Goal: Task Accomplishment & Management: Use online tool/utility

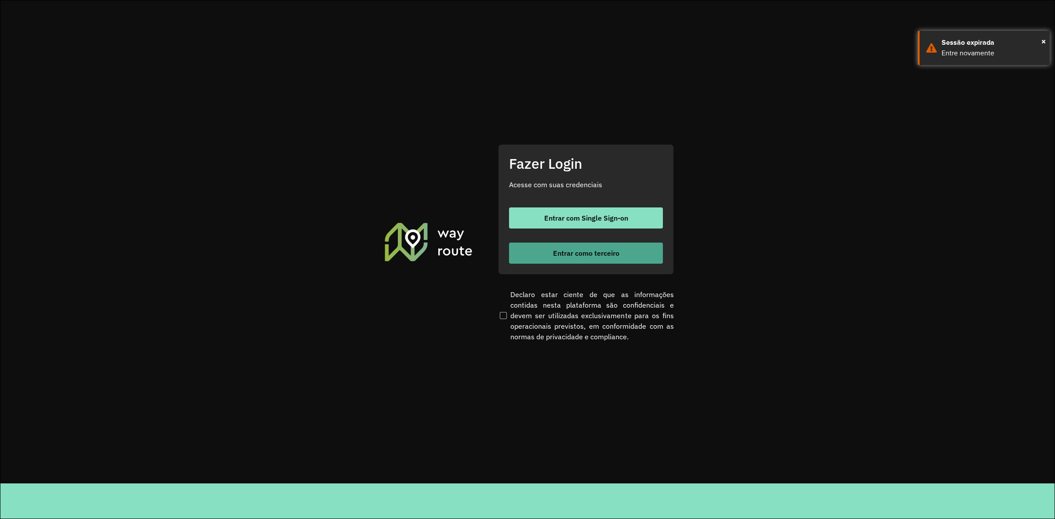
click at [550, 253] on button "Entrar como terceiro" at bounding box center [586, 253] width 154 height 21
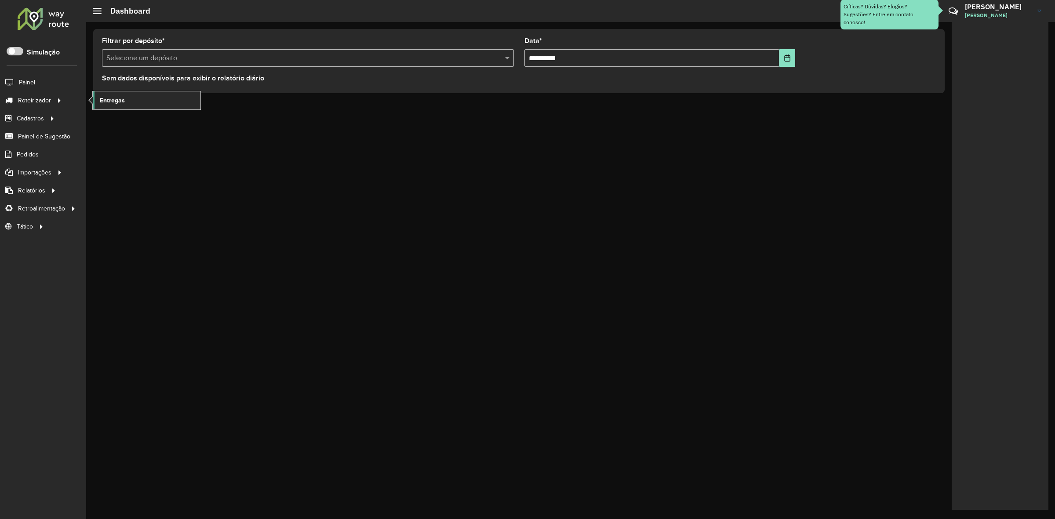
click at [132, 103] on link "Entregas" at bounding box center [147, 100] width 108 height 18
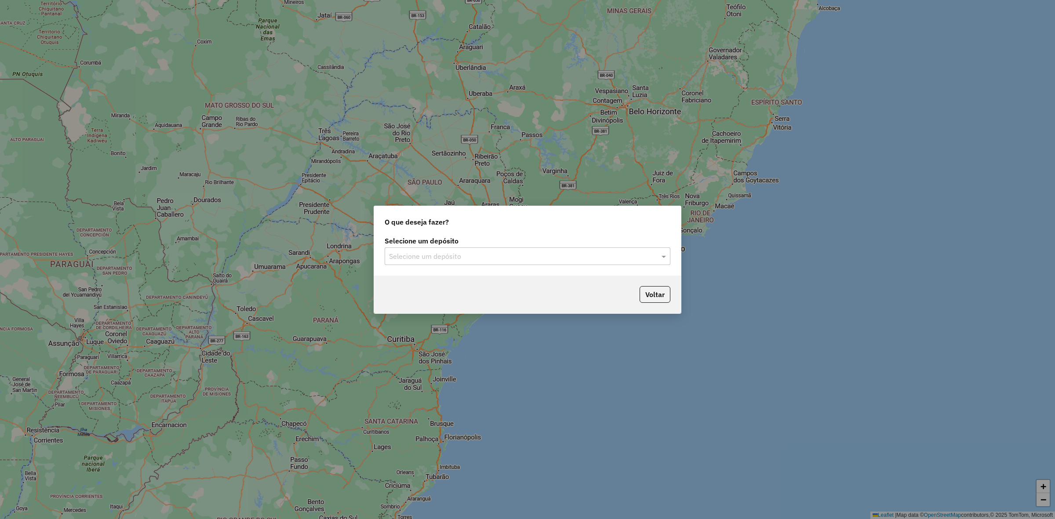
click at [473, 264] on div "Selecione um depósito" at bounding box center [528, 257] width 286 height 18
click at [484, 295] on div "ABS Tucuruí" at bounding box center [527, 296] width 285 height 15
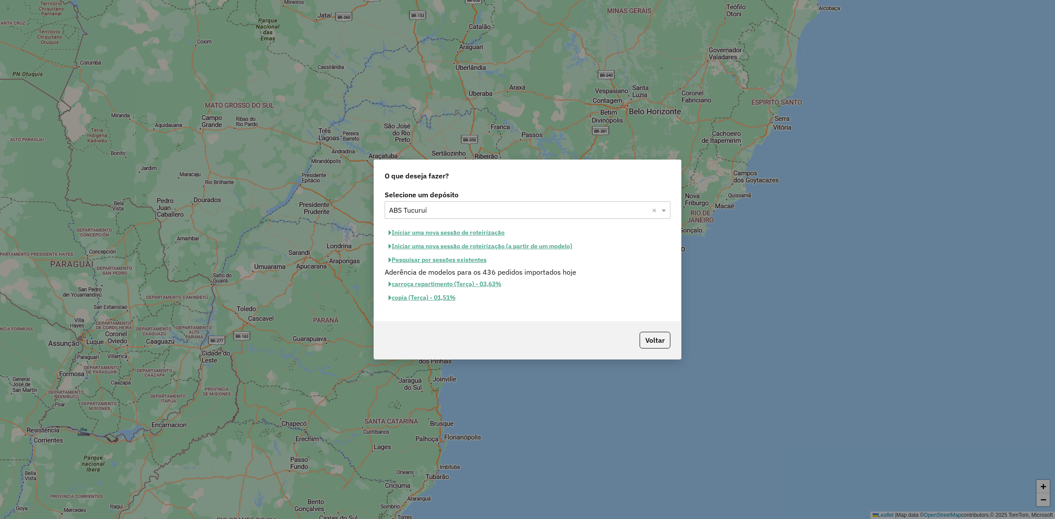
click at [468, 235] on button "Iniciar uma nova sessão de roteirização" at bounding box center [447, 233] width 124 height 14
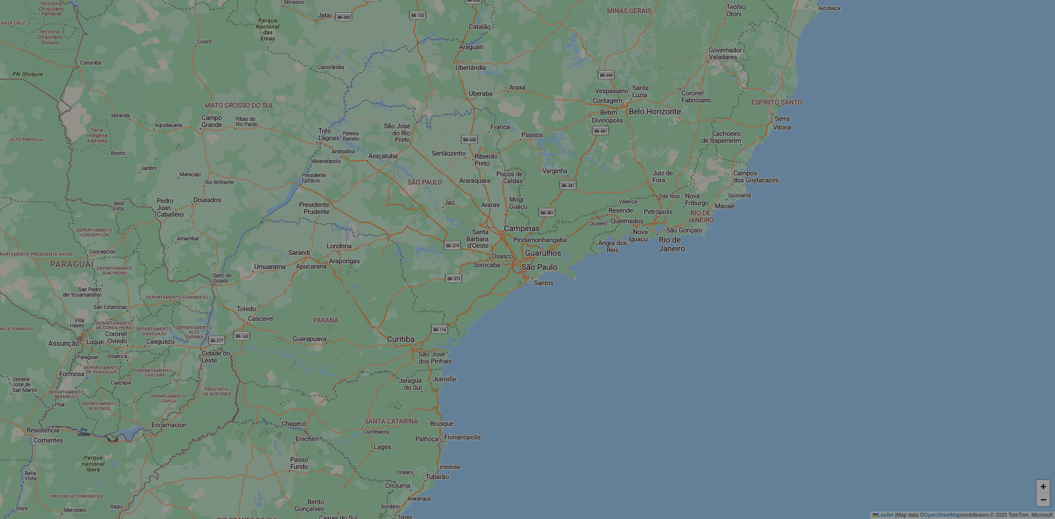
select select "*"
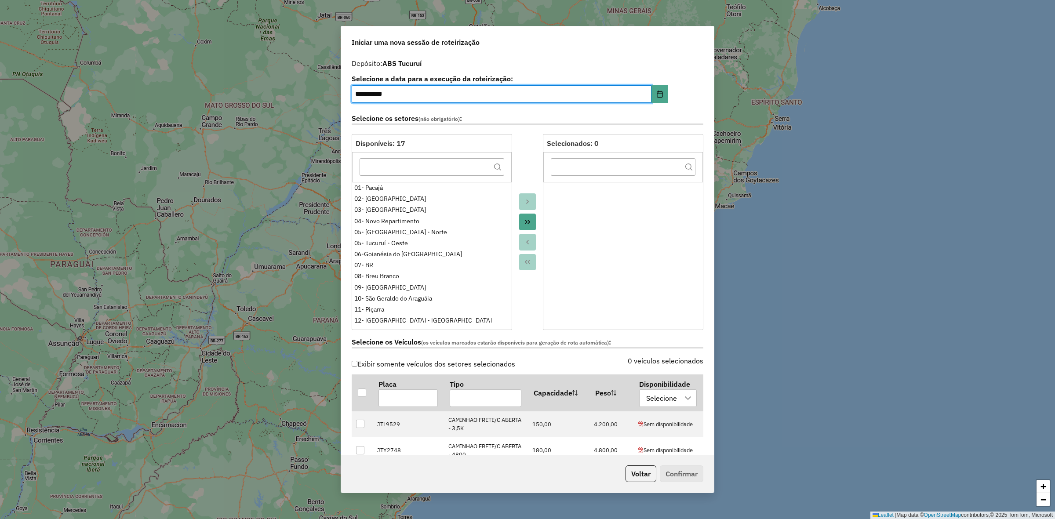
click at [404, 235] on div "05- [GEOGRAPHIC_DATA] - Norte" at bounding box center [431, 232] width 155 height 9
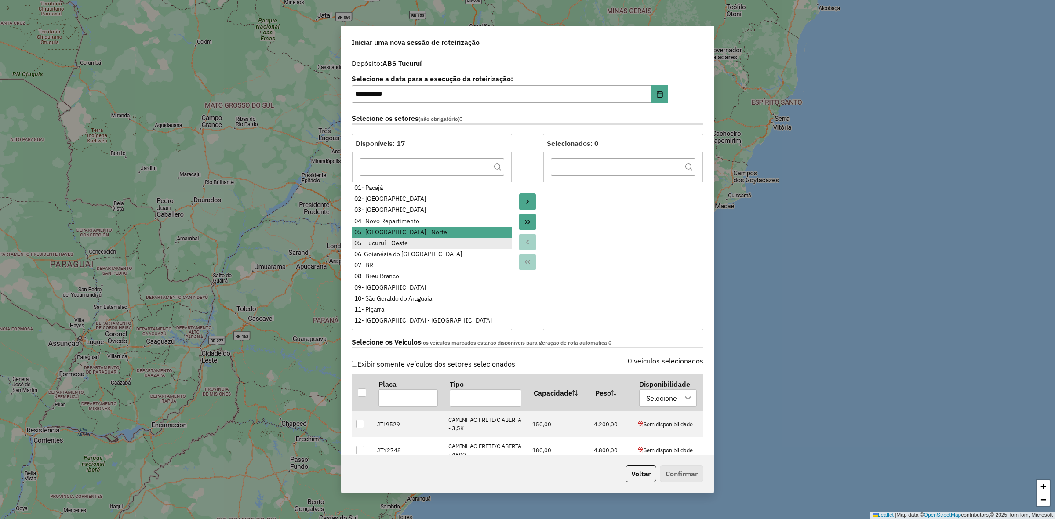
click at [405, 242] on div "05- Tucuruí - Oeste" at bounding box center [431, 243] width 155 height 9
click at [408, 221] on div "04- Novo Repartimento" at bounding box center [431, 221] width 155 height 9
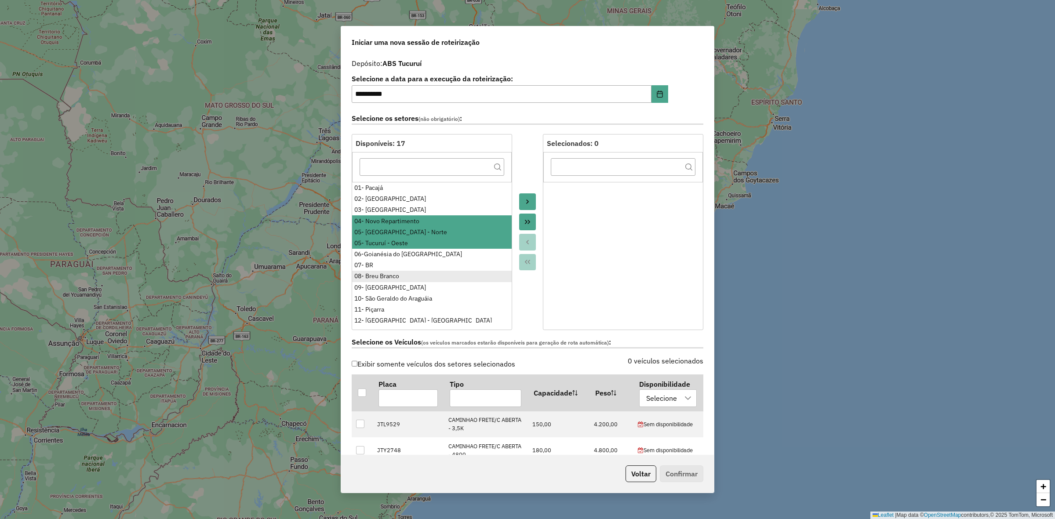
click at [404, 273] on div "08- Breu Branco" at bounding box center [431, 276] width 155 height 9
click at [404, 254] on div "06-Goianésia do [GEOGRAPHIC_DATA]" at bounding box center [431, 254] width 155 height 9
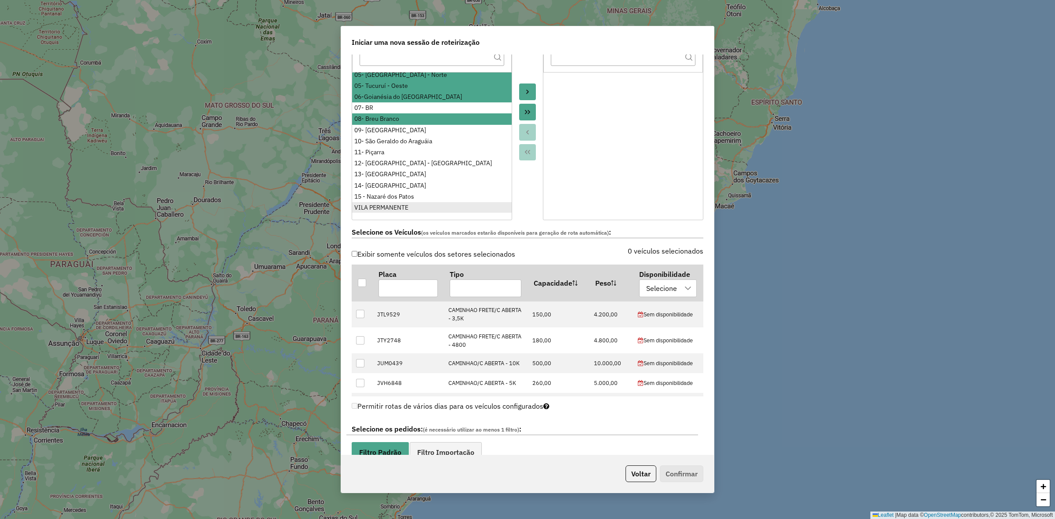
click at [407, 207] on div "VILA PERMANENTE" at bounding box center [431, 207] width 155 height 9
click at [528, 90] on icon "Move to Target" at bounding box center [527, 91] width 7 height 7
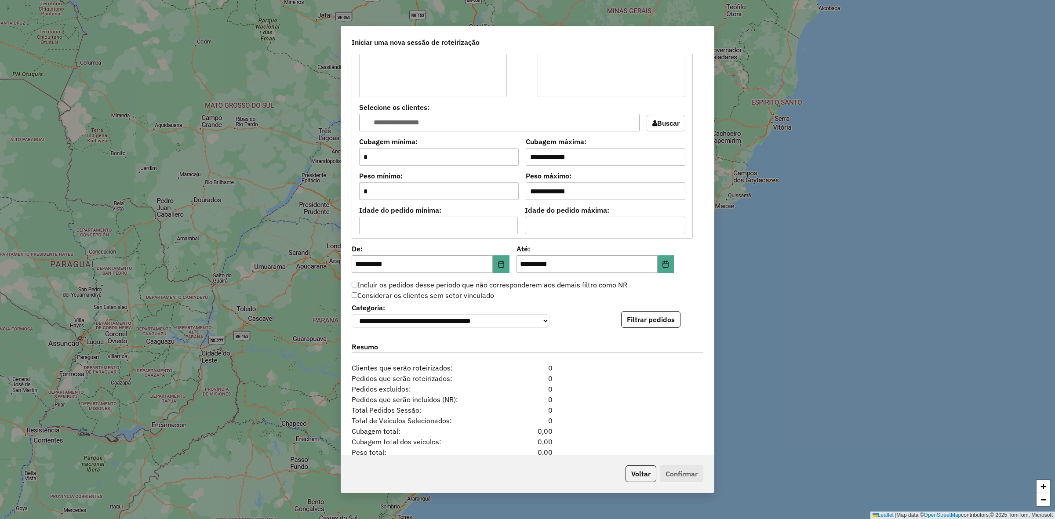
scroll to position [715, 0]
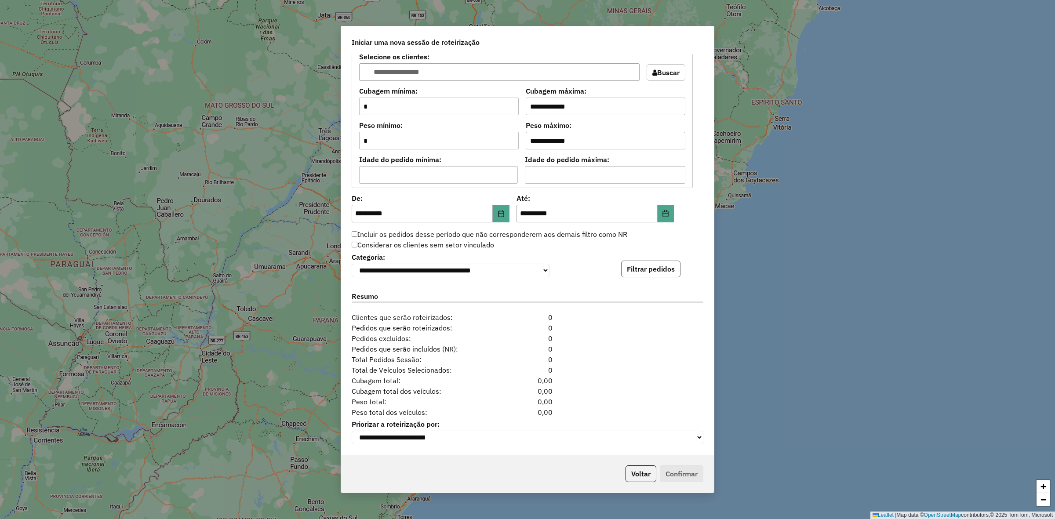
click at [664, 262] on button "Filtrar pedidos" at bounding box center [650, 269] width 59 height 17
click at [664, 262] on hb-app "**********" at bounding box center [527, 259] width 1055 height 519
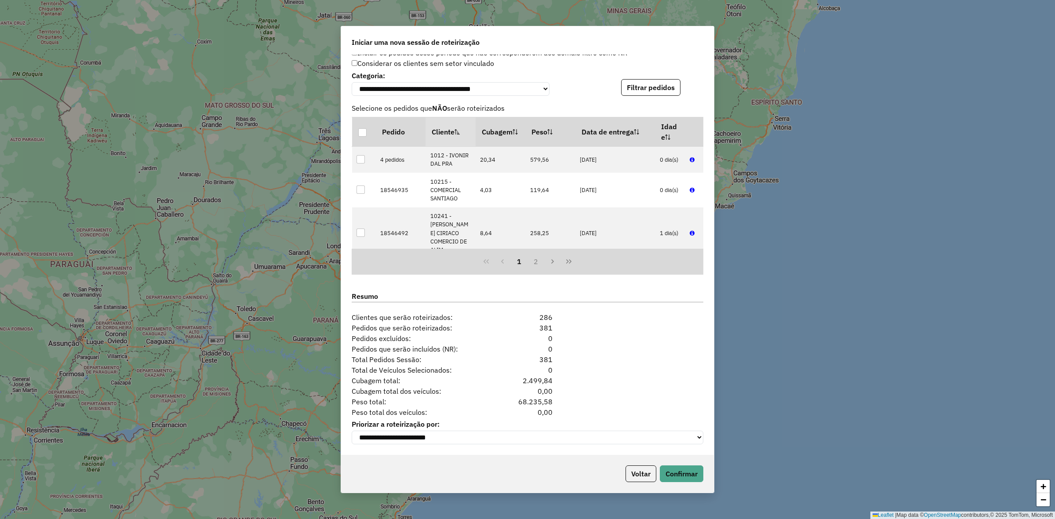
scroll to position [165, 0]
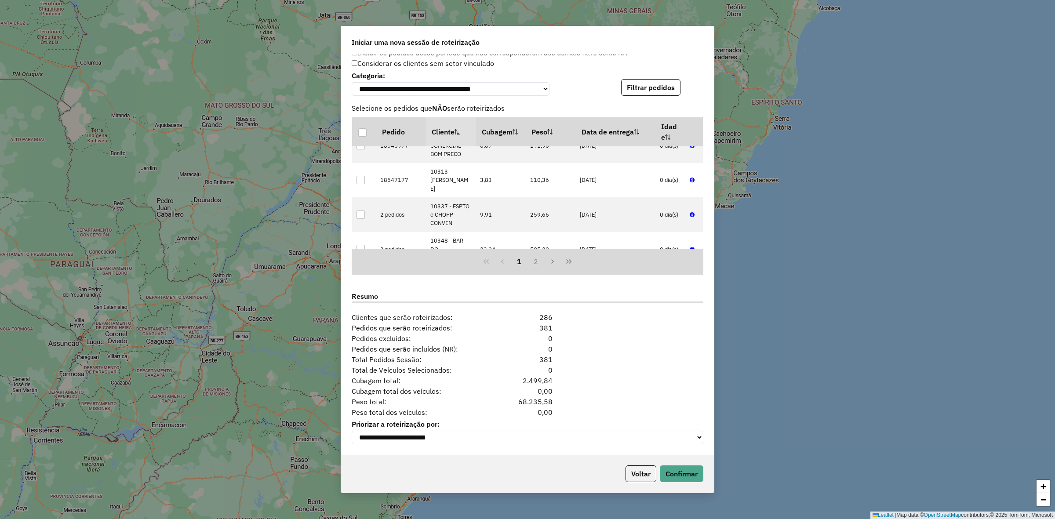
click at [457, 287] on div "Resumo" at bounding box center [527, 298] width 362 height 28
click at [690, 487] on div "Voltar Confirmar" at bounding box center [527, 474] width 373 height 38
click at [685, 474] on button "Confirmar" at bounding box center [682, 474] width 44 height 17
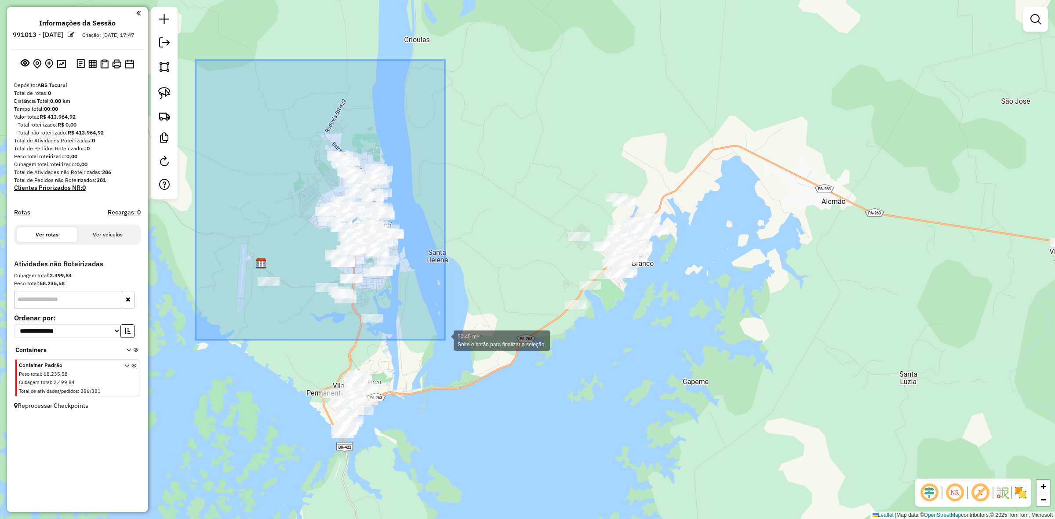
drag, startPoint x: 196, startPoint y: 60, endPoint x: 445, endPoint y: 342, distance: 376.9
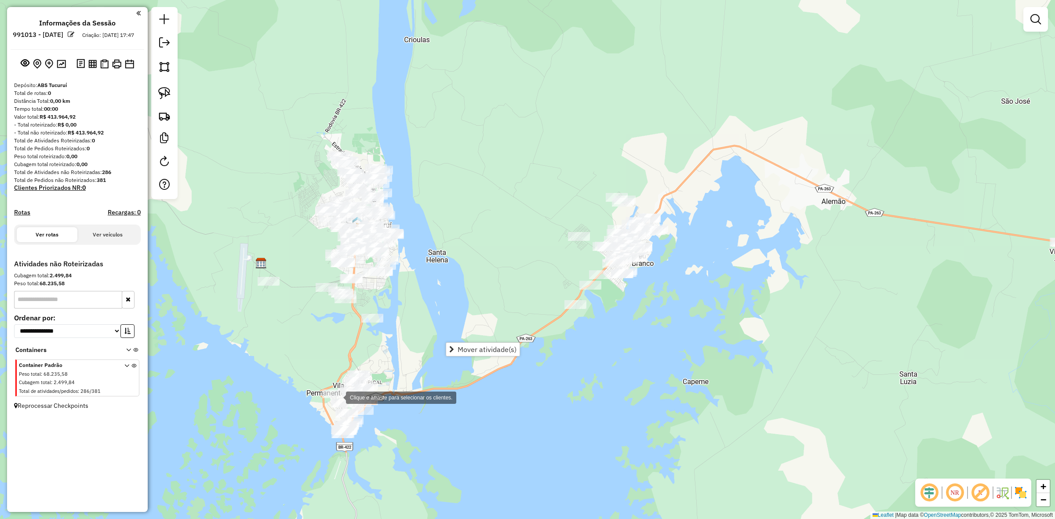
click at [343, 401] on div "Clique e arraste para selecionar os clientes. Janela de atendimento Grade de at…" at bounding box center [527, 259] width 1055 height 519
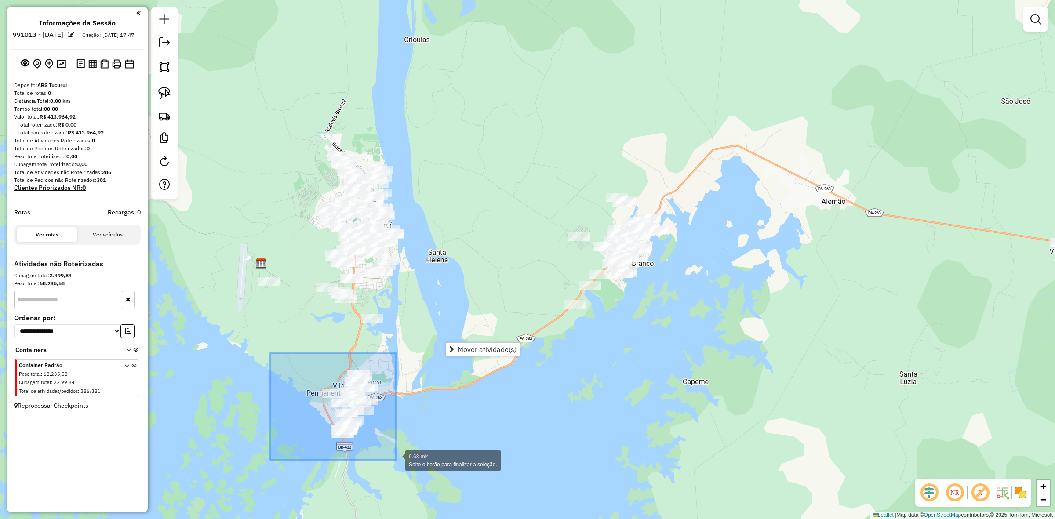
drag, startPoint x: 270, startPoint y: 353, endPoint x: 401, endPoint y: 463, distance: 170.4
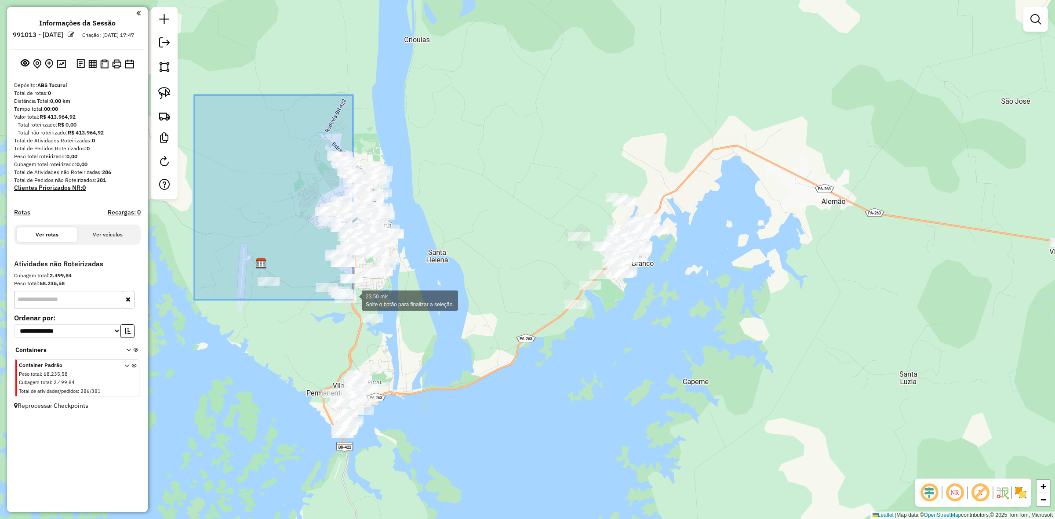
click at [353, 300] on div "23.50 mi² Solte o botão para finalizar a seleção. Janela de atendimento Grade d…" at bounding box center [527, 259] width 1055 height 519
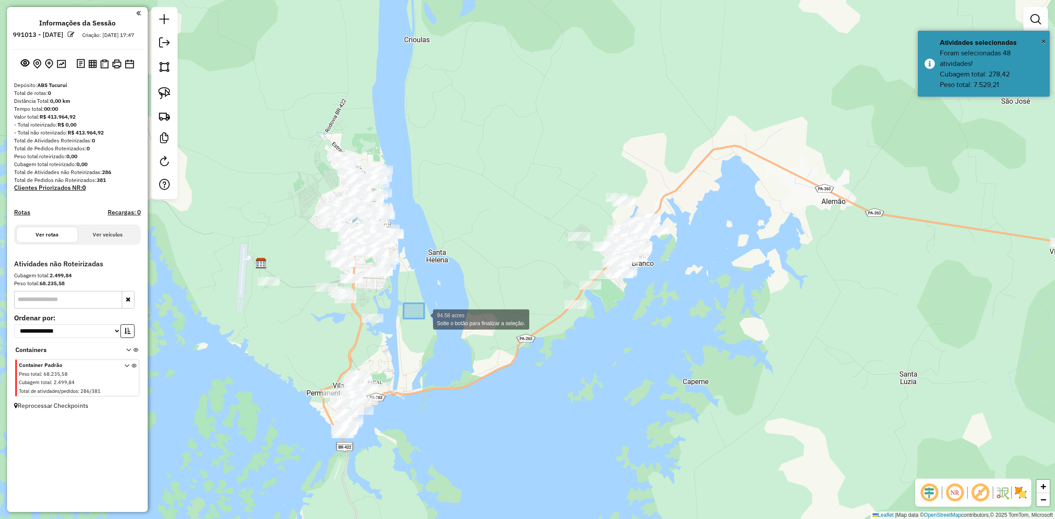
drag, startPoint x: 421, startPoint y: 315, endPoint x: 431, endPoint y: 331, distance: 18.4
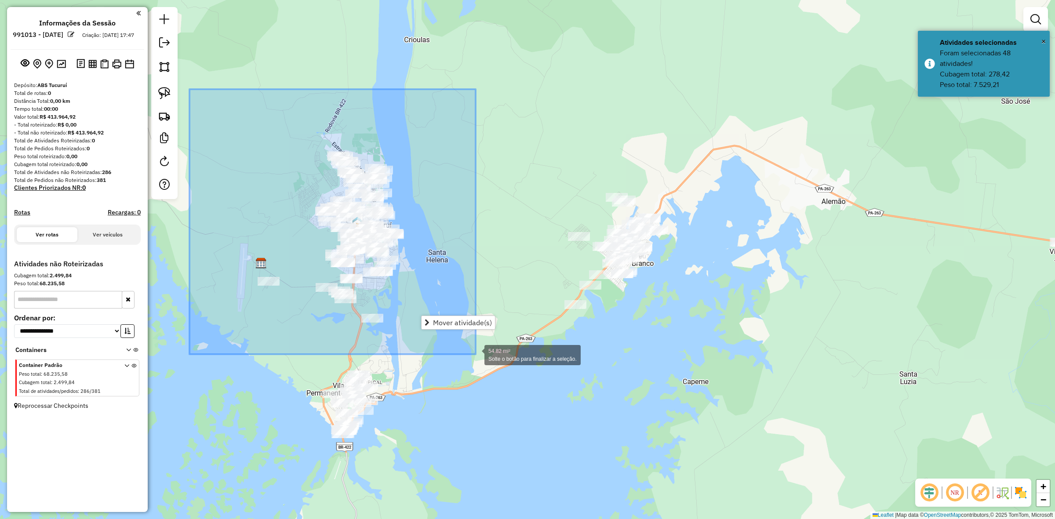
drag, startPoint x: 198, startPoint y: 120, endPoint x: 476, endPoint y: 354, distance: 363.8
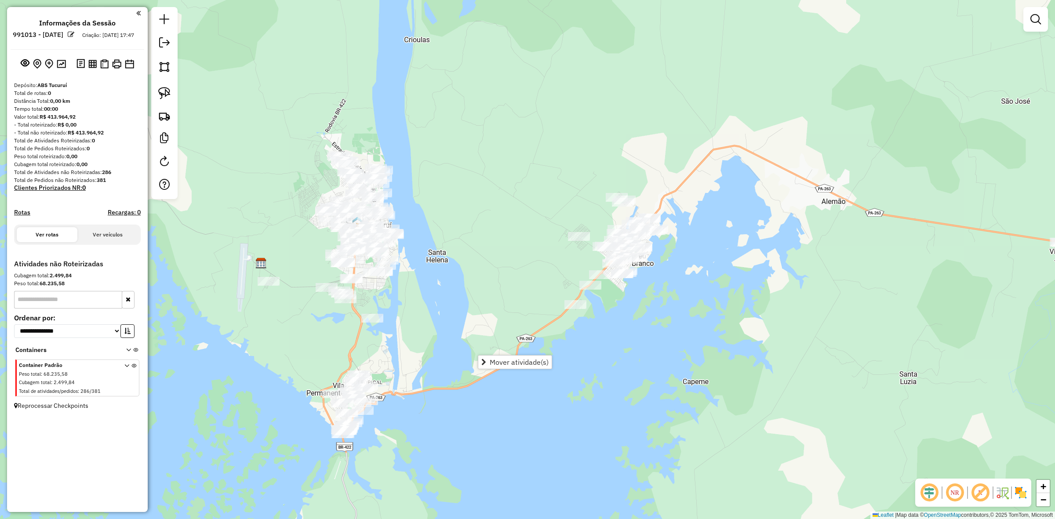
click at [456, 182] on div "Janela de atendimento Grade de atendimento Capacidade Transportadoras Veículos …" at bounding box center [527, 259] width 1055 height 519
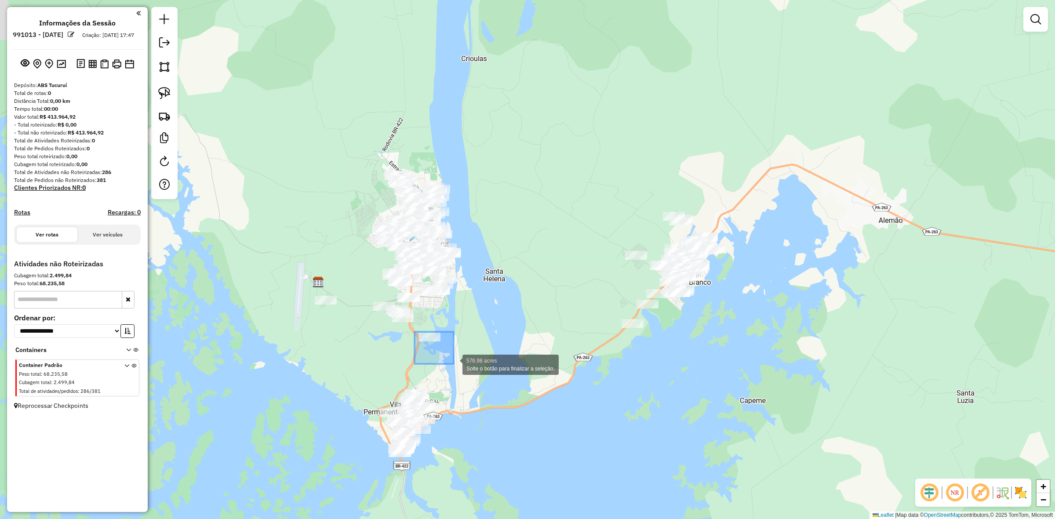
drag, startPoint x: 415, startPoint y: 332, endPoint x: 453, endPoint y: 364, distance: 49.9
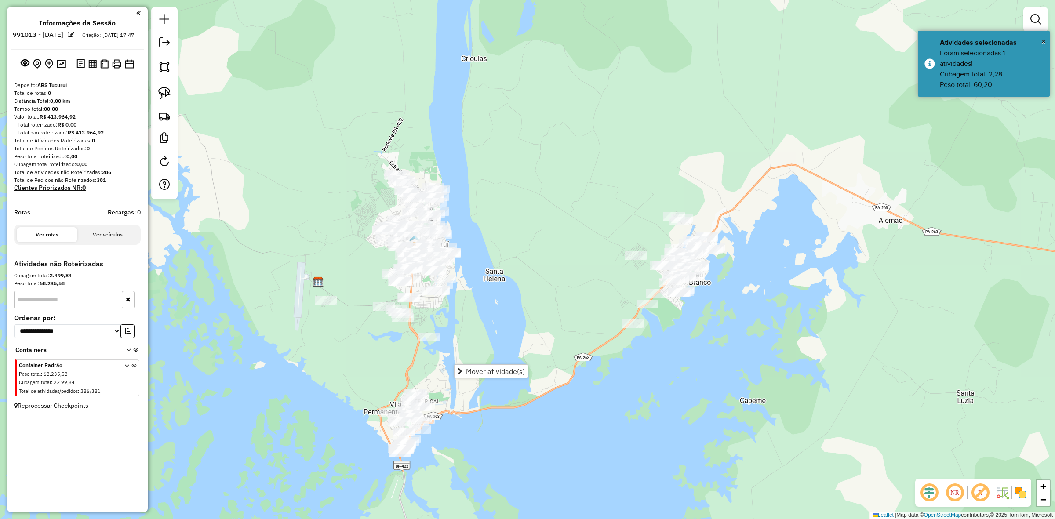
click at [436, 345] on div "Janela de atendimento Grade de atendimento Capacidade Transportadoras Veículos …" at bounding box center [527, 259] width 1055 height 519
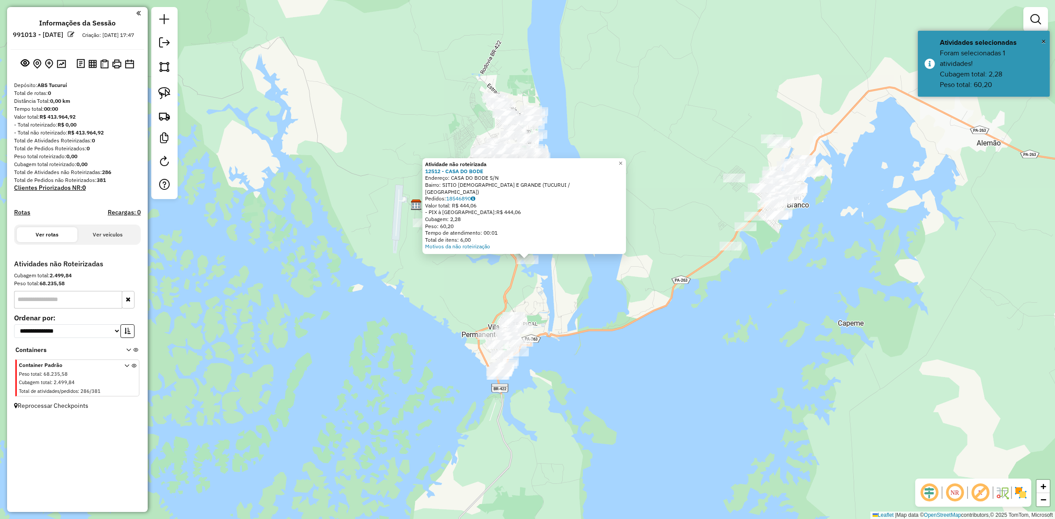
click at [490, 298] on div "Atividade não roteirizada 12512 - CASA DO BODE Endereço: CASA DO BODE S/N Bairr…" at bounding box center [527, 259] width 1055 height 519
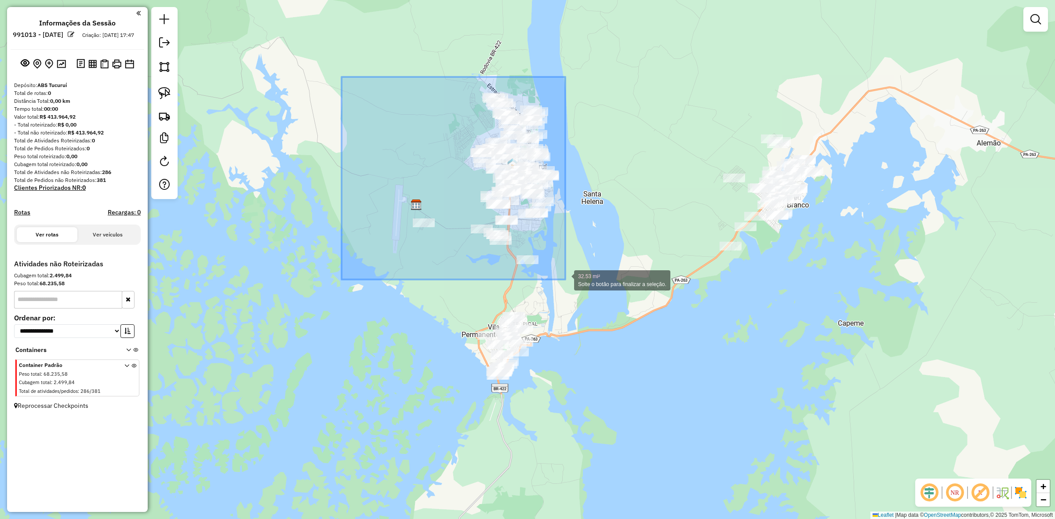
drag, startPoint x: 342, startPoint y: 77, endPoint x: 565, endPoint y: 280, distance: 301.9
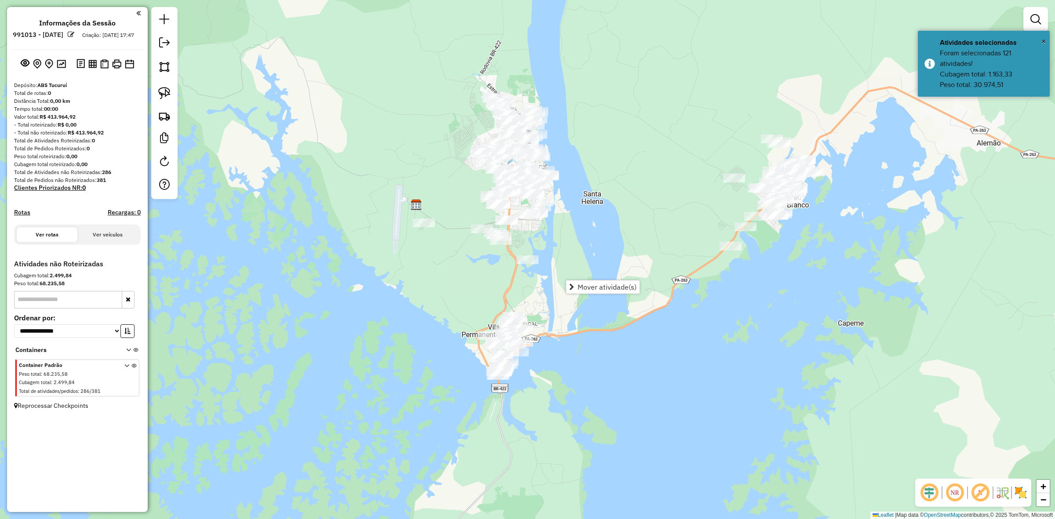
click at [1026, 19] on div at bounding box center [1036, 19] width 25 height 25
click at [1030, 20] on link at bounding box center [1036, 20] width 18 height 18
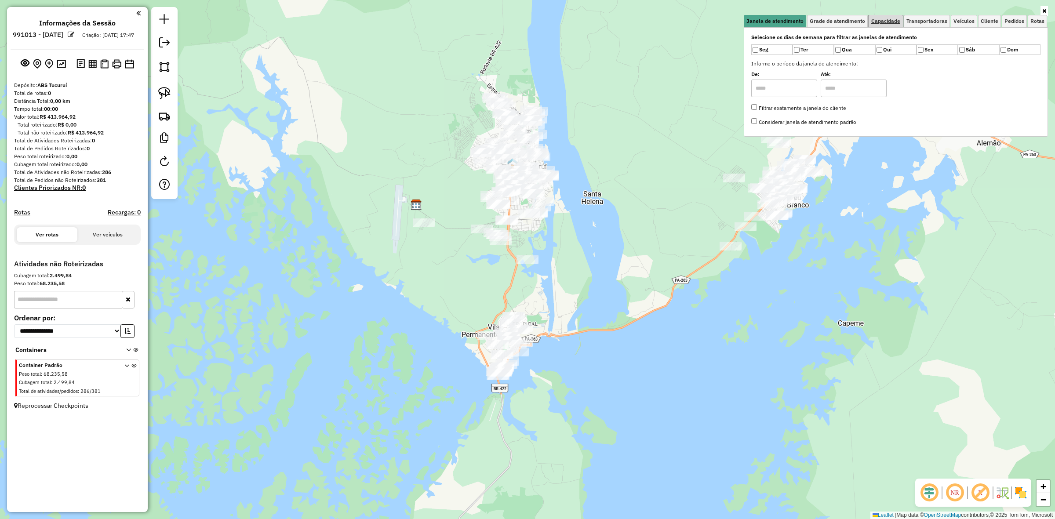
click at [898, 18] on span "Capacidade" at bounding box center [885, 20] width 29 height 5
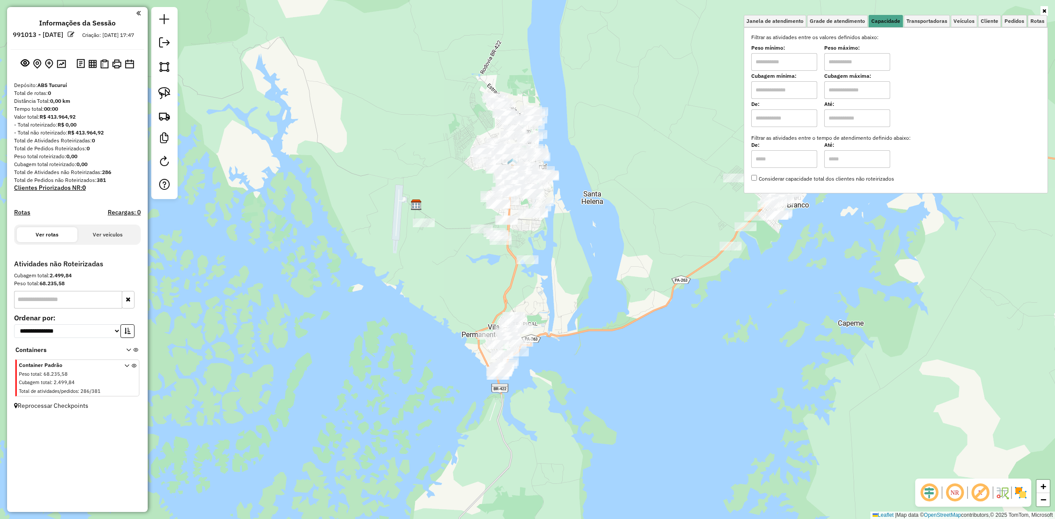
click at [802, 47] on label "Peso mínimo:" at bounding box center [784, 48] width 66 height 8
click at [798, 56] on input "text" at bounding box center [784, 62] width 66 height 18
type input "****"
type input "******"
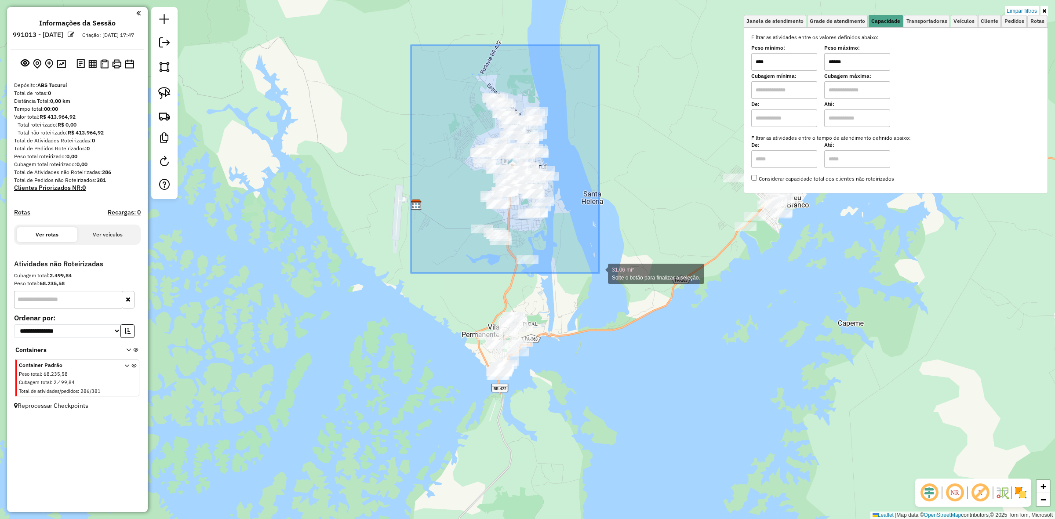
drag, startPoint x: 461, startPoint y: 136, endPoint x: 599, endPoint y: 273, distance: 194.6
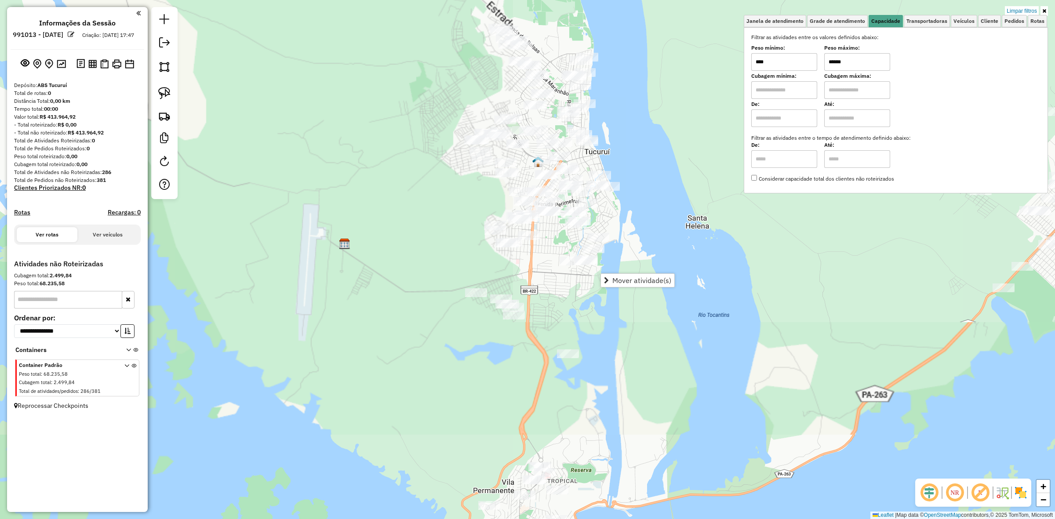
drag, startPoint x: 488, startPoint y: 172, endPoint x: 418, endPoint y: 161, distance: 71.6
click at [421, 161] on div "Limpar filtros Janela de atendimento Grade de atendimento Capacidade Transporta…" at bounding box center [527, 259] width 1055 height 519
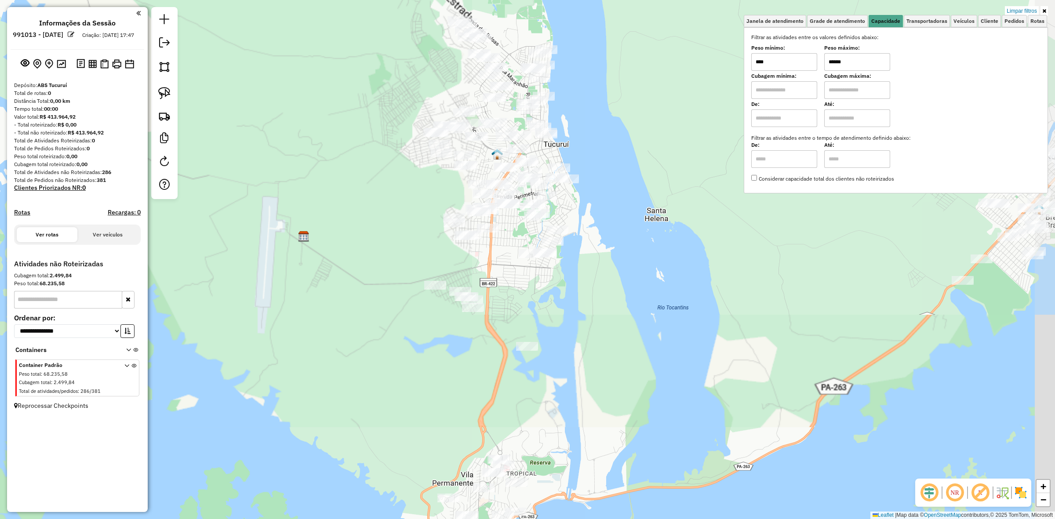
drag, startPoint x: 418, startPoint y: 161, endPoint x: 398, endPoint y: 158, distance: 19.6
click at [398, 158] on div "Limpar filtros Janela de atendimento Grade de atendimento Capacidade Transporta…" at bounding box center [527, 259] width 1055 height 519
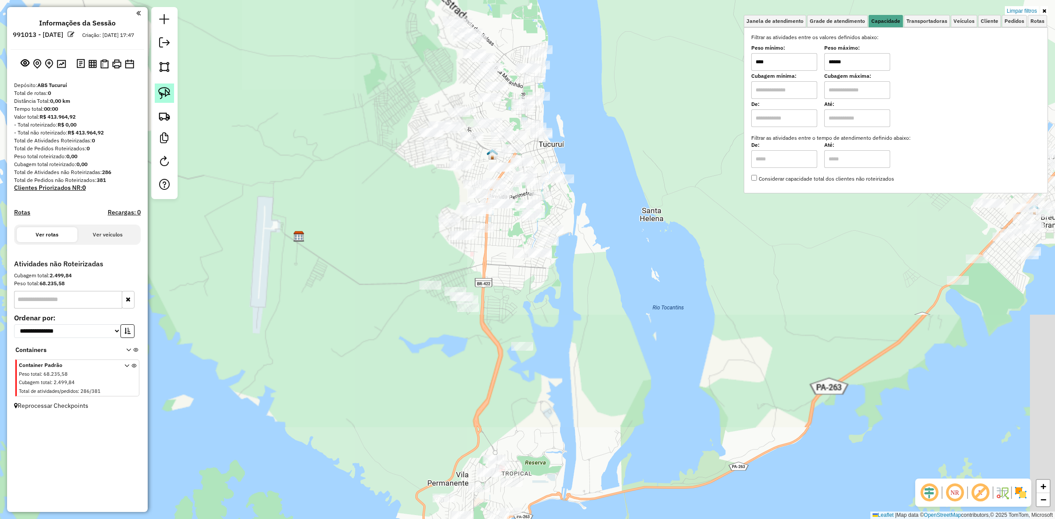
click at [174, 98] on link at bounding box center [164, 93] width 19 height 19
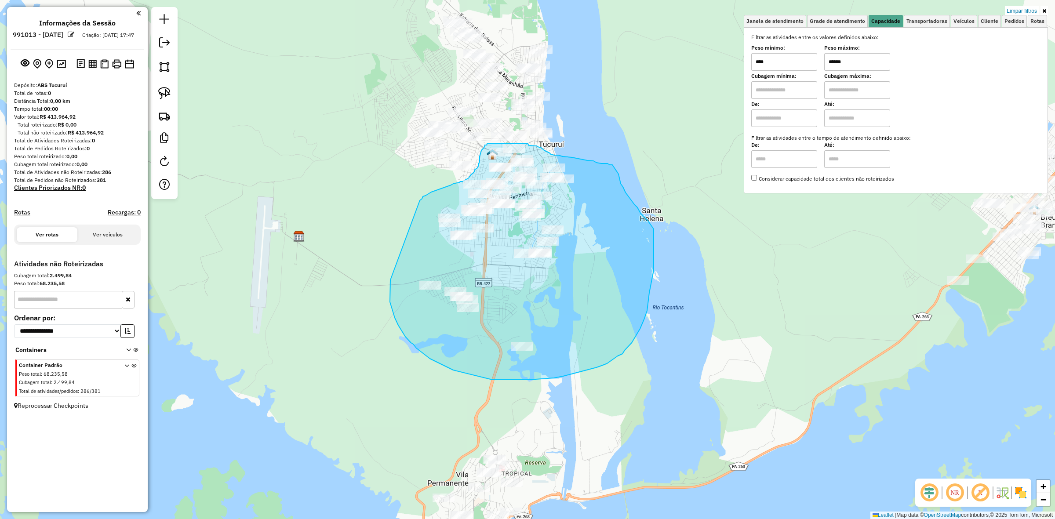
drag, startPoint x: 390, startPoint y: 287, endPoint x: 437, endPoint y: 211, distance: 88.5
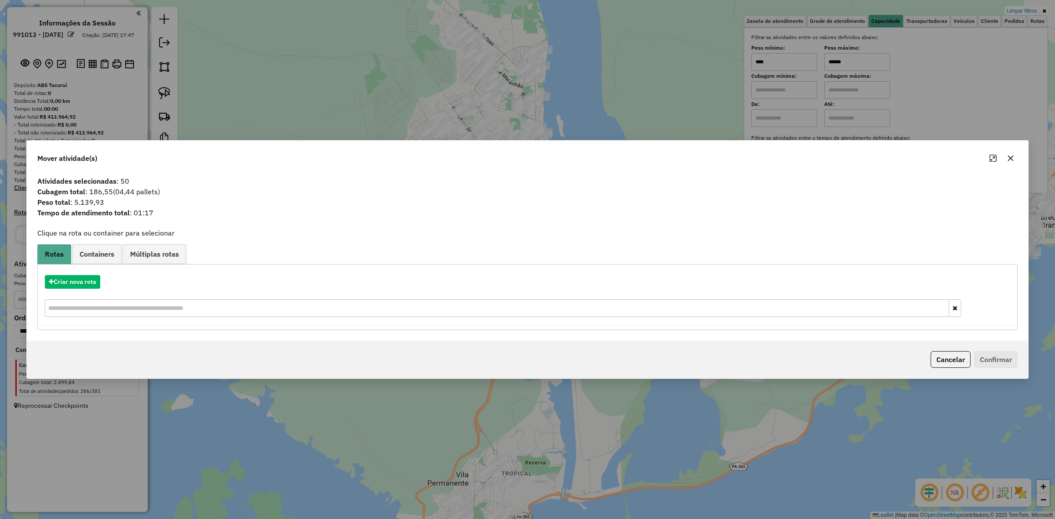
click at [1019, 163] on div "Mover atividade(s)" at bounding box center [528, 157] width 1002 height 32
click at [1011, 157] on icon "button" at bounding box center [1010, 158] width 7 height 7
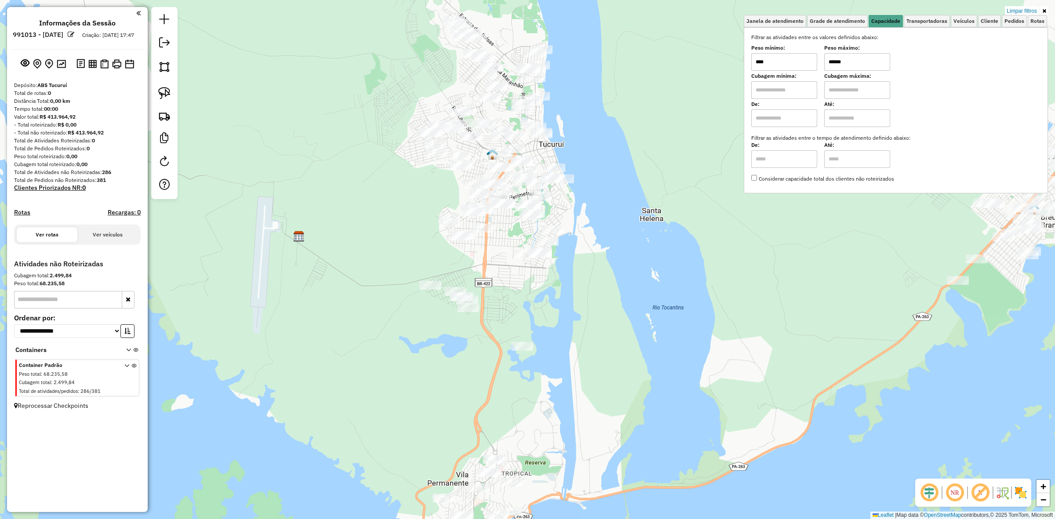
drag, startPoint x: 165, startPoint y: 97, endPoint x: 187, endPoint y: 109, distance: 24.6
click at [165, 97] on img at bounding box center [164, 93] width 12 height 12
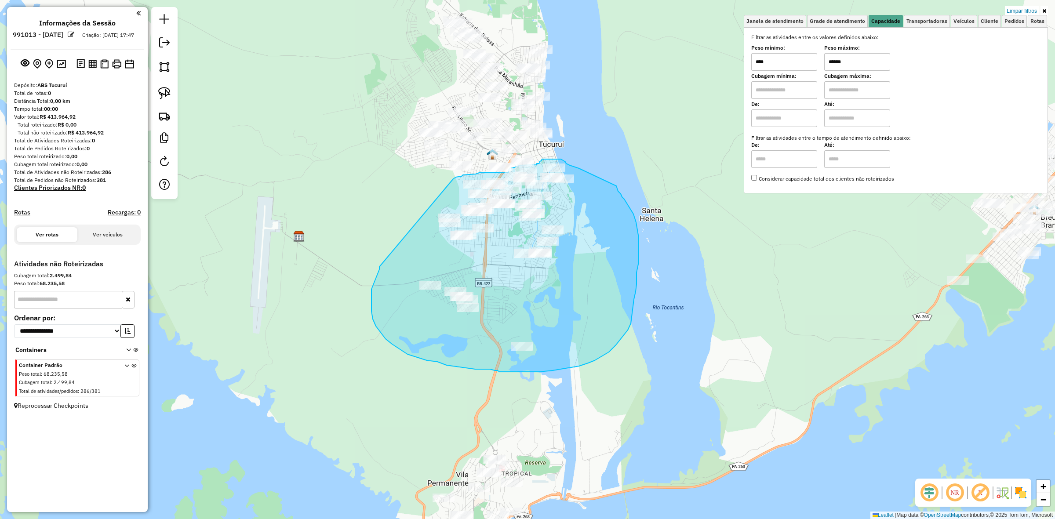
drag, startPoint x: 372, startPoint y: 306, endPoint x: 452, endPoint y: 179, distance: 150.5
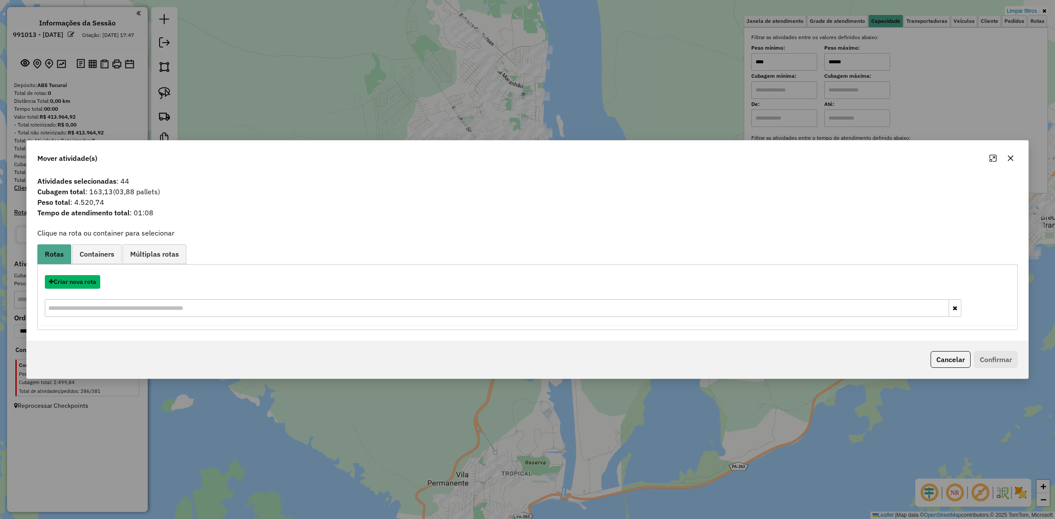
click at [90, 282] on button "Criar nova rota" at bounding box center [72, 282] width 55 height 14
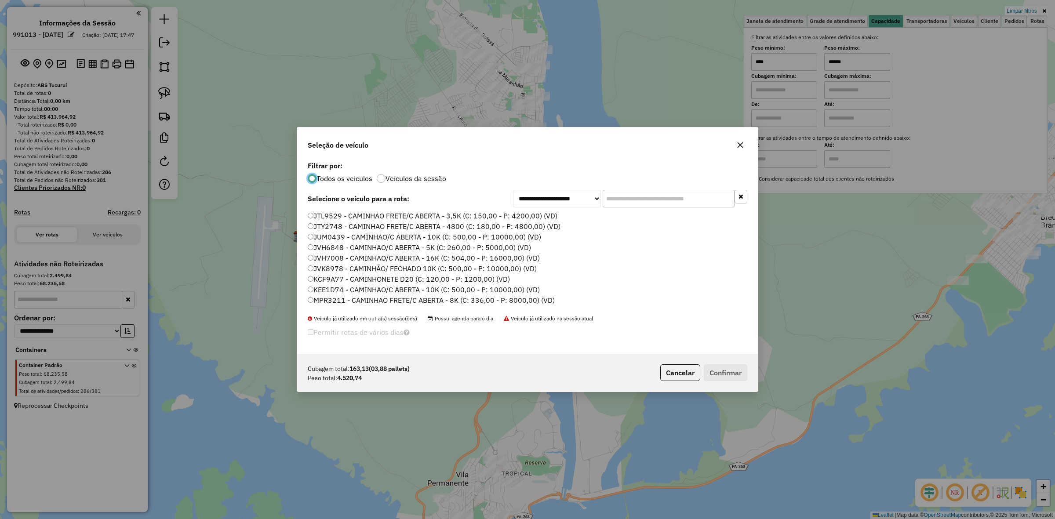
scroll to position [4, 3]
click at [740, 141] on button "button" at bounding box center [740, 145] width 14 height 14
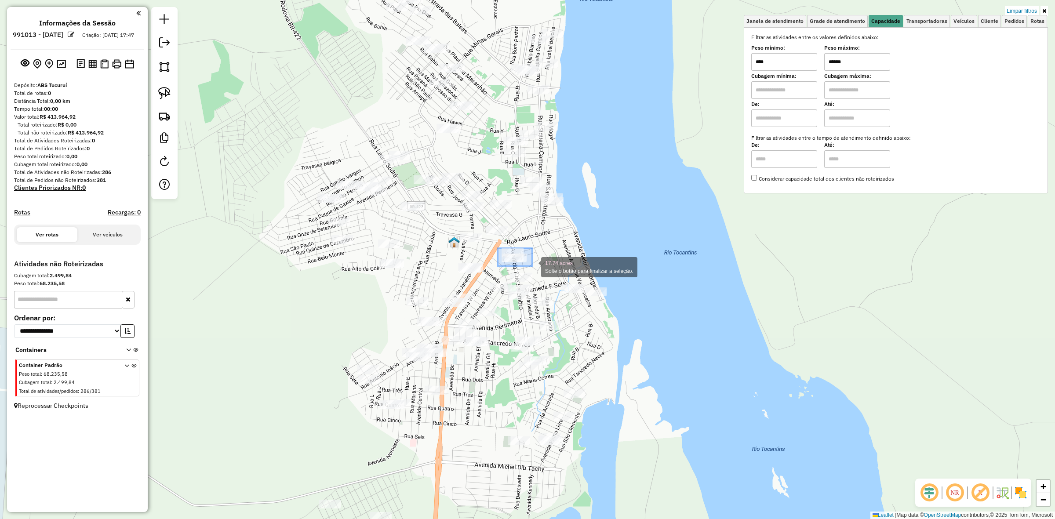
drag, startPoint x: 498, startPoint y: 248, endPoint x: 535, endPoint y: 266, distance: 41.5
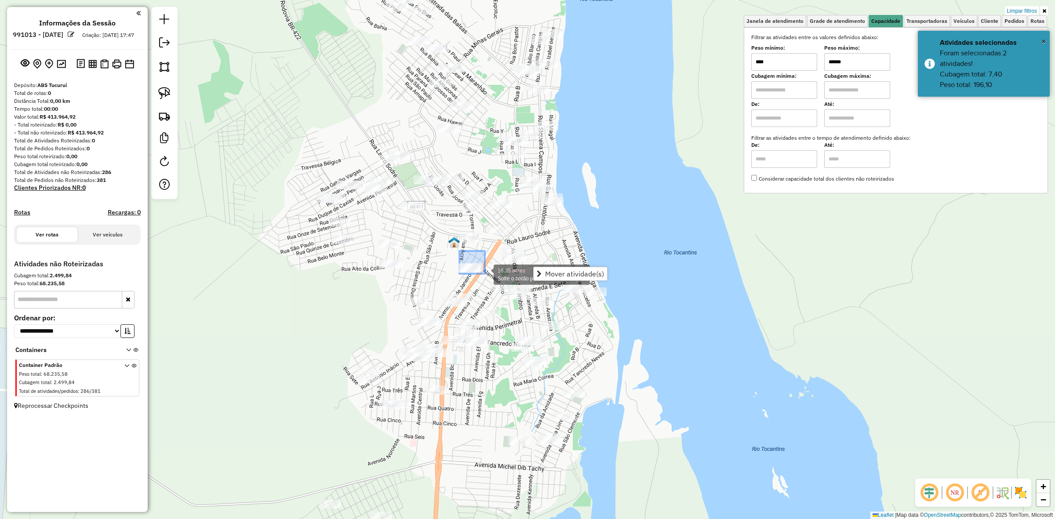
drag, startPoint x: 459, startPoint y: 251, endPoint x: 485, endPoint y: 274, distance: 34.2
click at [616, 317] on div "Limpar filtros Janela de atendimento Grade de atendimento Capacidade Transporta…" at bounding box center [527, 259] width 1055 height 519
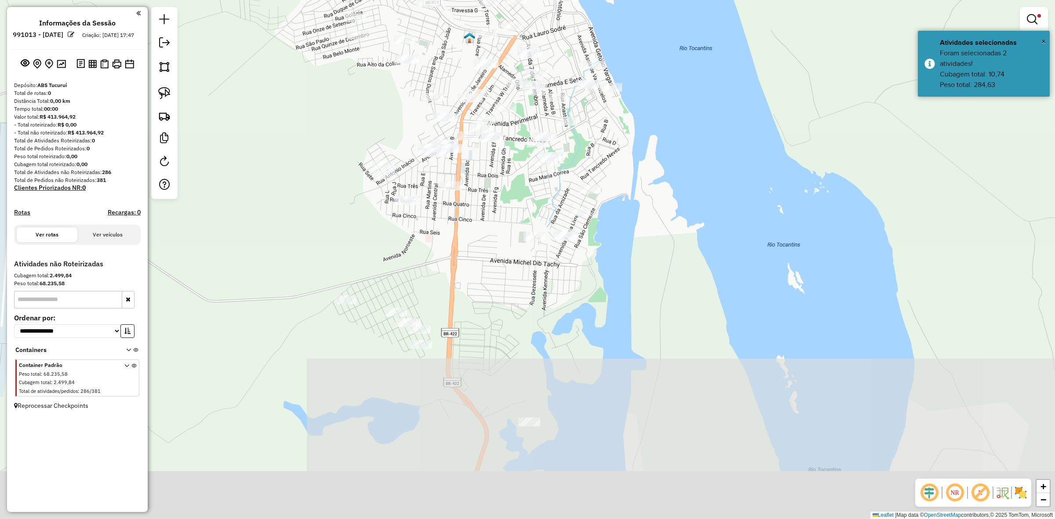
drag, startPoint x: 607, startPoint y: 339, endPoint x: 623, endPoint y: 135, distance: 205.0
click at [623, 135] on div "Limpar filtros Janela de atendimento Grade de atendimento Capacidade Transporta…" at bounding box center [527, 259] width 1055 height 519
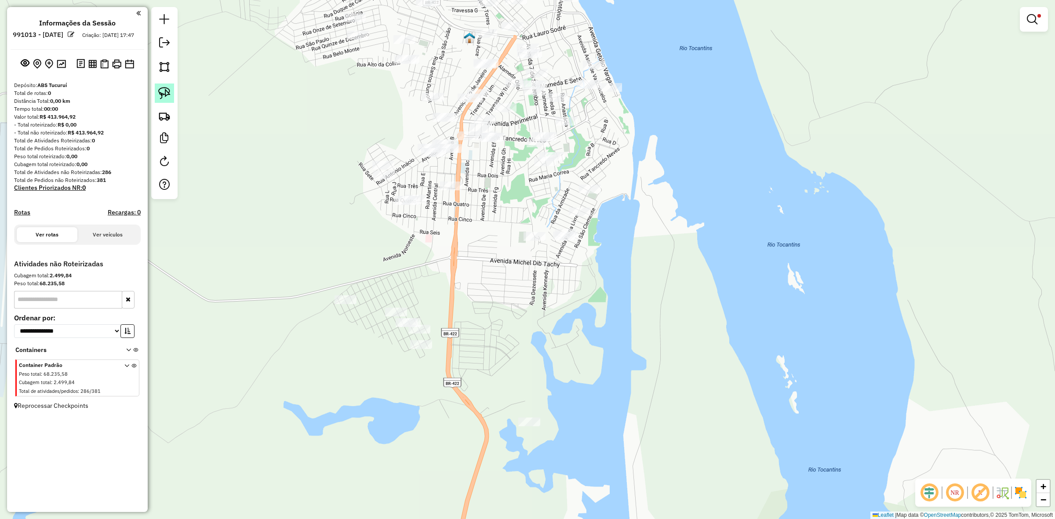
click at [159, 97] on img at bounding box center [164, 93] width 12 height 12
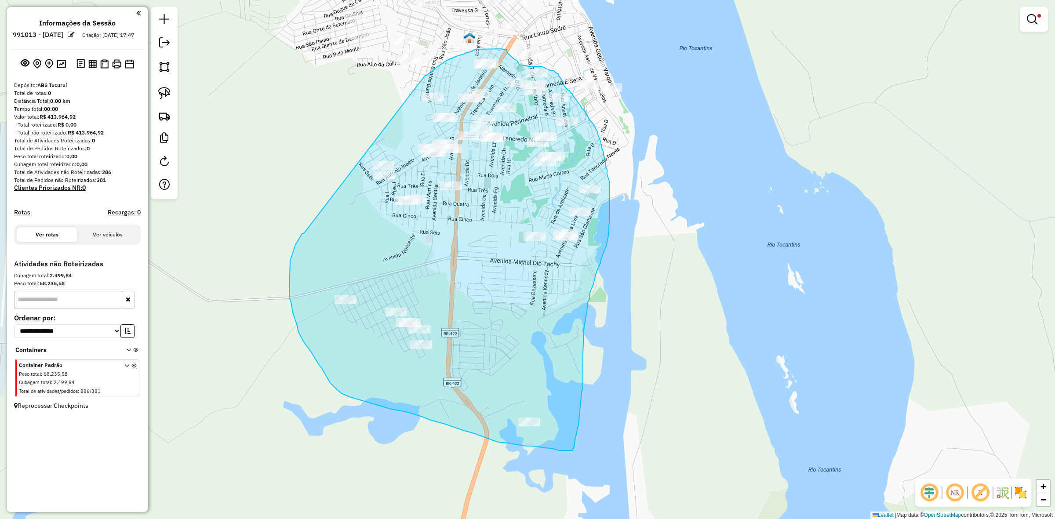
drag, startPoint x: 290, startPoint y: 261, endPoint x: 422, endPoint y: 77, distance: 225.9
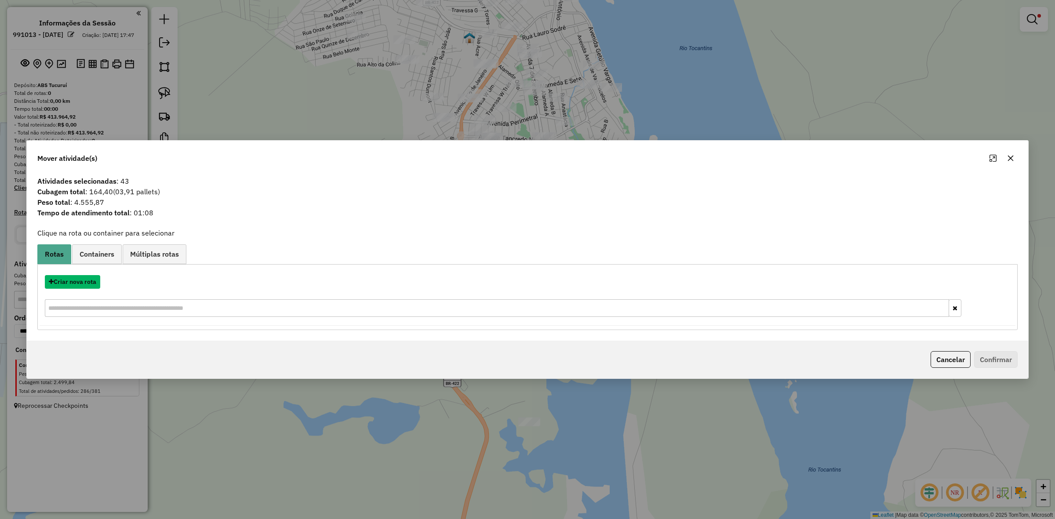
click at [87, 284] on button "Criar nova rota" at bounding box center [72, 282] width 55 height 14
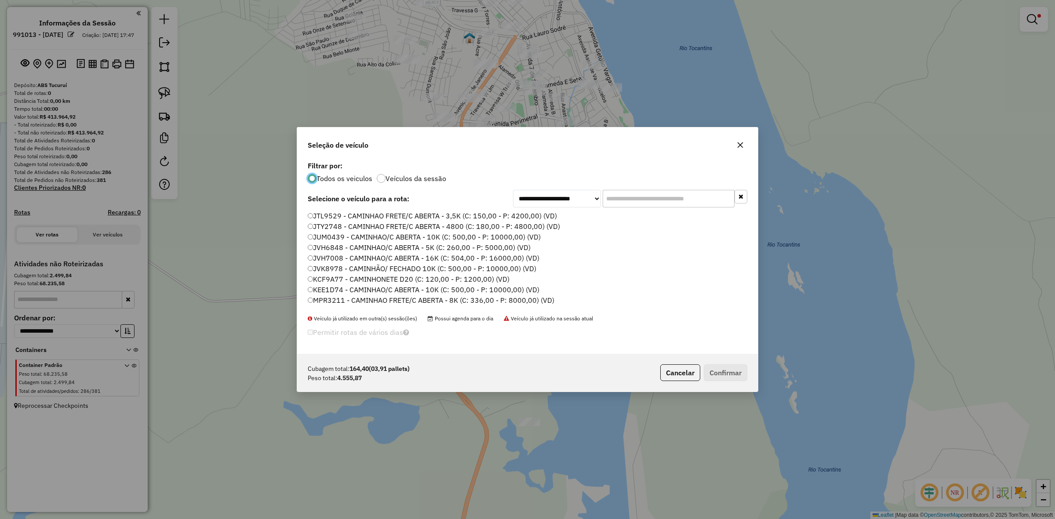
click at [660, 192] on input "text" at bounding box center [669, 199] width 132 height 18
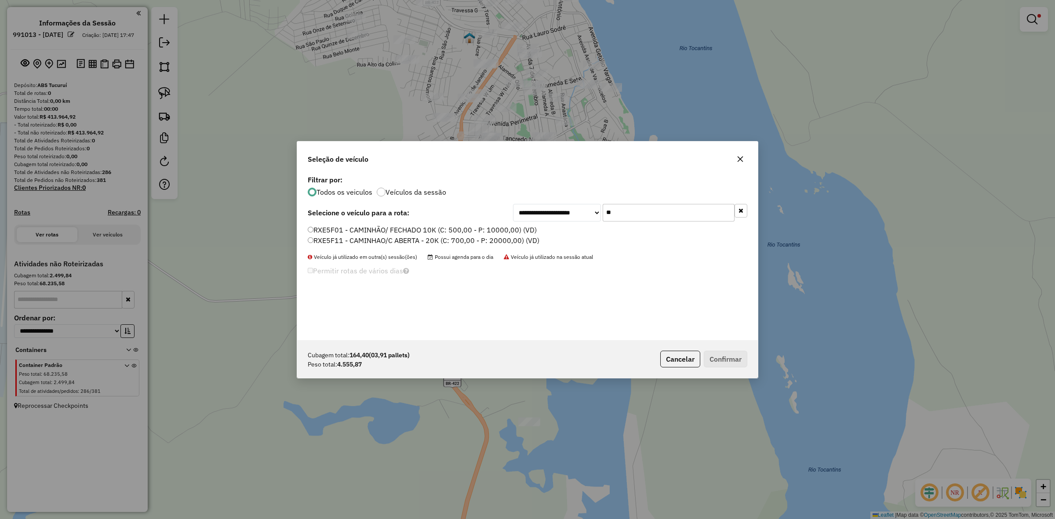
type input "*"
type input "***"
drag, startPoint x: 346, startPoint y: 229, endPoint x: 364, endPoint y: 229, distance: 17.6
click at [346, 229] on label "SZR3I49 - SZR3I49 - CAMINHAO FRETE/C ABERTA - 3,5K (C: 150,00 - P: 4200,00) (VD)" at bounding box center [450, 230] width 284 height 11
click at [737, 368] on div "Cubagem total: 164,40 (03,91 pallets) Peso total: 4.555,87 Cancelar Confirmar" at bounding box center [527, 359] width 461 height 38
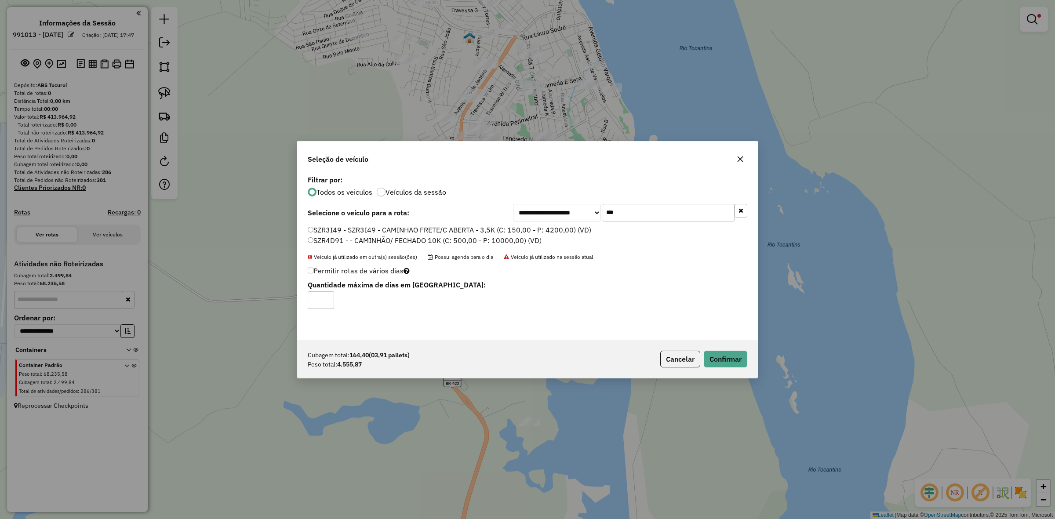
click at [737, 368] on div "Cubagem total: 164,40 (03,91 pallets) Peso total: 4.555,87 Cancelar Confirmar" at bounding box center [527, 359] width 461 height 38
click at [732, 363] on button "Confirmar" at bounding box center [726, 359] width 44 height 17
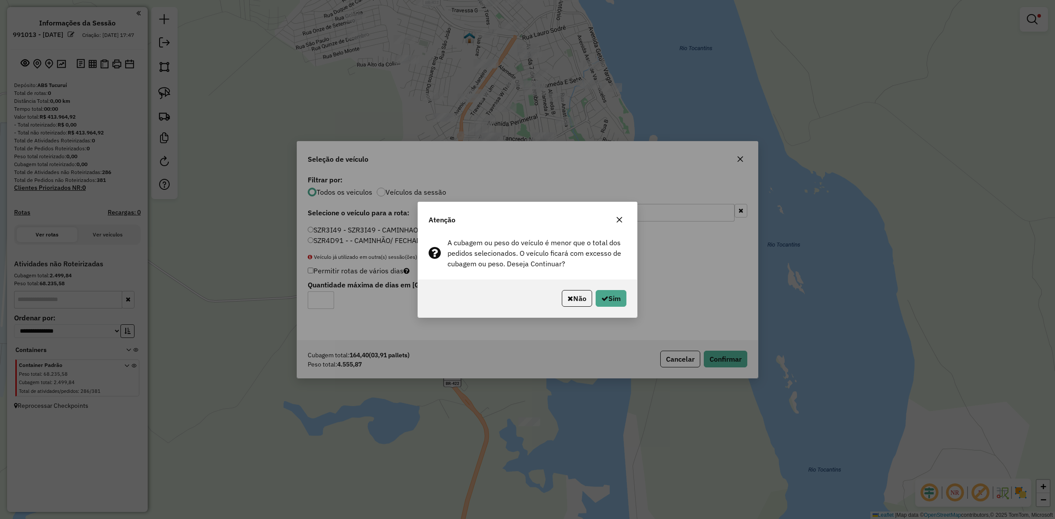
click at [733, 517] on div "Atenção A cubagem ou peso do veículo é menor que o total dos pedidos selecionad…" at bounding box center [527, 259] width 1055 height 519
click at [603, 291] on button "Sim" at bounding box center [611, 298] width 31 height 17
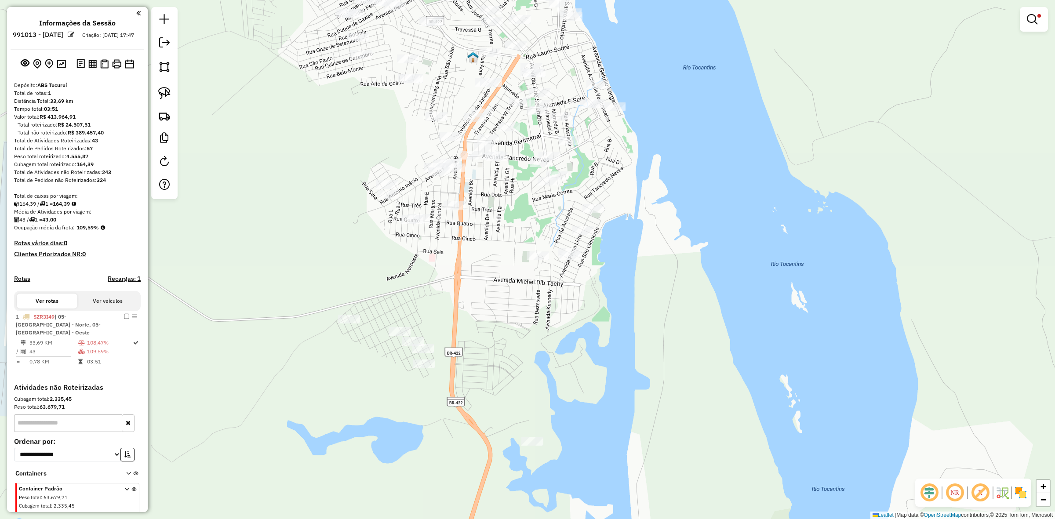
drag, startPoint x: 579, startPoint y: 100, endPoint x: 583, endPoint y: 120, distance: 19.7
click at [583, 120] on div "Limpar filtros Janela de atendimento Grade de atendimento Capacidade Transporta…" at bounding box center [527, 259] width 1055 height 519
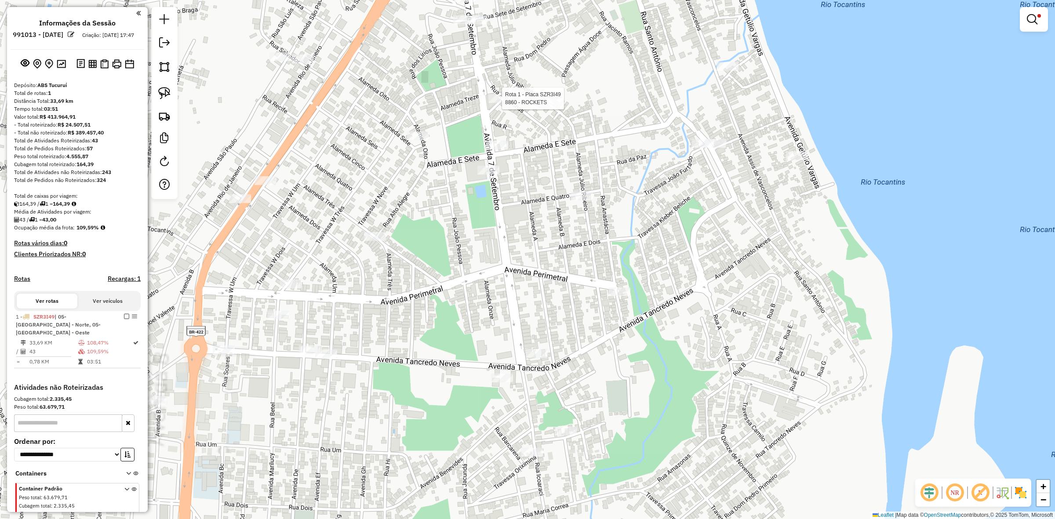
scroll to position [29, 0]
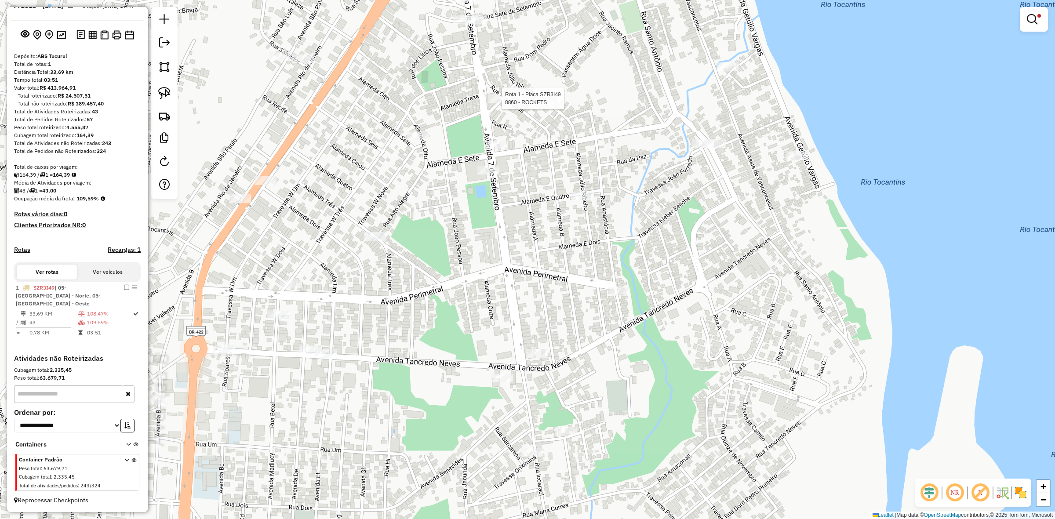
select select "**********"
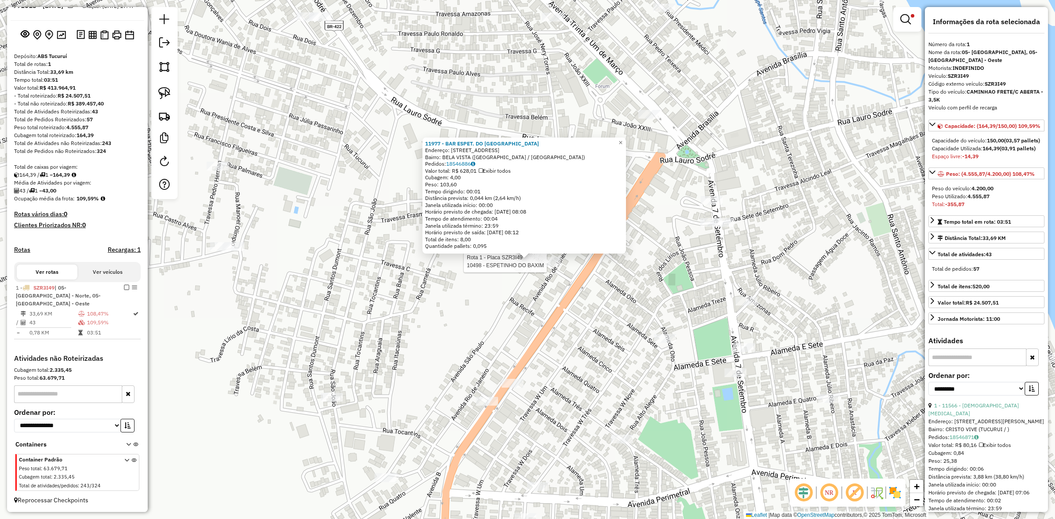
click at [545, 266] on div at bounding box center [550, 261] width 22 height 9
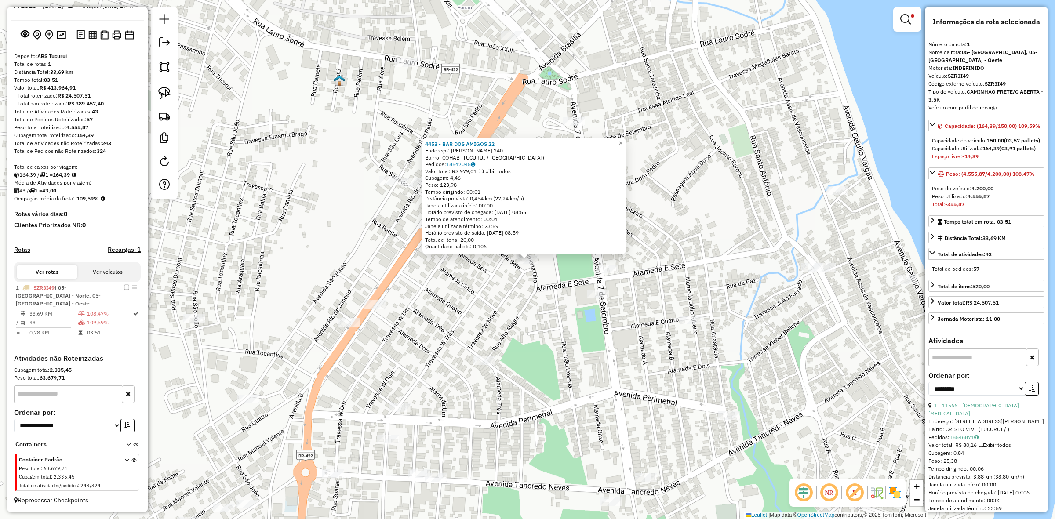
click at [572, 289] on div "4453 - BAR DOS AMIGOS 22 Endereço: JOAO PESSOA 240 Bairro: COHAB (TUCURUI / PA)…" at bounding box center [527, 259] width 1055 height 519
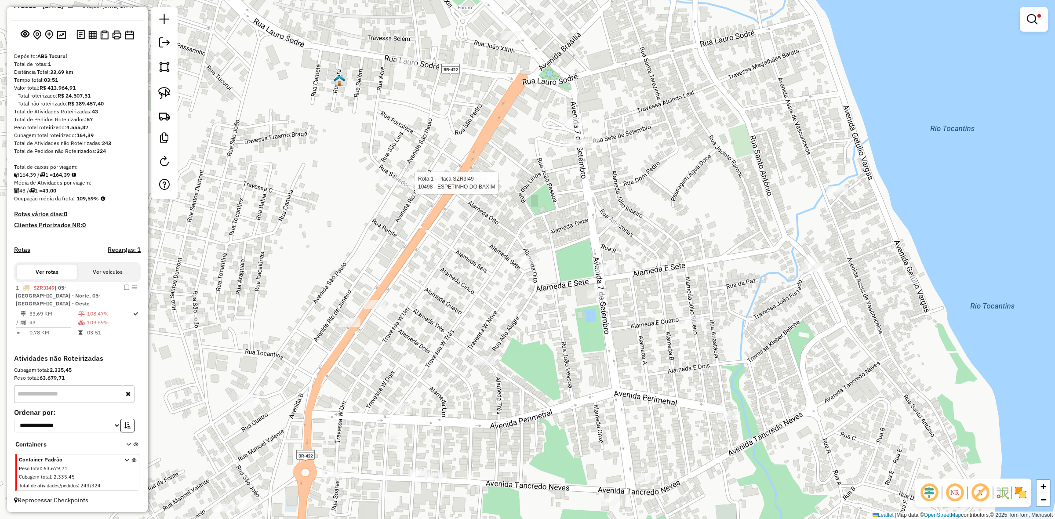
select select "**********"
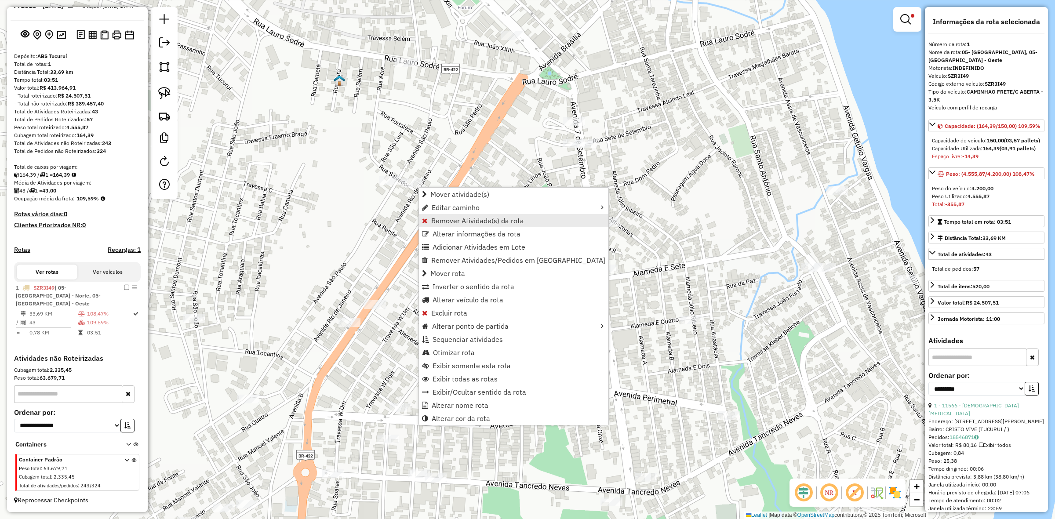
click at [501, 225] on link "Remover Atividade(s) da rota" at bounding box center [513, 220] width 189 height 13
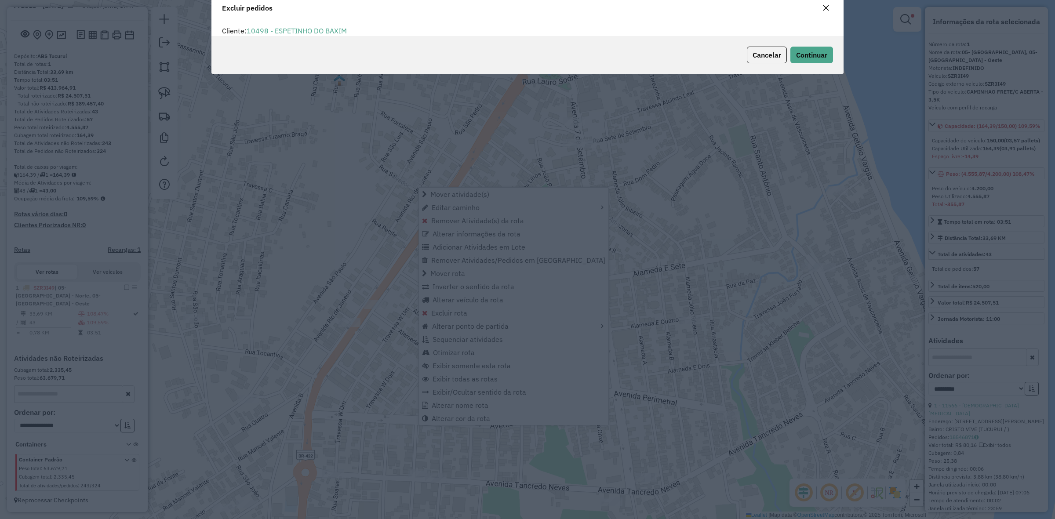
scroll to position [4, 3]
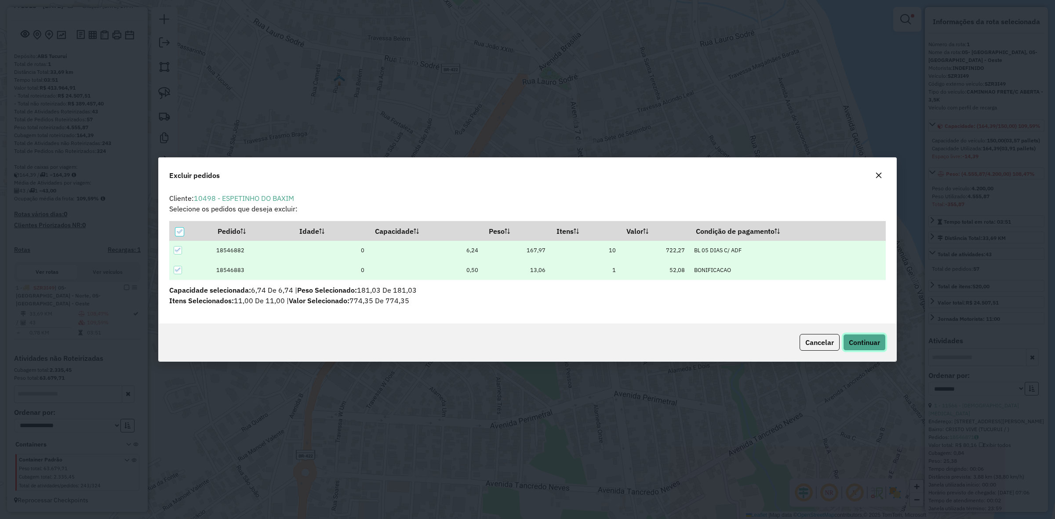
click at [858, 343] on span "Continuar" at bounding box center [864, 342] width 31 height 9
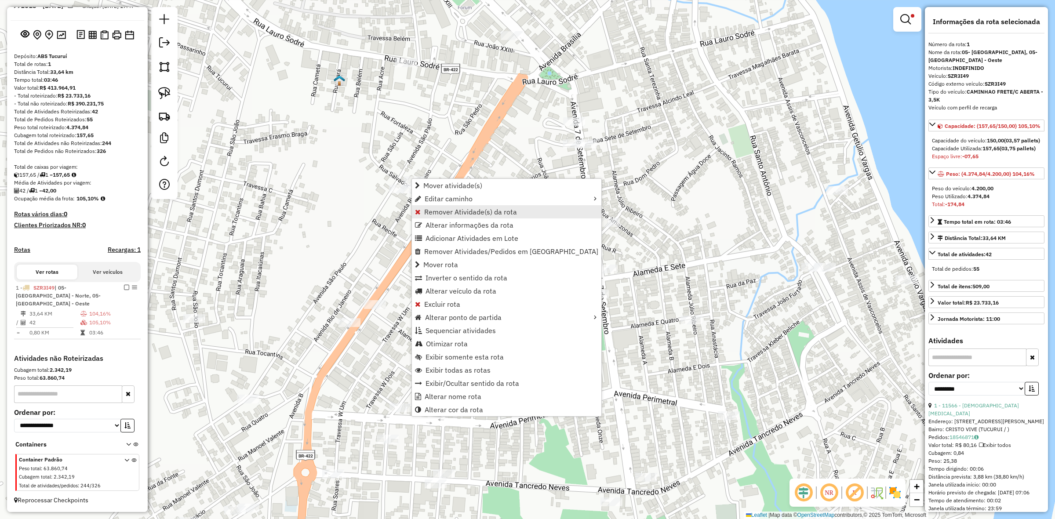
click at [486, 211] on span "Remover Atividade(s) da rota" at bounding box center [470, 211] width 93 height 7
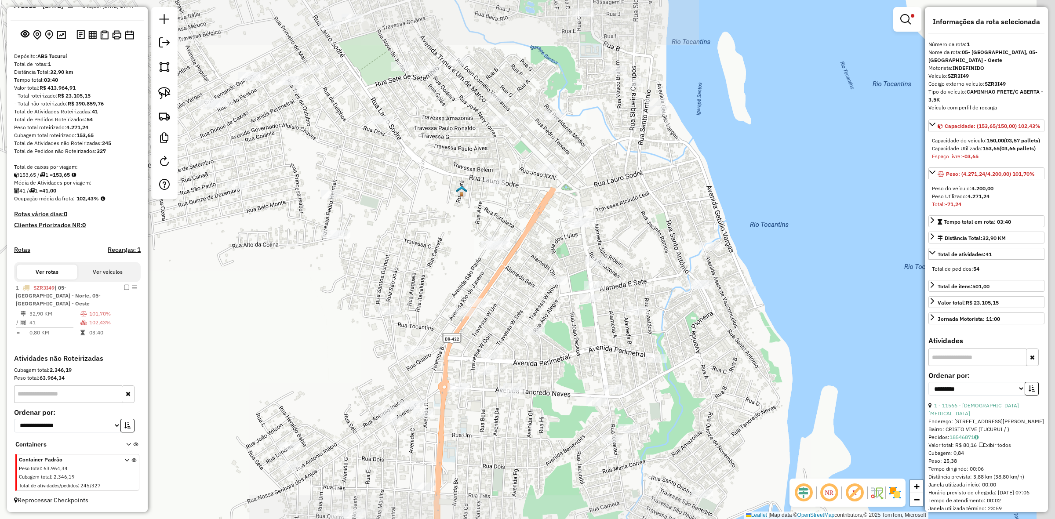
drag, startPoint x: 733, startPoint y: 331, endPoint x: 686, endPoint y: 313, distance: 50.0
click at [661, 325] on div "Limpar filtros Janela de atendimento Grade de atendimento Capacidade Transporta…" at bounding box center [527, 259] width 1055 height 519
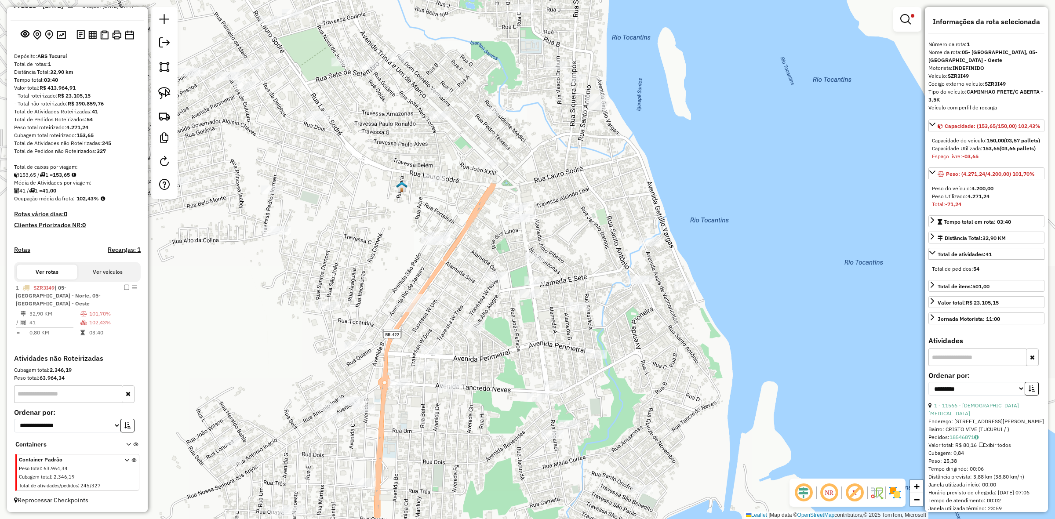
drag, startPoint x: 689, startPoint y: 312, endPoint x: 618, endPoint y: 289, distance: 74.8
click at [620, 300] on div "Limpar filtros Janela de atendimento Grade de atendimento Capacidade Transporta…" at bounding box center [527, 259] width 1055 height 519
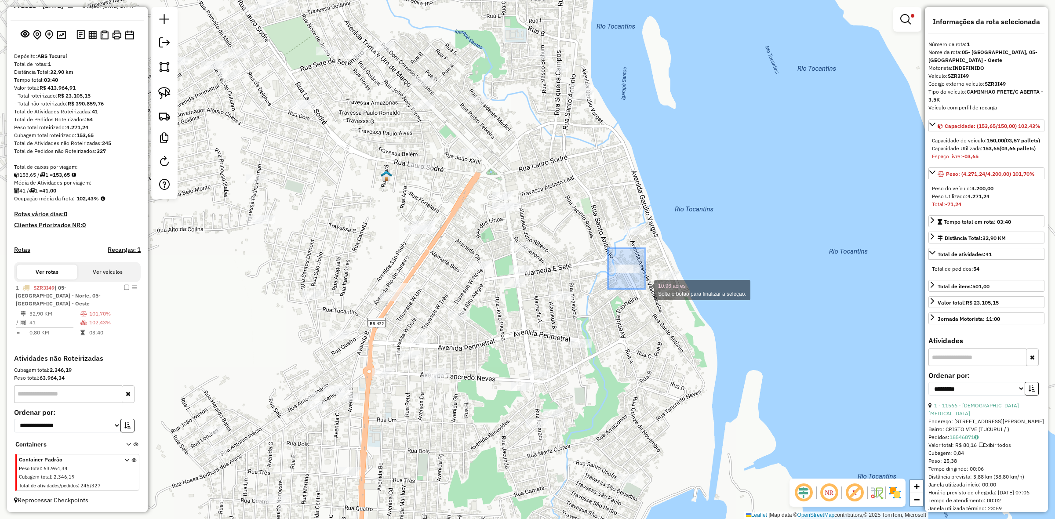
drag, startPoint x: 603, startPoint y: 262, endPoint x: 645, endPoint y: 289, distance: 50.5
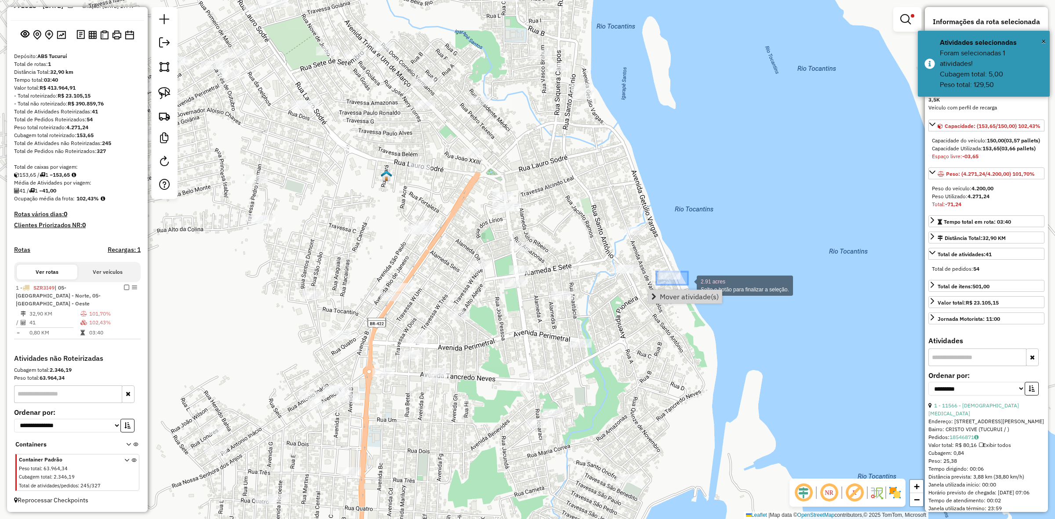
drag, startPoint x: 663, startPoint y: 280, endPoint x: 688, endPoint y: 285, distance: 25.6
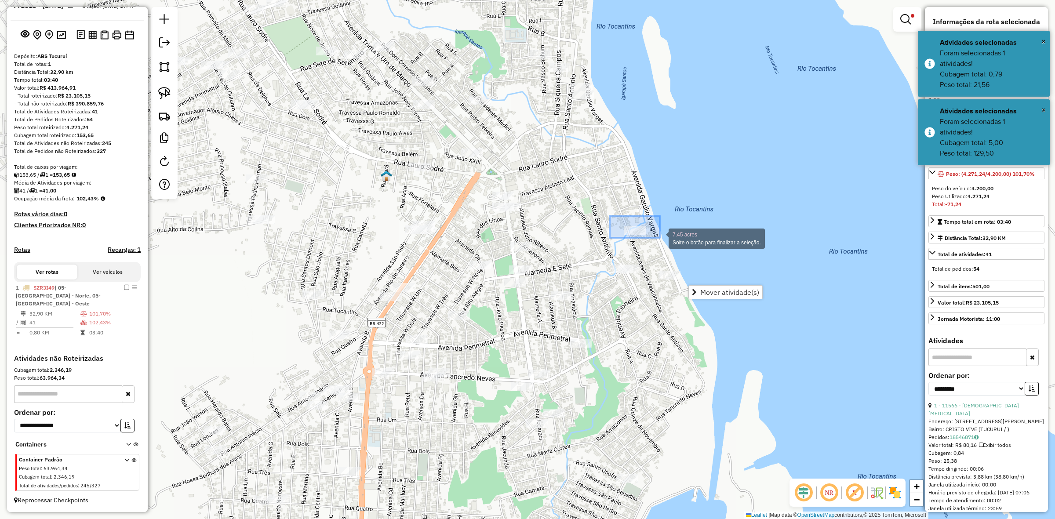
drag, startPoint x: 610, startPoint y: 216, endPoint x: 660, endPoint y: 238, distance: 54.9
click at [680, 324] on div "Limpar filtros Janela de atendimento Grade de atendimento Capacidade Transporta…" at bounding box center [527, 259] width 1055 height 519
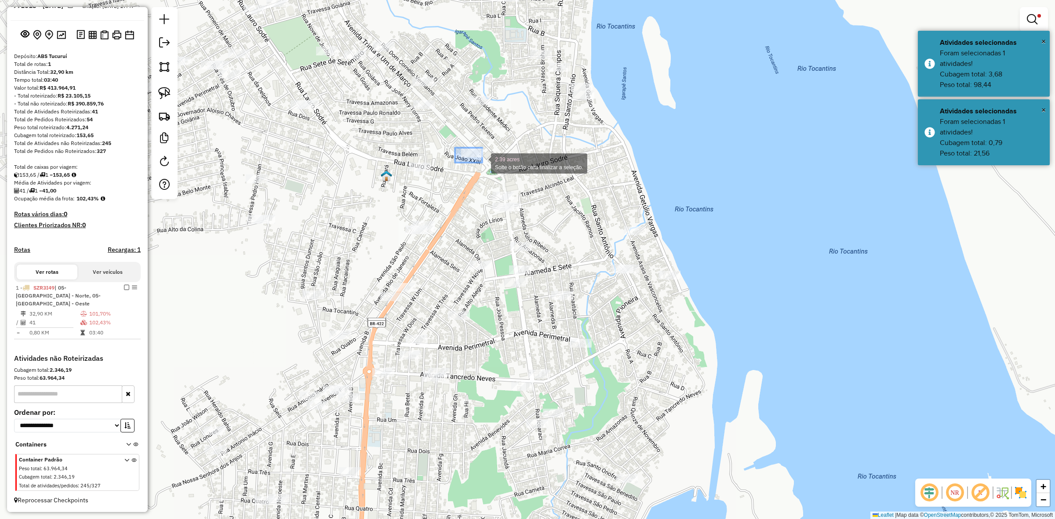
drag, startPoint x: 455, startPoint y: 148, endPoint x: 488, endPoint y: 165, distance: 37.2
drag, startPoint x: 403, startPoint y: 157, endPoint x: 426, endPoint y: 176, distance: 30.9
drag, startPoint x: 447, startPoint y: 140, endPoint x: 493, endPoint y: 164, distance: 52.1
click at [542, 181] on div "Limpar filtros Janela de atendimento Grade de atendimento Capacidade Transporta…" at bounding box center [527, 259] width 1055 height 519
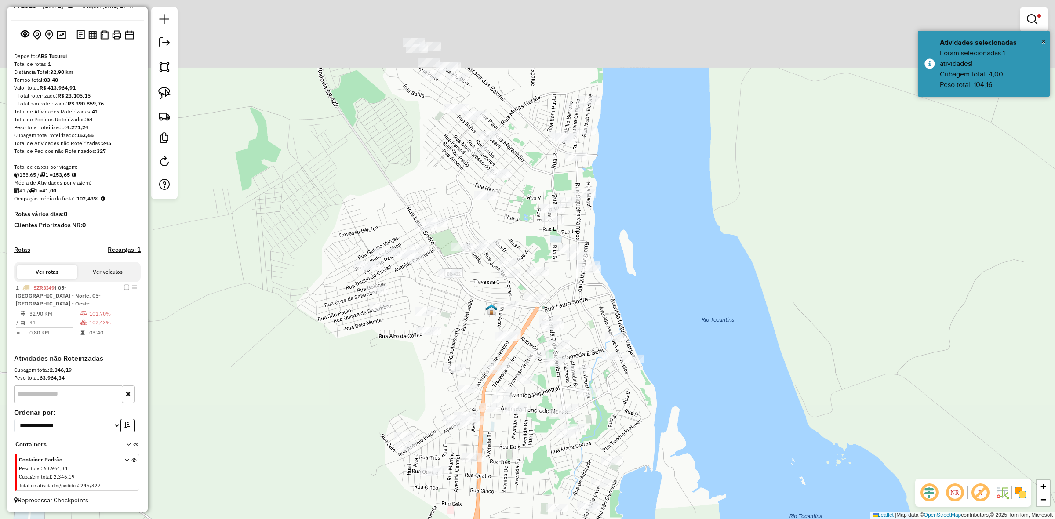
drag, startPoint x: 430, startPoint y: 234, endPoint x: 462, endPoint y: 313, distance: 84.8
click at [462, 313] on div "Limpar filtros Janela de atendimento Grade de atendimento Capacidade Transporta…" at bounding box center [527, 259] width 1055 height 519
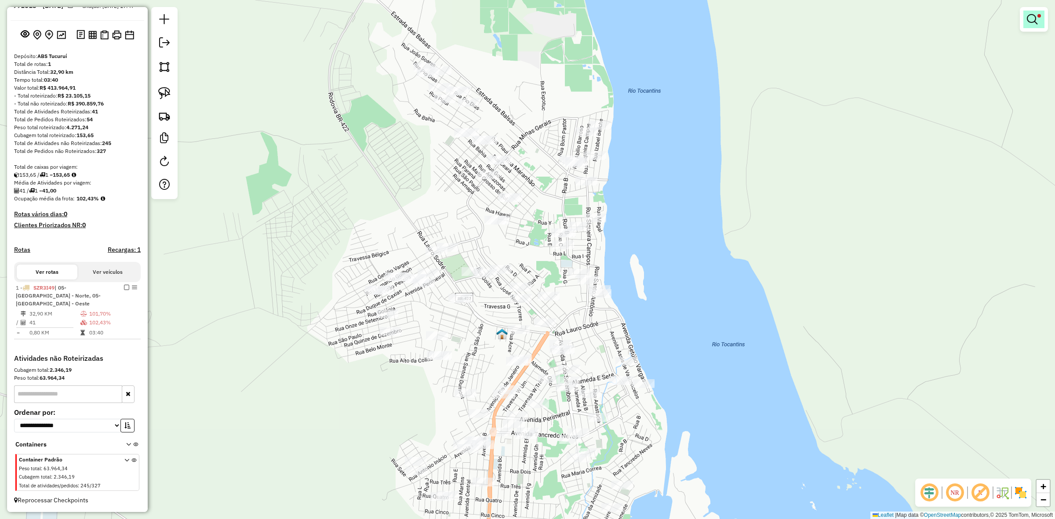
drag, startPoint x: 1047, startPoint y: 19, endPoint x: 1041, endPoint y: 22, distance: 7.3
click at [1041, 22] on div at bounding box center [1034, 19] width 28 height 25
click at [1041, 22] on link at bounding box center [1034, 20] width 21 height 18
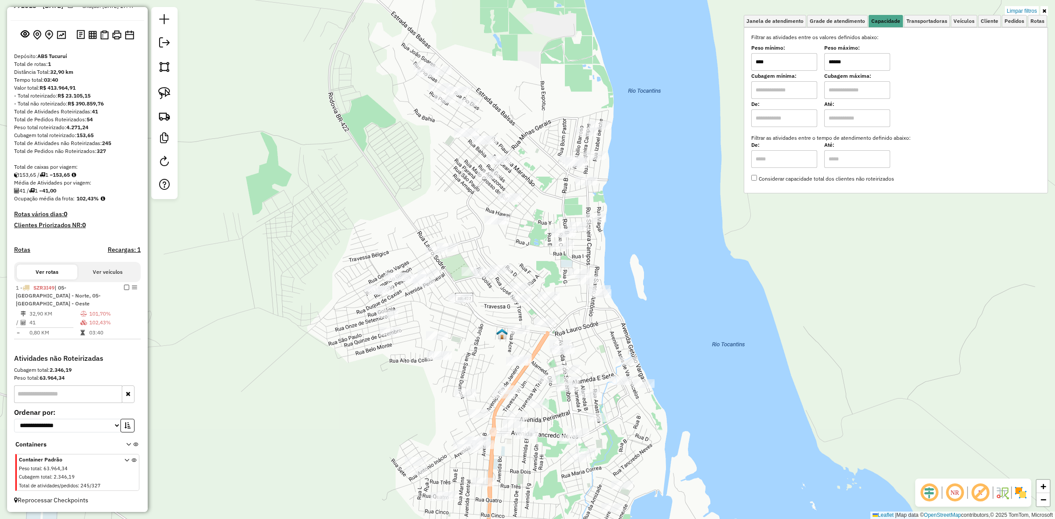
click at [869, 61] on input "******" at bounding box center [857, 62] width 66 height 18
click at [839, 56] on input "*****" at bounding box center [857, 62] width 66 height 18
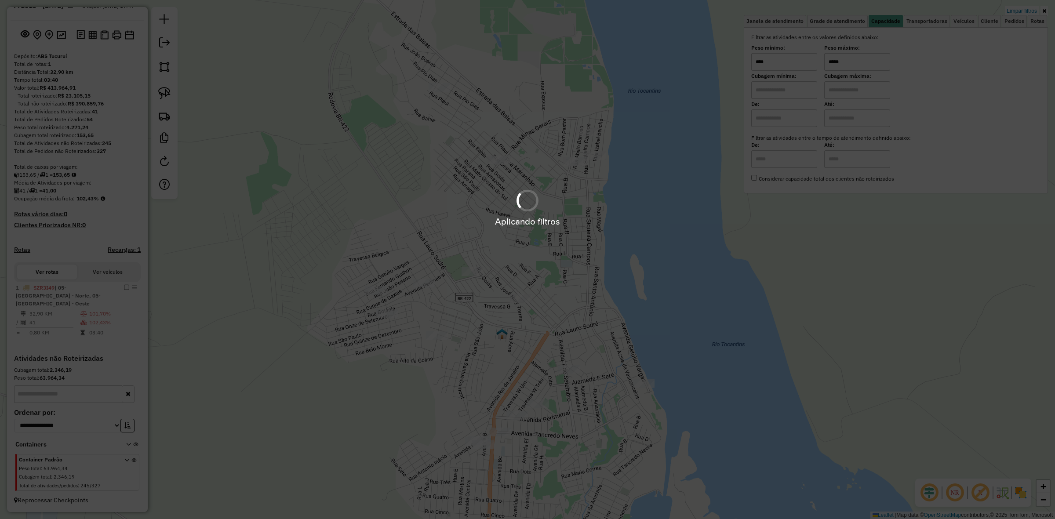
type input "*****"
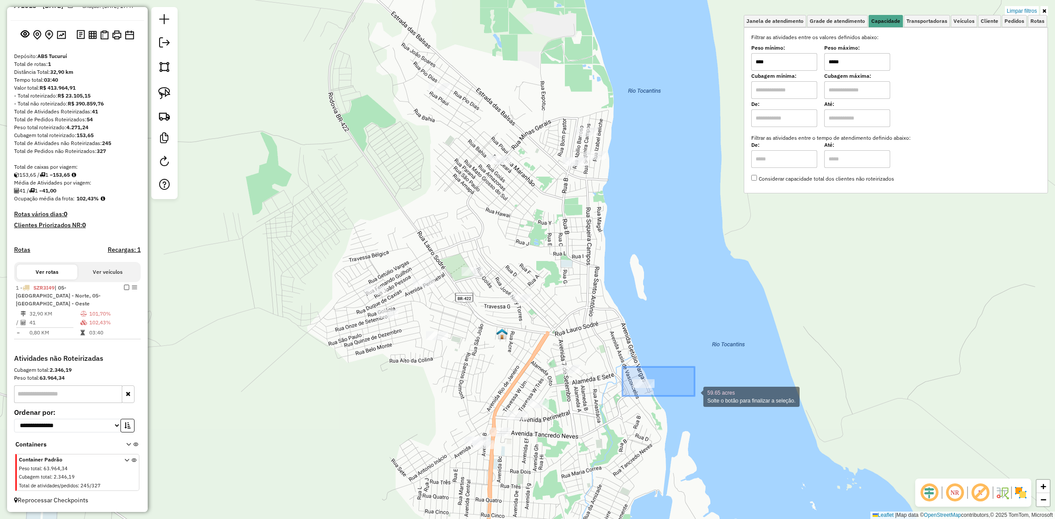
drag, startPoint x: 623, startPoint y: 367, endPoint x: 703, endPoint y: 396, distance: 85.1
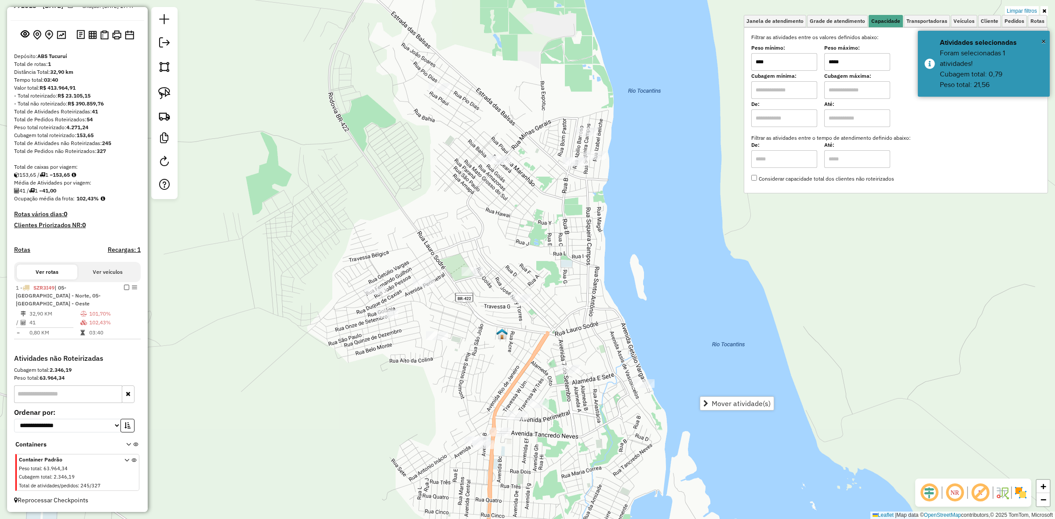
click at [709, 397] on div "Mover atividade(s)" at bounding box center [737, 404] width 74 height 14
click at [724, 404] on span "Mover atividade(s)" at bounding box center [741, 403] width 59 height 7
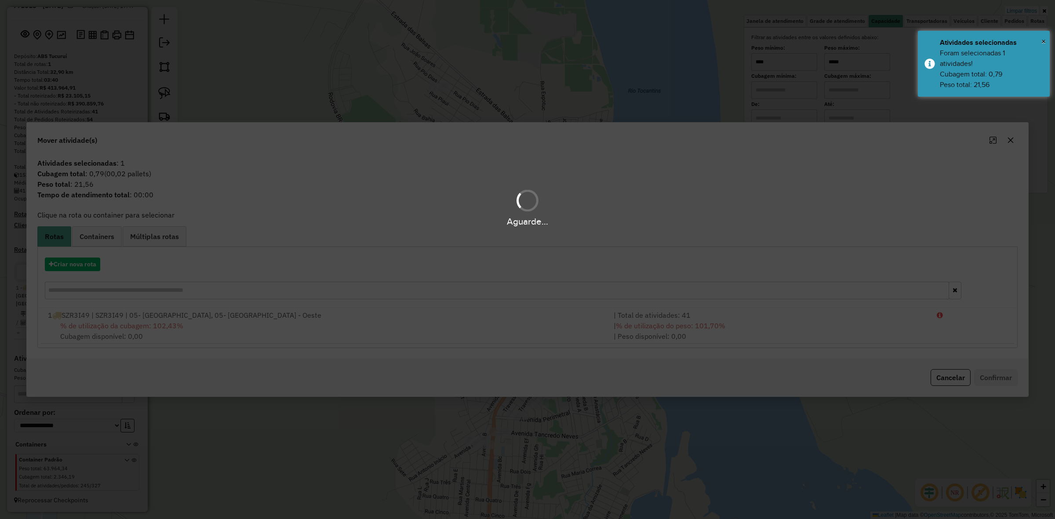
click at [703, 334] on div "Aguarde..." at bounding box center [527, 259] width 1055 height 519
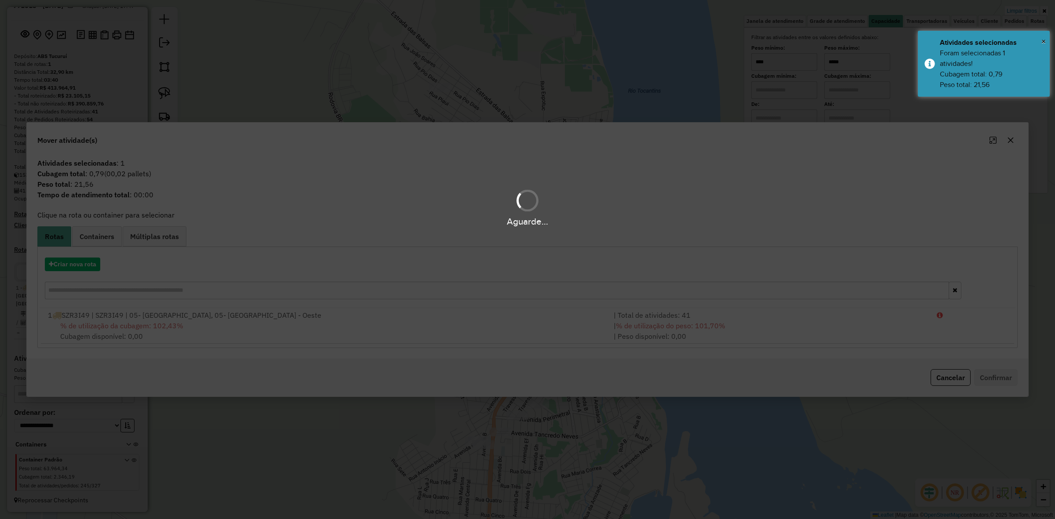
click at [703, 334] on div "| % de utilização do peso: 101,70% | Peso disponível: 0,00" at bounding box center [770, 331] width 323 height 21
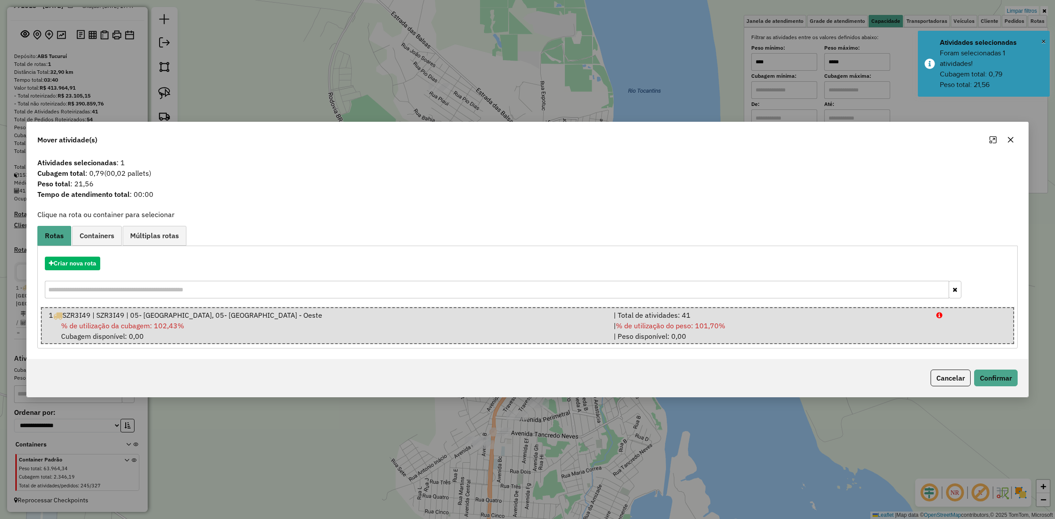
click at [703, 334] on div "| % de utilização do peso: 101,70% | Peso disponível: 0,00" at bounding box center [770, 331] width 323 height 21
click at [996, 379] on button "Confirmar" at bounding box center [996, 378] width 44 height 17
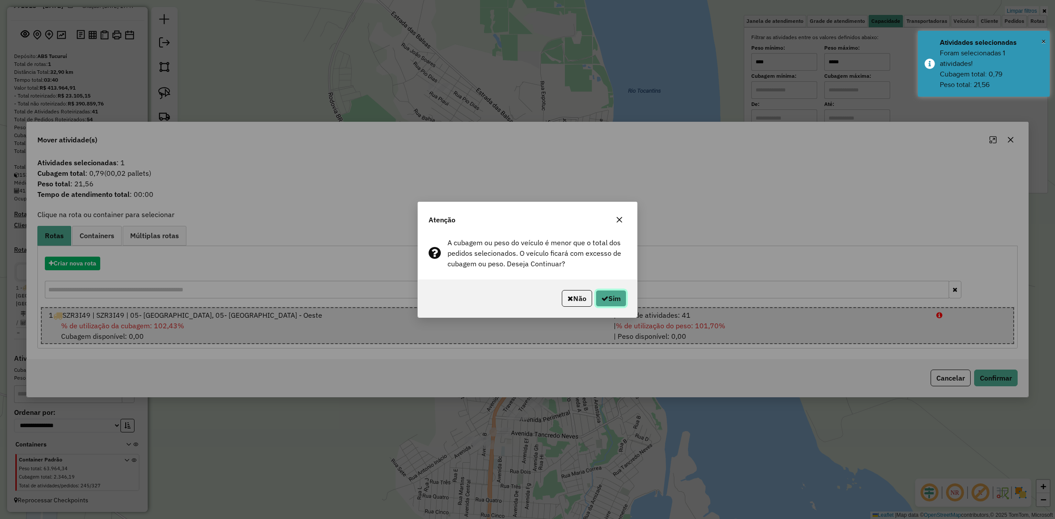
click at [625, 295] on button "Sim" at bounding box center [611, 298] width 31 height 17
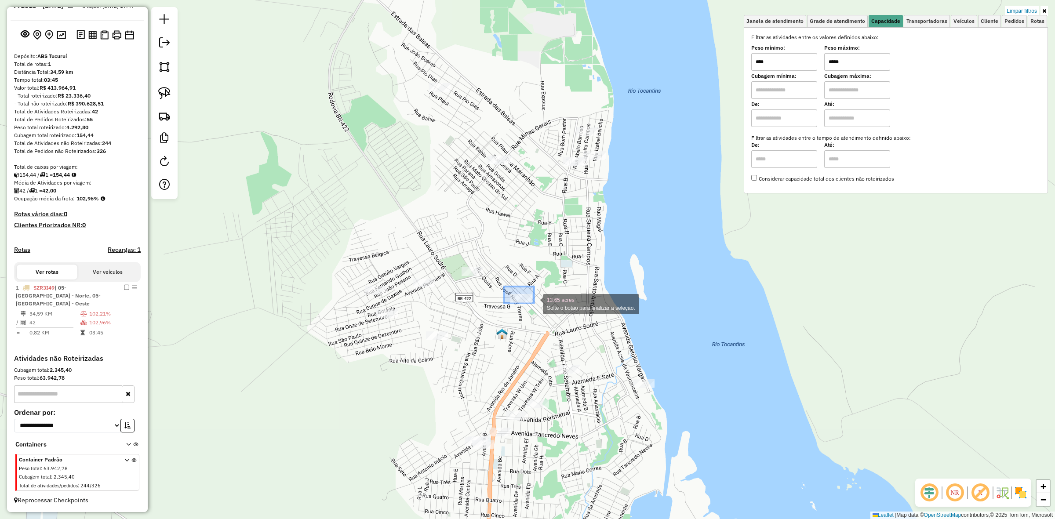
drag, startPoint x: 504, startPoint y: 287, endPoint x: 538, endPoint y: 304, distance: 38.2
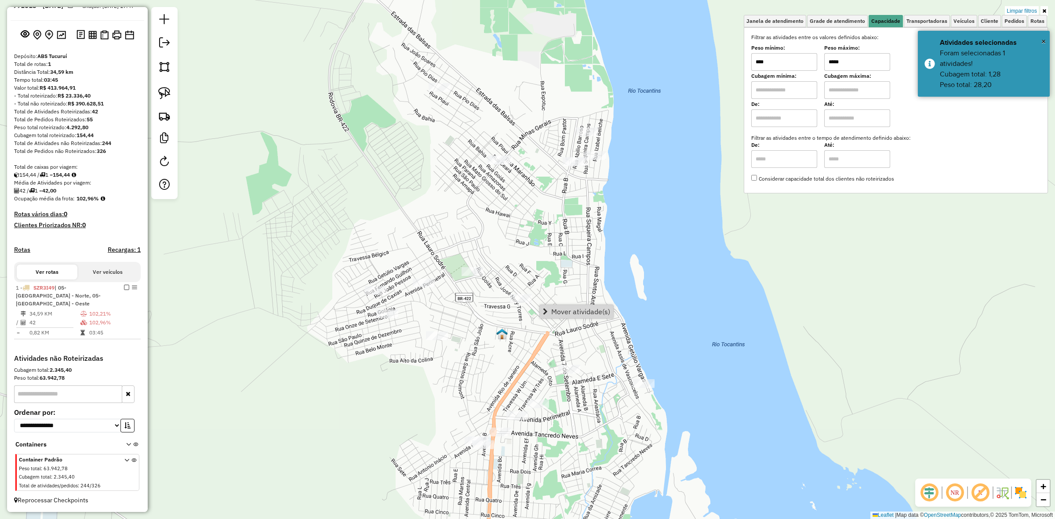
click at [560, 308] on span "Mover atividade(s)" at bounding box center [580, 311] width 59 height 7
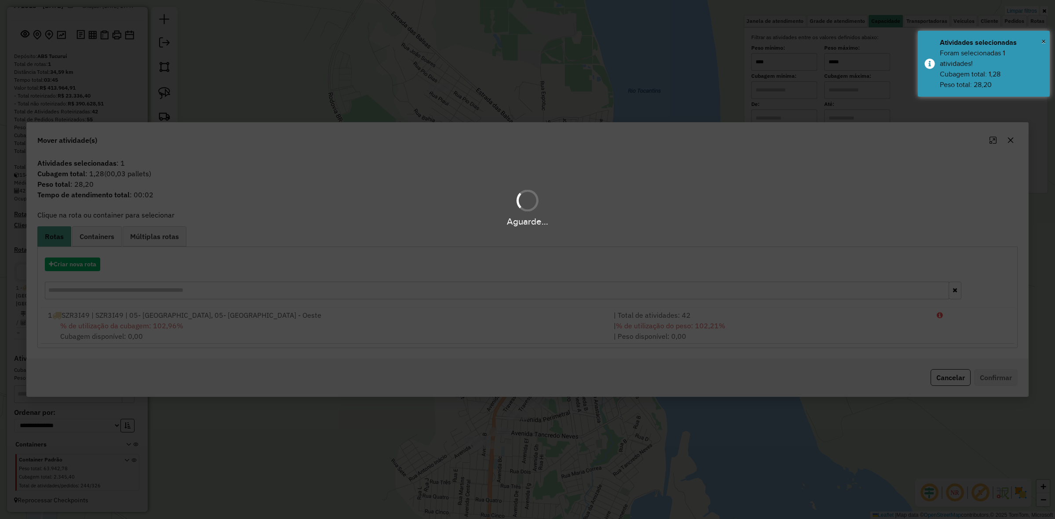
click at [693, 335] on div "Aguarde..." at bounding box center [527, 259] width 1055 height 519
click at [693, 335] on div "| % de utilização do peso: 102,21% | Peso disponível: 0,00" at bounding box center [770, 331] width 323 height 21
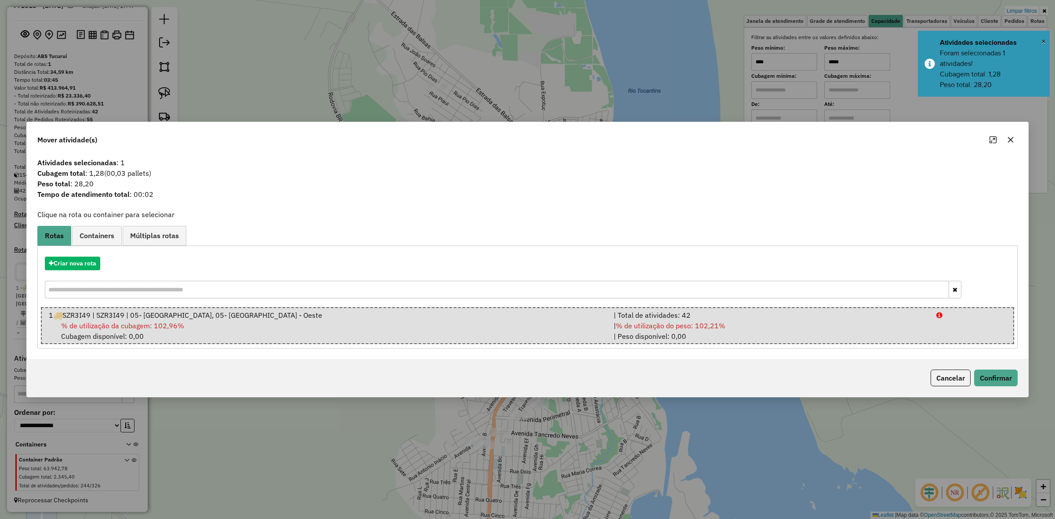
click at [693, 335] on div "| % de utilização do peso: 102,21% | Peso disponível: 0,00" at bounding box center [770, 331] width 323 height 21
click at [1000, 377] on button "Confirmar" at bounding box center [996, 378] width 44 height 17
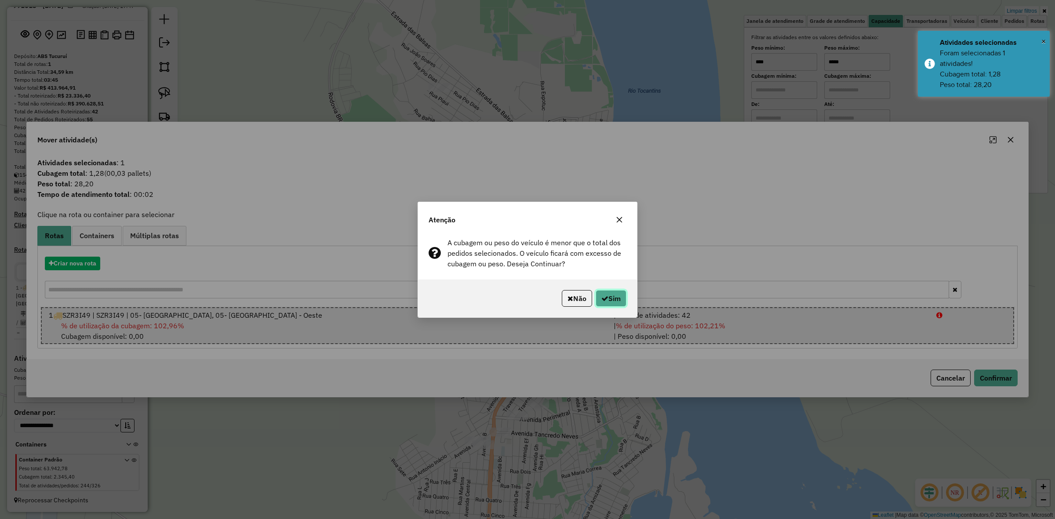
click at [610, 299] on button "Sim" at bounding box center [611, 298] width 31 height 17
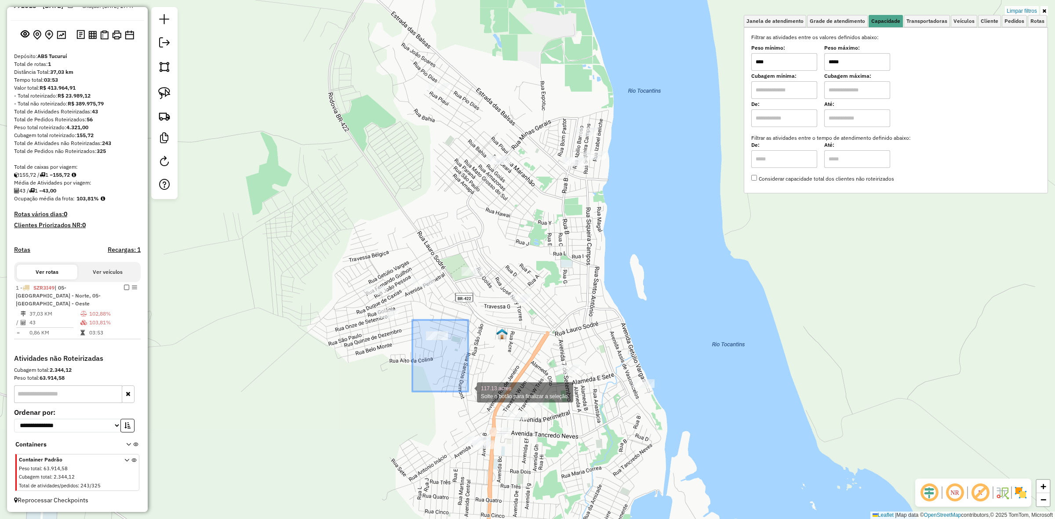
drag, startPoint x: 447, startPoint y: 372, endPoint x: 468, endPoint y: 392, distance: 29.5
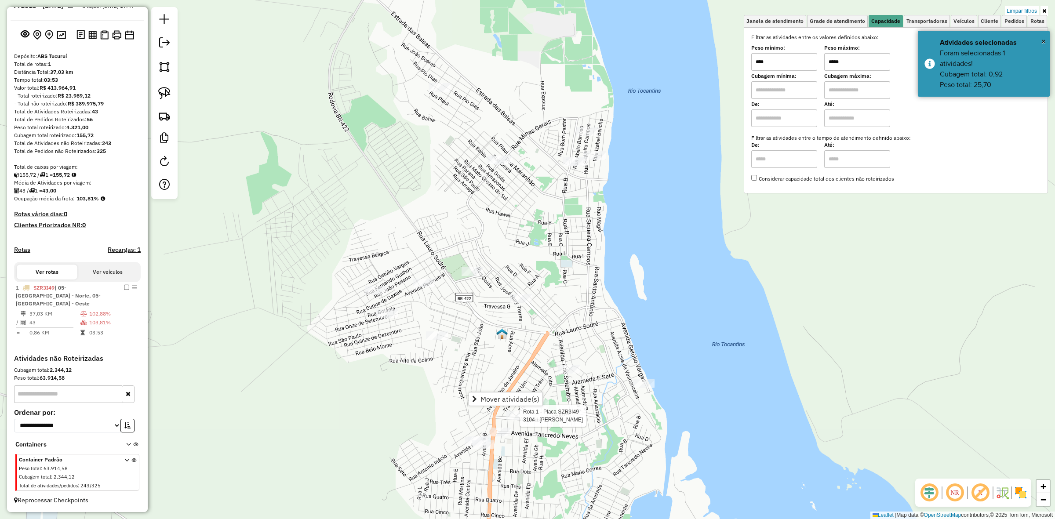
select select "**********"
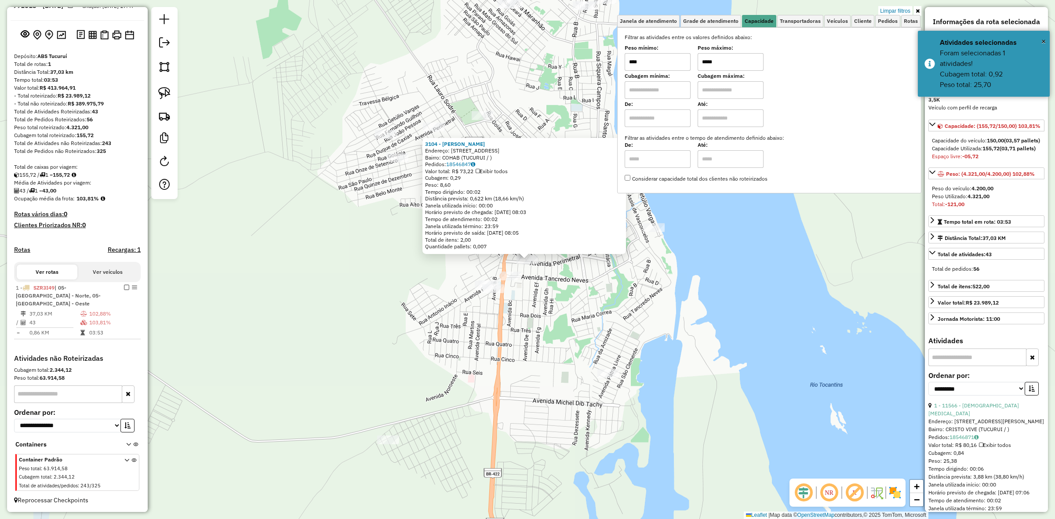
click at [495, 335] on div "3104 - MERCADINHO ALIANCA Endereço: AV PERIMETRAL, 212 Bairro: COHAB (TUCURUI /…" at bounding box center [527, 259] width 1055 height 519
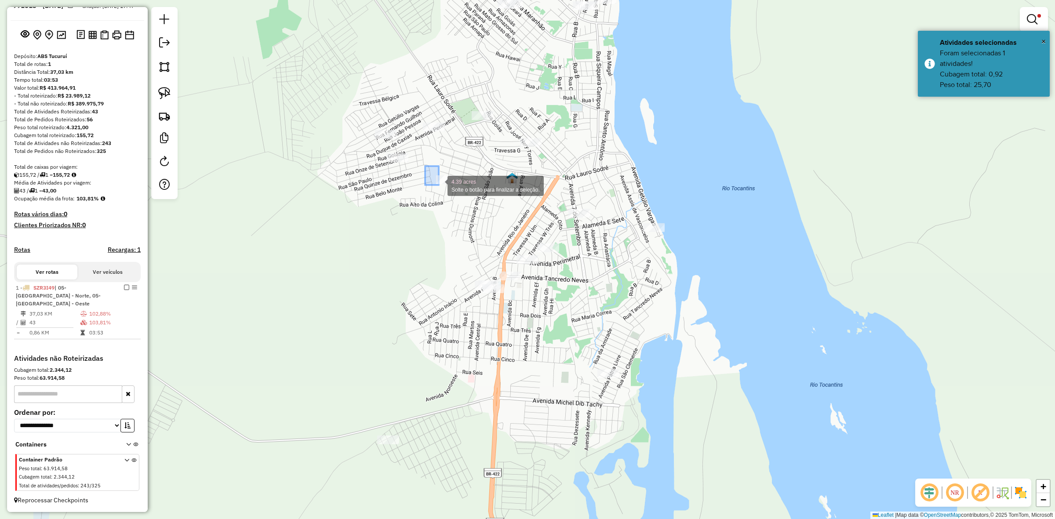
drag, startPoint x: 431, startPoint y: 177, endPoint x: 463, endPoint y: 193, distance: 35.6
click at [495, 201] on span "Mover atividade(s)" at bounding box center [504, 200] width 59 height 7
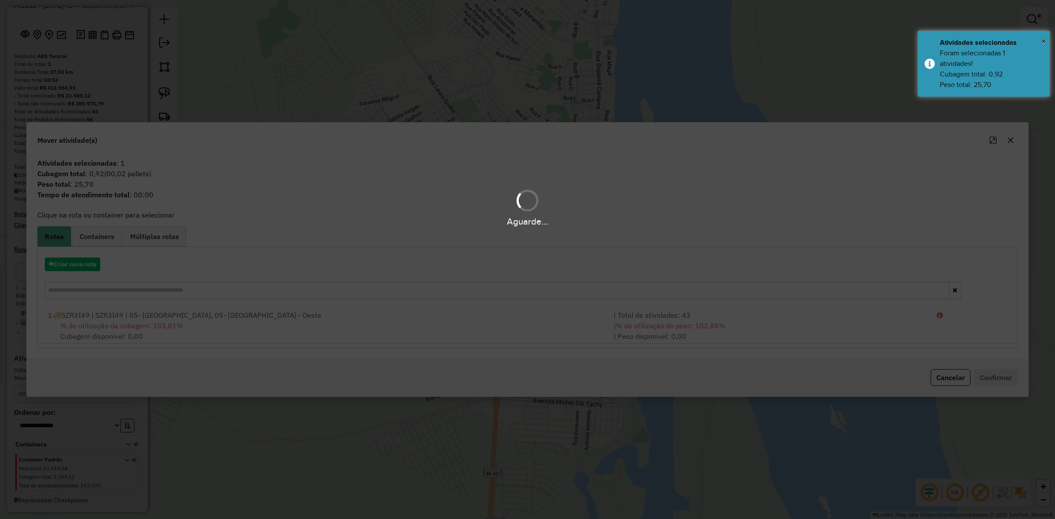
click at [590, 311] on div "Aguarde..." at bounding box center [527, 259] width 1055 height 519
click at [590, 311] on div "1 SZR3I49 | SZR3I49 | 05- Tucuruí - Norte, 05- Tucuruí - Oeste" at bounding box center [326, 315] width 566 height 11
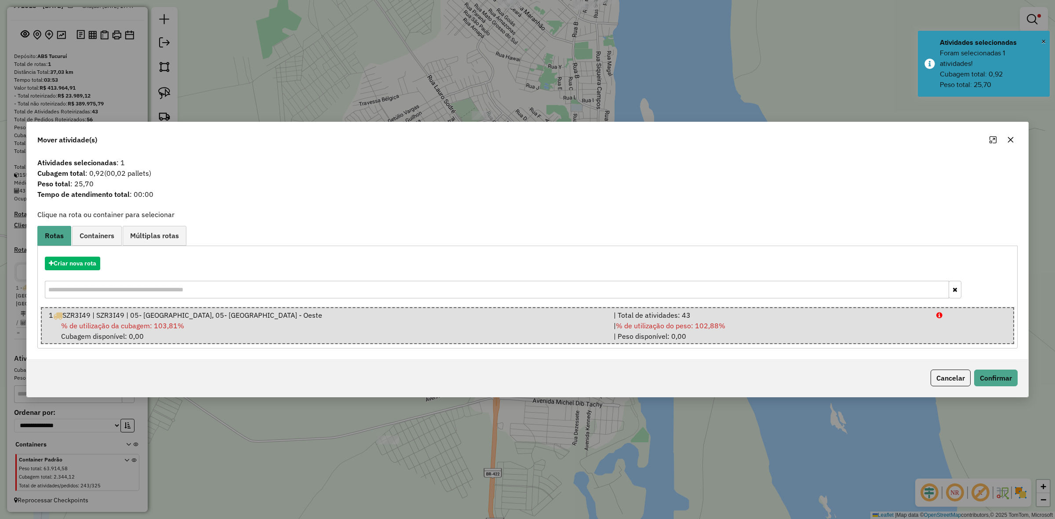
click at [590, 311] on div "1 SZR3I49 | SZR3I49 | 05- Tucuruí - Norte, 05- Tucuruí - Oeste" at bounding box center [326, 315] width 565 height 11
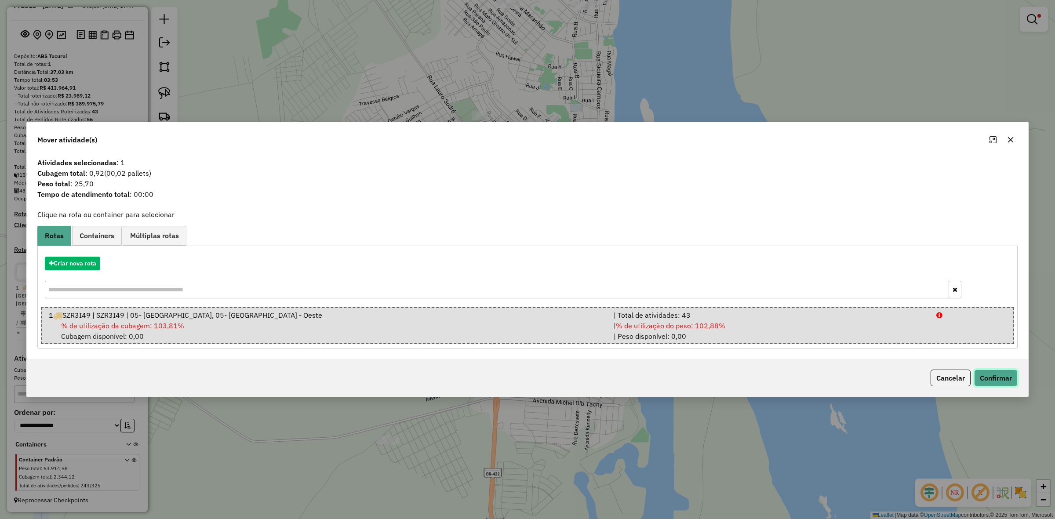
click at [988, 374] on button "Confirmar" at bounding box center [996, 378] width 44 height 17
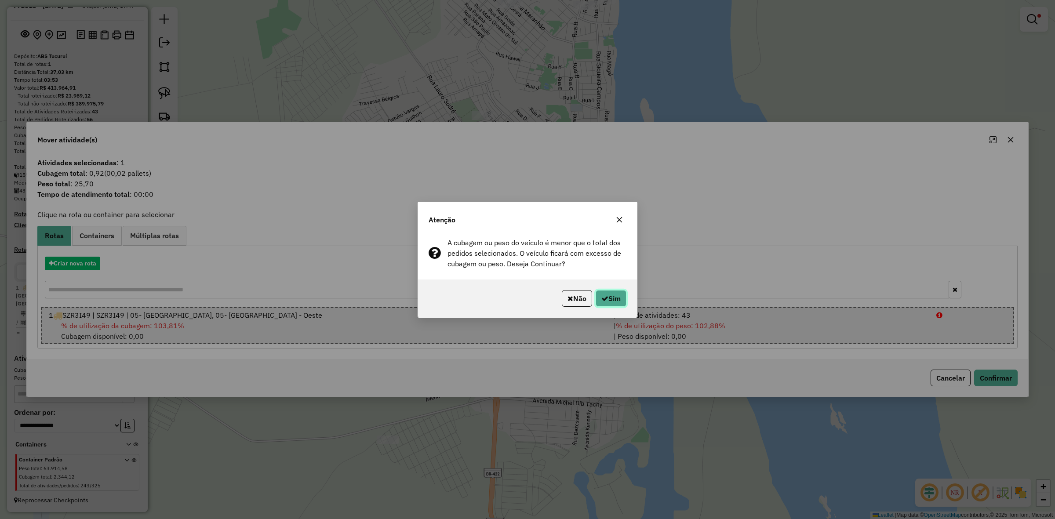
click at [597, 302] on button "Sim" at bounding box center [611, 298] width 31 height 17
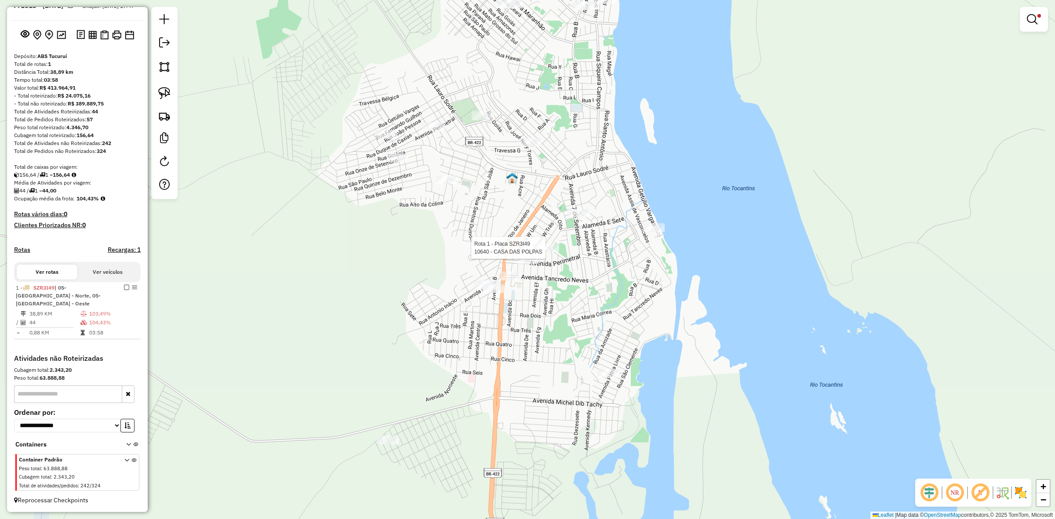
click at [540, 252] on div at bounding box center [548, 248] width 22 height 9
select select "**********"
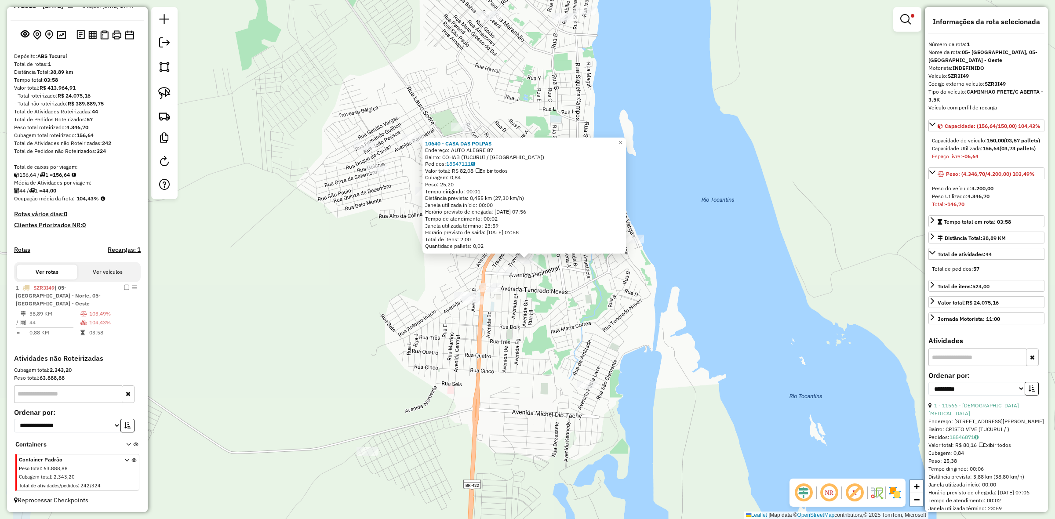
click at [720, 80] on div "10640 - CASA DAS POLPAS Endereço: AUTO ALEGRE 87 Bairro: COHAB (TUCURUI / PA) P…" at bounding box center [527, 259] width 1055 height 519
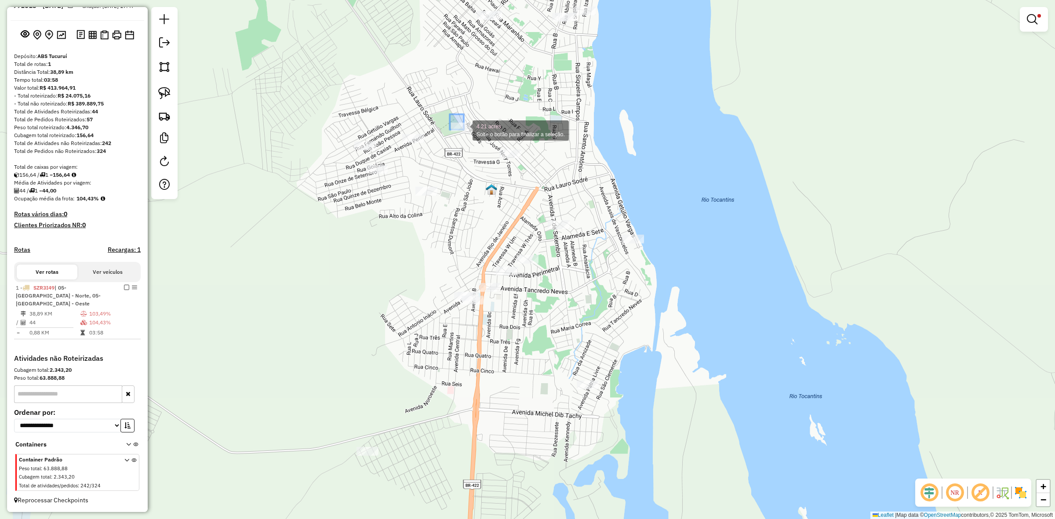
drag, startPoint x: 453, startPoint y: 121, endPoint x: 486, endPoint y: 139, distance: 37.6
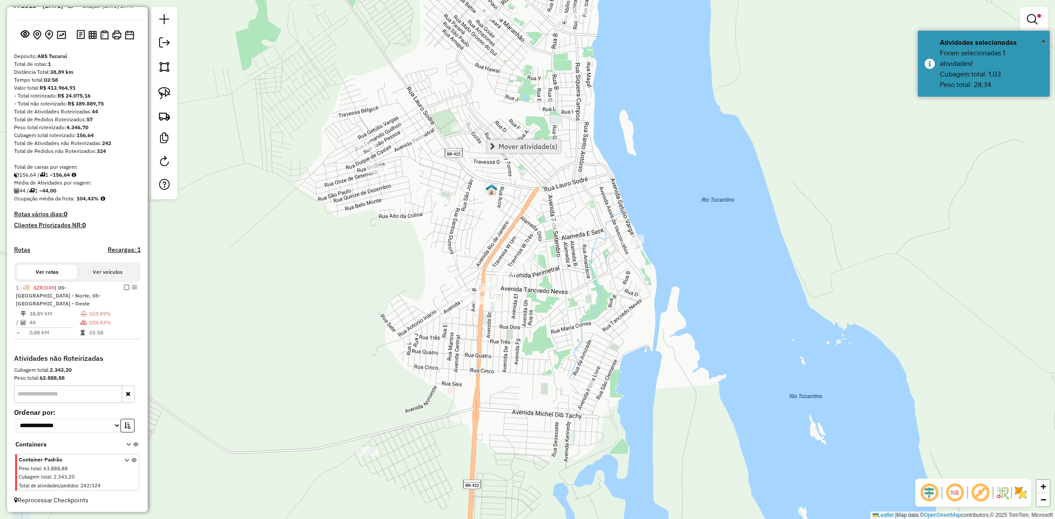
click at [499, 140] on link "Mover atividade(s)" at bounding box center [523, 146] width 73 height 13
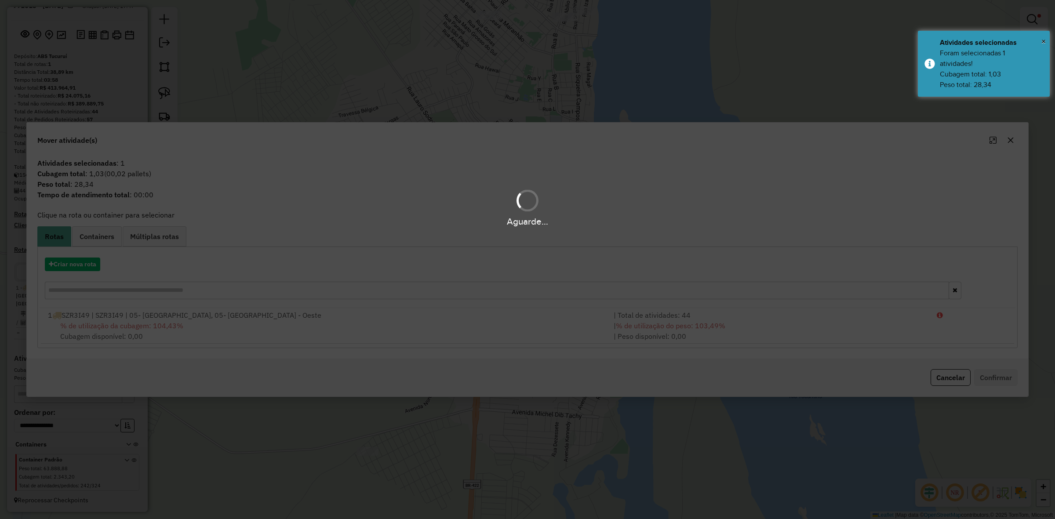
click at [649, 328] on div "Aguarde..." at bounding box center [527, 259] width 1055 height 519
click at [649, 328] on hb-app "Aguarde... Pop-up bloqueado! Seu navegador bloqueou automáticamente a abertura …" at bounding box center [527, 259] width 1055 height 519
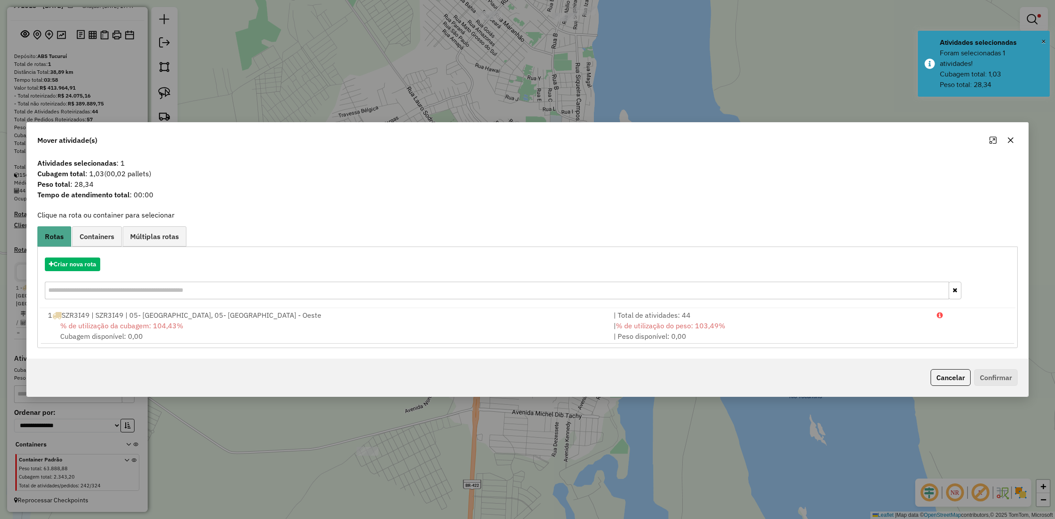
click at [649, 328] on span "% de utilização do peso: 103,49%" at bounding box center [670, 325] width 109 height 9
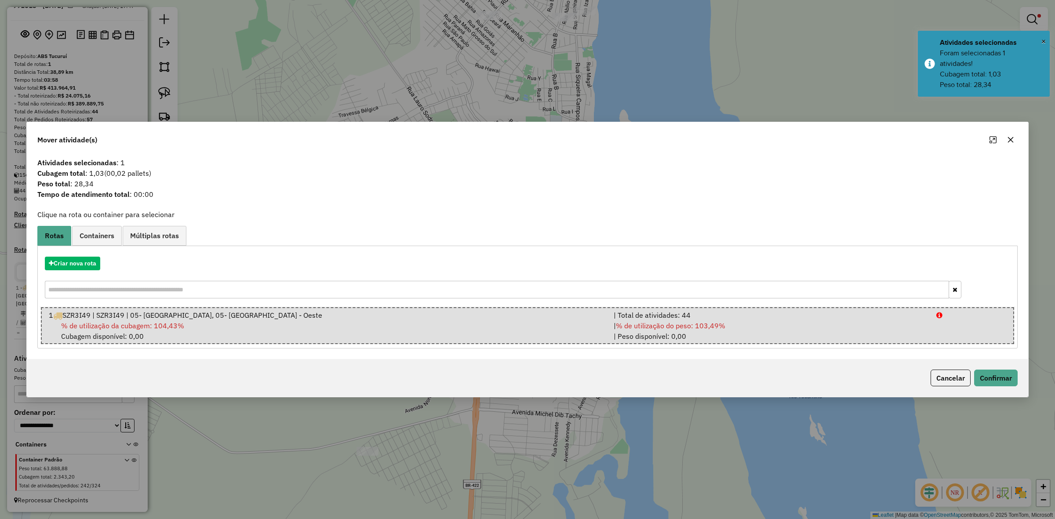
click at [1020, 388] on div "Cancelar Confirmar" at bounding box center [528, 378] width 1002 height 38
click at [999, 385] on button "Confirmar" at bounding box center [996, 378] width 44 height 17
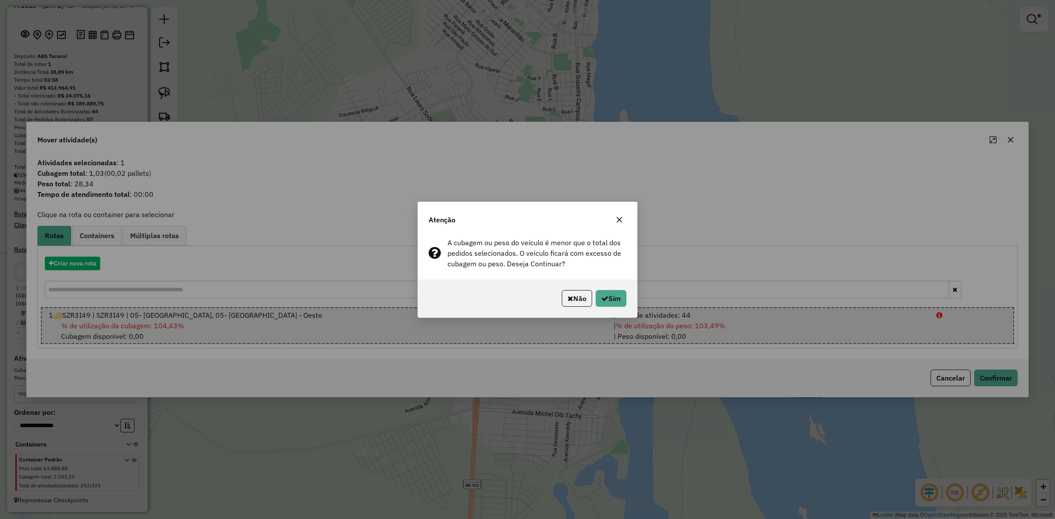
click at [623, 278] on div "A cubagem ou peso do veículo é menor que o total dos pedidos selecionados. O ve…" at bounding box center [527, 257] width 219 height 46
click at [618, 300] on button "Sim" at bounding box center [611, 298] width 31 height 17
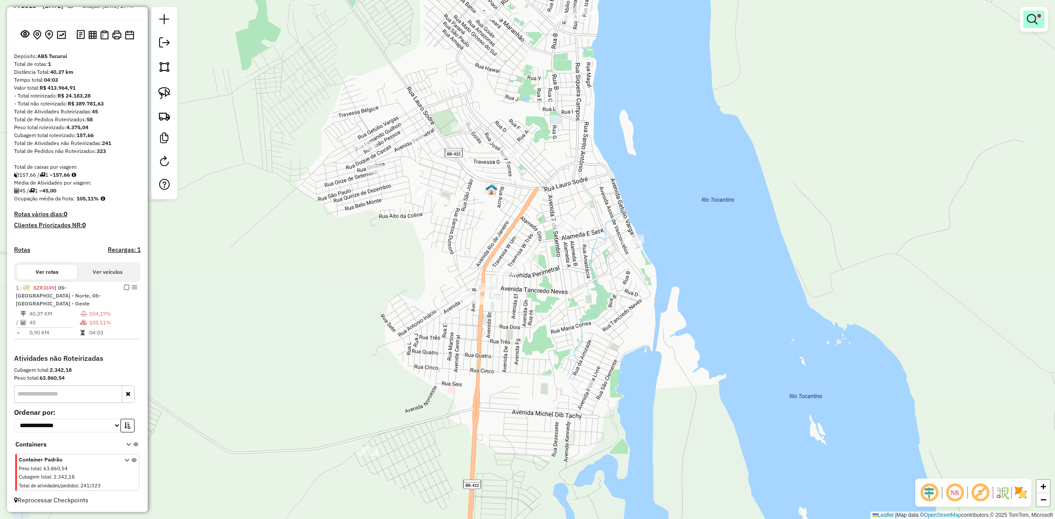
click at [1040, 18] on link at bounding box center [1034, 20] width 21 height 18
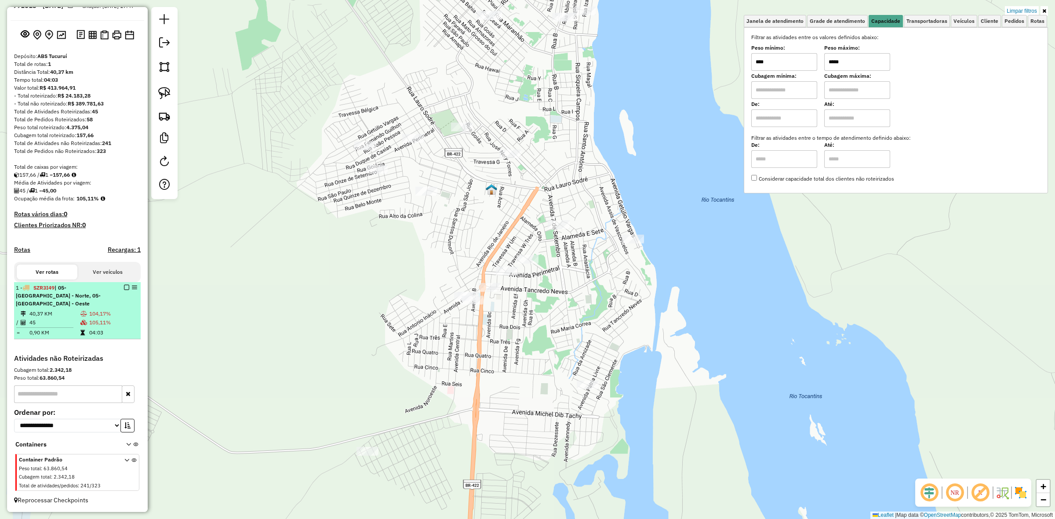
click at [126, 290] on em at bounding box center [126, 287] width 5 height 5
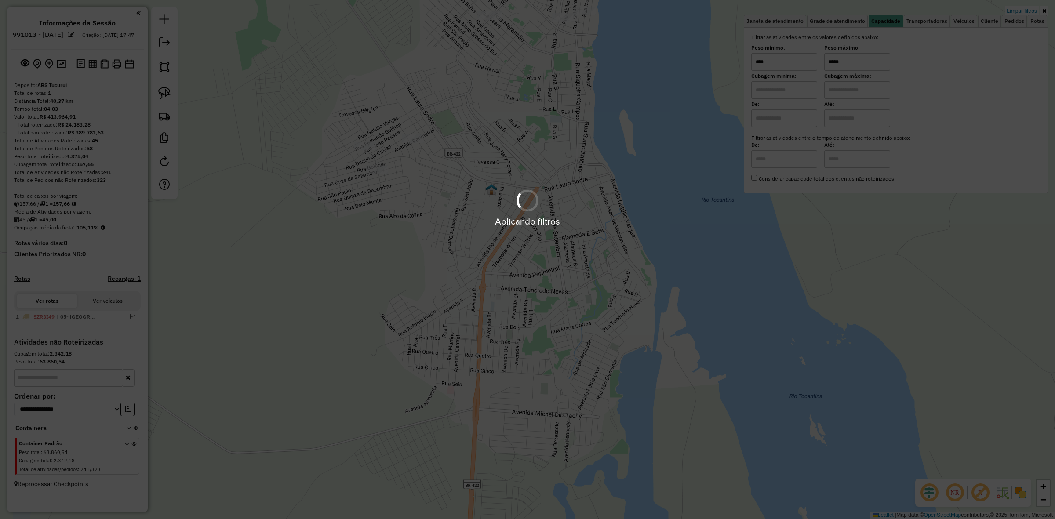
scroll to position [0, 0]
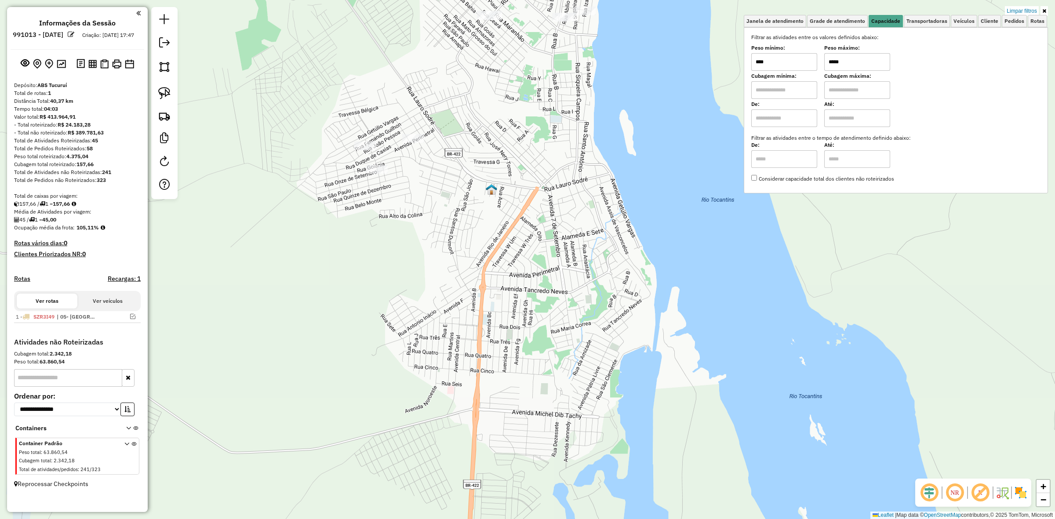
click at [865, 66] on input "*****" at bounding box center [857, 62] width 66 height 18
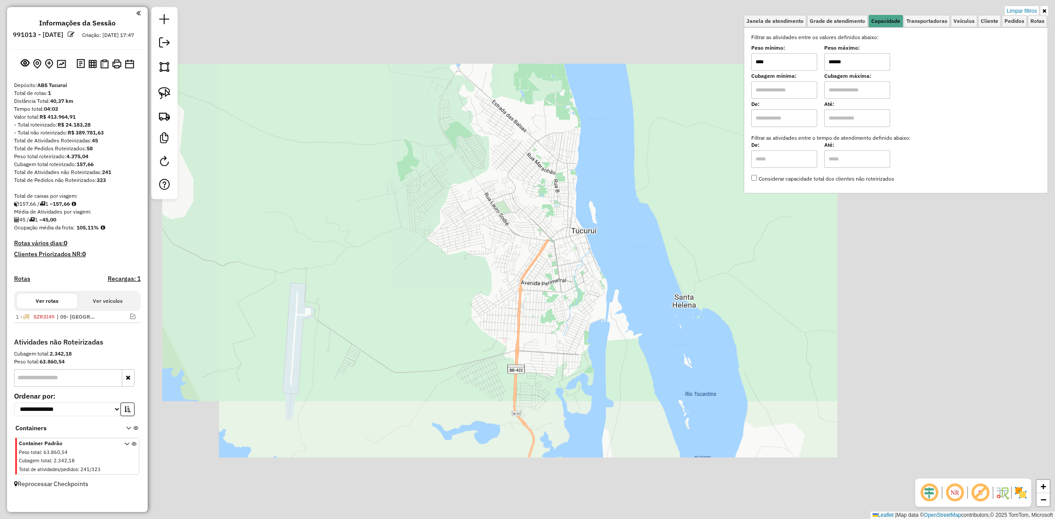
type input "******"
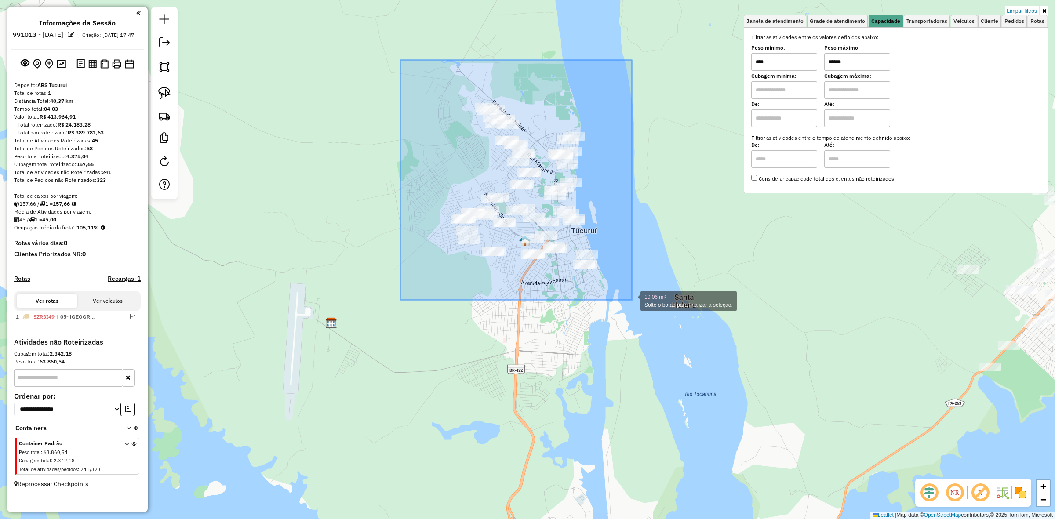
drag, startPoint x: 401, startPoint y: 60, endPoint x: 632, endPoint y: 305, distance: 336.8
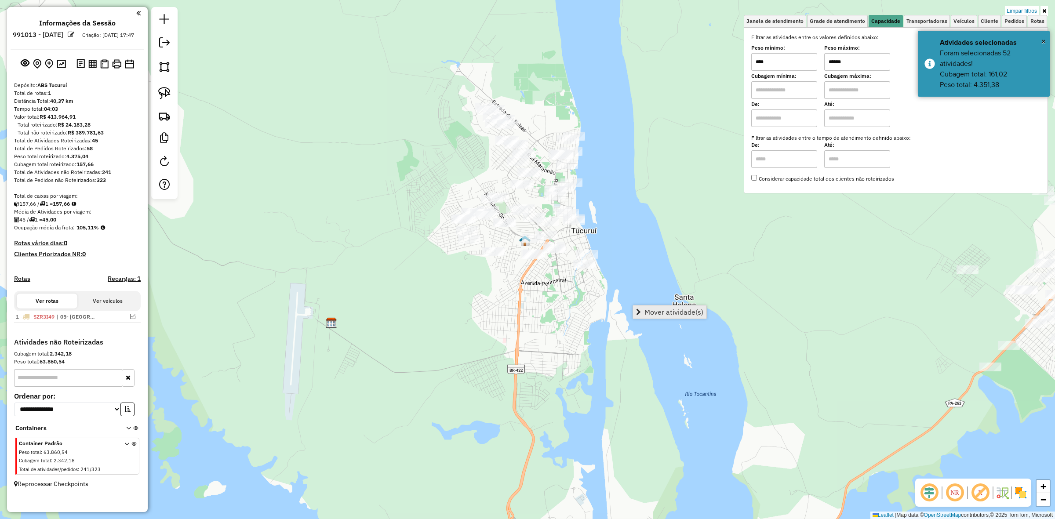
click at [675, 317] on link "Mover atividade(s)" at bounding box center [669, 312] width 73 height 13
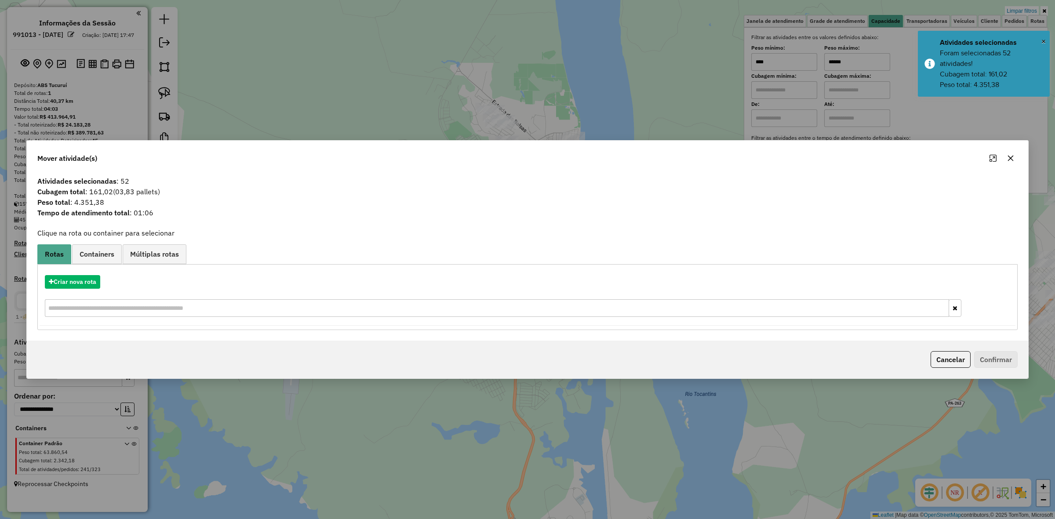
click at [1006, 157] on button "button" at bounding box center [1011, 158] width 14 height 14
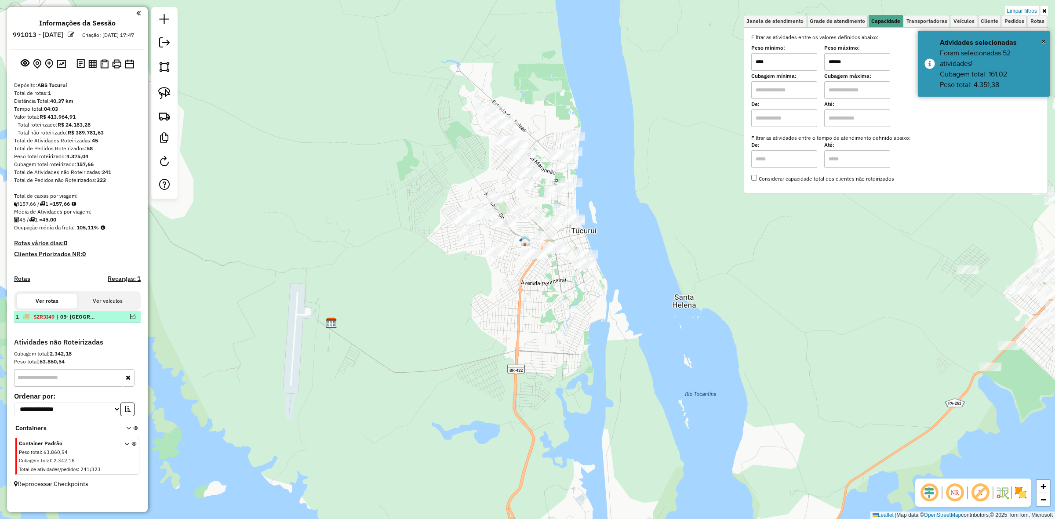
click at [133, 319] on em at bounding box center [132, 316] width 5 height 5
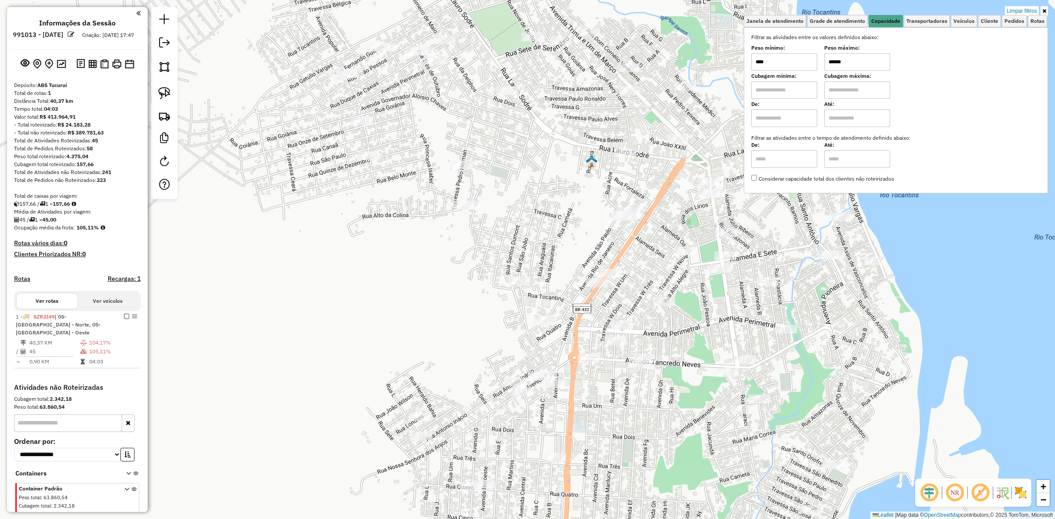
click at [729, 240] on div "Rota 1 - Placa SZR3I49 8860 - ROCKETS Limpar filtros Janela de atendimento Grad…" at bounding box center [527, 259] width 1055 height 519
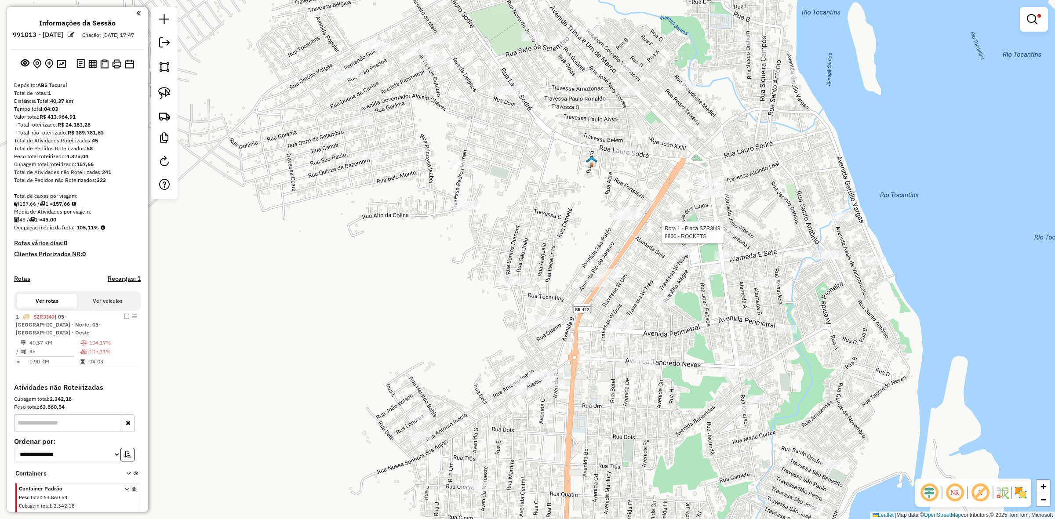
select select "**********"
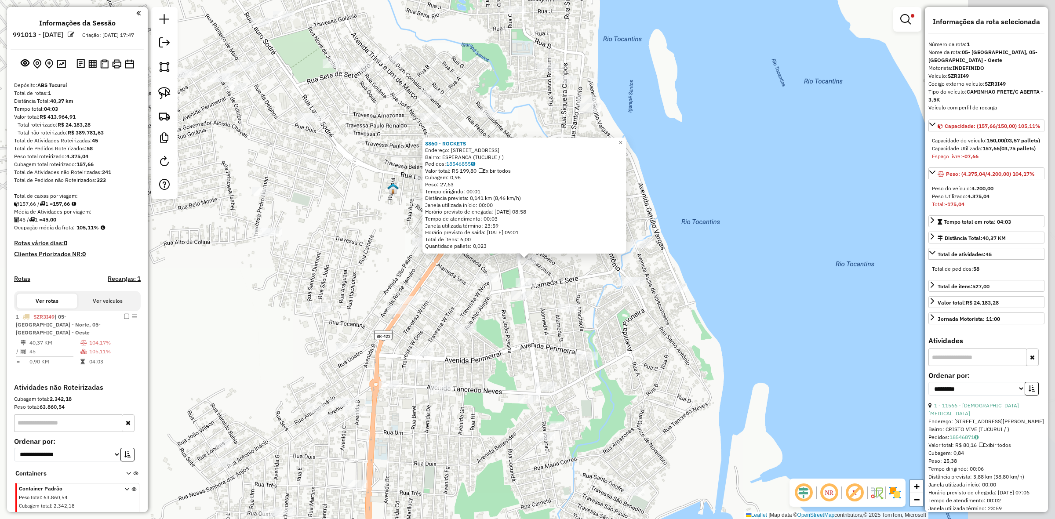
scroll to position [29, 0]
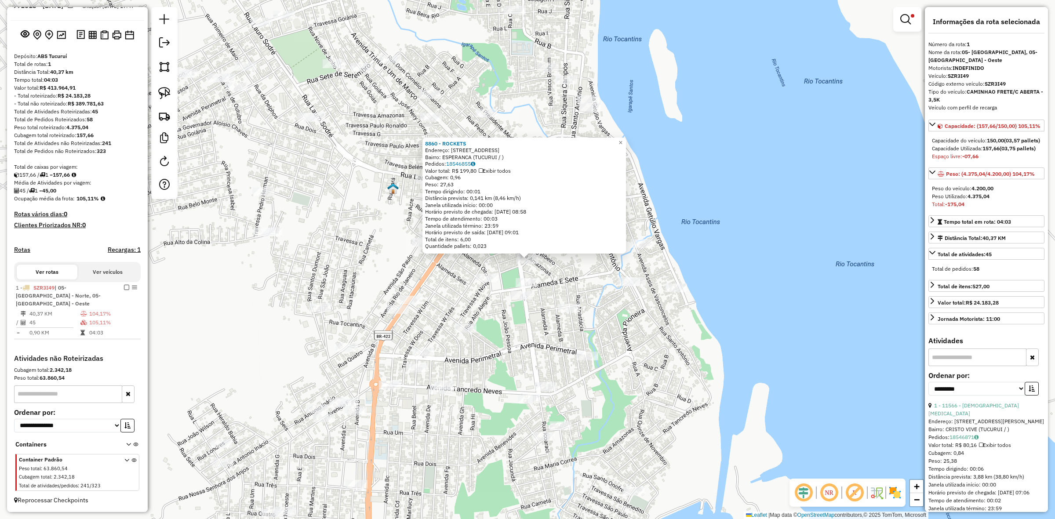
click at [485, 274] on div "8860 - ROCKETS Endereço: R AMAZONAS 11 Bairro: ESPERANCA (TUCURUI / ) Pedidos: …" at bounding box center [527, 259] width 1055 height 519
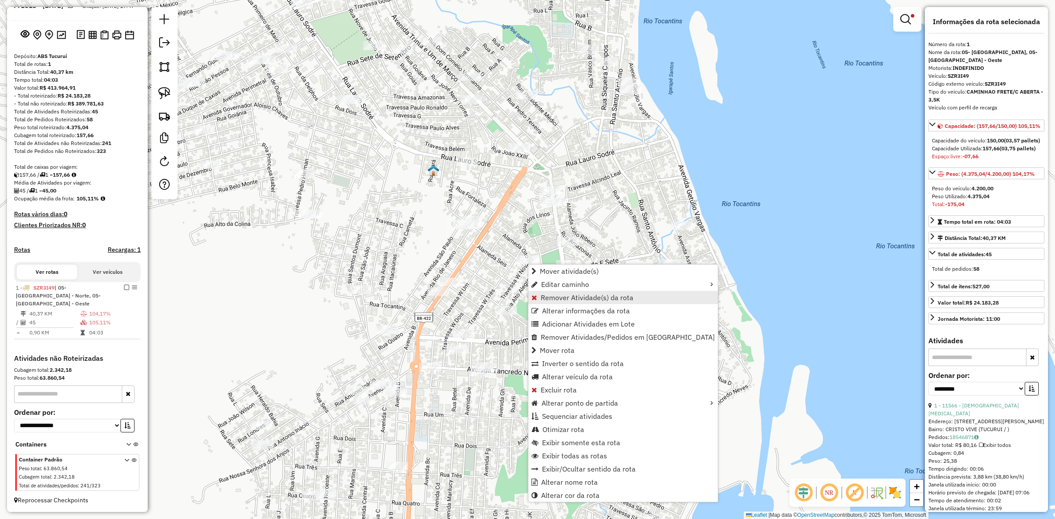
click at [583, 294] on span "Remover Atividade(s) da rota" at bounding box center [587, 297] width 93 height 7
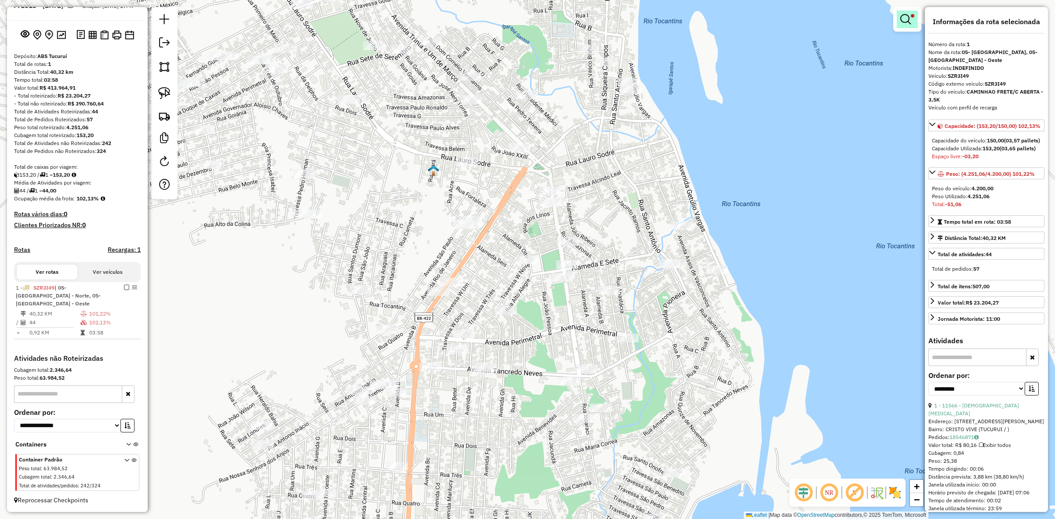
click at [911, 22] on link at bounding box center [907, 20] width 21 height 18
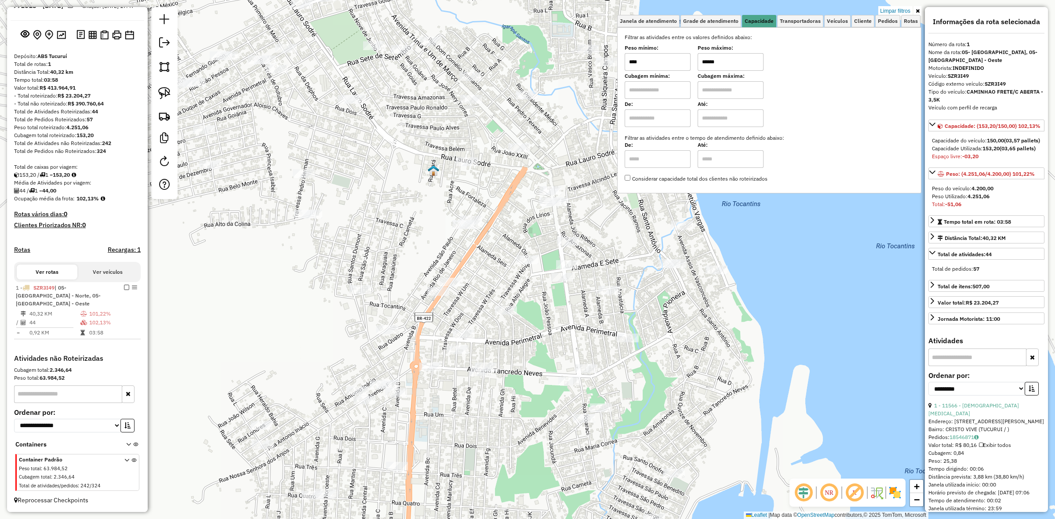
click at [722, 60] on input "******" at bounding box center [731, 62] width 66 height 18
type input "*****"
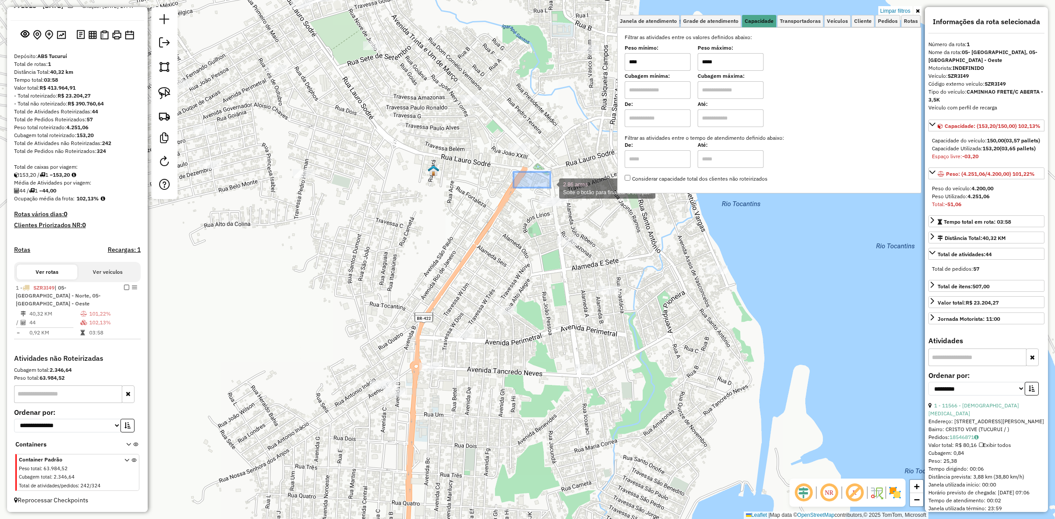
drag, startPoint x: 514, startPoint y: 172, endPoint x: 565, endPoint y: 193, distance: 55.8
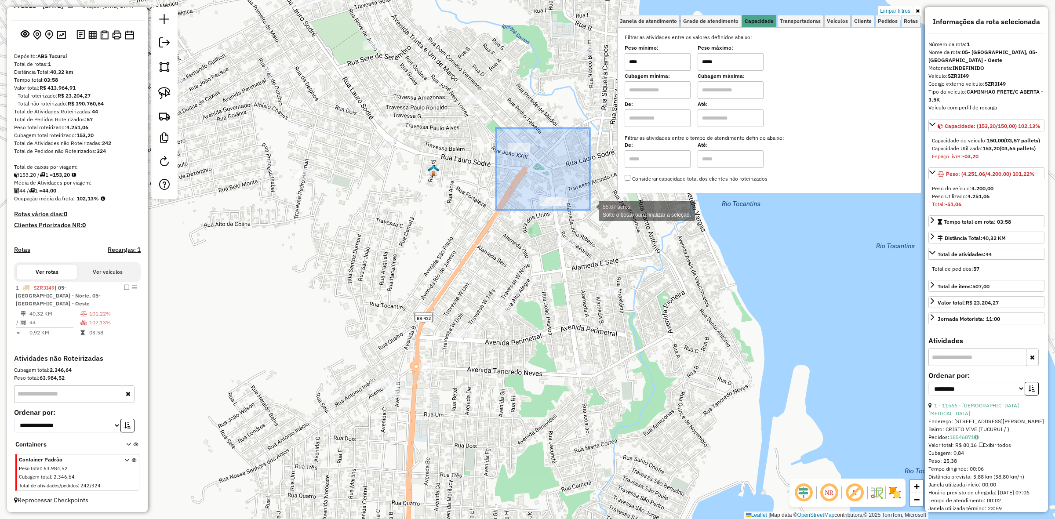
drag, startPoint x: 539, startPoint y: 174, endPoint x: 590, endPoint y: 211, distance: 63.0
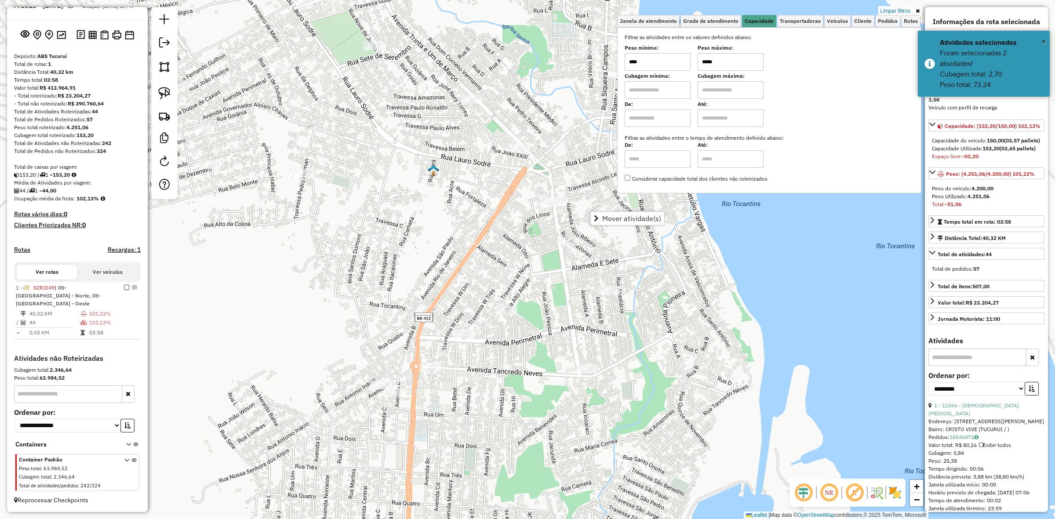
click at [631, 224] on link "Mover atividade(s)" at bounding box center [627, 218] width 73 height 13
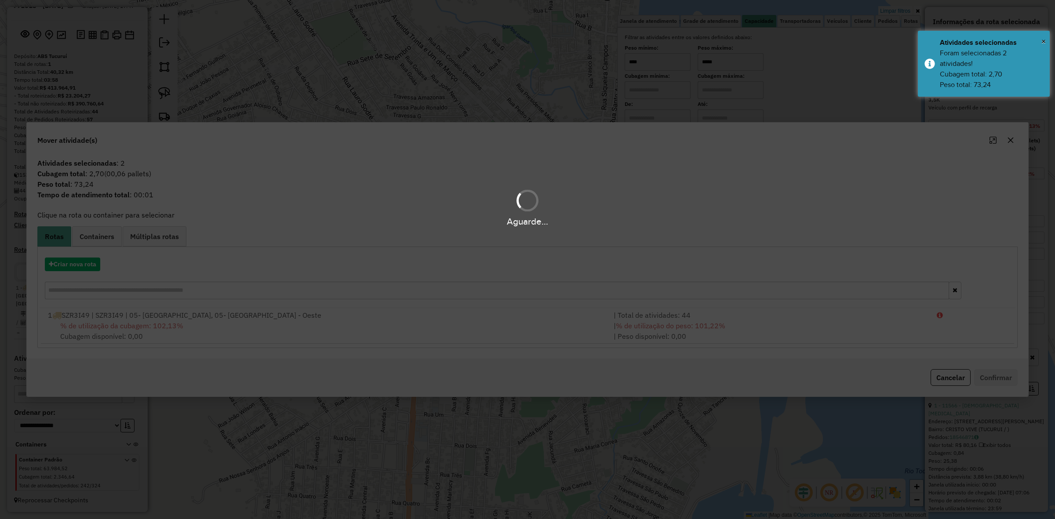
click at [813, 326] on div "Aguarde..." at bounding box center [527, 259] width 1055 height 519
click at [813, 326] on hb-app "Aguarde... Pop-up bloqueado! Seu navegador bloqueou automáticamente a abertura …" at bounding box center [527, 259] width 1055 height 519
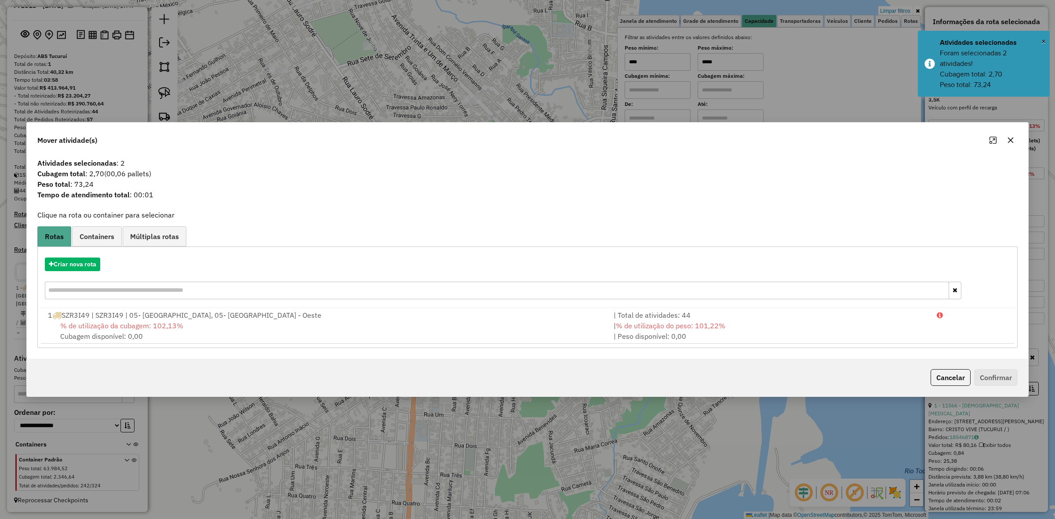
click at [813, 326] on div "| % de utilização do peso: 101,22% | Peso disponível: 0,00" at bounding box center [770, 331] width 323 height 21
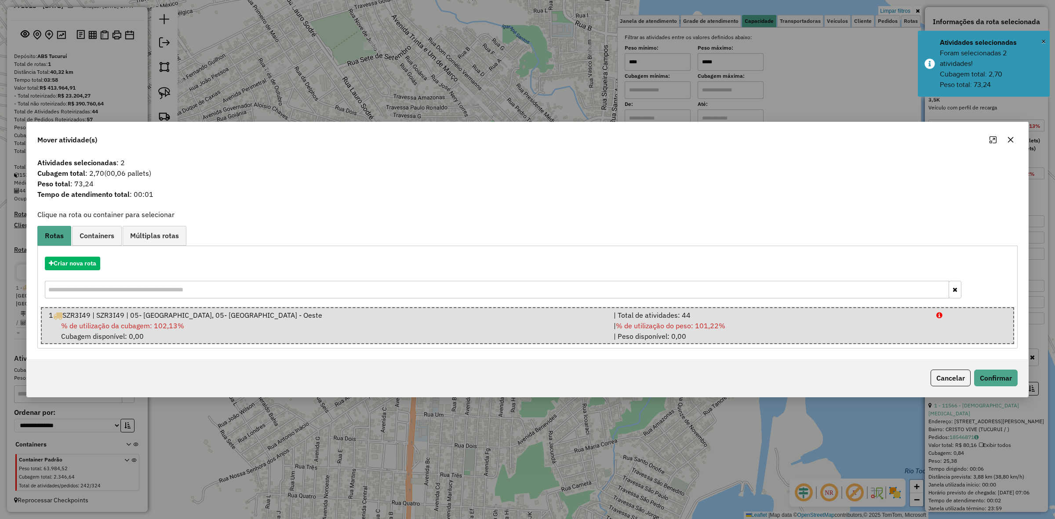
click at [813, 326] on div "| % de utilização do peso: 101,22% | Peso disponível: 0,00" at bounding box center [770, 331] width 323 height 21
click at [998, 387] on div "Cancelar Confirmar" at bounding box center [528, 378] width 1002 height 38
click at [998, 383] on button "Confirmar" at bounding box center [996, 378] width 44 height 17
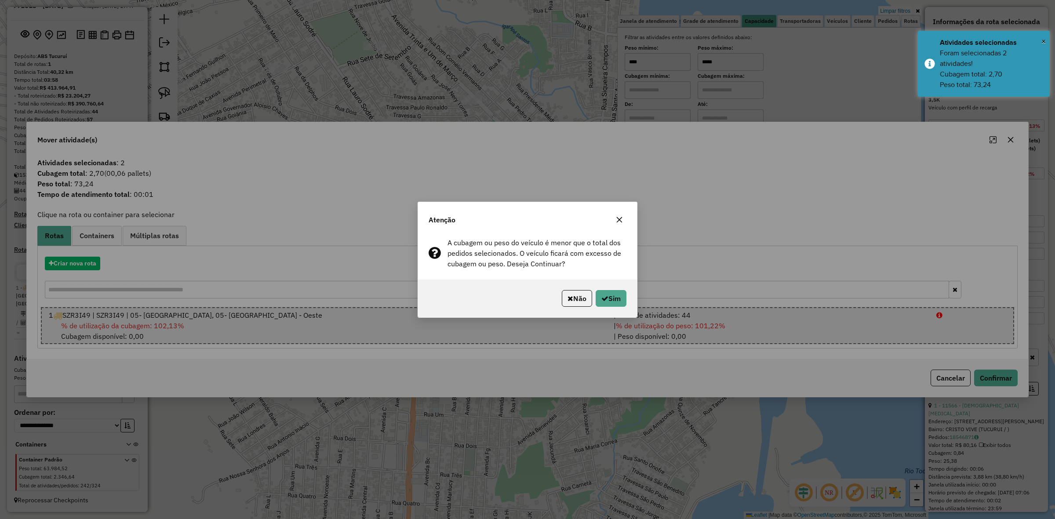
click at [635, 299] on div "Não Sim" at bounding box center [527, 299] width 219 height 38
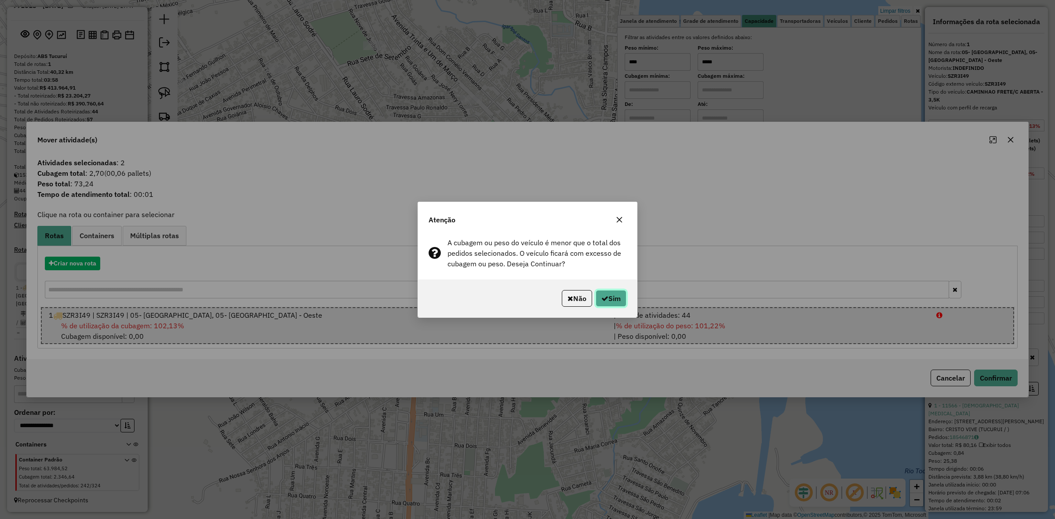
click at [624, 298] on button "Sim" at bounding box center [611, 298] width 31 height 17
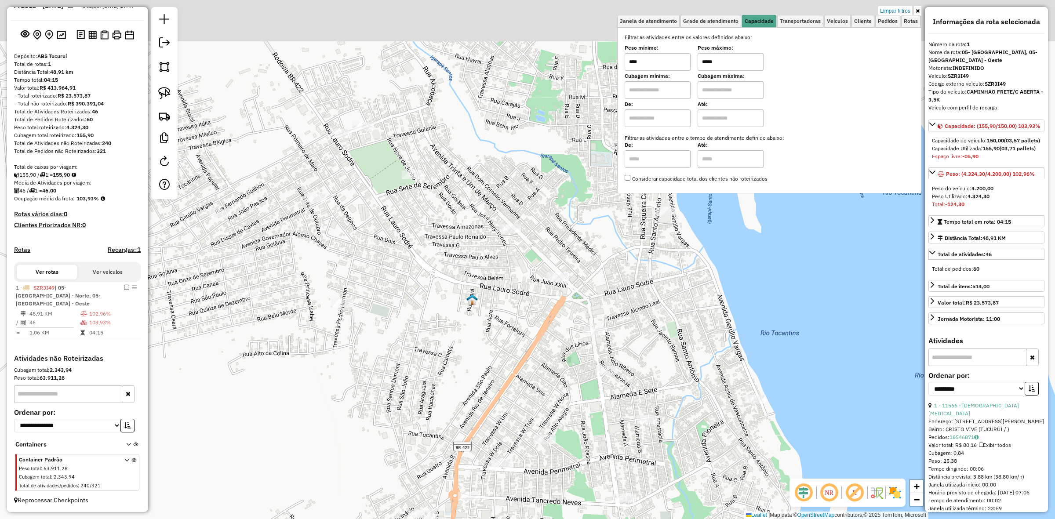
drag, startPoint x: 366, startPoint y: 228, endPoint x: 396, endPoint y: 348, distance: 124.0
click at [396, 348] on div "Limpar filtros Janela de atendimento Grade de atendimento Capacidade Transporta…" at bounding box center [527, 259] width 1055 height 519
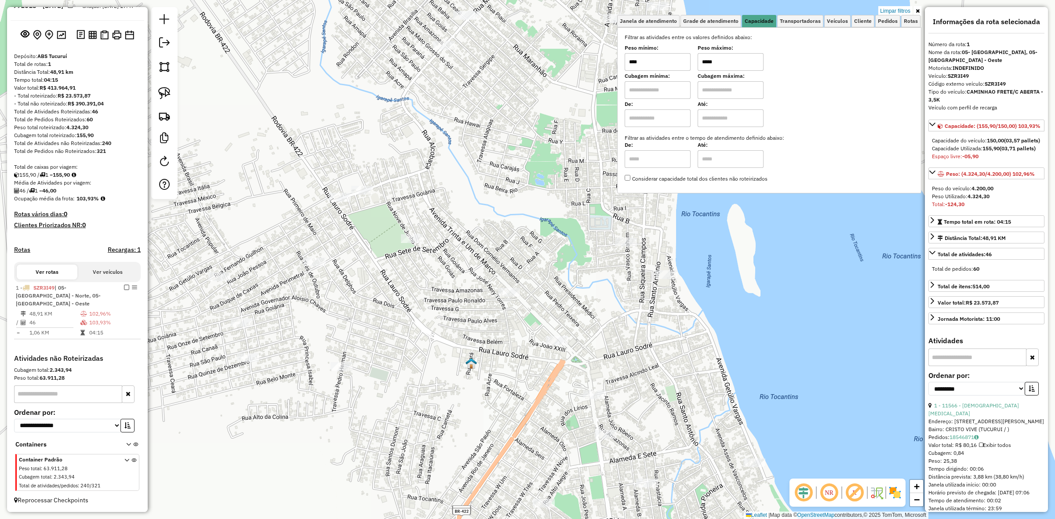
drag, startPoint x: 456, startPoint y: 358, endPoint x: 454, endPoint y: 422, distance: 63.8
click at [454, 422] on div "Limpar filtros Janela de atendimento Grade de atendimento Capacidade Transporta…" at bounding box center [527, 259] width 1055 height 519
drag, startPoint x: 649, startPoint y: 257, endPoint x: 688, endPoint y: 302, distance: 59.2
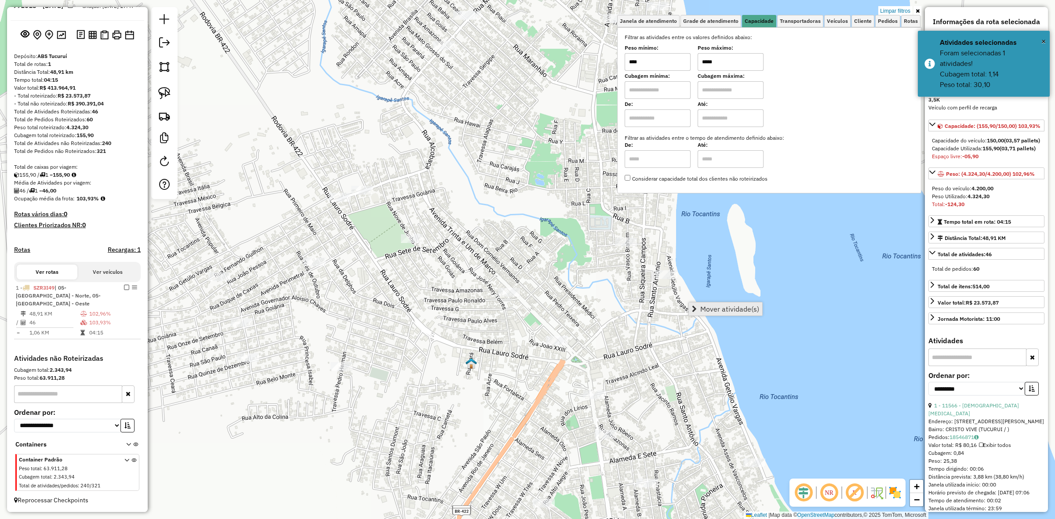
click at [707, 308] on span "Mover atividade(s)" at bounding box center [729, 309] width 59 height 7
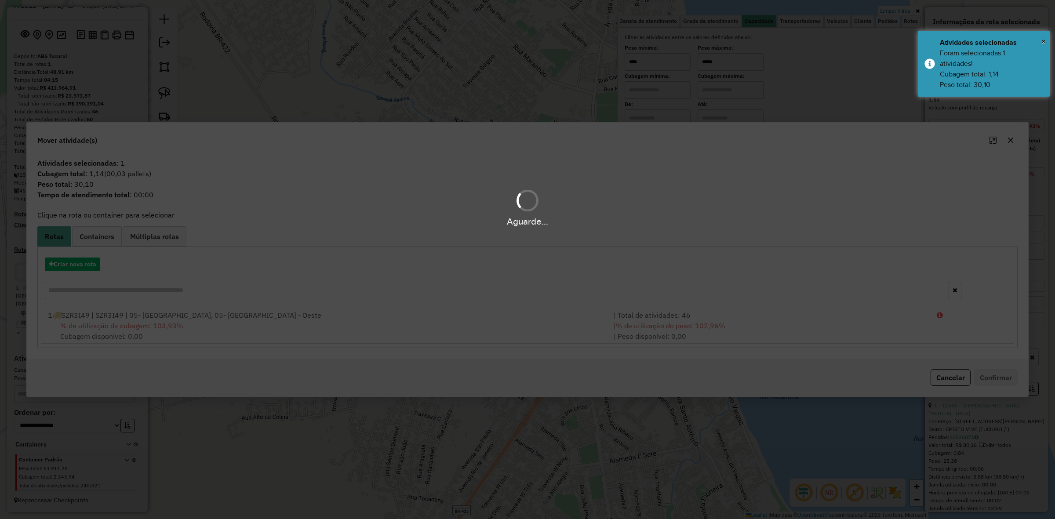
click at [695, 328] on div "Aguarde..." at bounding box center [527, 259] width 1055 height 519
click at [695, 328] on hb-app "Aguarde... Pop-up bloqueado! Seu navegador bloqueou automáticamente a abertura …" at bounding box center [527, 259] width 1055 height 519
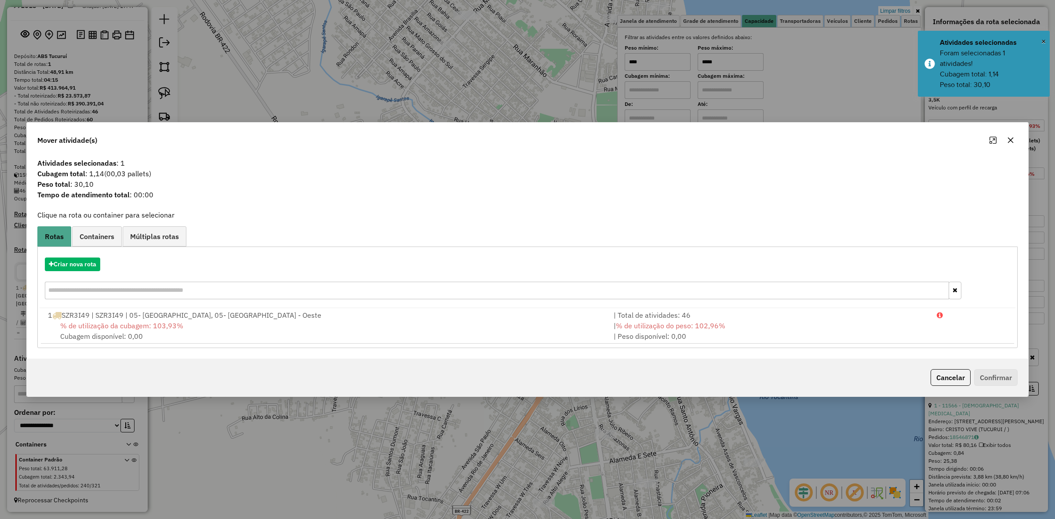
click at [695, 328] on span "% de utilização do peso: 102,96%" at bounding box center [670, 325] width 109 height 9
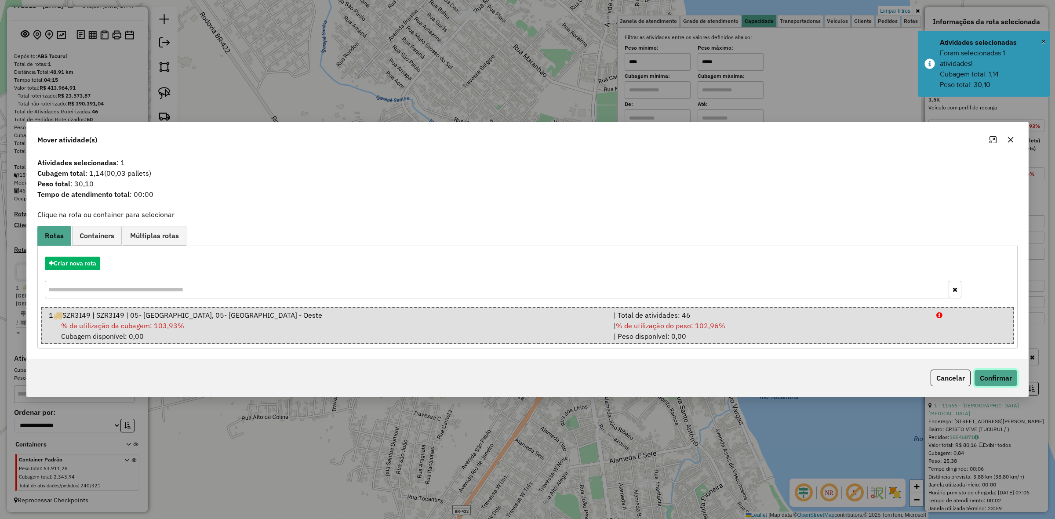
click at [996, 376] on button "Confirmar" at bounding box center [996, 378] width 44 height 17
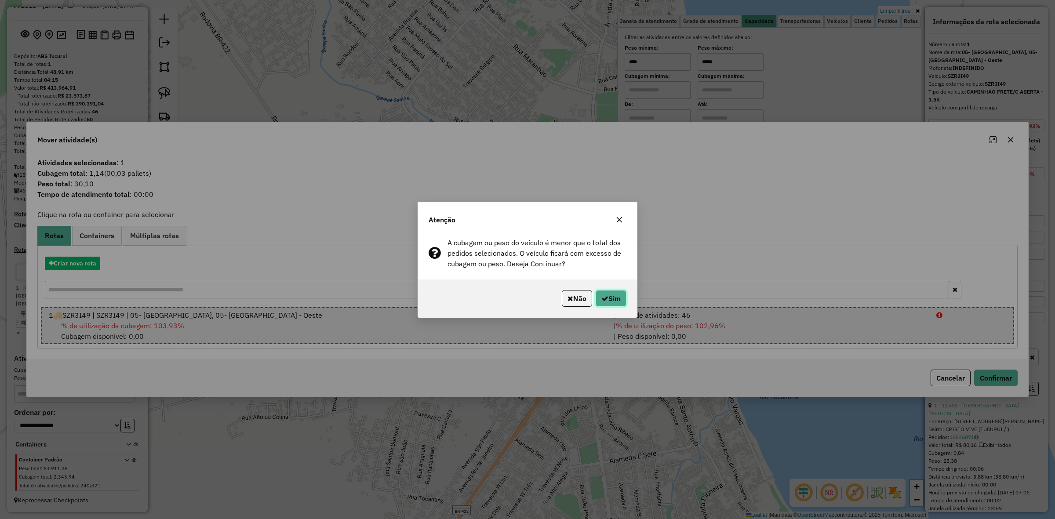
click at [609, 304] on button "Sim" at bounding box center [611, 298] width 31 height 17
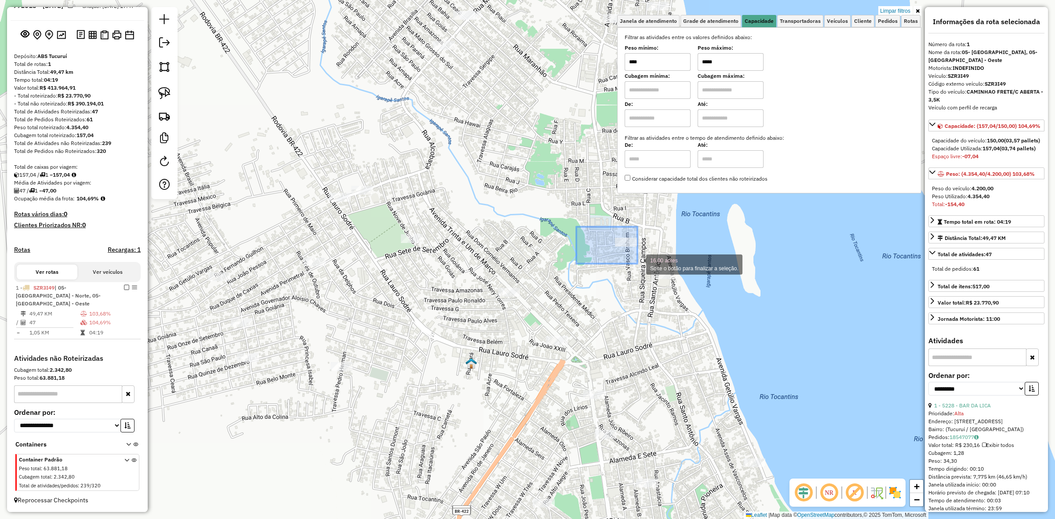
drag, startPoint x: 576, startPoint y: 227, endPoint x: 638, endPoint y: 264, distance: 71.4
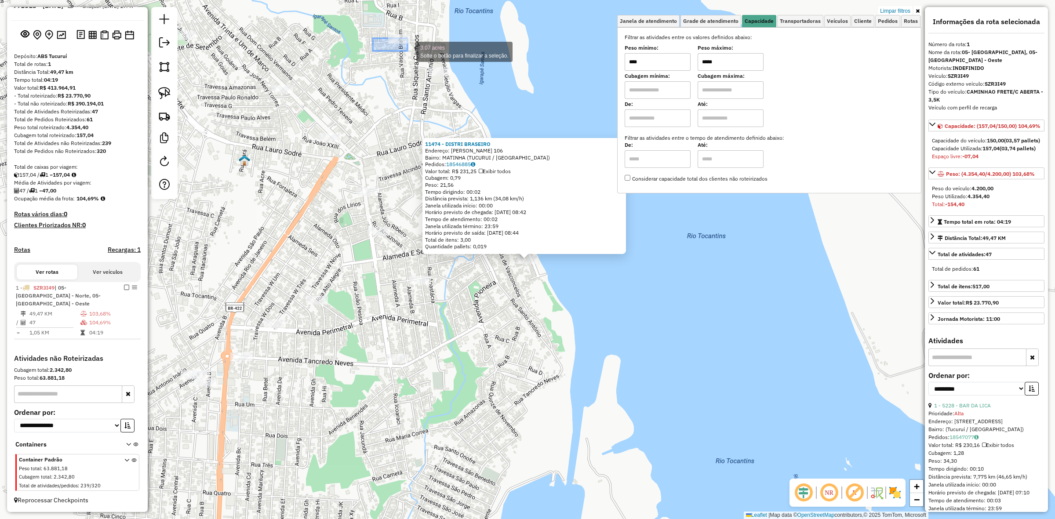
drag, startPoint x: 373, startPoint y: 38, endPoint x: 408, endPoint y: 51, distance: 37.0
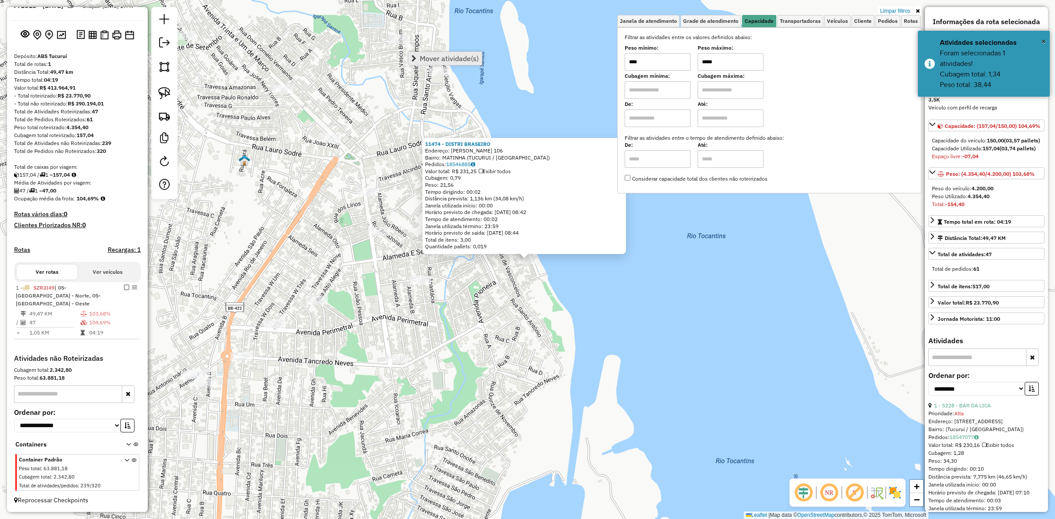
click at [429, 58] on span "Mover atividade(s)" at bounding box center [449, 58] width 59 height 7
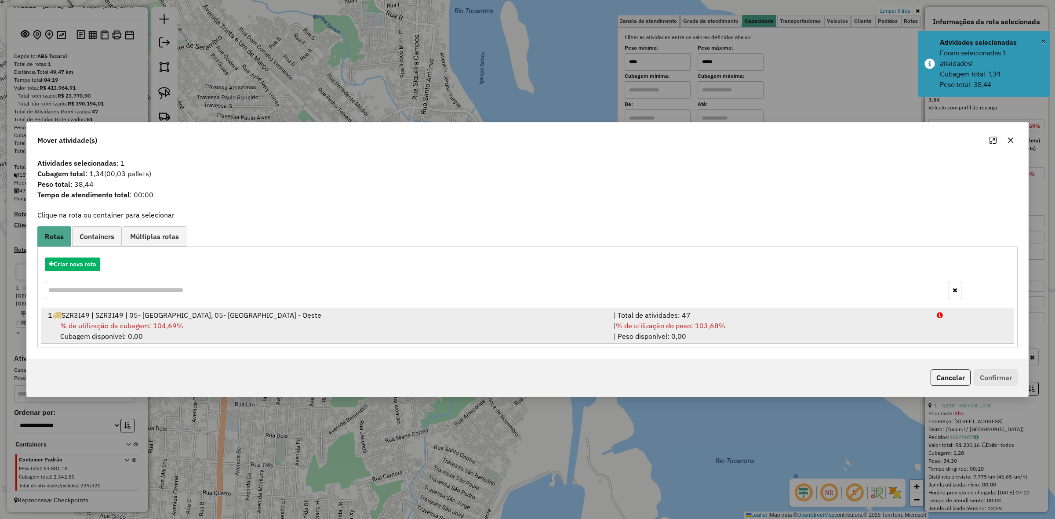
click at [623, 309] on li "1 SZR3I49 | SZR3I49 | 05- Tucuruí - Norte, 05- Tucuruí - Oeste | Total de ativi…" at bounding box center [527, 326] width 973 height 36
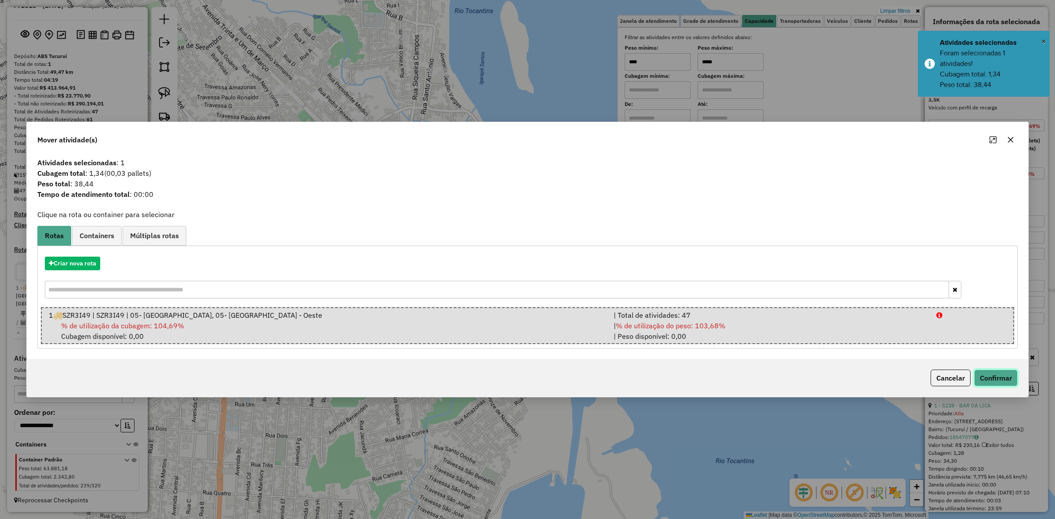
click at [1011, 379] on button "Confirmar" at bounding box center [996, 378] width 44 height 17
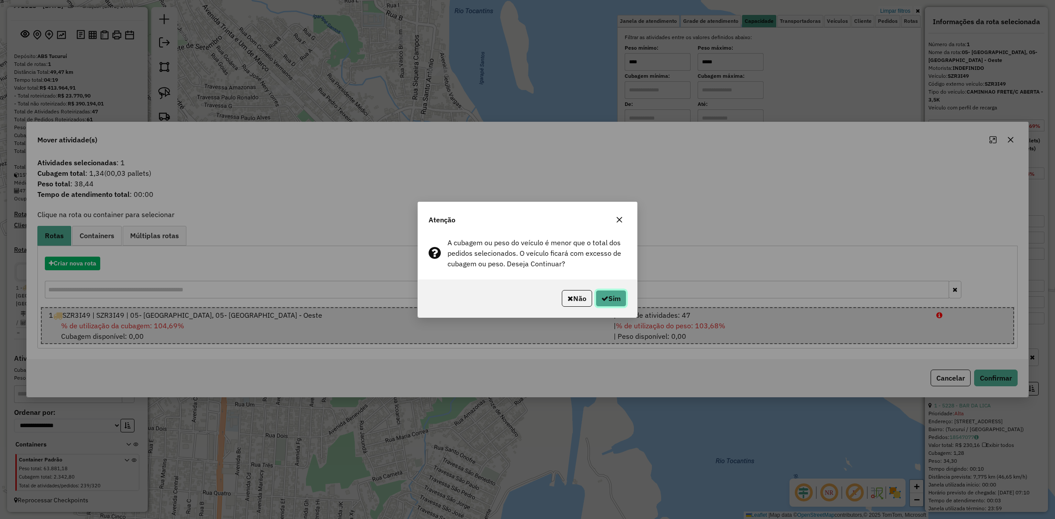
click at [623, 293] on button "Sim" at bounding box center [611, 298] width 31 height 17
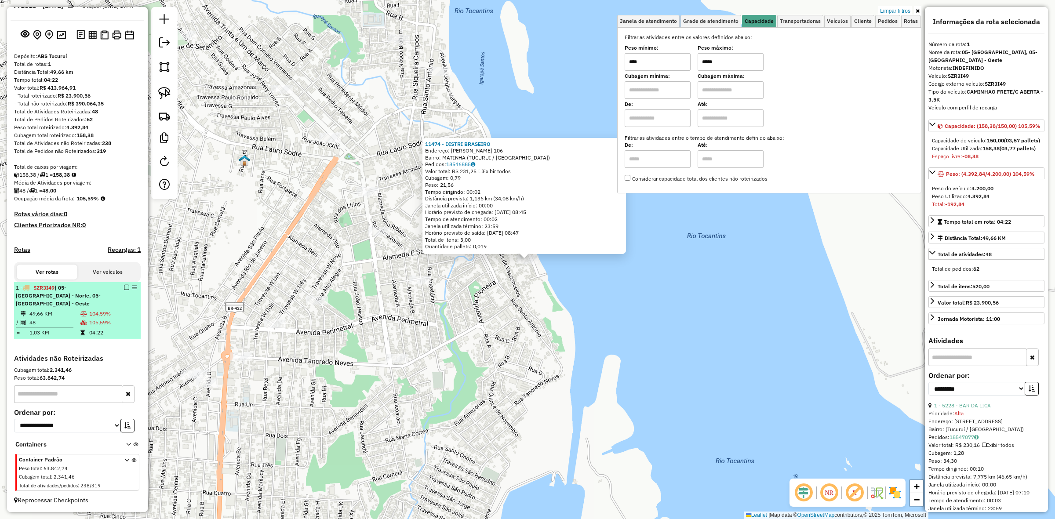
click at [124, 290] on em at bounding box center [126, 287] width 5 height 5
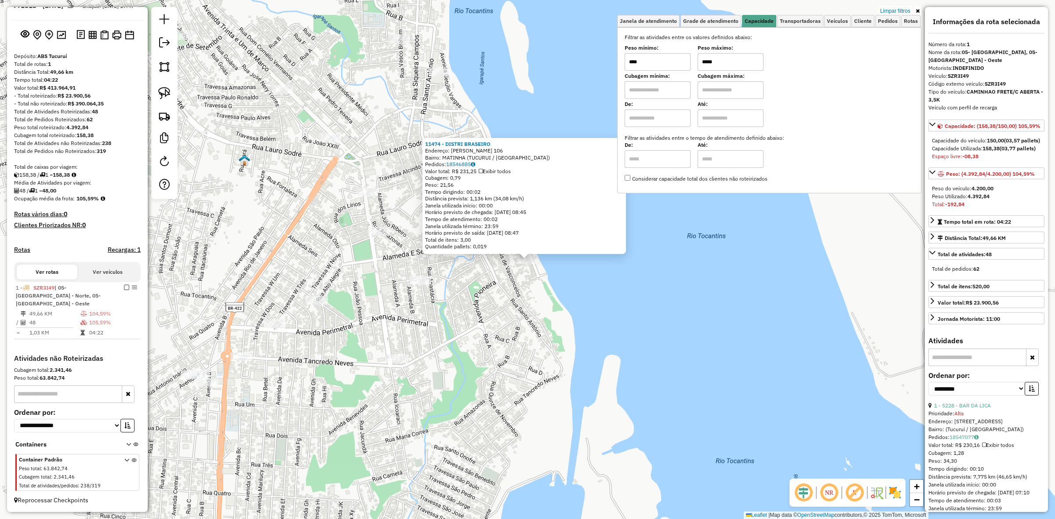
scroll to position [0, 0]
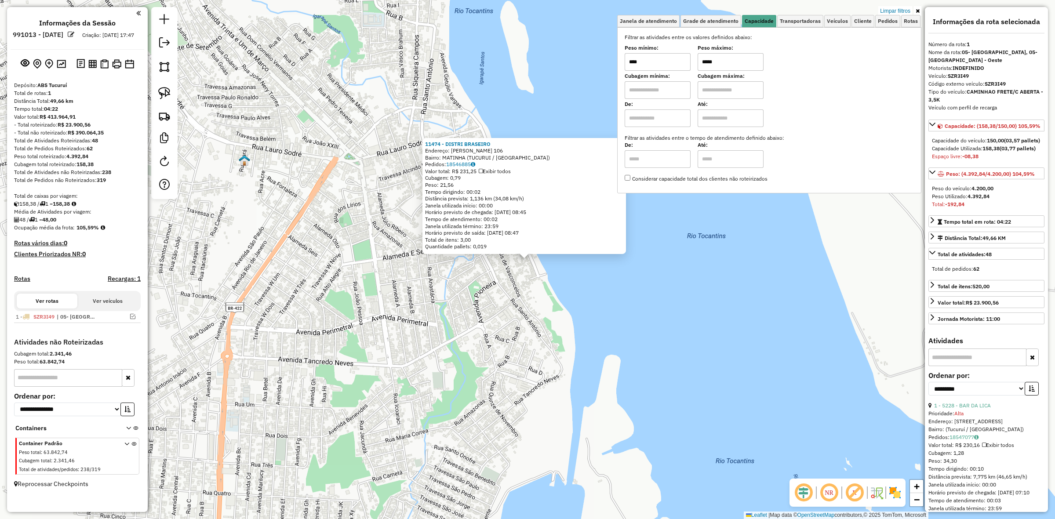
click at [750, 69] on input "*****" at bounding box center [731, 62] width 66 height 18
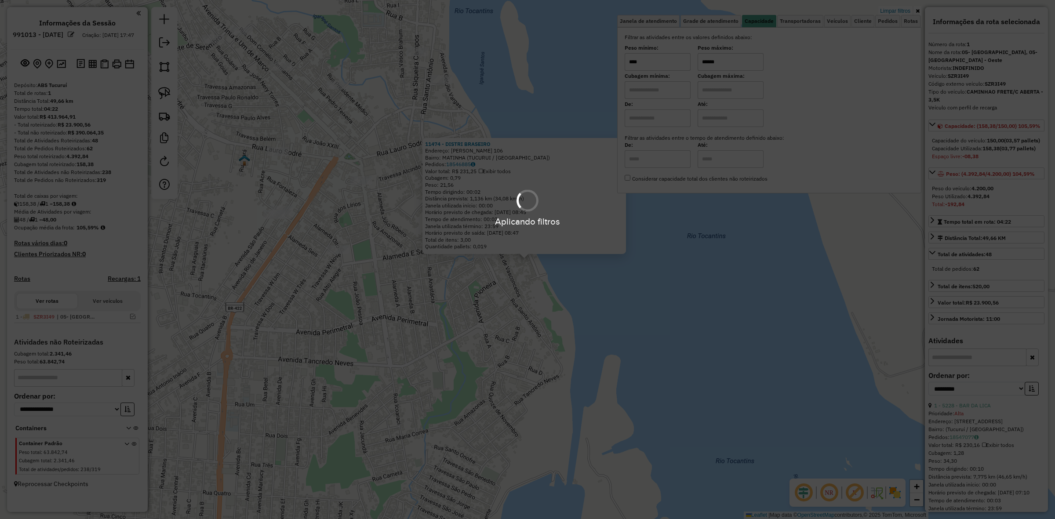
type input "******"
click at [368, 322] on hb-app "Aplicando filtros Pop-up bloqueado! Seu navegador bloqueou automáticamente a ab…" at bounding box center [527, 259] width 1055 height 519
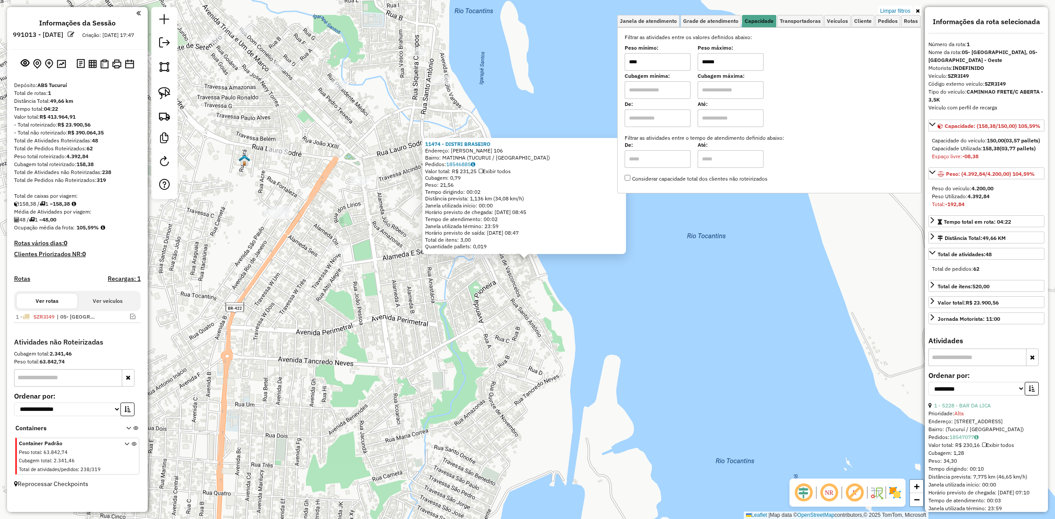
click at [368, 322] on div "11474 - DISTRI BRASEIRO Endereço: GETULIO VARGAS 106 Bairro: MATINHA (TUCURUI /…" at bounding box center [527, 259] width 1055 height 519
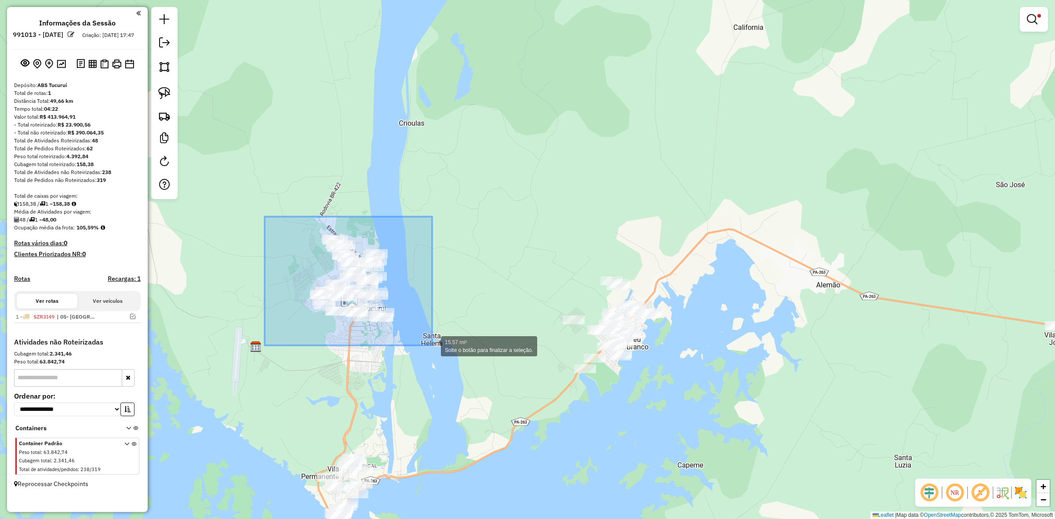
drag, startPoint x: 265, startPoint y: 217, endPoint x: 432, endPoint y: 346, distance: 211.3
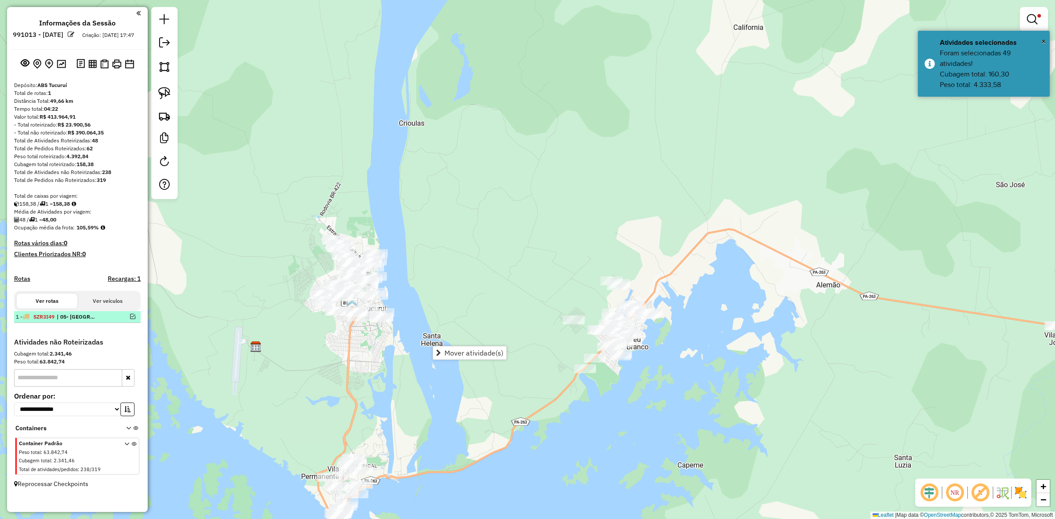
click at [84, 321] on span "| 05- [GEOGRAPHIC_DATA] - Norte, 05- [GEOGRAPHIC_DATA] - Oeste" at bounding box center [77, 317] width 40 height 8
select select "**********"
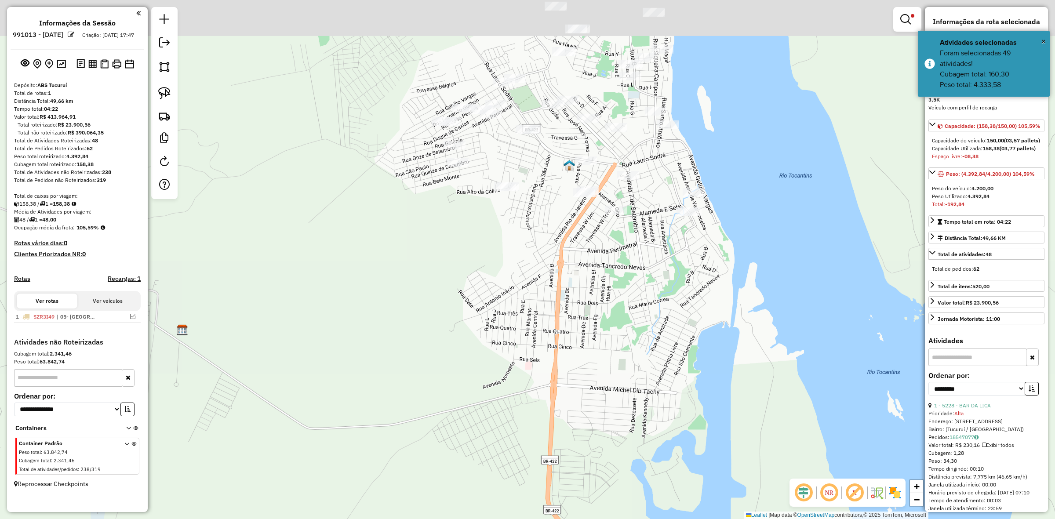
drag, startPoint x: 630, startPoint y: 304, endPoint x: 543, endPoint y: 366, distance: 106.4
click at [543, 366] on div "Limpar filtros Janela de atendimento Grade de atendimento Capacidade Transporta…" at bounding box center [527, 259] width 1055 height 519
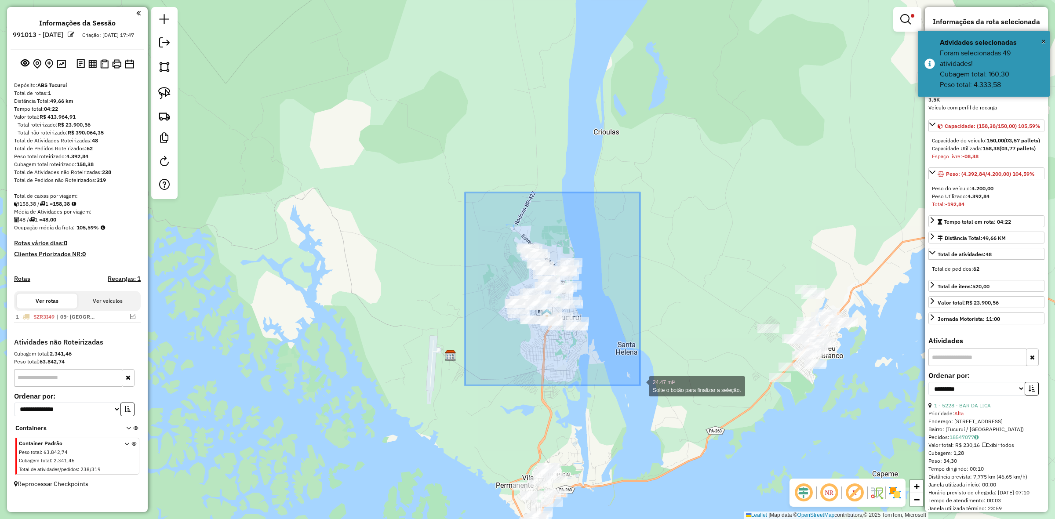
drag, startPoint x: 465, startPoint y: 193, endPoint x: 640, endPoint y: 386, distance: 260.5
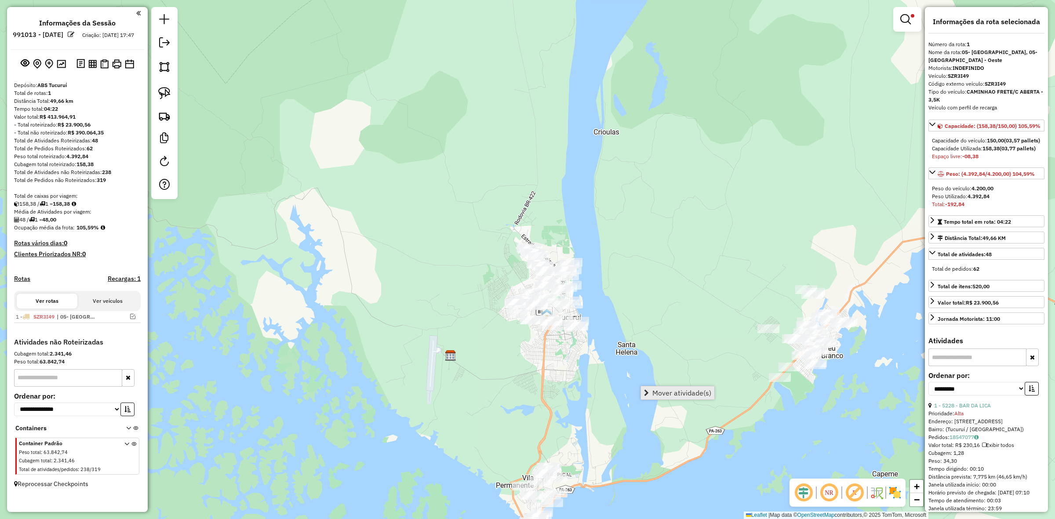
click at [680, 399] on link "Mover atividade(s)" at bounding box center [677, 392] width 73 height 13
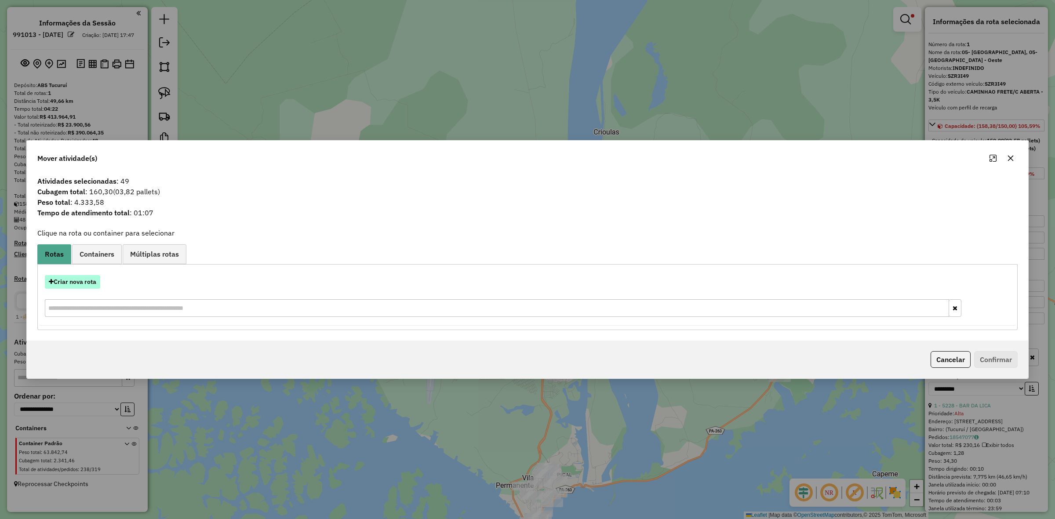
click at [93, 284] on button "Criar nova rota" at bounding box center [72, 282] width 55 height 14
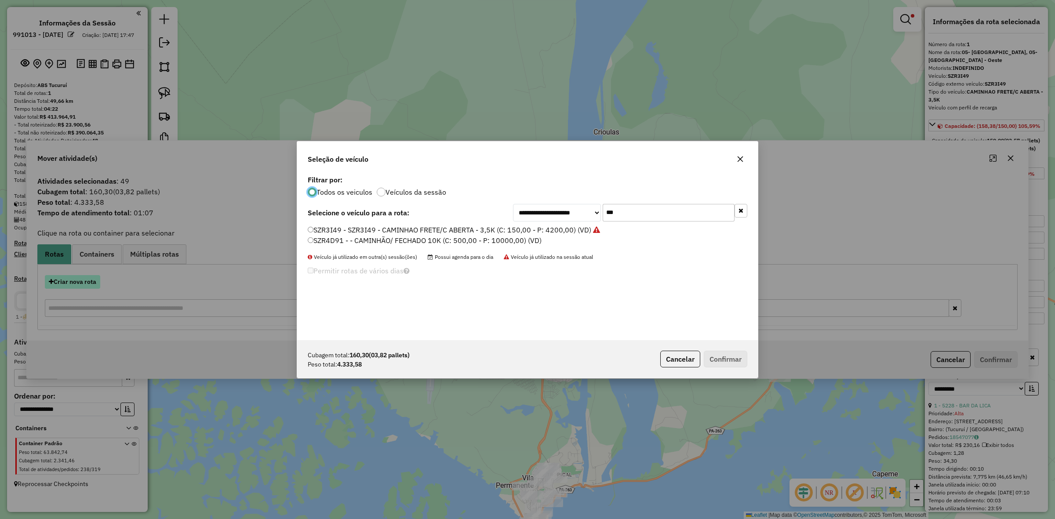
scroll to position [4, 3]
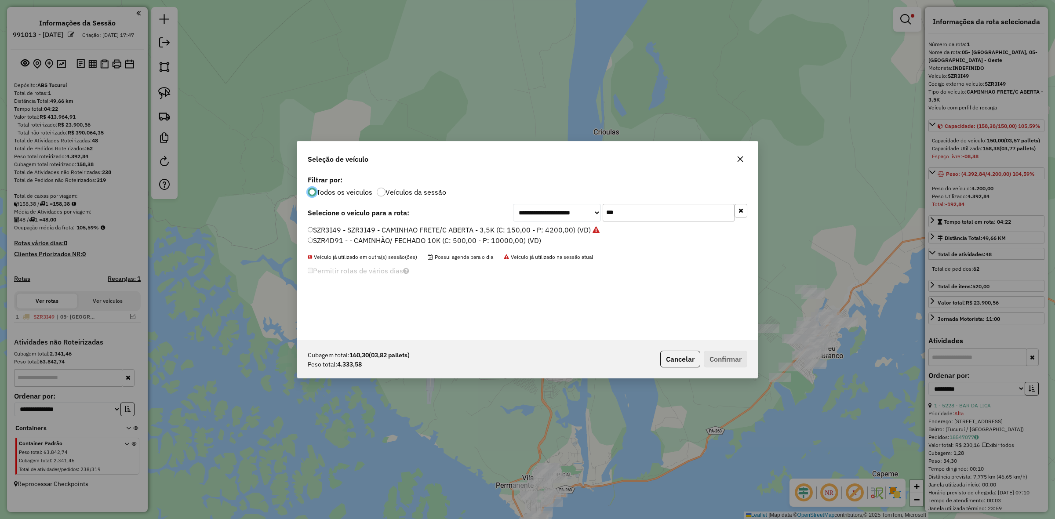
click at [640, 204] on input "***" at bounding box center [669, 213] width 132 height 18
paste input "****"
type input "*******"
click at [555, 236] on div "TWC9E35 - 1000 - CAMINHAO FRETE/C ABERTA - 3,5K (C: 150,00 - P: 4200,00) (VD)" at bounding box center [527, 234] width 450 height 18
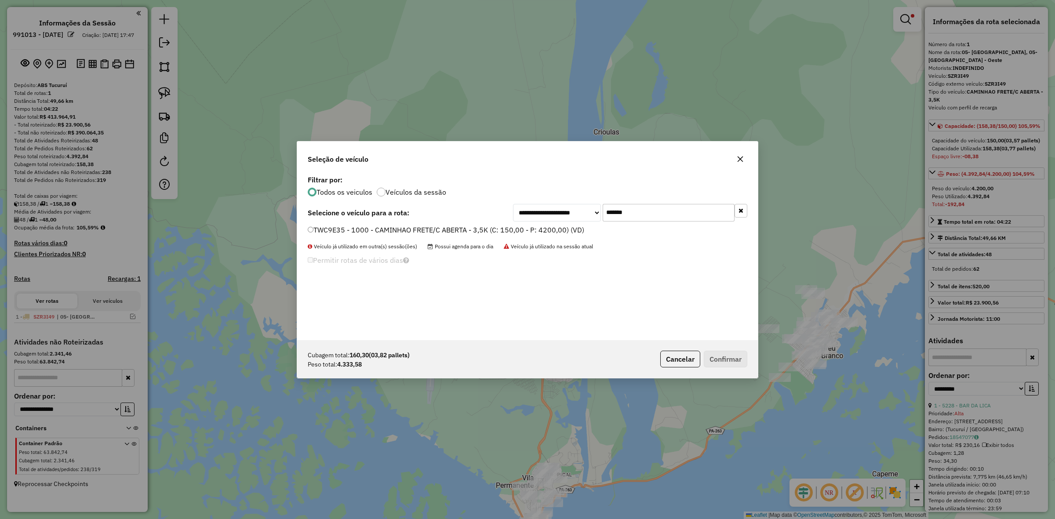
click at [555, 230] on label "TWC9E35 - 1000 - CAMINHAO FRETE/C ABERTA - 3,5K (C: 150,00 - P: 4200,00) (VD)" at bounding box center [446, 230] width 277 height 11
click at [730, 362] on button "Confirmar" at bounding box center [726, 359] width 44 height 17
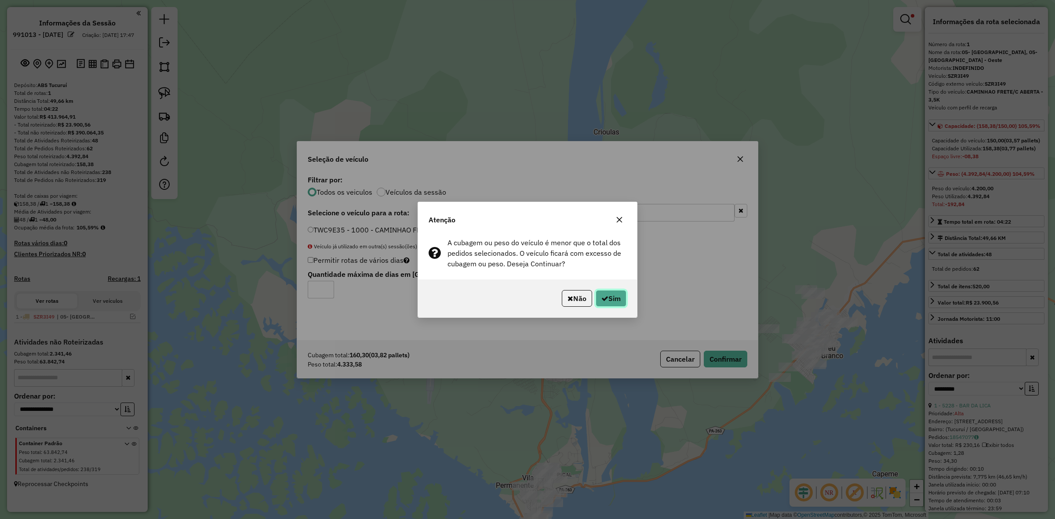
click at [600, 303] on button "Sim" at bounding box center [611, 298] width 31 height 17
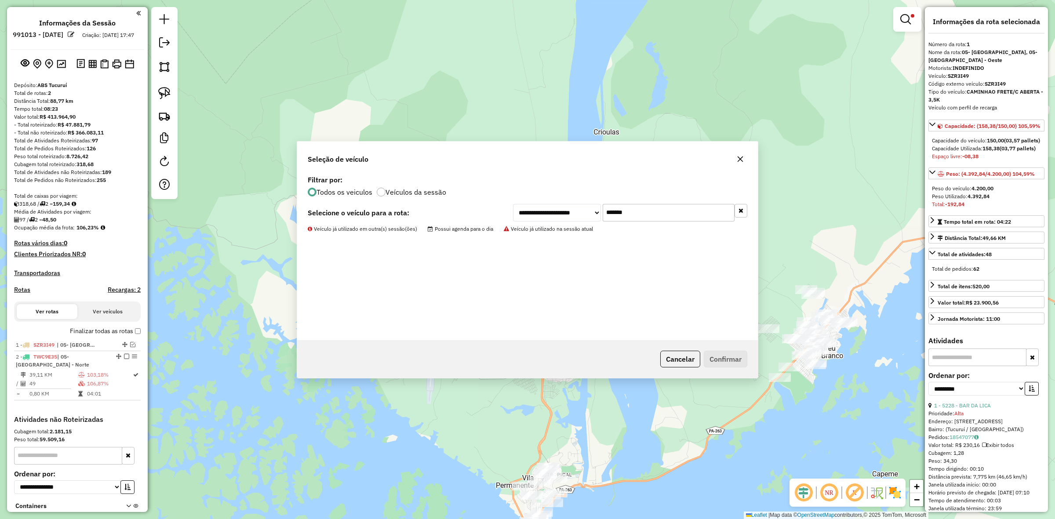
scroll to position [69, 0]
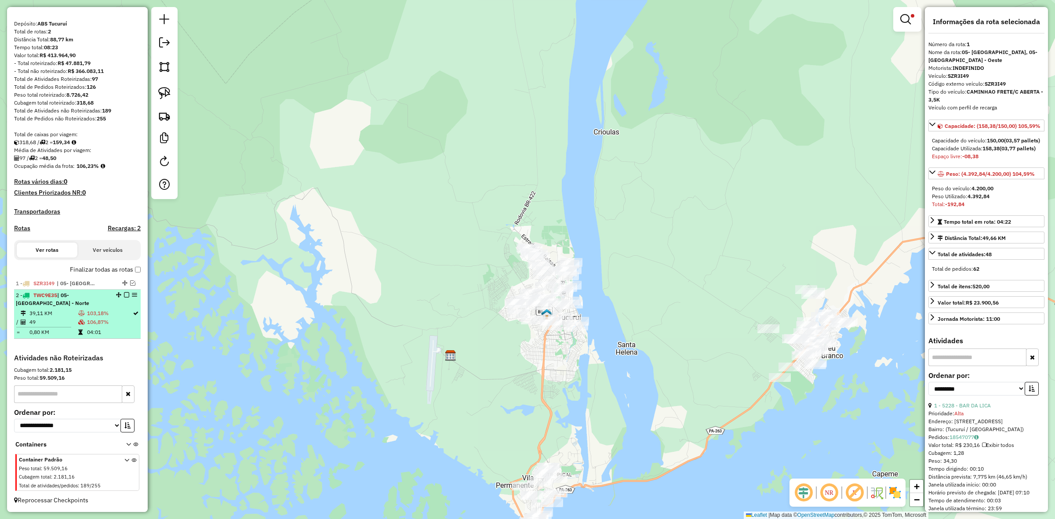
drag, startPoint x: 122, startPoint y: 298, endPoint x: 126, endPoint y: 297, distance: 4.5
click at [124, 297] on div "2 - TWC9E35 | 05- Tucuruí - Norte" at bounding box center [77, 300] width 123 height 16
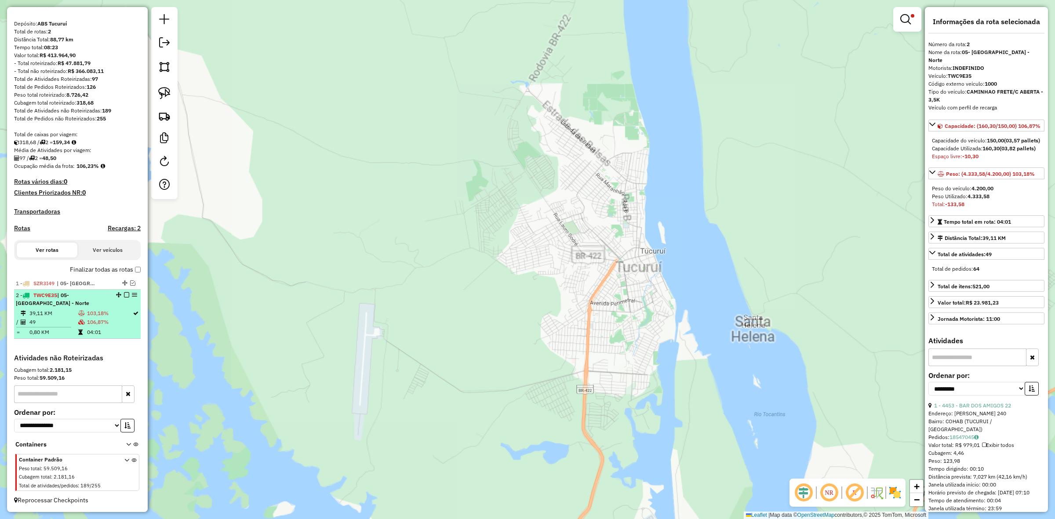
click at [127, 297] on em at bounding box center [126, 294] width 5 height 5
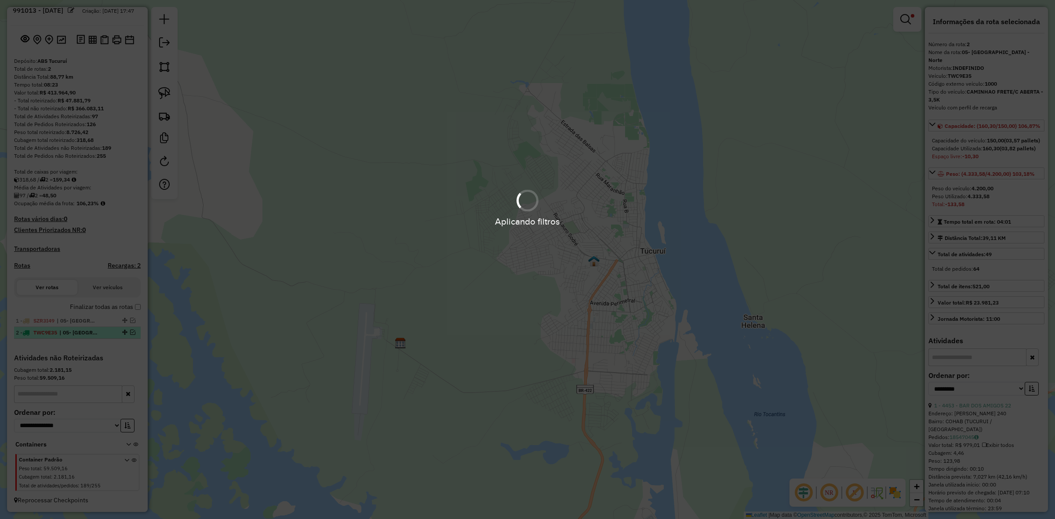
scroll to position [32, 0]
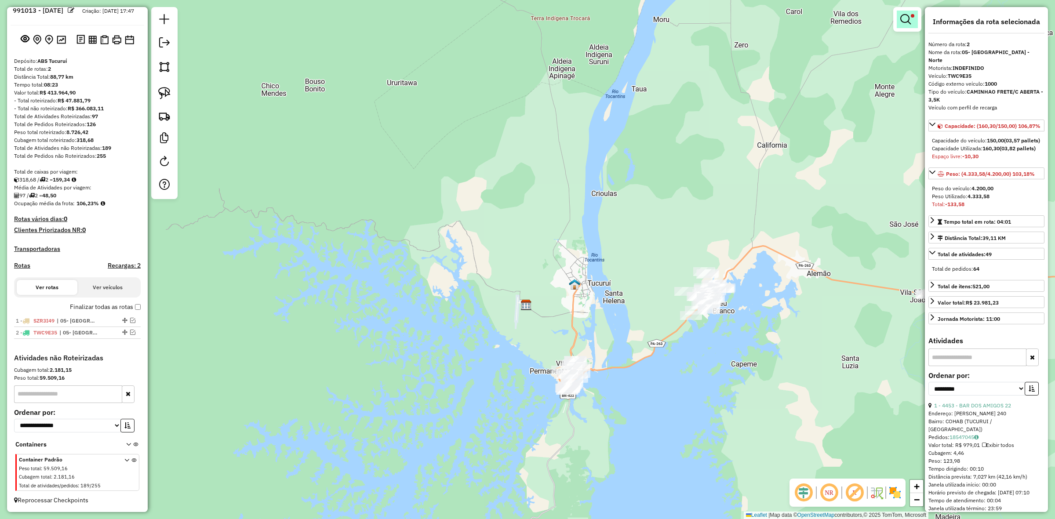
click at [916, 16] on link at bounding box center [907, 20] width 21 height 18
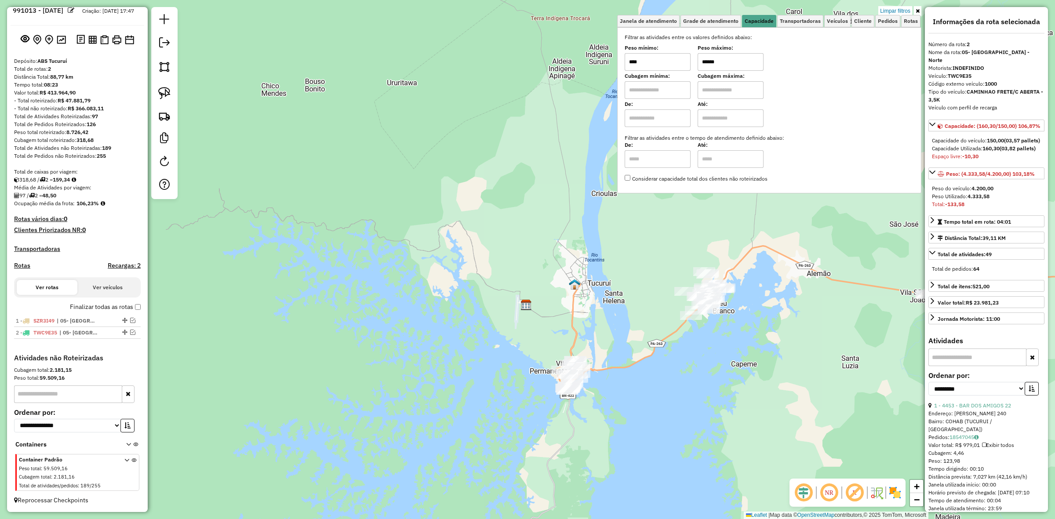
click at [731, 60] on input "******" at bounding box center [731, 62] width 66 height 18
type input "****"
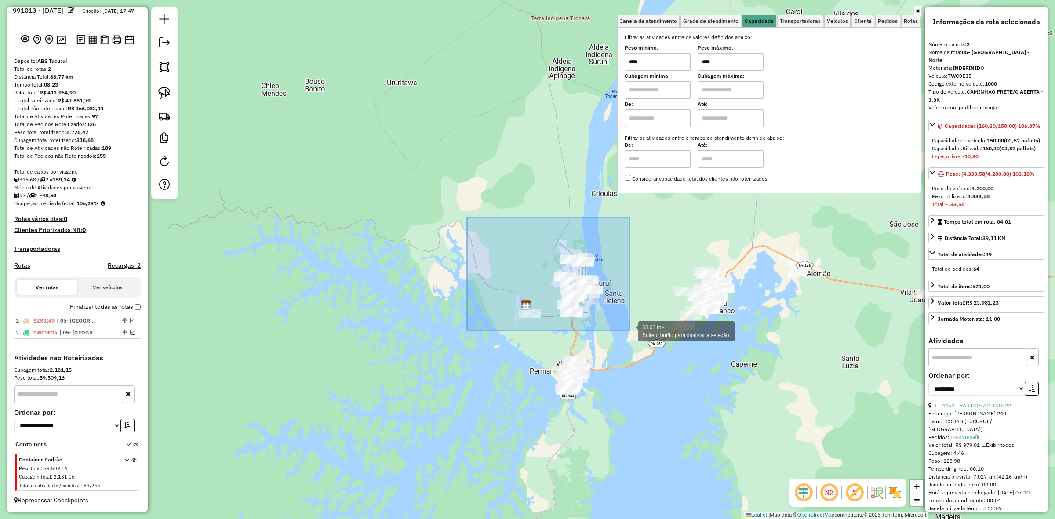
drag, startPoint x: 467, startPoint y: 218, endPoint x: 630, endPoint y: 331, distance: 197.7
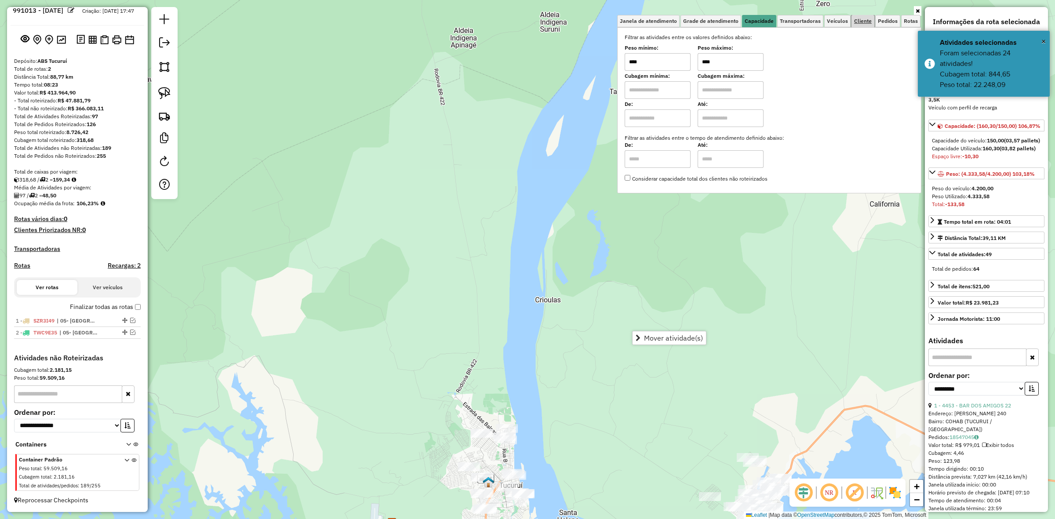
click at [863, 17] on link "Cliente" at bounding box center [863, 21] width 23 height 12
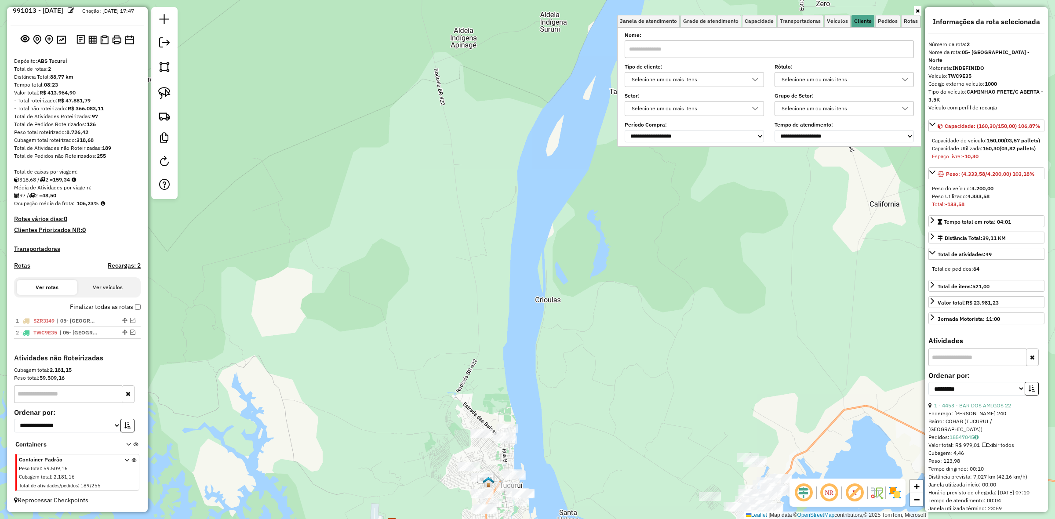
click at [700, 53] on input "text" at bounding box center [769, 49] width 289 height 18
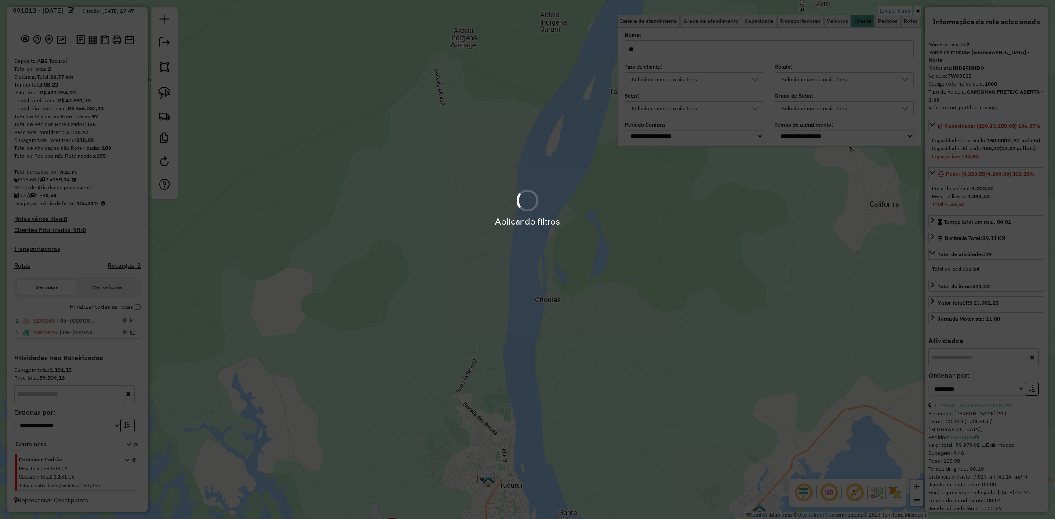
type input "*"
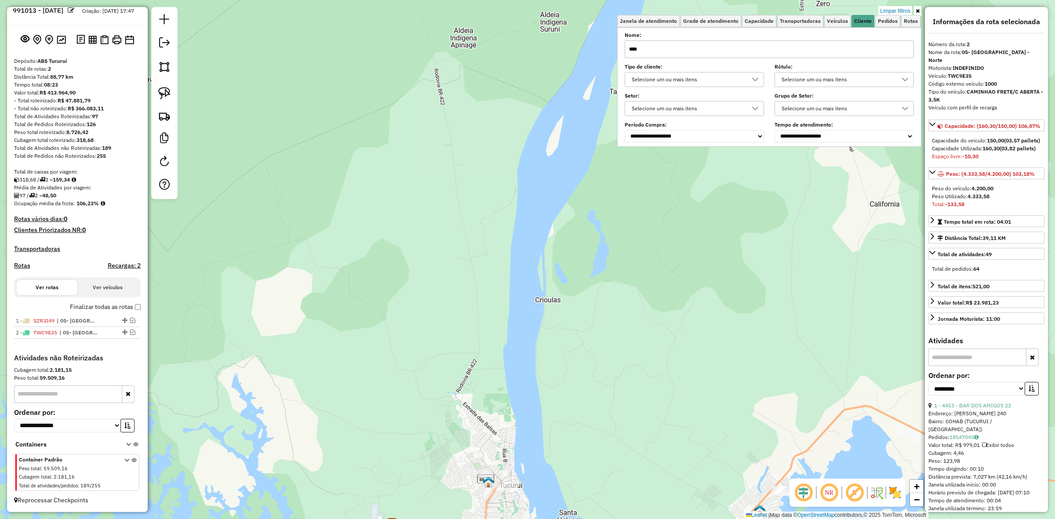
type input "****"
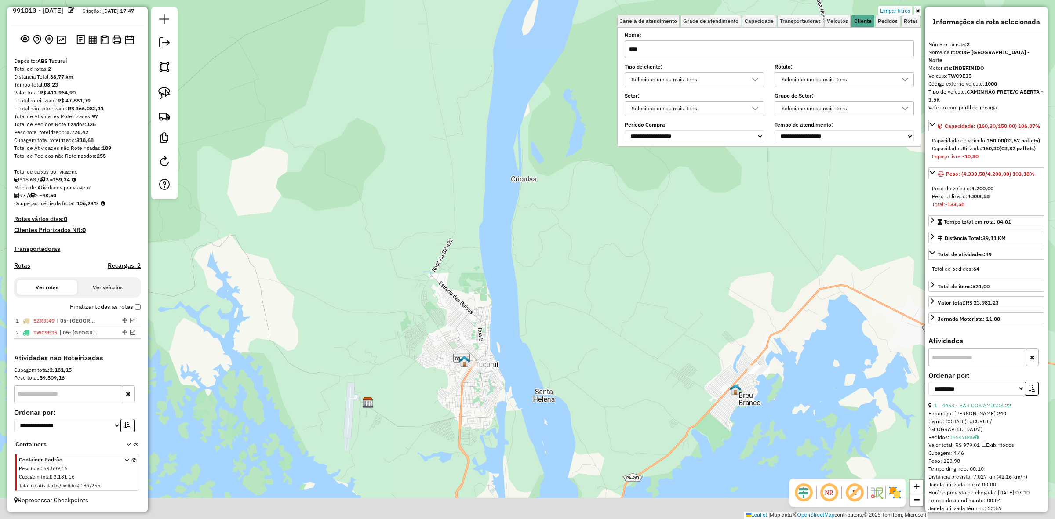
drag, startPoint x: 509, startPoint y: 316, endPoint x: 467, endPoint y: 158, distance: 162.7
click at [470, 158] on div "Limpar filtros Janela de atendimento Grade de atendimento Capacidade Transporta…" at bounding box center [527, 259] width 1055 height 519
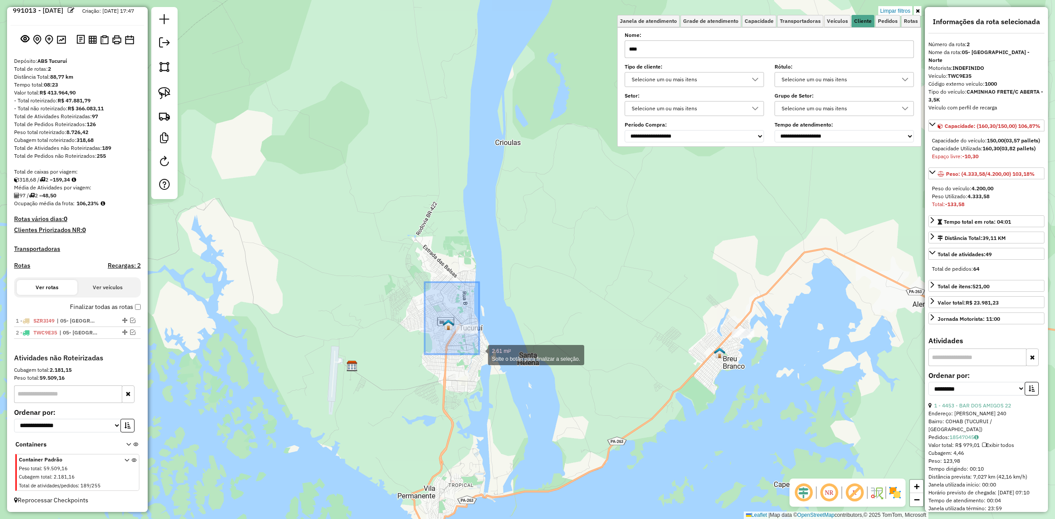
drag, startPoint x: 443, startPoint y: 320, endPoint x: 502, endPoint y: 364, distance: 73.5
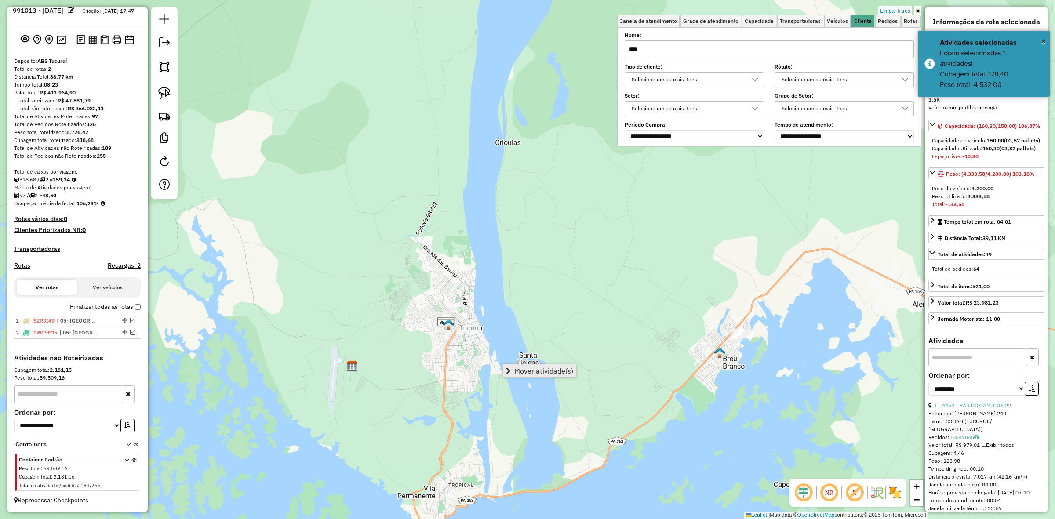
click at [531, 376] on link "Mover atividade(s)" at bounding box center [539, 370] width 73 height 13
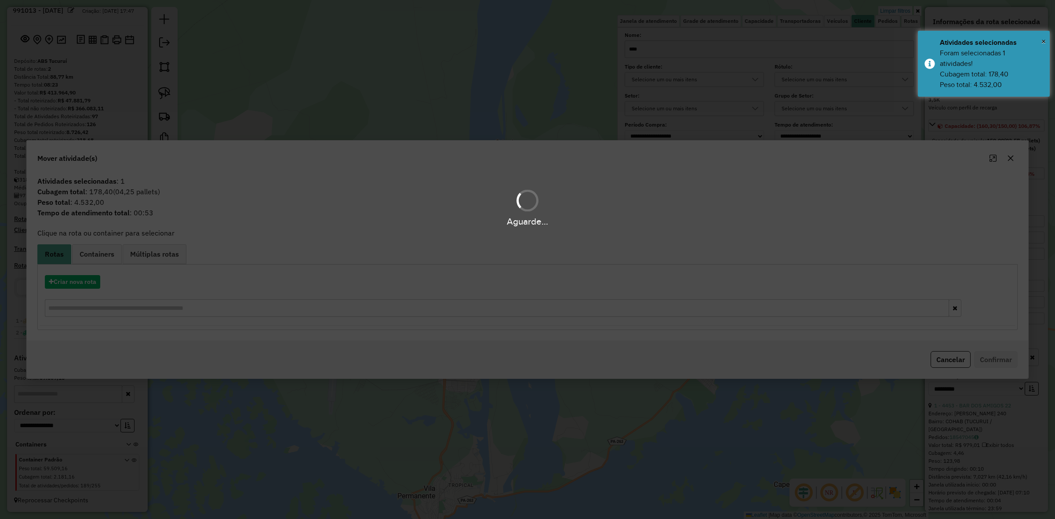
click at [79, 286] on div "Aguarde..." at bounding box center [527, 259] width 1055 height 519
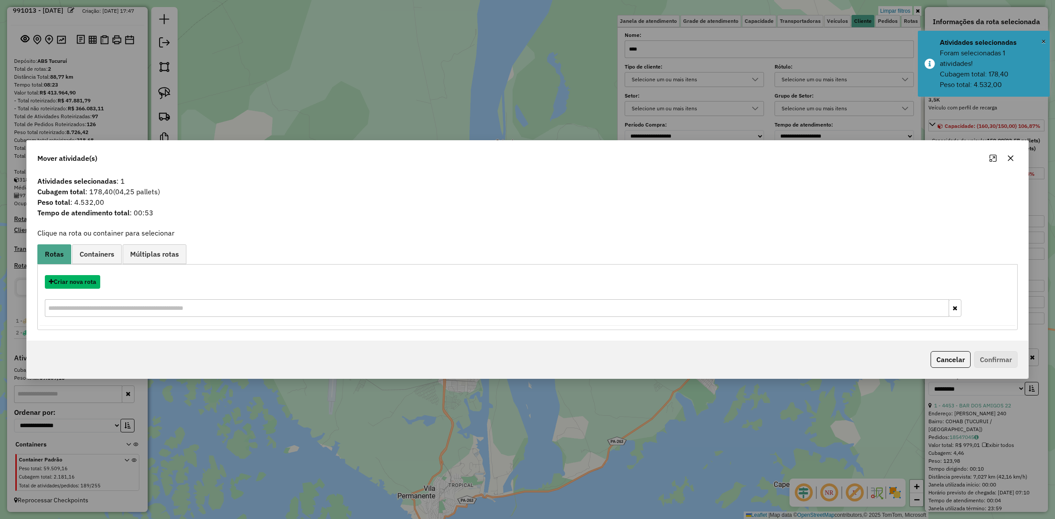
click at [79, 286] on button "Criar nova rota" at bounding box center [72, 282] width 55 height 14
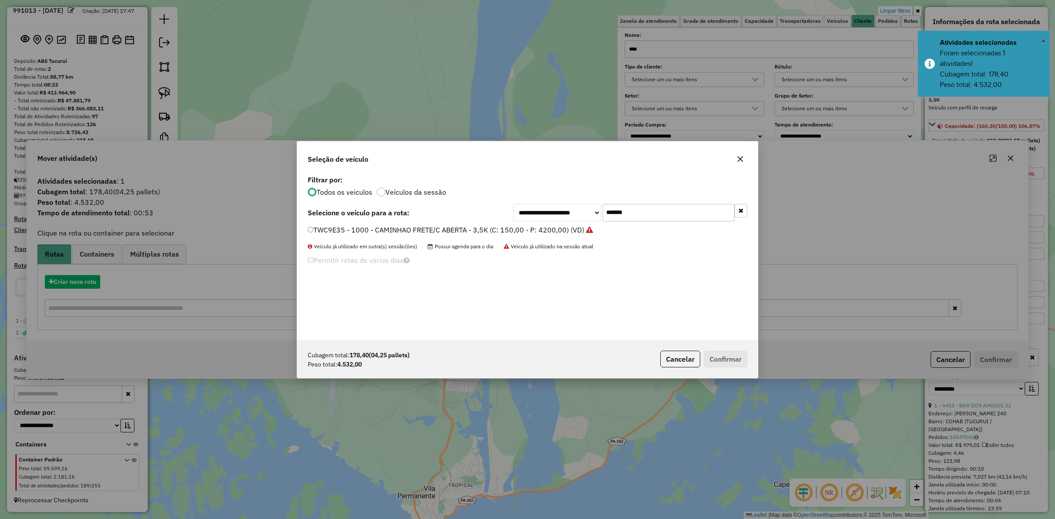
click at [79, 286] on div "**********" at bounding box center [527, 259] width 1055 height 519
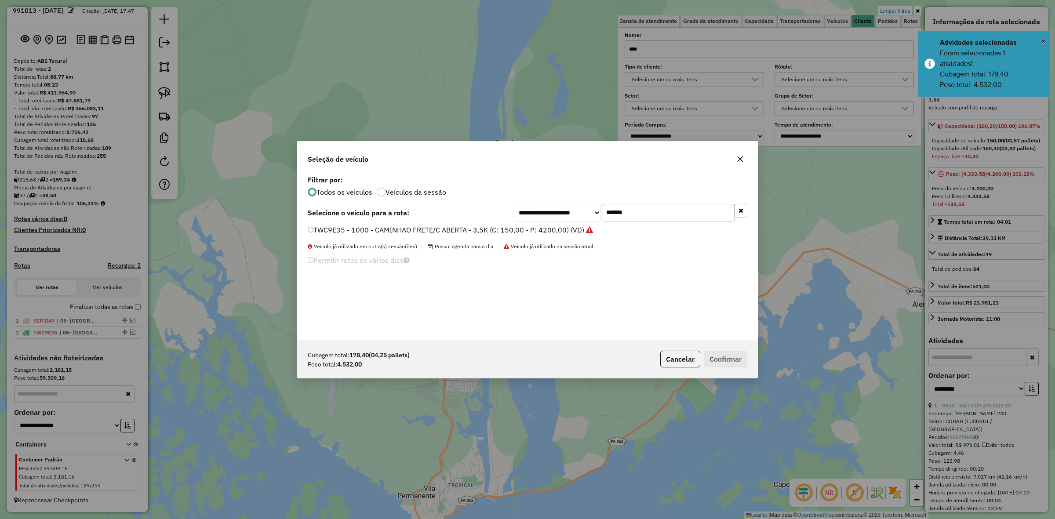
click at [638, 215] on input "*******" at bounding box center [669, 213] width 132 height 18
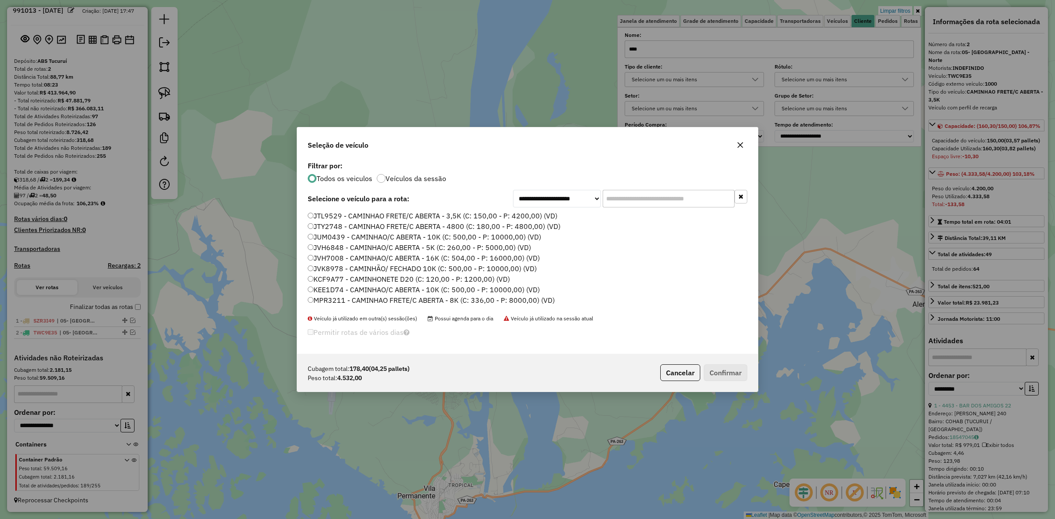
click at [361, 217] on label "JTL9529 - CAMINHAO FRETE/C ABERTA - 3,5K (C: 150,00 - P: 4200,00) (VD)" at bounding box center [433, 216] width 250 height 11
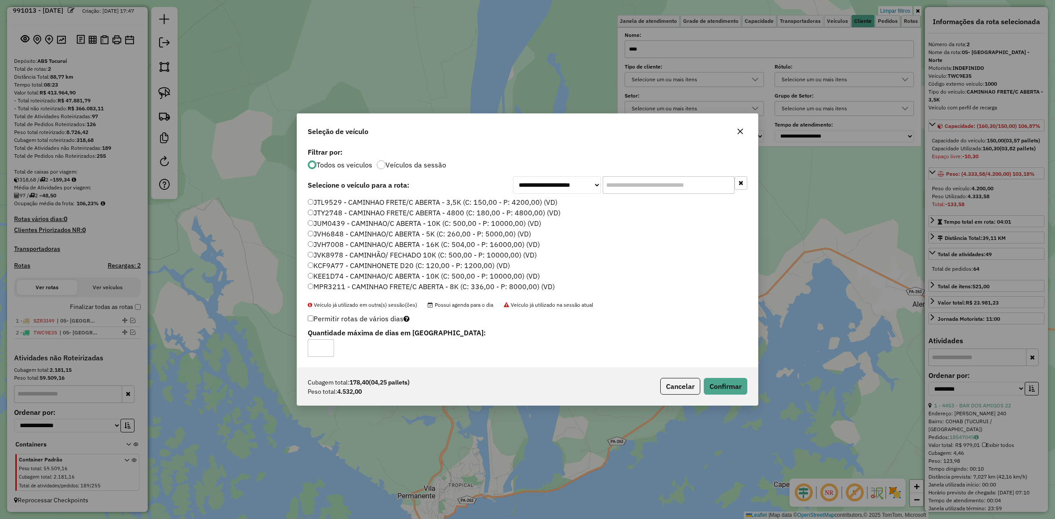
click at [724, 377] on div "Cubagem total: 178,40 (04,25 pallets) Peso total: 4.532,00 Cancelar Confirmar" at bounding box center [527, 387] width 461 height 38
click at [728, 388] on button "Confirmar" at bounding box center [726, 386] width 44 height 17
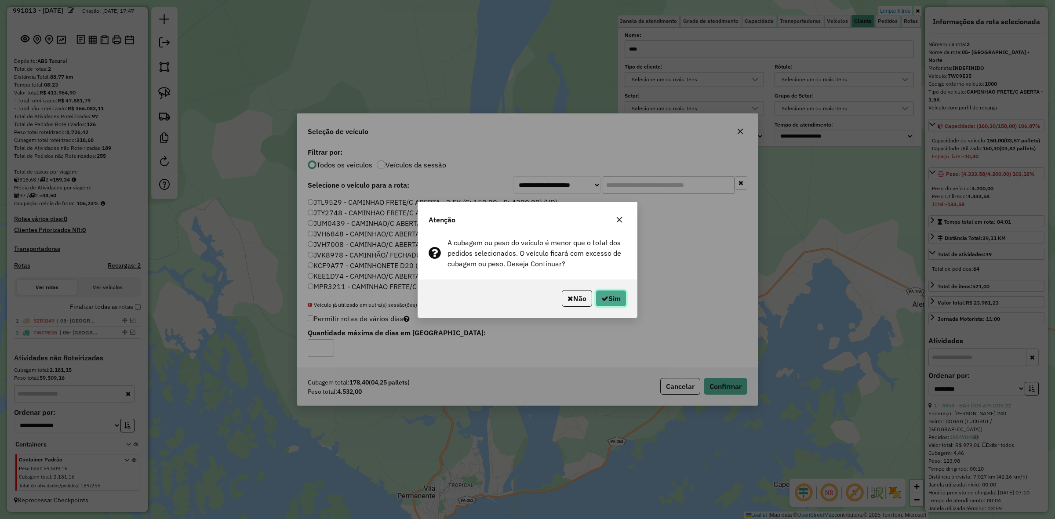
click at [617, 302] on button "Sim" at bounding box center [611, 298] width 31 height 17
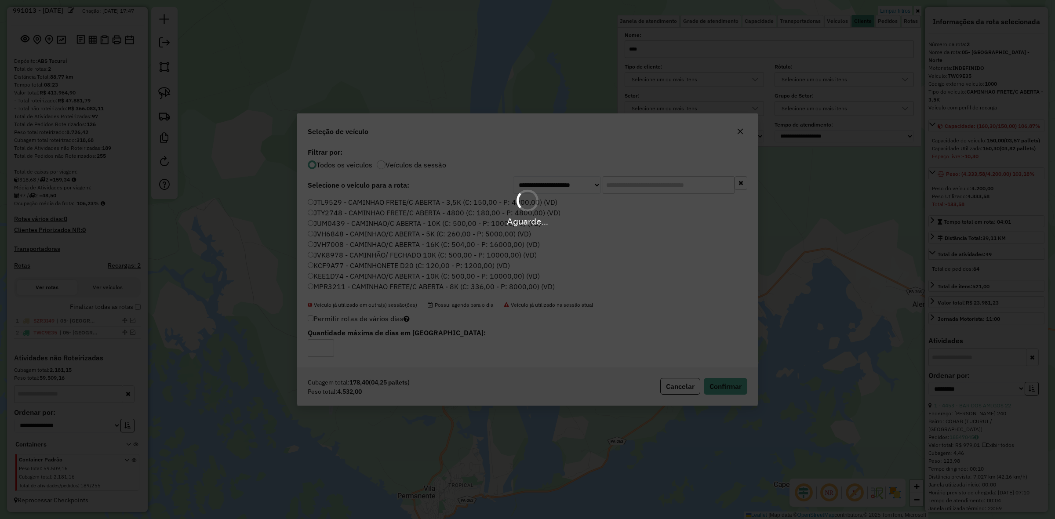
scroll to position [69, 0]
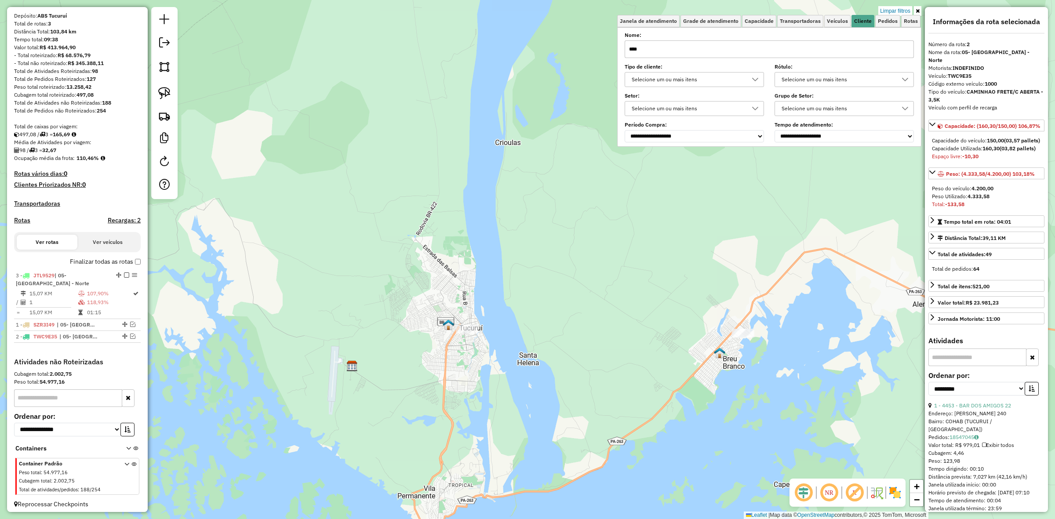
drag, startPoint x: 117, startPoint y: 304, endPoint x: 120, endPoint y: 272, distance: 32.7
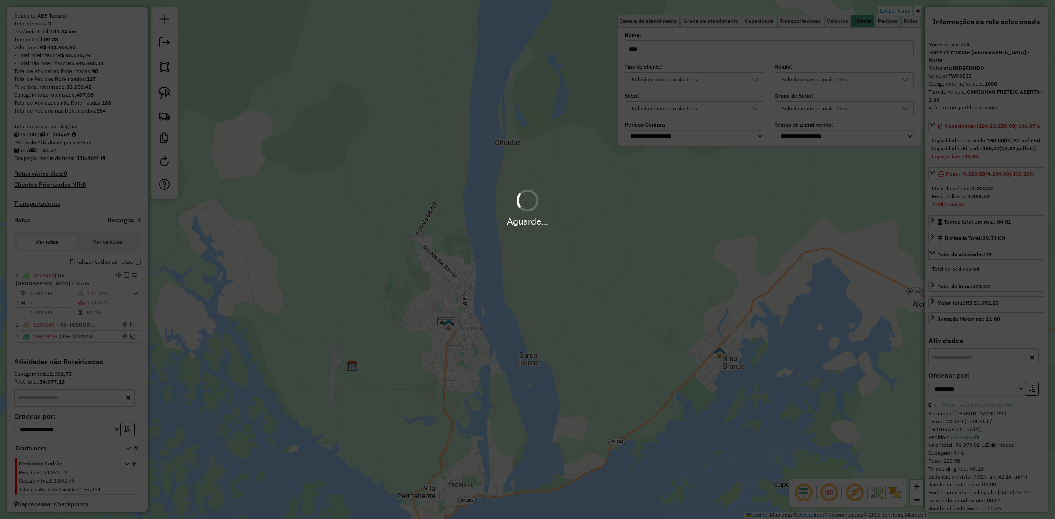
click at [708, 52] on input "****" at bounding box center [769, 49] width 289 height 18
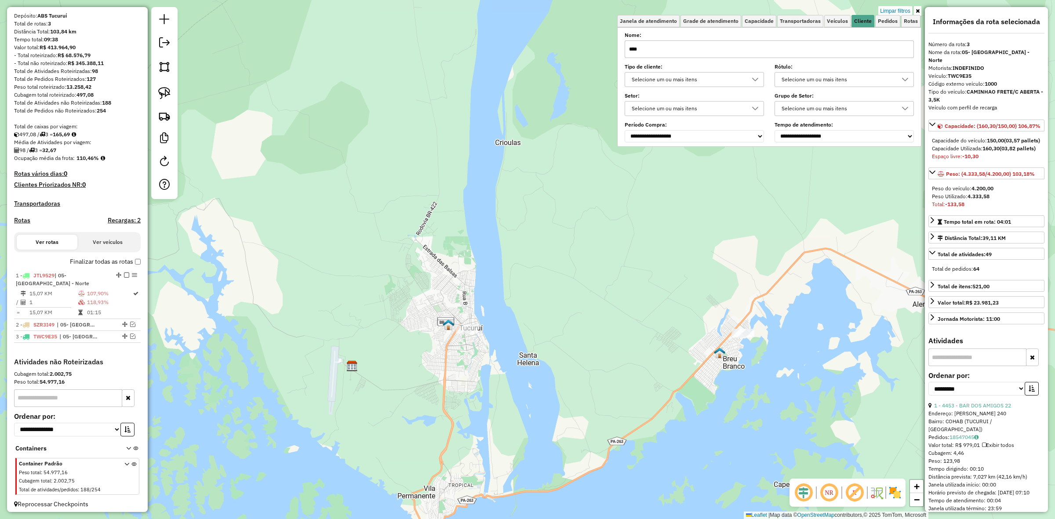
click at [708, 52] on input "****" at bounding box center [769, 49] width 289 height 18
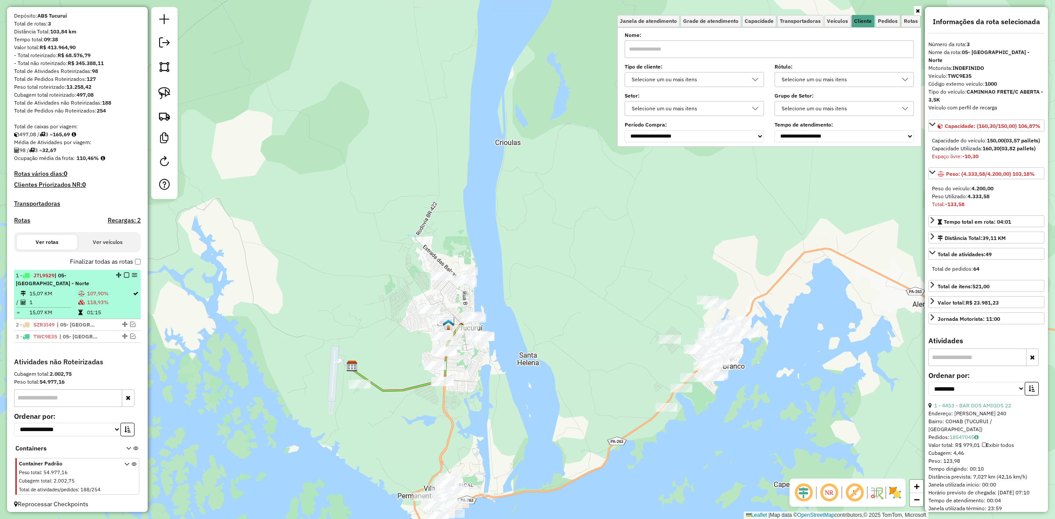
click at [126, 278] on em at bounding box center [126, 275] width 5 height 5
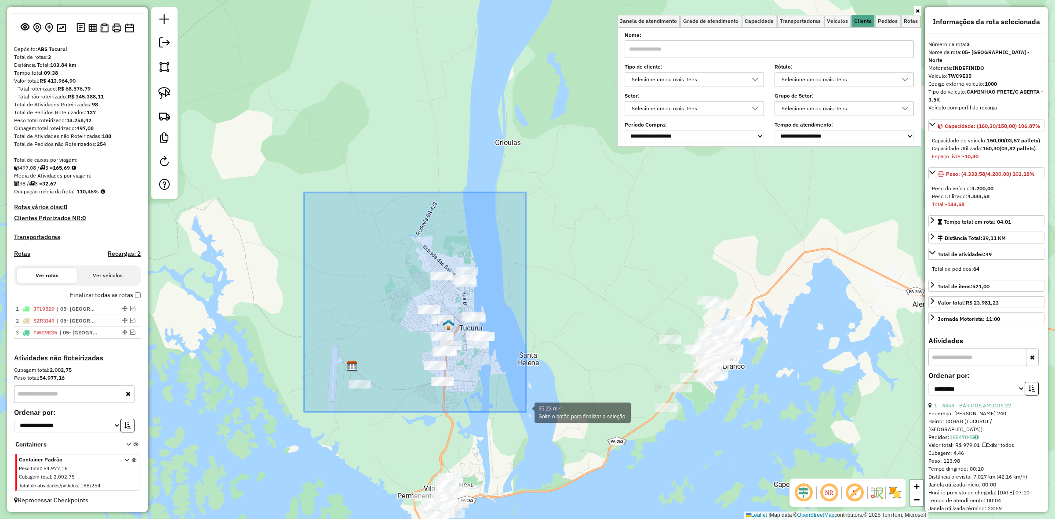
drag, startPoint x: 304, startPoint y: 193, endPoint x: 526, endPoint y: 412, distance: 311.8
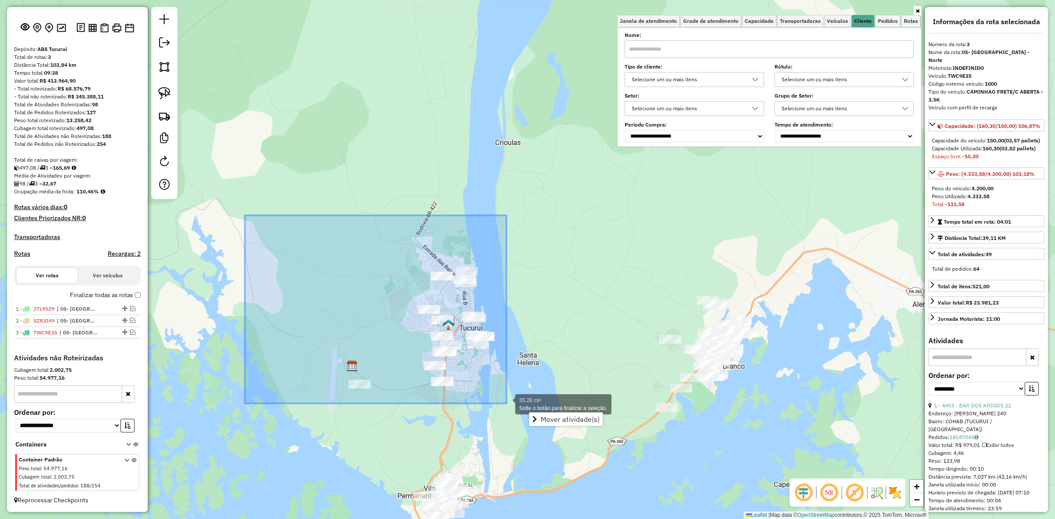
drag, startPoint x: 257, startPoint y: 249, endPoint x: 513, endPoint y: 407, distance: 300.3
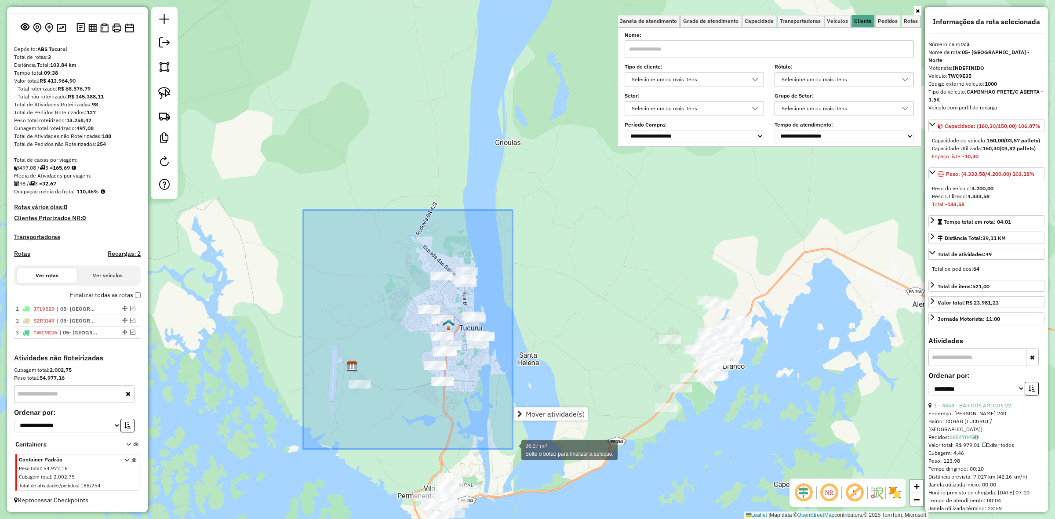
drag, startPoint x: 303, startPoint y: 214, endPoint x: 513, endPoint y: 449, distance: 315.2
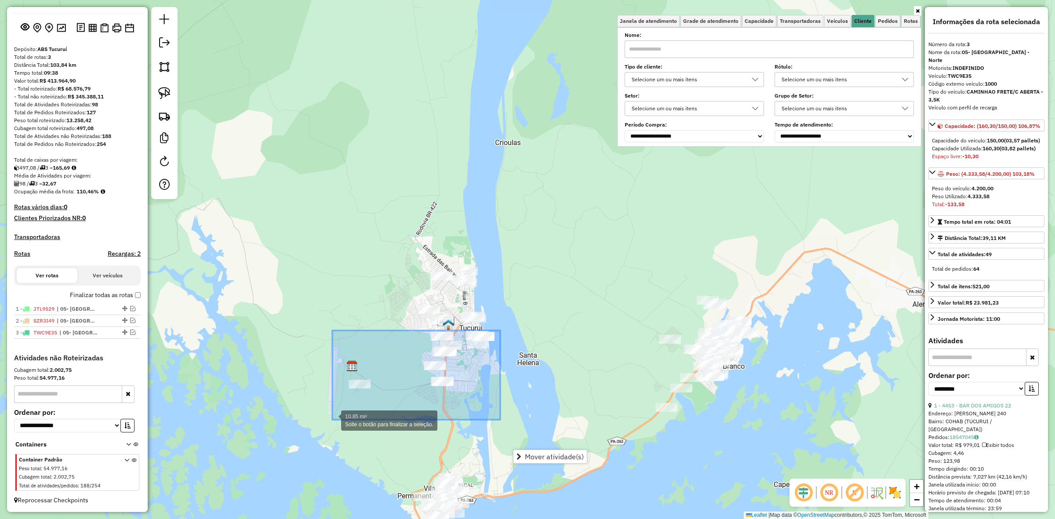
drag, startPoint x: 500, startPoint y: 331, endPoint x: 332, endPoint y: 420, distance: 190.2
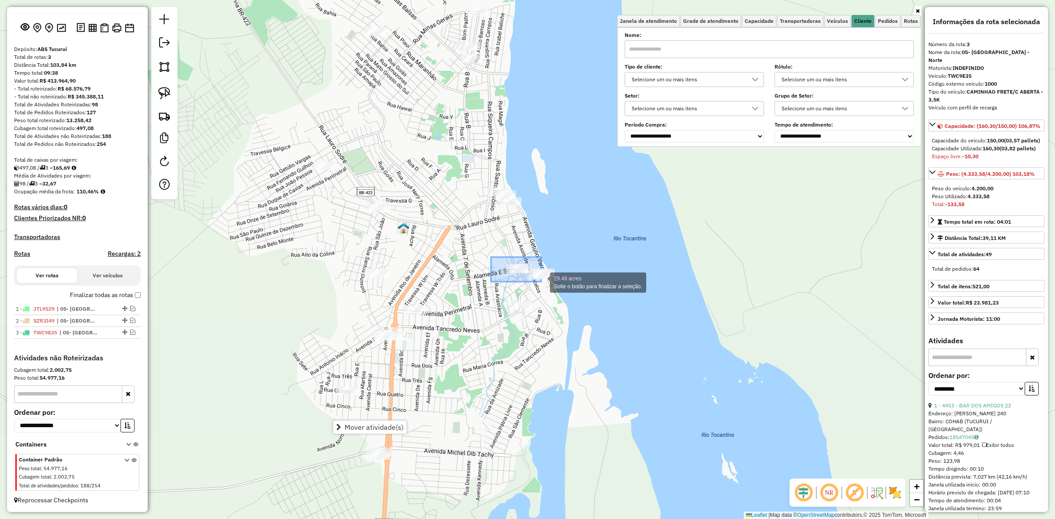
drag, startPoint x: 496, startPoint y: 266, endPoint x: 566, endPoint y: 287, distance: 72.9
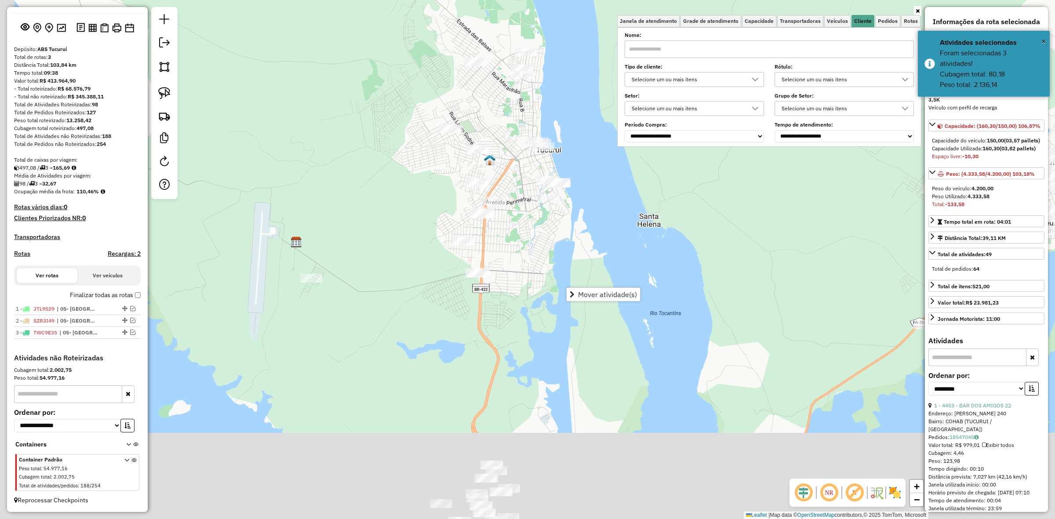
drag, startPoint x: 474, startPoint y: 233, endPoint x: 467, endPoint y: 172, distance: 61.4
click at [475, 173] on div "Janela de atendimento Grade de atendimento Capacidade Transportadoras Veículos …" at bounding box center [527, 259] width 1055 height 519
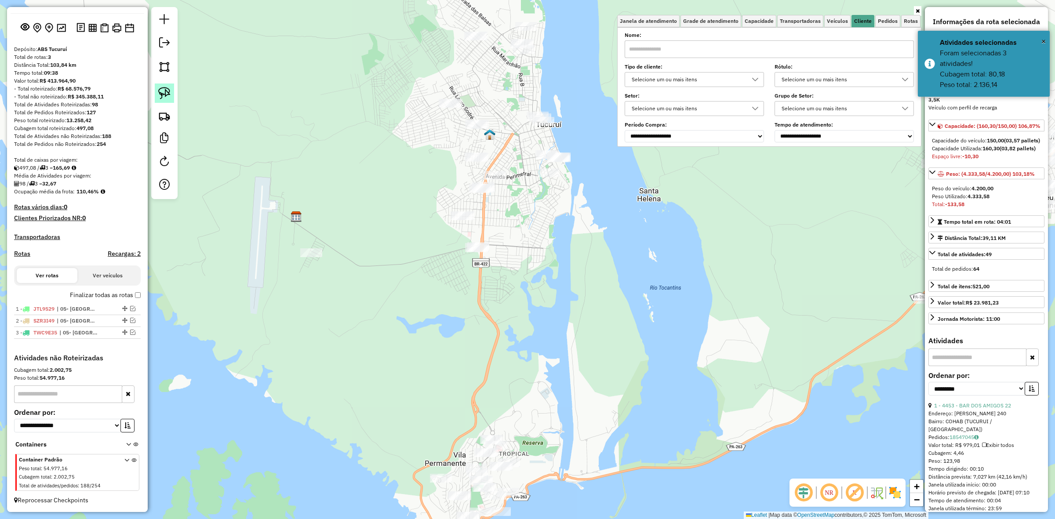
click at [170, 97] on img at bounding box center [164, 93] width 12 height 12
click at [533, 201] on div "Janela de atendimento Grade de atendimento Capacidade Transportadoras Veículos …" at bounding box center [527, 259] width 1055 height 519
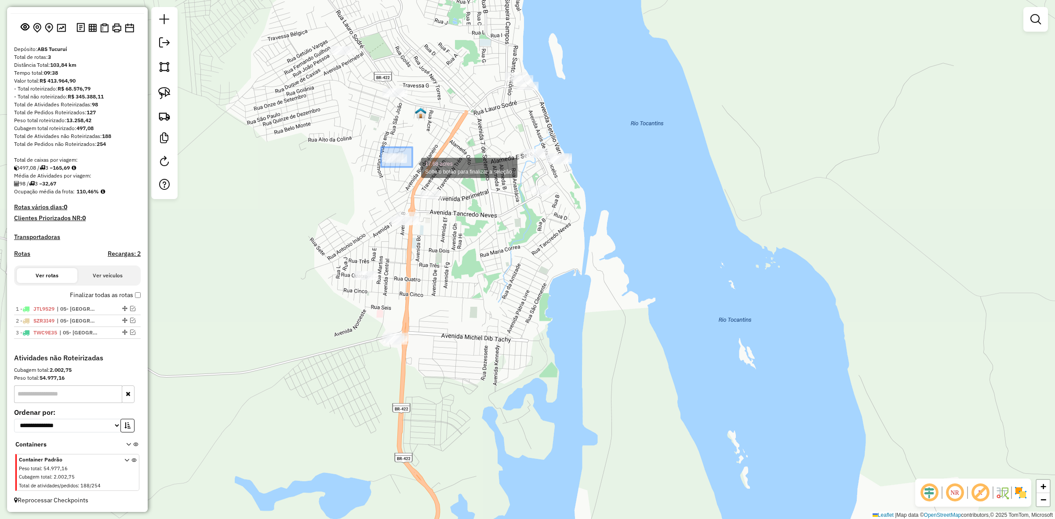
drag, startPoint x: 381, startPoint y: 147, endPoint x: 412, endPoint y: 167, distance: 37.0
click at [412, 167] on div "17.68 acres Solte o botão para finalizar a seleção. Janela de atendimento Grade…" at bounding box center [527, 259] width 1055 height 519
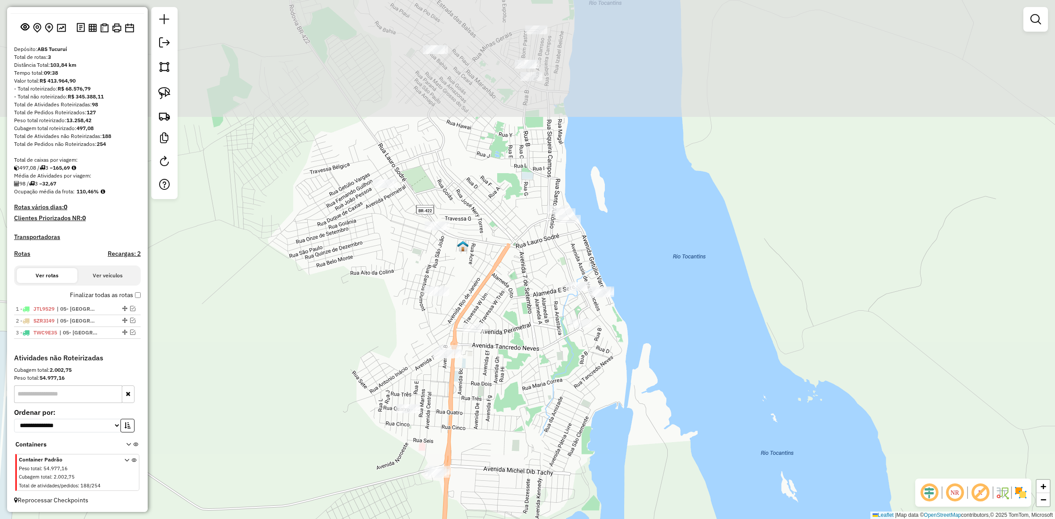
drag, startPoint x: 430, startPoint y: 220, endPoint x: 472, endPoint y: 353, distance: 139.7
click at [472, 353] on div "Janela de atendimento Grade de atendimento Capacidade Transportadoras Veículos …" at bounding box center [527, 259] width 1055 height 519
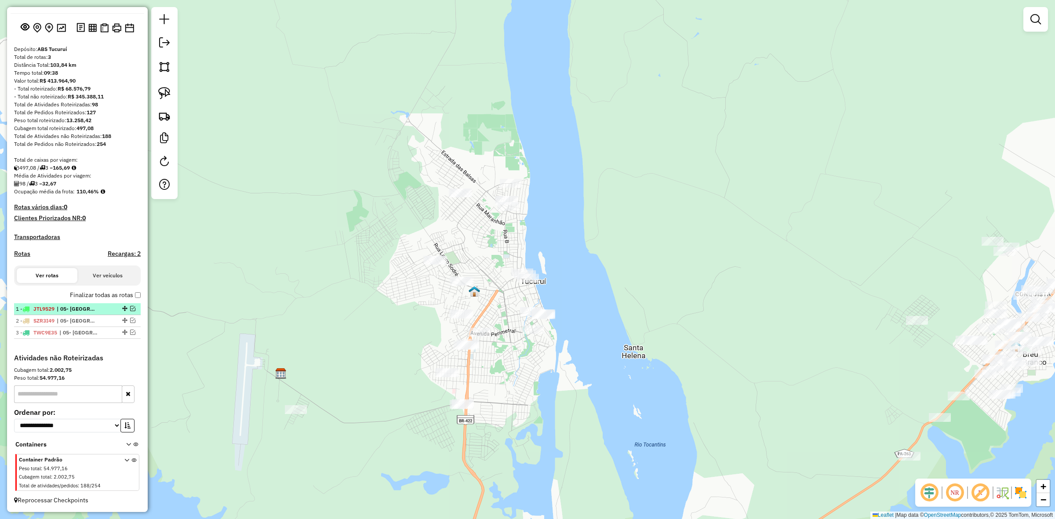
click at [131, 310] on em at bounding box center [132, 308] width 5 height 5
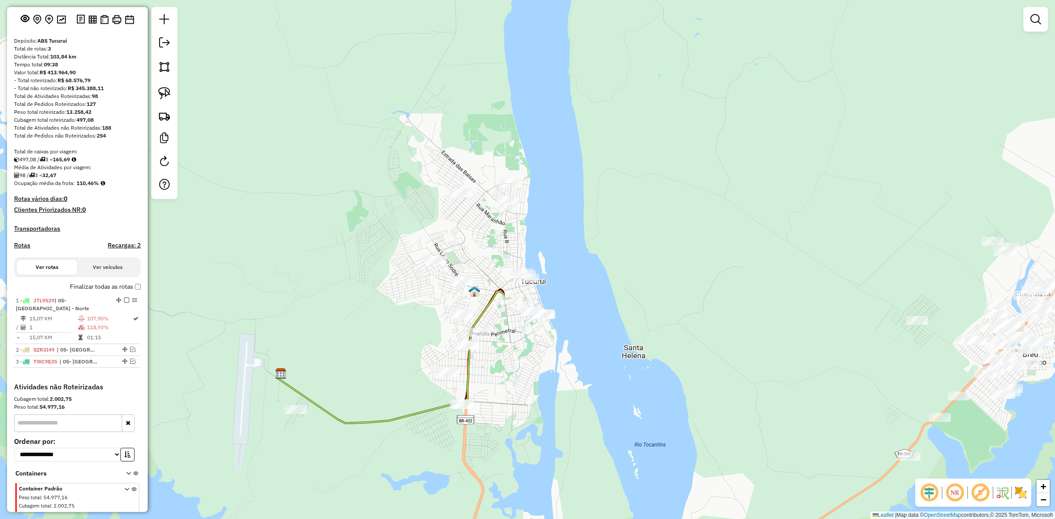
scroll to position [69, 0]
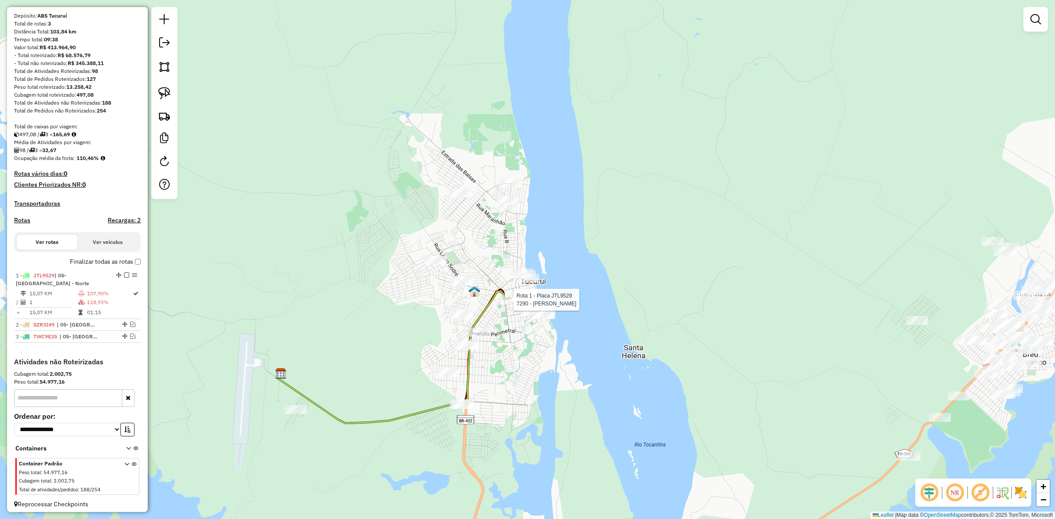
select select "**********"
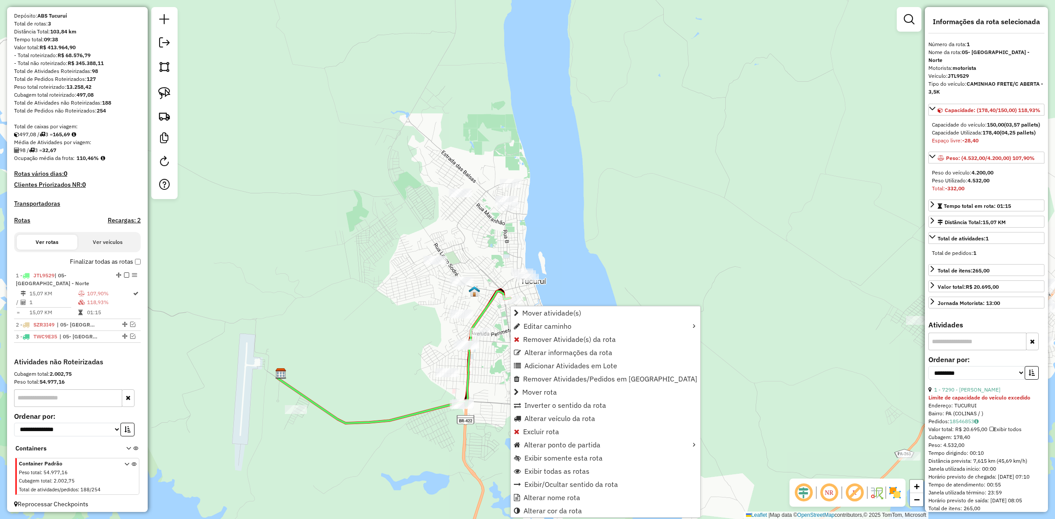
scroll to position [74, 0]
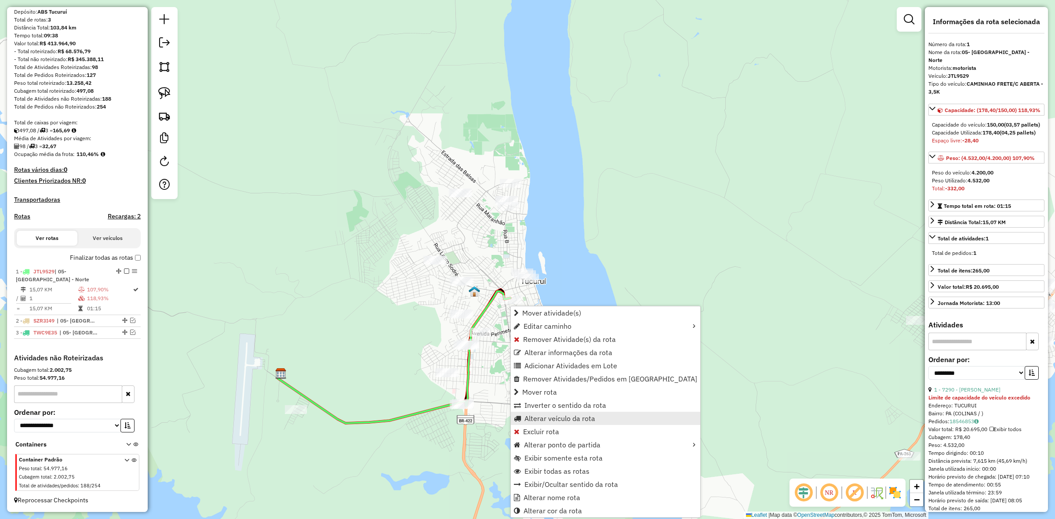
click at [544, 412] on link "Alterar veículo da rota" at bounding box center [605, 418] width 189 height 13
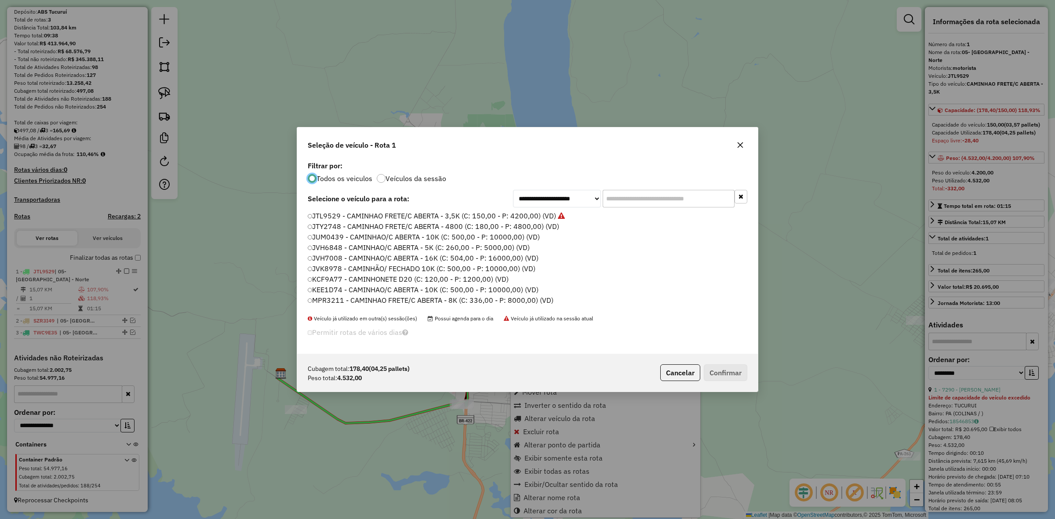
scroll to position [4, 3]
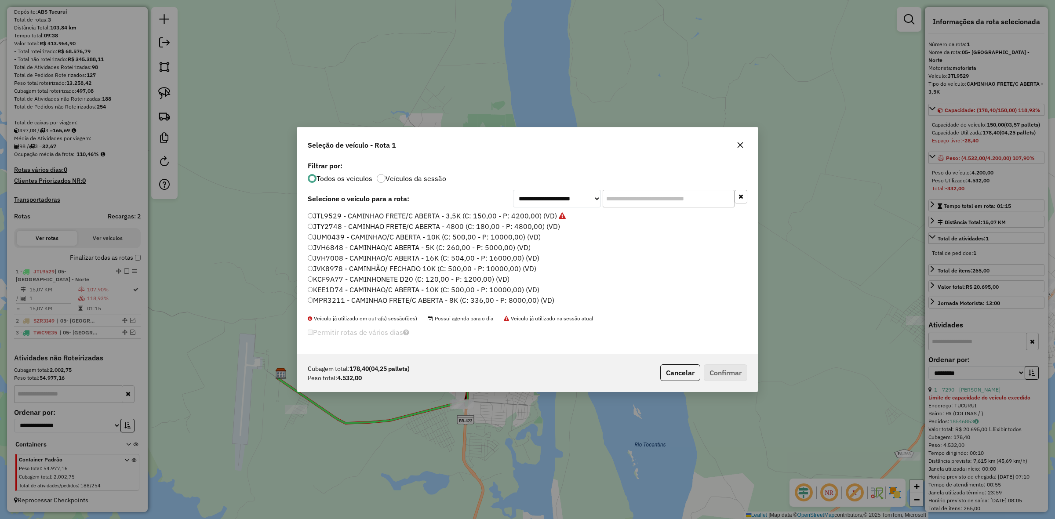
click at [616, 202] on input "text" at bounding box center [669, 199] width 132 height 18
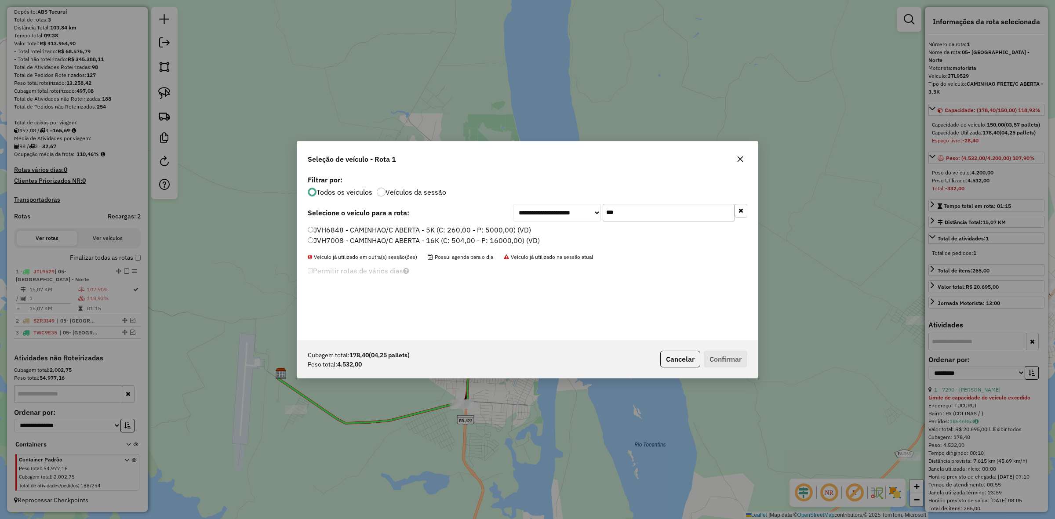
type input "***"
click at [345, 232] on label "JVH6848 - CAMINHAO/C ABERTA - 5K (C: 260,00 - P: 5000,00) (VD)" at bounding box center [419, 230] width 223 height 11
click at [737, 360] on button "Confirmar" at bounding box center [726, 359] width 44 height 17
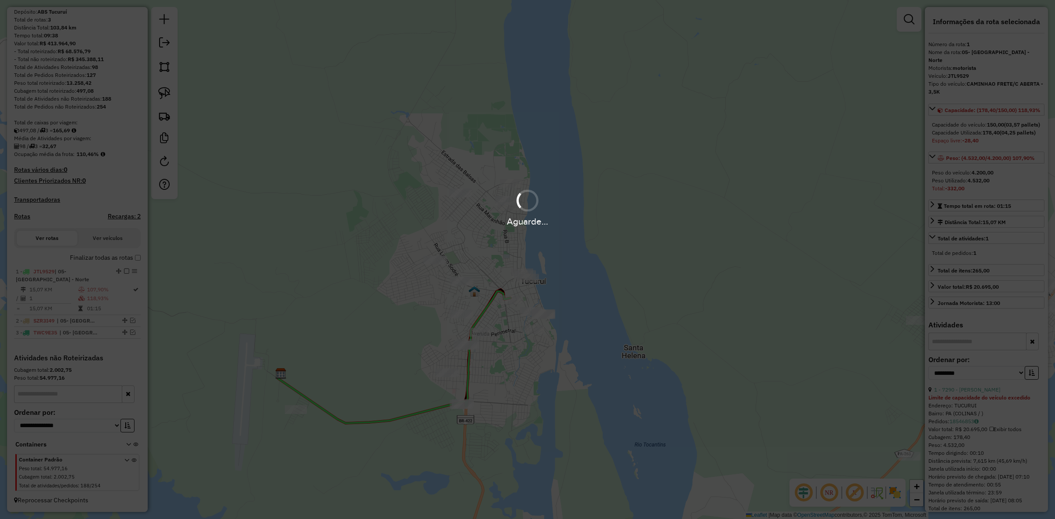
scroll to position [82, 0]
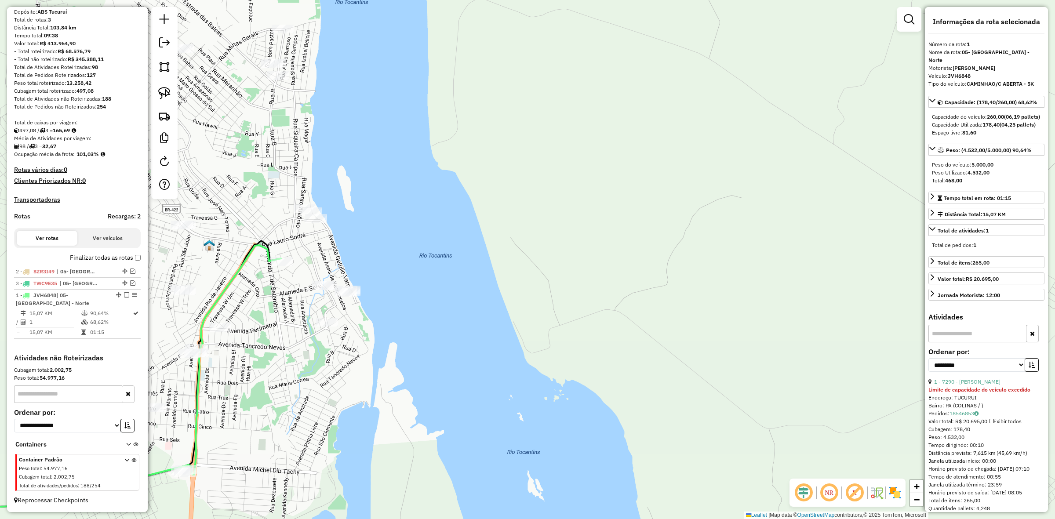
drag, startPoint x: 119, startPoint y: 270, endPoint x: 122, endPoint y: 339, distance: 68.7
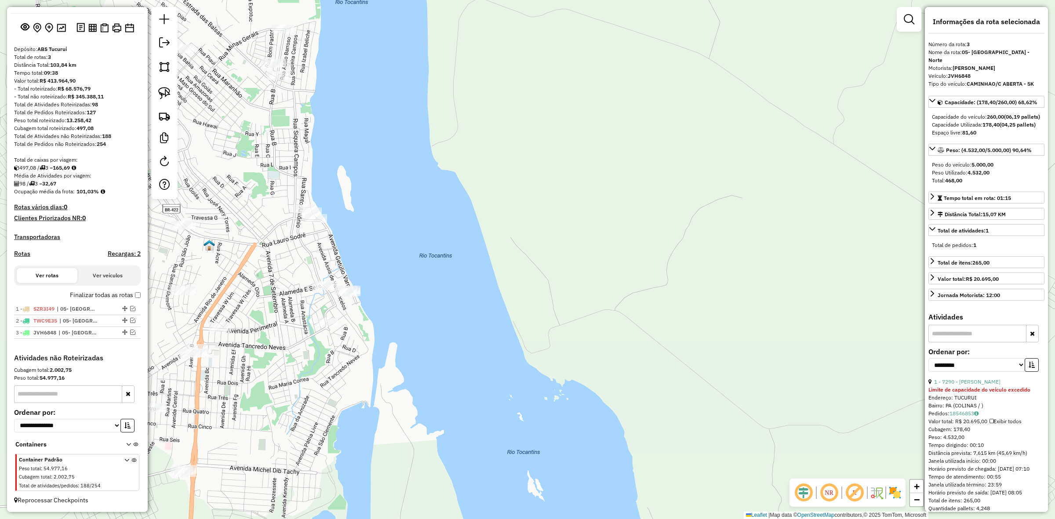
scroll to position [44, 0]
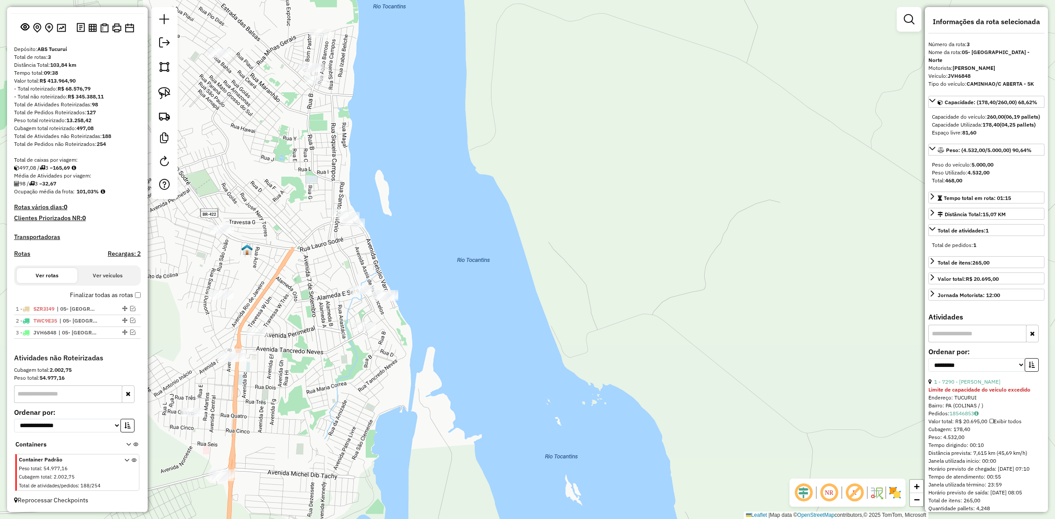
drag, startPoint x: 251, startPoint y: 298, endPoint x: 306, endPoint y: 285, distance: 56.0
click at [293, 299] on div "Janela de atendimento Grade de atendimento Capacidade Transportadoras Veículos …" at bounding box center [527, 259] width 1055 height 519
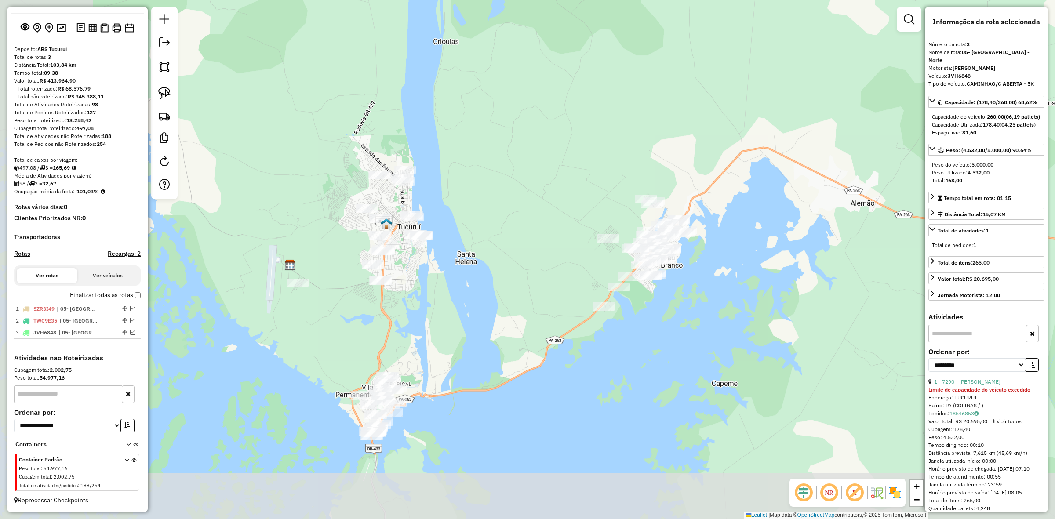
drag, startPoint x: 249, startPoint y: 343, endPoint x: 350, endPoint y: 283, distance: 117.9
click at [347, 285] on div "Janela de atendimento Grade de atendimento Capacidade Transportadoras Veículos …" at bounding box center [527, 259] width 1055 height 519
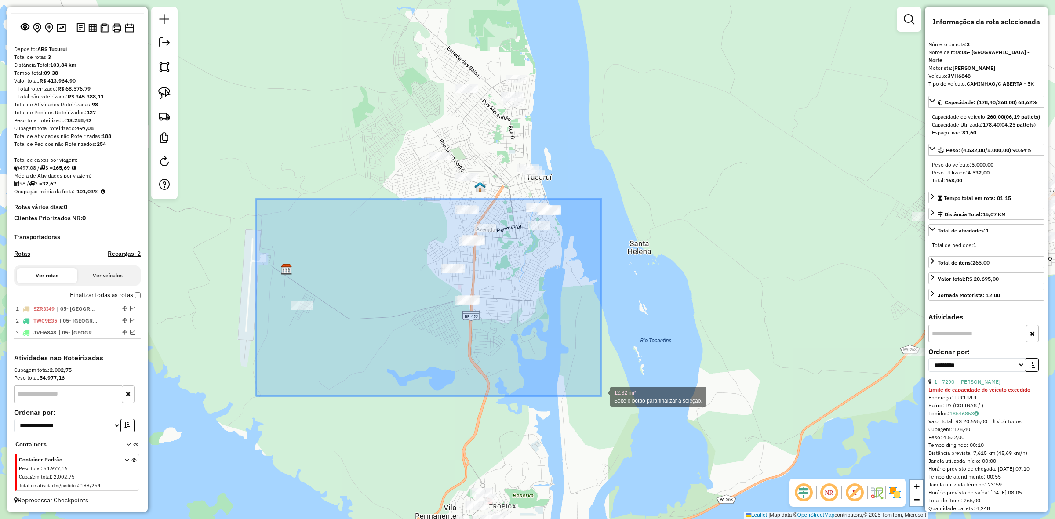
drag, startPoint x: 249, startPoint y: 209, endPoint x: 601, endPoint y: 396, distance: 399.3
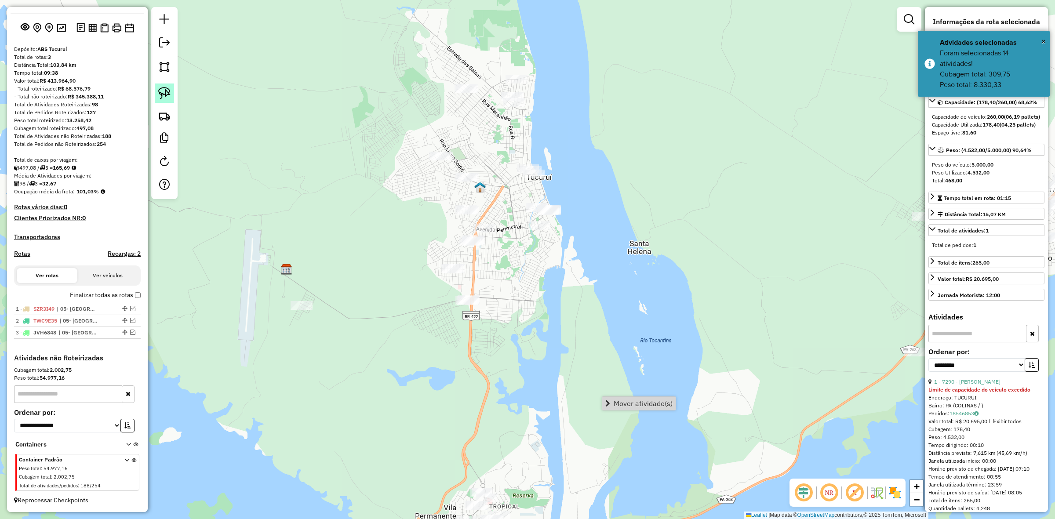
click at [157, 98] on link at bounding box center [164, 93] width 19 height 19
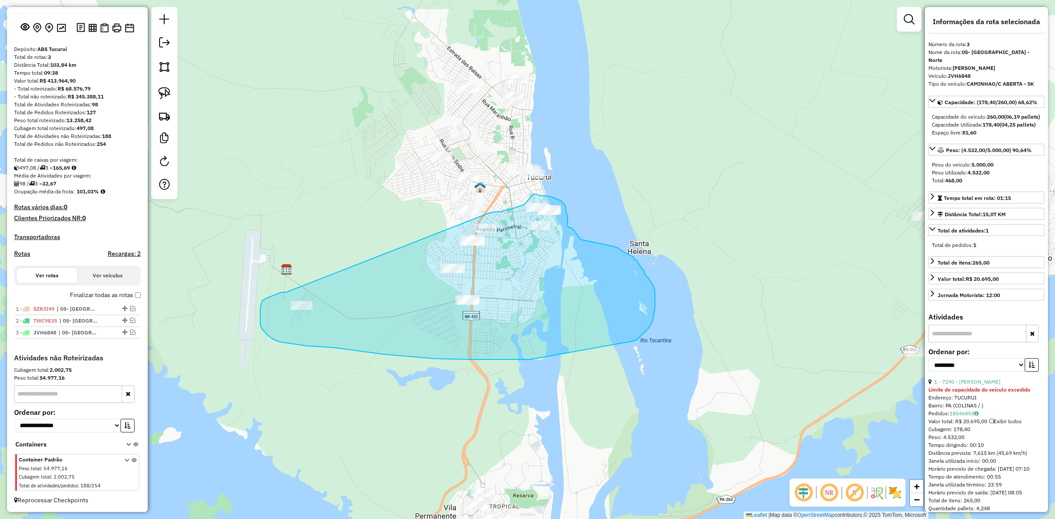
drag, startPoint x: 284, startPoint y: 292, endPoint x: 487, endPoint y: 213, distance: 217.6
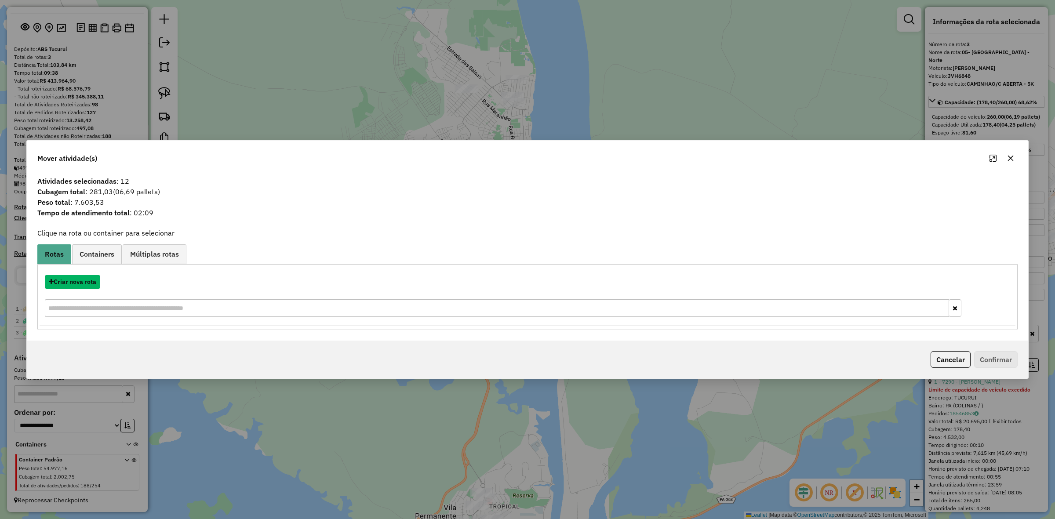
click at [66, 280] on button "Criar nova rota" at bounding box center [72, 282] width 55 height 14
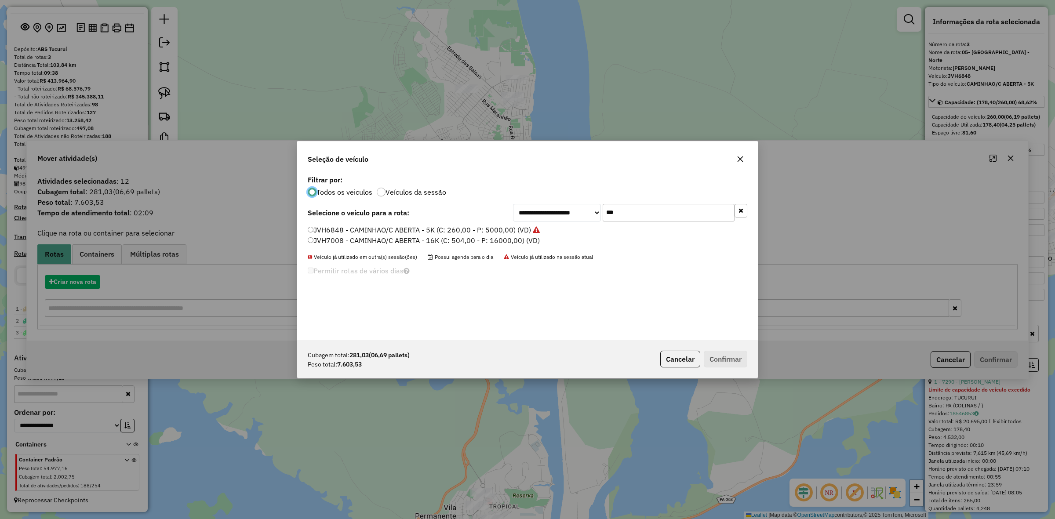
scroll to position [4, 3]
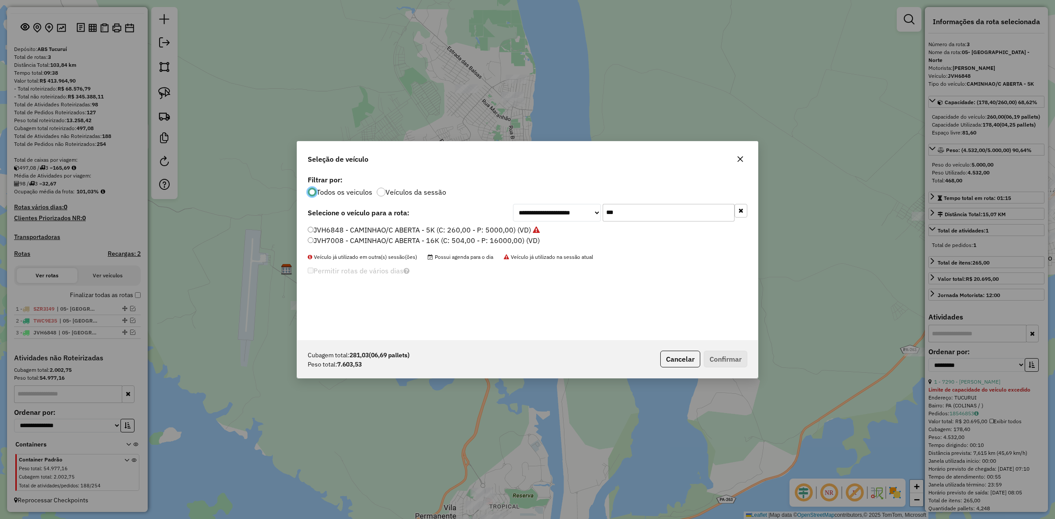
click at [608, 218] on input "***" at bounding box center [669, 213] width 132 height 18
click at [739, 156] on icon "button" at bounding box center [740, 159] width 7 height 7
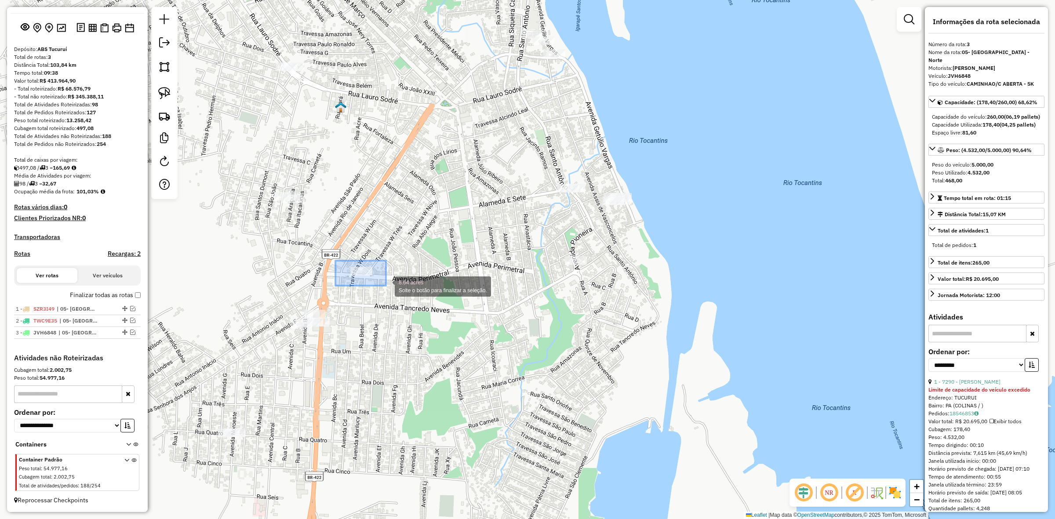
drag, startPoint x: 335, startPoint y: 261, endPoint x: 390, endPoint y: 286, distance: 59.6
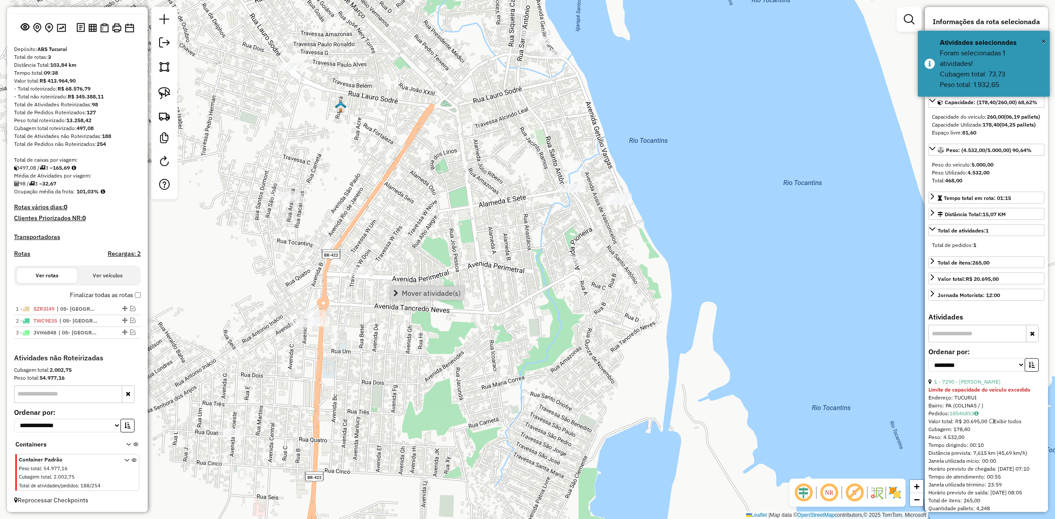
click at [440, 352] on div "Janela de atendimento Grade de atendimento Capacidade Transportadoras Veículos …" at bounding box center [527, 259] width 1055 height 519
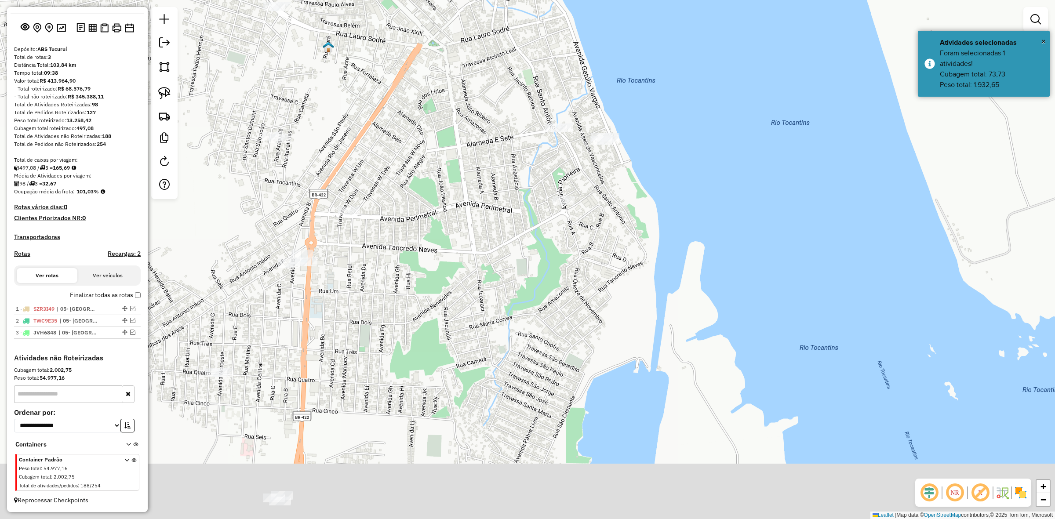
drag, startPoint x: 432, startPoint y: 350, endPoint x: 412, endPoint y: 226, distance: 125.5
click at [412, 237] on div "Janela de atendimento Grade de atendimento Capacidade Transportadoras Veículos …" at bounding box center [527, 259] width 1055 height 519
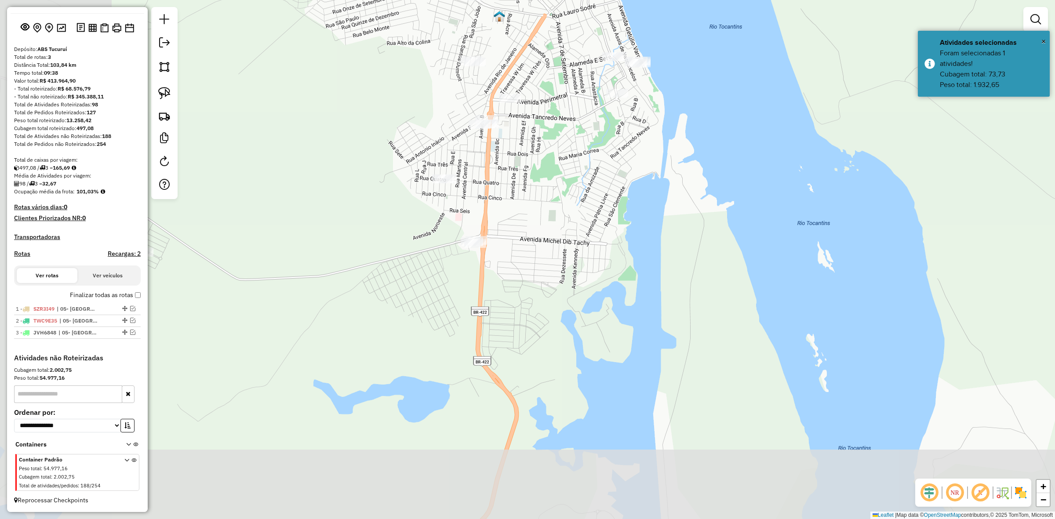
drag, startPoint x: 374, startPoint y: 230, endPoint x: 487, endPoint y: 168, distance: 128.9
click at [515, 157] on div "Janela de atendimento Grade de atendimento Capacidade Transportadoras Veículos …" at bounding box center [527, 259] width 1055 height 519
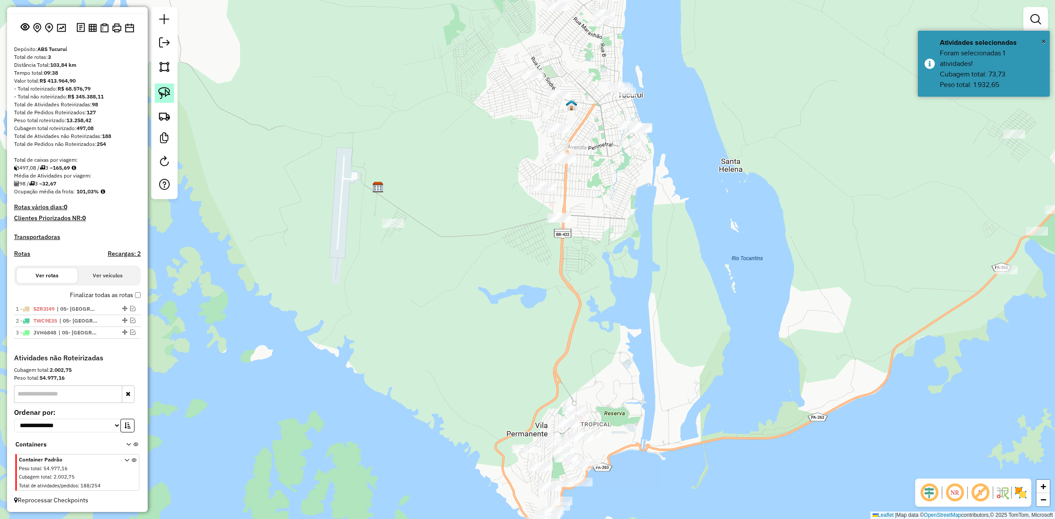
click at [158, 87] on link at bounding box center [164, 93] width 19 height 19
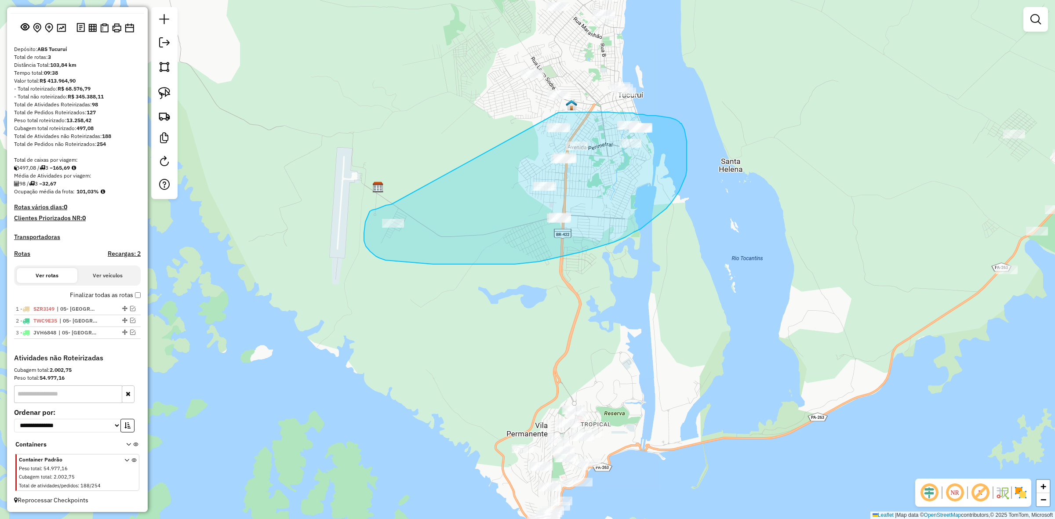
drag, startPoint x: 375, startPoint y: 209, endPoint x: 599, endPoint y: 117, distance: 242.3
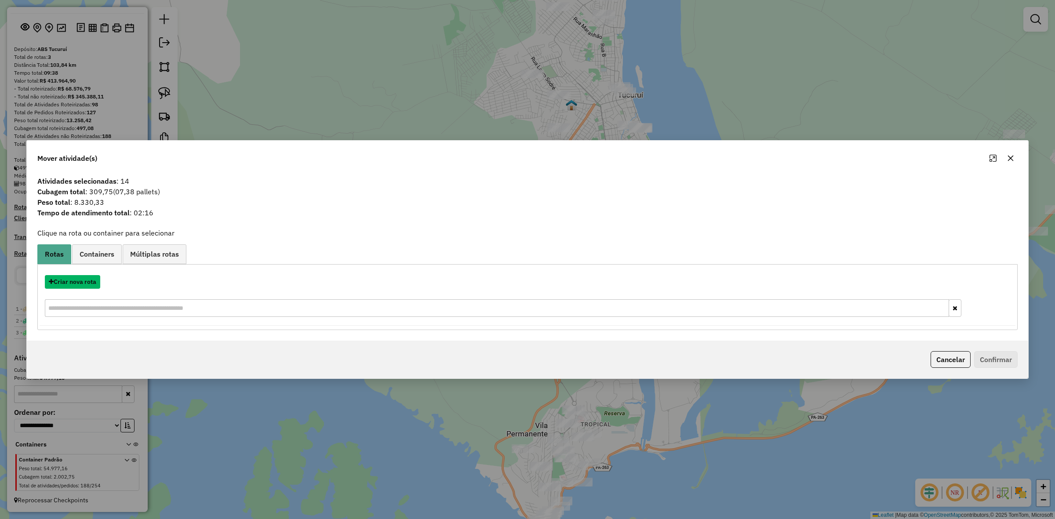
click at [78, 281] on button "Criar nova rota" at bounding box center [72, 282] width 55 height 14
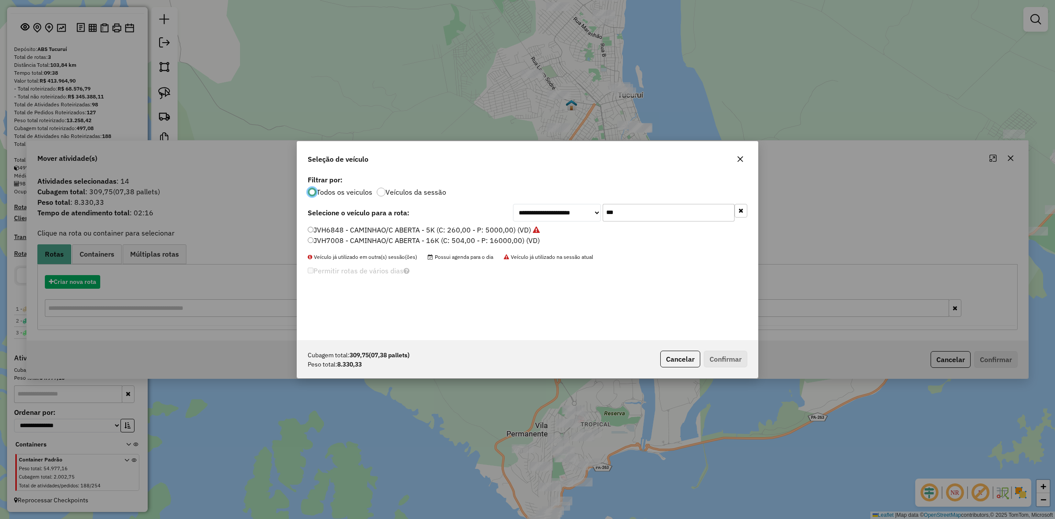
click at [78, 281] on div "**********" at bounding box center [527, 259] width 1055 height 519
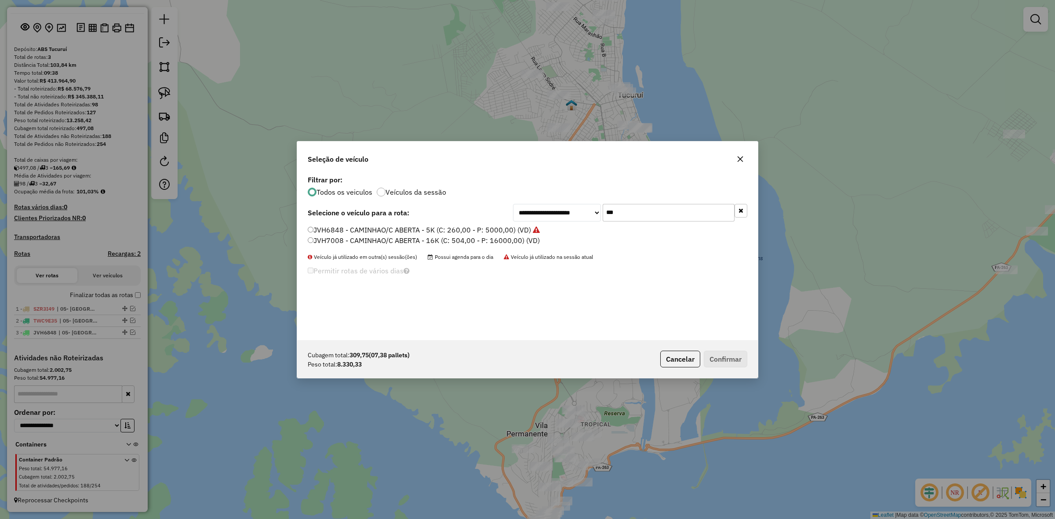
click at [660, 220] on input "***" at bounding box center [669, 213] width 132 height 18
type input "***"
click at [346, 225] on label "SZM7A89 - SZM7A89 - CAMINHAO FRETE/C ABERTA - 8K (C: 336,00 - P: 8000,00) (VD)" at bounding box center [450, 230] width 284 height 11
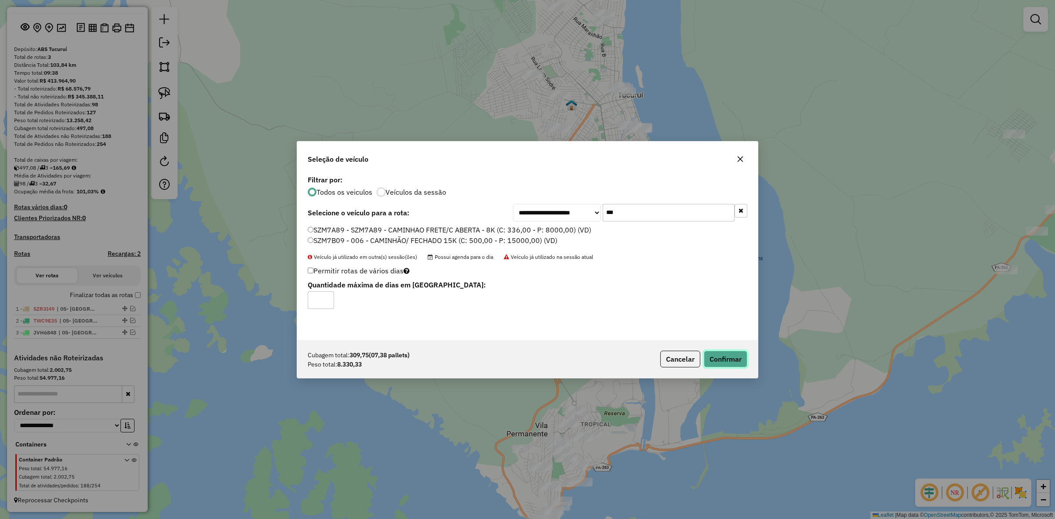
click at [739, 359] on button "Confirmar" at bounding box center [726, 359] width 44 height 17
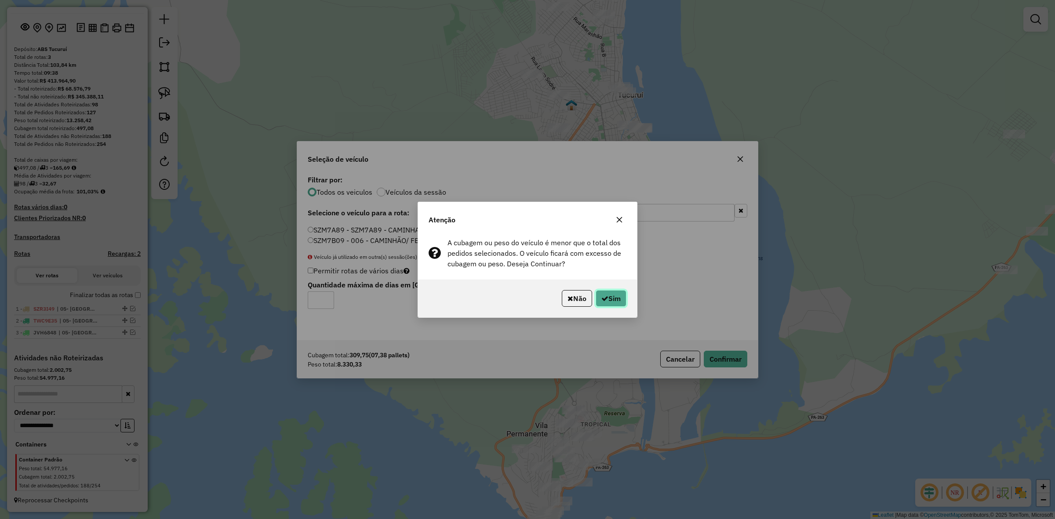
click at [623, 295] on button "Sim" at bounding box center [611, 298] width 31 height 17
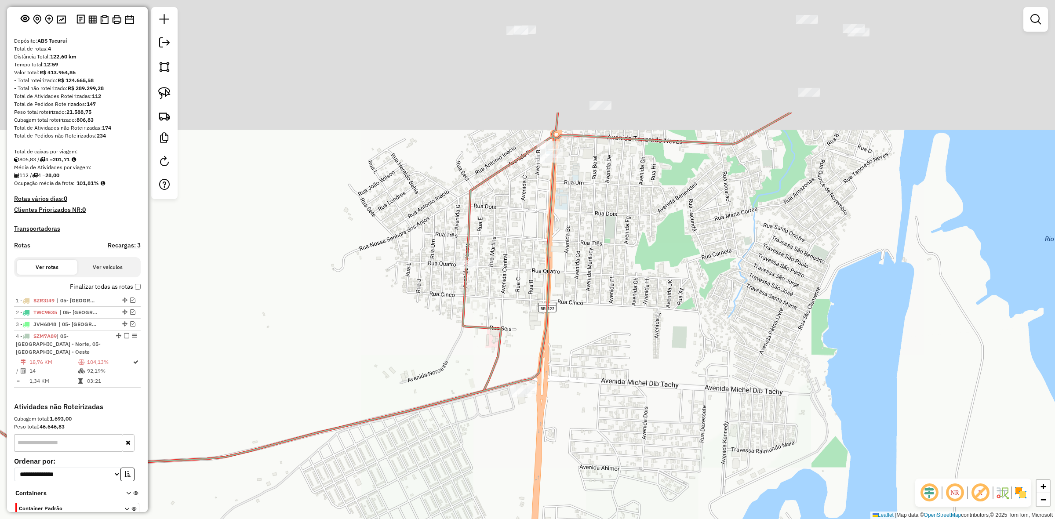
drag, startPoint x: 579, startPoint y: 229, endPoint x: 565, endPoint y: 302, distance: 74.3
click at [569, 316] on div "Janela de atendimento Grade de atendimento Capacidade Transportadoras Veículos …" at bounding box center [527, 259] width 1055 height 519
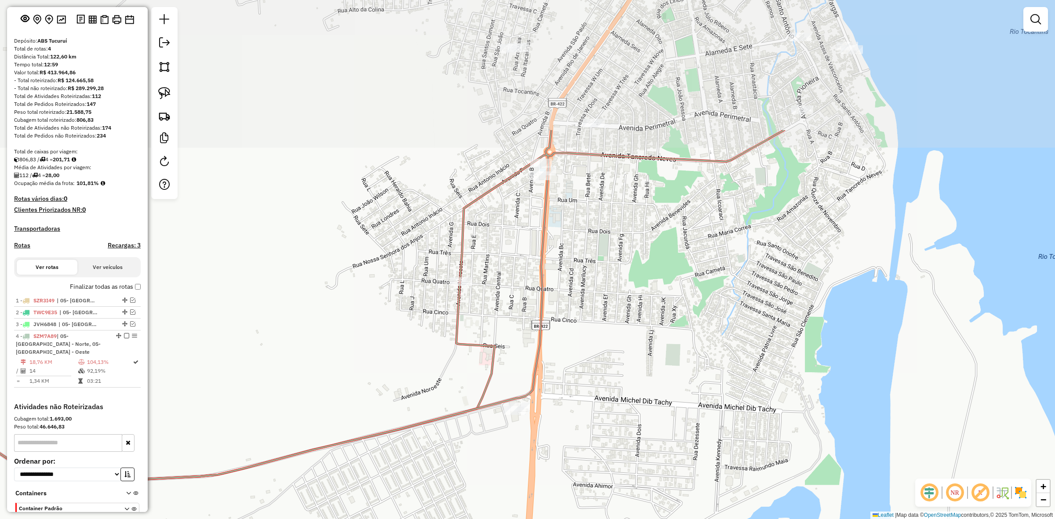
click at [592, 297] on div "Janela de atendimento Grade de atendimento Capacidade Transportadoras Veículos …" at bounding box center [527, 259] width 1055 height 519
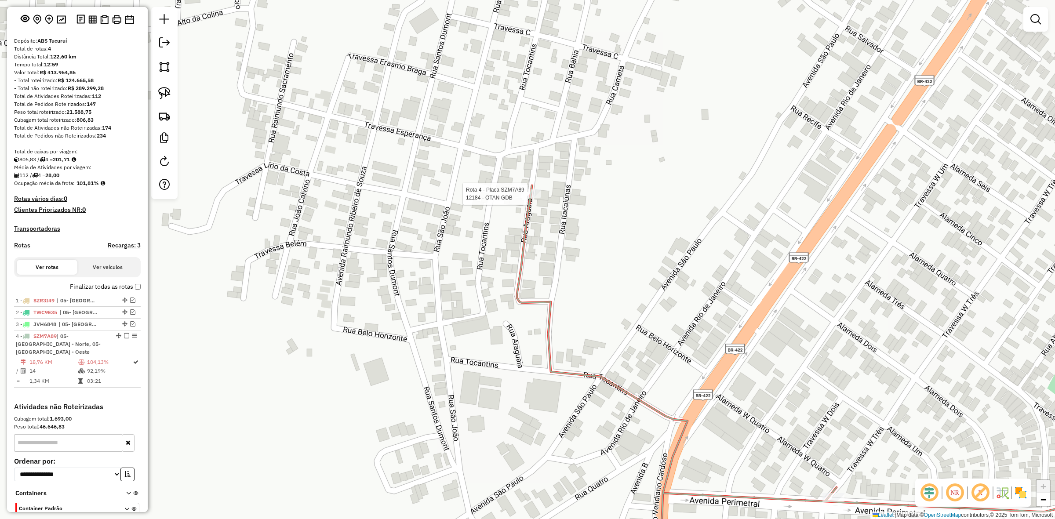
select select "**********"
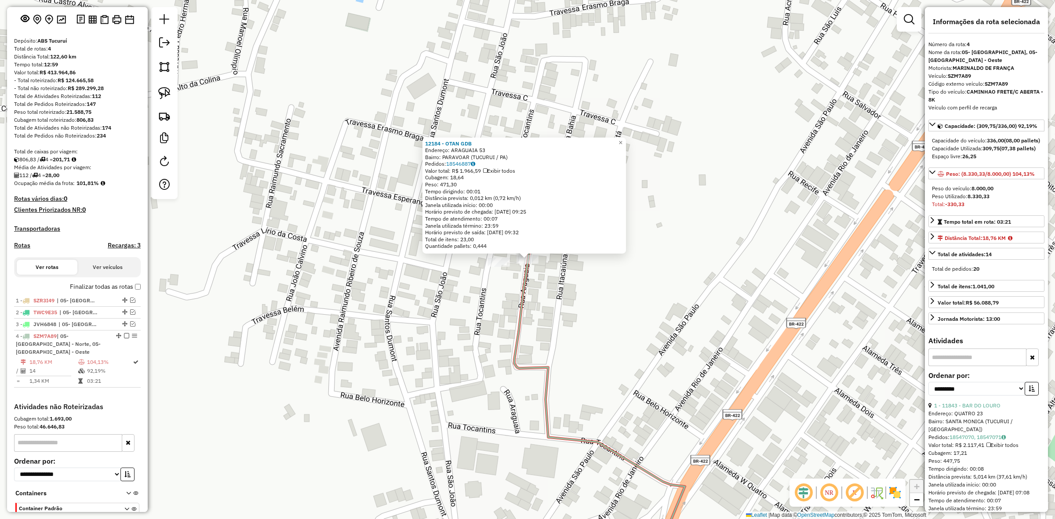
scroll to position [94, 0]
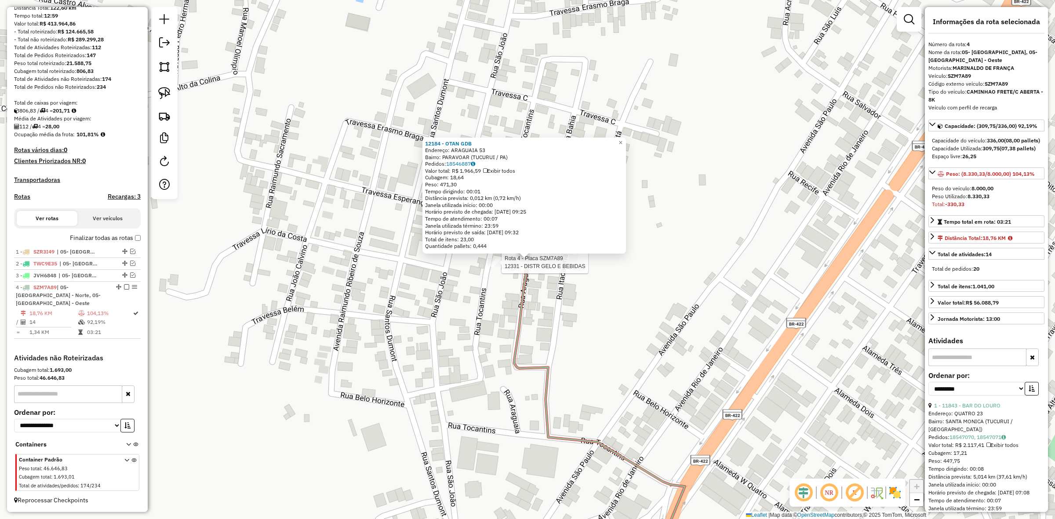
click at [499, 267] on div at bounding box center [499, 262] width 22 height 9
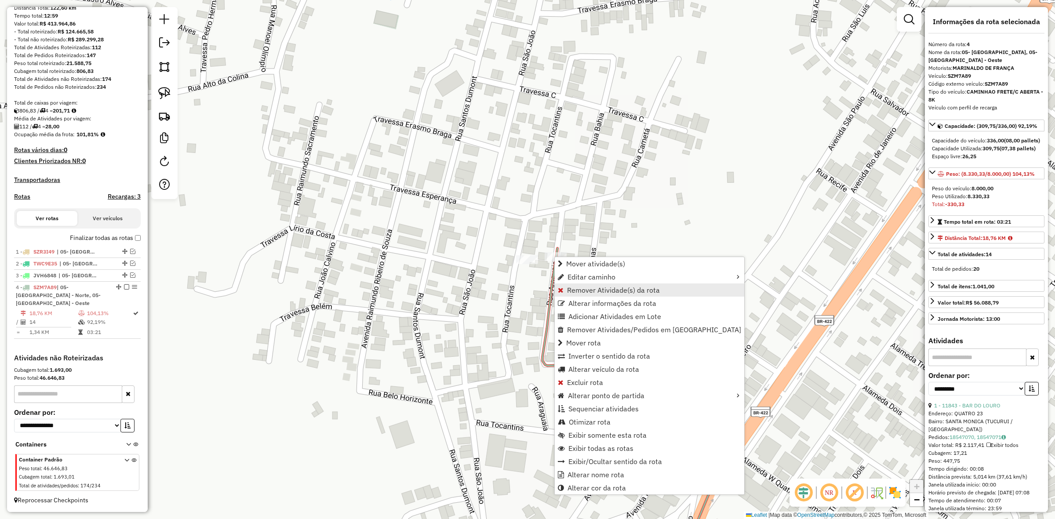
click at [588, 287] on span "Remover Atividade(s) da rota" at bounding box center [613, 290] width 93 height 7
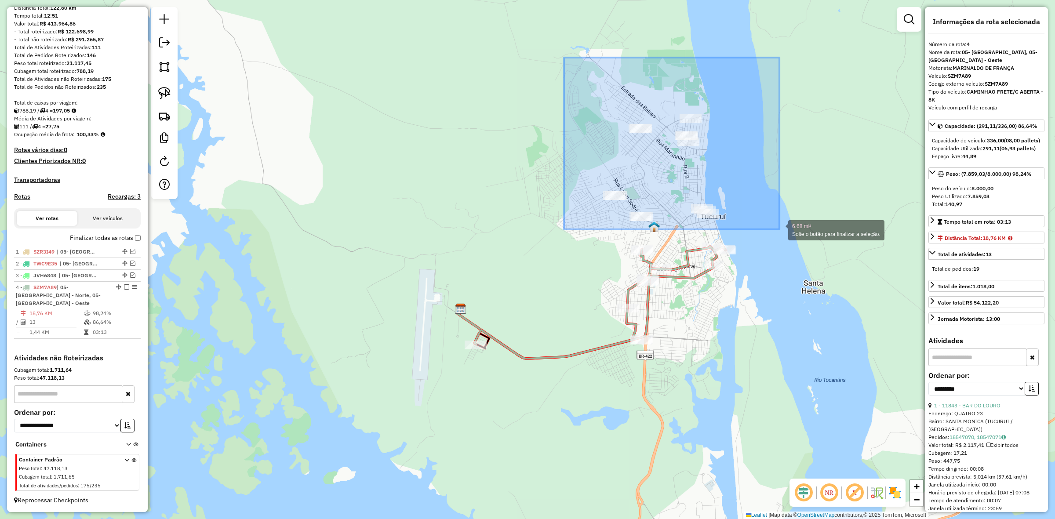
drag, startPoint x: 566, startPoint y: 111, endPoint x: 780, endPoint y: 230, distance: 244.8
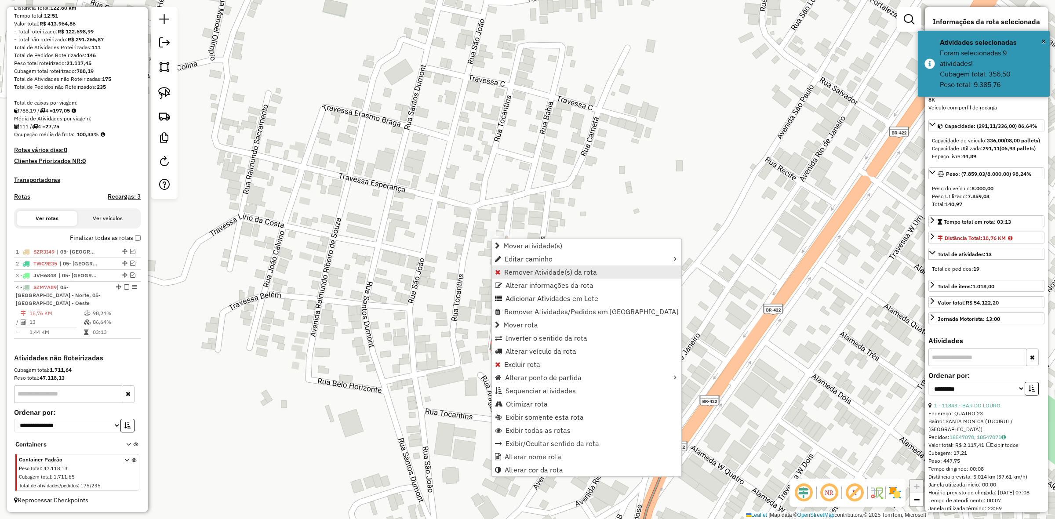
click at [540, 269] on span "Remover Atividade(s) da rota" at bounding box center [550, 272] width 93 height 7
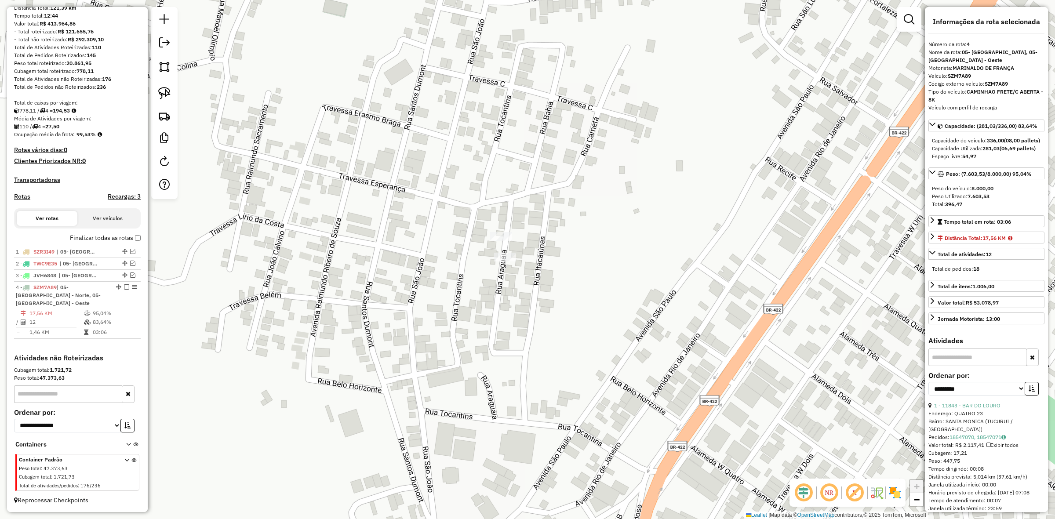
scroll to position [110, 0]
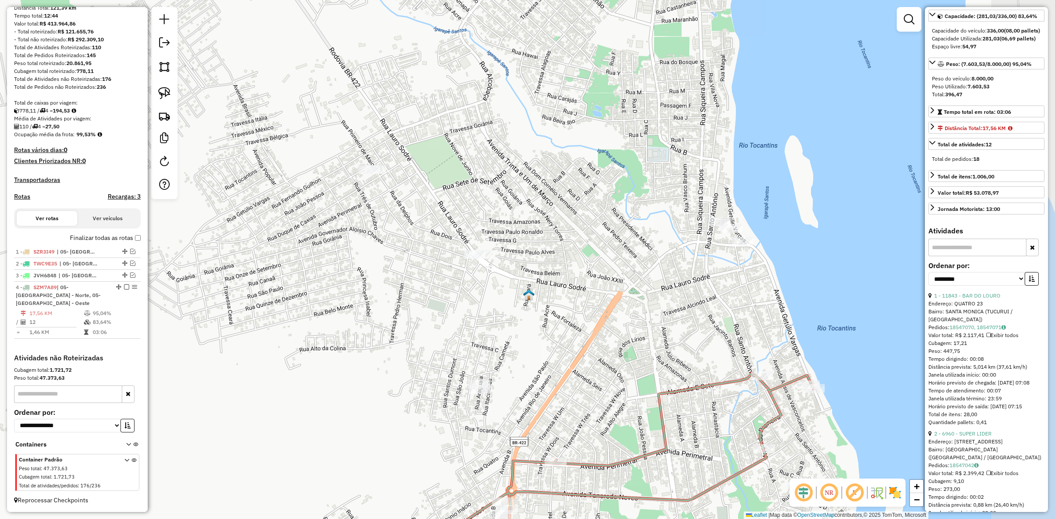
drag, startPoint x: 747, startPoint y: 310, endPoint x: 577, endPoint y: 368, distance: 178.8
click at [577, 368] on div "Janela de atendimento Grade de atendimento Capacidade Transportadoras Veículos …" at bounding box center [527, 259] width 1055 height 519
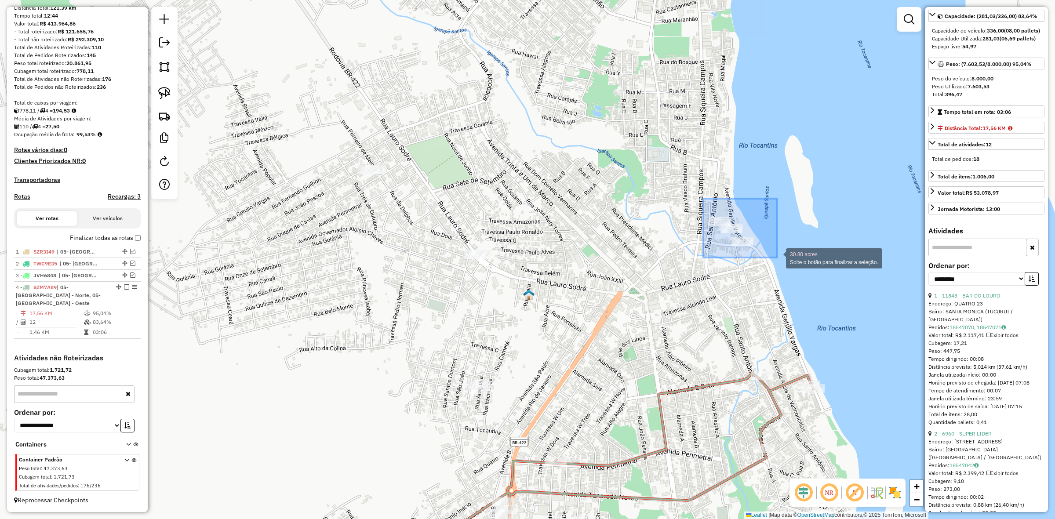
drag, startPoint x: 704, startPoint y: 207, endPoint x: 777, endPoint y: 258, distance: 89.4
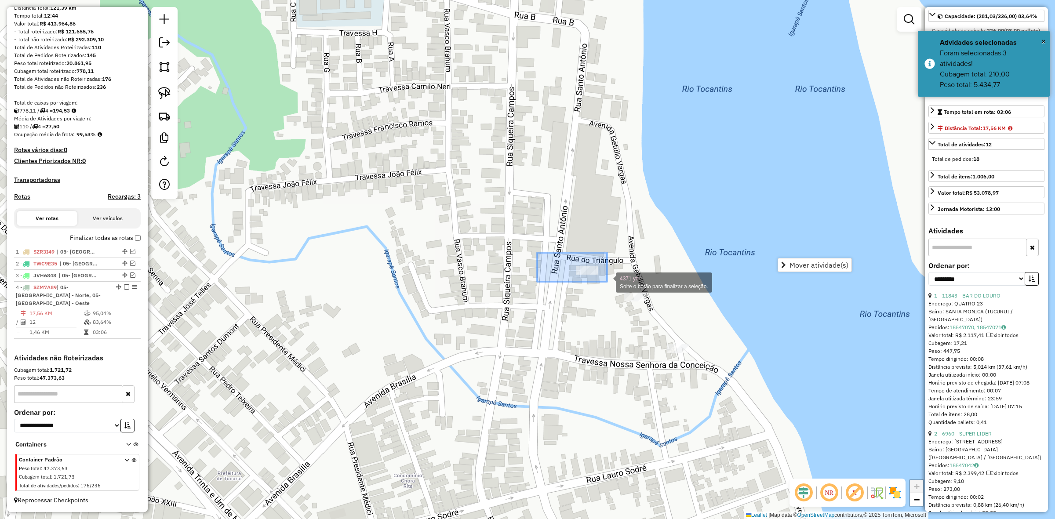
drag, startPoint x: 537, startPoint y: 253, endPoint x: 609, endPoint y: 282, distance: 77.3
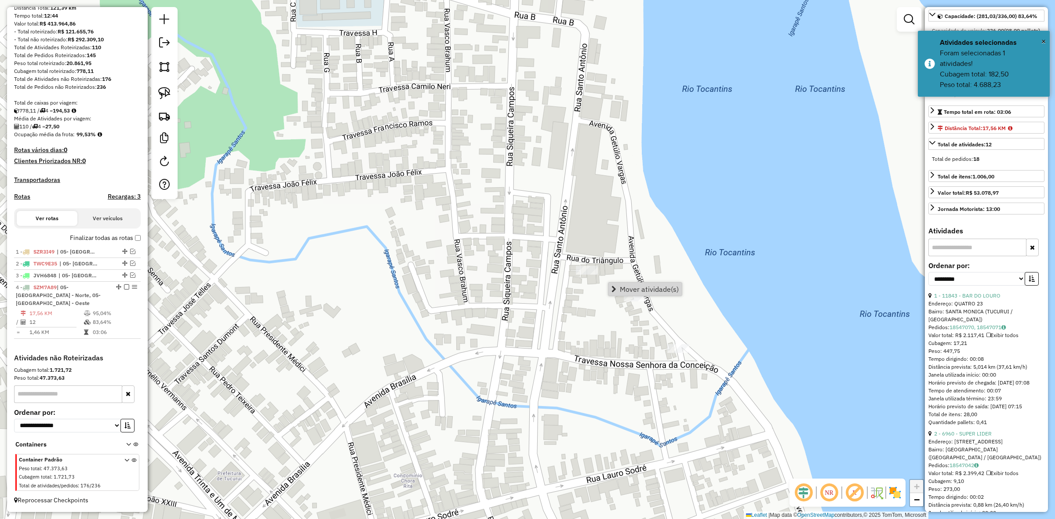
click at [633, 311] on div "Janela de atendimento Grade de atendimento Capacidade Transportadoras Veículos …" at bounding box center [527, 259] width 1055 height 519
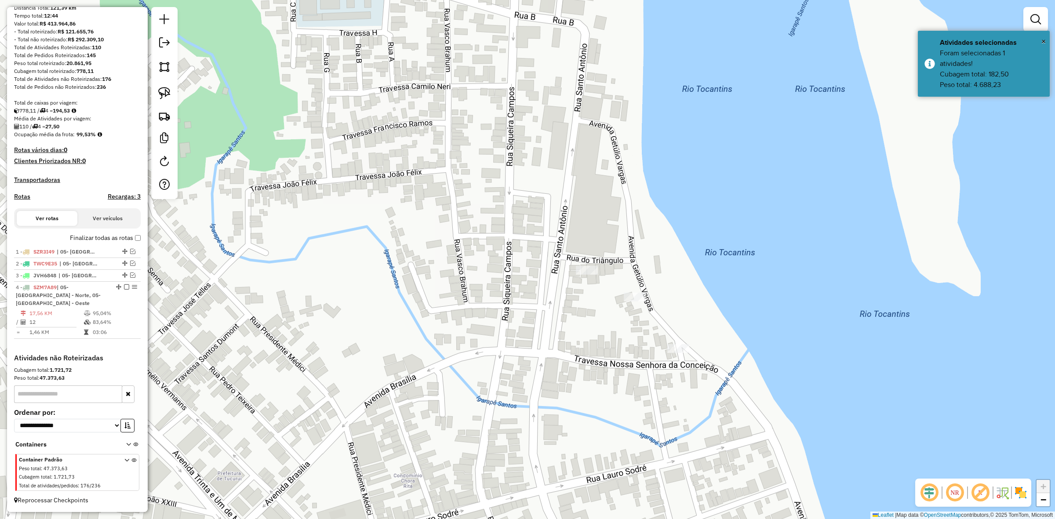
click at [631, 302] on div at bounding box center [635, 297] width 22 height 9
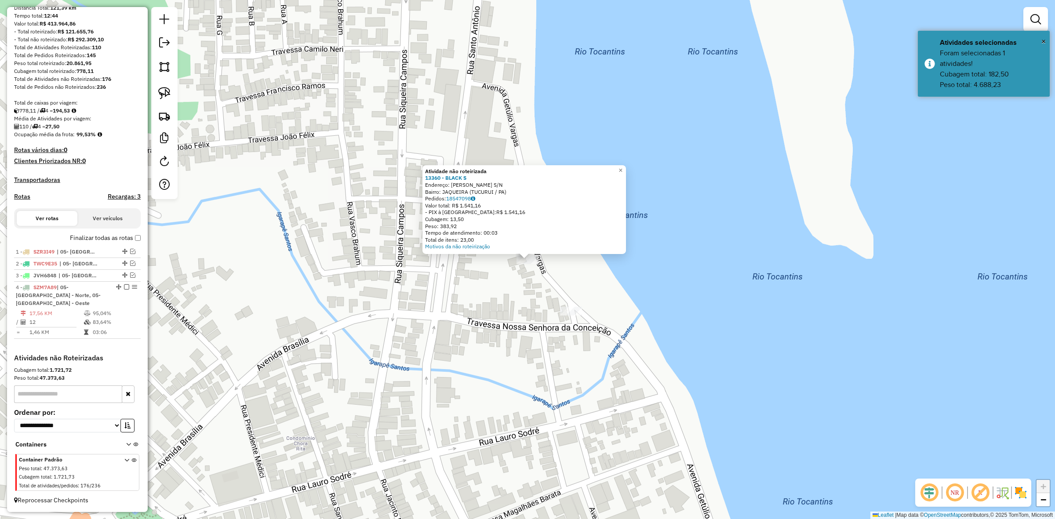
click at [583, 309] on div "Atividade não roteirizada 13360 - BLACK S Endereço: GETULIO VARGAS S/N Bairro: …" at bounding box center [527, 259] width 1055 height 519
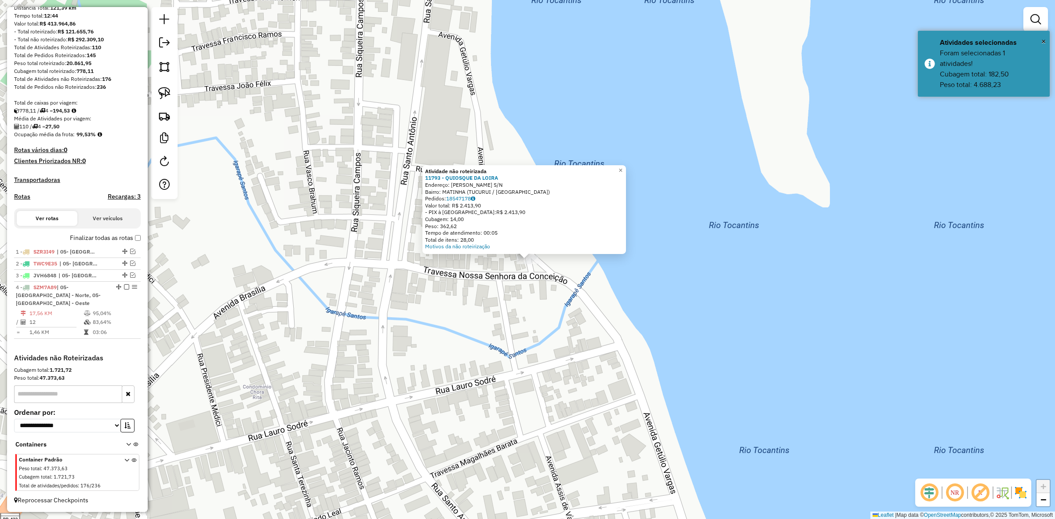
click at [605, 308] on div "Atividade não roteirizada 11793 - QUIOSQUE DA LOIRA Endereço: GETULIO VARGAS S/…" at bounding box center [527, 259] width 1055 height 519
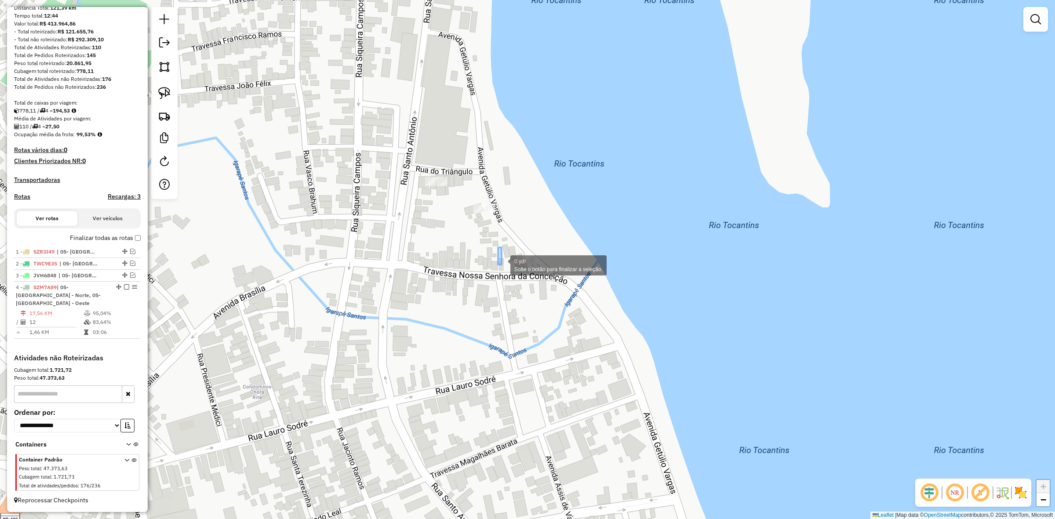
drag, startPoint x: 498, startPoint y: 248, endPoint x: 590, endPoint y: 316, distance: 114.8
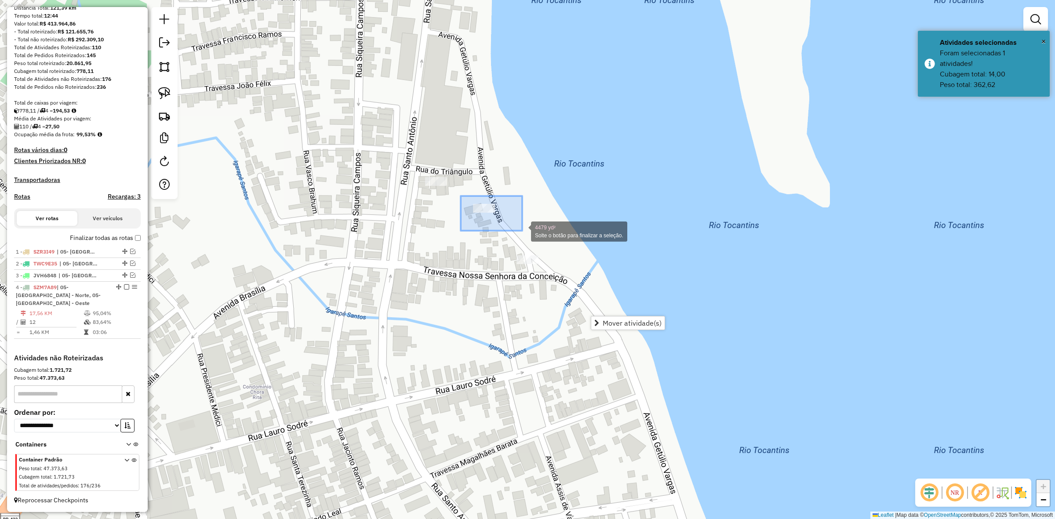
drag, startPoint x: 461, startPoint y: 196, endPoint x: 528, endPoint y: 231, distance: 76.1
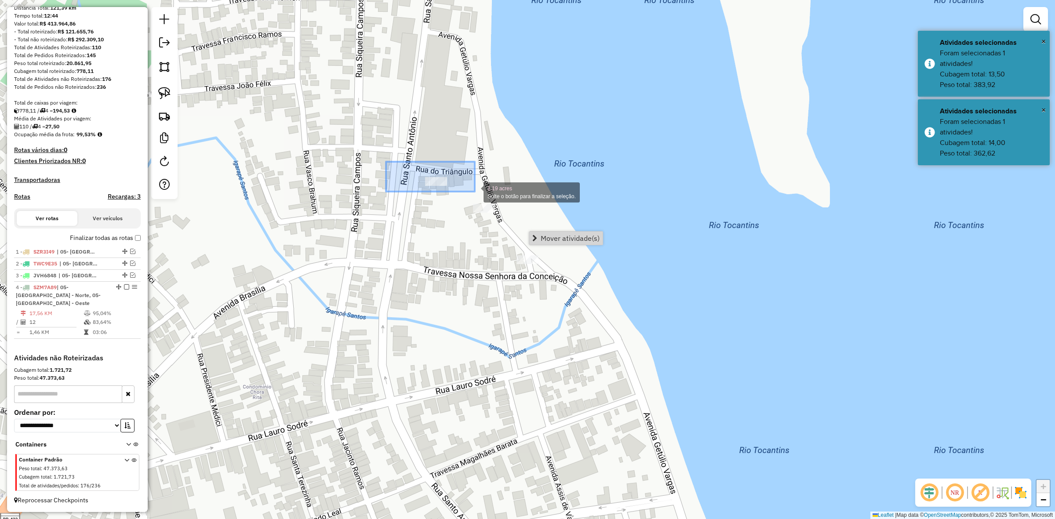
drag, startPoint x: 386, startPoint y: 162, endPoint x: 475, endPoint y: 192, distance: 93.7
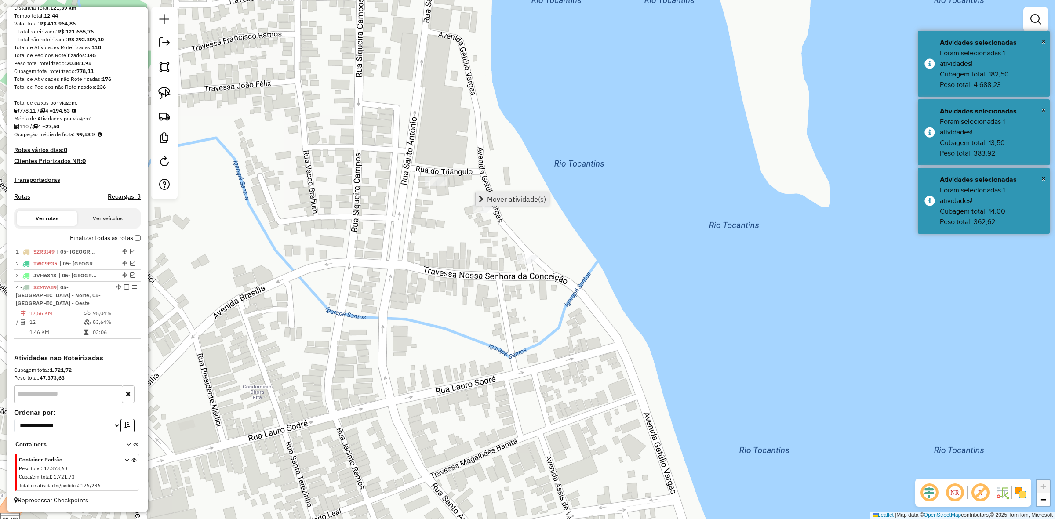
click at [531, 193] on link "Mover atividade(s)" at bounding box center [512, 199] width 73 height 13
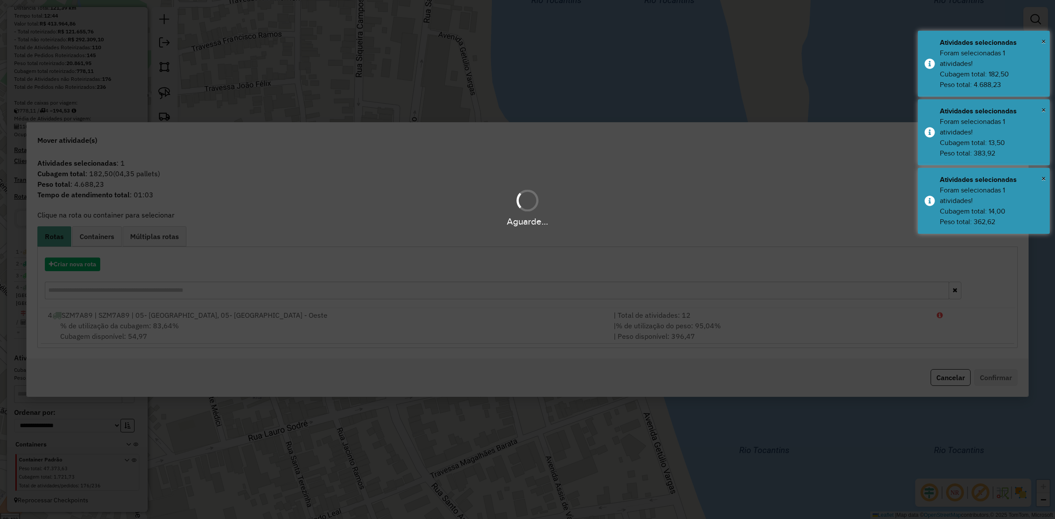
click at [682, 308] on div "Aguarde..." at bounding box center [527, 259] width 1055 height 519
click at [682, 308] on hb-app "Aguarde... Pop-up bloqueado! Seu navegador bloqueou automáticamente a abertura …" at bounding box center [527, 259] width 1055 height 519
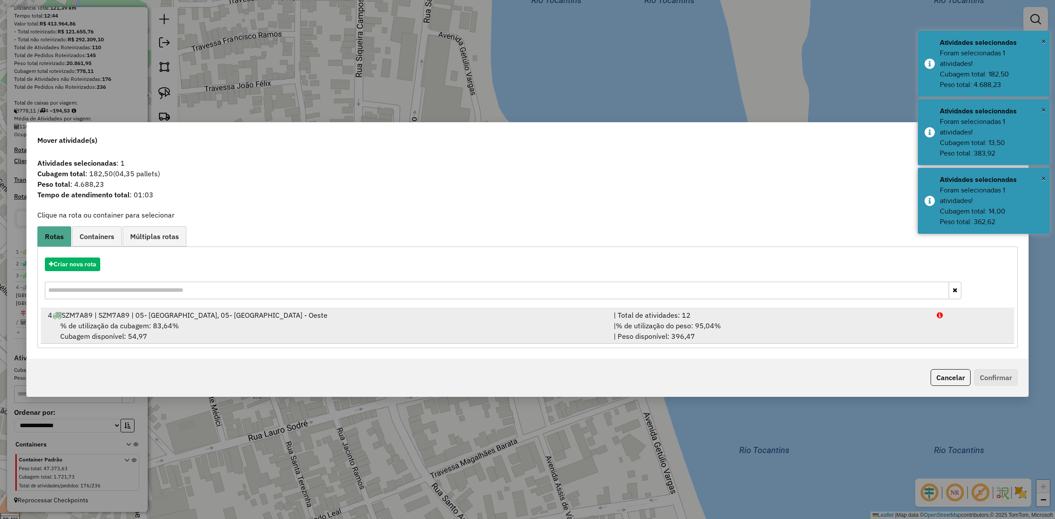
click at [682, 313] on div "| Total de atividades: 12" at bounding box center [770, 315] width 323 height 11
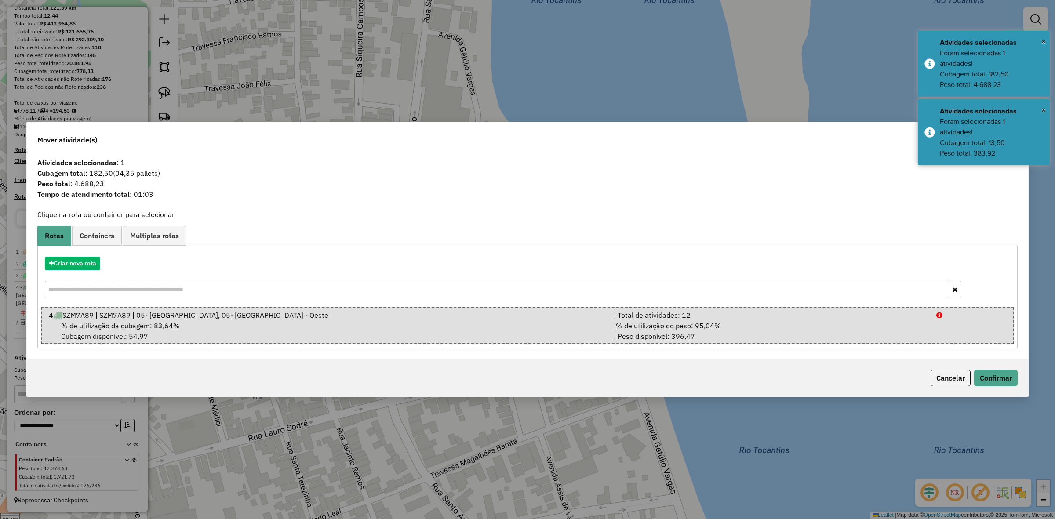
click at [1027, 383] on div "Cancelar Confirmar" at bounding box center [528, 378] width 1002 height 38
click at [1006, 382] on button "Confirmar" at bounding box center [996, 378] width 44 height 17
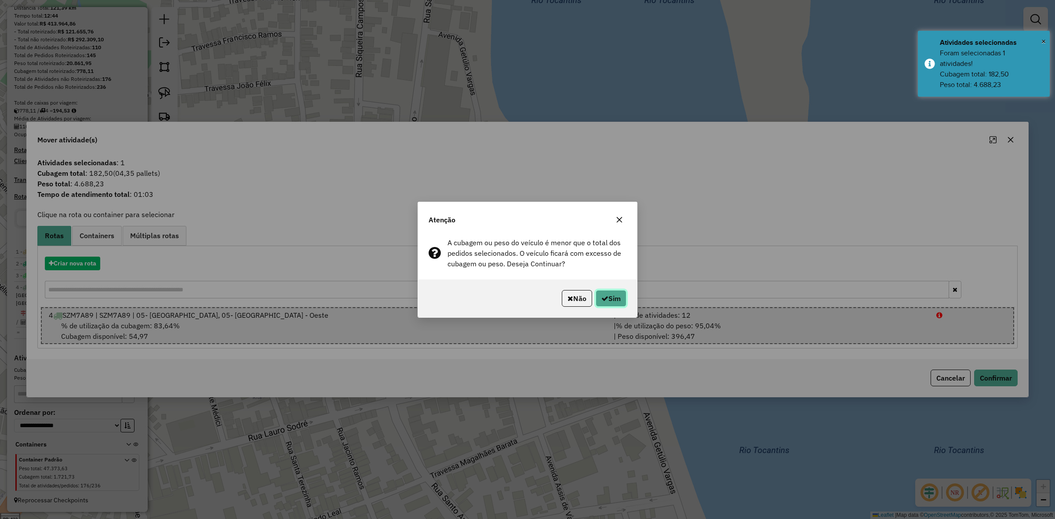
click at [626, 299] on button "Sim" at bounding box center [611, 298] width 31 height 17
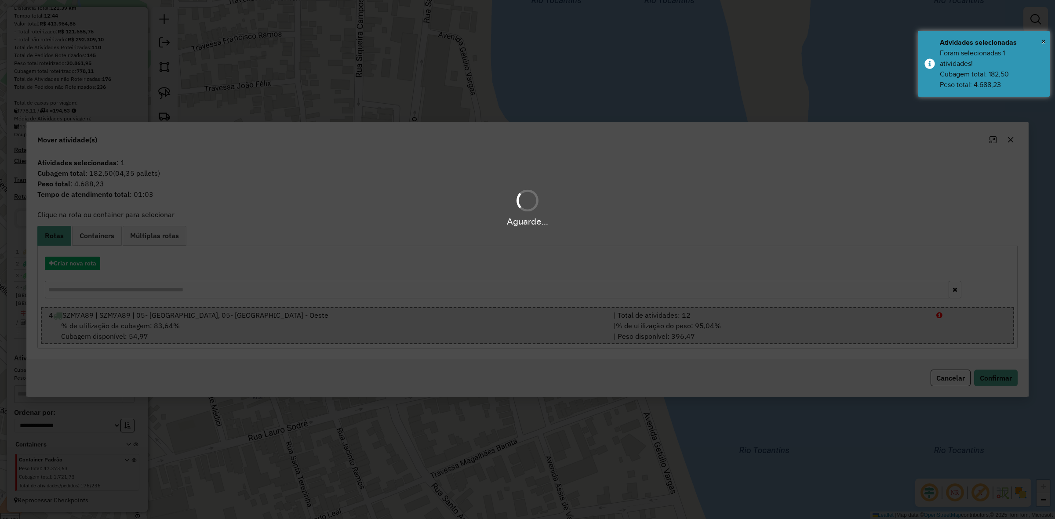
click at [625, 299] on div "Aguarde..." at bounding box center [527, 259] width 1055 height 519
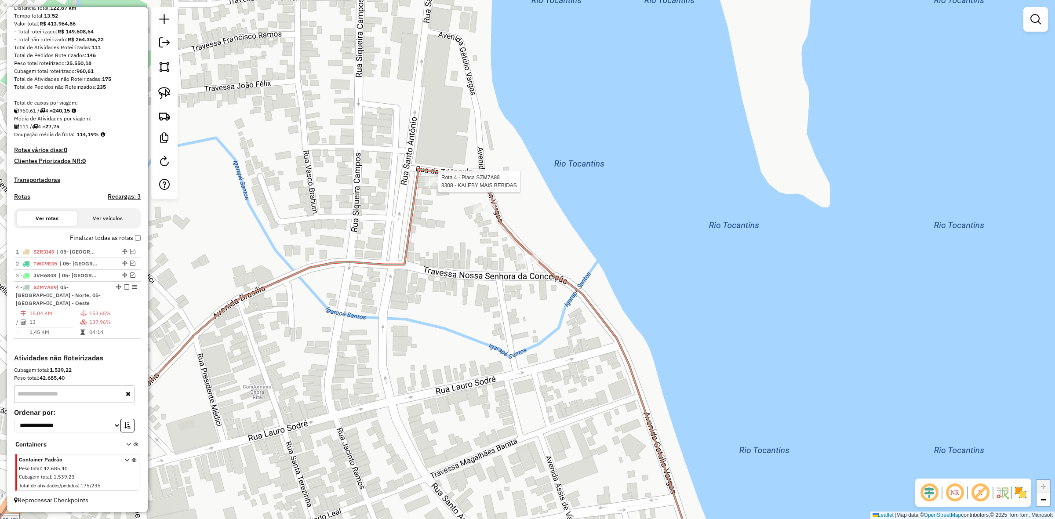
select select "**********"
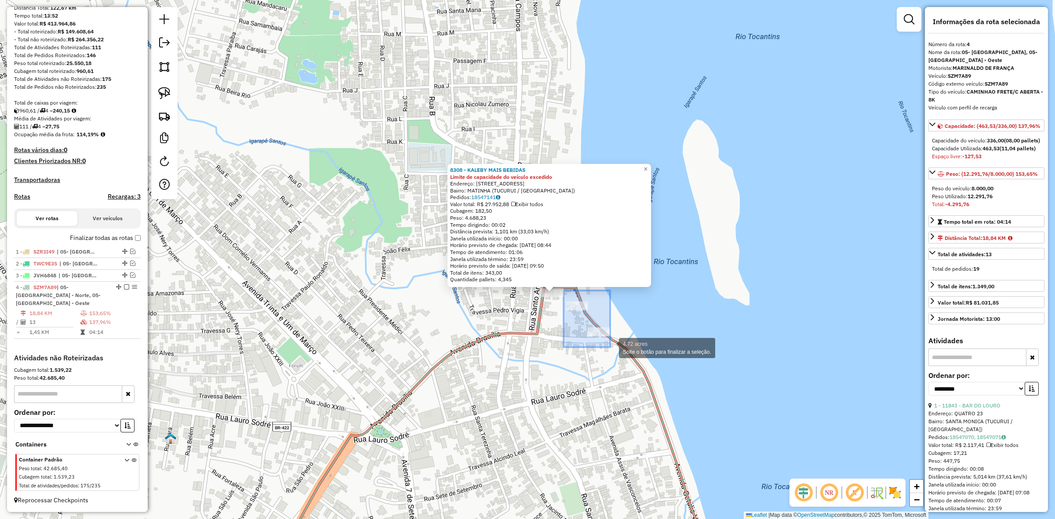
drag, startPoint x: 564, startPoint y: 291, endPoint x: 610, endPoint y: 347, distance: 73.4
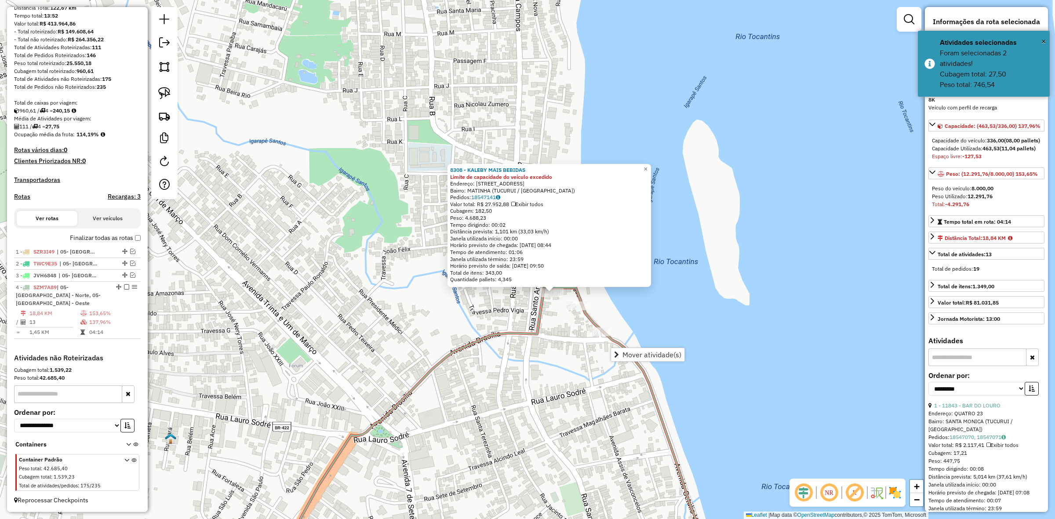
click at [627, 354] on span "Mover atividade(s)" at bounding box center [652, 354] width 59 height 7
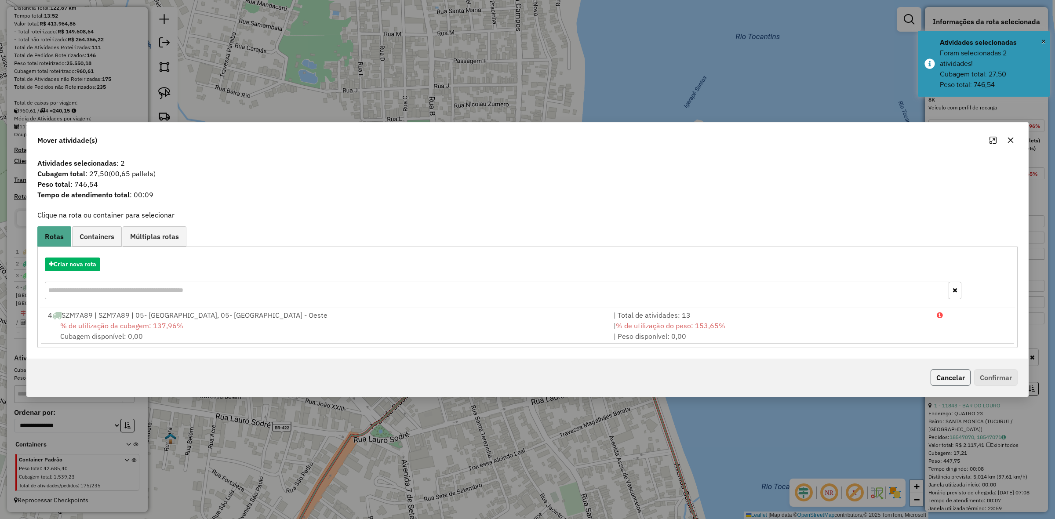
click at [958, 378] on button "Cancelar" at bounding box center [951, 377] width 40 height 17
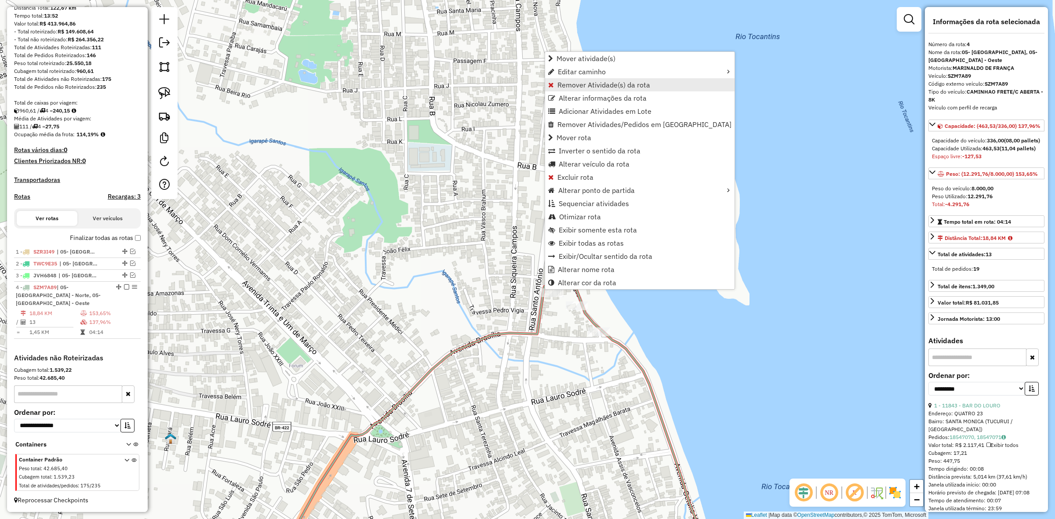
click at [592, 84] on span "Remover Atividade(s) da rota" at bounding box center [604, 84] width 93 height 7
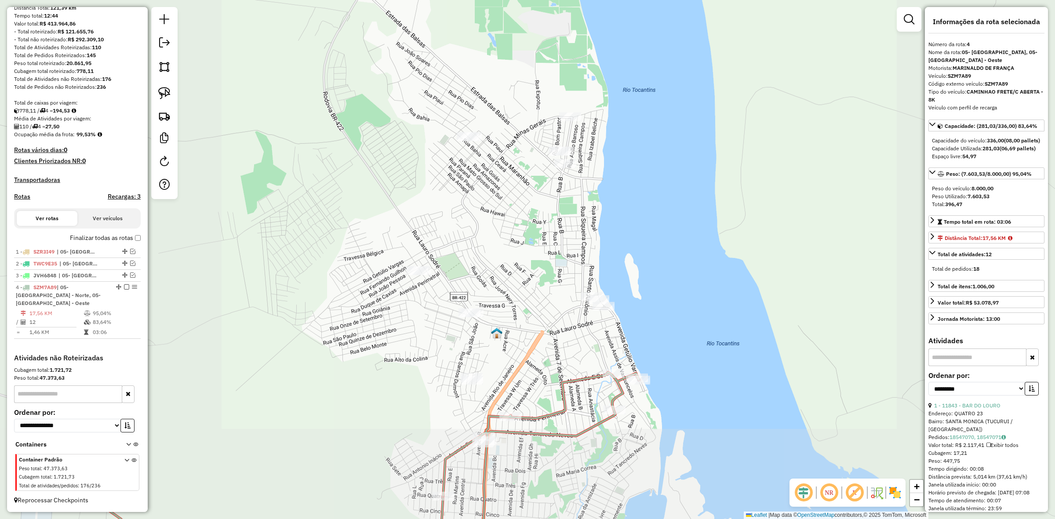
drag, startPoint x: 523, startPoint y: 383, endPoint x: 561, endPoint y: 292, distance: 99.5
click at [554, 302] on div "Janela de atendimento Grade de atendimento Capacidade Transportadoras Veículos …" at bounding box center [527, 259] width 1055 height 519
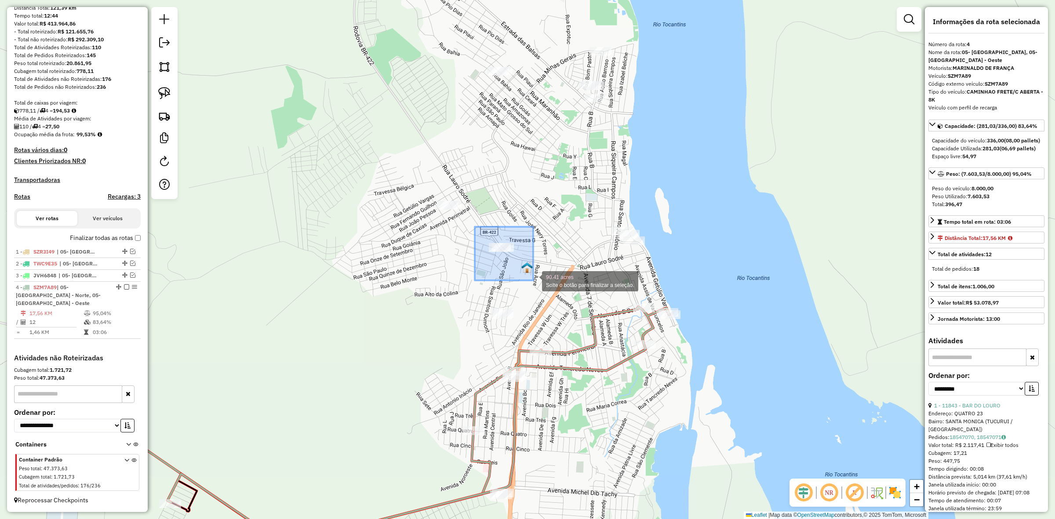
drag, startPoint x: 483, startPoint y: 242, endPoint x: 533, endPoint y: 281, distance: 63.4
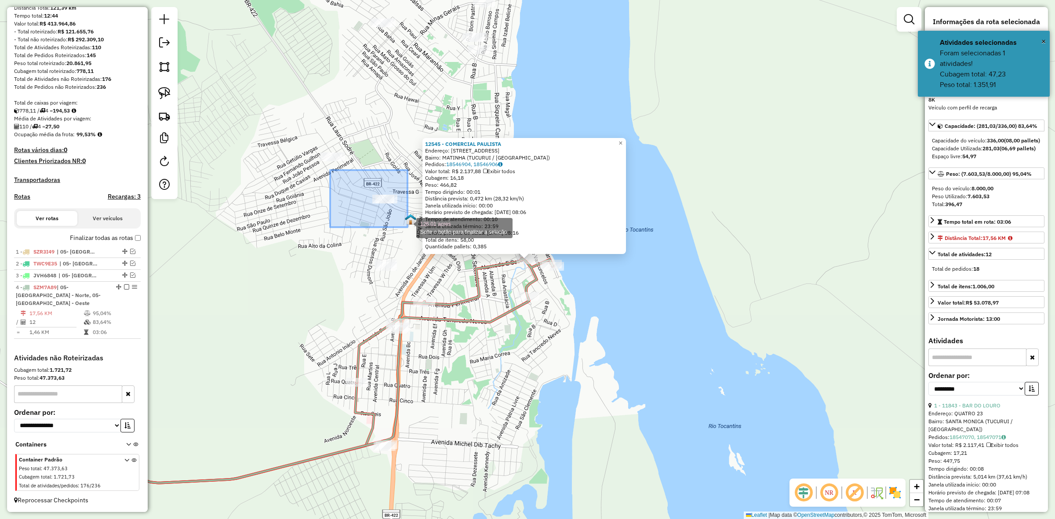
drag, startPoint x: 343, startPoint y: 184, endPoint x: 408, endPoint y: 227, distance: 77.9
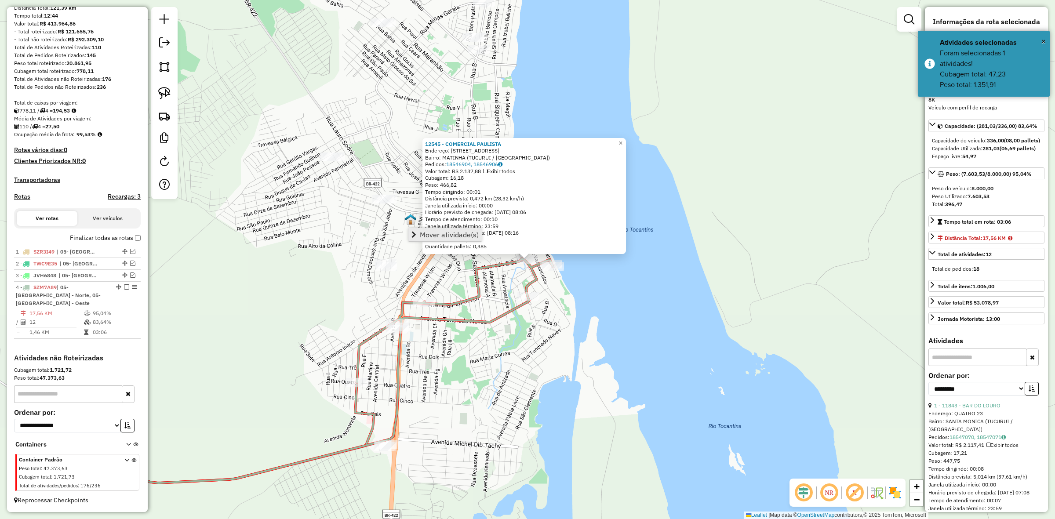
click at [455, 234] on span "Mover atividade(s)" at bounding box center [449, 234] width 59 height 7
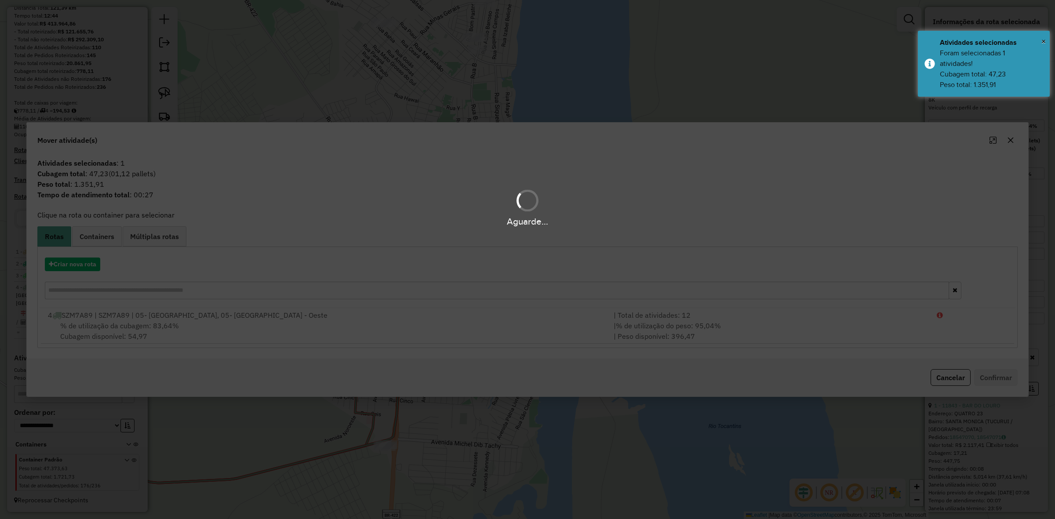
click at [643, 340] on div "Aguarde..." at bounding box center [527, 259] width 1055 height 519
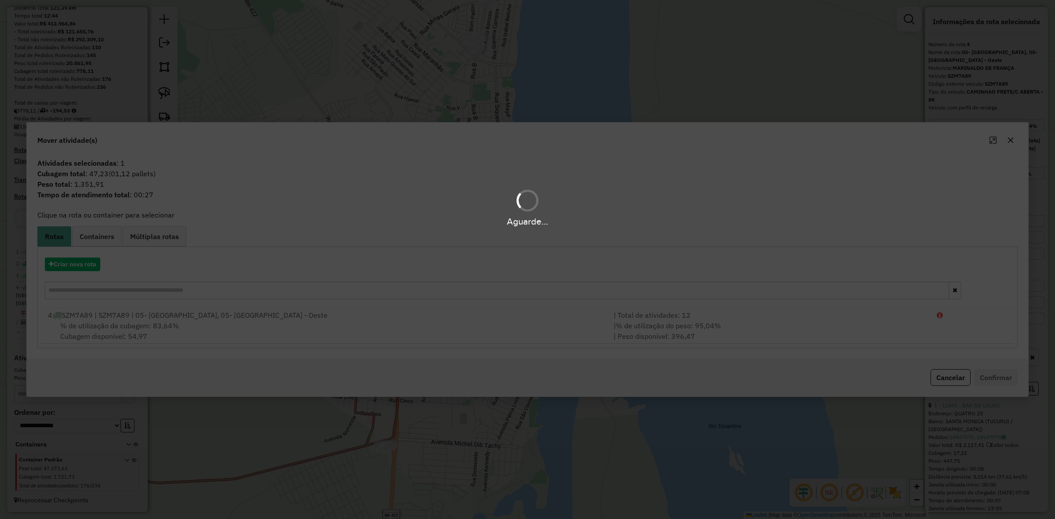
click at [649, 331] on div "Aguarde..." at bounding box center [527, 259] width 1055 height 519
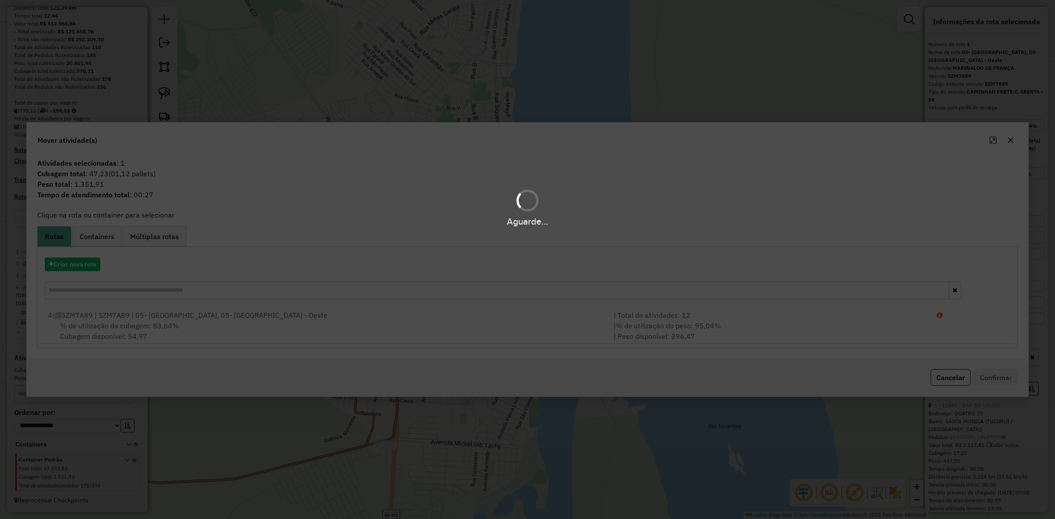
click at [649, 331] on div "Aguarde..." at bounding box center [527, 259] width 1055 height 519
click at [653, 324] on div "Aguarde..." at bounding box center [527, 259] width 1055 height 519
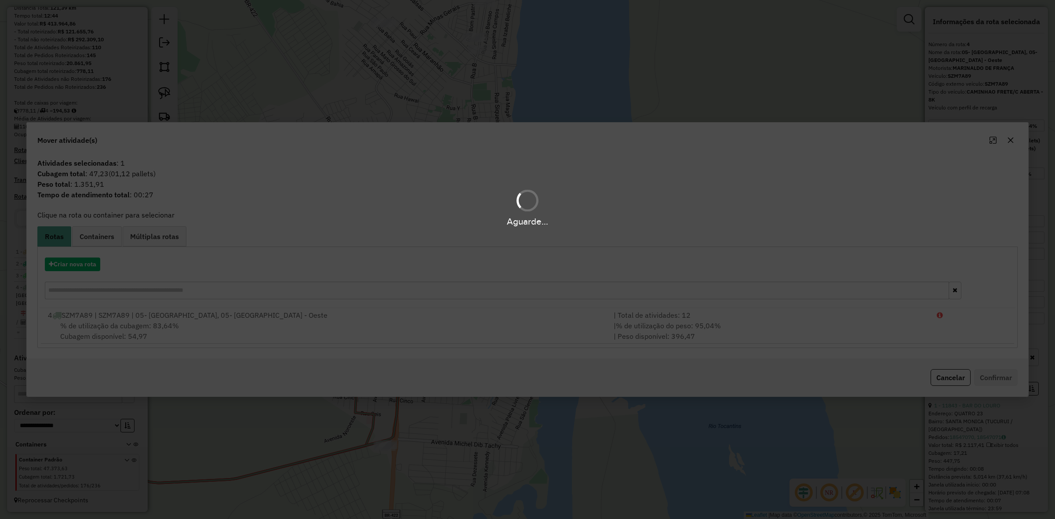
click at [653, 324] on div "Aguarde..." at bounding box center [527, 259] width 1055 height 519
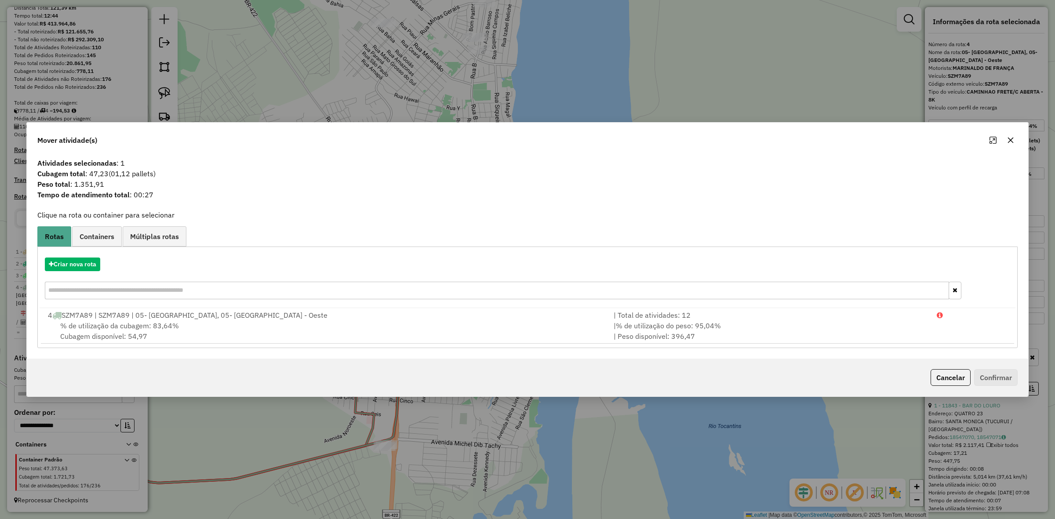
click at [653, 324] on span "% de utilização do peso: 95,04%" at bounding box center [668, 325] width 105 height 9
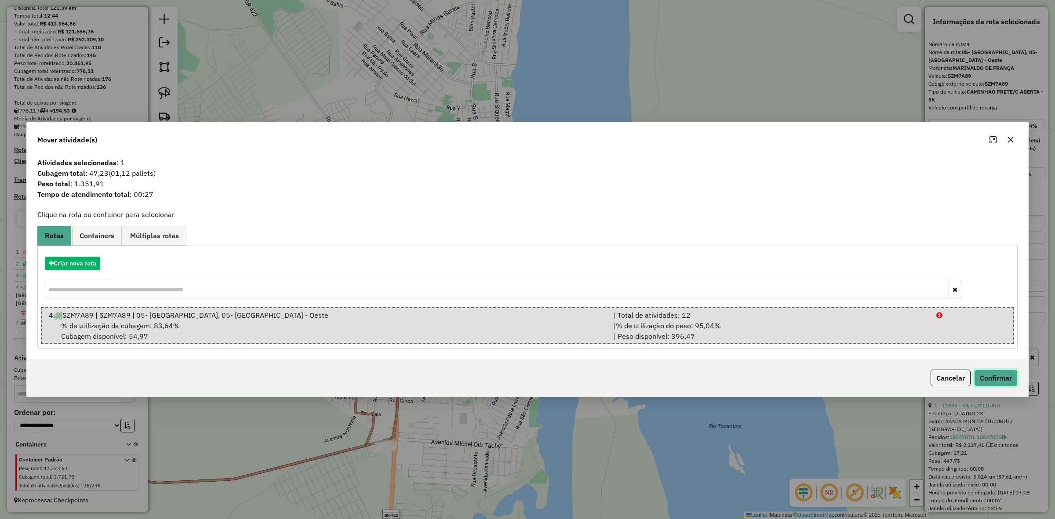
click at [995, 379] on button "Confirmar" at bounding box center [996, 378] width 44 height 17
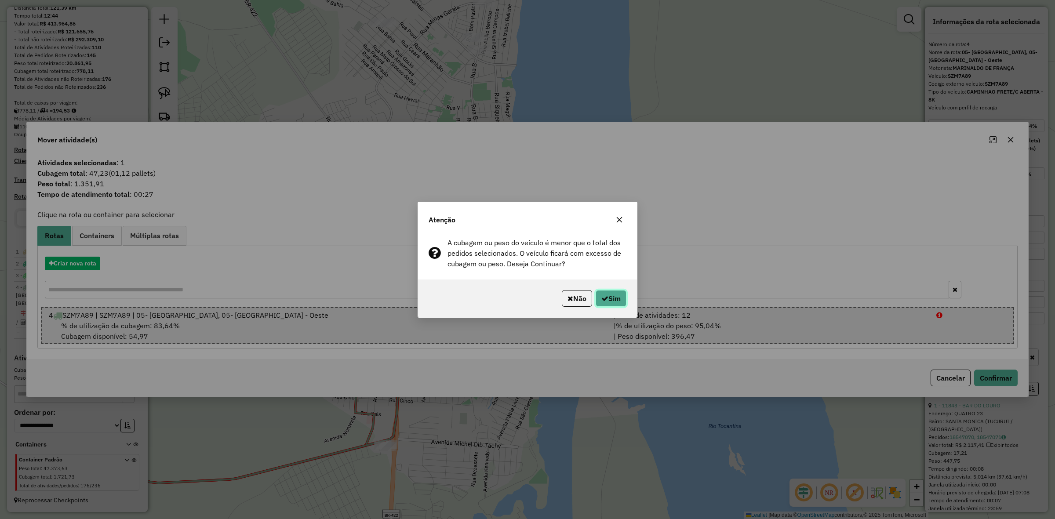
click at [605, 297] on icon "button" at bounding box center [604, 298] width 7 height 7
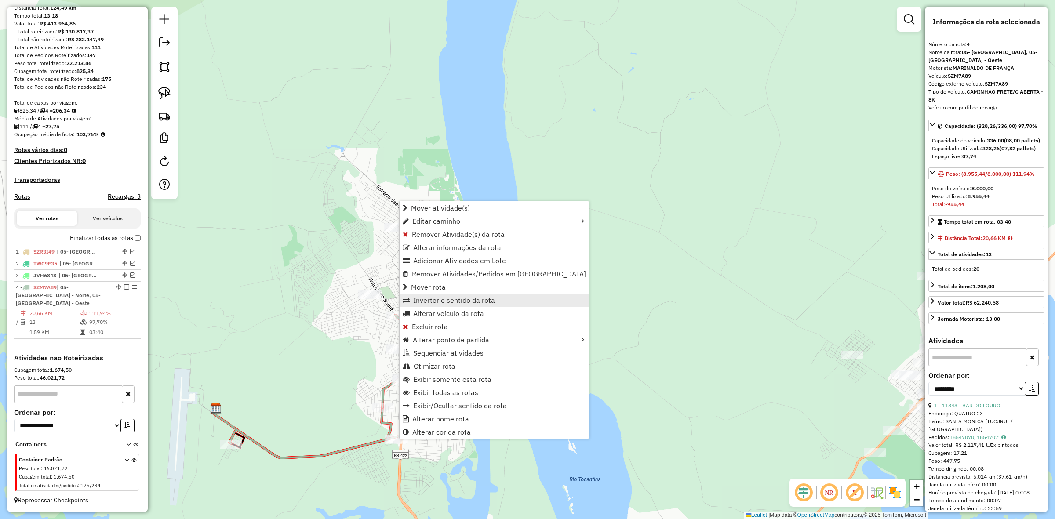
click at [451, 297] on span "Inverter o sentido da rota" at bounding box center [454, 300] width 82 height 7
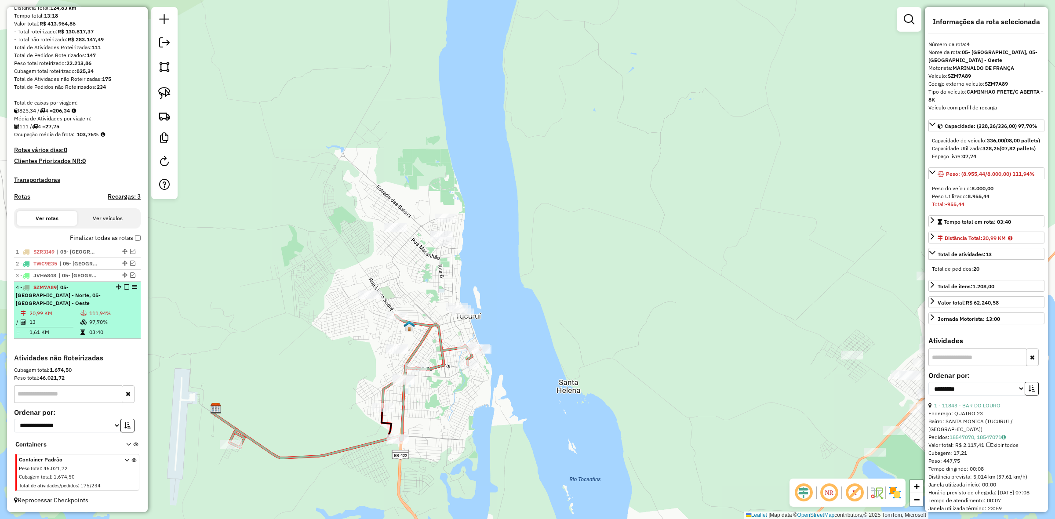
click at [124, 290] on em at bounding box center [126, 286] width 5 height 5
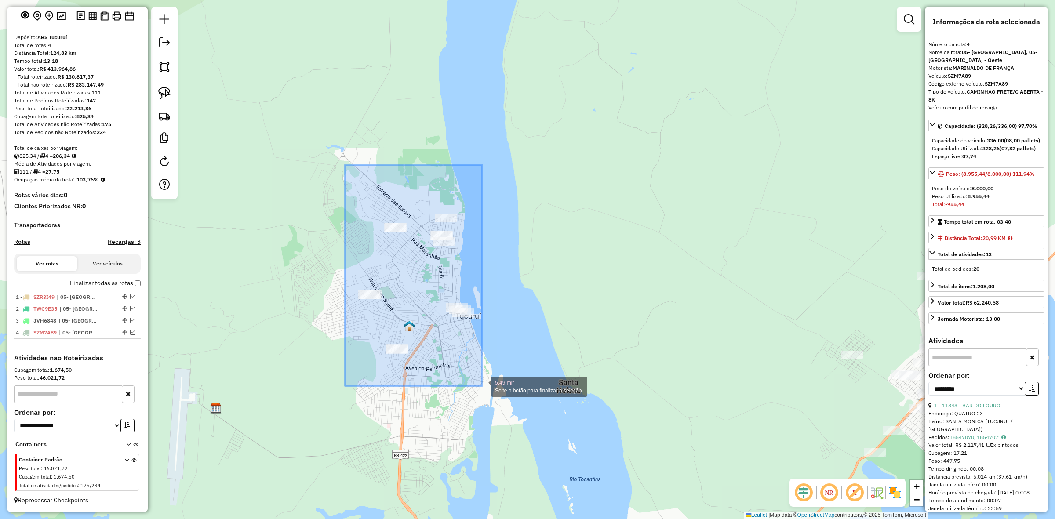
drag, startPoint x: 345, startPoint y: 165, endPoint x: 482, endPoint y: 386, distance: 260.2
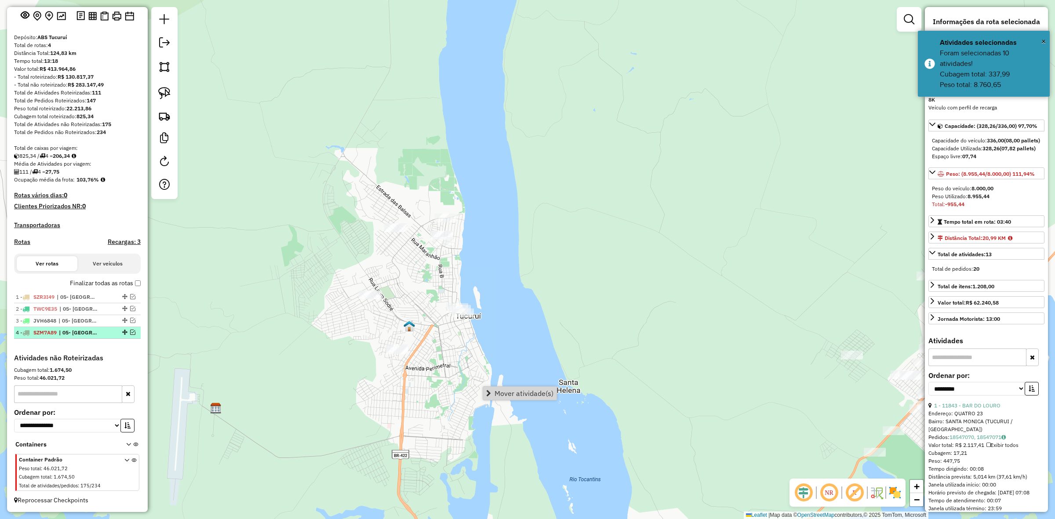
click at [133, 331] on div at bounding box center [124, 332] width 26 height 5
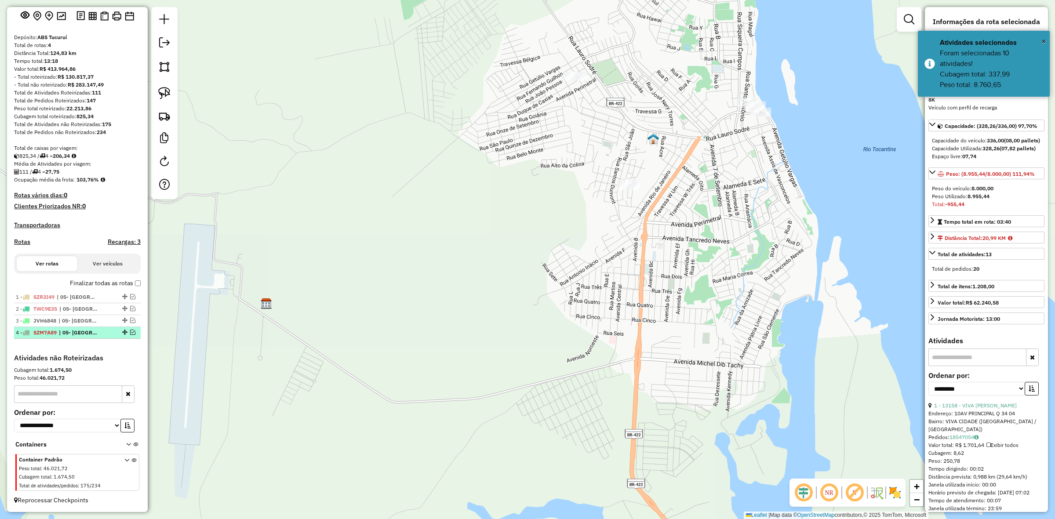
click at [131, 331] on em at bounding box center [132, 332] width 5 height 5
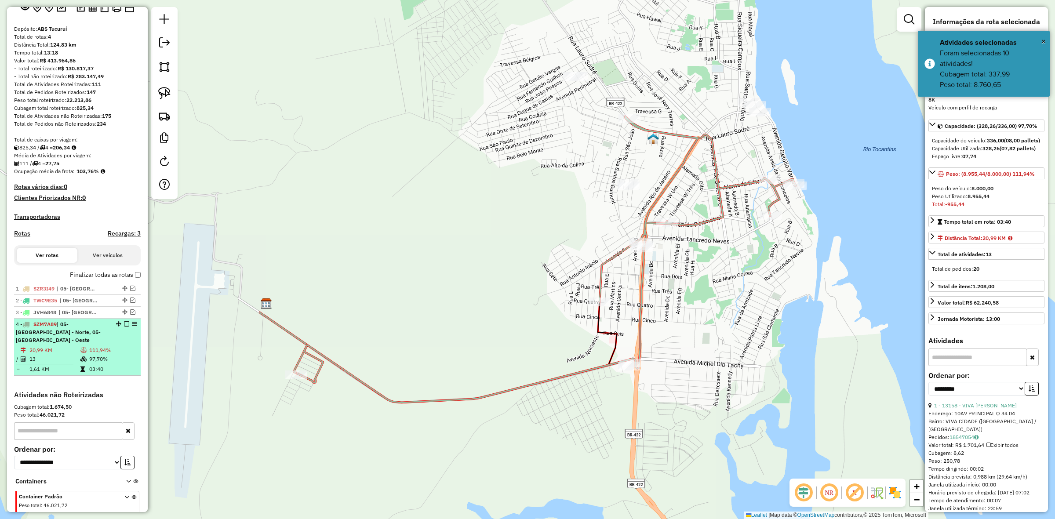
scroll to position [94, 0]
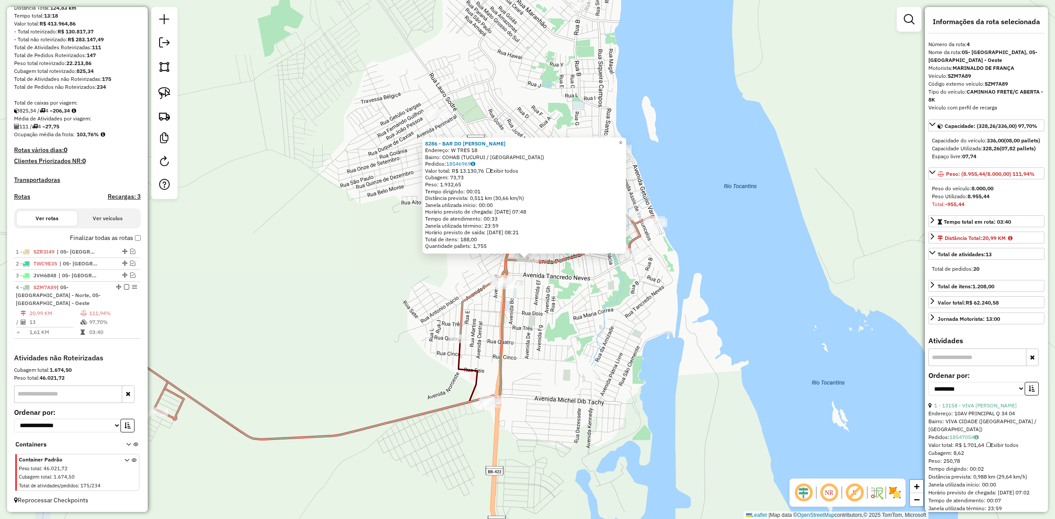
click at [705, 288] on div "8286 - BAR DO SERGIO Endereço: W TRES 18 Bairro: COHAB (TUCURUI / PA) Pedidos: …" at bounding box center [527, 259] width 1055 height 519
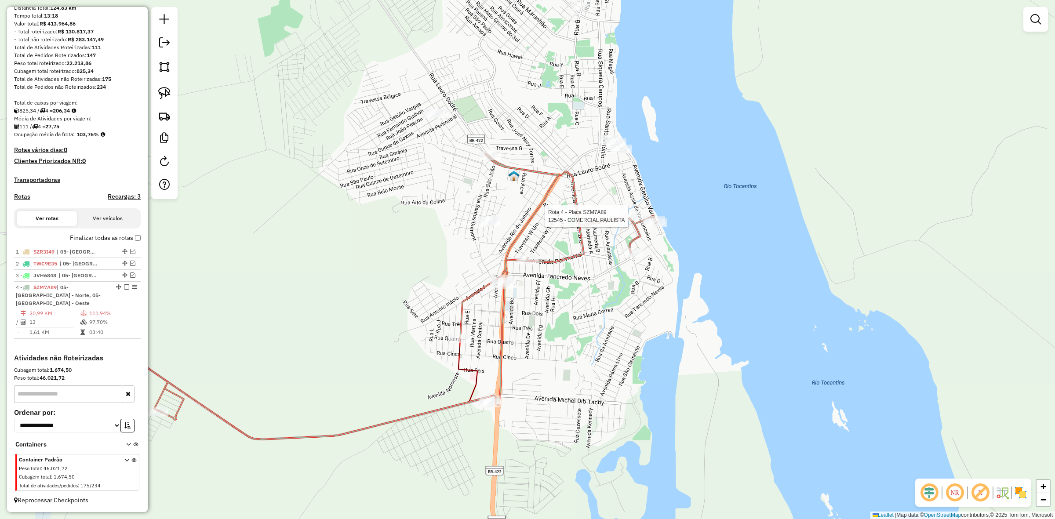
select select "**********"
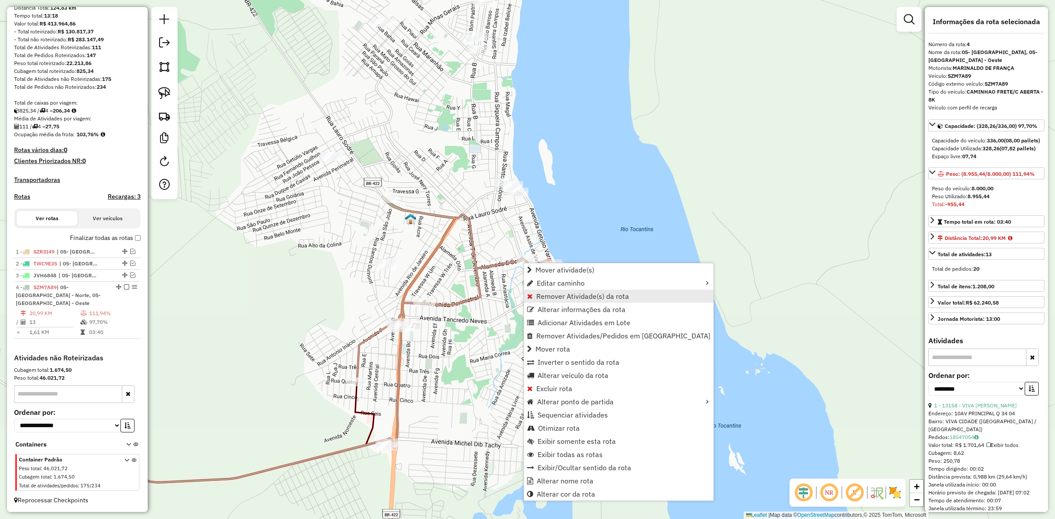
click at [565, 290] on link "Remover Atividade(s) da rota" at bounding box center [618, 296] width 189 height 13
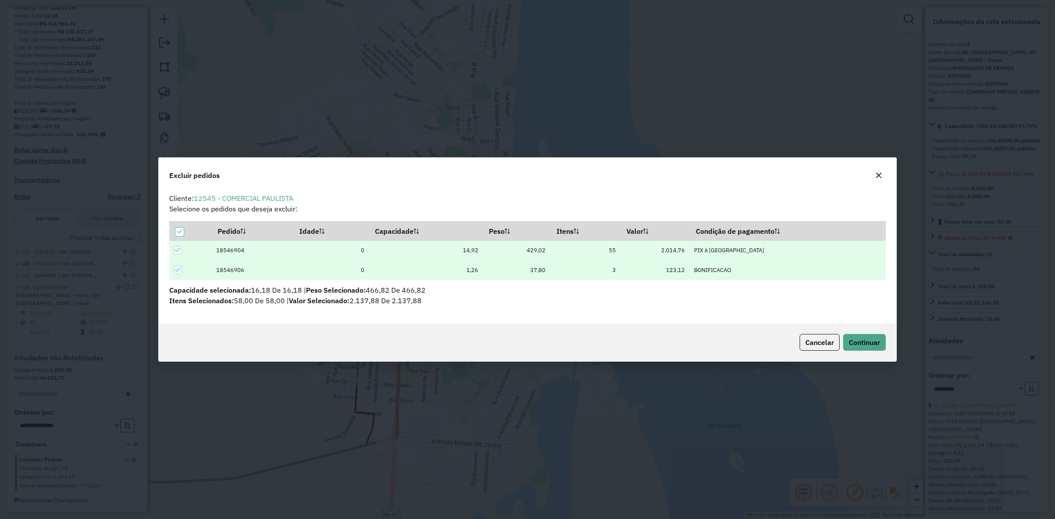
scroll to position [0, 0]
click at [852, 341] on span "Continuar" at bounding box center [864, 342] width 31 height 9
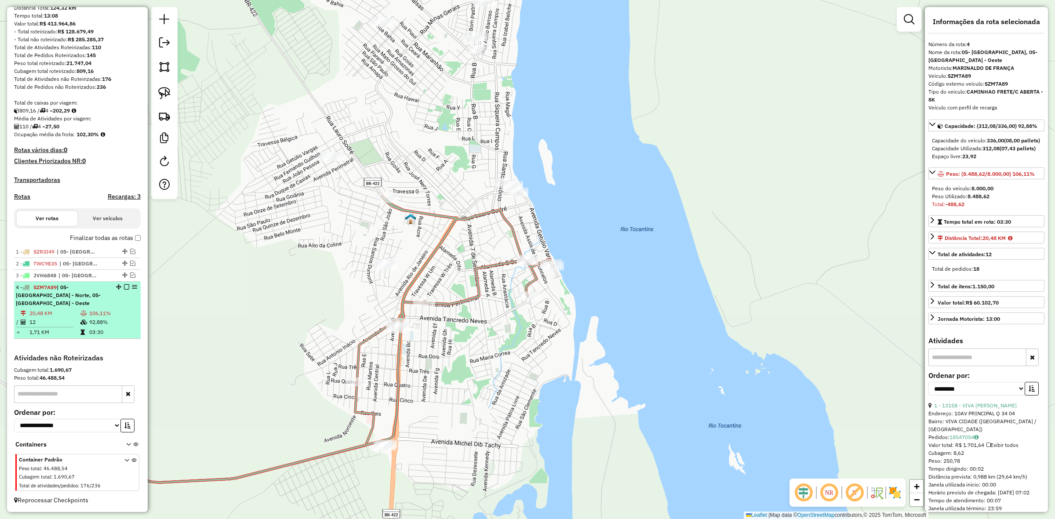
click at [128, 290] on div at bounding box center [124, 286] width 26 height 5
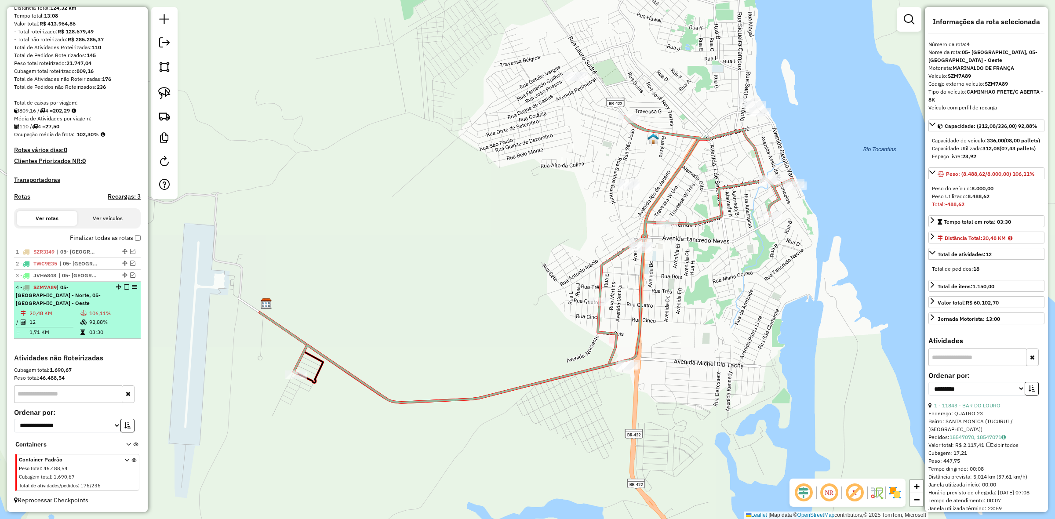
click at [125, 290] on em at bounding box center [126, 286] width 5 height 5
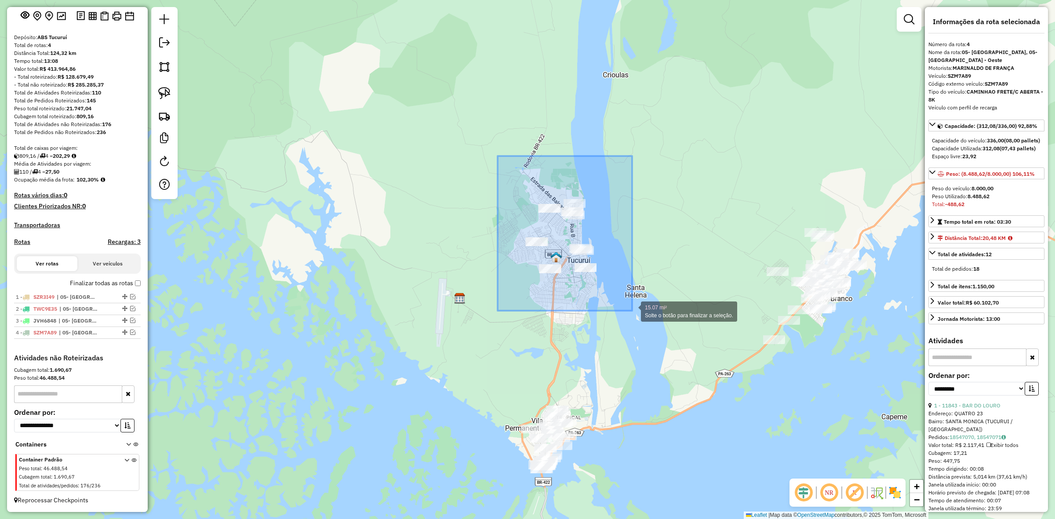
drag, startPoint x: 498, startPoint y: 162, endPoint x: 632, endPoint y: 311, distance: 200.5
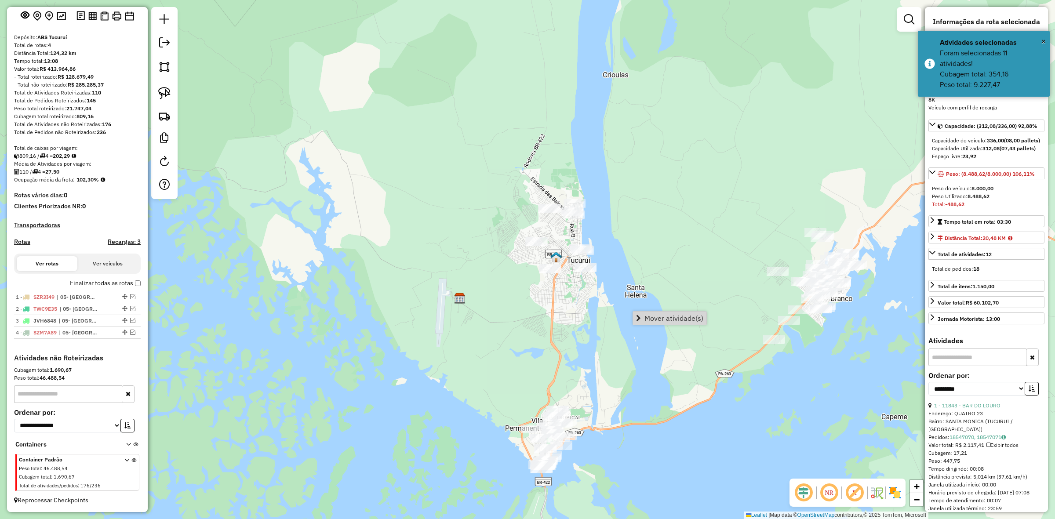
click at [634, 312] on link "Mover atividade(s)" at bounding box center [669, 318] width 73 height 13
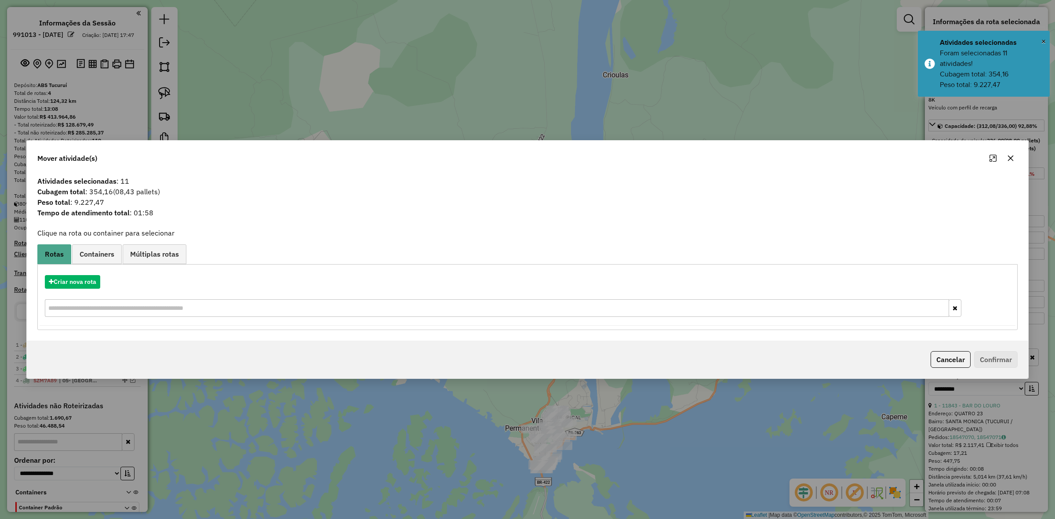
select select "**********"
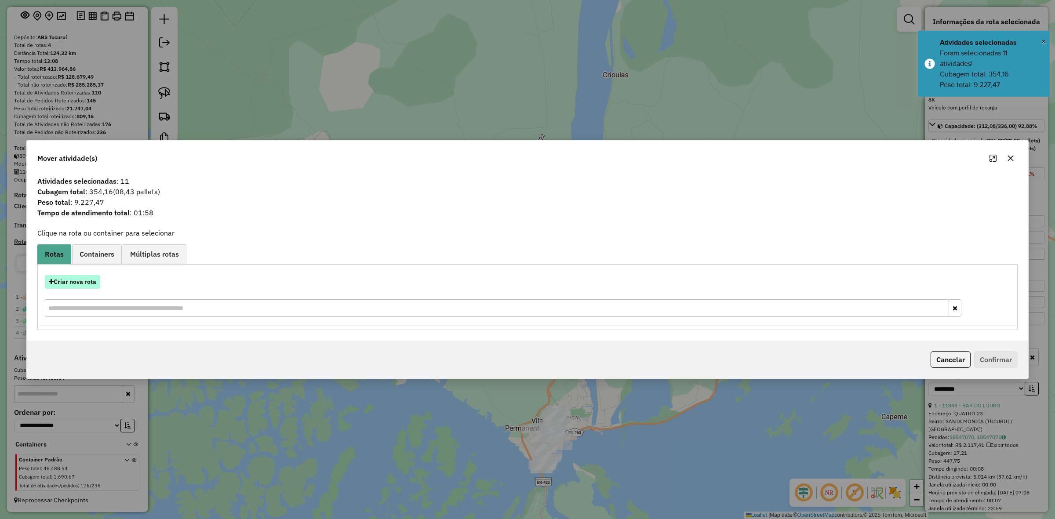
click at [91, 278] on button "Criar nova rota" at bounding box center [72, 282] width 55 height 14
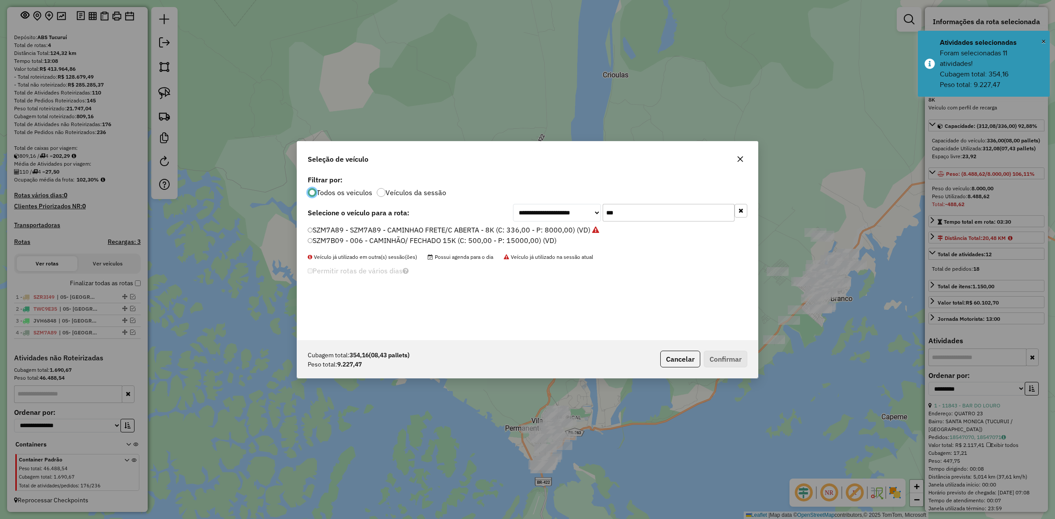
scroll to position [4, 3]
click at [604, 219] on input "***" at bounding box center [669, 213] width 132 height 18
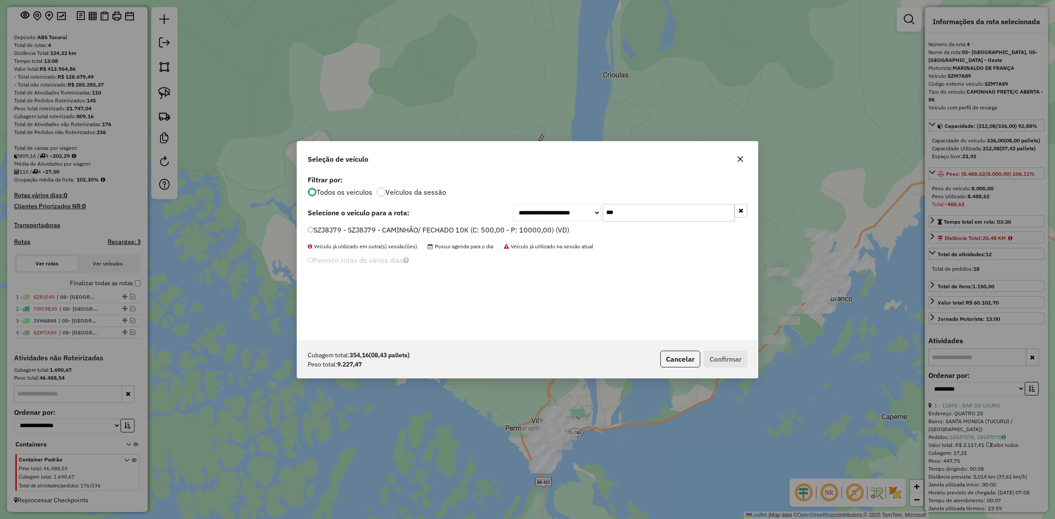
type input "***"
click at [555, 229] on label "SZJ8J79 - SZJ8J79 - CAMINHÃO/ FECHADO 10K (C: 500,00 - P: 10000,00) (VD)" at bounding box center [439, 230] width 262 height 11
click at [731, 357] on button "Confirmar" at bounding box center [726, 359] width 44 height 17
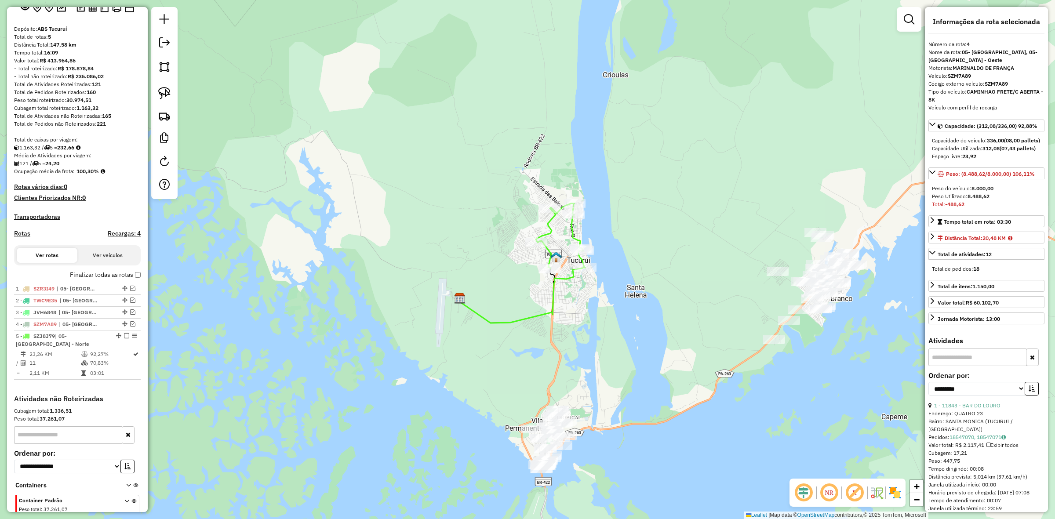
scroll to position [98, 0]
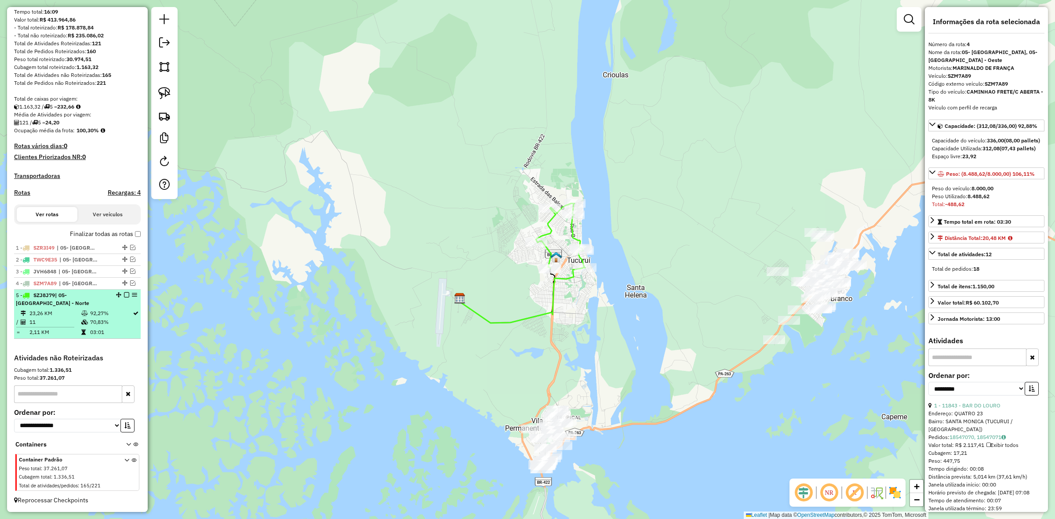
click at [124, 298] on em at bounding box center [126, 294] width 5 height 5
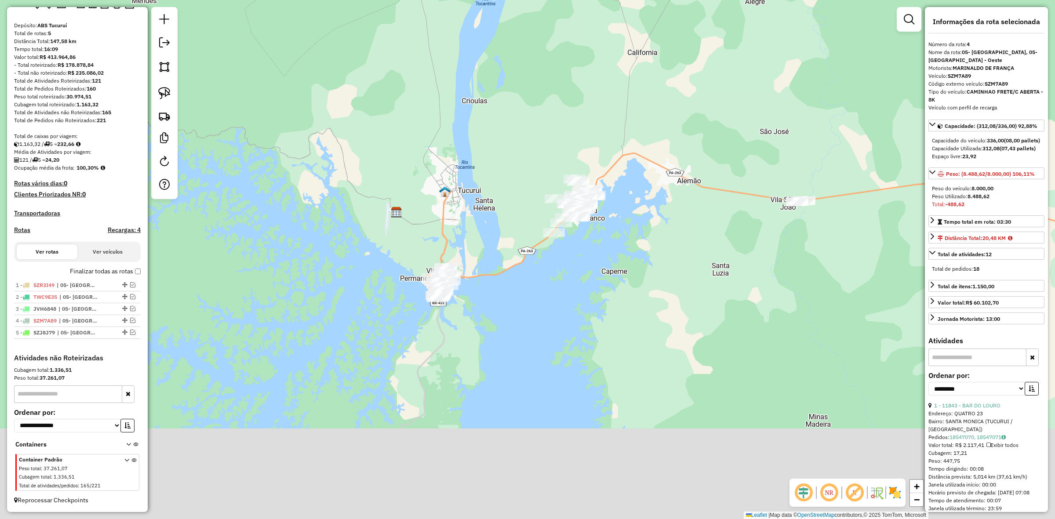
drag, startPoint x: 386, startPoint y: 390, endPoint x: 397, endPoint y: 245, distance: 145.5
click at [397, 258] on div "Janela de atendimento Grade de atendimento Capacidade Transportadoras Veículos …" at bounding box center [527, 259] width 1055 height 519
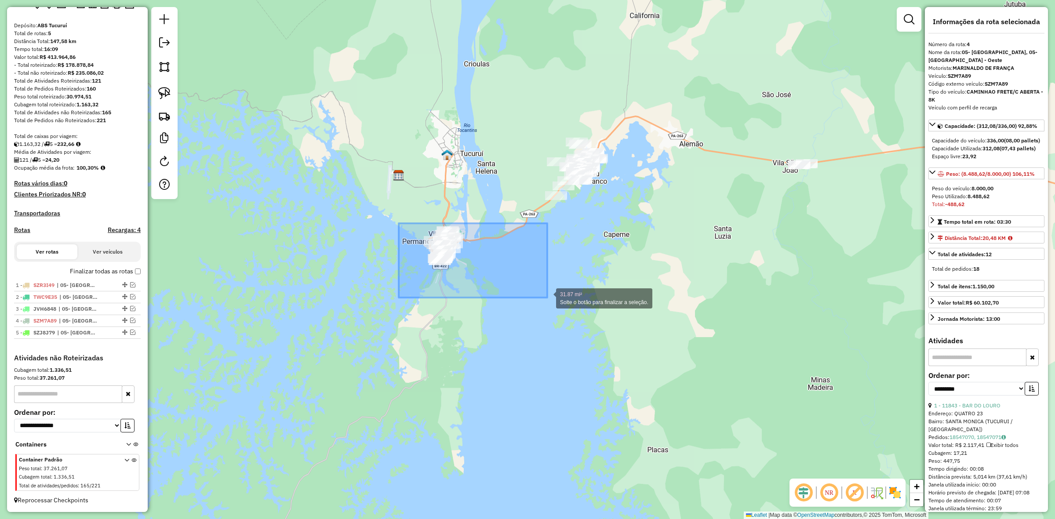
drag, startPoint x: 399, startPoint y: 223, endPoint x: 547, endPoint y: 298, distance: 166.2
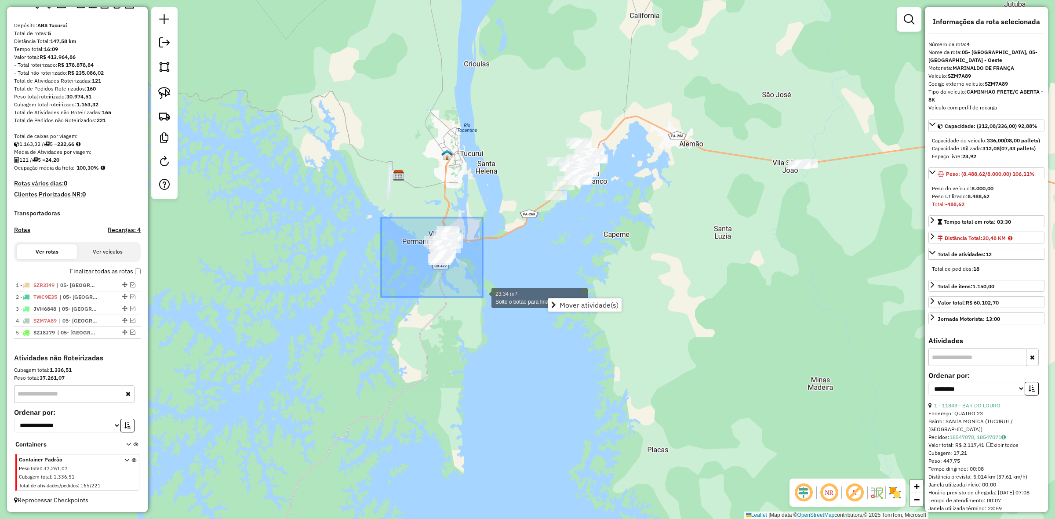
drag, startPoint x: 432, startPoint y: 275, endPoint x: 483, endPoint y: 297, distance: 55.5
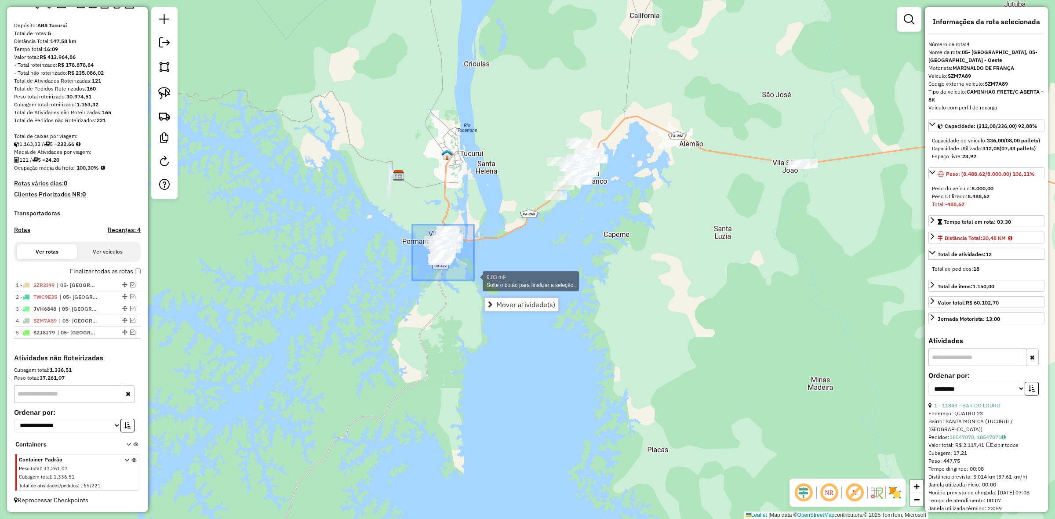
drag, startPoint x: 412, startPoint y: 225, endPoint x: 469, endPoint y: 282, distance: 80.8
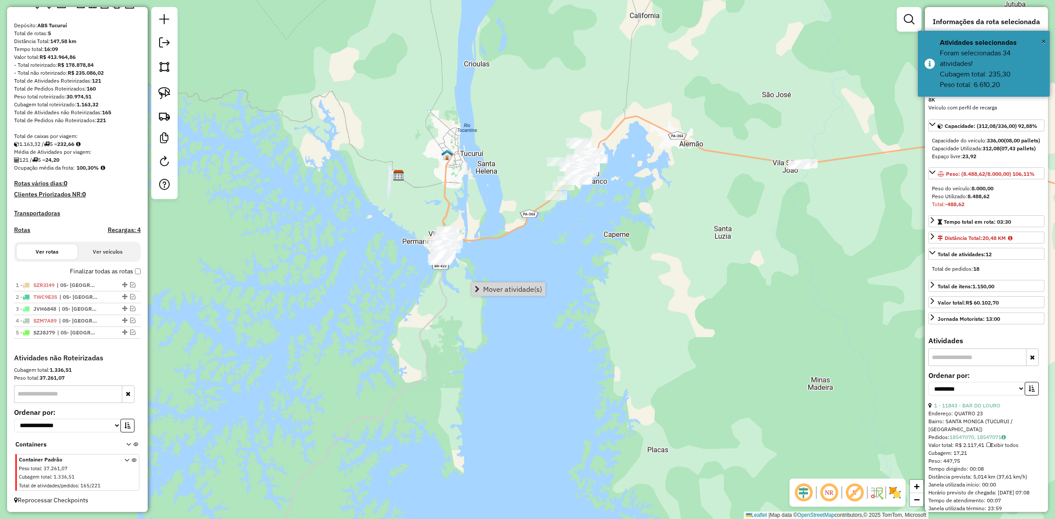
click at [487, 282] on hb-router-mapa "Mover atividade(s) Informações da Sessão 991013 - [DATE] Criação: [DATE] 17:47 …" at bounding box center [527, 259] width 1055 height 519
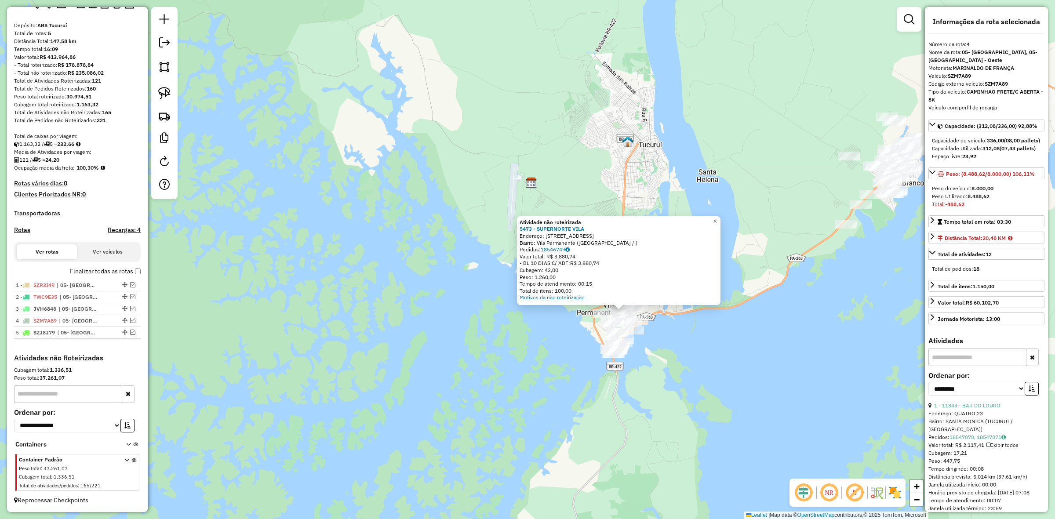
click at [626, 361] on div "Atividade não roteirizada 5473 - SUPERNORTE VILA Endereço: Av [GEOGRAPHIC_DATA]…" at bounding box center [527, 259] width 1055 height 519
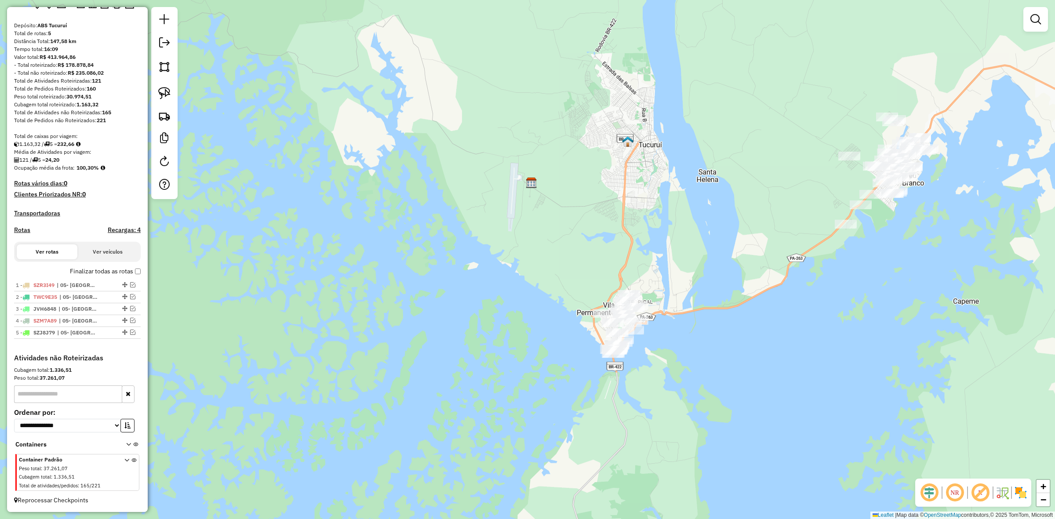
drag, startPoint x: 632, startPoint y: 357, endPoint x: 565, endPoint y: 368, distance: 67.7
click at [565, 368] on div "Atividade não roteirizada 5473 - SUPERNORTE VILA Endereço: Av [GEOGRAPHIC_DATA]…" at bounding box center [527, 259] width 1055 height 519
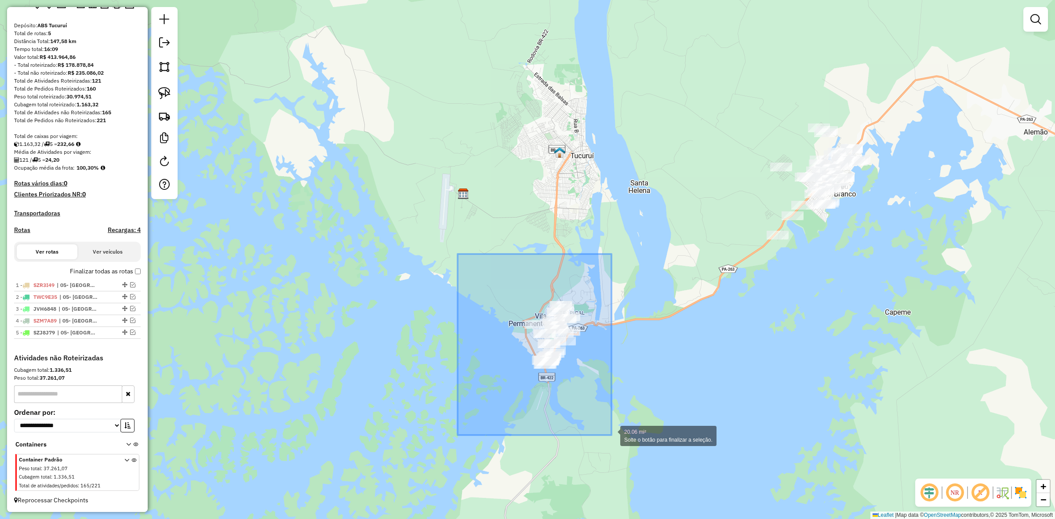
drag, startPoint x: 474, startPoint y: 308, endPoint x: 612, endPoint y: 435, distance: 187.3
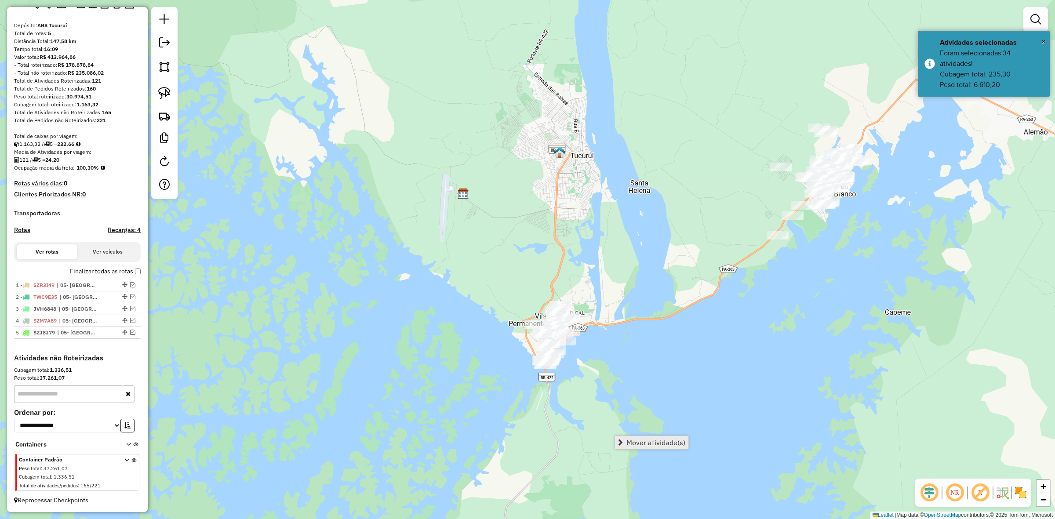
click at [652, 440] on span "Mover atividade(s)" at bounding box center [656, 442] width 59 height 7
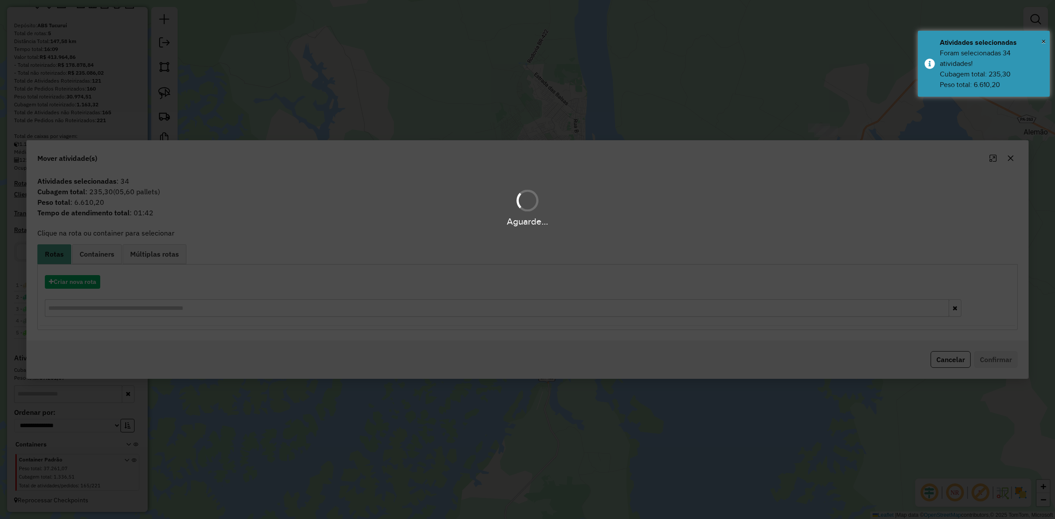
click at [78, 289] on div "Aguarde..." at bounding box center [527, 259] width 1055 height 519
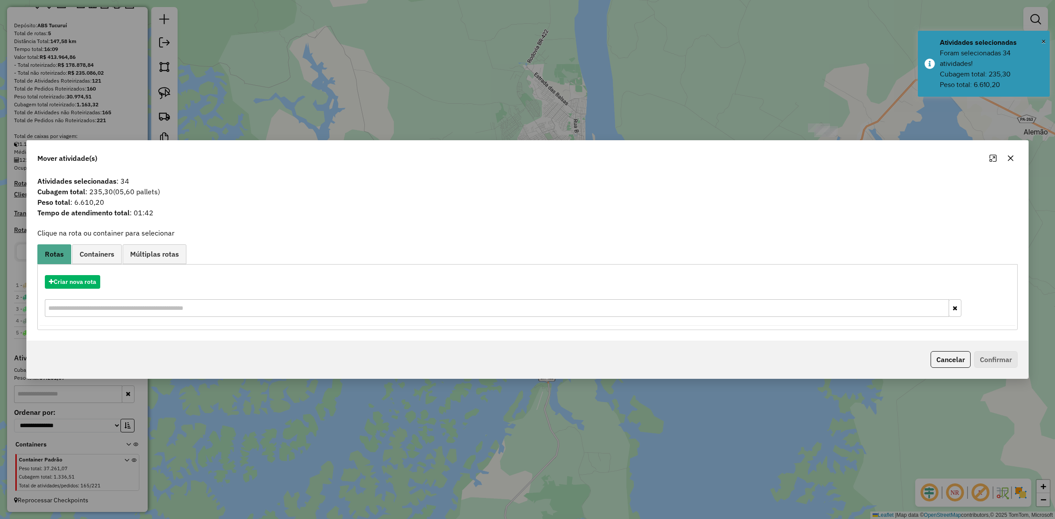
click at [78, 284] on hb-app "Aguarde... Pop-up bloqueado! Seu navegador bloqueou automáticamente a abertura …" at bounding box center [527, 259] width 1055 height 519
click at [78, 284] on button "Criar nova rota" at bounding box center [72, 282] width 55 height 14
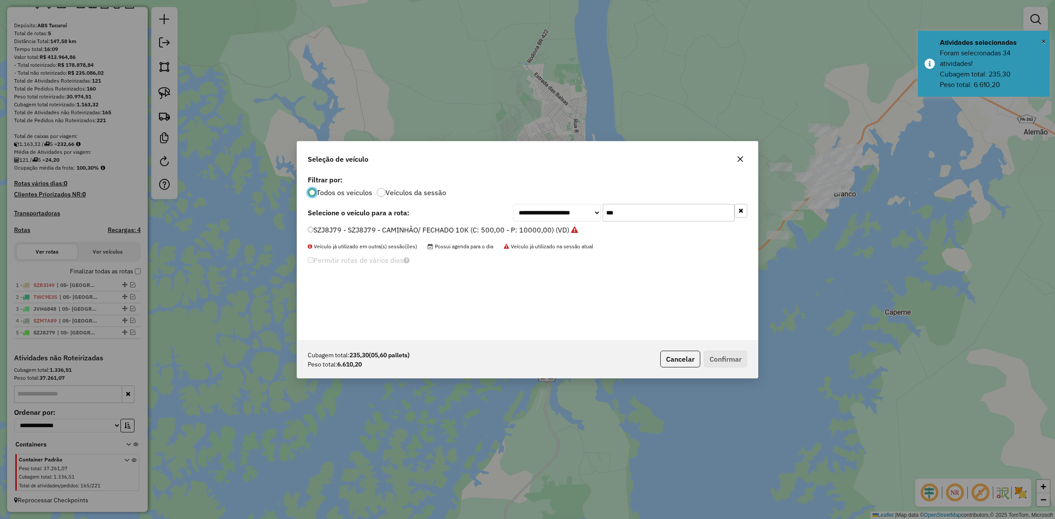
scroll to position [4, 3]
click at [630, 202] on div "**********" at bounding box center [527, 256] width 461 height 167
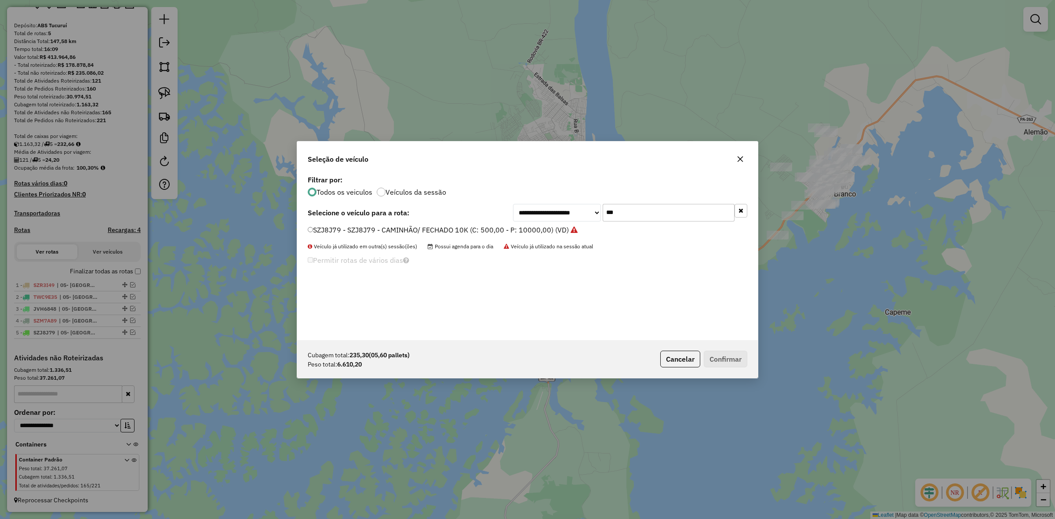
click at [618, 212] on input "***" at bounding box center [669, 213] width 132 height 18
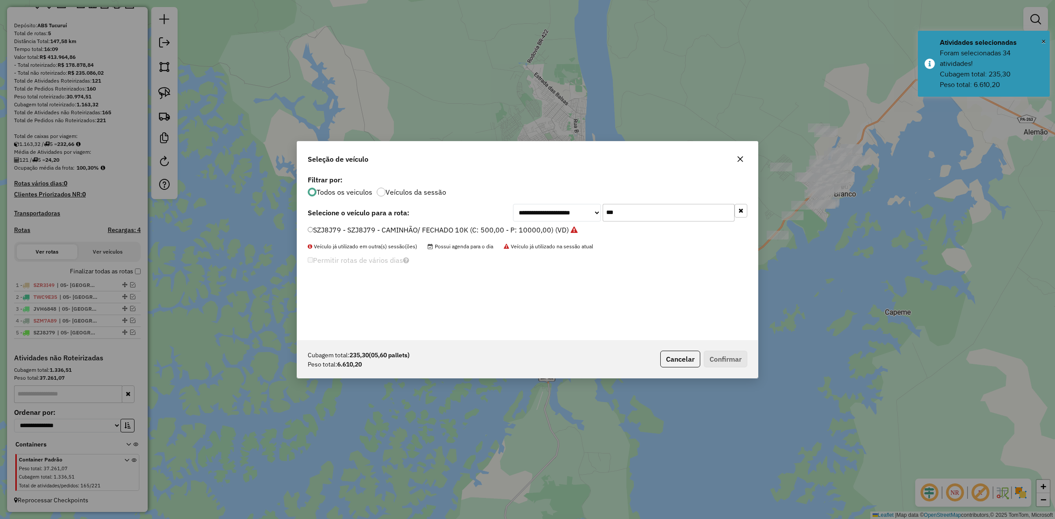
click at [618, 212] on input "***" at bounding box center [669, 213] width 132 height 18
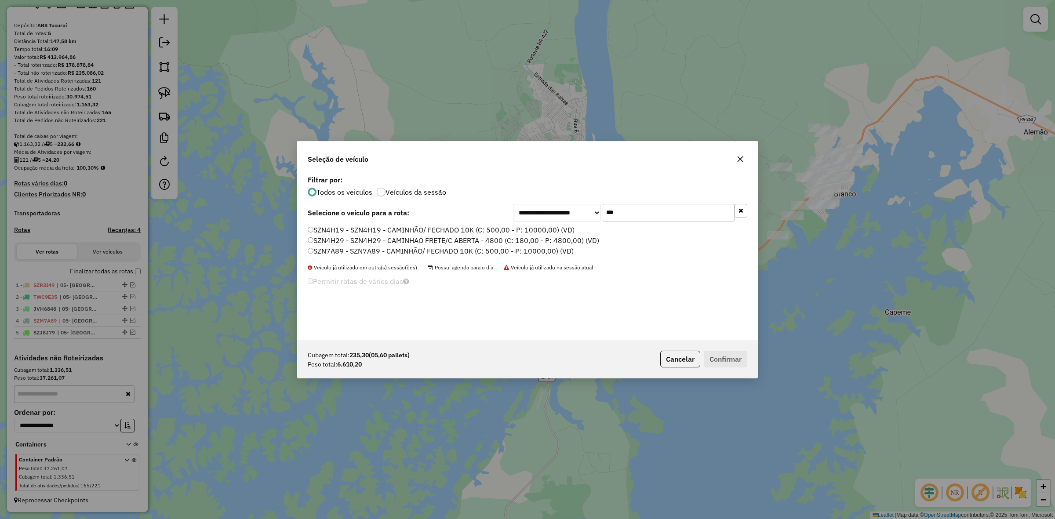
type input "***"
click at [408, 236] on label "SZN4H29 - SZN4H29 - CAMINHAO FRETE/C ABERTA - 4800 (C: 180,00 - P: 4800,00) (VD)" at bounding box center [454, 240] width 292 height 11
click at [730, 361] on button "Confirmar" at bounding box center [726, 359] width 44 height 17
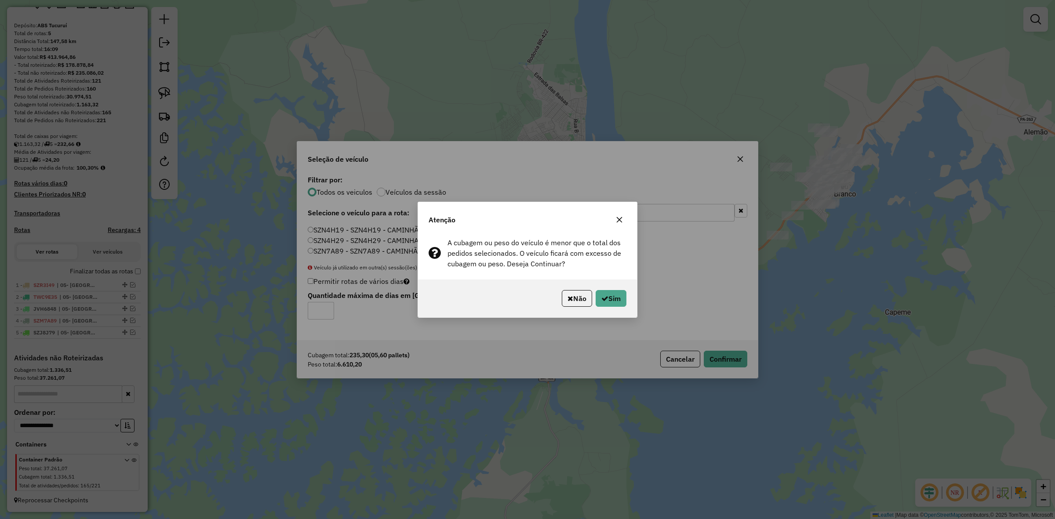
click at [608, 284] on div "Não Sim" at bounding box center [527, 299] width 219 height 38
drag, startPoint x: 616, startPoint y: 288, endPoint x: 619, endPoint y: 293, distance: 5.7
click at [618, 289] on div "Não Sim" at bounding box center [527, 299] width 219 height 38
click at [619, 295] on button "Sim" at bounding box center [611, 298] width 31 height 17
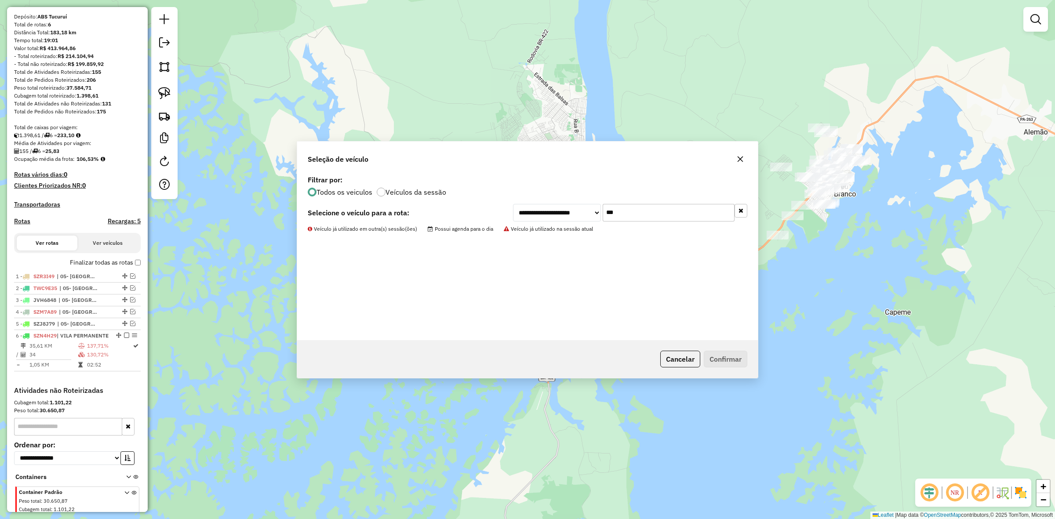
scroll to position [98, 0]
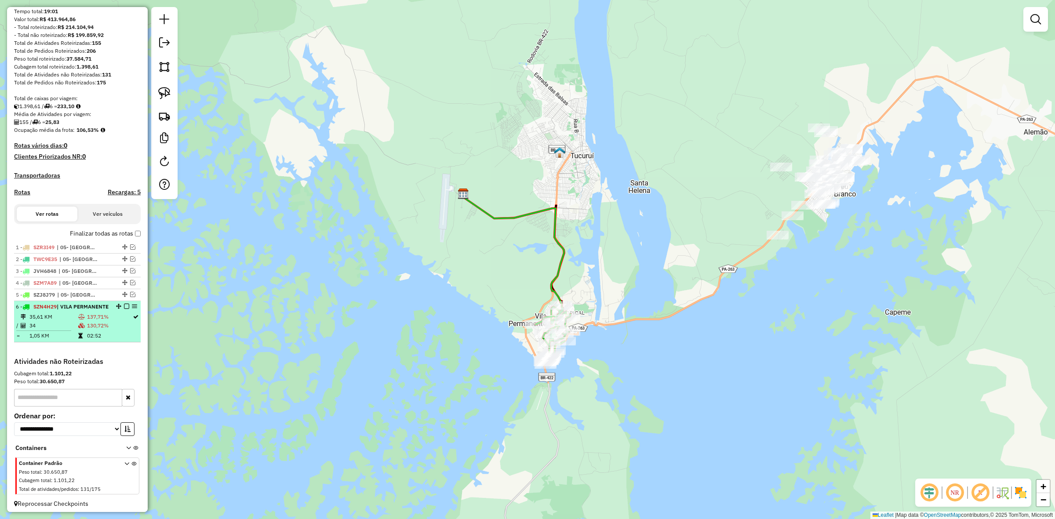
click at [124, 309] on em at bounding box center [126, 306] width 5 height 5
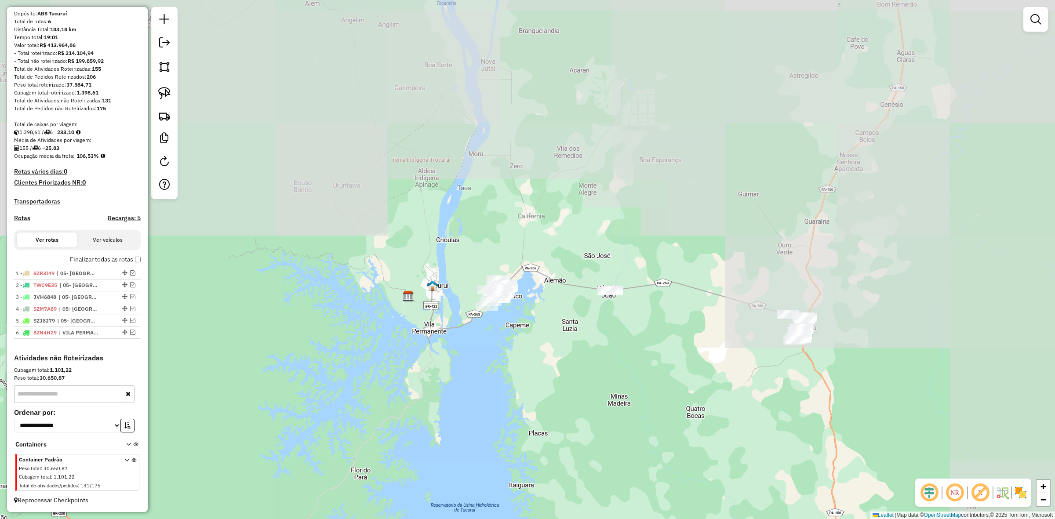
drag, startPoint x: 426, startPoint y: 358, endPoint x: 367, endPoint y: 284, distance: 94.6
click at [375, 309] on div "Janela de atendimento Grade de atendimento Capacidade Transportadoras Veículos …" at bounding box center [527, 259] width 1055 height 519
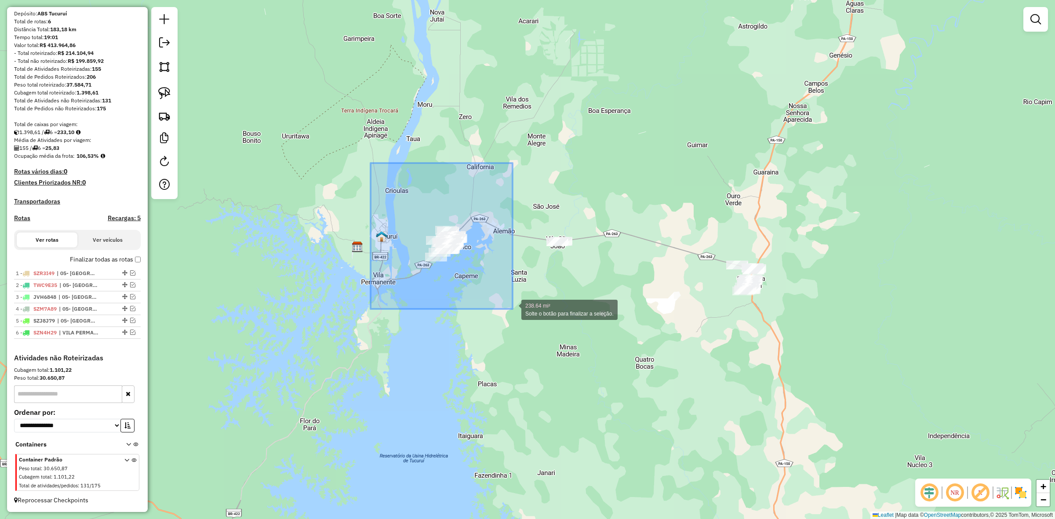
drag, startPoint x: 378, startPoint y: 169, endPoint x: 513, endPoint y: 320, distance: 201.8
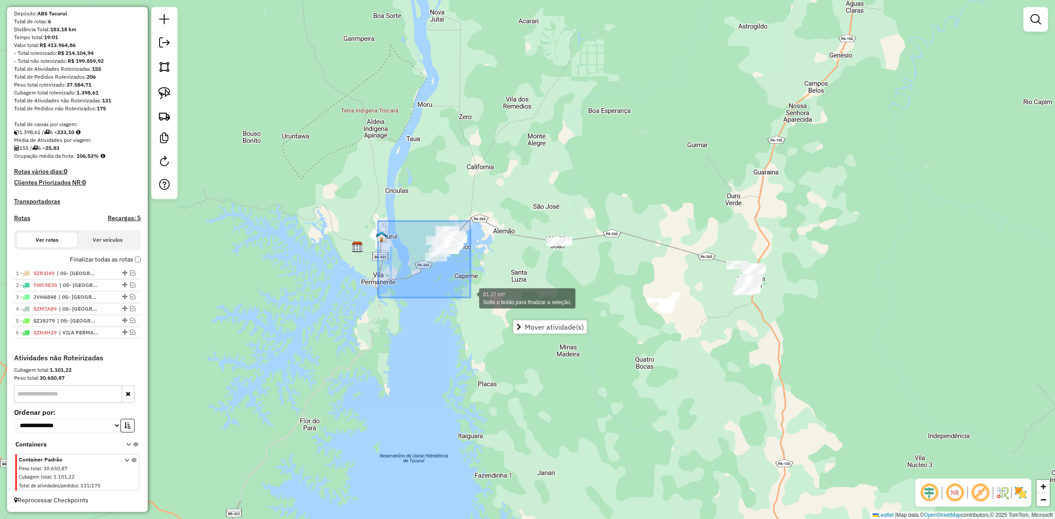
drag, startPoint x: 378, startPoint y: 221, endPoint x: 470, endPoint y: 298, distance: 119.9
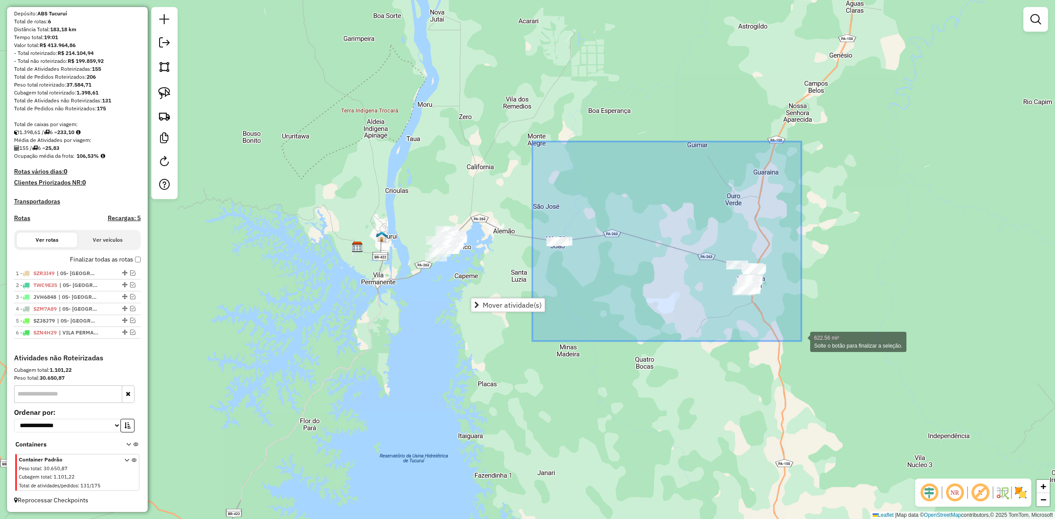
drag, startPoint x: 533, startPoint y: 146, endPoint x: 802, endPoint y: 341, distance: 331.7
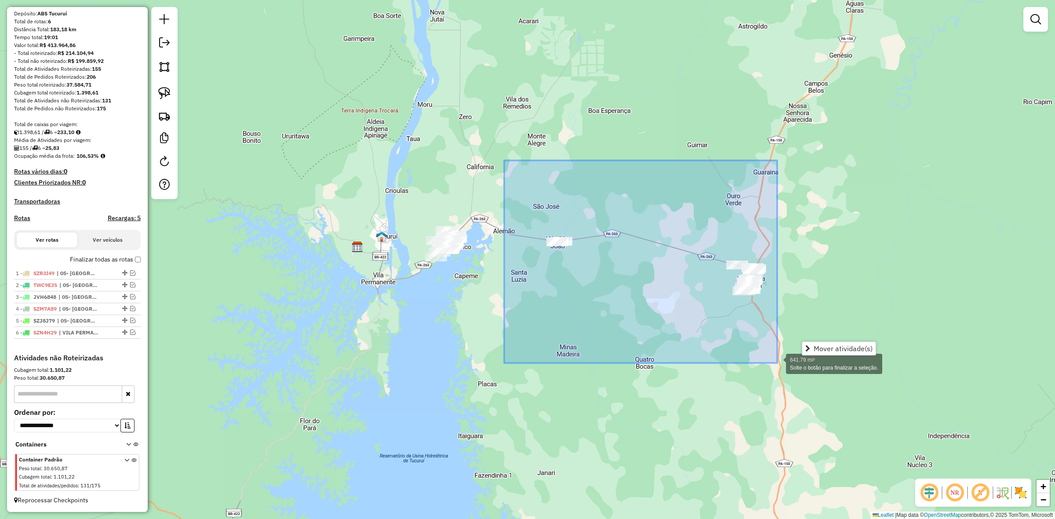
drag, startPoint x: 515, startPoint y: 185, endPoint x: 777, endPoint y: 363, distance: 317.1
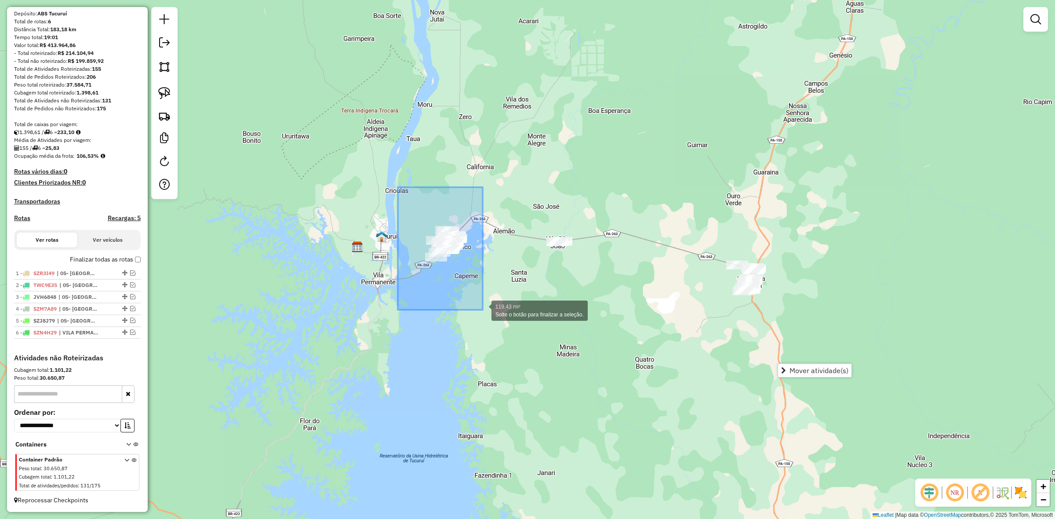
drag, startPoint x: 443, startPoint y: 293, endPoint x: 483, endPoint y: 310, distance: 43.0
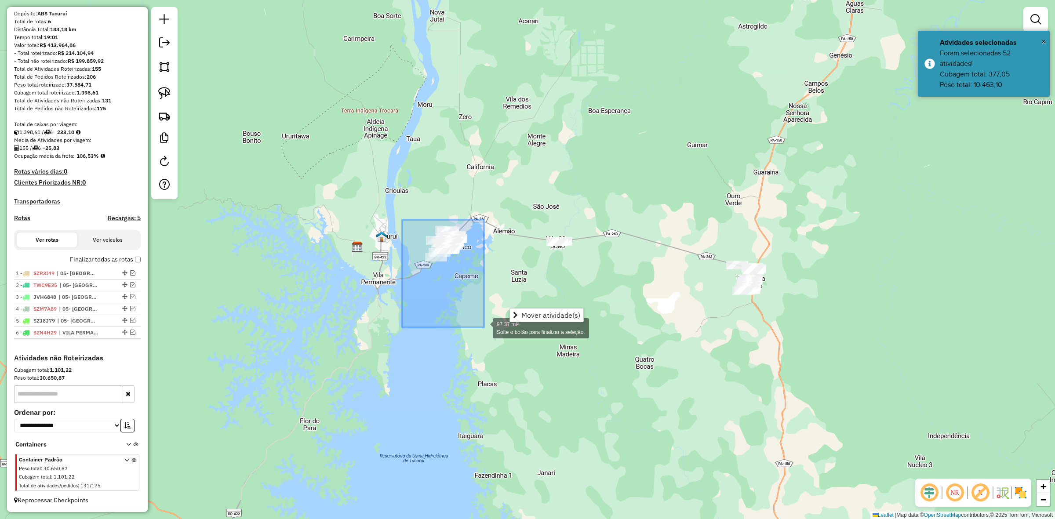
drag, startPoint x: 413, startPoint y: 262, endPoint x: 490, endPoint y: 328, distance: 101.1
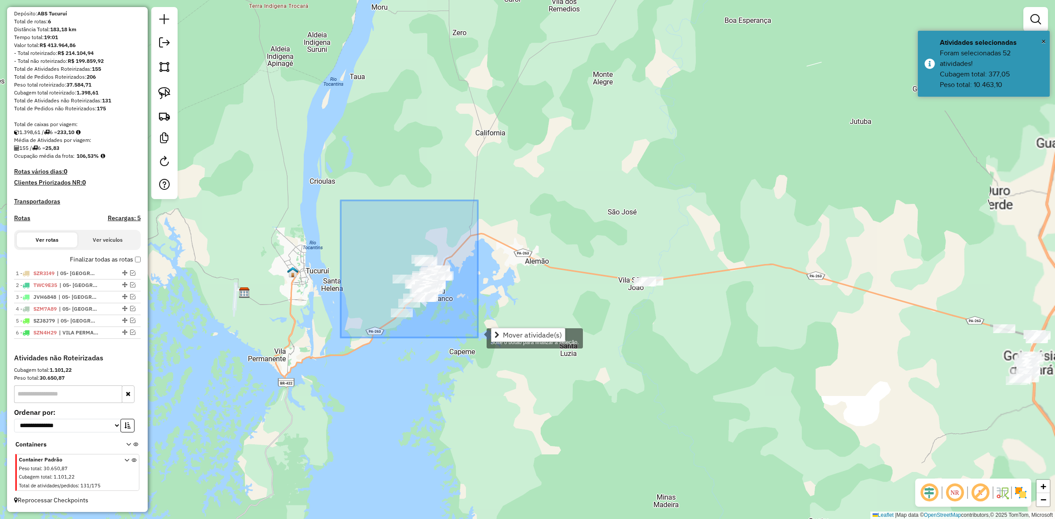
drag, startPoint x: 341, startPoint y: 200, endPoint x: 489, endPoint y: 357, distance: 215.5
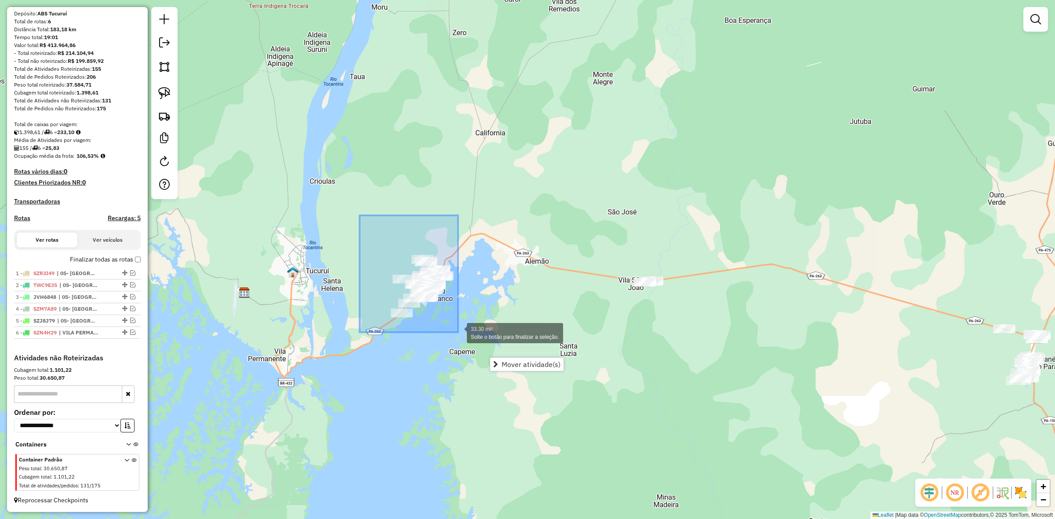
drag, startPoint x: 377, startPoint y: 271, endPoint x: 458, endPoint y: 333, distance: 102.2
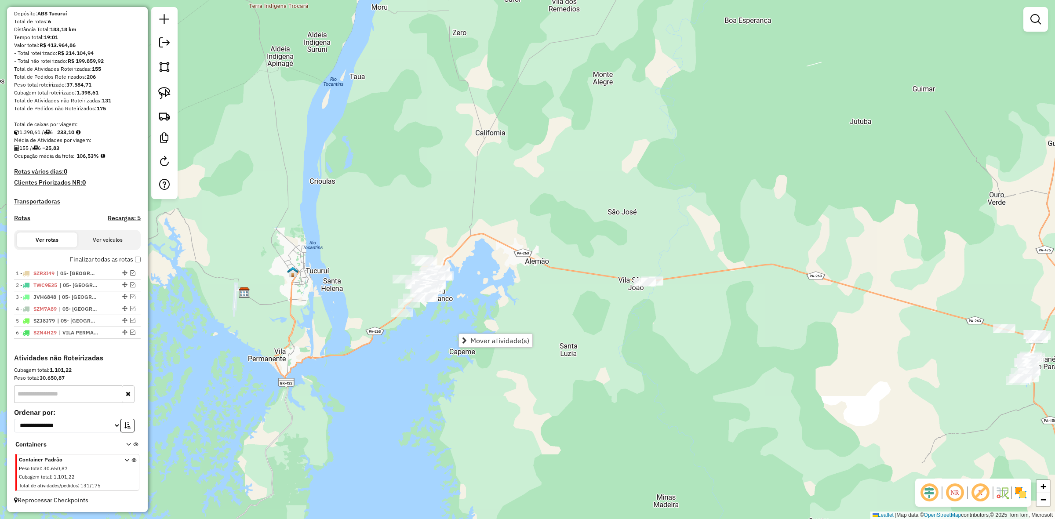
click at [485, 193] on div "Janela de atendimento Grade de atendimento Capacidade Transportadoras Veículos …" at bounding box center [527, 259] width 1055 height 519
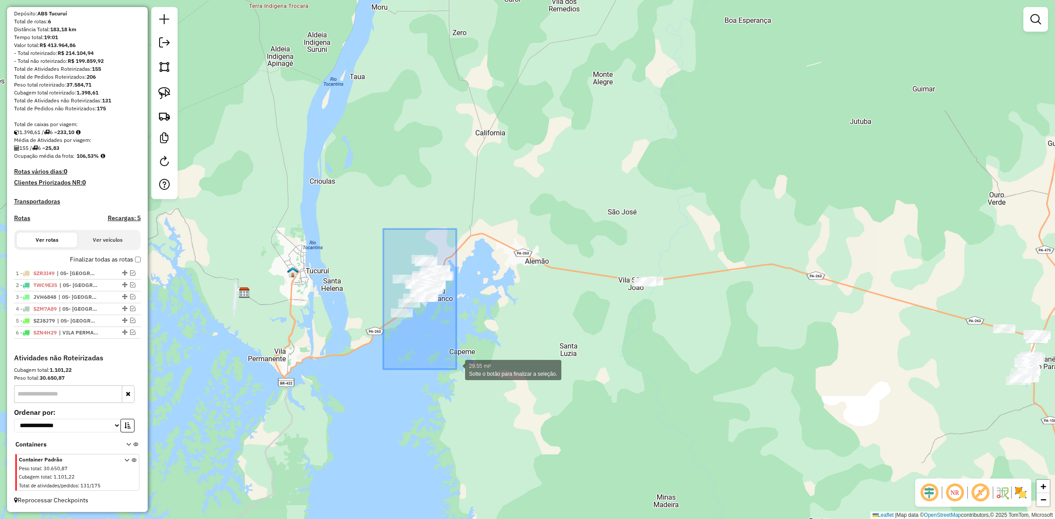
drag, startPoint x: 375, startPoint y: 256, endPoint x: 456, endPoint y: 369, distance: 139.5
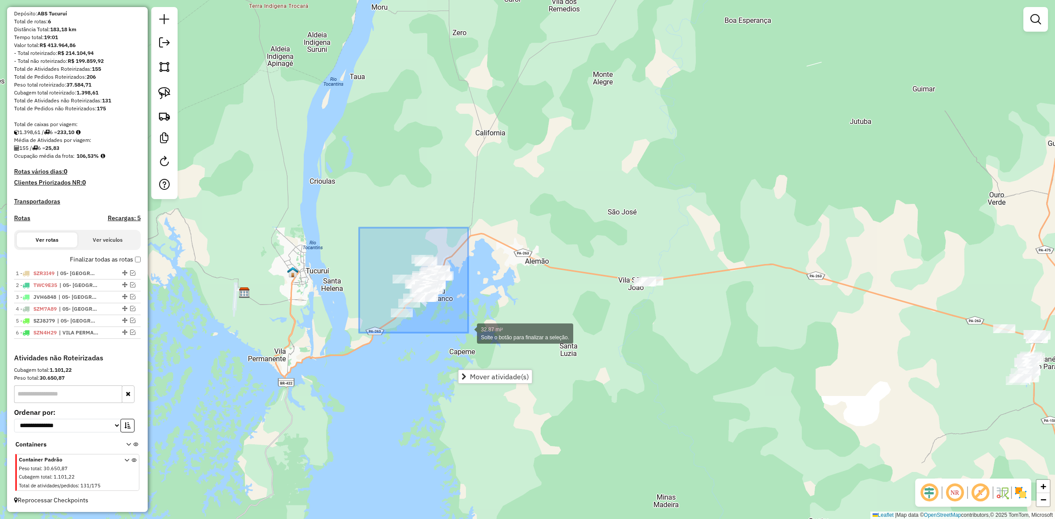
drag, startPoint x: 398, startPoint y: 287, endPoint x: 470, endPoint y: 333, distance: 85.2
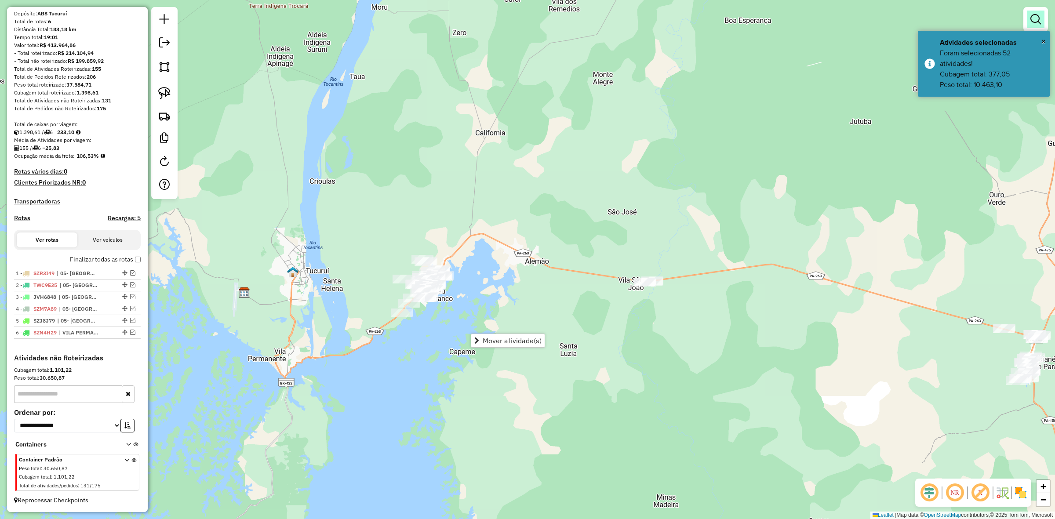
click at [1034, 21] on em at bounding box center [1036, 19] width 11 height 11
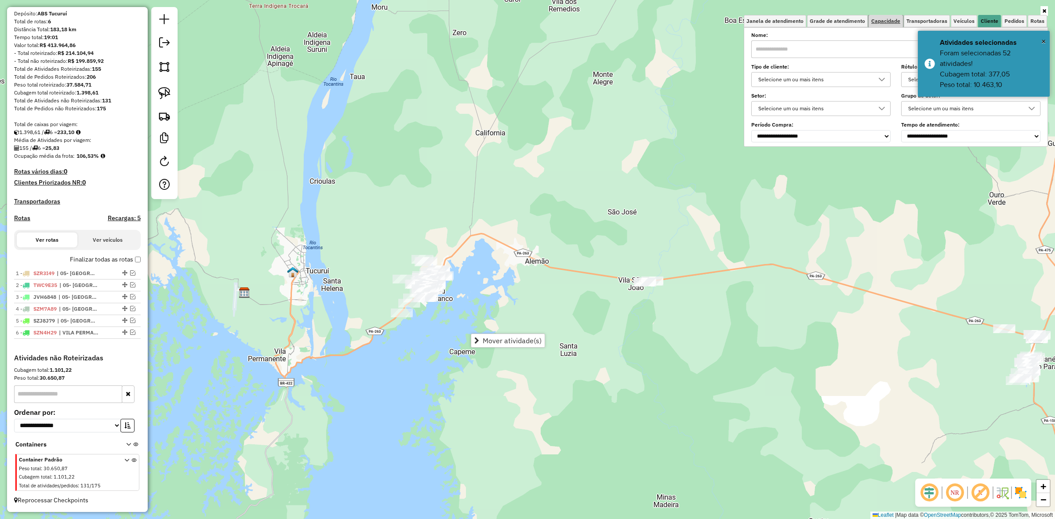
click at [884, 27] on link "Capacidade" at bounding box center [886, 21] width 34 height 12
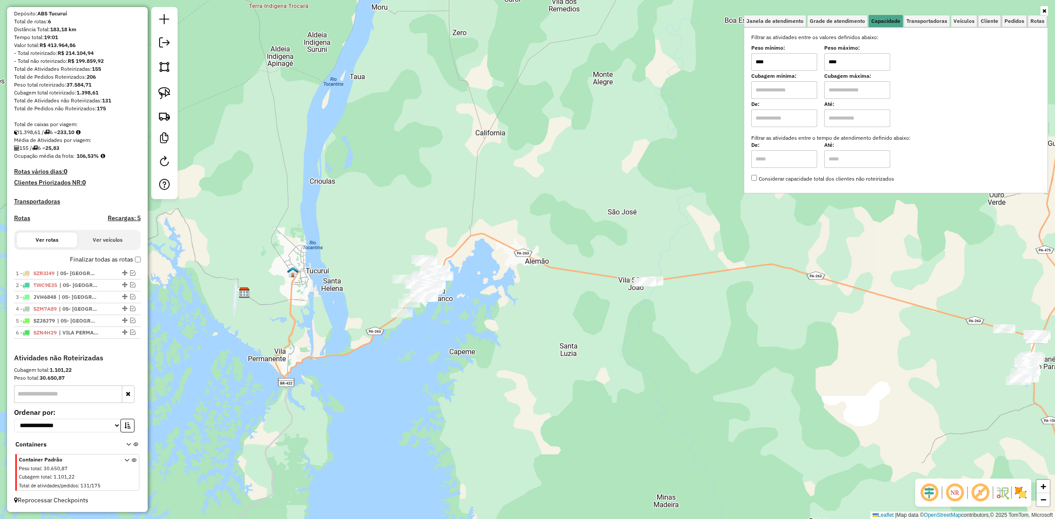
click at [839, 69] on input "****" at bounding box center [857, 62] width 66 height 18
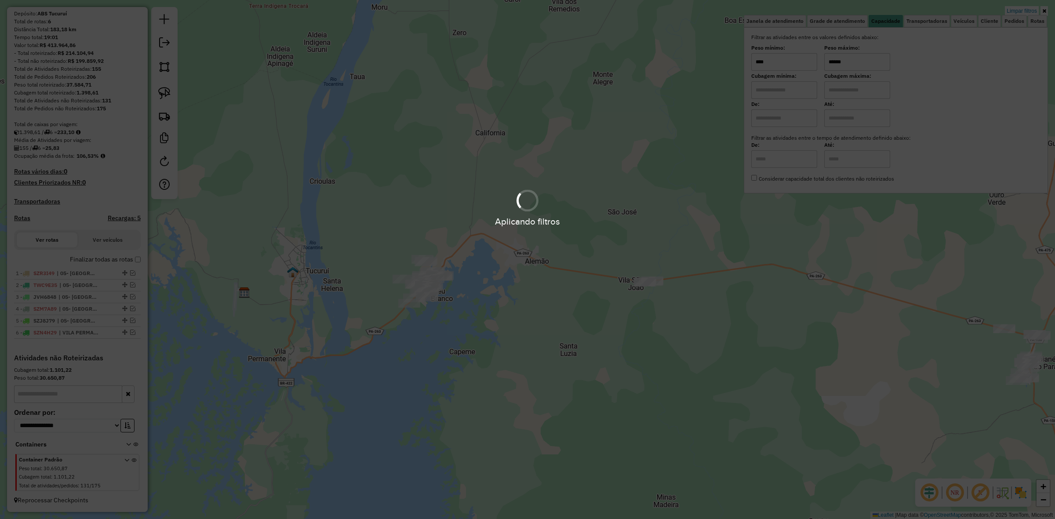
type input "******"
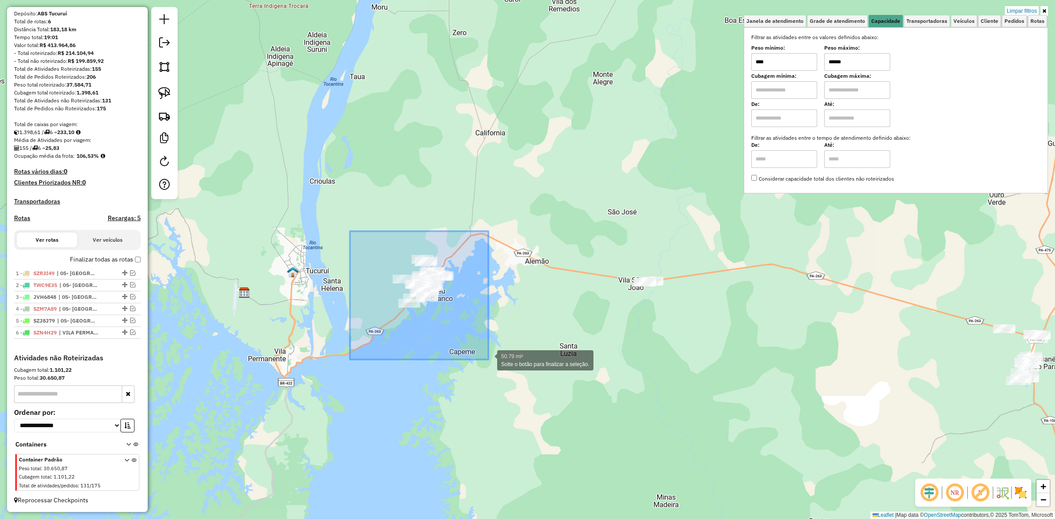
drag, startPoint x: 352, startPoint y: 237, endPoint x: 488, endPoint y: 360, distance: 183.4
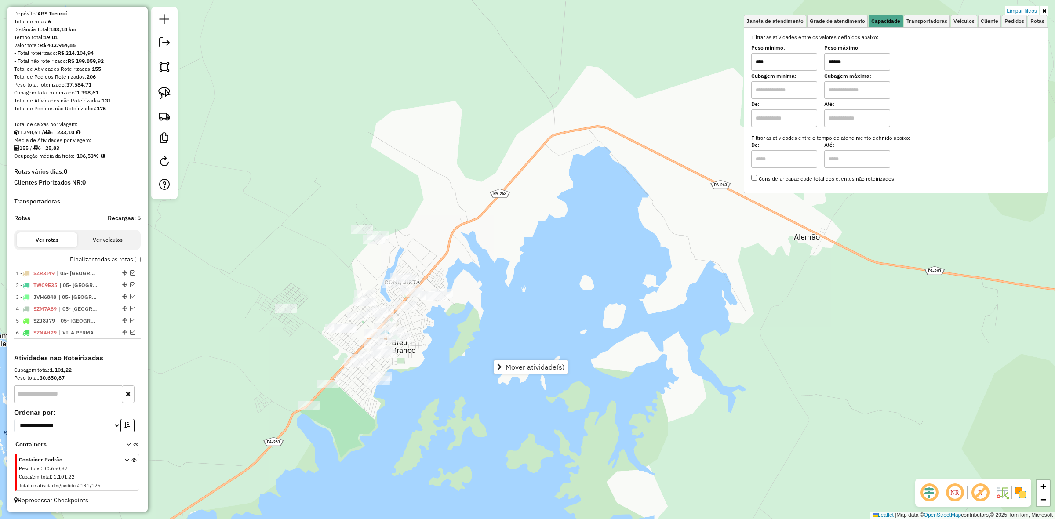
click at [616, 355] on div "Limpar filtros Janela de atendimento Grade de atendimento Capacidade Transporta…" at bounding box center [527, 259] width 1055 height 519
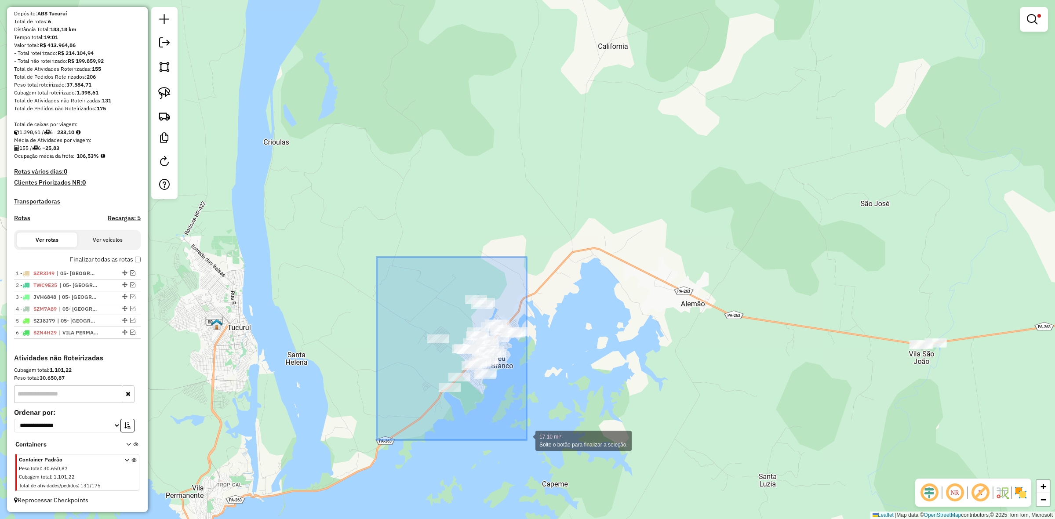
drag, startPoint x: 377, startPoint y: 264, endPoint x: 572, endPoint y: 448, distance: 268.4
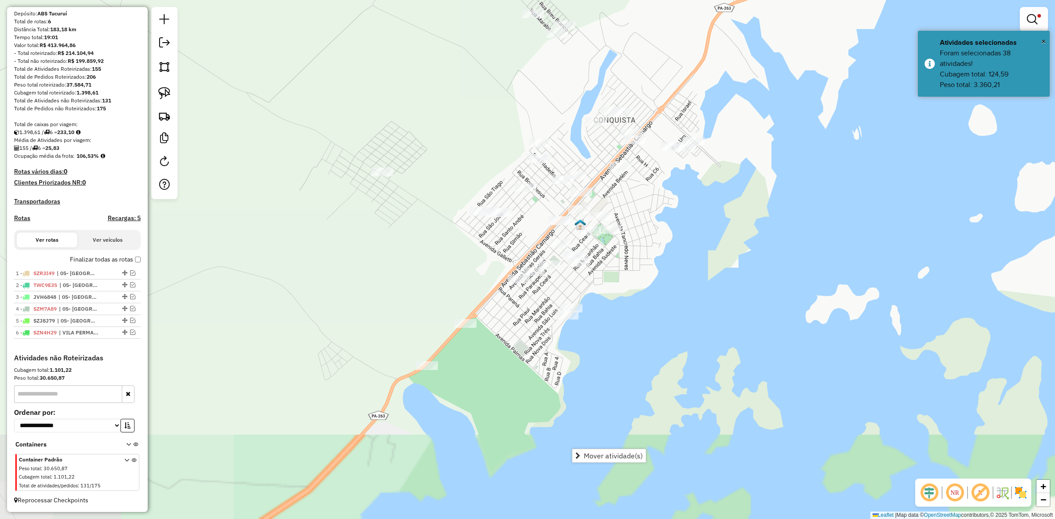
drag, startPoint x: 508, startPoint y: 359, endPoint x: 498, endPoint y: 175, distance: 184.9
click at [498, 175] on div "Limpar filtros Janela de atendimento Grade de atendimento Capacidade Transporta…" at bounding box center [527, 259] width 1055 height 519
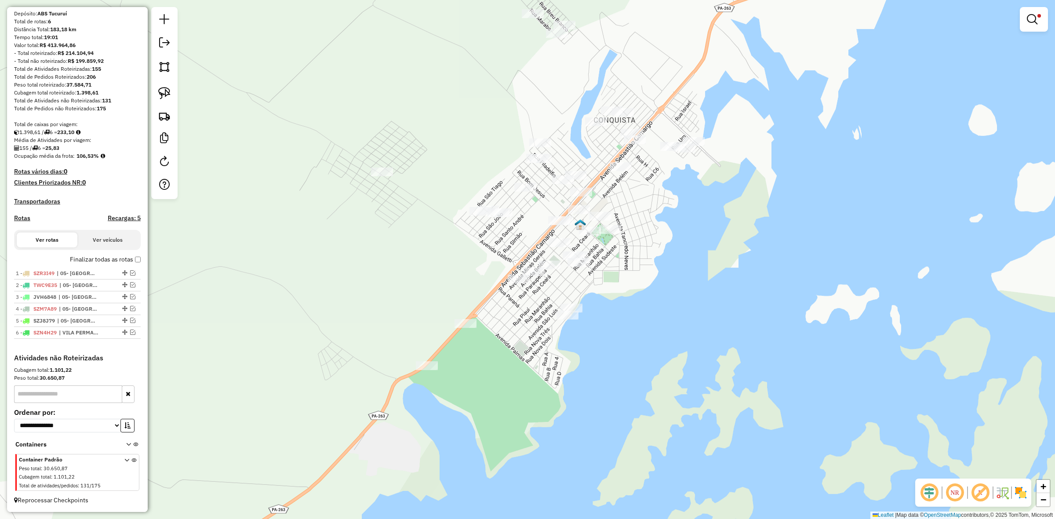
click at [154, 97] on div at bounding box center [164, 103] width 26 height 192
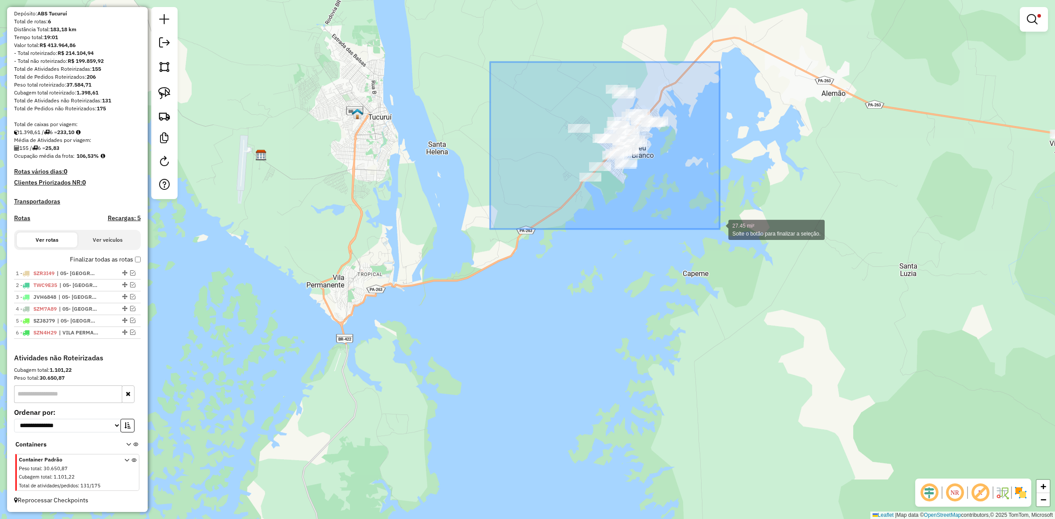
drag, startPoint x: 490, startPoint y: 62, endPoint x: 722, endPoint y: 230, distance: 286.3
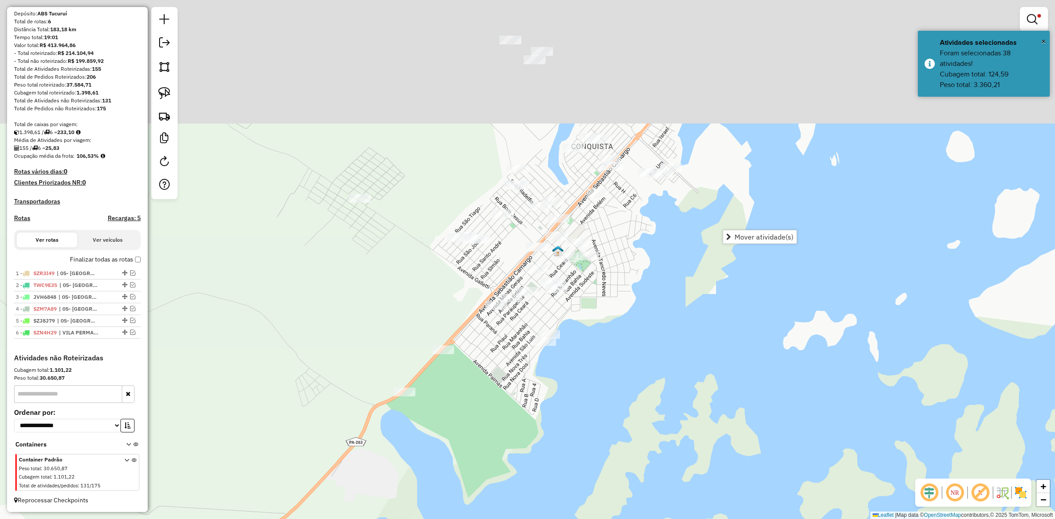
drag, startPoint x: 615, startPoint y: 266, endPoint x: 618, endPoint y: 334, distance: 67.8
click at [618, 334] on div "Limpar filtros Janela de atendimento Grade de atendimento Capacidade Transporta…" at bounding box center [527, 259] width 1055 height 519
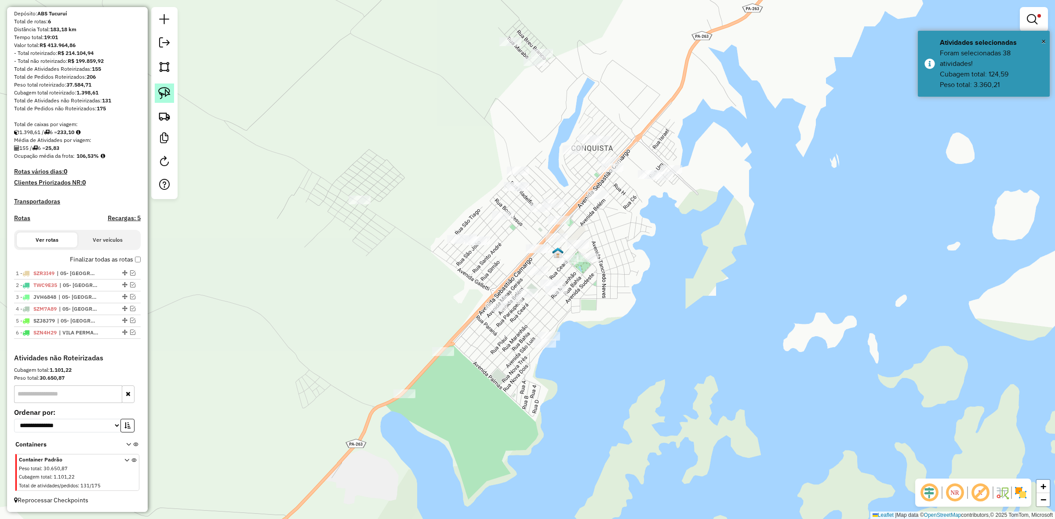
click at [161, 95] on img at bounding box center [164, 93] width 12 height 12
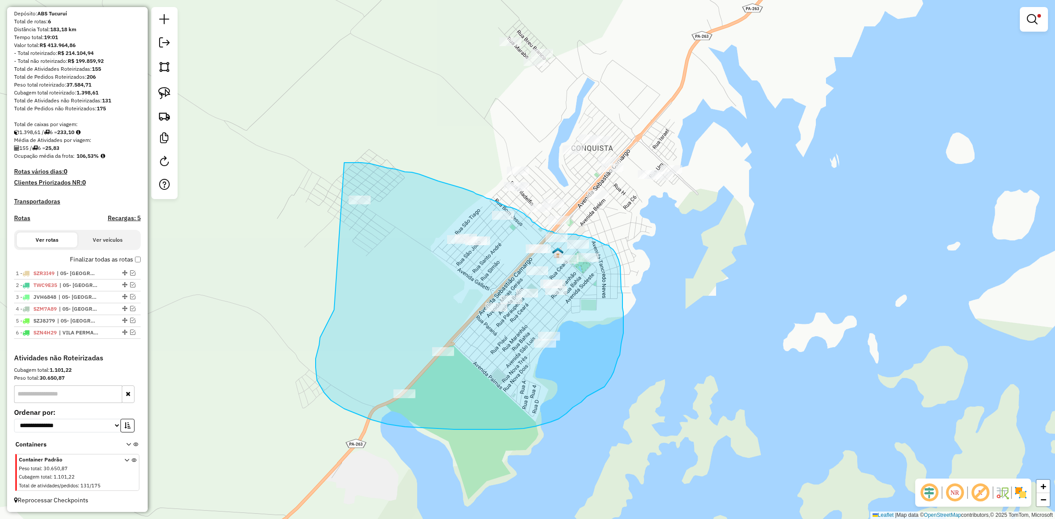
drag, startPoint x: 334, startPoint y: 310, endPoint x: 319, endPoint y: 163, distance: 148.0
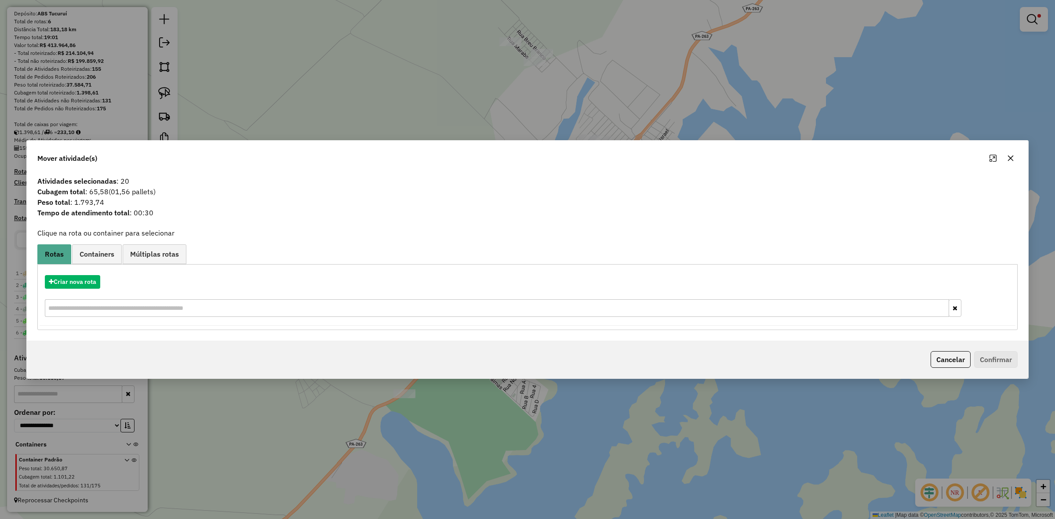
click at [1004, 165] on div "Mover atividade(s)" at bounding box center [528, 157] width 1002 height 32
click at [1011, 160] on icon "button" at bounding box center [1010, 158] width 7 height 7
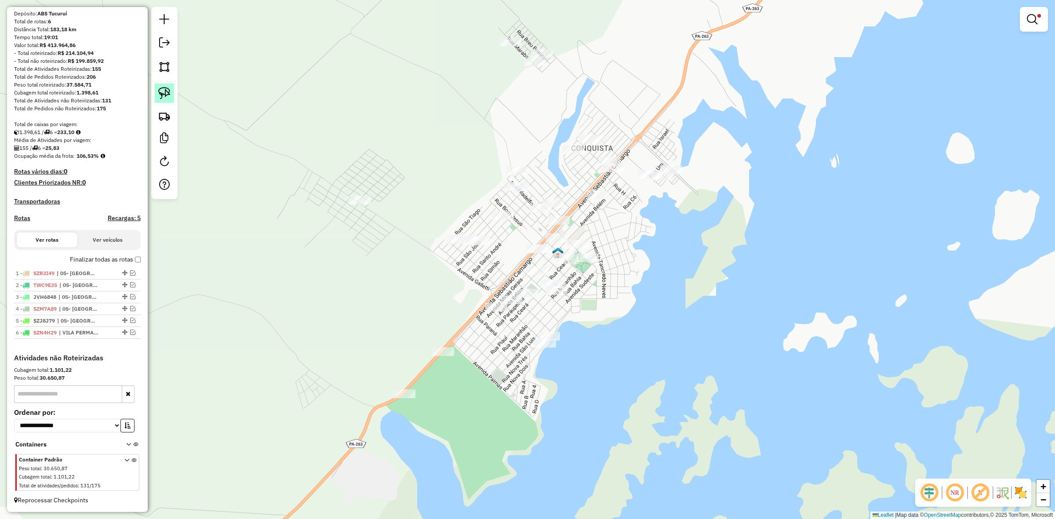
click at [159, 89] on img at bounding box center [164, 93] width 12 height 12
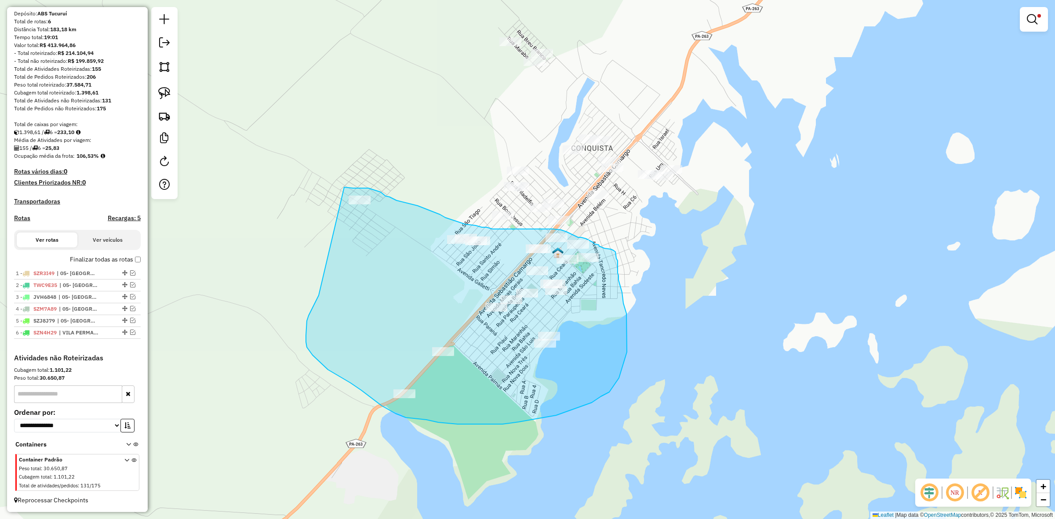
drag, startPoint x: 309, startPoint y: 316, endPoint x: 344, endPoint y: 187, distance: 133.2
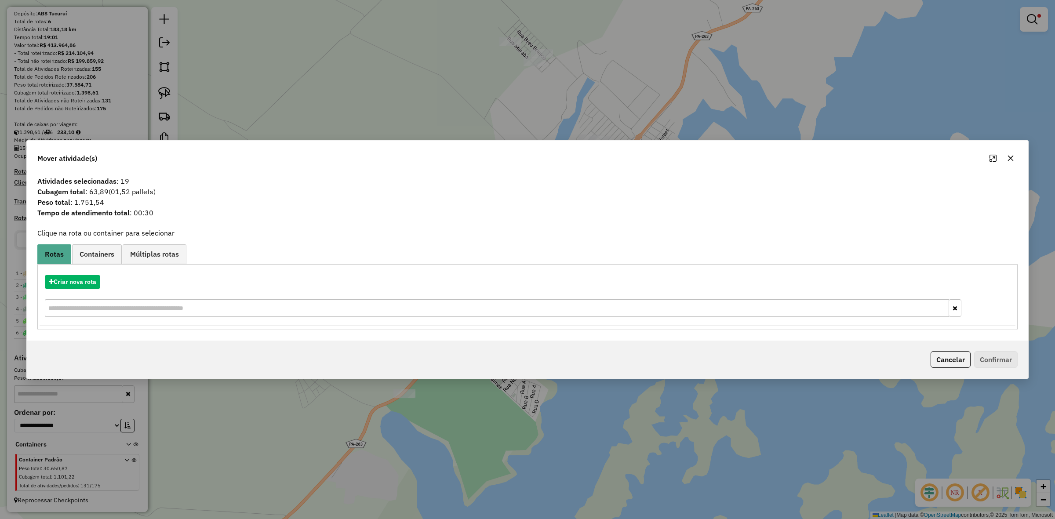
click at [1012, 153] on button "button" at bounding box center [1011, 158] width 14 height 14
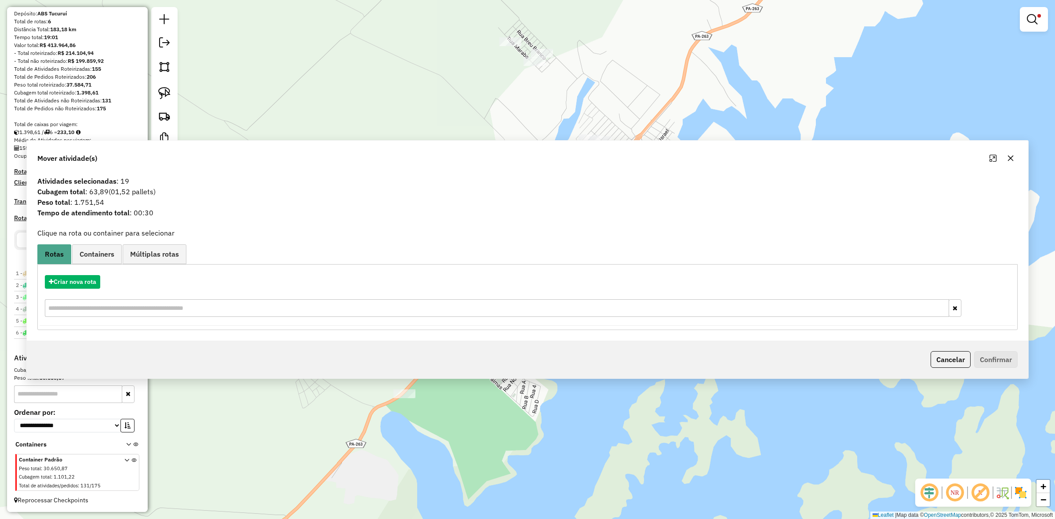
click at [1012, 153] on div "Limpar filtros Janela de atendimento Grade de atendimento Capacidade Transporta…" at bounding box center [527, 259] width 1055 height 519
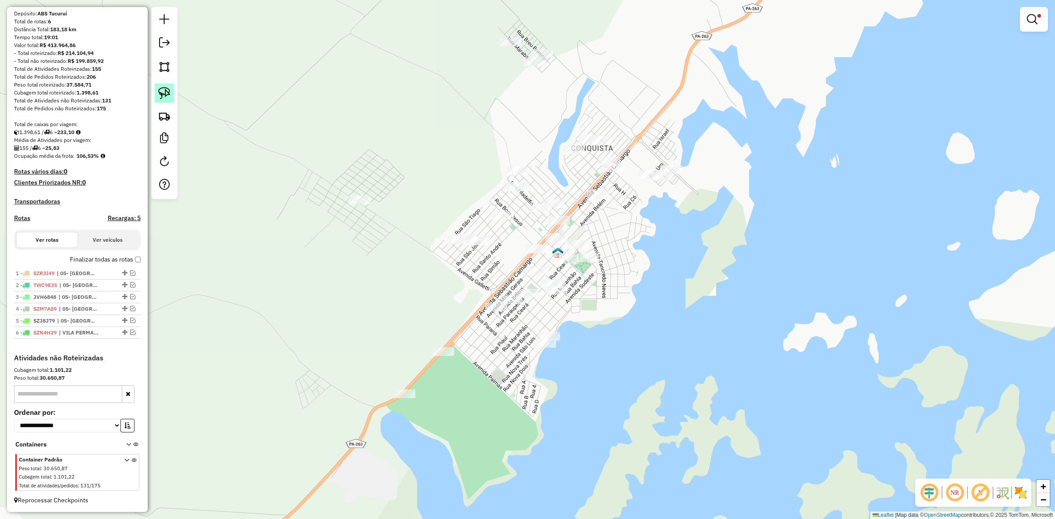
click at [157, 102] on link at bounding box center [164, 93] width 19 height 19
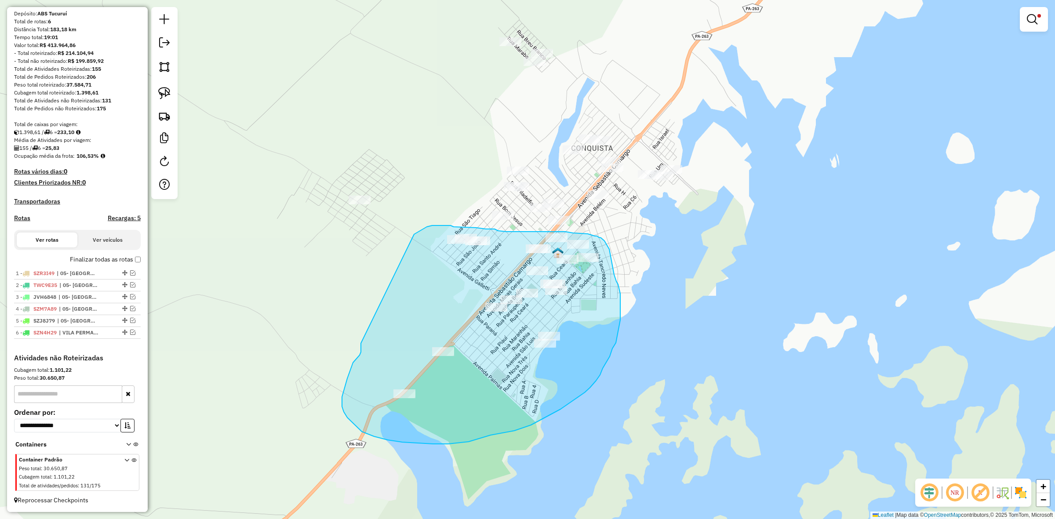
drag, startPoint x: 361, startPoint y: 352, endPoint x: 419, endPoint y: 242, distance: 124.1
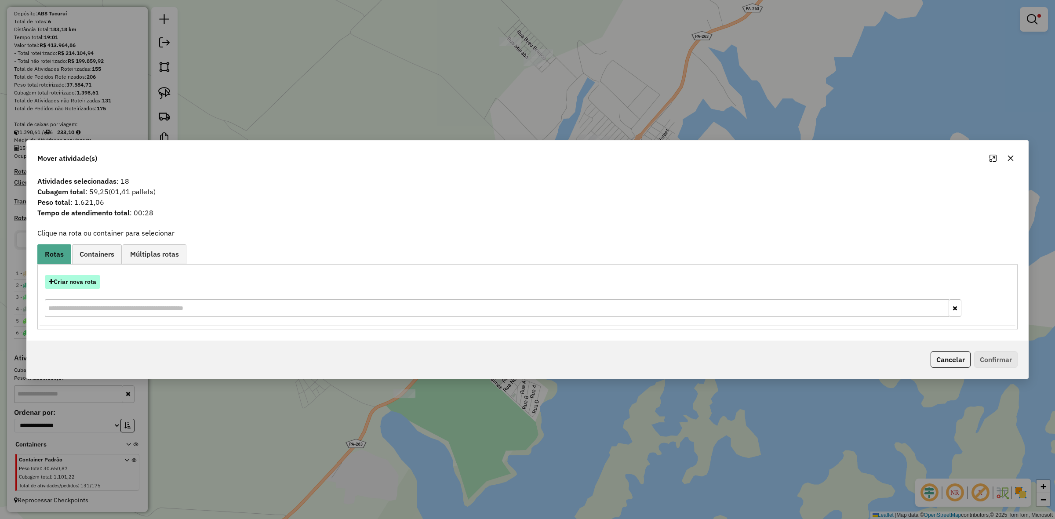
click at [76, 286] on button "Criar nova rota" at bounding box center [72, 282] width 55 height 14
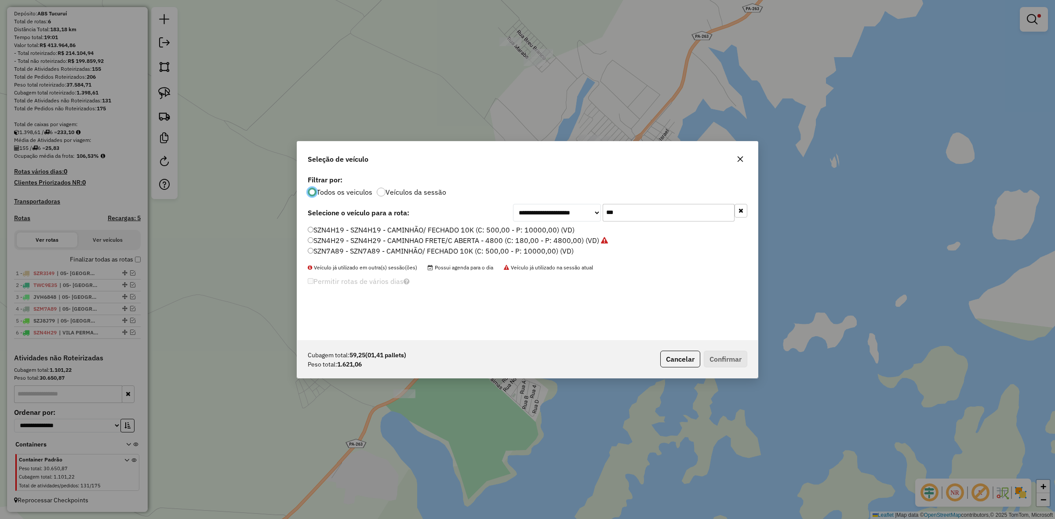
scroll to position [4, 3]
click at [645, 218] on input "***" at bounding box center [669, 213] width 132 height 18
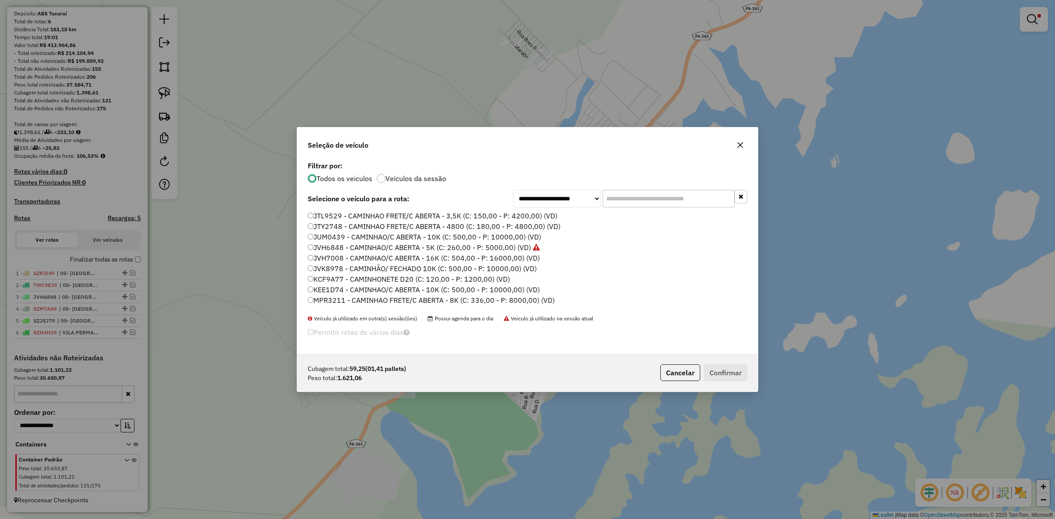
paste input "*******"
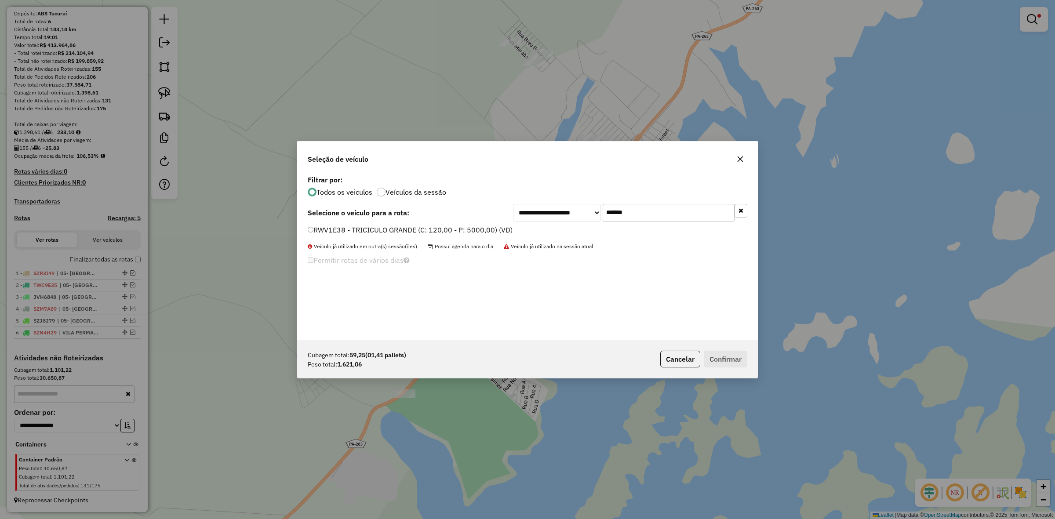
type input "*******"
click at [384, 240] on div "RWV1E38 - TRICICULO GRANDE (C: 120,00 - P: 5000,00) (VD)" at bounding box center [527, 234] width 450 height 18
click at [372, 234] on label "RWV1E38 - TRICICULO GRANDE (C: 120,00 - P: 5000,00) (VD)" at bounding box center [410, 230] width 205 height 11
click at [724, 355] on button "Confirmar" at bounding box center [726, 359] width 44 height 17
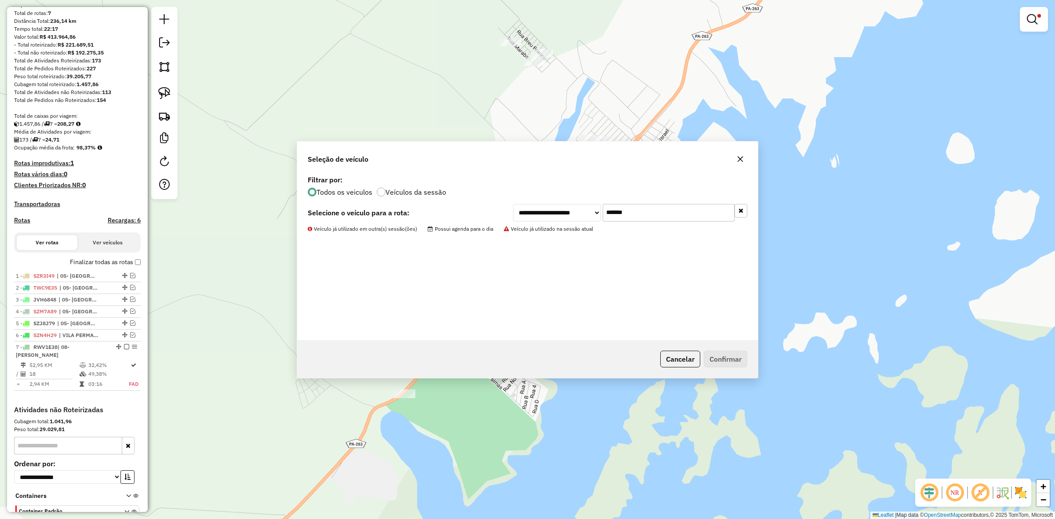
scroll to position [98, 0]
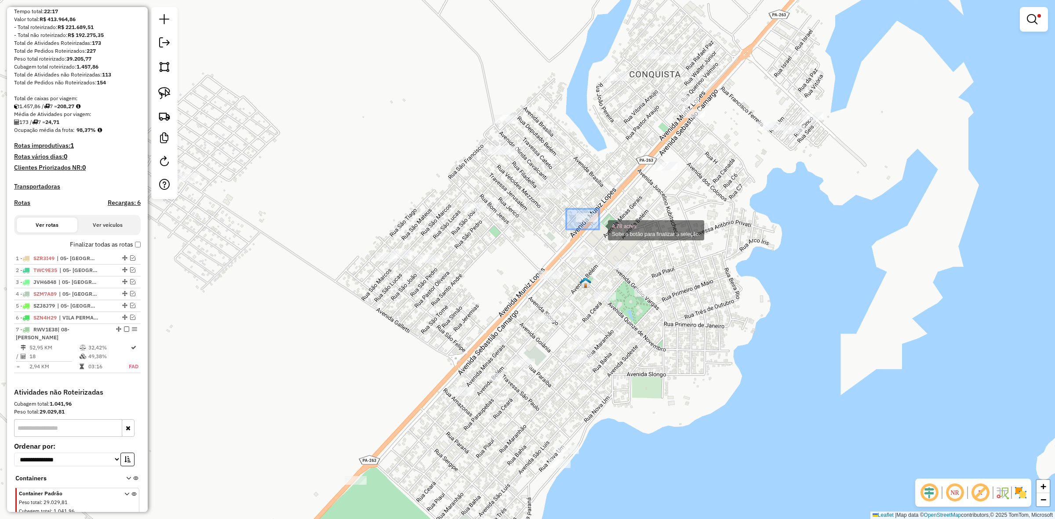
drag, startPoint x: 574, startPoint y: 218, endPoint x: 599, endPoint y: 230, distance: 28.1
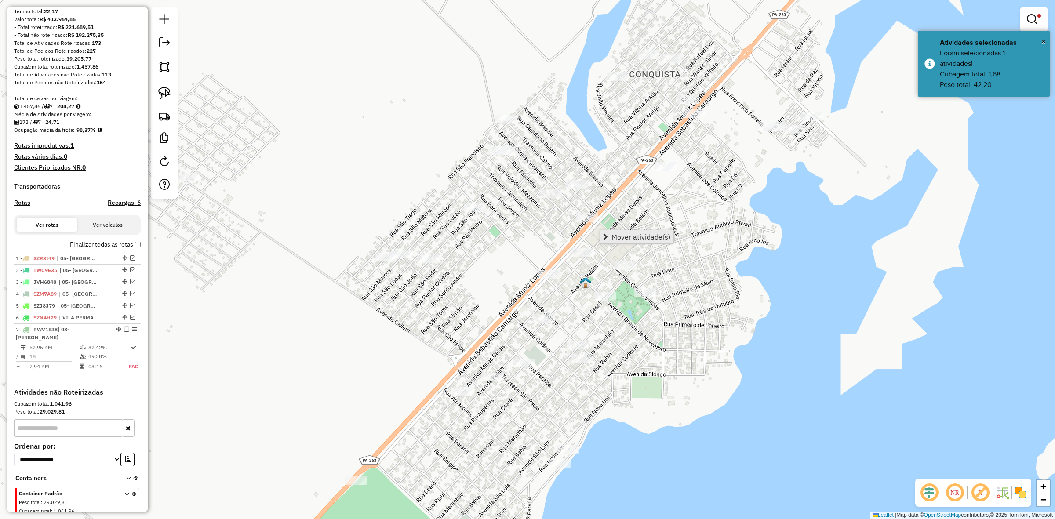
click at [619, 237] on span "Mover atividade(s)" at bounding box center [641, 236] width 59 height 7
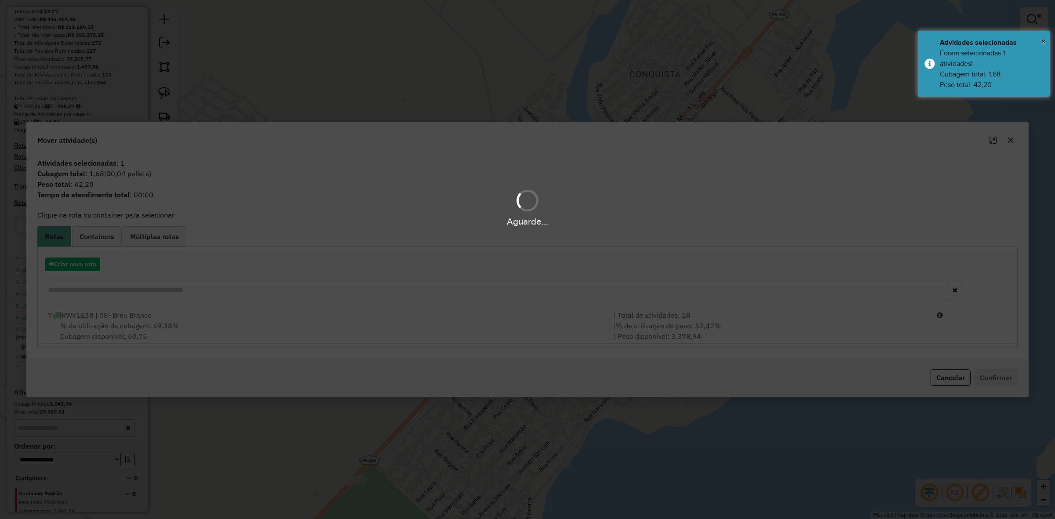
click at [739, 317] on div "Aguarde..." at bounding box center [527, 259] width 1055 height 519
click at [739, 317] on div "| Total de atividades: 18" at bounding box center [770, 315] width 323 height 11
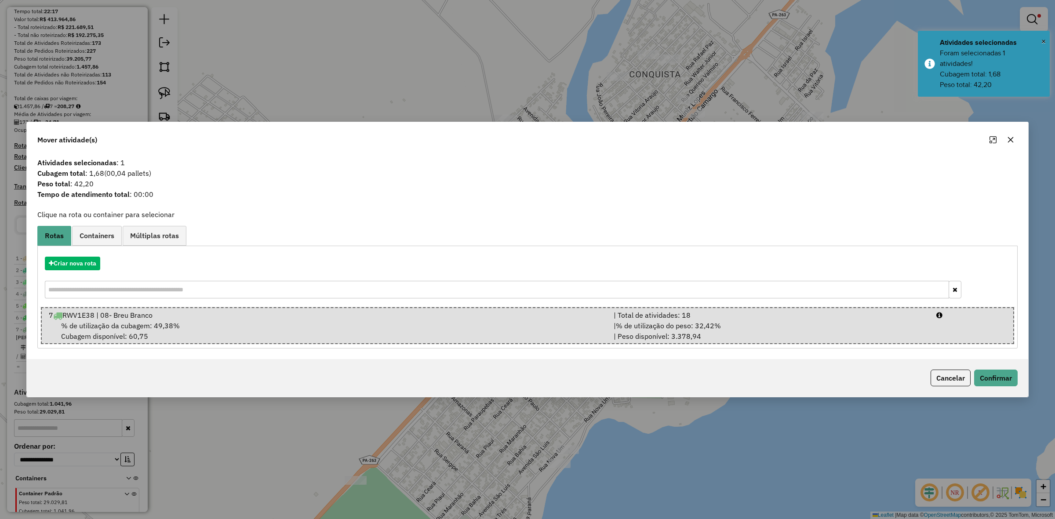
click at [739, 317] on div "| Total de atividades: 18" at bounding box center [770, 315] width 323 height 11
click at [1007, 384] on button "Confirmar" at bounding box center [996, 378] width 44 height 17
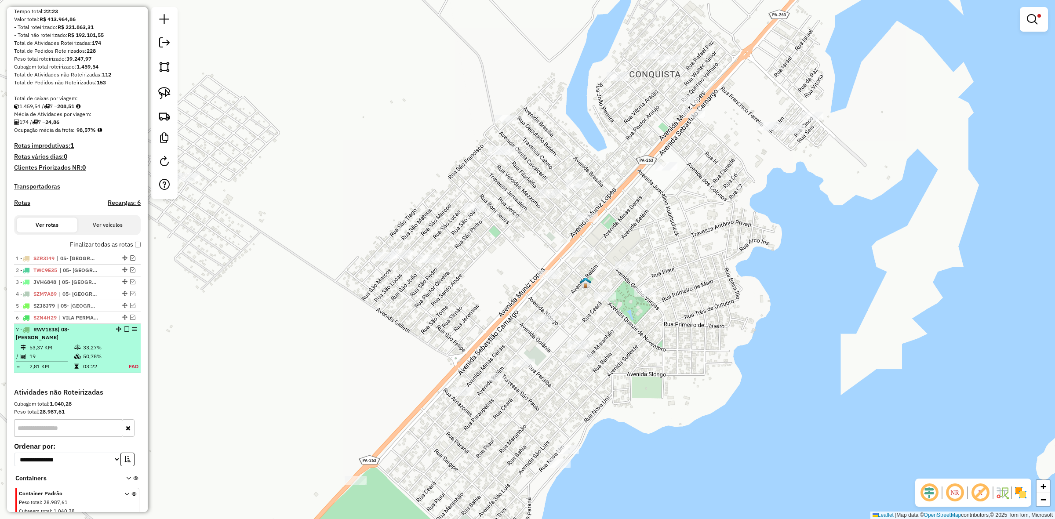
click at [126, 332] on em at bounding box center [126, 329] width 5 height 5
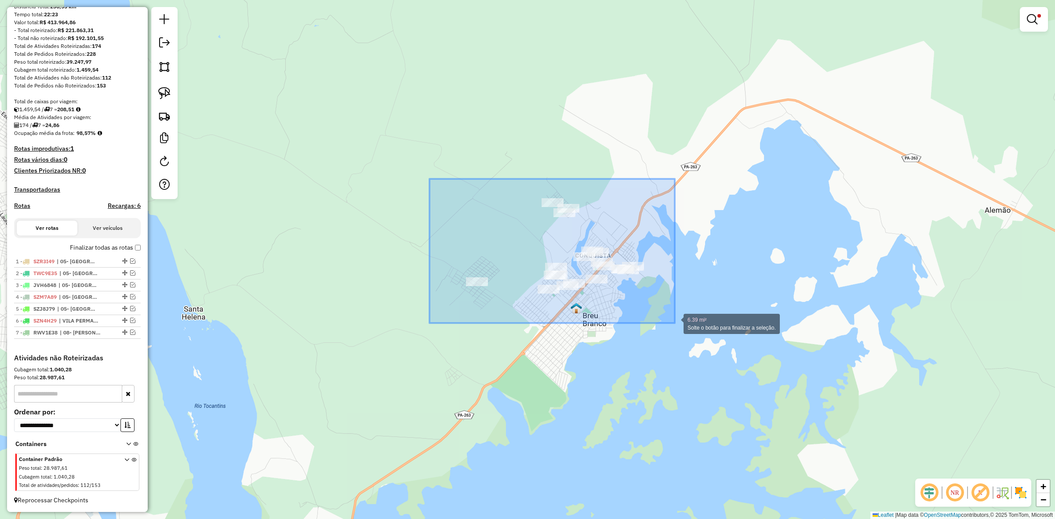
drag, startPoint x: 430, startPoint y: 190, endPoint x: 678, endPoint y: 324, distance: 282.1
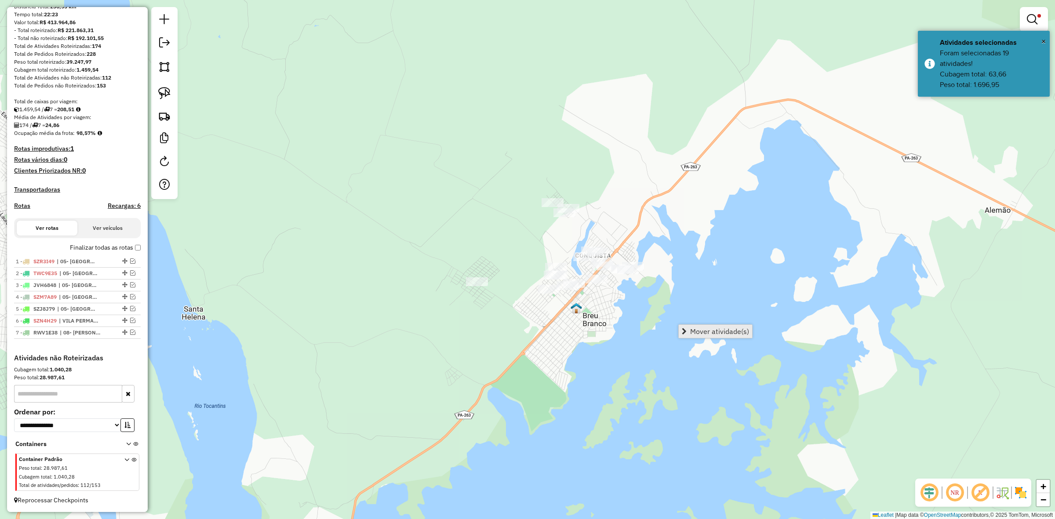
click at [695, 332] on span "Mover atividade(s)" at bounding box center [719, 331] width 59 height 7
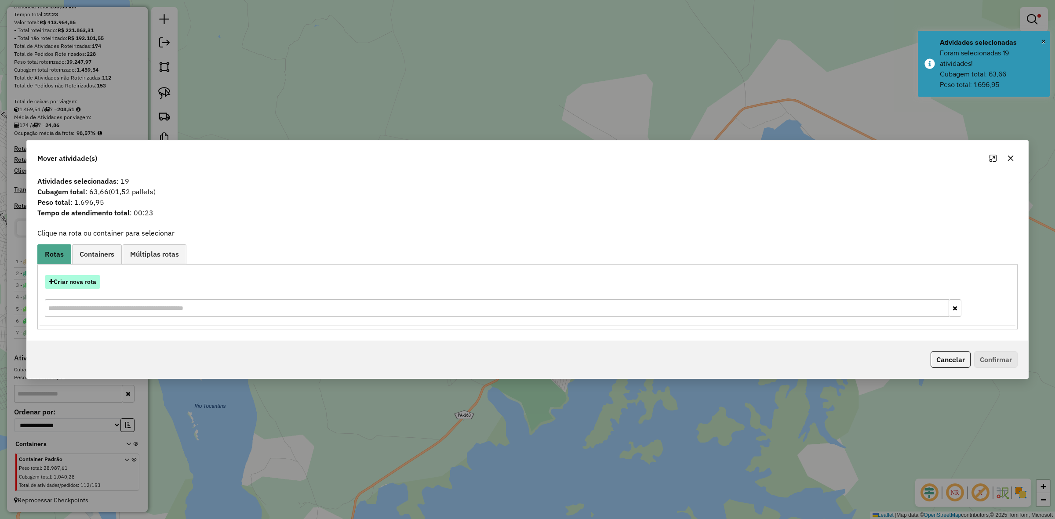
click at [97, 286] on button "Criar nova rota" at bounding box center [72, 282] width 55 height 14
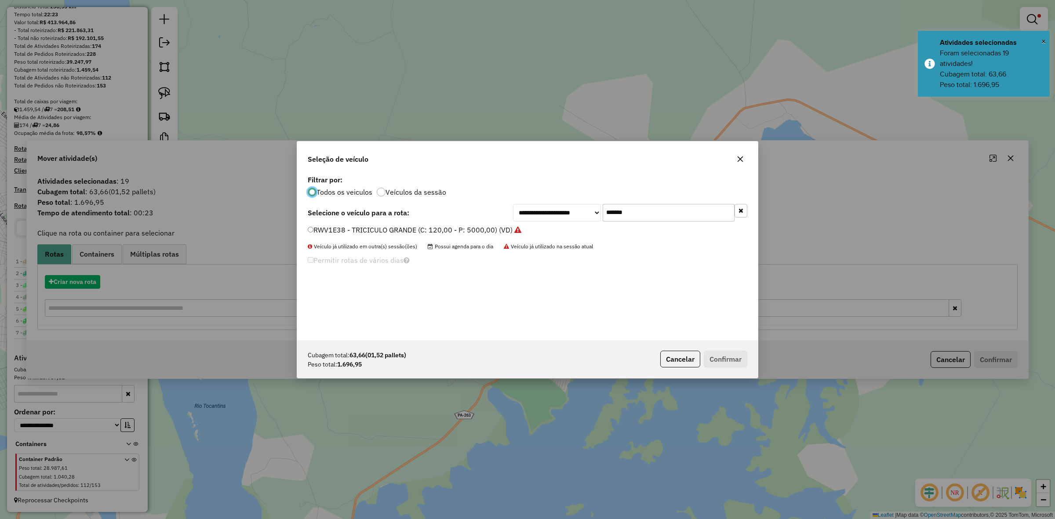
scroll to position [4, 3]
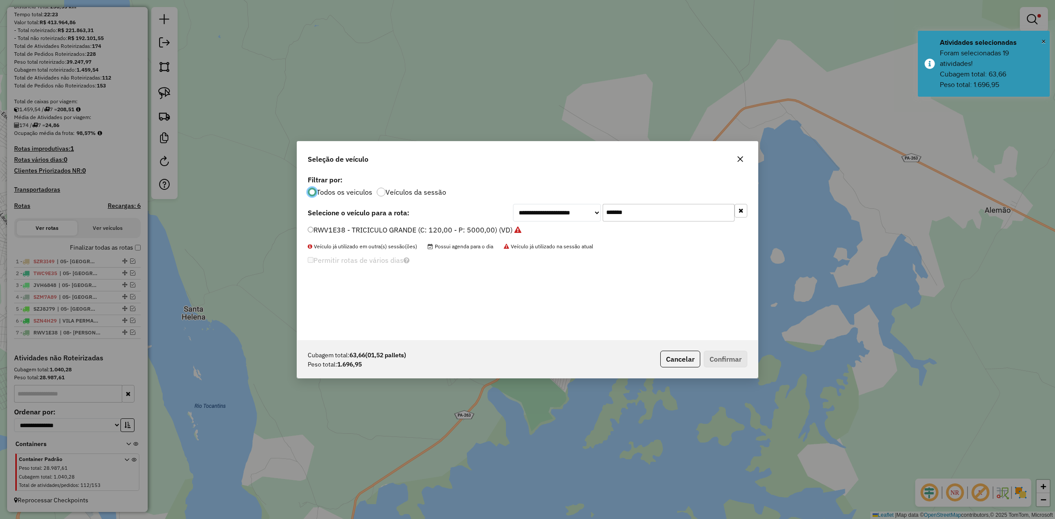
click at [631, 214] on input "*******" at bounding box center [669, 213] width 132 height 18
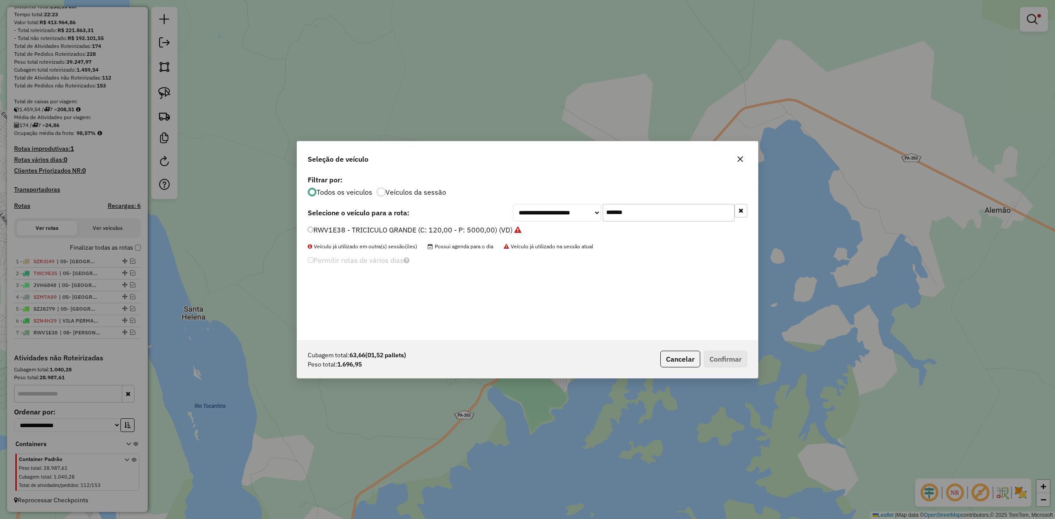
paste input "text"
type input "*******"
click at [514, 227] on li "RWV2A58 - TRICICULO GRANDE (C: 120,00 - P: 5000,00) (VD)" at bounding box center [528, 230] width 440 height 11
click at [508, 227] on label "RWV2A58 - TRICICULO GRANDE (C: 120,00 - P: 5000,00) (VD)" at bounding box center [410, 230] width 205 height 11
click at [740, 365] on button "Confirmar" at bounding box center [726, 359] width 44 height 17
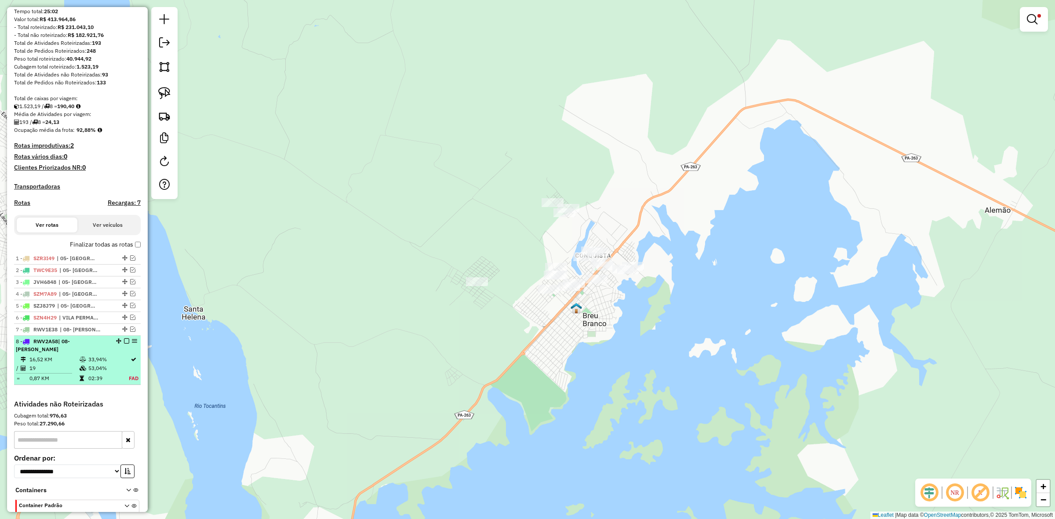
click at [124, 344] on em at bounding box center [126, 341] width 5 height 5
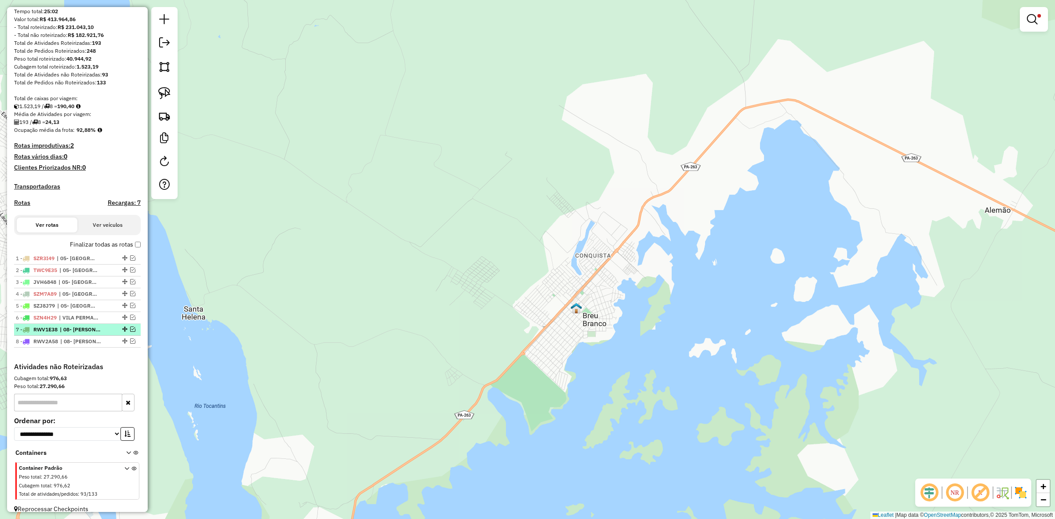
click at [130, 332] on em at bounding box center [132, 329] width 5 height 5
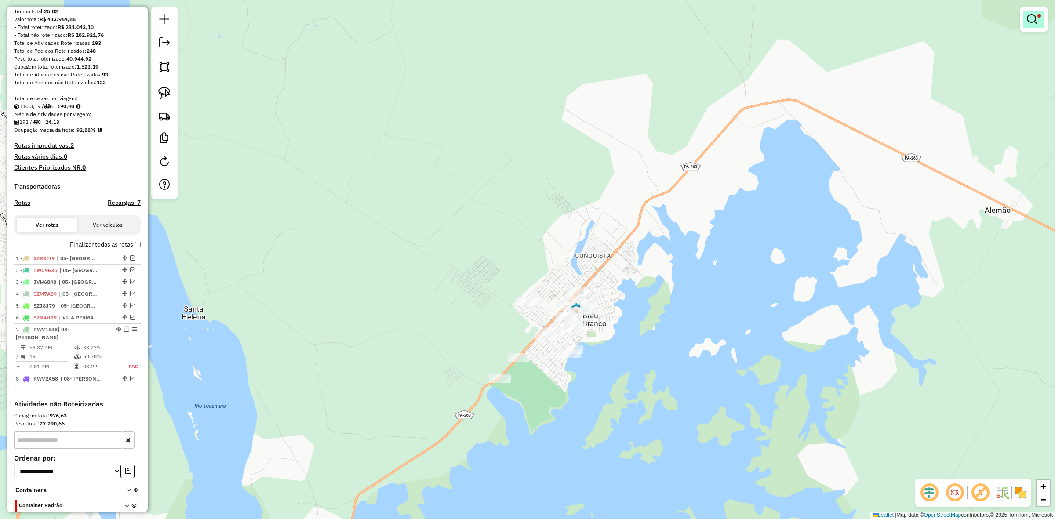
click at [1040, 12] on link at bounding box center [1034, 20] width 21 height 18
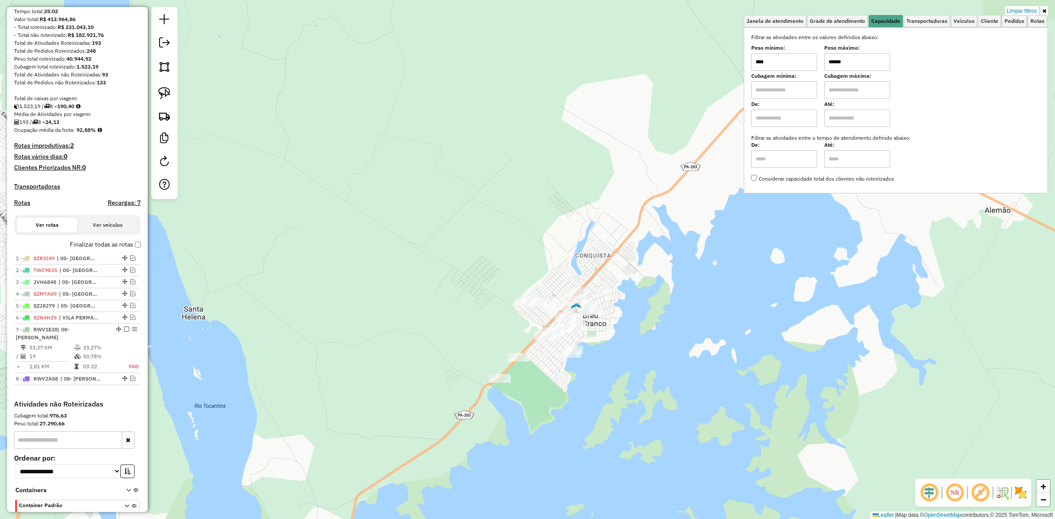
click at [849, 63] on input "******" at bounding box center [857, 62] width 66 height 18
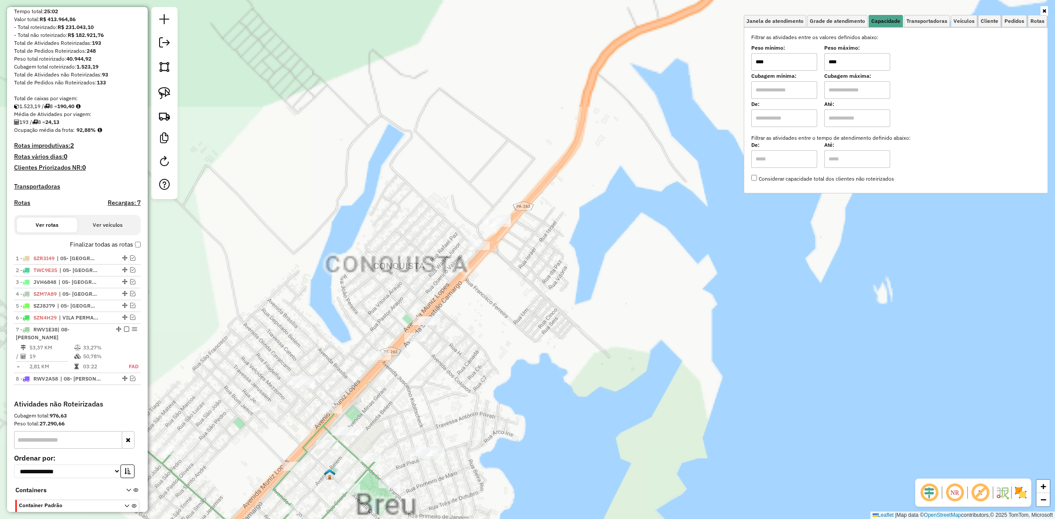
type input "****"
drag, startPoint x: 568, startPoint y: 369, endPoint x: 777, endPoint y: 211, distance: 262.0
click at [777, 214] on div "Janela de atendimento Grade de atendimento Capacidade Transportadoras Veículos …" at bounding box center [527, 259] width 1055 height 519
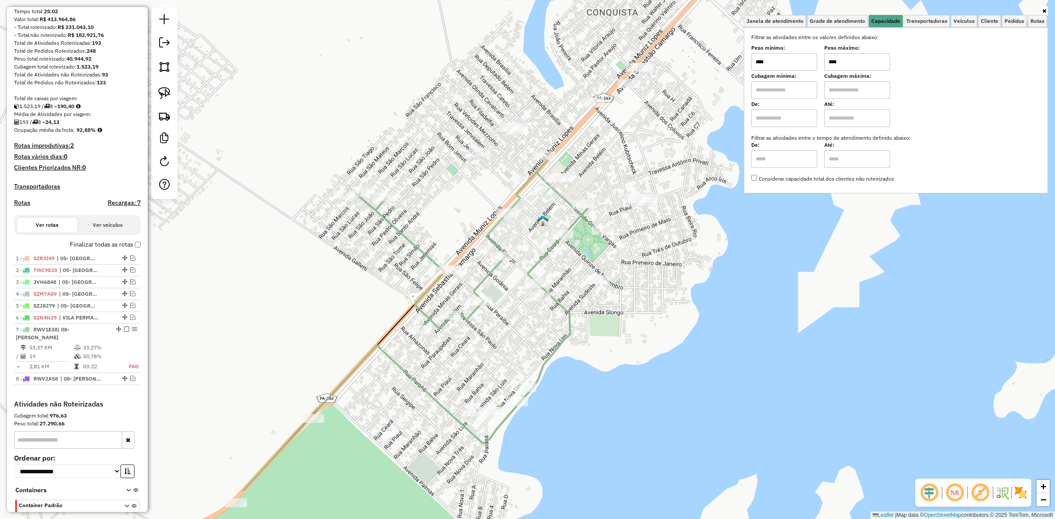
drag, startPoint x: 636, startPoint y: 415, endPoint x: 635, endPoint y: 335, distance: 80.0
click at [635, 335] on div "Janela de atendimento Grade de atendimento Capacidade Transportadoras Veículos …" at bounding box center [527, 259] width 1055 height 519
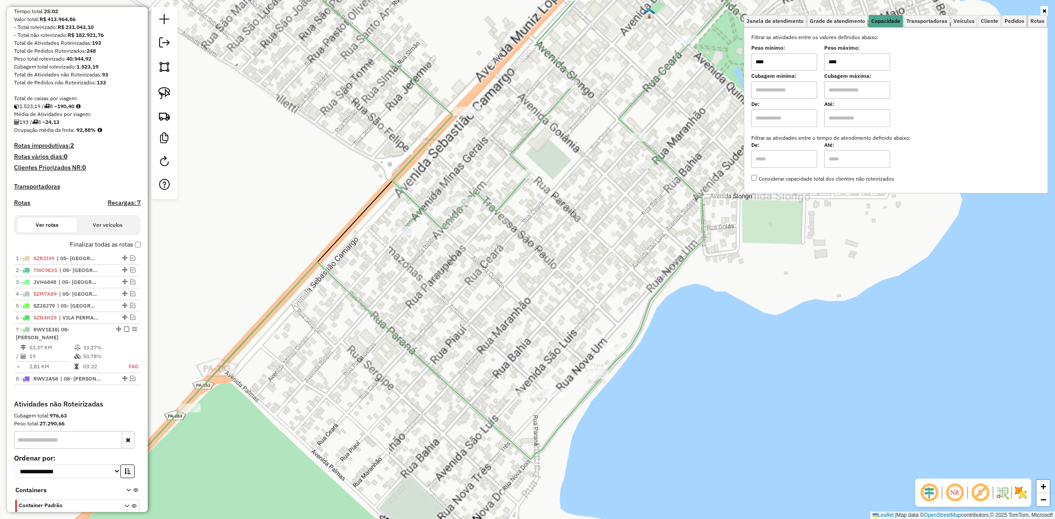
drag, startPoint x: 542, startPoint y: 419, endPoint x: 549, endPoint y: 328, distance: 90.4
click at [675, 319] on div "Janela de atendimento Grade de atendimento Capacidade Transportadoras Veículos …" at bounding box center [527, 259] width 1055 height 519
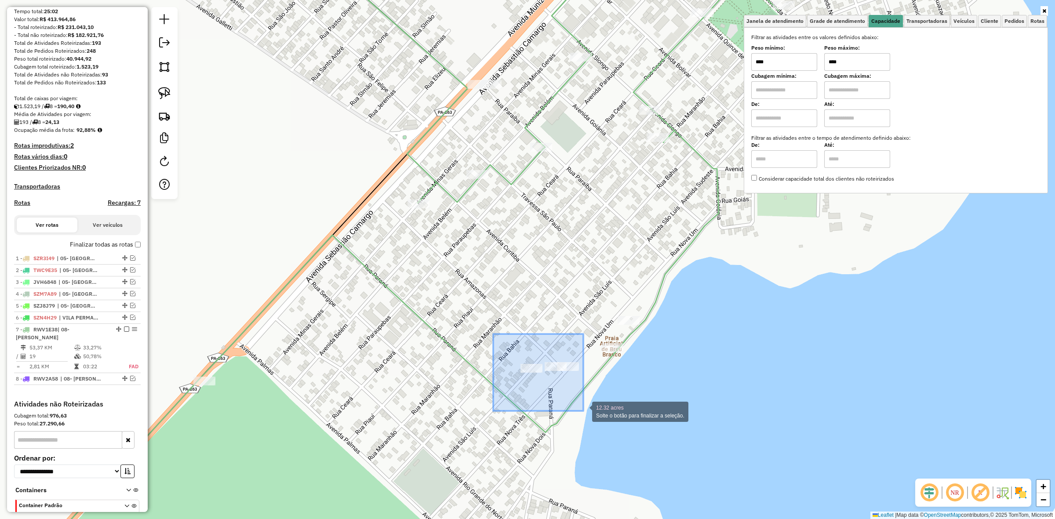
drag, startPoint x: 515, startPoint y: 372, endPoint x: 583, endPoint y: 411, distance: 78.8
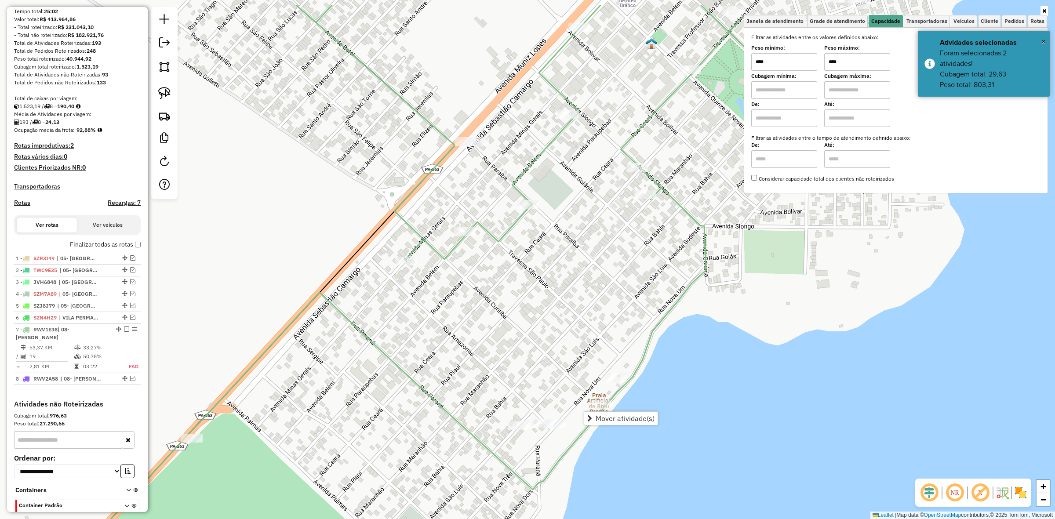
drag, startPoint x: 629, startPoint y: 263, endPoint x: 530, endPoint y: 335, distance: 122.1
click at [562, 418] on div "Janela de atendimento Grade de atendimento Capacidade Transportadoras Veículos …" at bounding box center [527, 259] width 1055 height 519
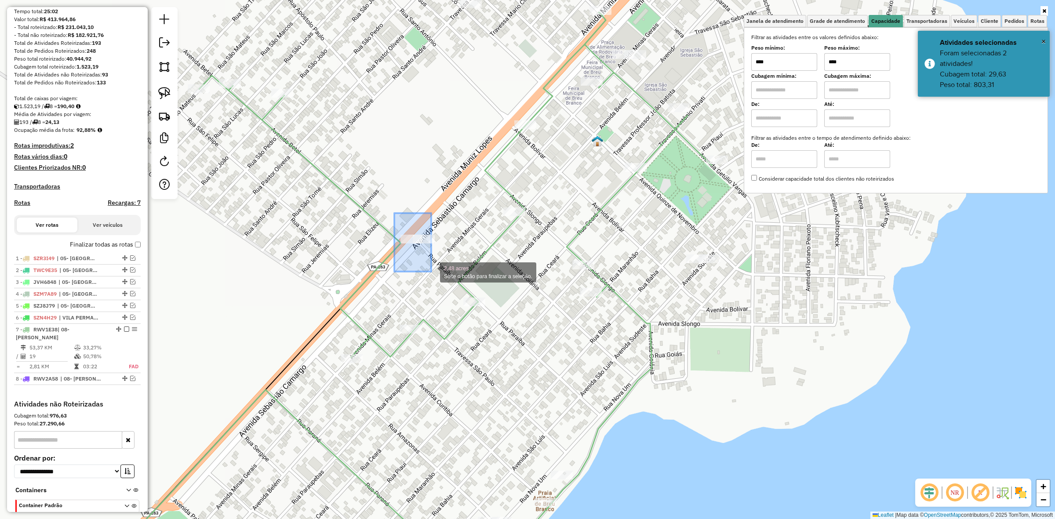
drag, startPoint x: 398, startPoint y: 231, endPoint x: 451, endPoint y: 276, distance: 69.5
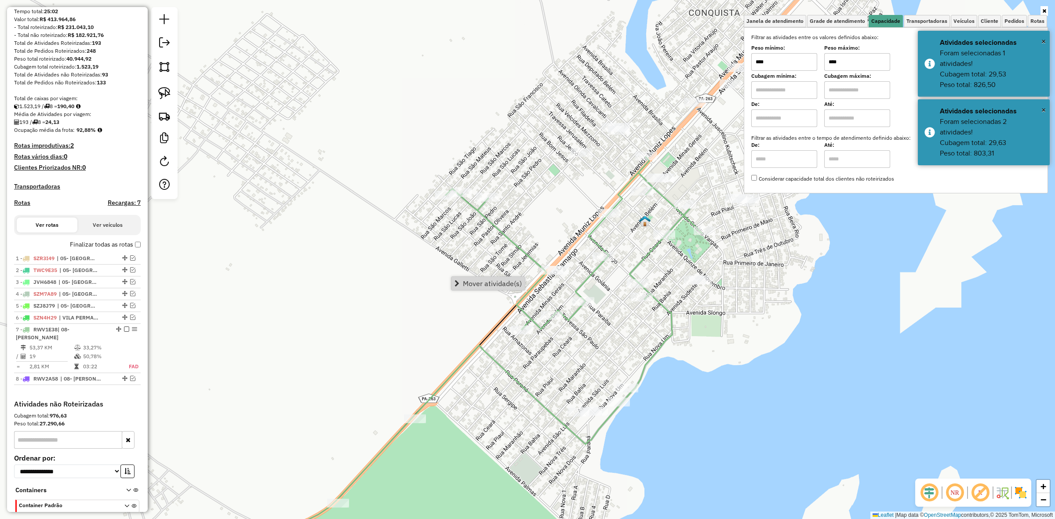
click at [672, 255] on div "Janela de atendimento Grade de atendimento Capacidade Transportadoras Veículos …" at bounding box center [527, 259] width 1055 height 519
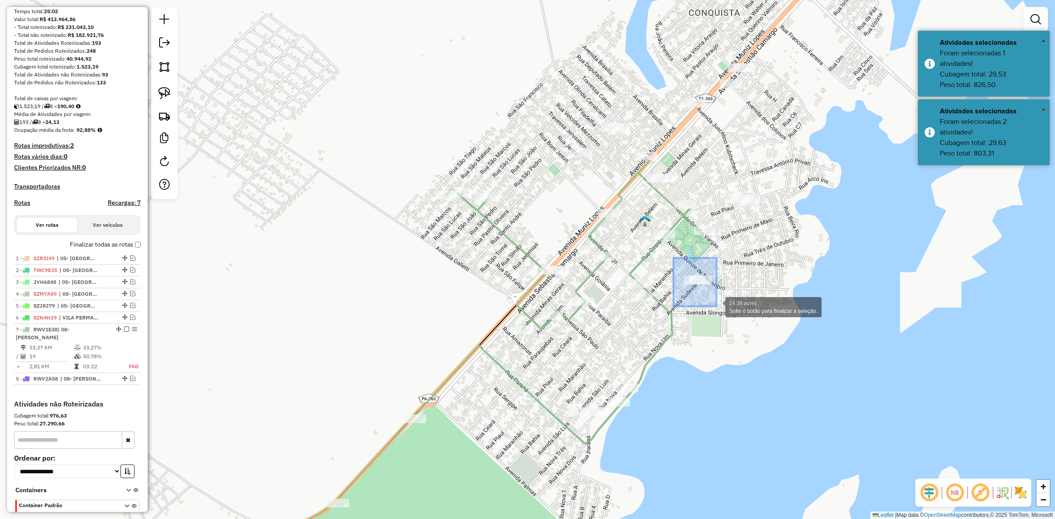
drag, startPoint x: 675, startPoint y: 262, endPoint x: 719, endPoint y: 306, distance: 62.8
click at [719, 306] on div "14.38 acres Solte o botão para finalizar a seleção. Janela de atendimento Grade…" at bounding box center [527, 259] width 1055 height 519
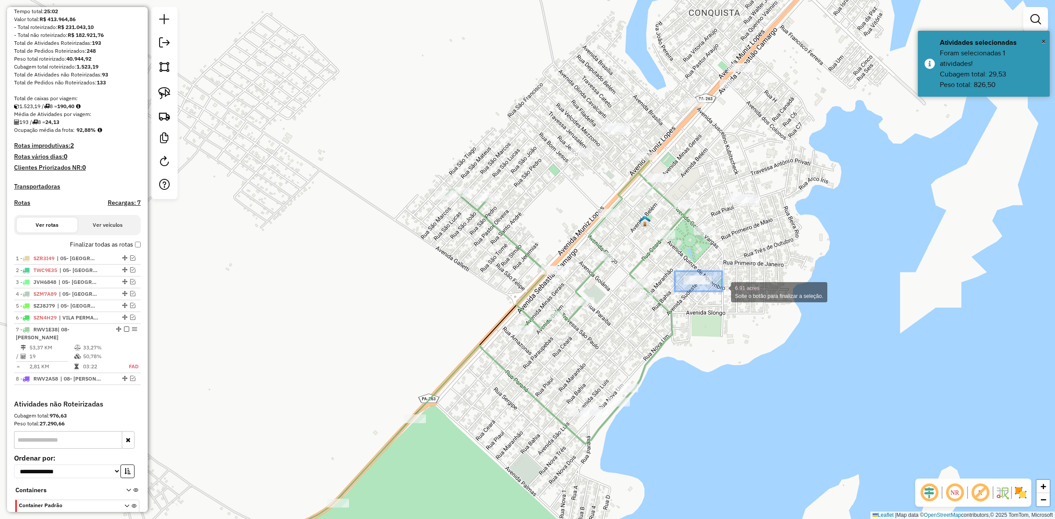
drag, startPoint x: 675, startPoint y: 271, endPoint x: 722, endPoint y: 292, distance: 51.2
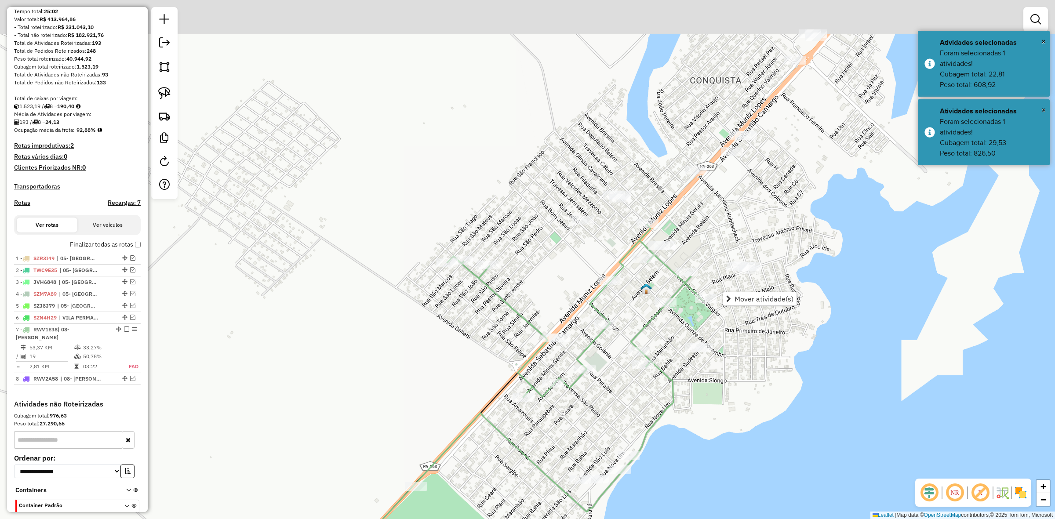
drag, startPoint x: 680, startPoint y: 306, endPoint x: 681, endPoint y: 331, distance: 24.2
click at [681, 331] on div "Janela de atendimento Grade de atendimento Capacidade Transportadoras Veículos …" at bounding box center [527, 259] width 1055 height 519
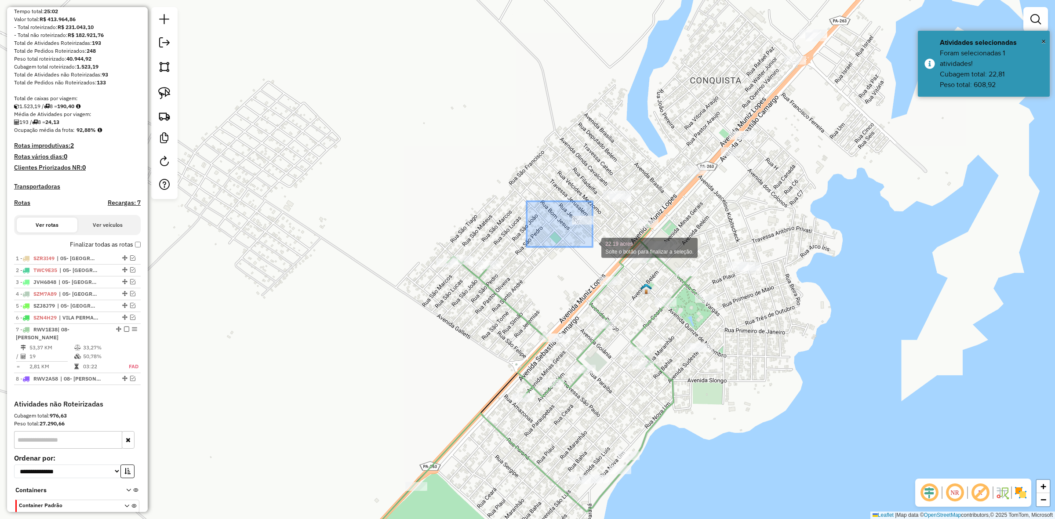
drag, startPoint x: 527, startPoint y: 201, endPoint x: 593, endPoint y: 247, distance: 80.3
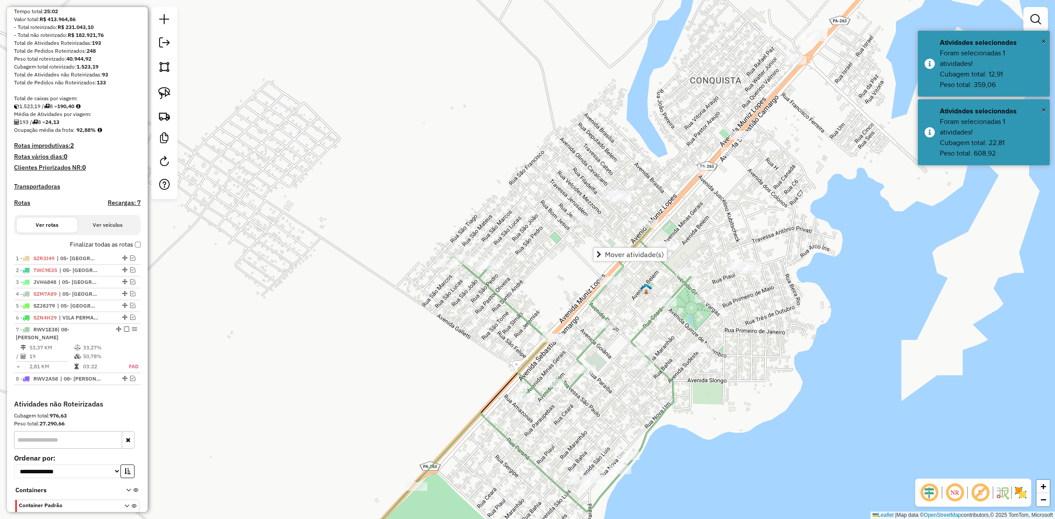
click at [674, 236] on div "Janela de atendimento Grade de atendimento Capacidade Transportadoras Veículos …" at bounding box center [527, 259] width 1055 height 519
drag, startPoint x: 646, startPoint y: 230, endPoint x: 689, endPoint y: 265, distance: 55.6
click at [689, 264] on div at bounding box center [690, 259] width 22 height 9
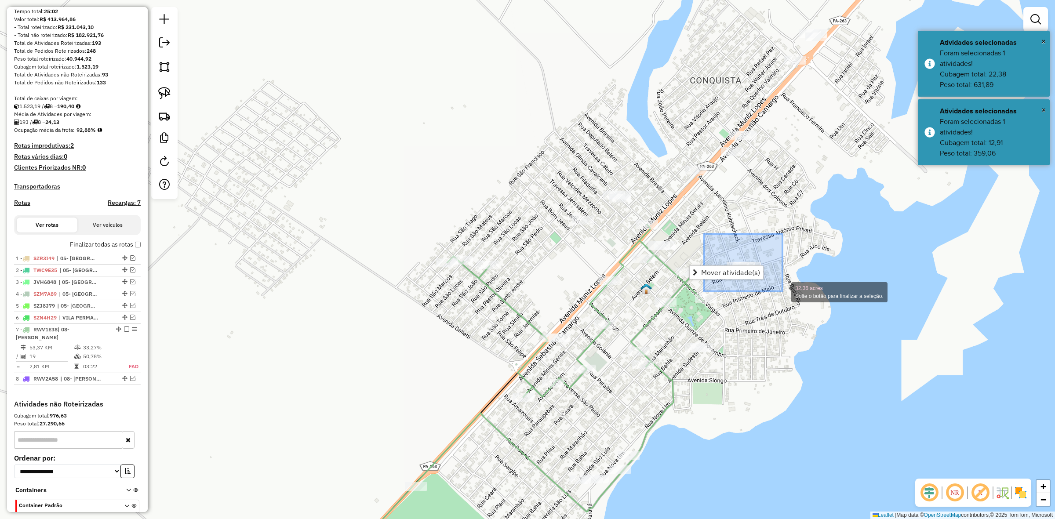
drag, startPoint x: 724, startPoint y: 266, endPoint x: 783, endPoint y: 292, distance: 63.6
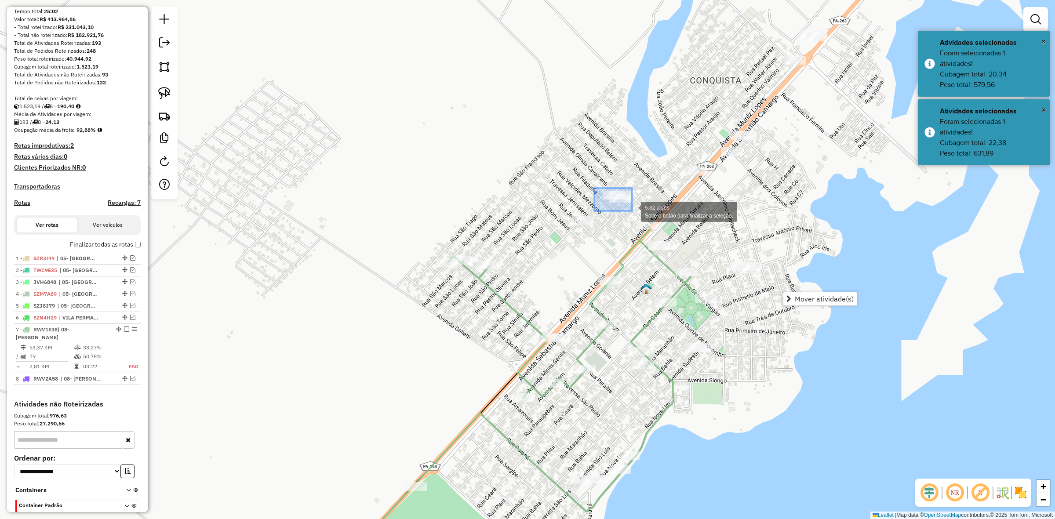
drag, startPoint x: 594, startPoint y: 188, endPoint x: 633, endPoint y: 211, distance: 44.9
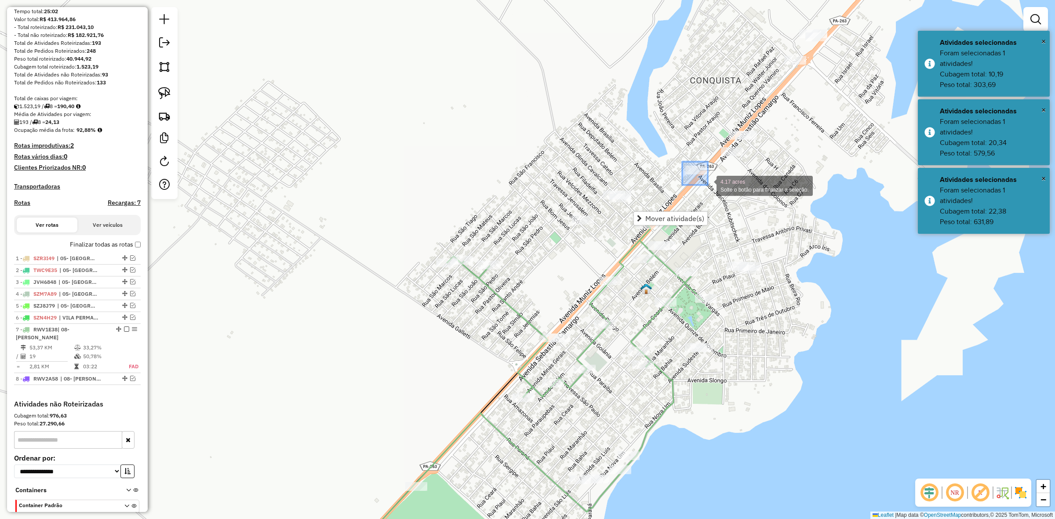
drag, startPoint x: 683, startPoint y: 168, endPoint x: 708, endPoint y: 185, distance: 30.1
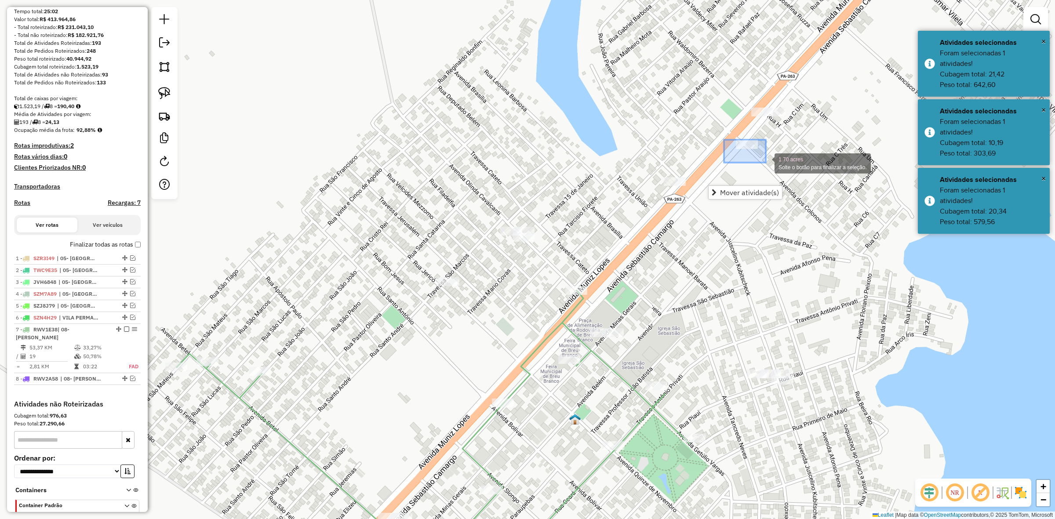
drag, startPoint x: 724, startPoint y: 140, endPoint x: 766, endPoint y: 163, distance: 47.6
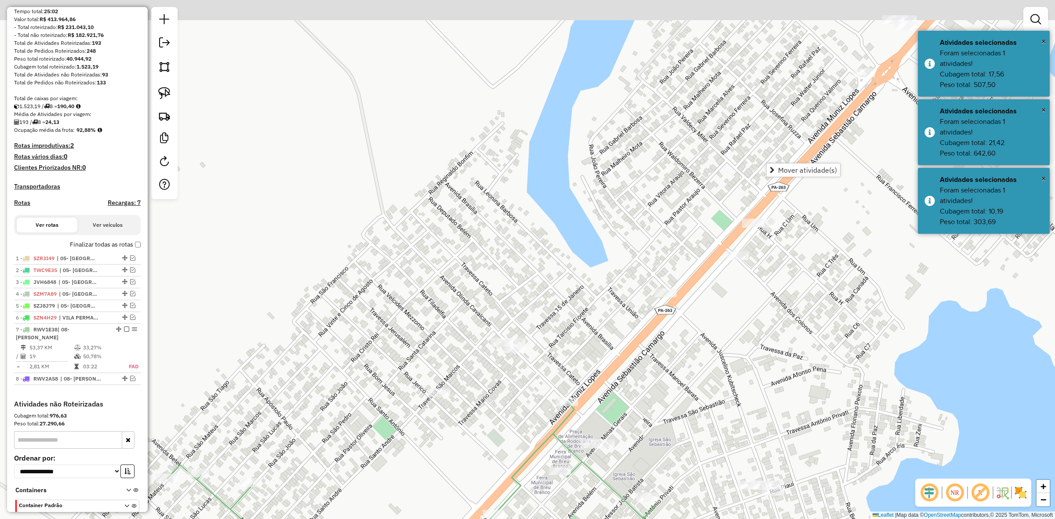
drag, startPoint x: 815, startPoint y: 137, endPoint x: 805, endPoint y: 248, distance: 111.6
click at [805, 248] on div "Janela de atendimento Grade de atendimento Capacidade Transportadoras Veículos …" at bounding box center [527, 259] width 1055 height 519
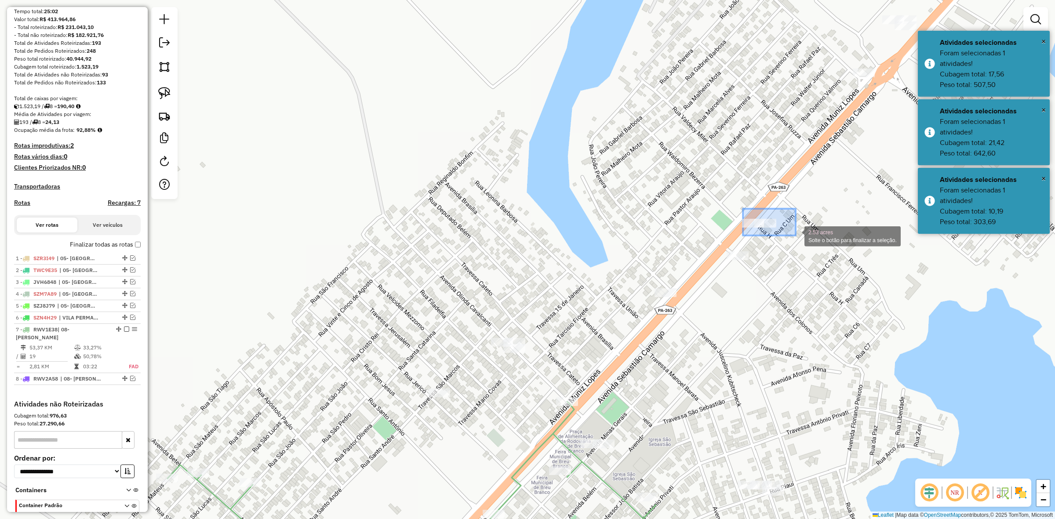
drag, startPoint x: 743, startPoint y: 218, endPoint x: 796, endPoint y: 236, distance: 55.6
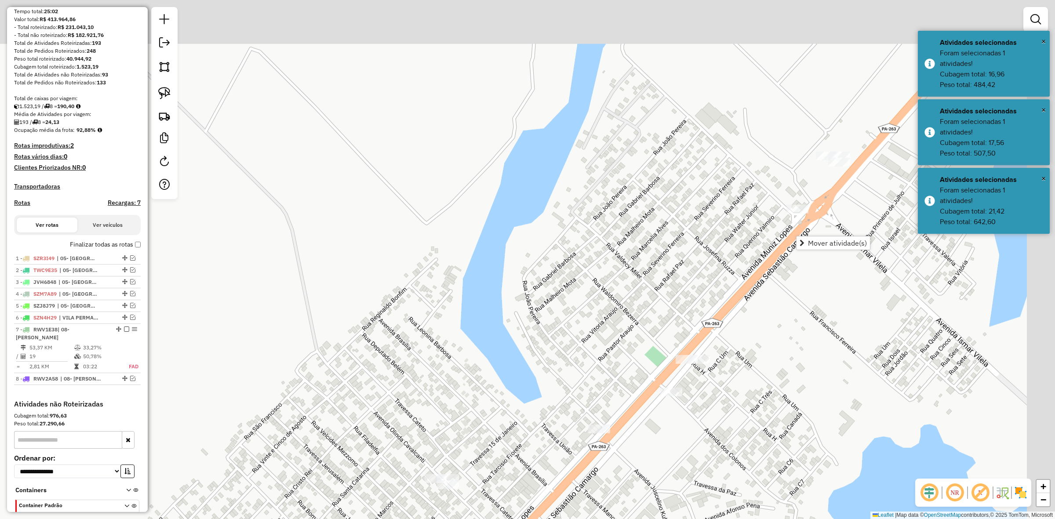
drag, startPoint x: 775, startPoint y: 193, endPoint x: 695, endPoint y: 274, distance: 113.5
click at [697, 281] on div "Janela de atendimento Grade de atendimento Capacidade Transportadoras Veículos …" at bounding box center [527, 259] width 1055 height 519
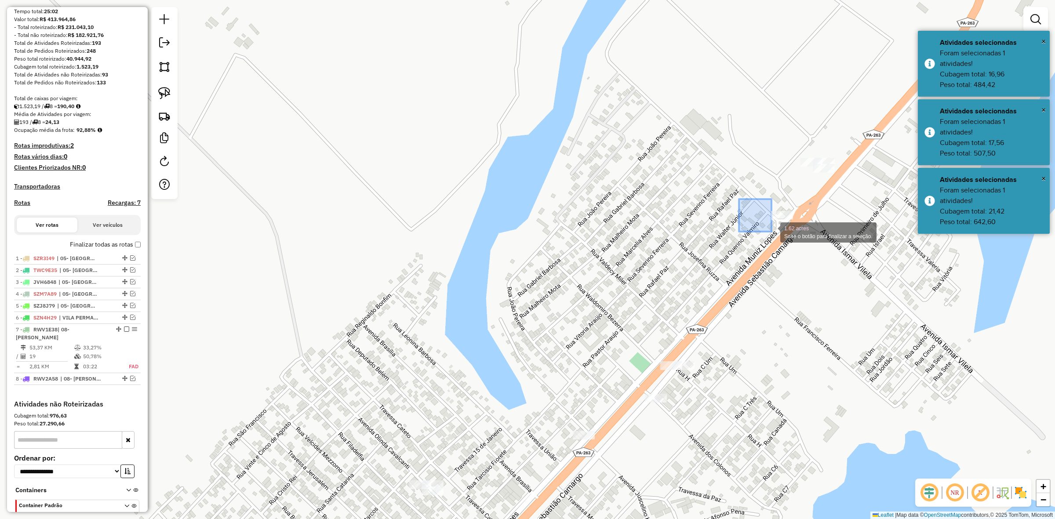
drag, startPoint x: 739, startPoint y: 199, endPoint x: 787, endPoint y: 235, distance: 60.3
click at [786, 235] on div "1.62 acres Solte o botão para finalizar a seleção. Janela de atendimento Grade …" at bounding box center [527, 259] width 1055 height 519
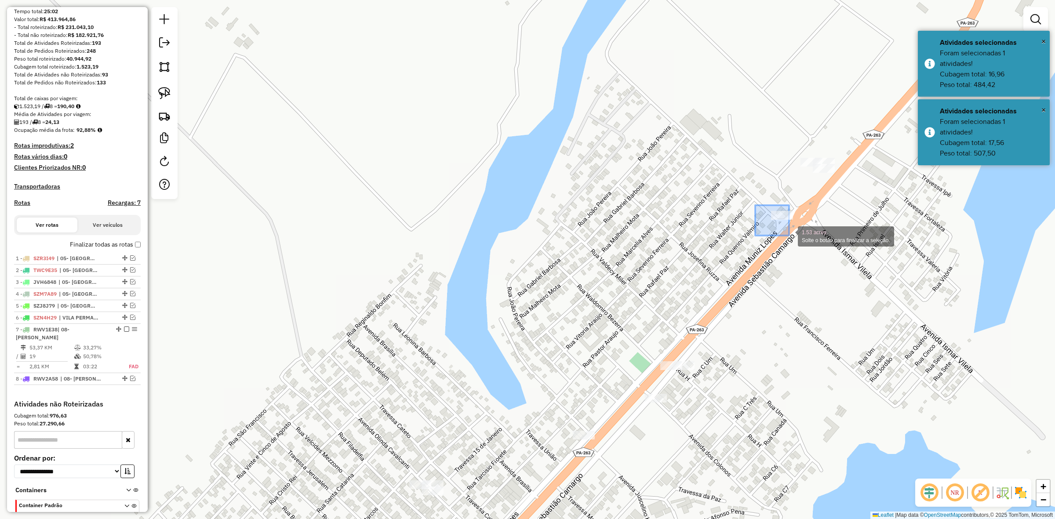
drag, startPoint x: 755, startPoint y: 205, endPoint x: 809, endPoint y: 242, distance: 64.9
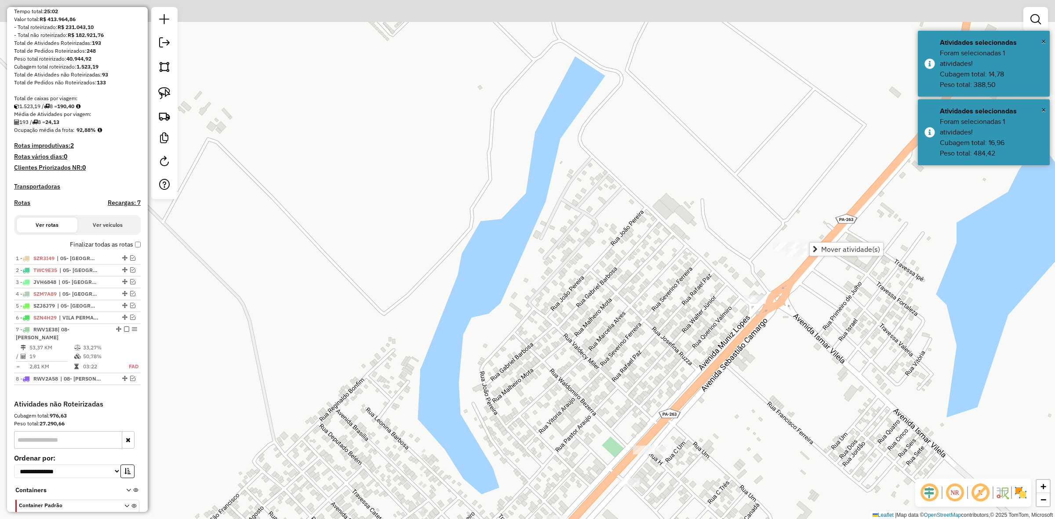
drag, startPoint x: 807, startPoint y: 244, endPoint x: 698, endPoint y: 372, distance: 168.1
click at [700, 375] on div "Janela de atendimento Grade de atendimento Capacidade Transportadoras Veículos …" at bounding box center [527, 259] width 1055 height 519
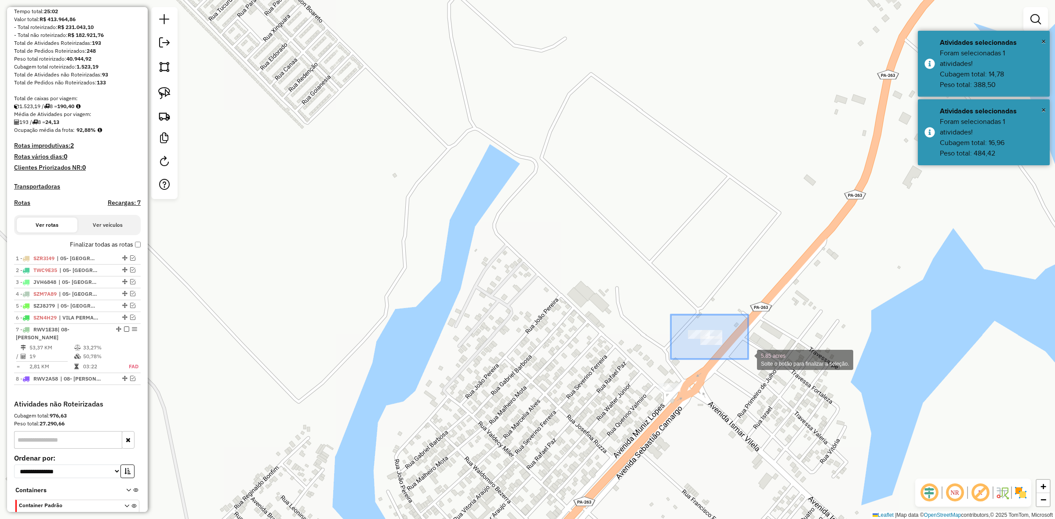
drag, startPoint x: 671, startPoint y: 315, endPoint x: 764, endPoint y: 361, distance: 103.8
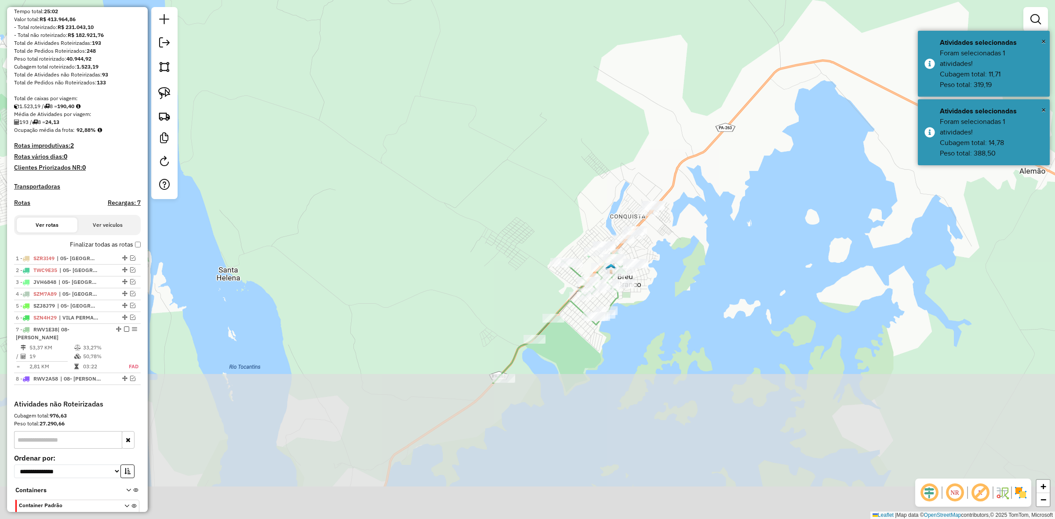
drag, startPoint x: 623, startPoint y: 390, endPoint x: 624, endPoint y: 210, distance: 180.3
click at [624, 213] on div "Janela de atendimento Grade de atendimento Capacidade Transportadoras Veículos …" at bounding box center [527, 259] width 1055 height 519
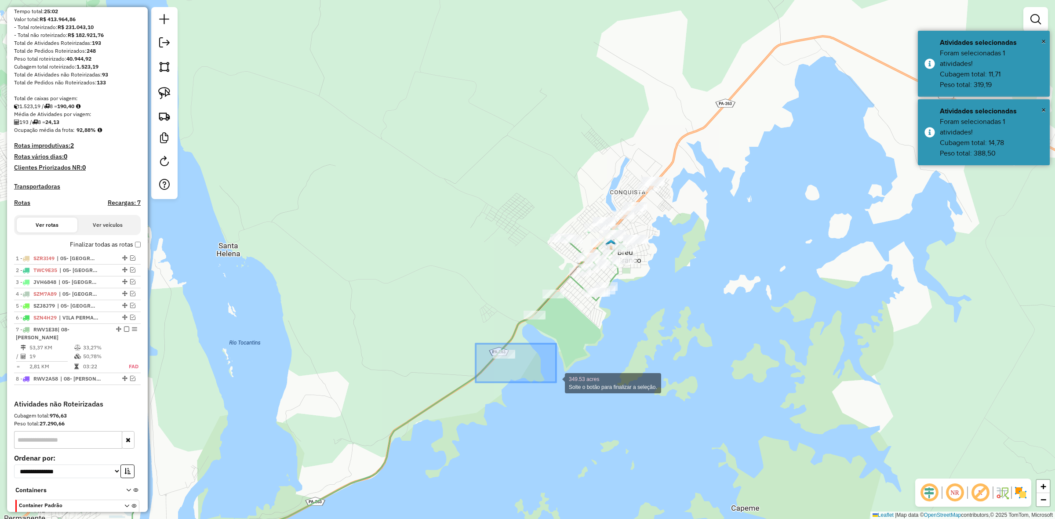
drag, startPoint x: 476, startPoint y: 344, endPoint x: 556, endPoint y: 383, distance: 89.3
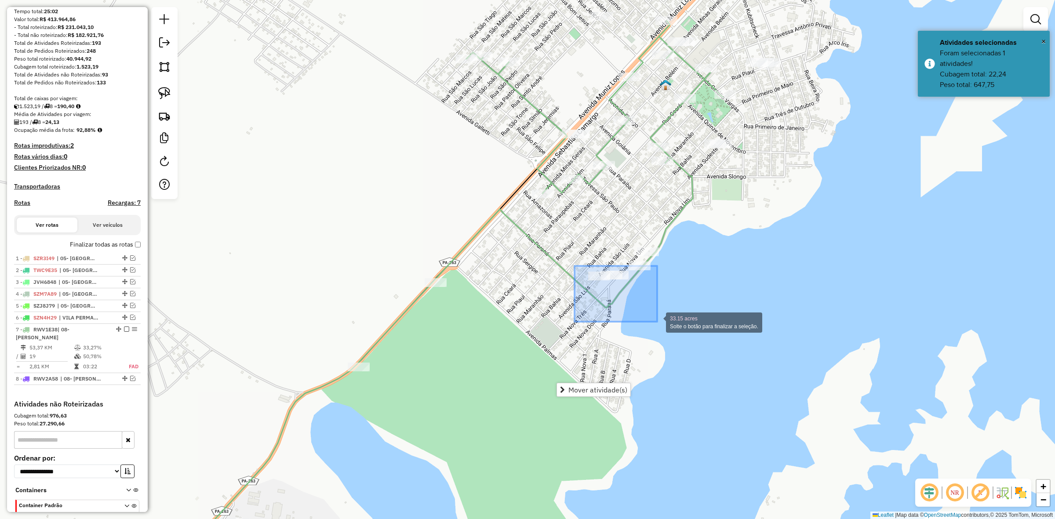
drag, startPoint x: 575, startPoint y: 266, endPoint x: 657, endPoint y: 322, distance: 99.8
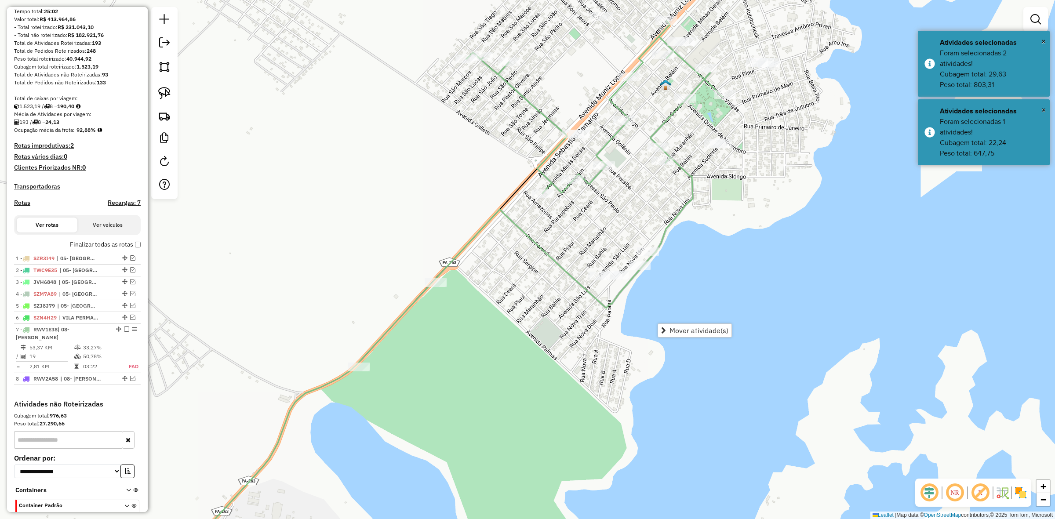
click at [592, 230] on div "Janela de atendimento Grade de atendimento Capacidade Transportadoras Veículos …" at bounding box center [527, 259] width 1055 height 519
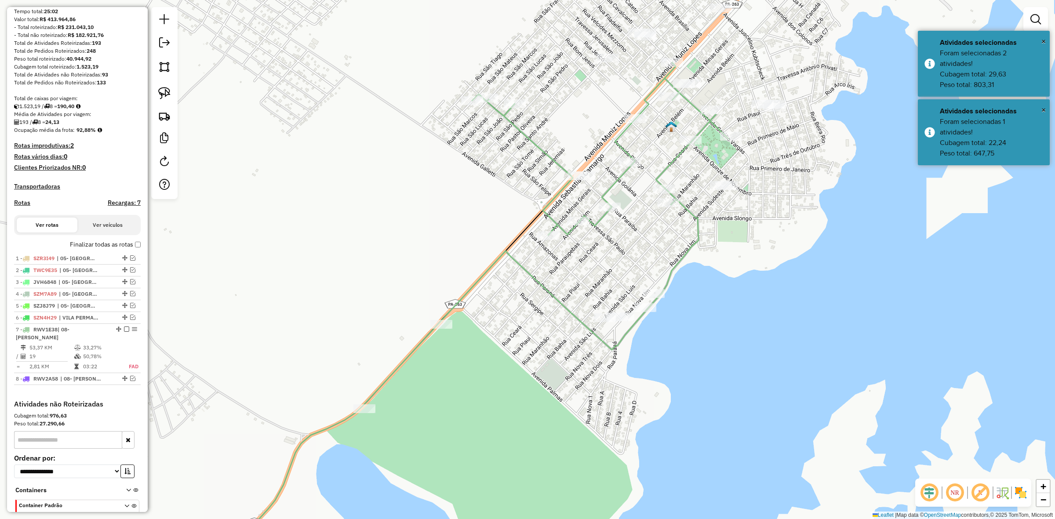
drag, startPoint x: 590, startPoint y: 220, endPoint x: 597, endPoint y: 312, distance: 92.2
click at [597, 324] on div "Janela de atendimento Grade de atendimento Capacidade Transportadoras Veículos …" at bounding box center [527, 259] width 1055 height 519
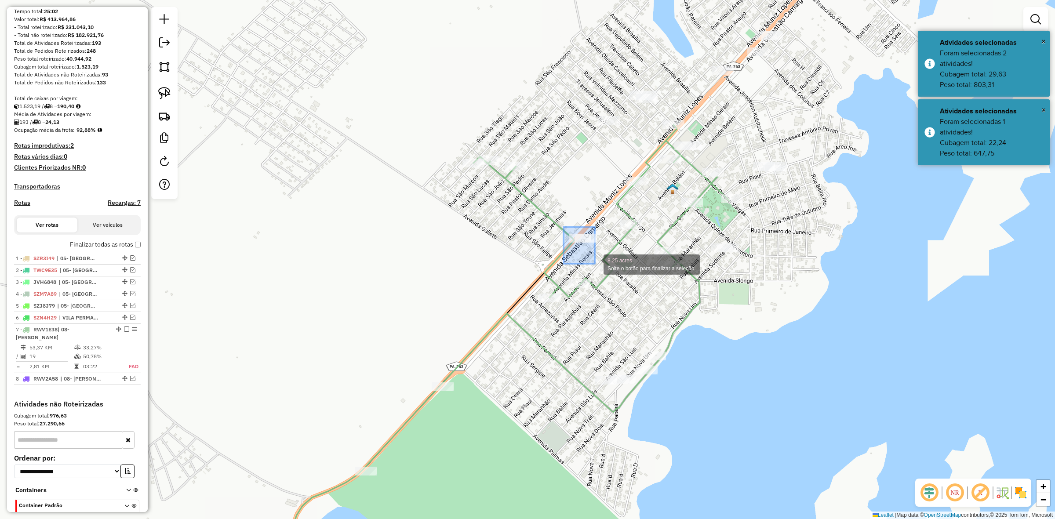
drag, startPoint x: 568, startPoint y: 243, endPoint x: 595, endPoint y: 264, distance: 33.9
click at [701, 233] on div "Janela de atendimento Grade de atendimento Capacidade Transportadoras Veículos …" at bounding box center [527, 259] width 1055 height 519
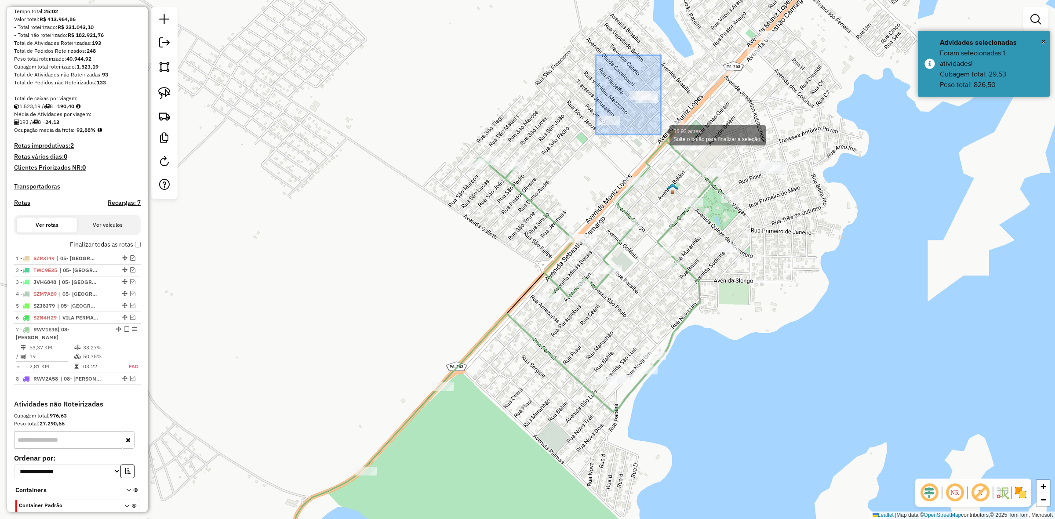
drag, startPoint x: 594, startPoint y: 73, endPoint x: 661, endPoint y: 135, distance: 90.2
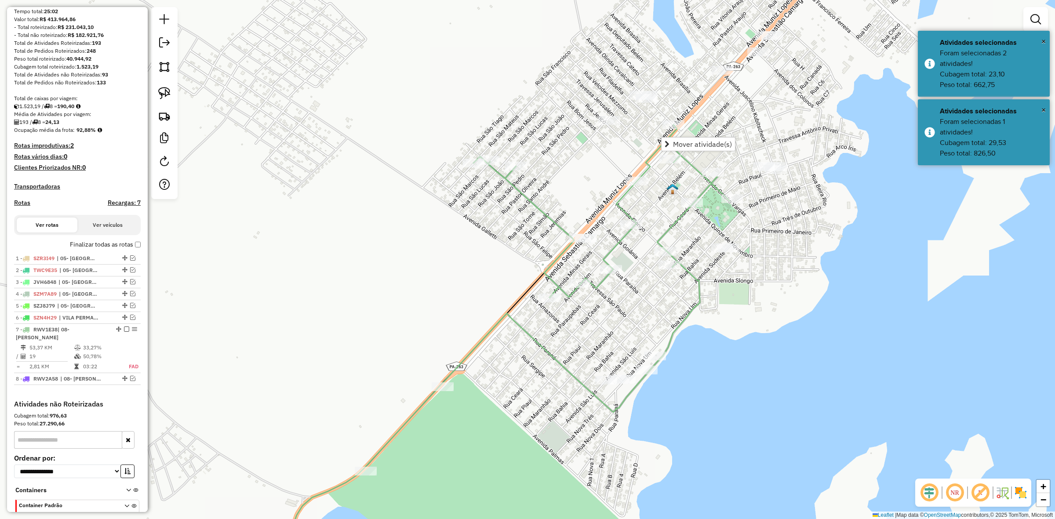
click at [663, 245] on icon at bounding box center [547, 297] width 366 height 344
select select "**********"
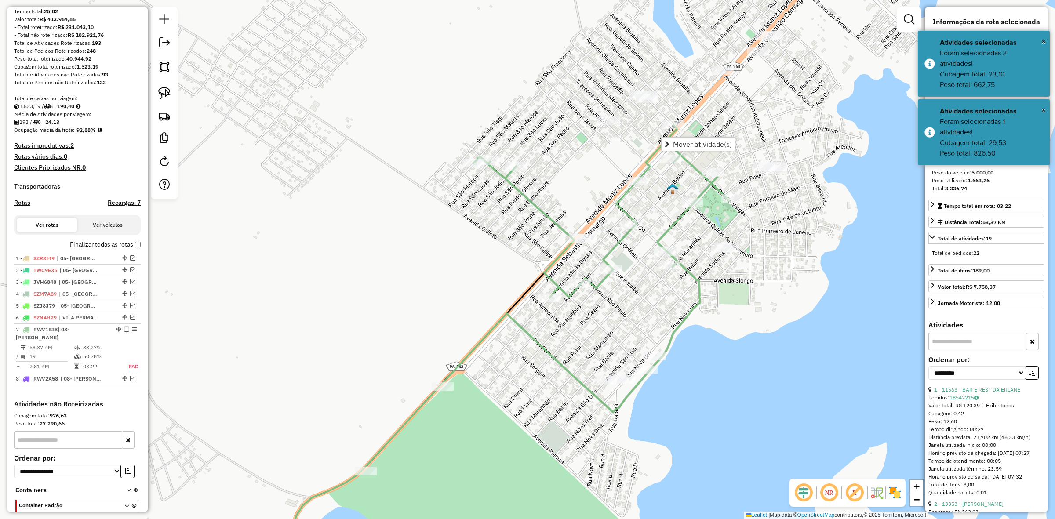
scroll to position [144, 0]
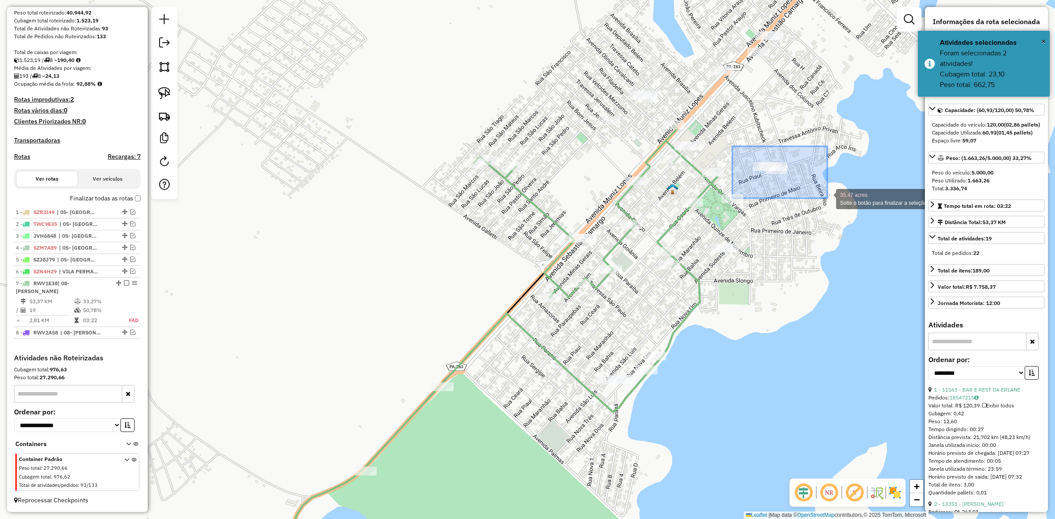
drag, startPoint x: 734, startPoint y: 148, endPoint x: 829, endPoint y: 198, distance: 107.6
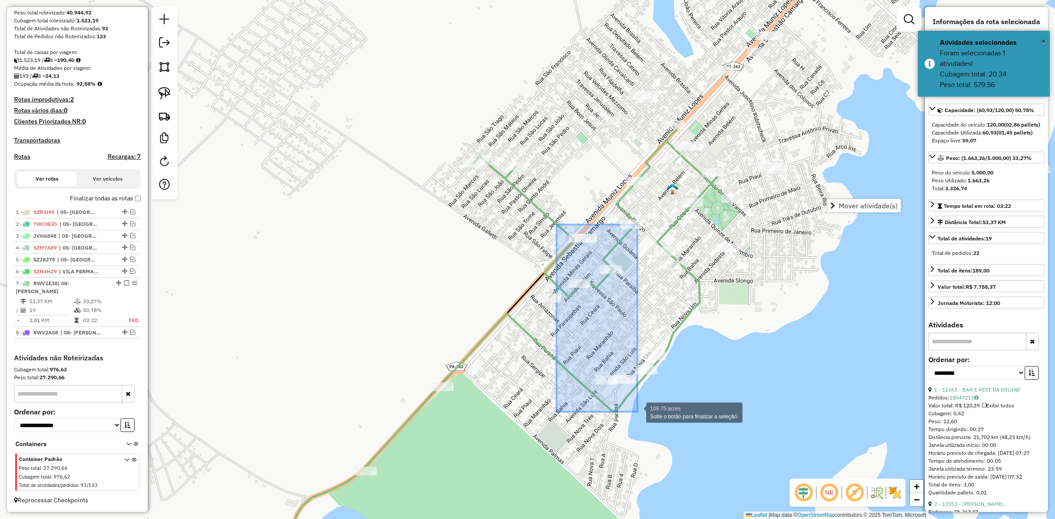
drag, startPoint x: 557, startPoint y: 225, endPoint x: 638, endPoint y: 412, distance: 204.0
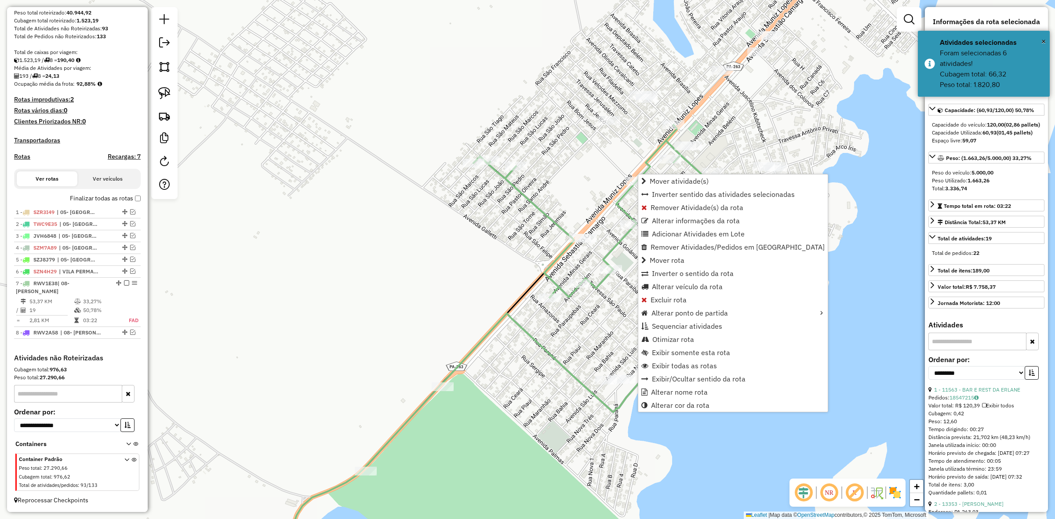
click at [549, 355] on icon at bounding box center [547, 297] width 366 height 344
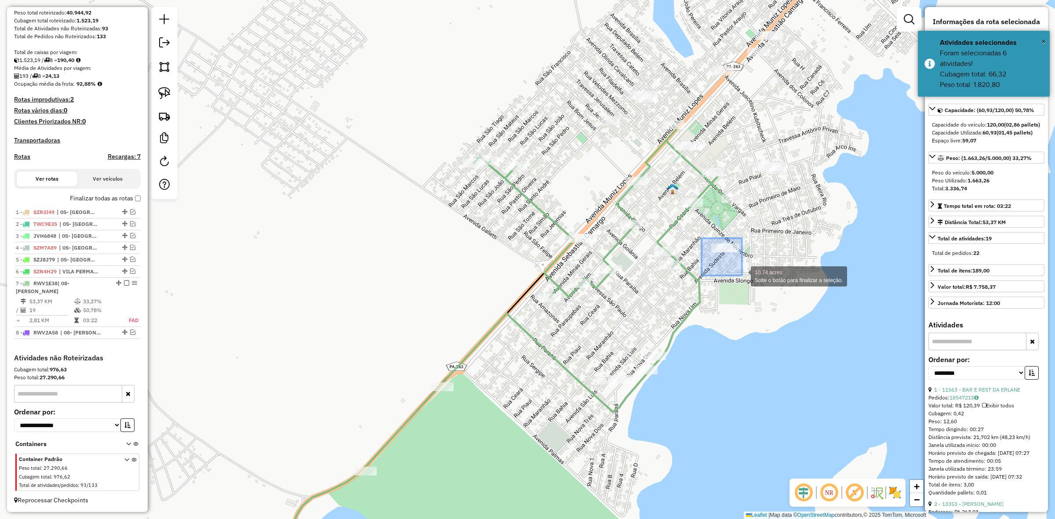
drag
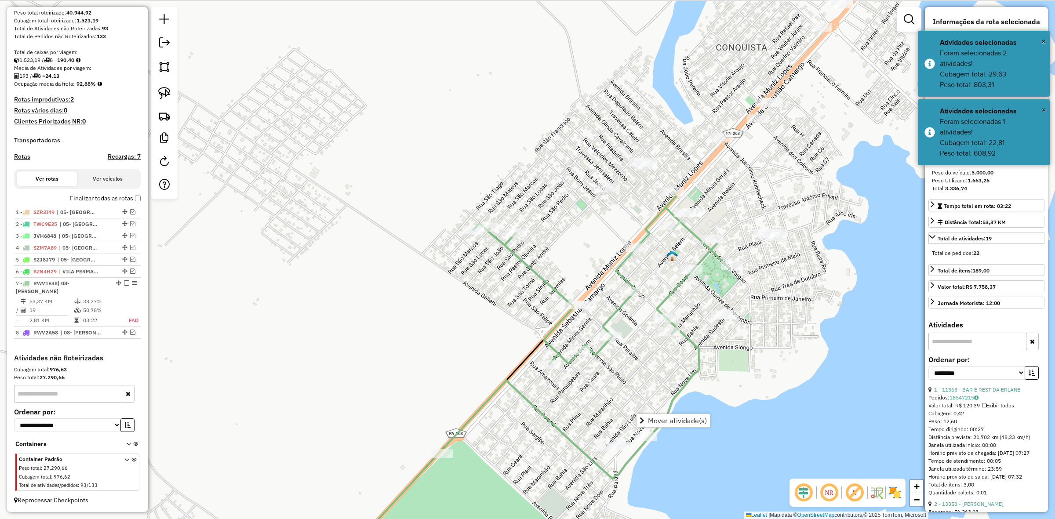
click at [639, 361] on div "Janela de atendimento Grade de atendimento Capacidade Transportadoras Veículos …" at bounding box center [527, 259] width 1055 height 519
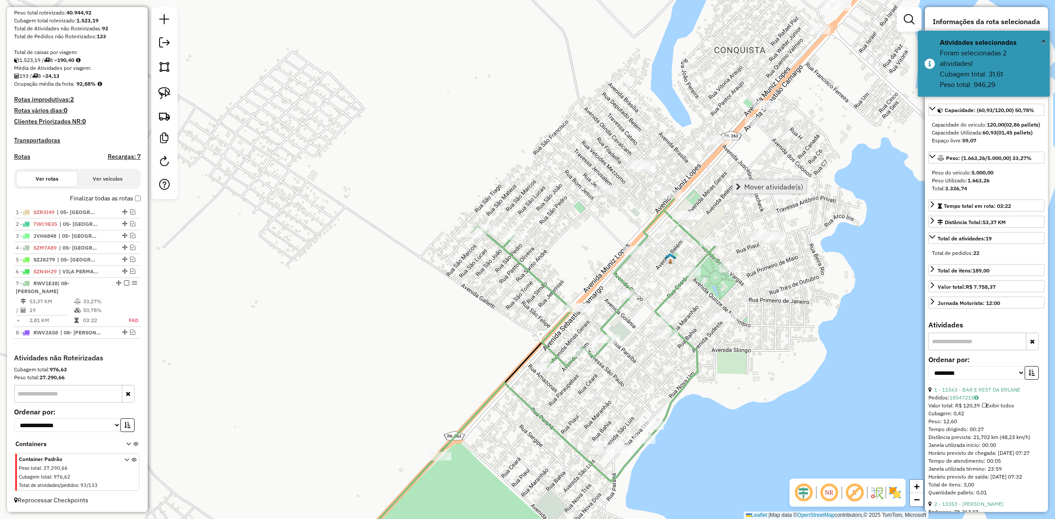
click at [764, 184] on span "Mover atividade(s)" at bounding box center [773, 186] width 59 height 7
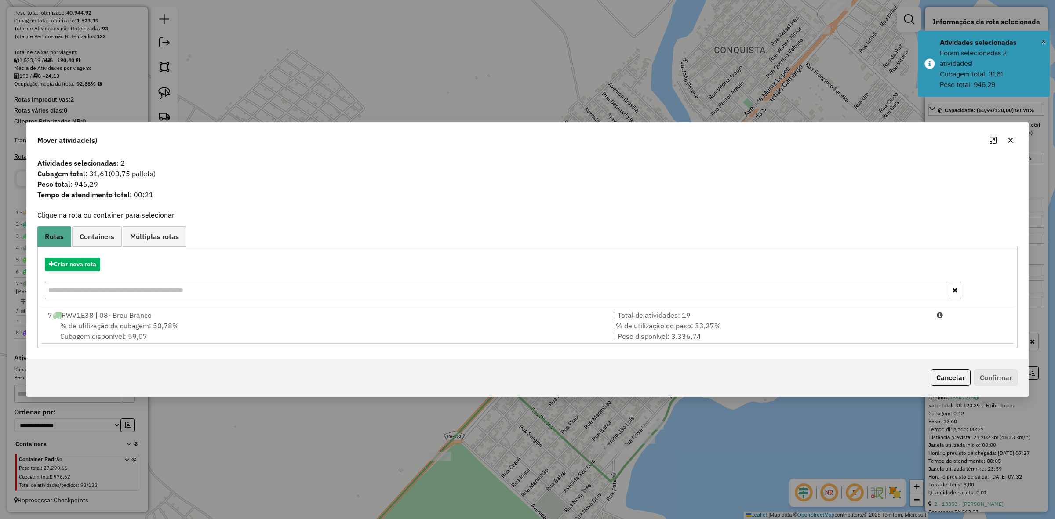
click at [774, 310] on div "| Total de atividades: 19" at bounding box center [770, 315] width 323 height 11
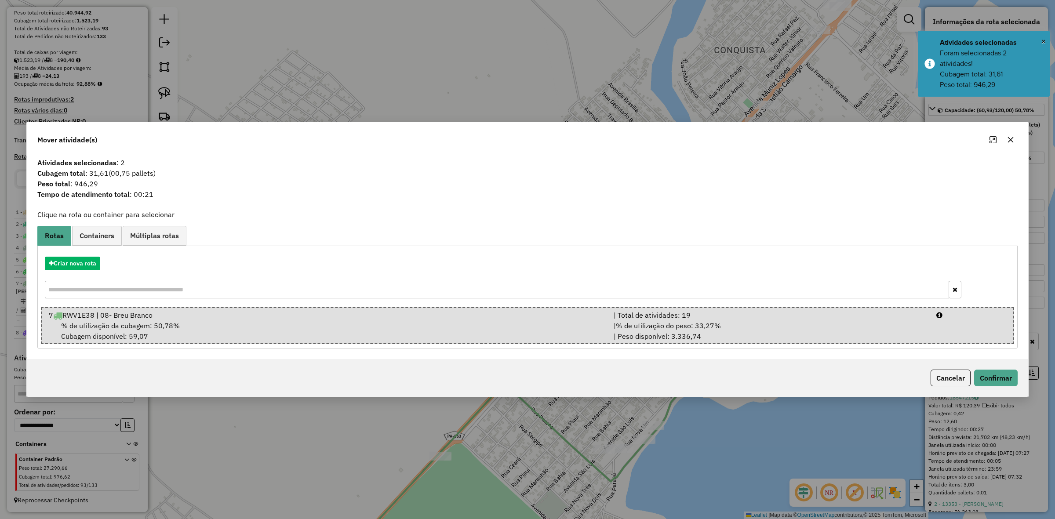
click at [774, 309] on li "7 RWV1E38 | 08- Breu Branco | Total de atividades: 19 % de utilização da cubage…" at bounding box center [527, 325] width 973 height 37
click at [997, 385] on button "Confirmar" at bounding box center [996, 378] width 44 height 17
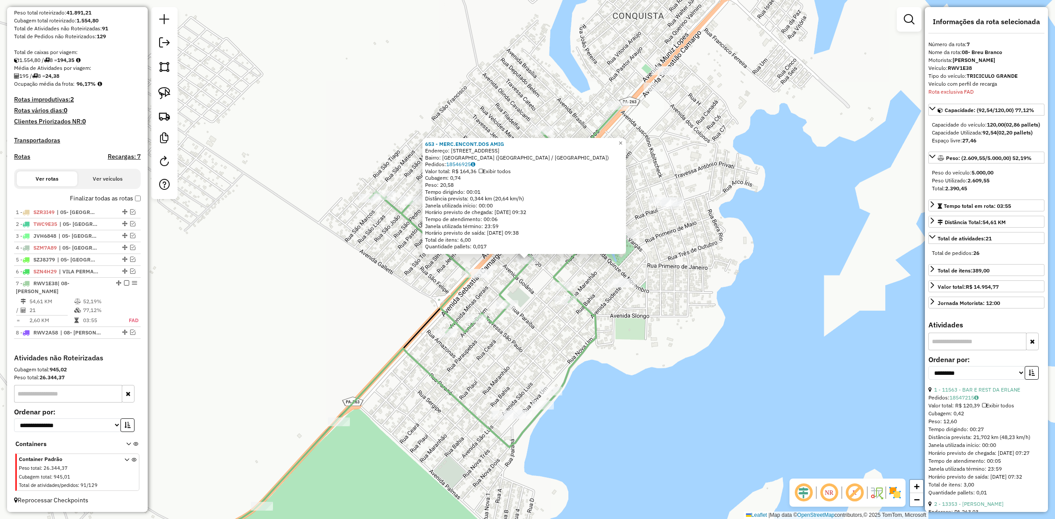
click at [788, 251] on div "653 - MERC.ENCONT.DOS AMIG Endereço: [STREET_ADDRESS] [GEOGRAPHIC_DATA]: 185469…" at bounding box center [527, 259] width 1055 height 519
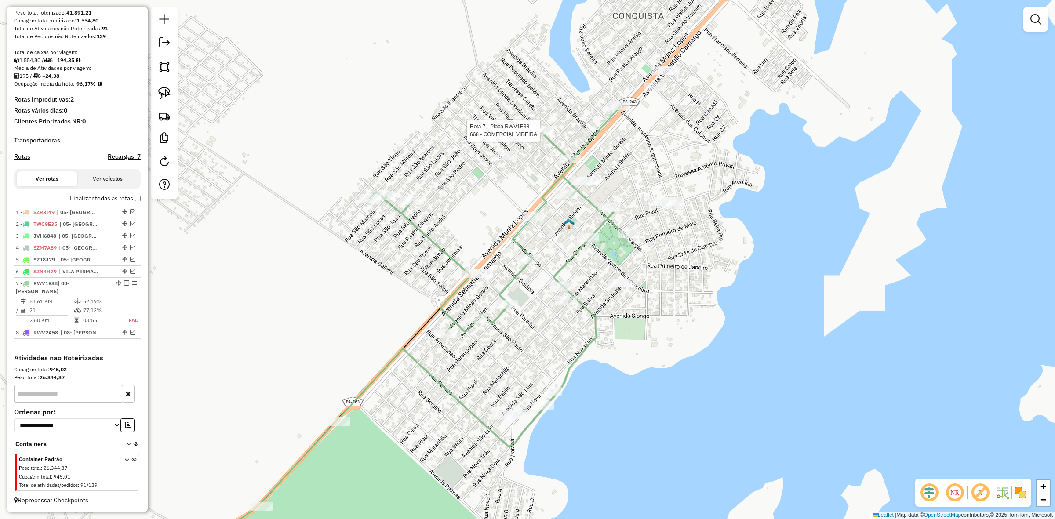
select select "**********"
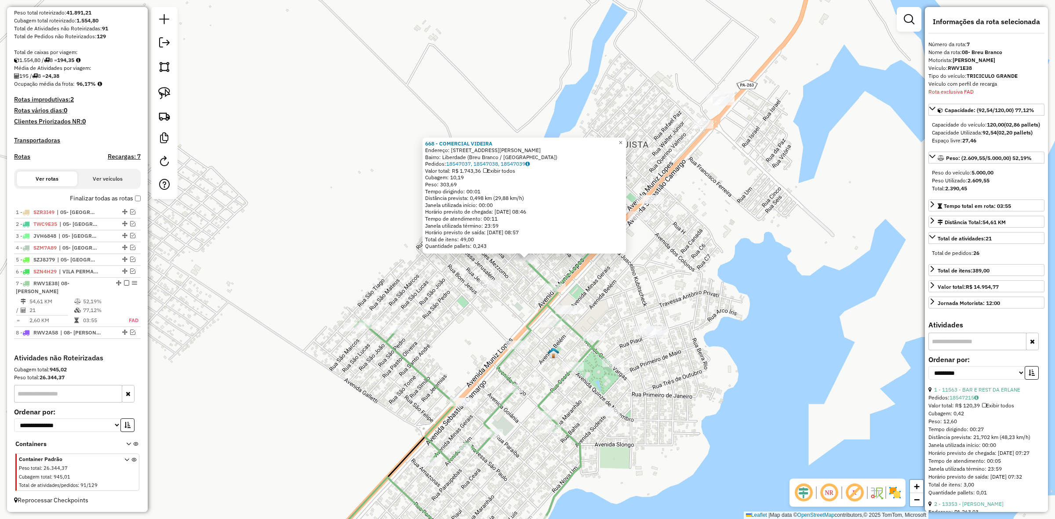
click at [626, 281] on div "668 - COMERCIAL VIDEIRA Endereço: [STREET_ADDRESS] Pedidos: 18547037, 18547038,…" at bounding box center [527, 259] width 1055 height 519
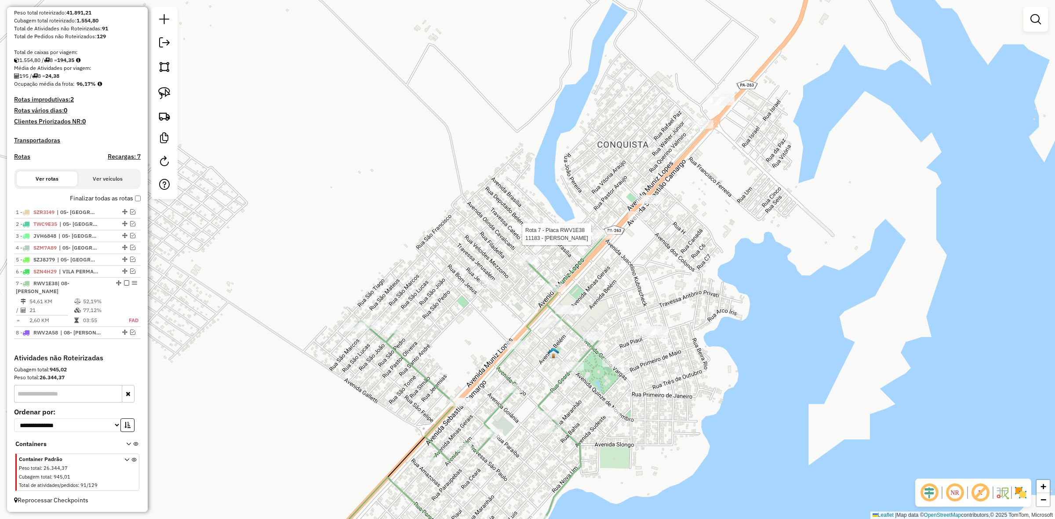
select select "**********"
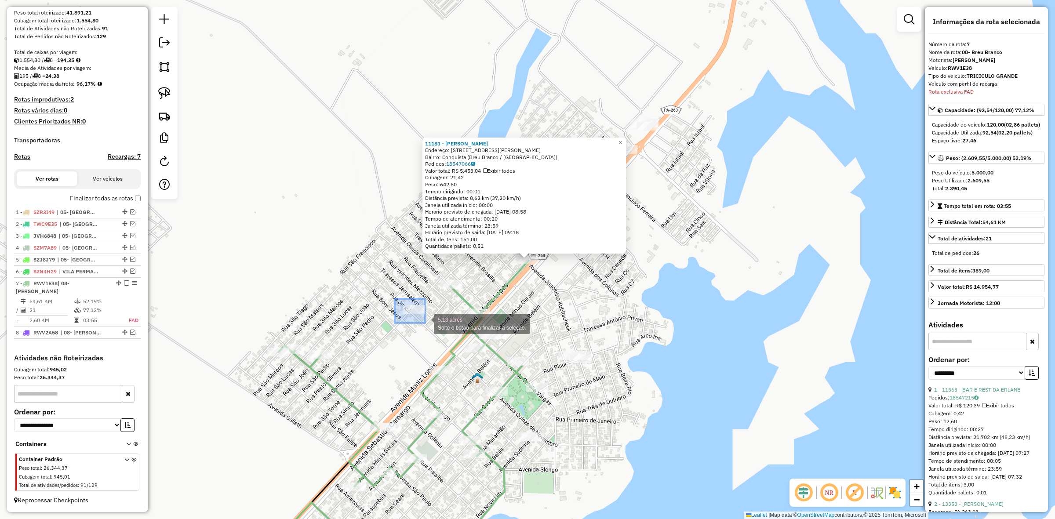
drag, startPoint x: 395, startPoint y: 299, endPoint x: 425, endPoint y: 323, distance: 38.8
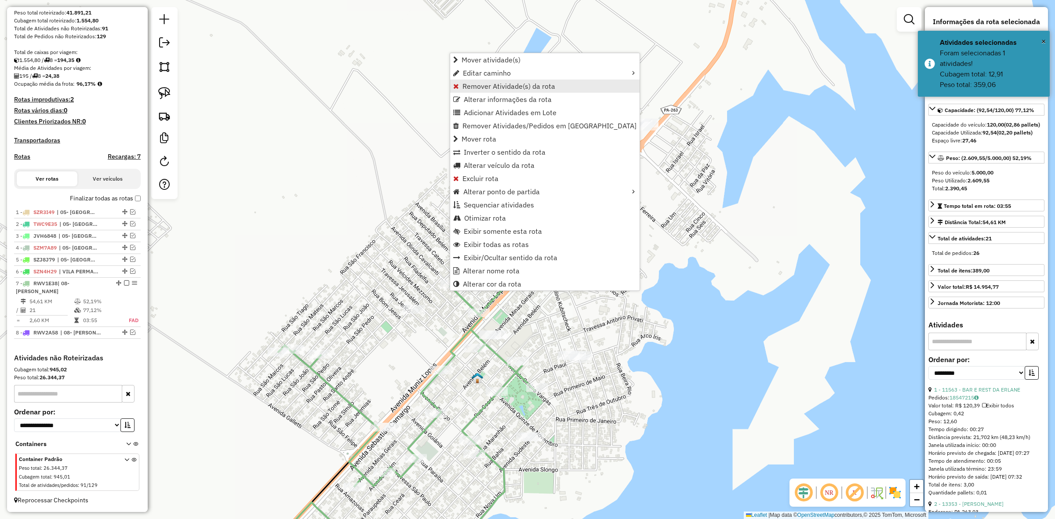
click at [507, 87] on span "Remover Atividade(s) da rota" at bounding box center [509, 86] width 93 height 7
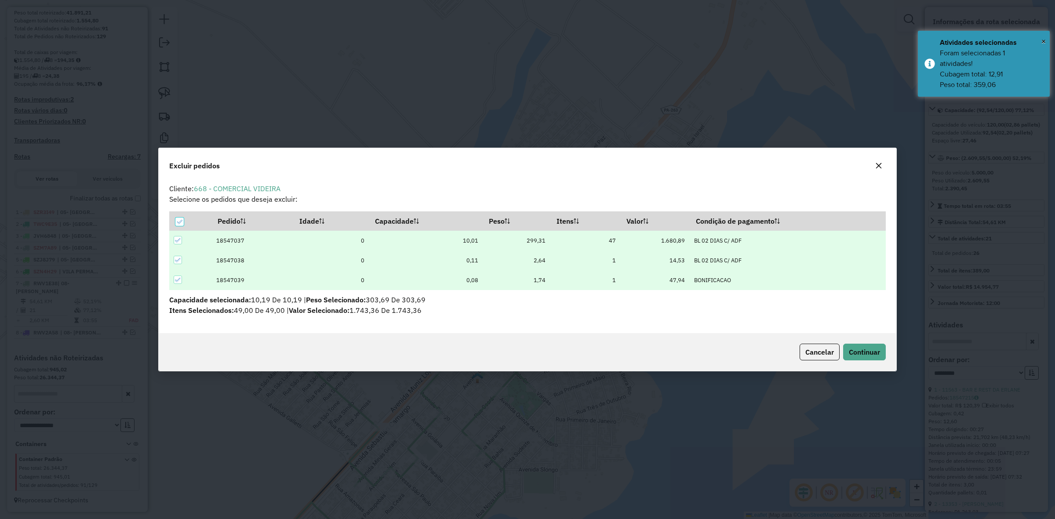
scroll to position [4, 3]
click at [882, 346] on button "Continuar" at bounding box center [864, 352] width 43 height 17
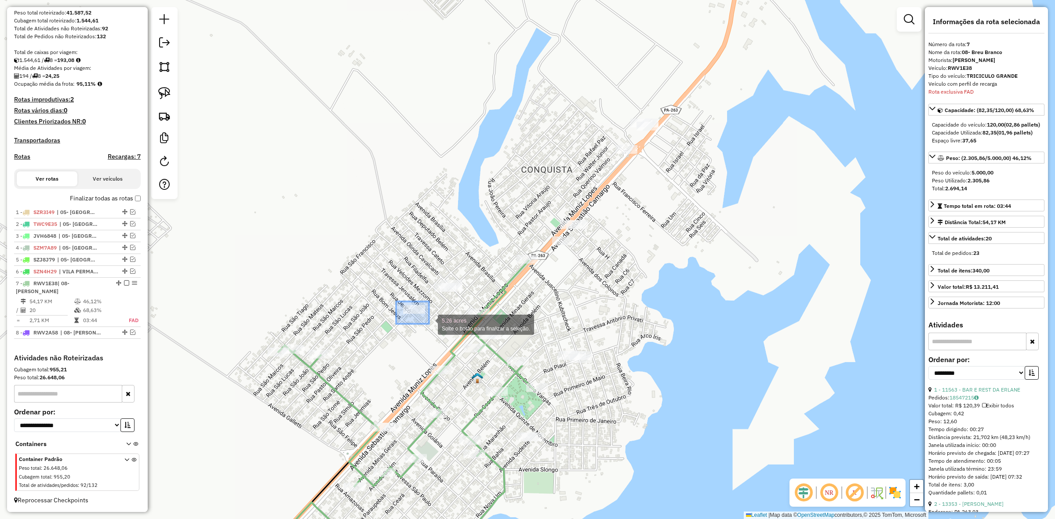
drag, startPoint x: 396, startPoint y: 302, endPoint x: 429, endPoint y: 324, distance: 39.9
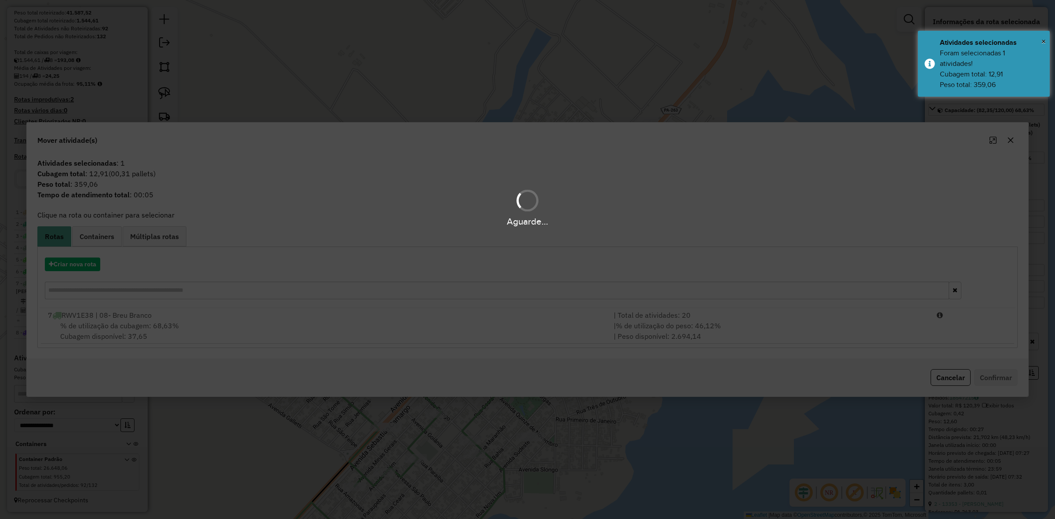
click at [498, 334] on div "Aguarde..." at bounding box center [527, 259] width 1055 height 519
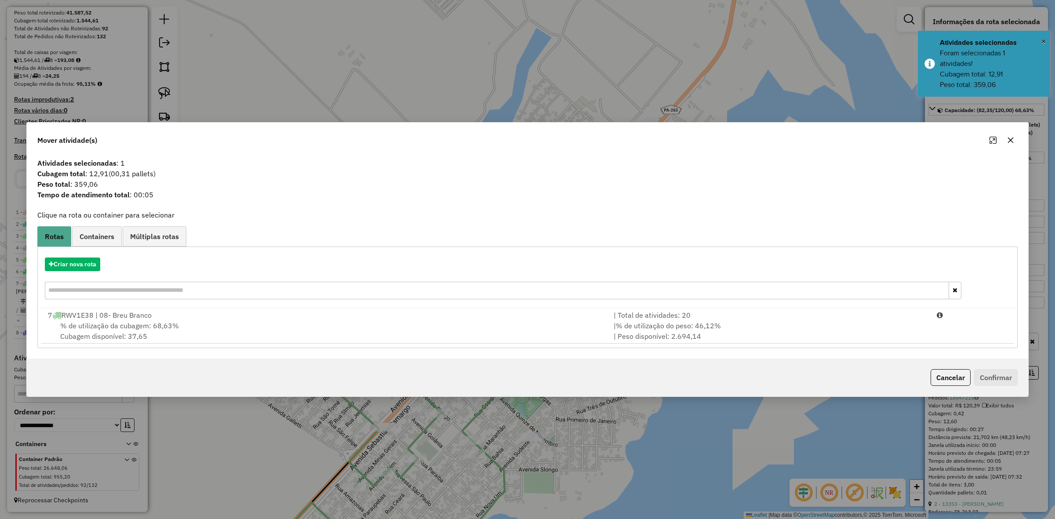
click at [498, 334] on div "% de utilização da cubagem: 68,63% Cubagem disponível: 37,65" at bounding box center [326, 331] width 566 height 21
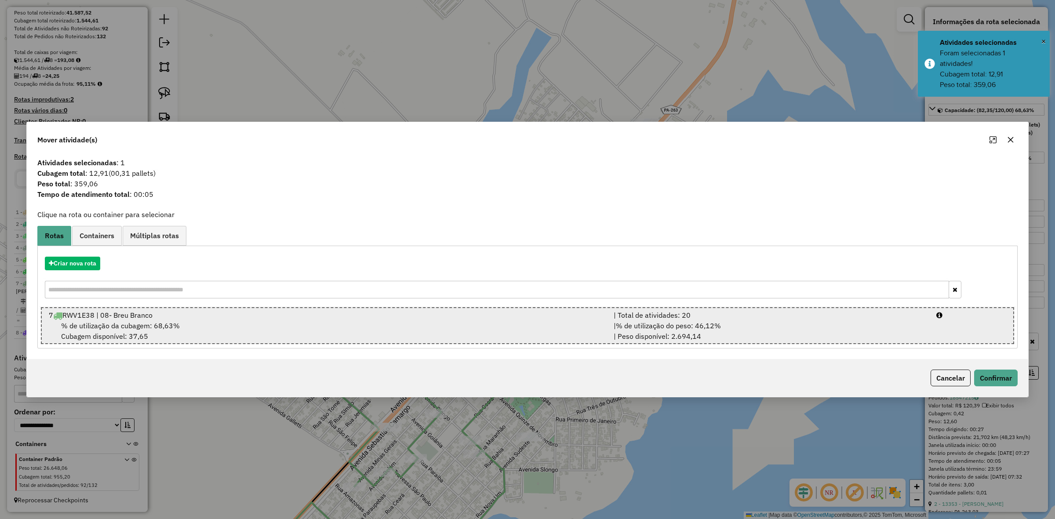
drag, startPoint x: 498, startPoint y: 334, endPoint x: 691, endPoint y: 341, distance: 193.6
click at [498, 335] on div "% de utilização da cubagem: 68,63% Cubagem disponível: 37,65" at bounding box center [326, 331] width 565 height 21
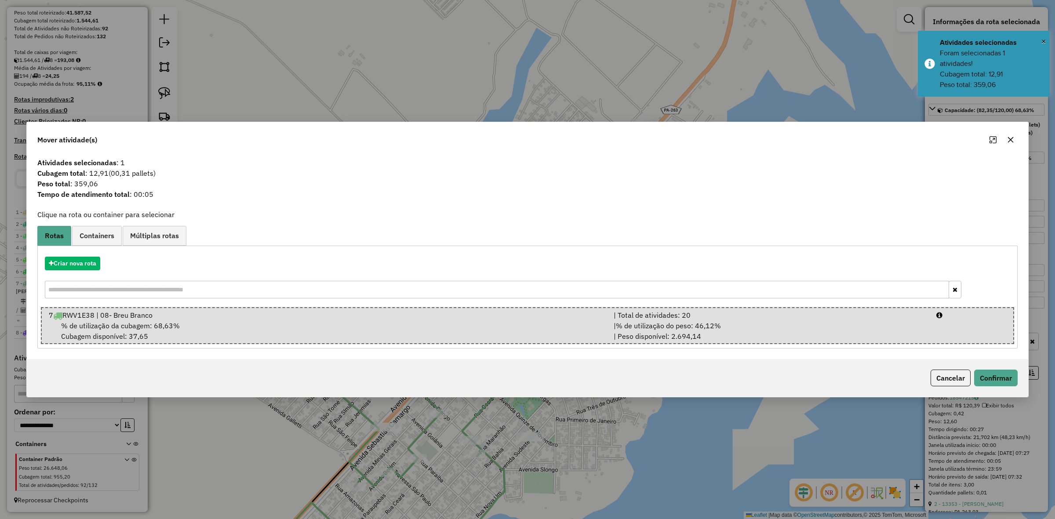
click at [1003, 368] on div "Cancelar Confirmar" at bounding box center [528, 378] width 1002 height 38
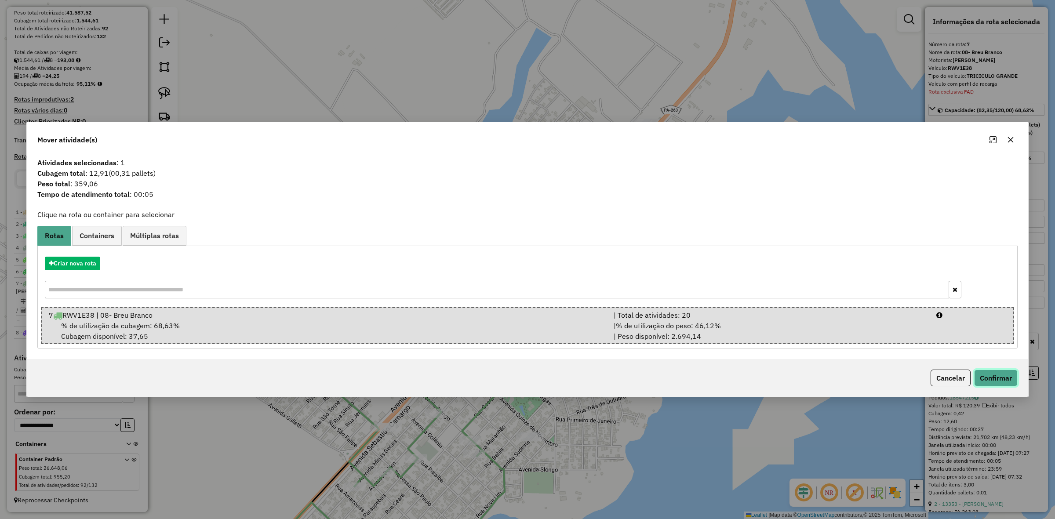
click at [986, 382] on button "Confirmar" at bounding box center [996, 378] width 44 height 17
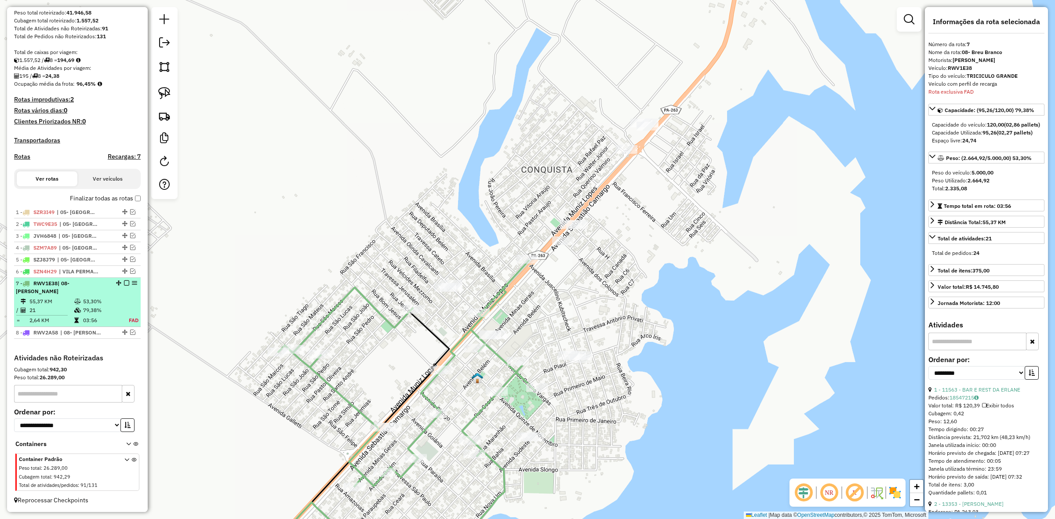
click at [124, 286] on em at bounding box center [126, 283] width 5 height 5
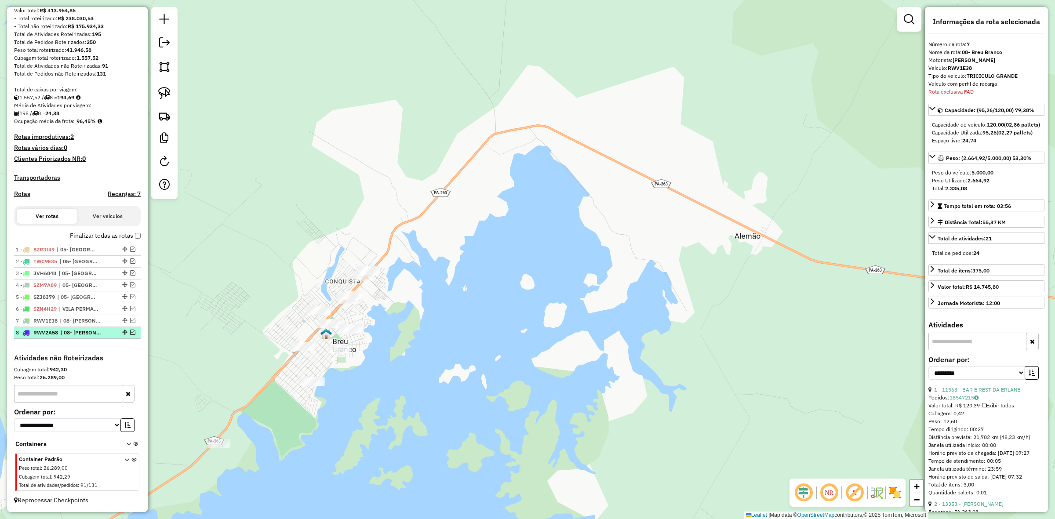
click at [130, 332] on em at bounding box center [132, 332] width 5 height 5
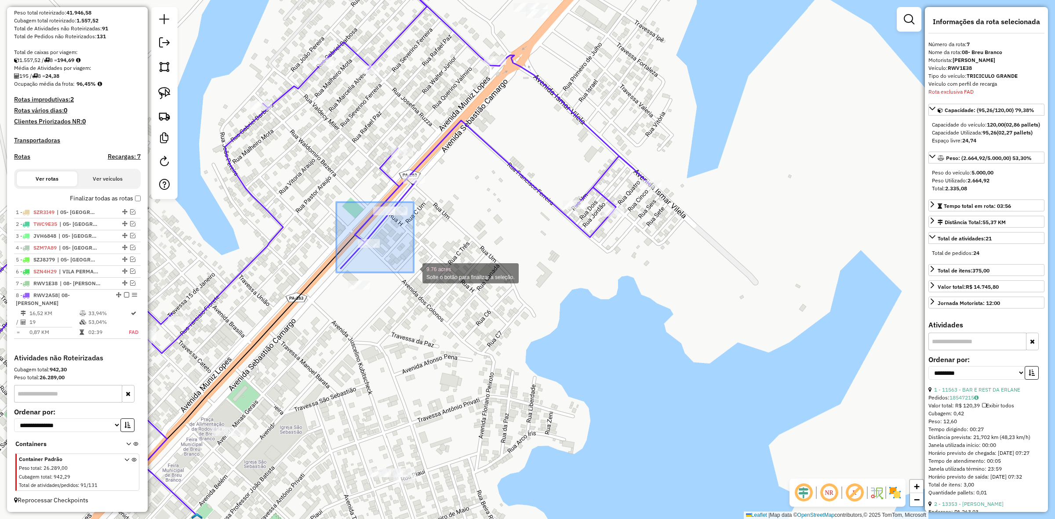
drag, startPoint x: 336, startPoint y: 202, endPoint x: 414, endPoint y: 273, distance: 104.6
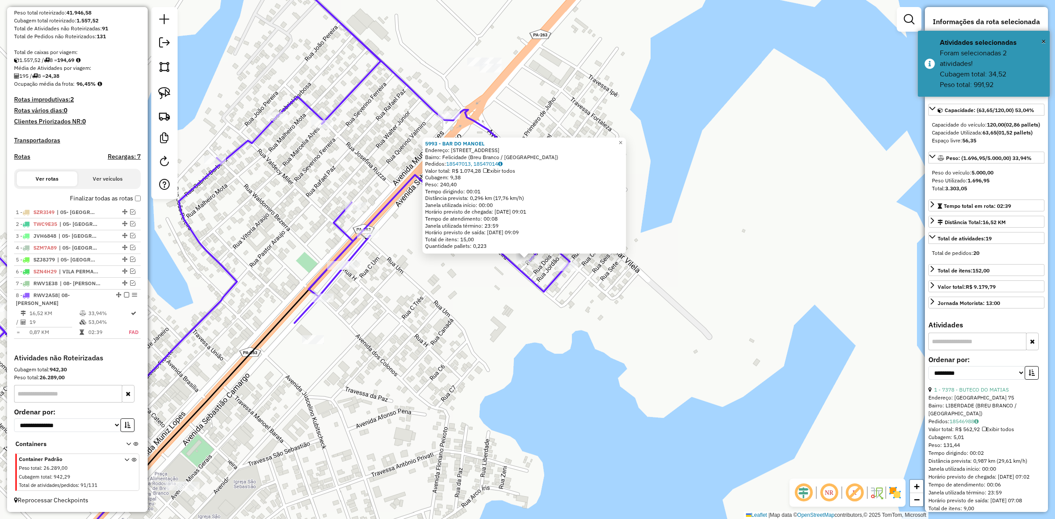
click at [521, 304] on div "5993 - BAR DO [PERSON_NAME]: [STREET_ADDRESS] Pedidos: 18547013, 18547014 Valor…" at bounding box center [527, 259] width 1055 height 519
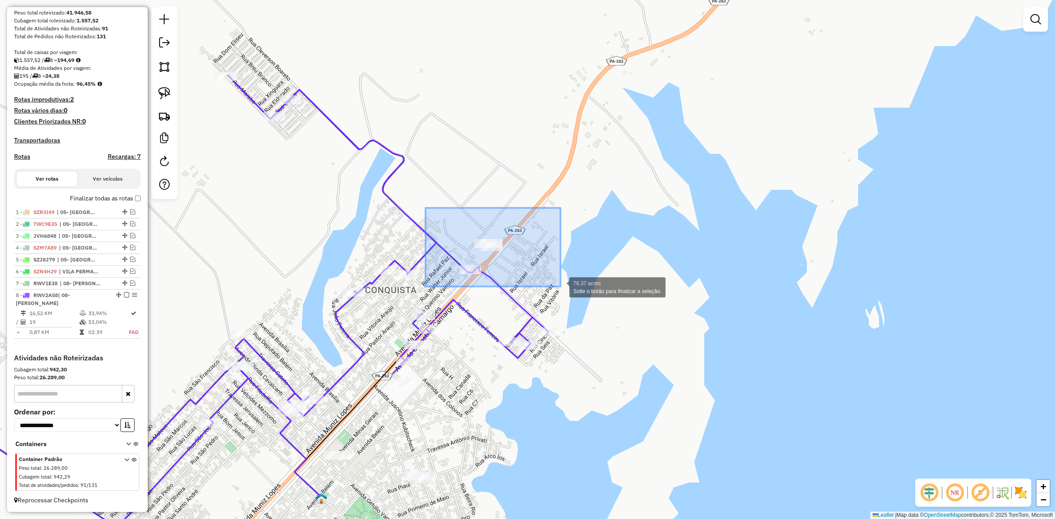
drag, startPoint x: 433, startPoint y: 210, endPoint x: 564, endPoint y: 288, distance: 152.2
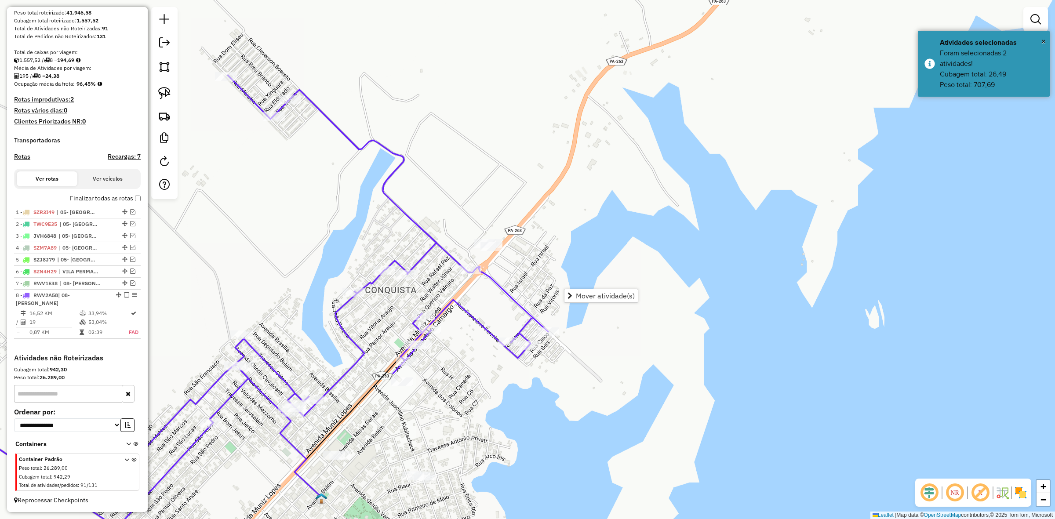
click at [493, 338] on icon at bounding box center [234, 301] width 628 height 453
select select "**********"
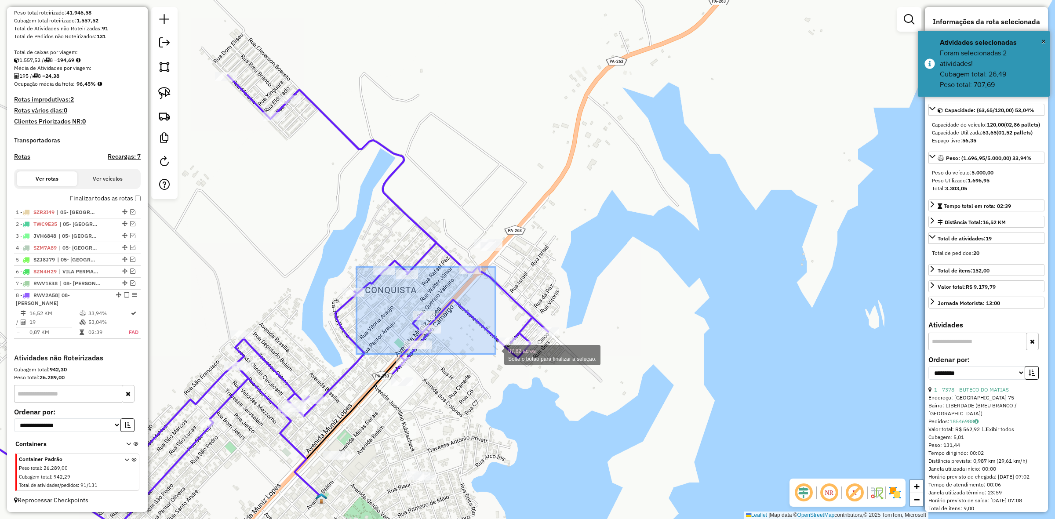
drag, startPoint x: 372, startPoint y: 276, endPoint x: 496, endPoint y: 354, distance: 146.6
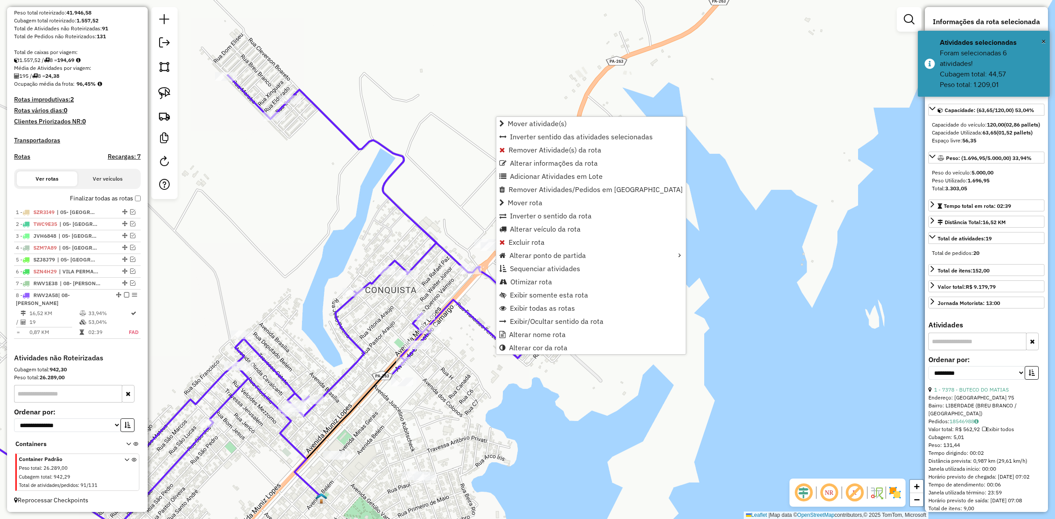
click at [572, 408] on div "Janela de atendimento Grade de atendimento Capacidade Transportadoras Veículos …" at bounding box center [527, 259] width 1055 height 519
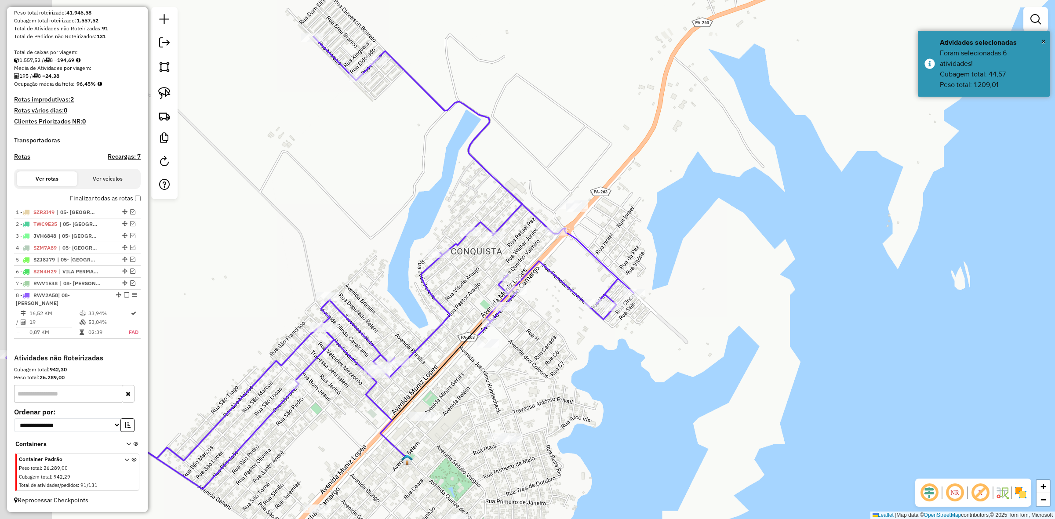
drag, startPoint x: 332, startPoint y: 367, endPoint x: 418, endPoint y: 324, distance: 96.2
click at [418, 326] on div "Janela de atendimento Grade de atendimento Capacidade Transportadoras Veículos …" at bounding box center [527, 259] width 1055 height 519
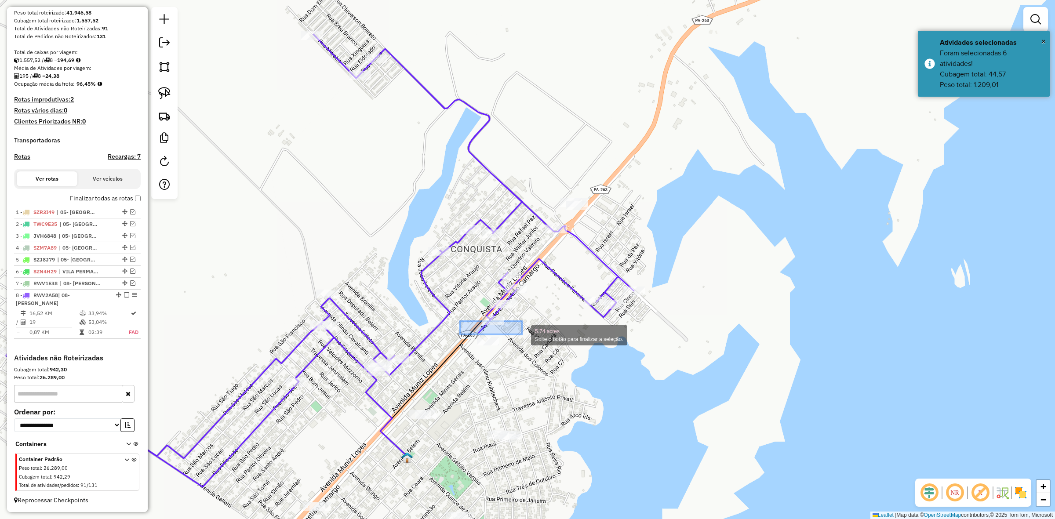
drag, startPoint x: 460, startPoint y: 321, endPoint x: 522, endPoint y: 335, distance: 63.8
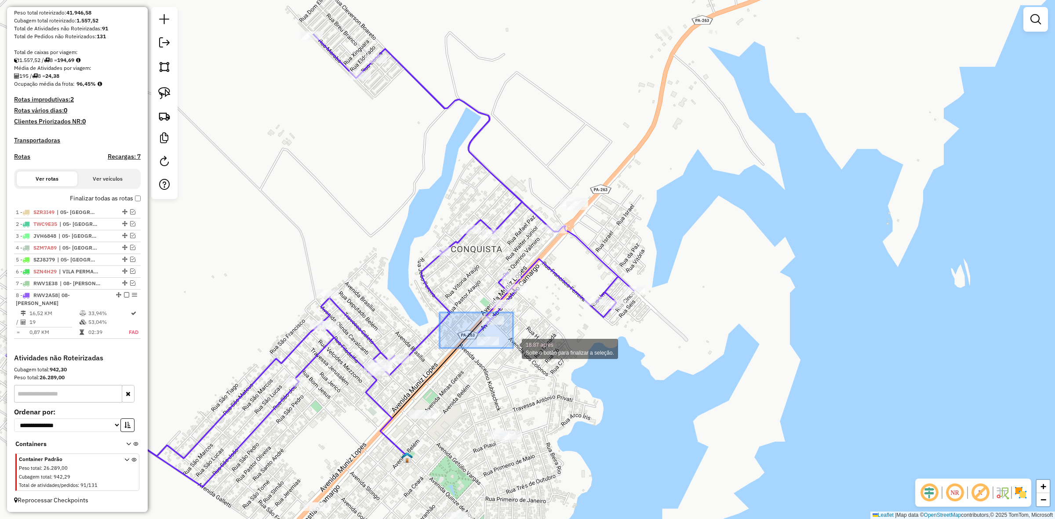
drag, startPoint x: 440, startPoint y: 313, endPoint x: 513, endPoint y: 348, distance: 81.6
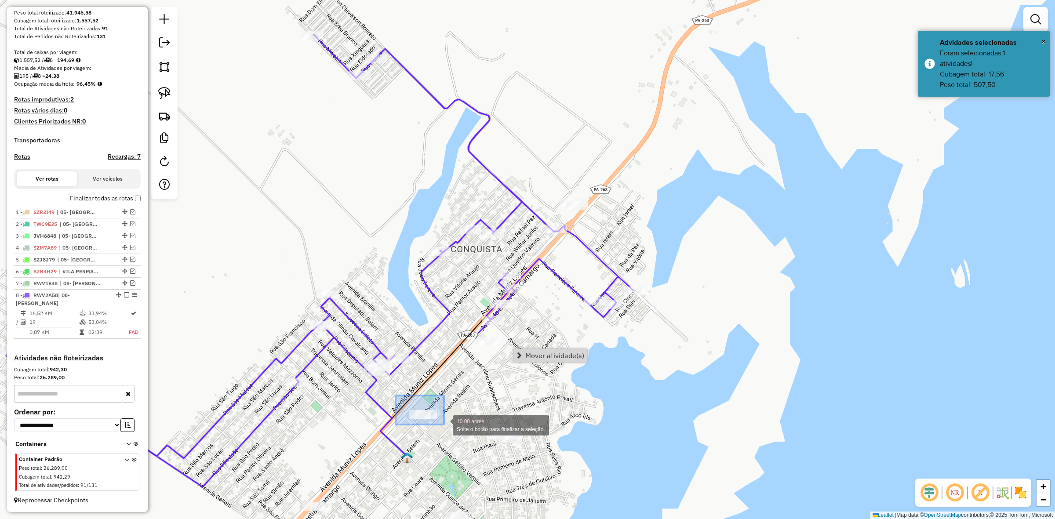
drag, startPoint x: 396, startPoint y: 396, endPoint x: 444, endPoint y: 425, distance: 56.4
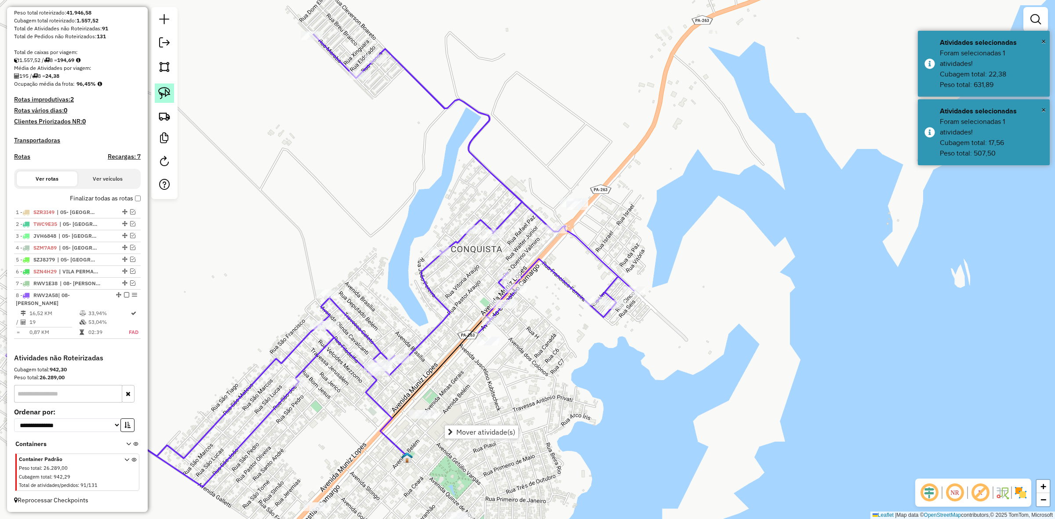
click at [161, 102] on link at bounding box center [164, 93] width 19 height 19
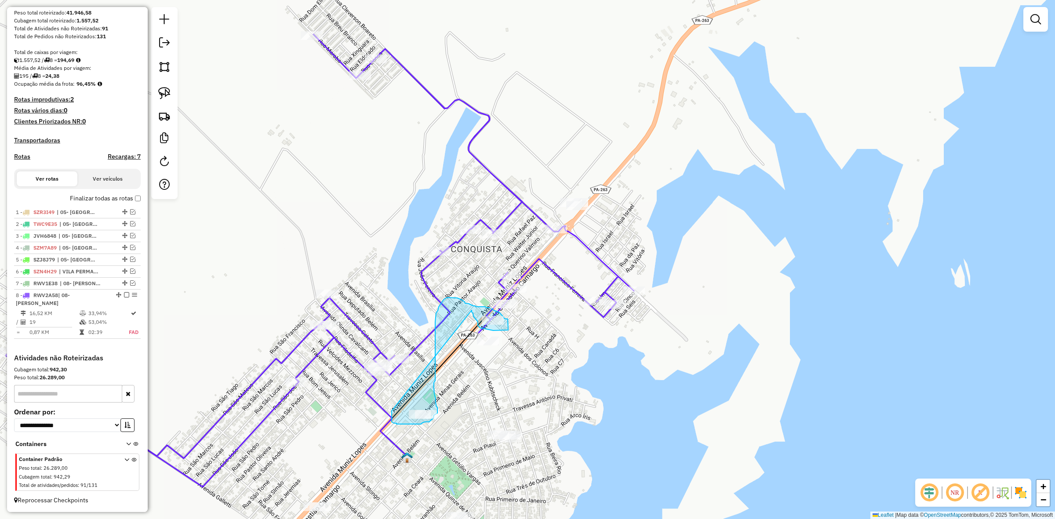
drag, startPoint x: 472, startPoint y: 310, endPoint x: 392, endPoint y: 411, distance: 128.6
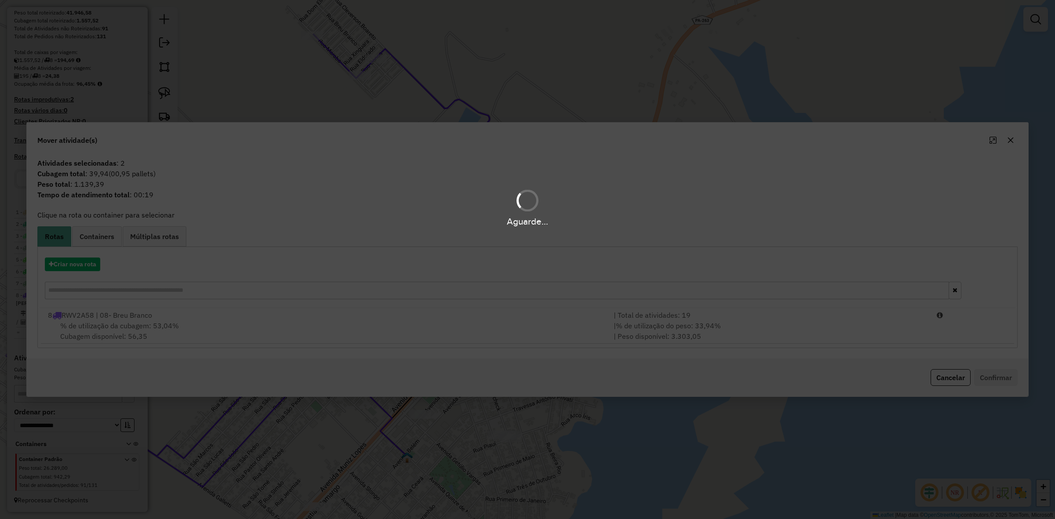
click at [543, 341] on div "Aguarde..." at bounding box center [527, 259] width 1055 height 519
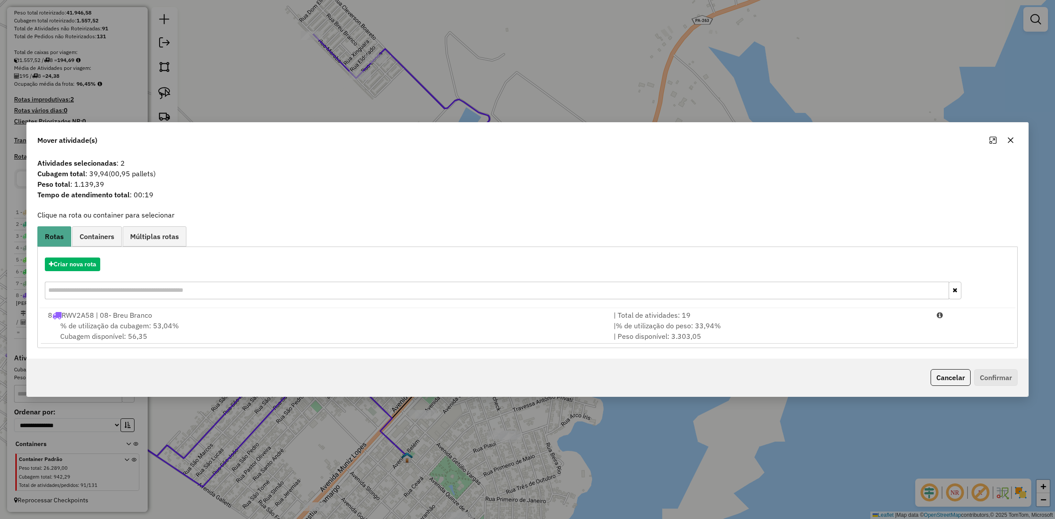
click at [543, 341] on div "% de utilização da cubagem: 53,04% Cubagem disponível: 56,35" at bounding box center [326, 331] width 566 height 21
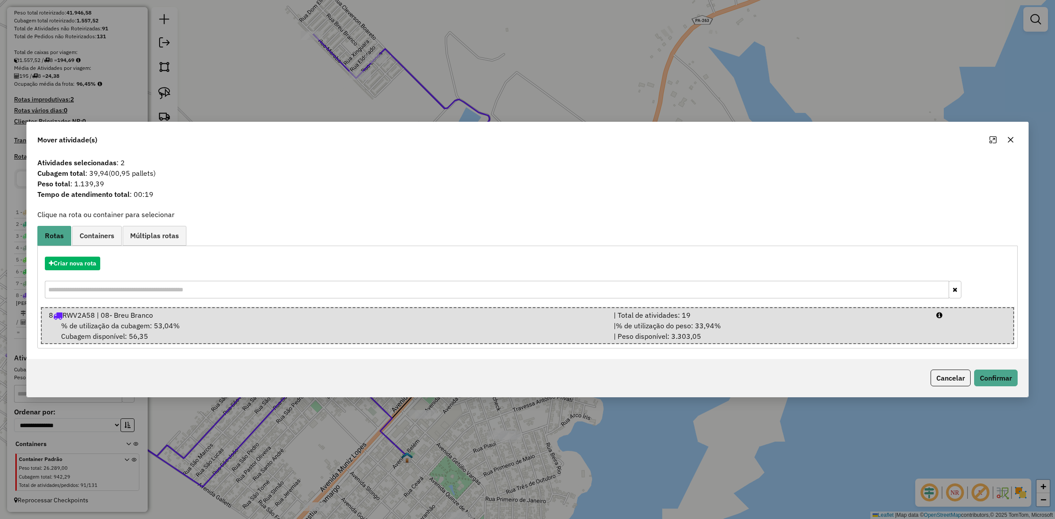
click at [543, 341] on div "% de utilização da cubagem: 53,04% Cubagem disponível: 56,35" at bounding box center [326, 331] width 565 height 21
click at [1009, 383] on button "Confirmar" at bounding box center [996, 378] width 44 height 17
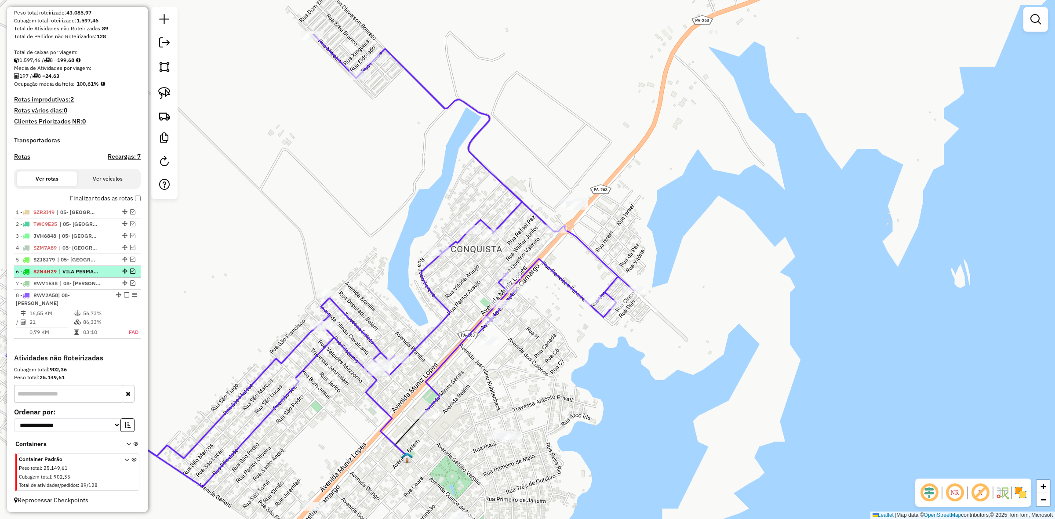
click at [124, 298] on em at bounding box center [126, 294] width 5 height 5
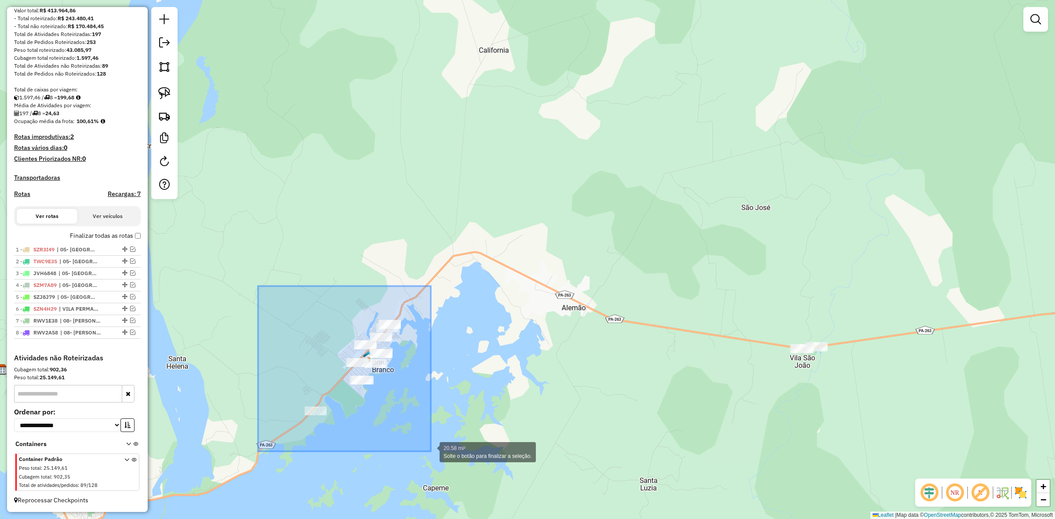
drag, startPoint x: 269, startPoint y: 322, endPoint x: 431, endPoint y: 452, distance: 207.1
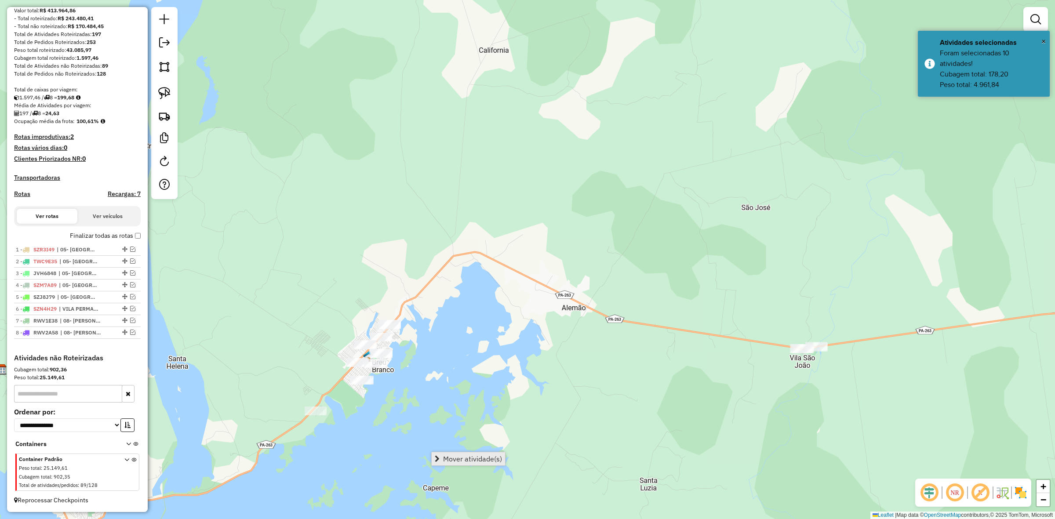
click at [452, 460] on span "Mover atividade(s)" at bounding box center [472, 459] width 59 height 7
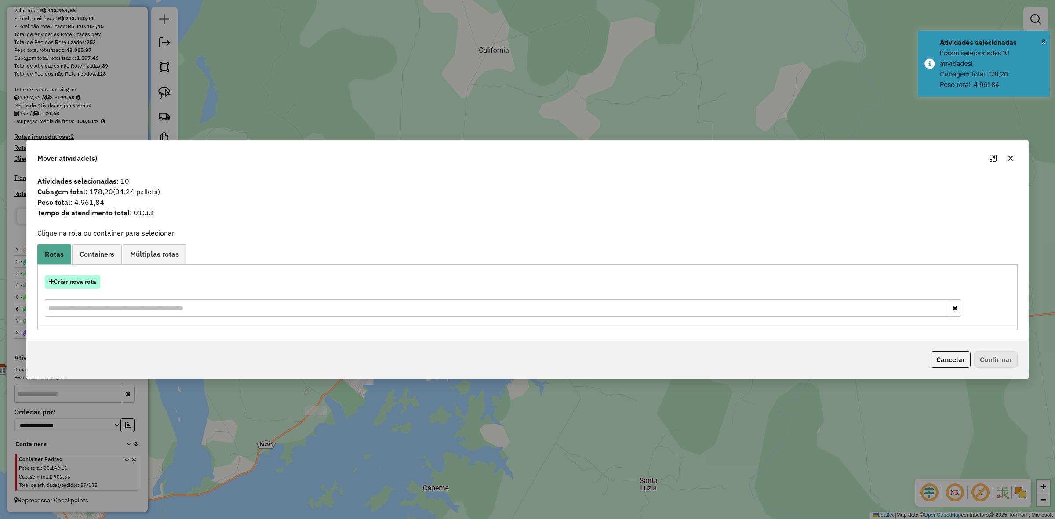
click at [98, 284] on button "Criar nova rota" at bounding box center [72, 282] width 55 height 14
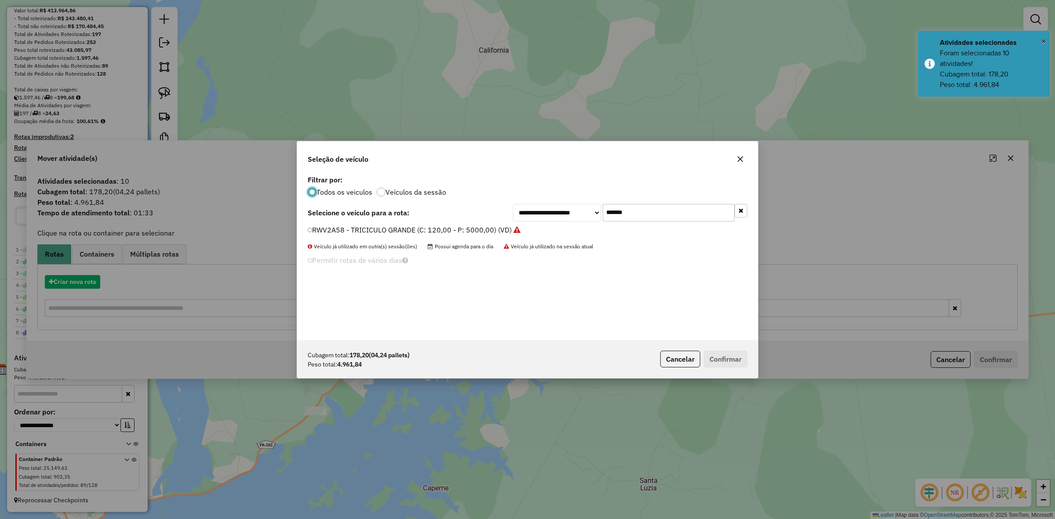
scroll to position [4, 3]
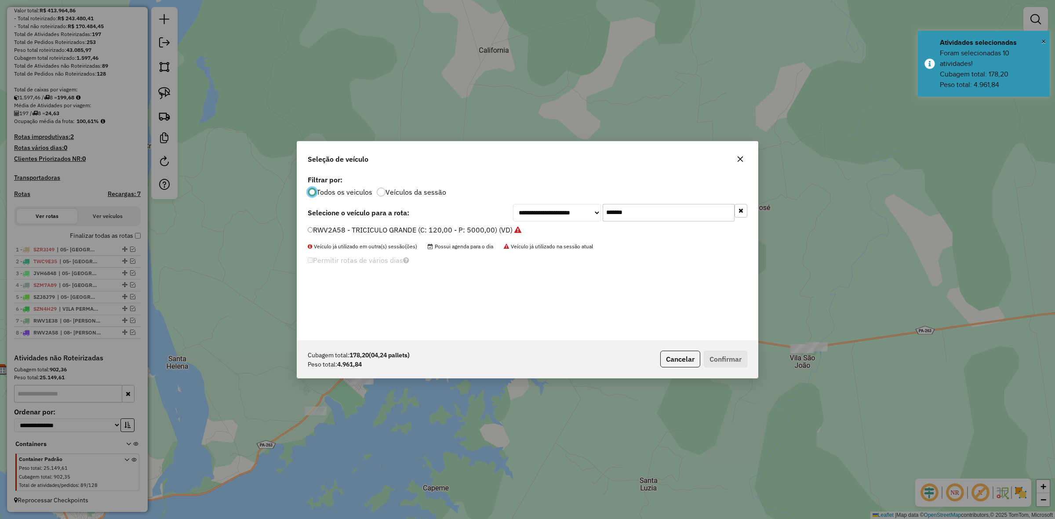
click at [671, 209] on input "*******" at bounding box center [669, 213] width 132 height 18
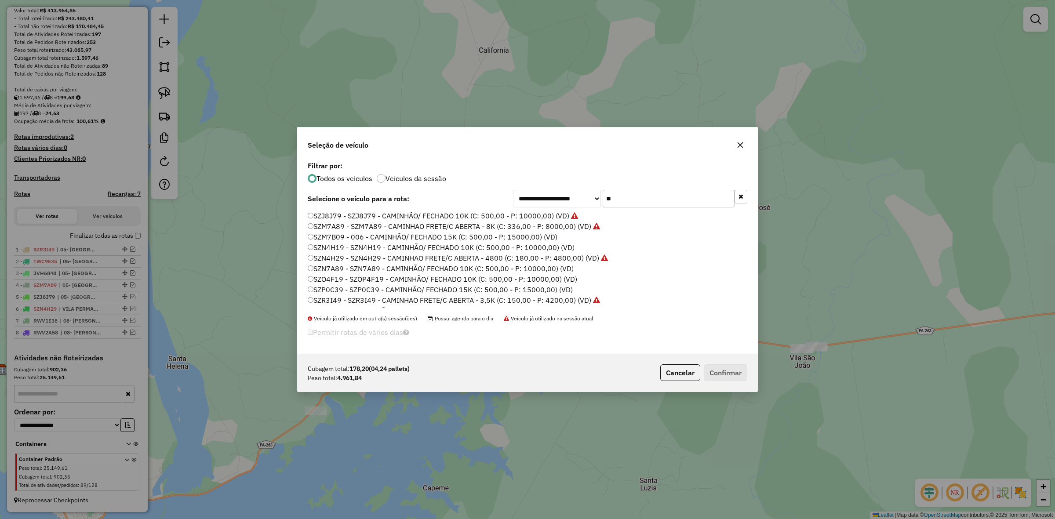
type input "*"
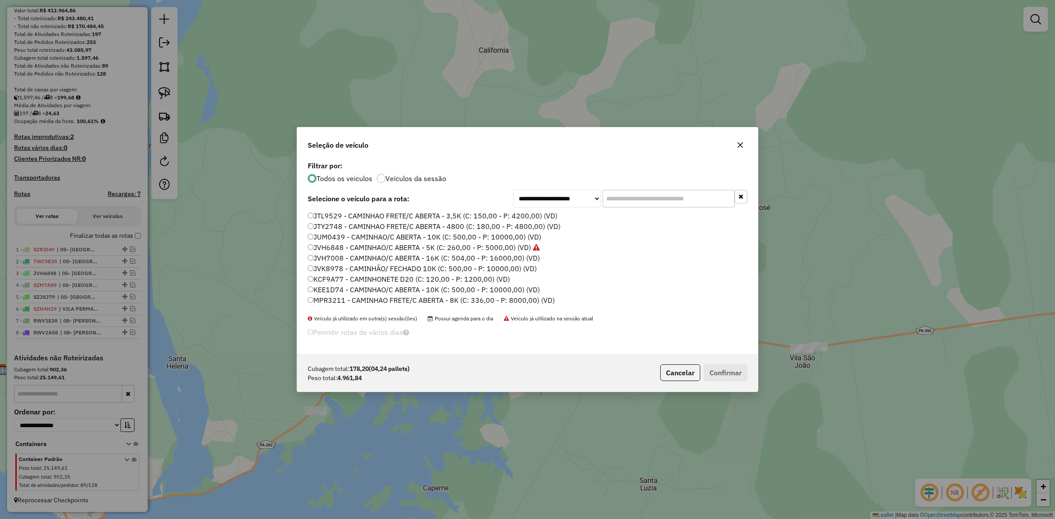
type input "*"
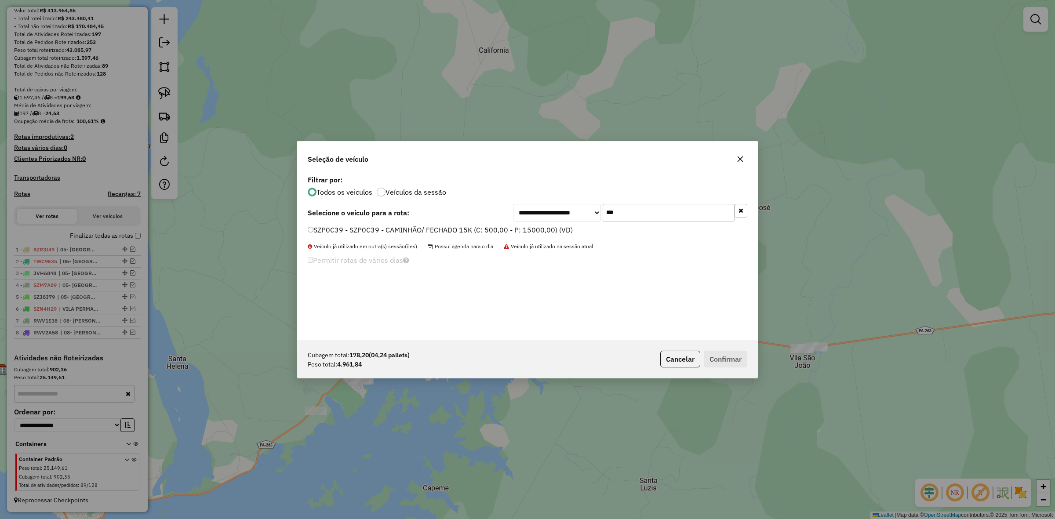
type input "***"
click at [536, 231] on label "SZP0C39 - SZP0C39 - CAMINHÃO/ FECHADO 15K (C: 500,00 - P: 15000,00) (VD)" at bounding box center [440, 230] width 265 height 11
click at [724, 355] on button "Confirmar" at bounding box center [726, 359] width 44 height 17
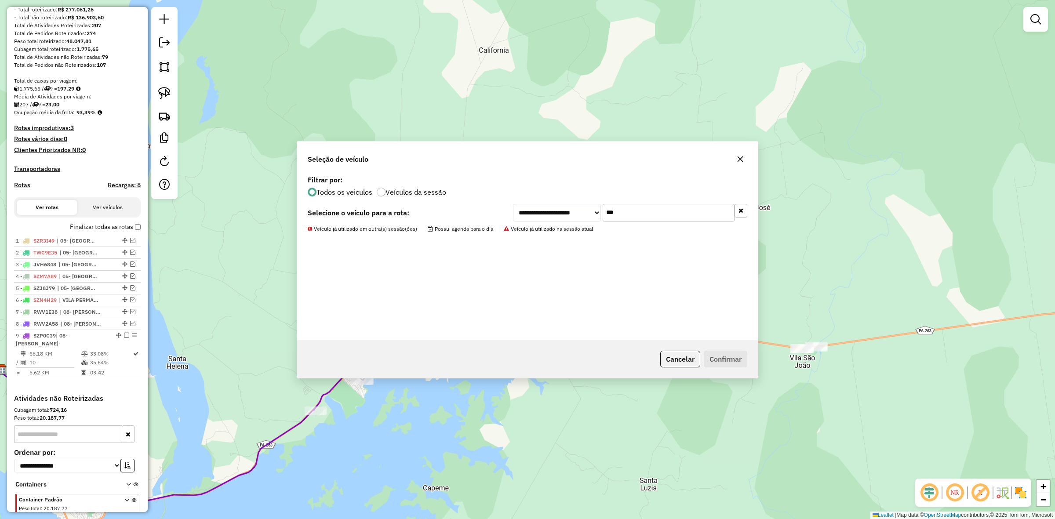
scroll to position [144, 0]
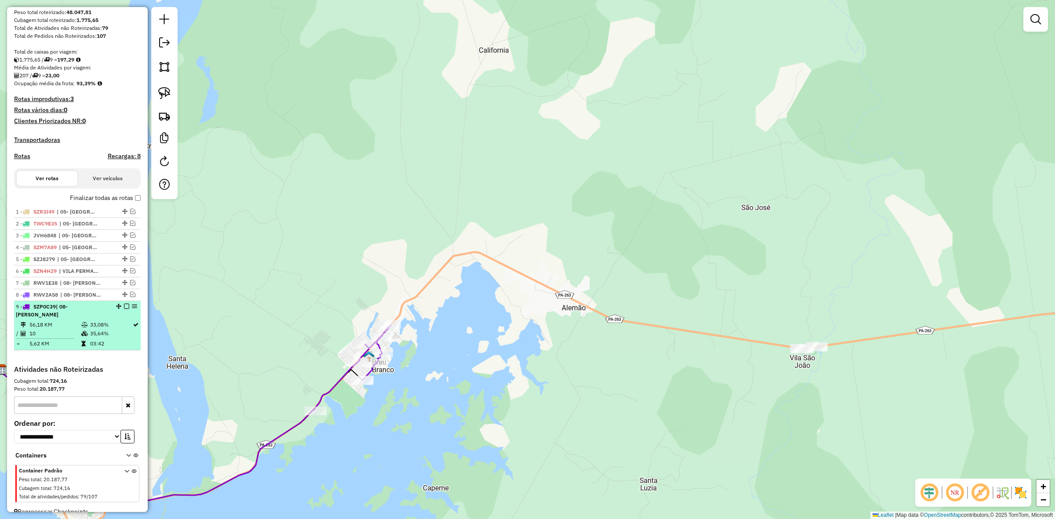
click at [127, 309] on em at bounding box center [126, 306] width 5 height 5
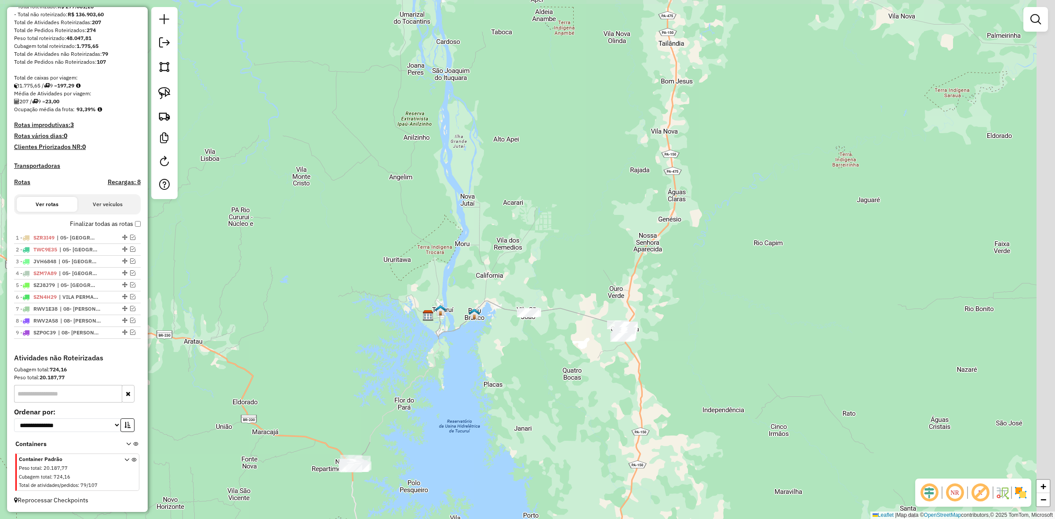
drag, startPoint x: 637, startPoint y: 348, endPoint x: 498, endPoint y: 279, distance: 155.1
click at [503, 285] on div "Janela de atendimento Grade de atendimento Capacidade Transportadoras Veículos …" at bounding box center [527, 259] width 1055 height 519
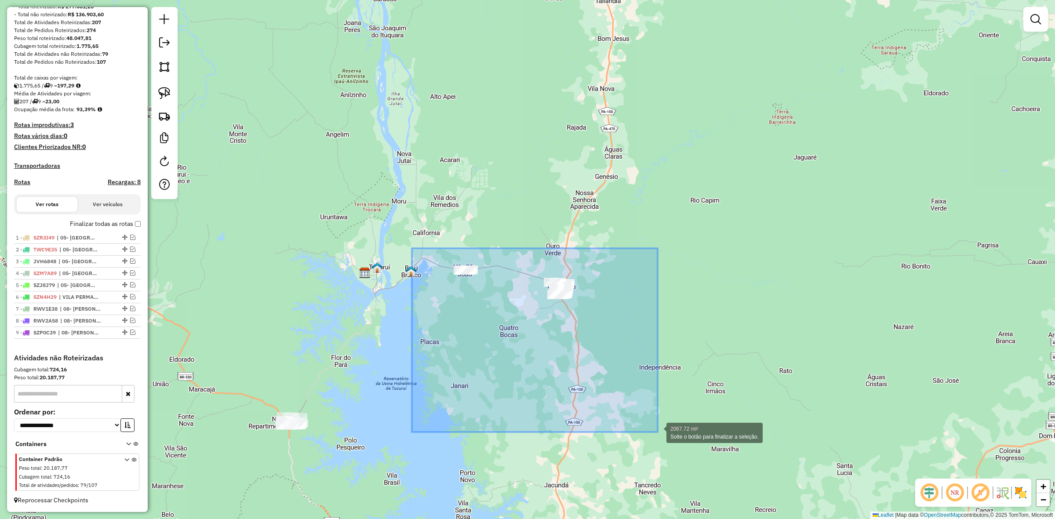
drag, startPoint x: 457, startPoint y: 346, endPoint x: 662, endPoint y: 432, distance: 222.4
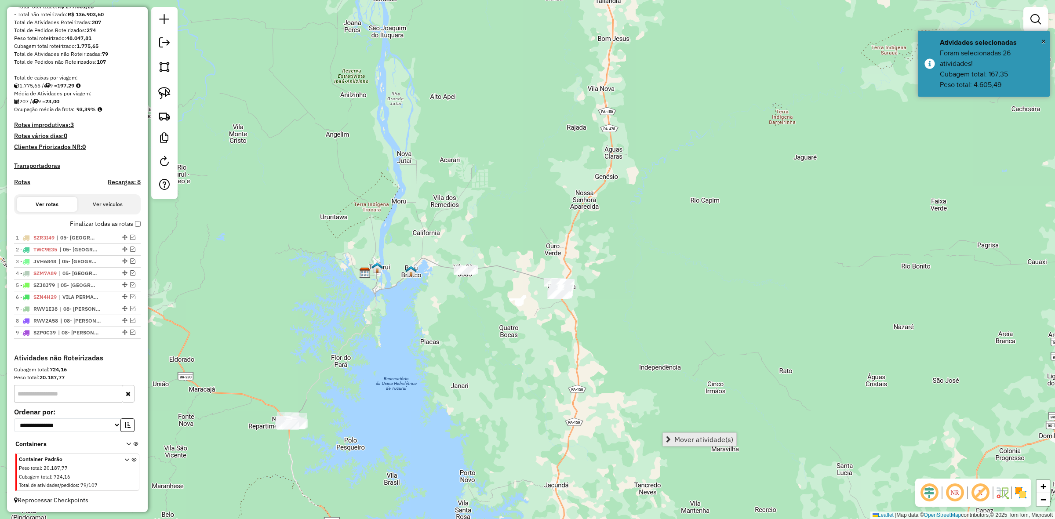
click at [689, 436] on span "Mover atividade(s)" at bounding box center [703, 439] width 59 height 7
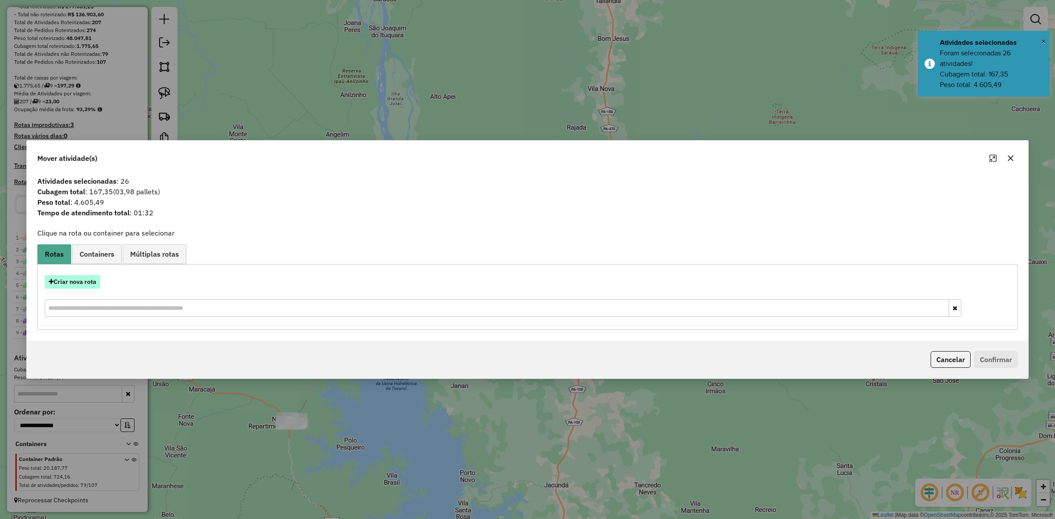
click at [80, 282] on button "Criar nova rota" at bounding box center [72, 282] width 55 height 14
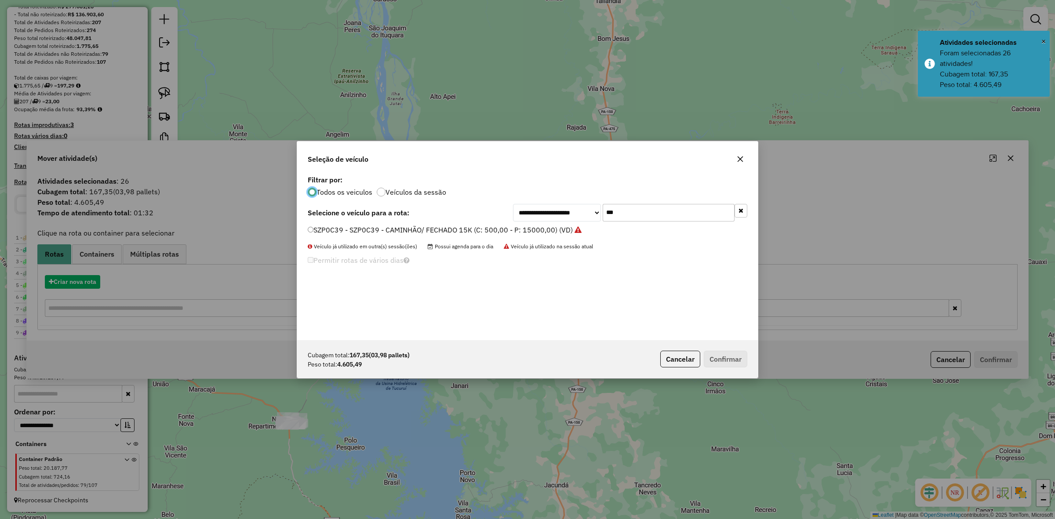
scroll to position [4, 3]
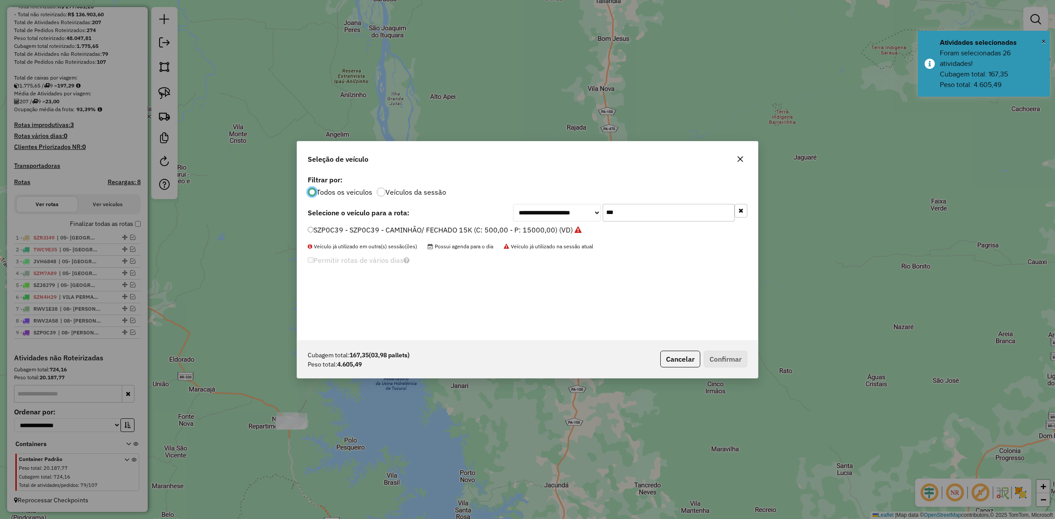
click at [618, 212] on input "***" at bounding box center [669, 213] width 132 height 18
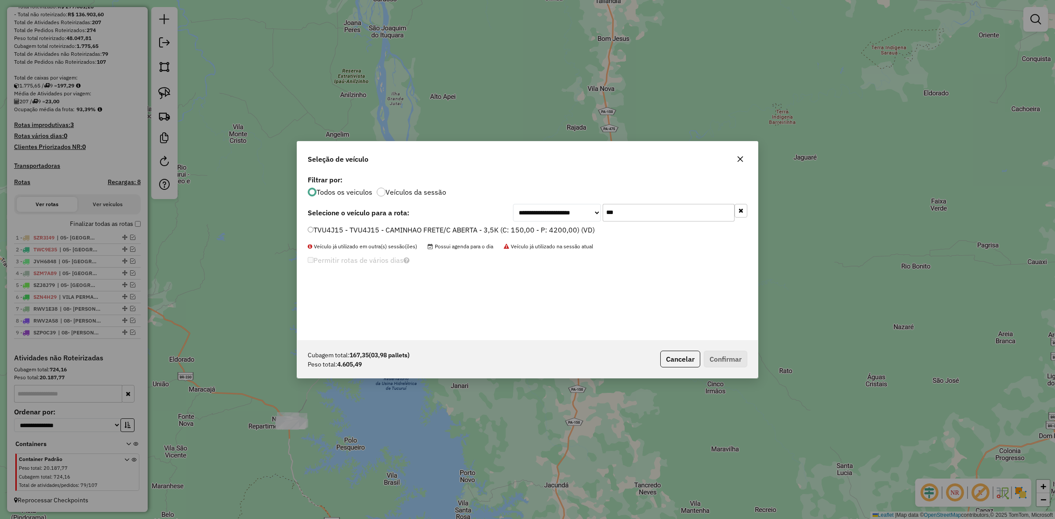
type input "***"
click at [434, 232] on label "TVU4J15 - TVU4J15 - CAMINHAO FRETE/C ABERTA - 3,5K (C: 150,00 - P: 4200,00) (VD)" at bounding box center [451, 230] width 287 height 11
click at [727, 358] on button "Confirmar" at bounding box center [726, 359] width 44 height 17
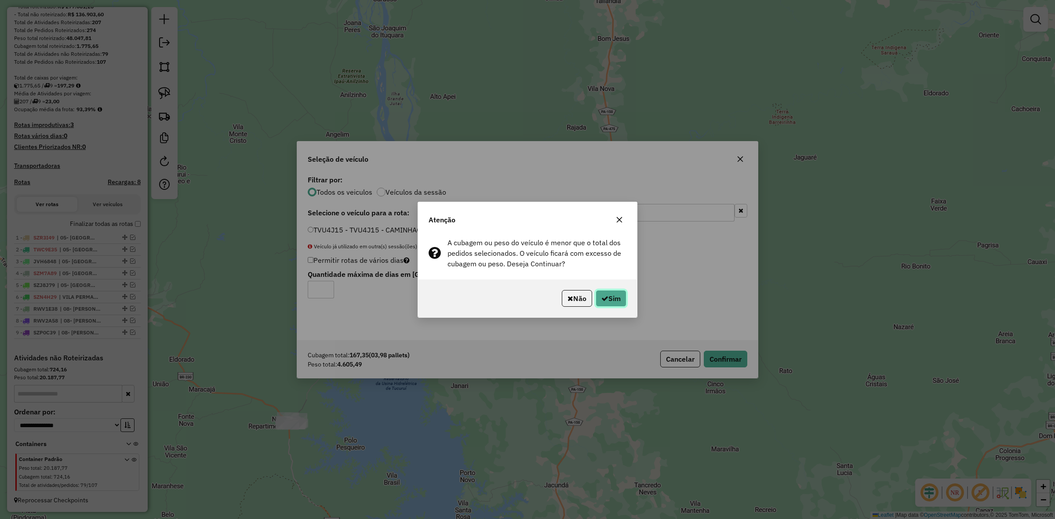
click at [611, 295] on button "Sim" at bounding box center [611, 298] width 31 height 17
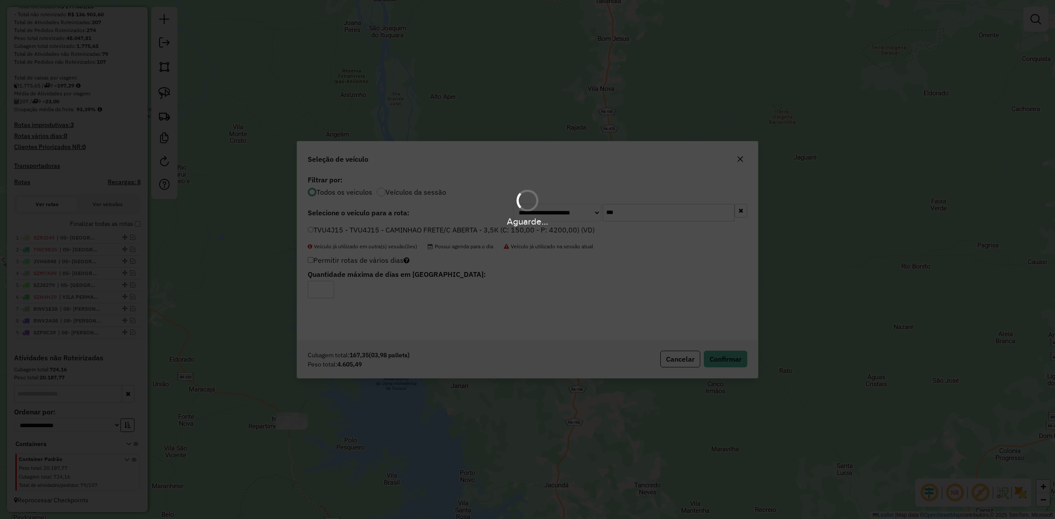
scroll to position [144, 0]
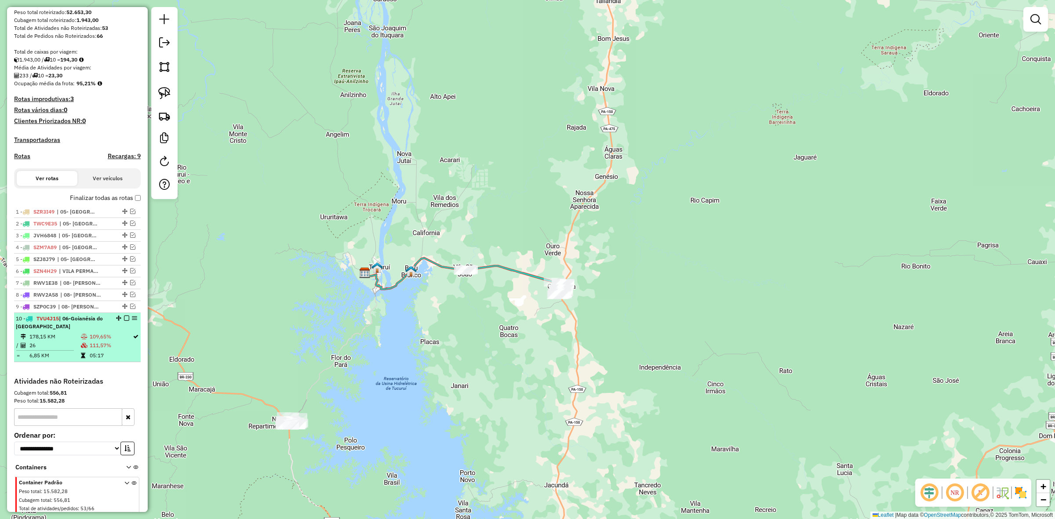
click at [129, 321] on div at bounding box center [124, 318] width 26 height 5
select select "**********"
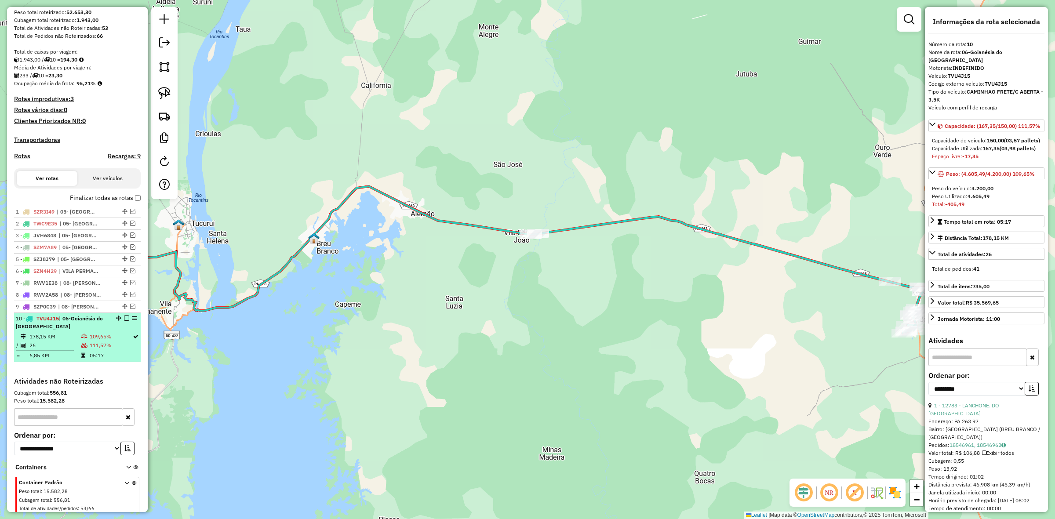
click at [125, 321] on em at bounding box center [126, 318] width 5 height 5
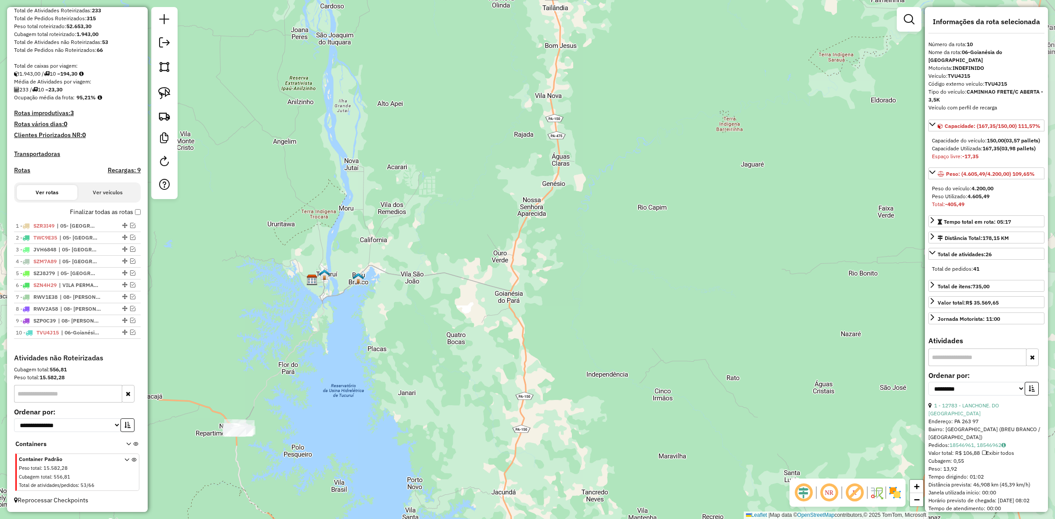
drag, startPoint x: 371, startPoint y: 386, endPoint x: 430, endPoint y: 193, distance: 201.0
click at [429, 196] on div "Janela de atendimento Grade de atendimento Capacidade Transportadoras Veículos …" at bounding box center [527, 259] width 1055 height 519
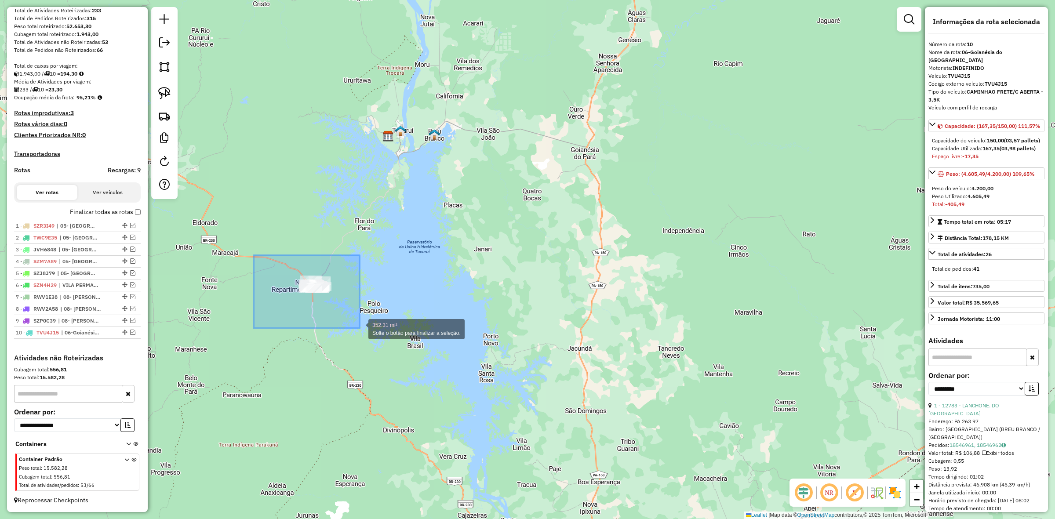
drag, startPoint x: 257, startPoint y: 260, endPoint x: 360, endPoint y: 328, distance: 123.3
click at [360, 328] on div "352.31 mi² Solte o botão para finalizar a seleção. Janela de atendimento Grade …" at bounding box center [527, 259] width 1055 height 519
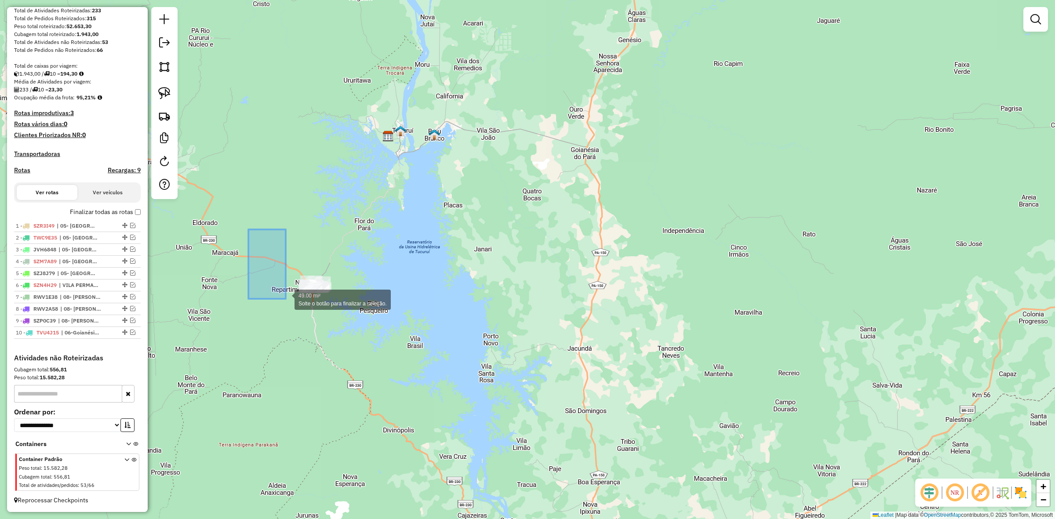
drag, startPoint x: 267, startPoint y: 287, endPoint x: 395, endPoint y: 330, distance: 135.1
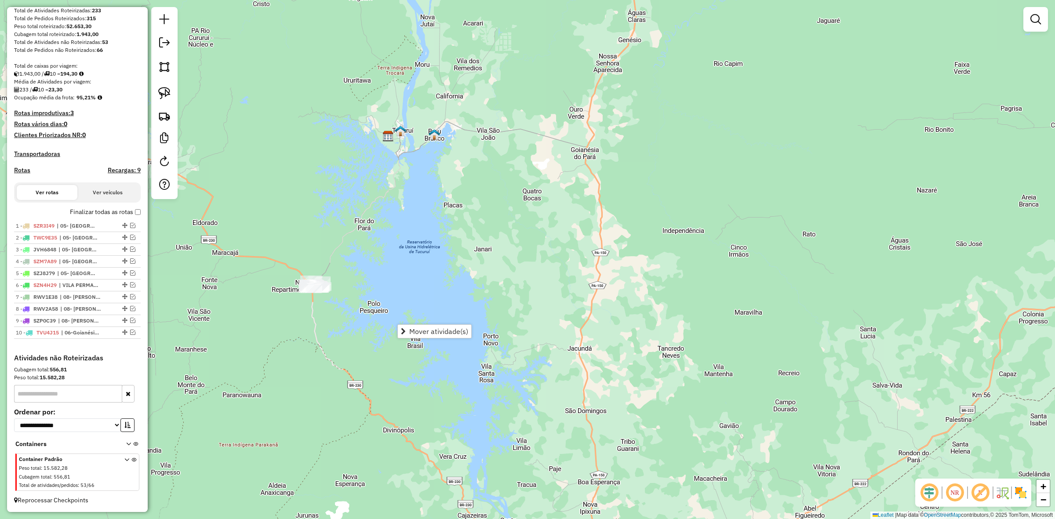
click at [522, 222] on div "Janela de atendimento Grade de atendimento Capacidade Transportadoras Veículos …" at bounding box center [527, 259] width 1055 height 519
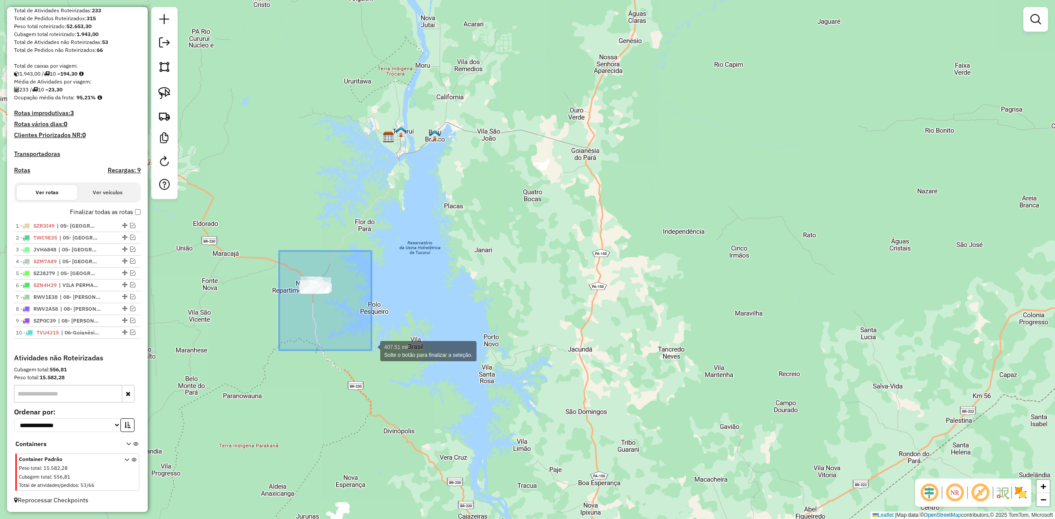
drag, startPoint x: 339, startPoint y: 347, endPoint x: 376, endPoint y: 339, distance: 38.3
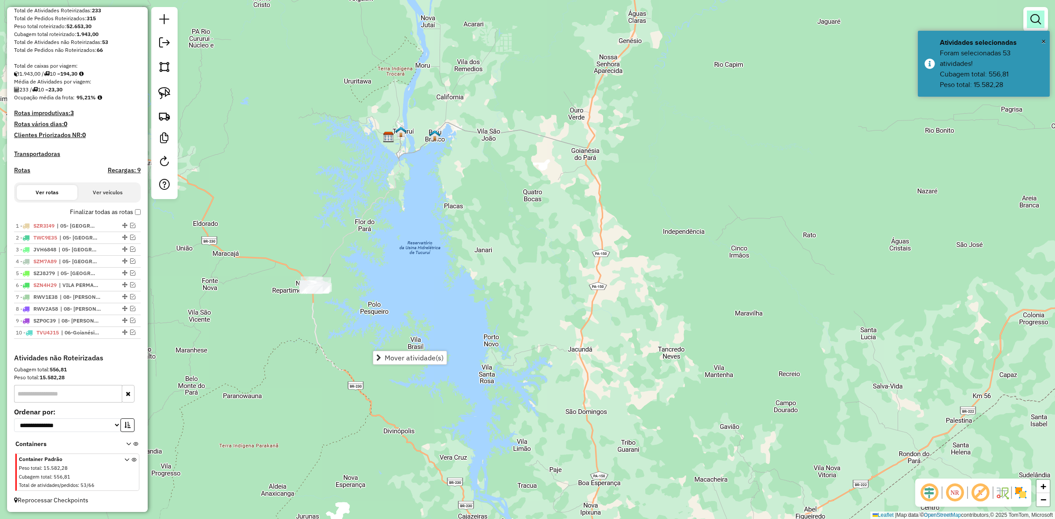
click at [1038, 23] on em at bounding box center [1036, 19] width 11 height 11
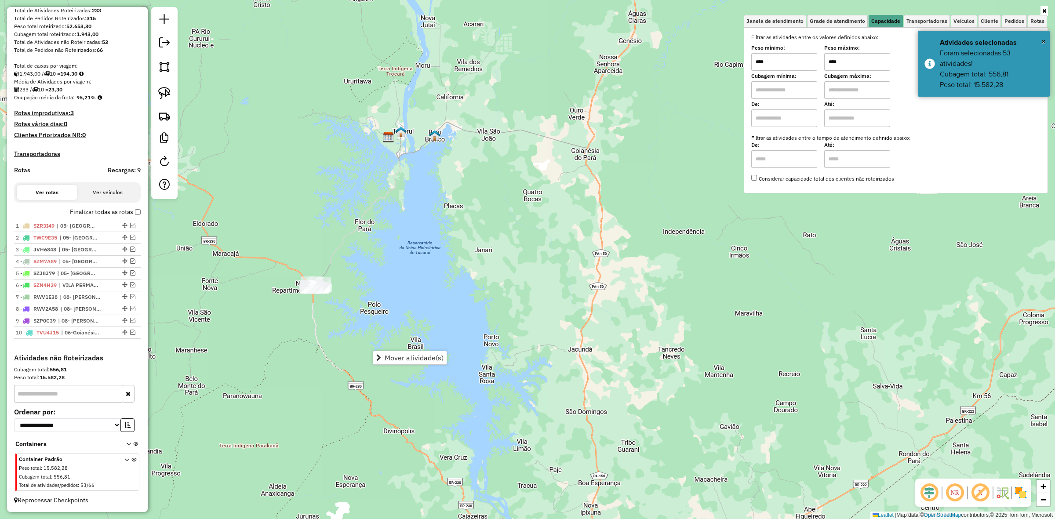
click at [864, 62] on input "****" at bounding box center [857, 62] width 66 height 18
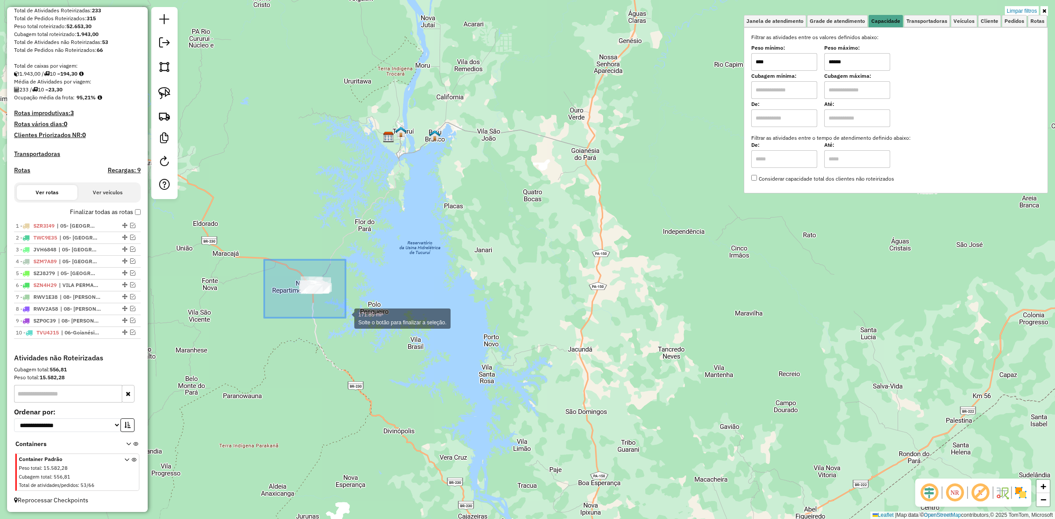
drag, startPoint x: 294, startPoint y: 286, endPoint x: 372, endPoint y: 323, distance: 86.3
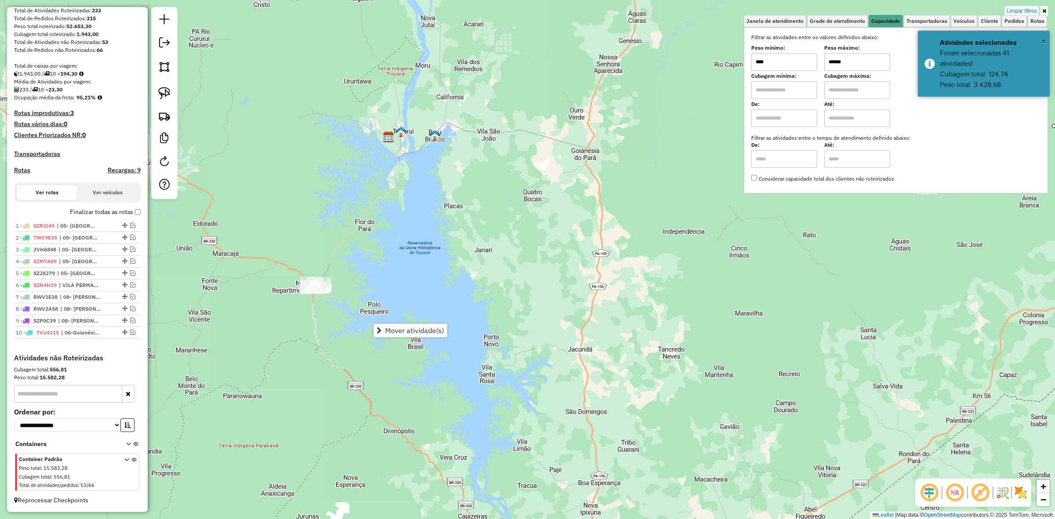
click at [843, 62] on input "******" at bounding box center [857, 62] width 66 height 18
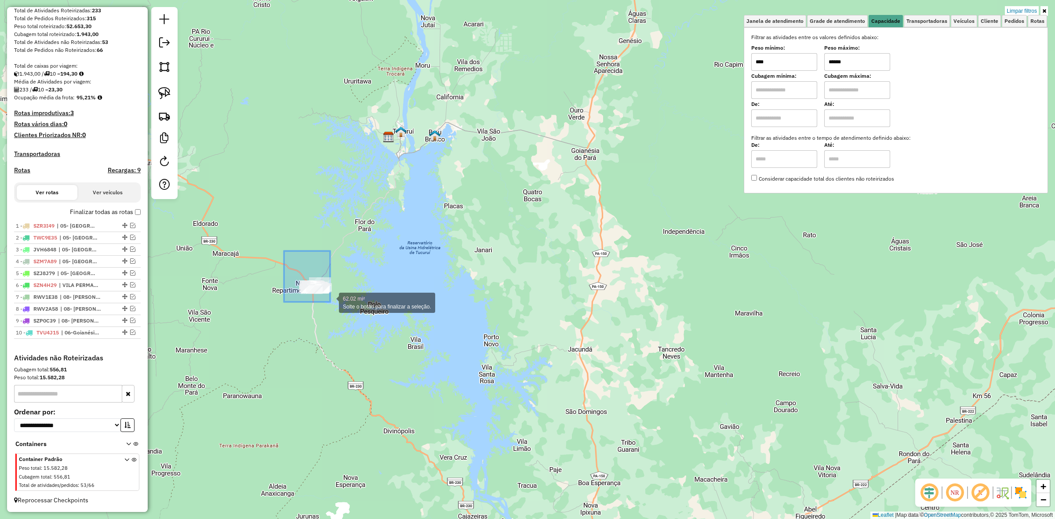
drag, startPoint x: 330, startPoint y: 302, endPoint x: 379, endPoint y: 332, distance: 56.9
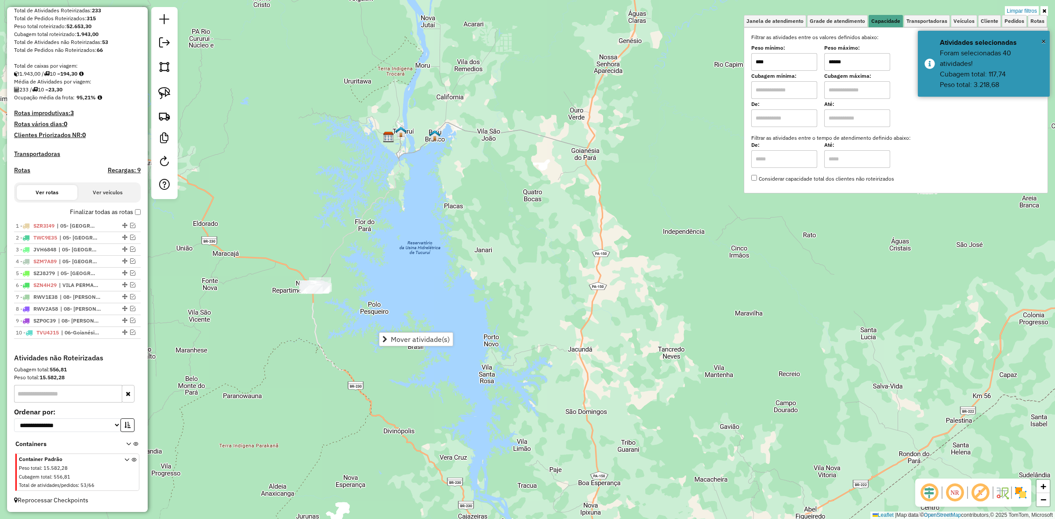
click at [878, 69] on input "******" at bounding box center [857, 62] width 66 height 18
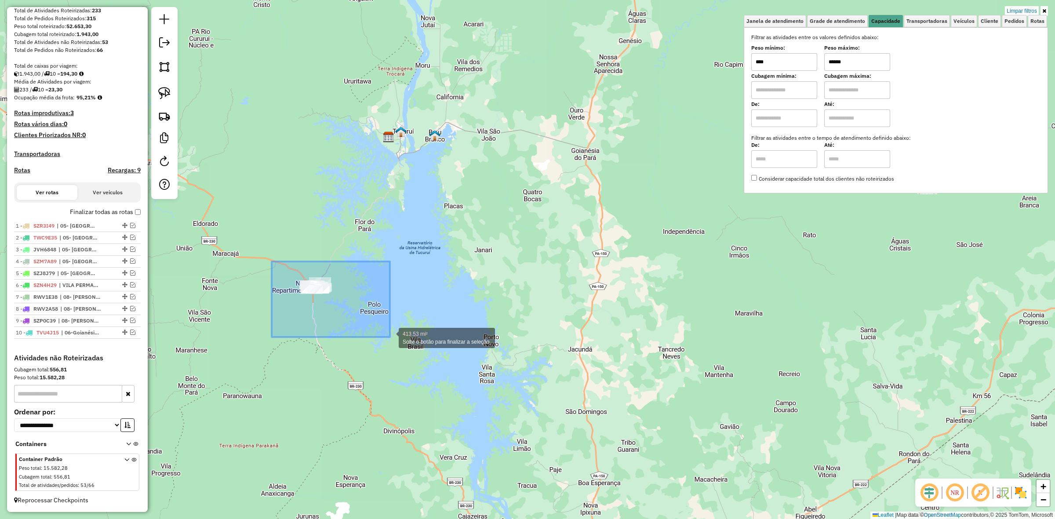
drag, startPoint x: 277, startPoint y: 277, endPoint x: 390, endPoint y: 337, distance: 127.7
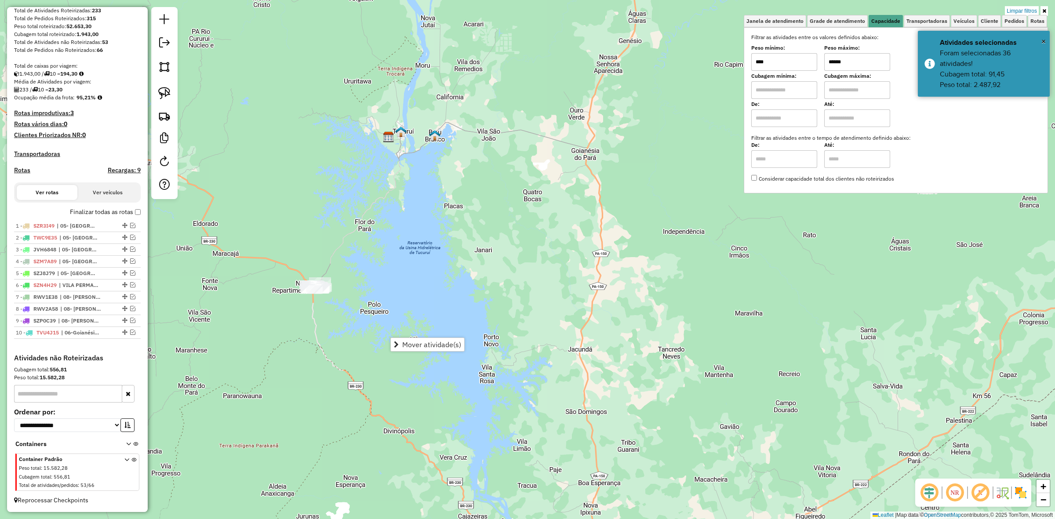
click at [841, 66] on input "******" at bounding box center [857, 62] width 66 height 18
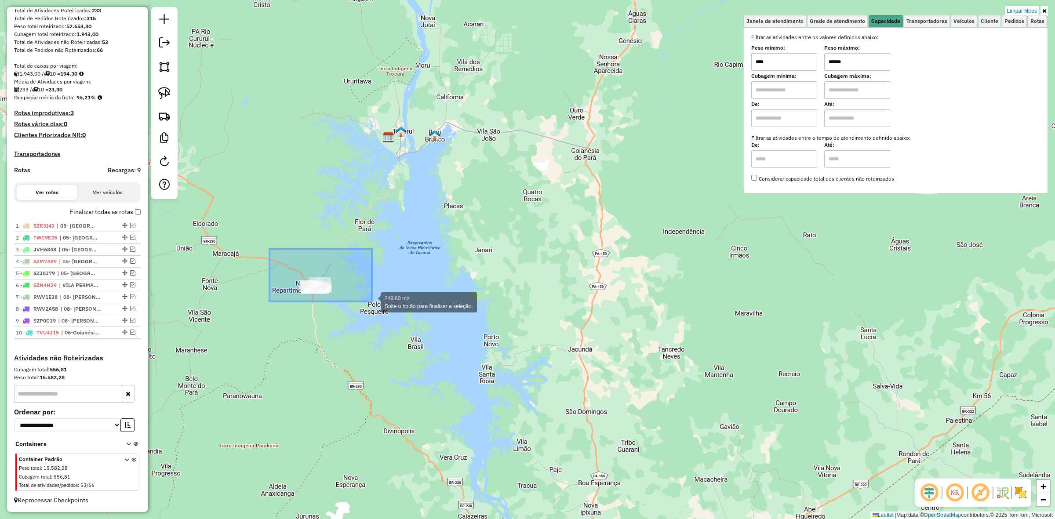
drag, startPoint x: 270, startPoint y: 249, endPoint x: 376, endPoint y: 306, distance: 121.2
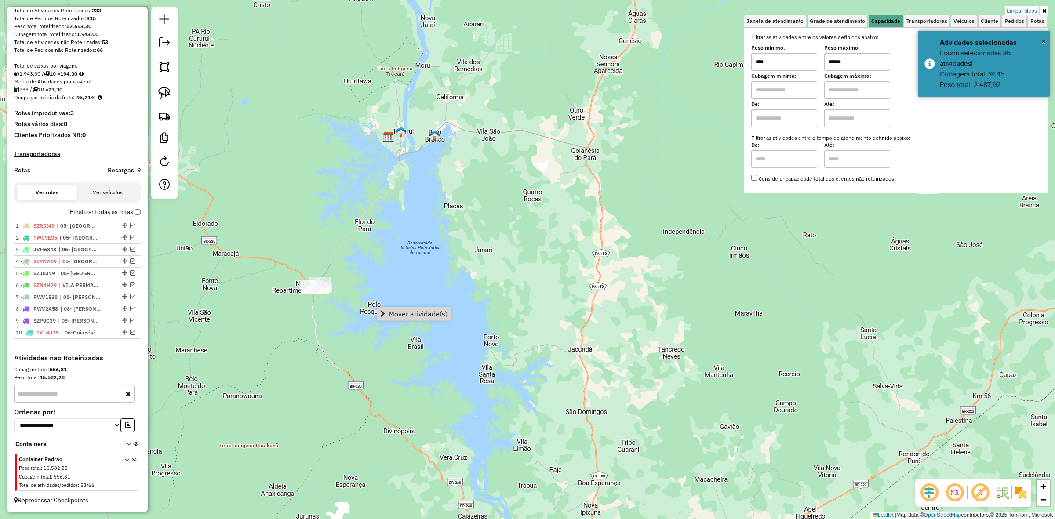
click at [843, 62] on input "******" at bounding box center [857, 62] width 66 height 18
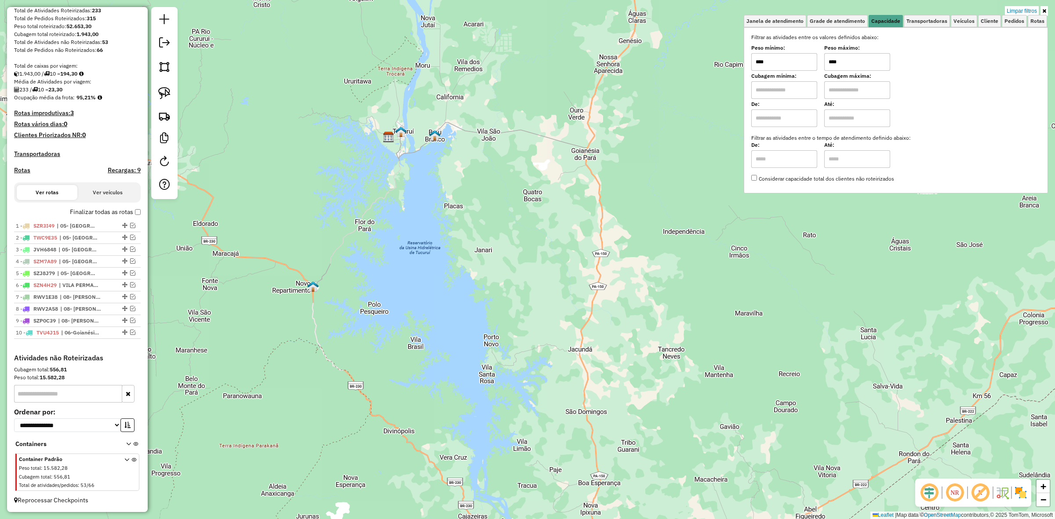
drag, startPoint x: 843, startPoint y: 62, endPoint x: 823, endPoint y: 67, distance: 21.0
click at [823, 67] on div "Peso mínimo: **** Peso máximo: ****" at bounding box center [895, 58] width 289 height 25
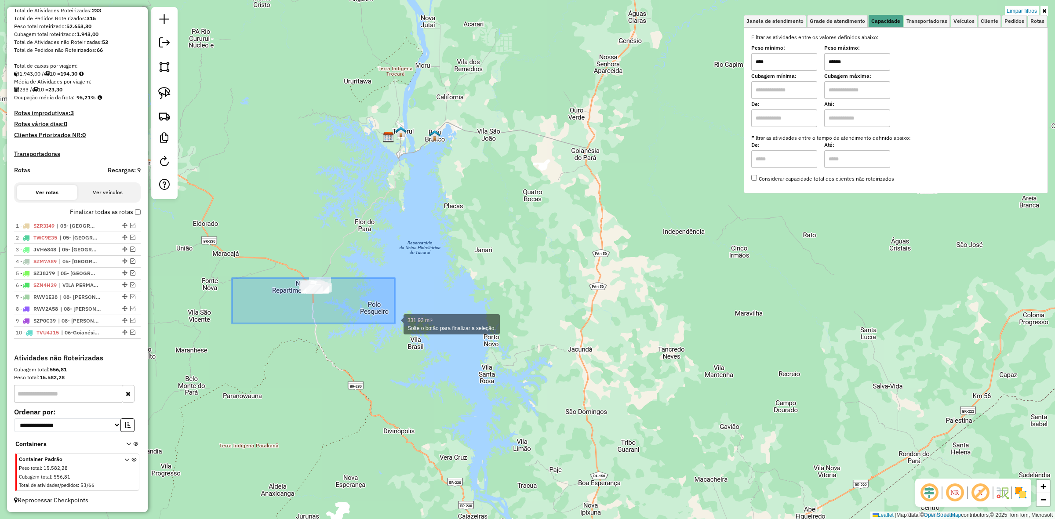
drag, startPoint x: 237, startPoint y: 280, endPoint x: 395, endPoint y: 324, distance: 163.3
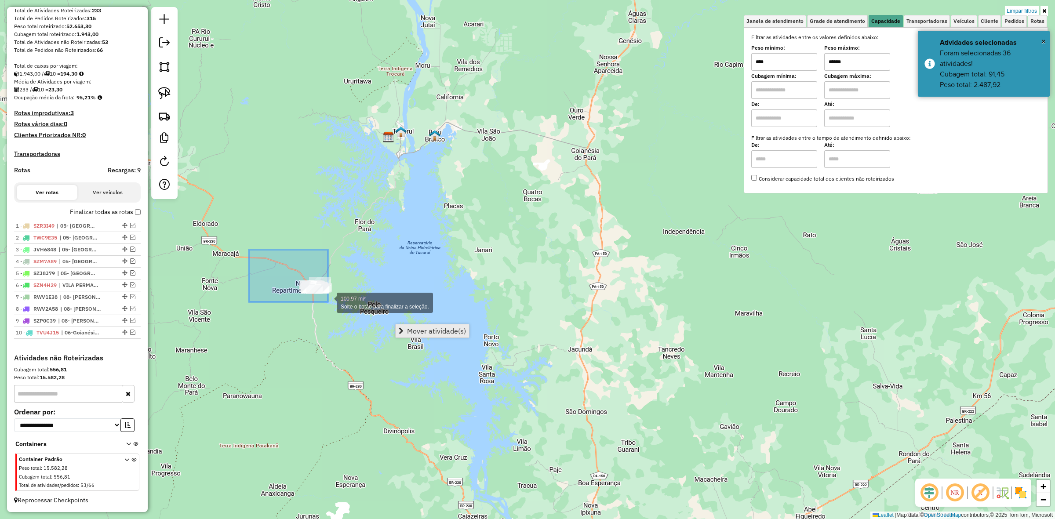
drag, startPoint x: 276, startPoint y: 278, endPoint x: 402, endPoint y: 324, distance: 134.5
click at [402, 324] on hb-router-mapa "Mover atividade(s) Informações da Sessão 991013 - [DATE] Criação: [DATE] 17:47 …" at bounding box center [527, 259] width 1055 height 519
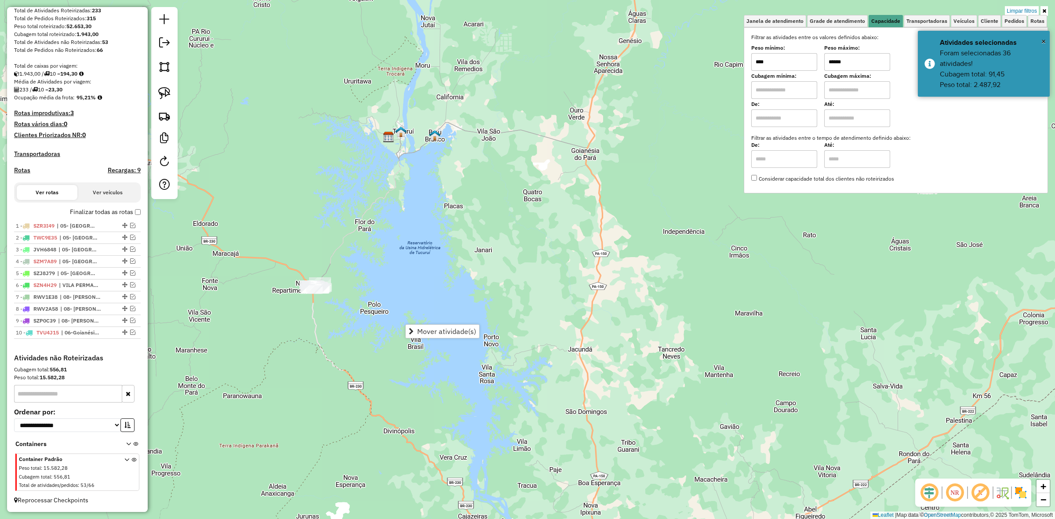
click at [863, 64] on input "******" at bounding box center [857, 62] width 66 height 18
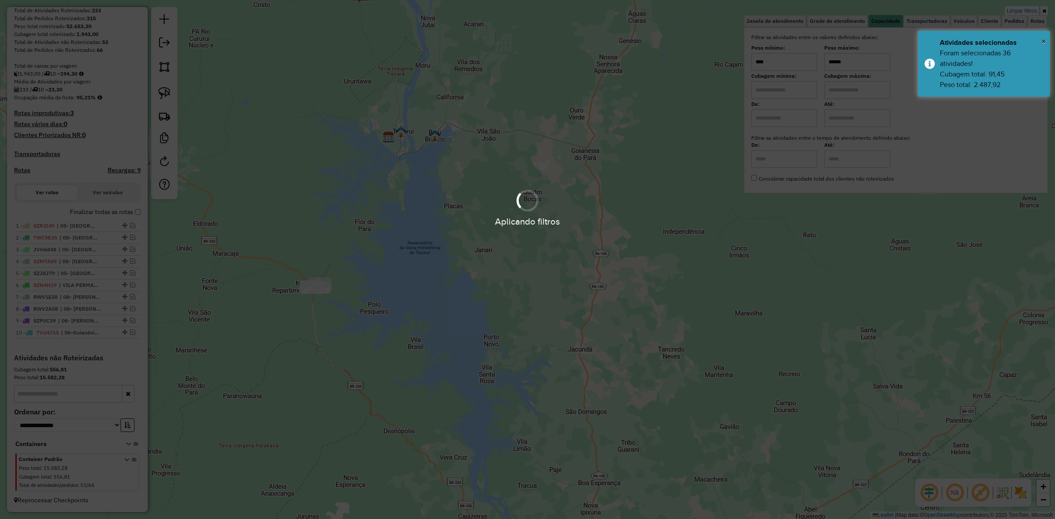
type input "******"
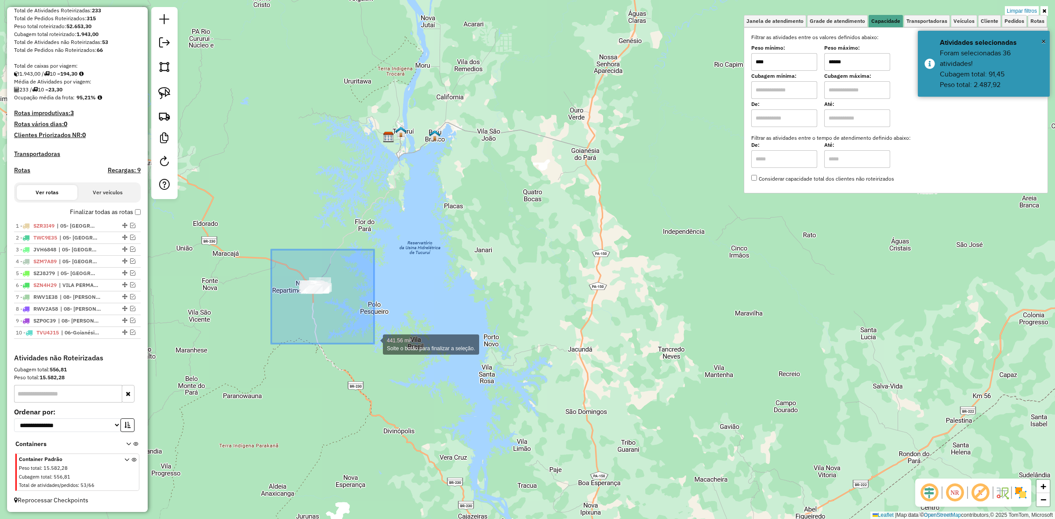
drag, startPoint x: 273, startPoint y: 257, endPoint x: 376, endPoint y: 345, distance: 135.0
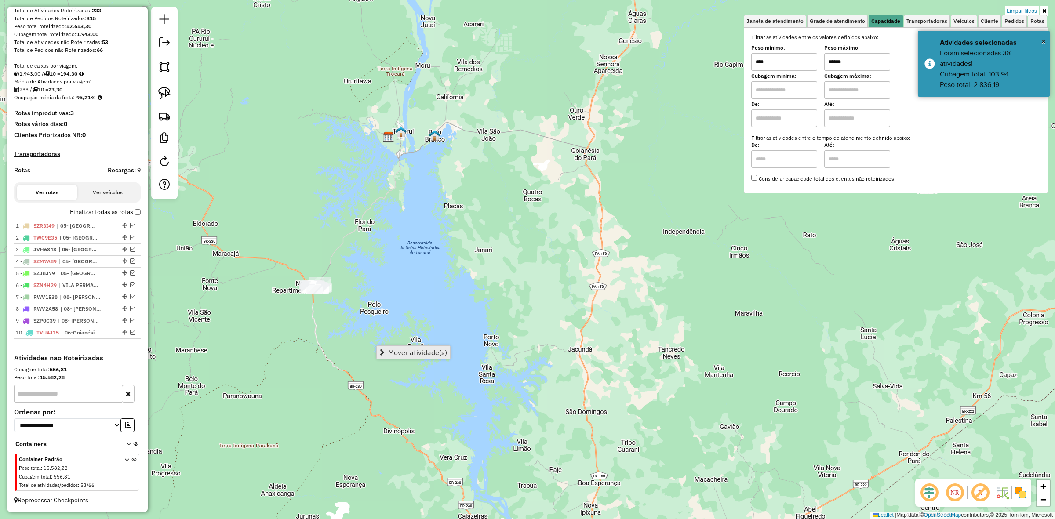
click at [436, 355] on span "Mover atividade(s)" at bounding box center [417, 352] width 59 height 7
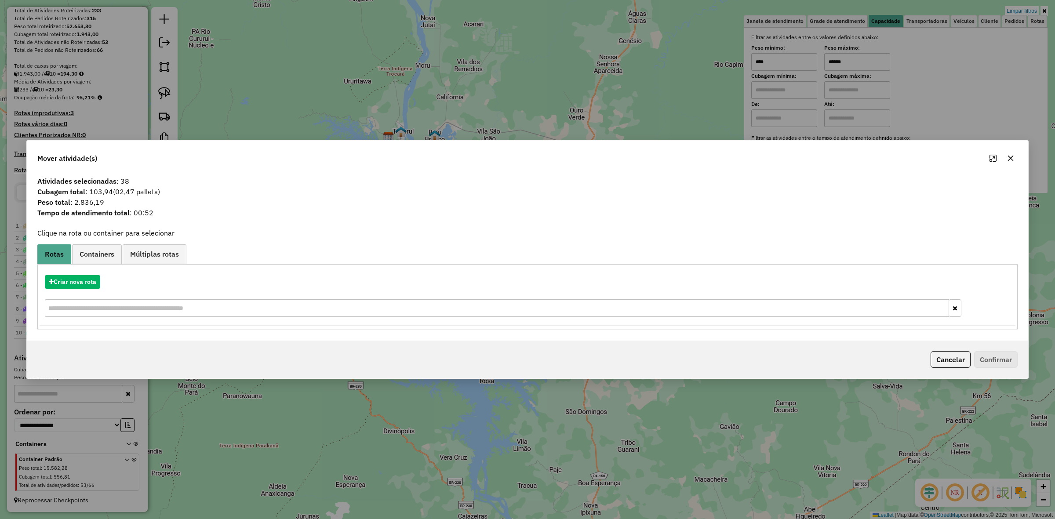
click at [78, 290] on div "Criar nova rota" at bounding box center [528, 297] width 976 height 57
click at [76, 278] on button "Criar nova rota" at bounding box center [72, 282] width 55 height 14
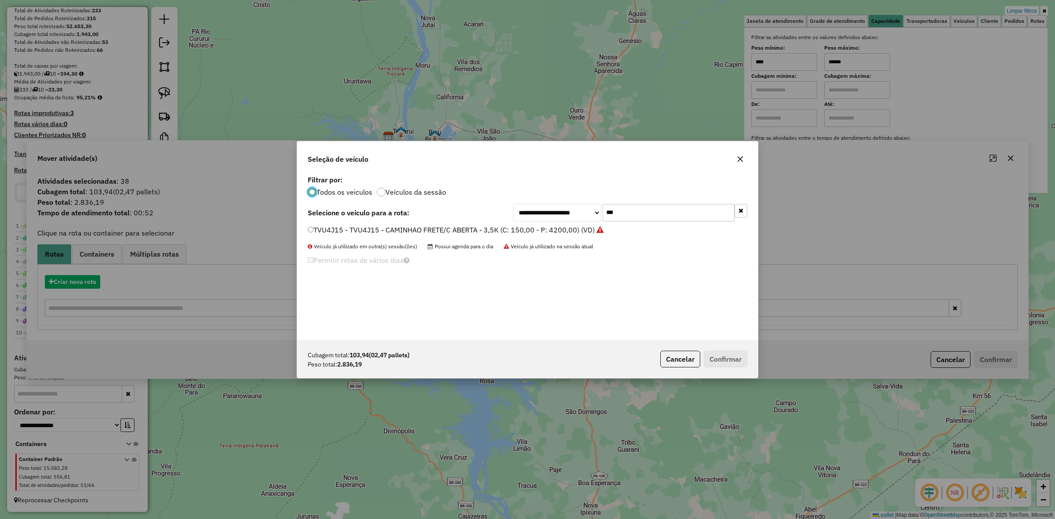
scroll to position [4, 3]
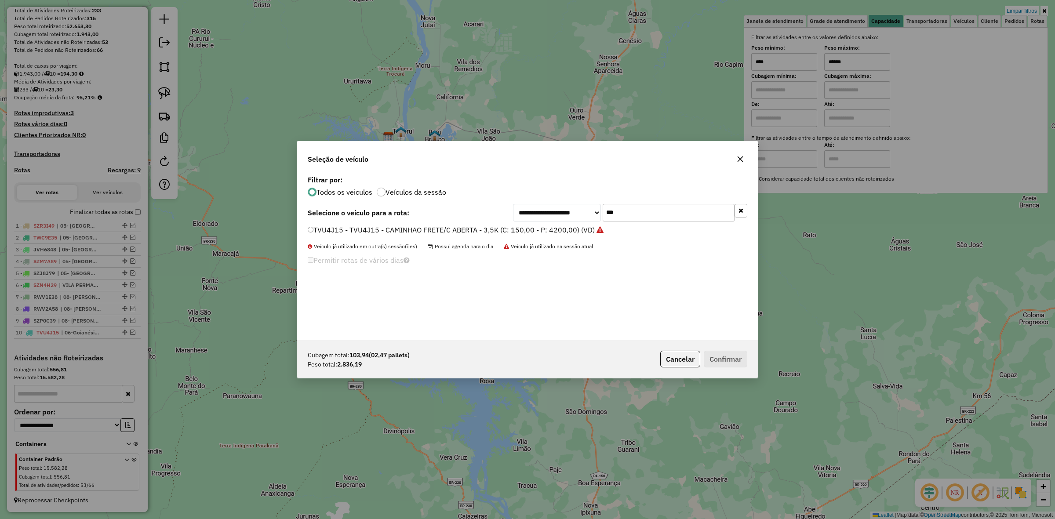
click at [632, 226] on li "TVU4J15 - TVU4J15 - CAMINHAO FRETE/C ABERTA - 3,5K (C: 150,00 - P: 4200,00) (VD)" at bounding box center [528, 230] width 440 height 11
click at [631, 221] on input "***" at bounding box center [669, 213] width 132 height 18
type input "*******"
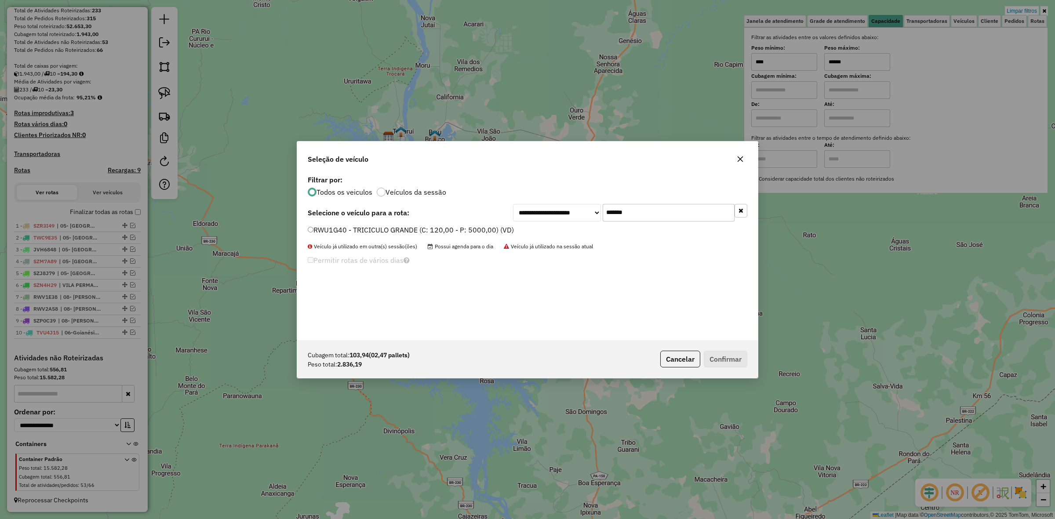
click at [378, 232] on label "RWU1G40 - TRICICULO GRANDE (C: 120,00 - P: 5000,00) (VD)" at bounding box center [411, 230] width 206 height 11
click at [728, 348] on div "Cubagem total: 103,94 (02,47 pallets) Peso total: 2.836,19 Cancelar Confirmar" at bounding box center [527, 359] width 461 height 38
click at [728, 364] on button "Confirmar" at bounding box center [726, 359] width 44 height 17
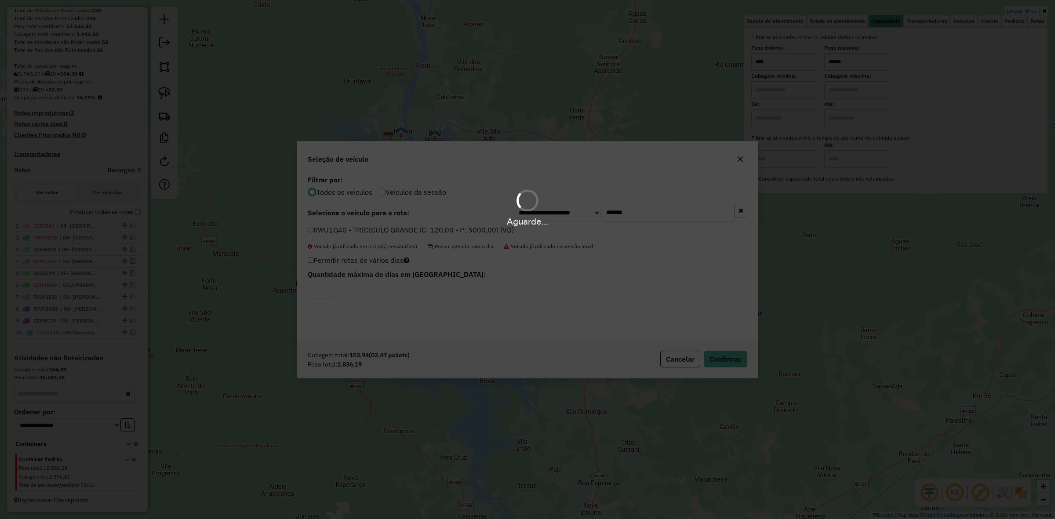
scroll to position [144, 0]
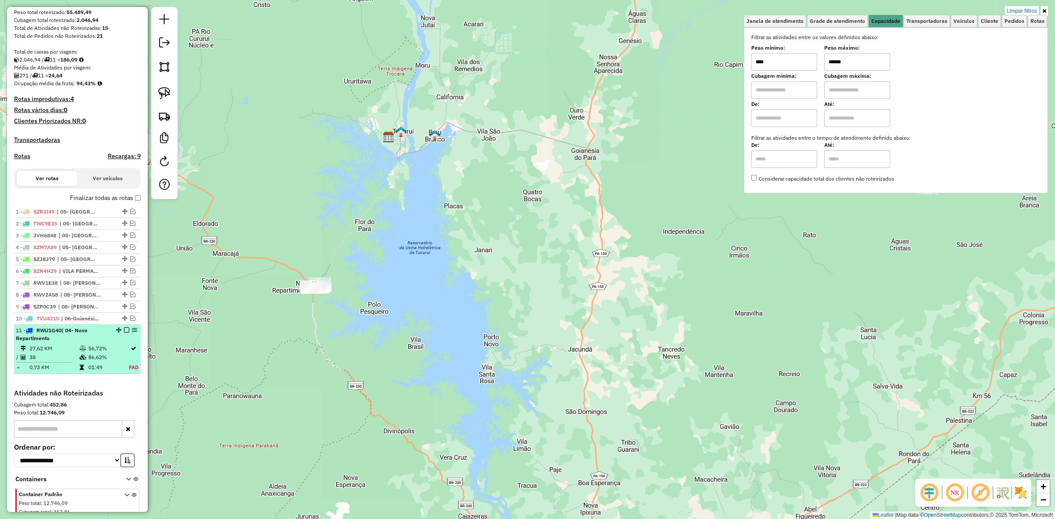
click at [124, 333] on em at bounding box center [126, 330] width 5 height 5
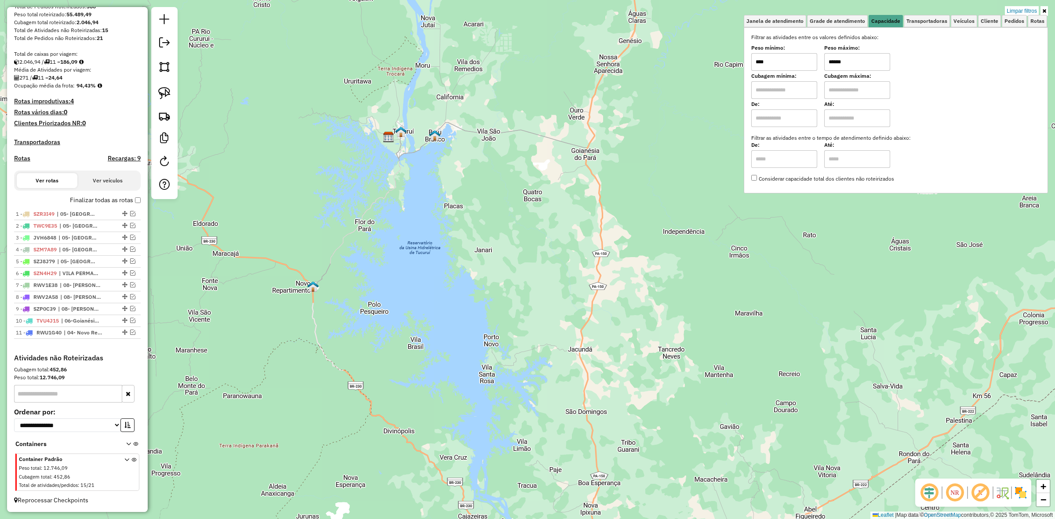
click at [838, 65] on input "******" at bounding box center [857, 62] width 66 height 18
type input "****"
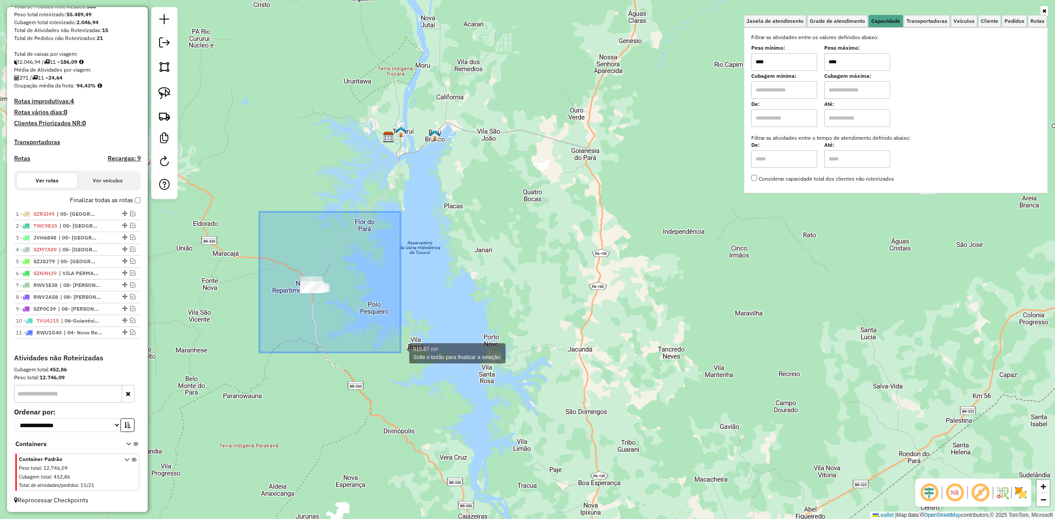
drag, startPoint x: 267, startPoint y: 237, endPoint x: 401, endPoint y: 353, distance: 176.1
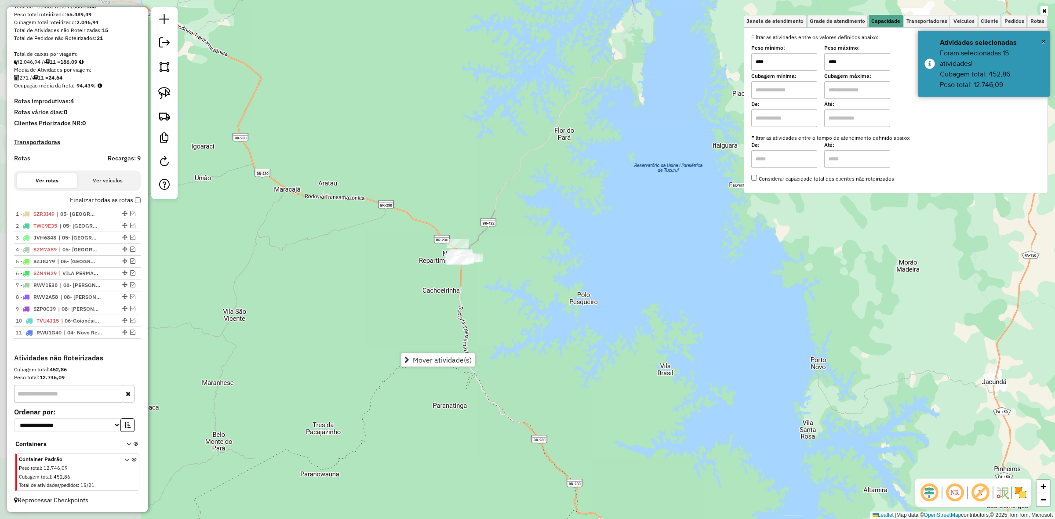
drag, startPoint x: 283, startPoint y: 335, endPoint x: 445, endPoint y: 267, distance: 175.6
click at [443, 299] on div "Janela de atendimento Grade de atendimento Capacidade Transportadoras Veículos …" at bounding box center [527, 259] width 1055 height 519
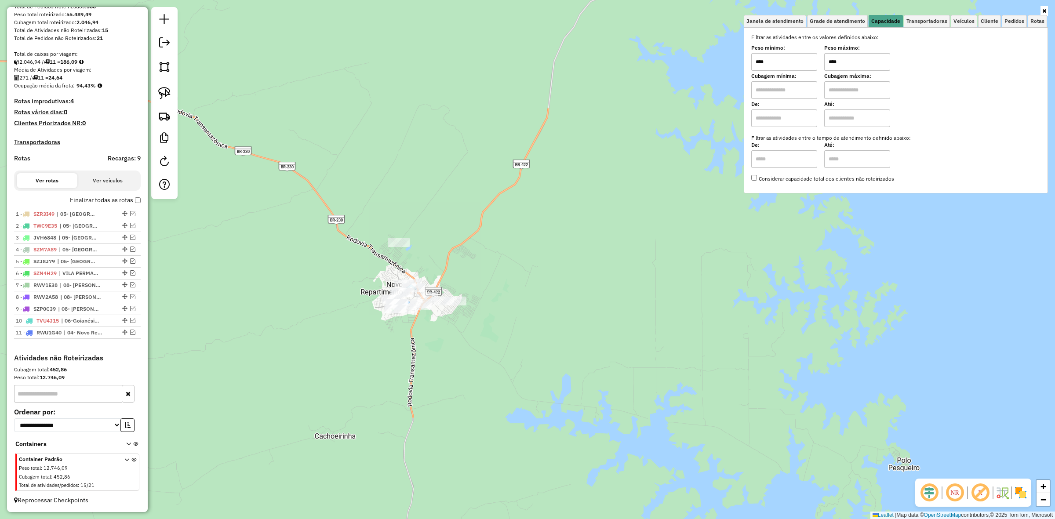
click at [853, 58] on input "****" at bounding box center [857, 62] width 66 height 18
click at [789, 62] on input "****" at bounding box center [784, 62] width 66 height 18
type input "*******"
type input "**********"
drag, startPoint x: 324, startPoint y: 259, endPoint x: 367, endPoint y: 295, distance: 56.5
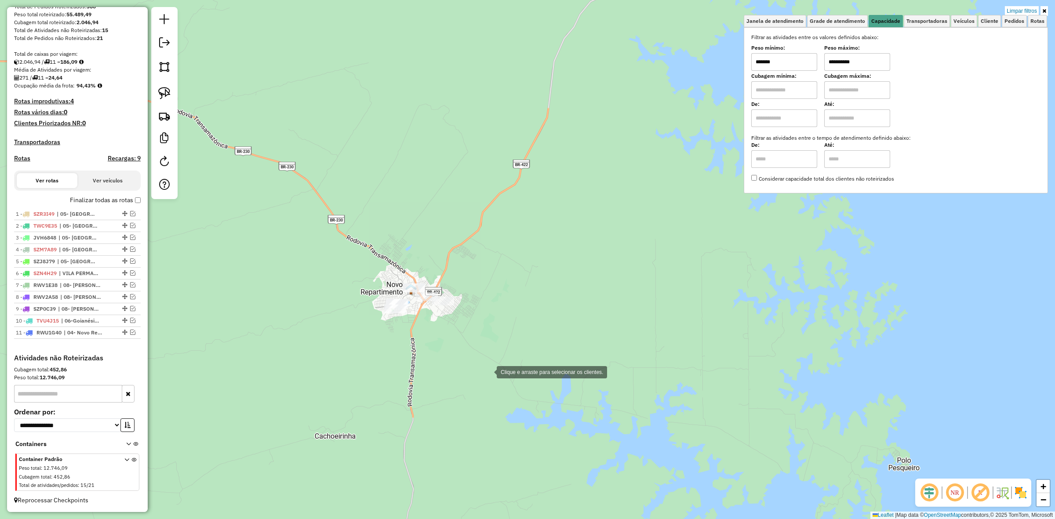
click at [486, 372] on hb-app "Aplicando filtros Pop-up bloqueado! Seu navegador bloqueou automáticamente a ab…" at bounding box center [527, 259] width 1055 height 519
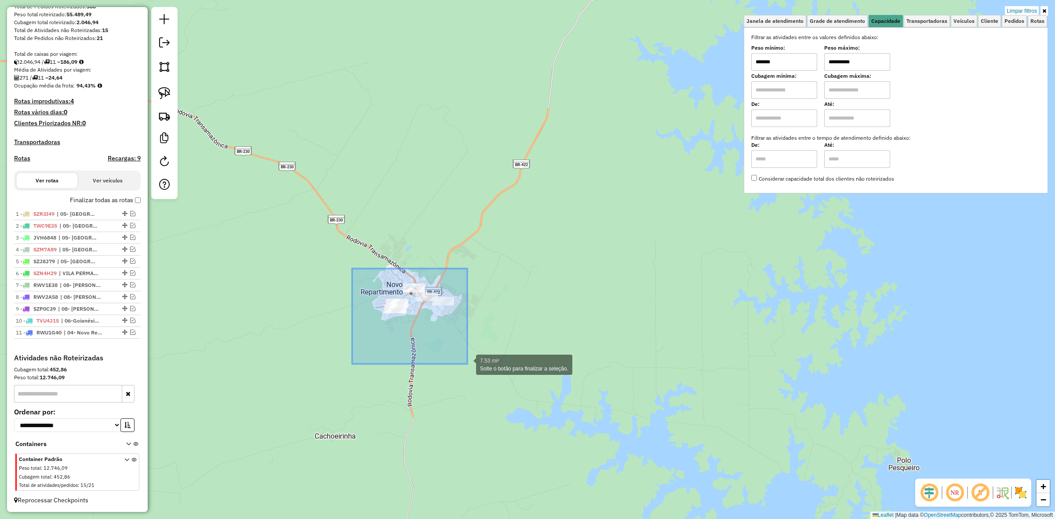
drag, startPoint x: 352, startPoint y: 269, endPoint x: 487, endPoint y: 367, distance: 167.1
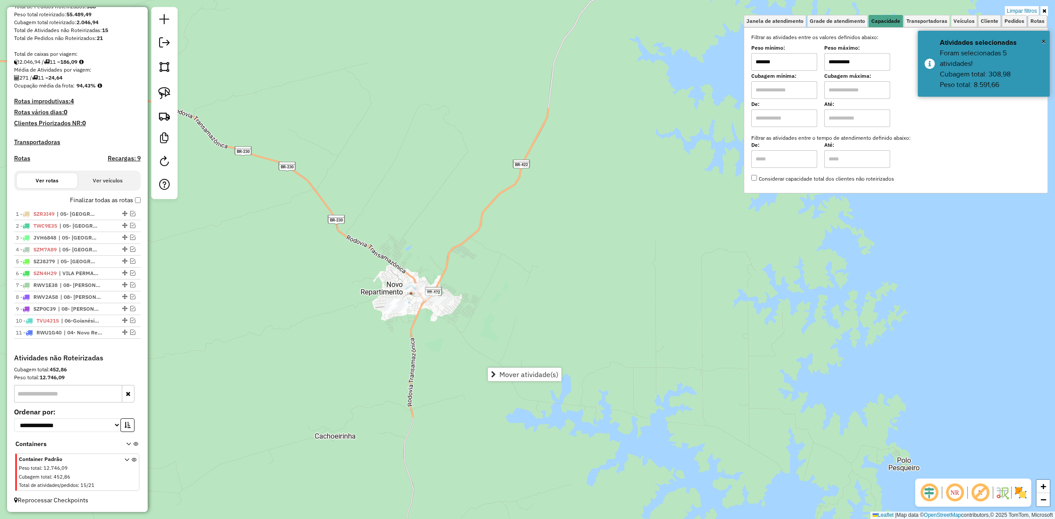
click at [808, 69] on input "*******" at bounding box center [784, 62] width 66 height 18
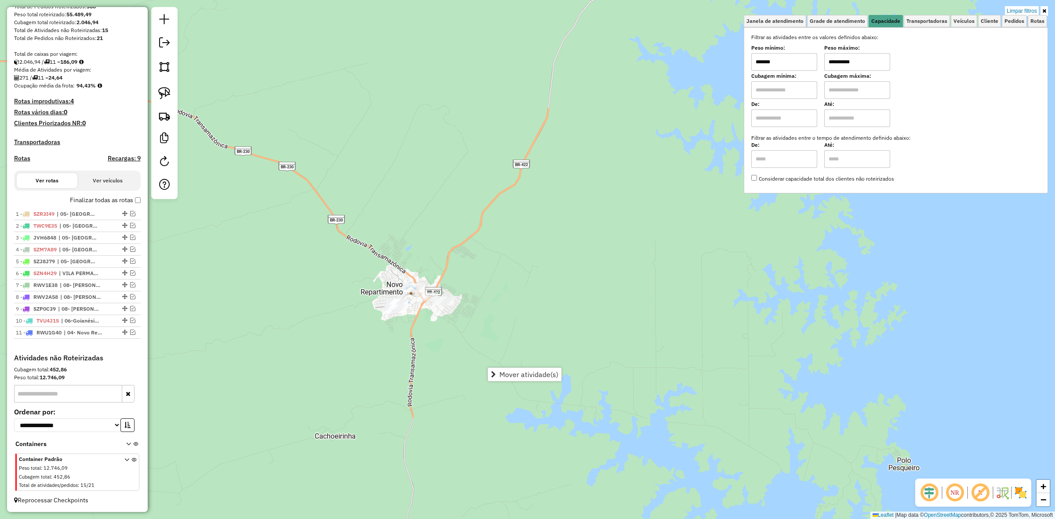
click at [808, 69] on input "*******" at bounding box center [784, 62] width 66 height 18
drag, startPoint x: 389, startPoint y: 334, endPoint x: 464, endPoint y: 364, distance: 80.7
click at [464, 364] on hb-app "Aplicando filtros Pop-up bloqueado! Seu navegador bloqueou automáticamente a ab…" at bounding box center [527, 259] width 1055 height 519
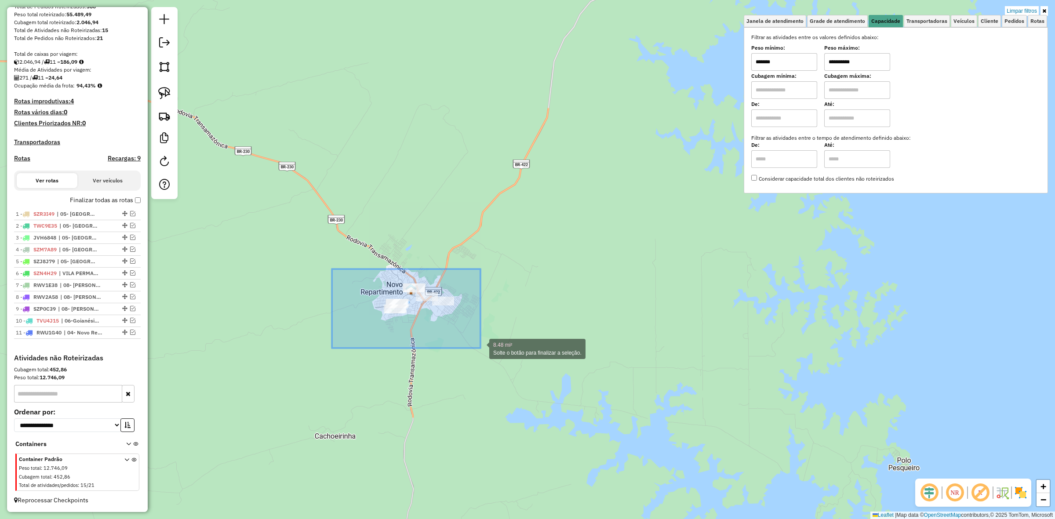
drag, startPoint x: 333, startPoint y: 269, endPoint x: 481, endPoint y: 348, distance: 168.4
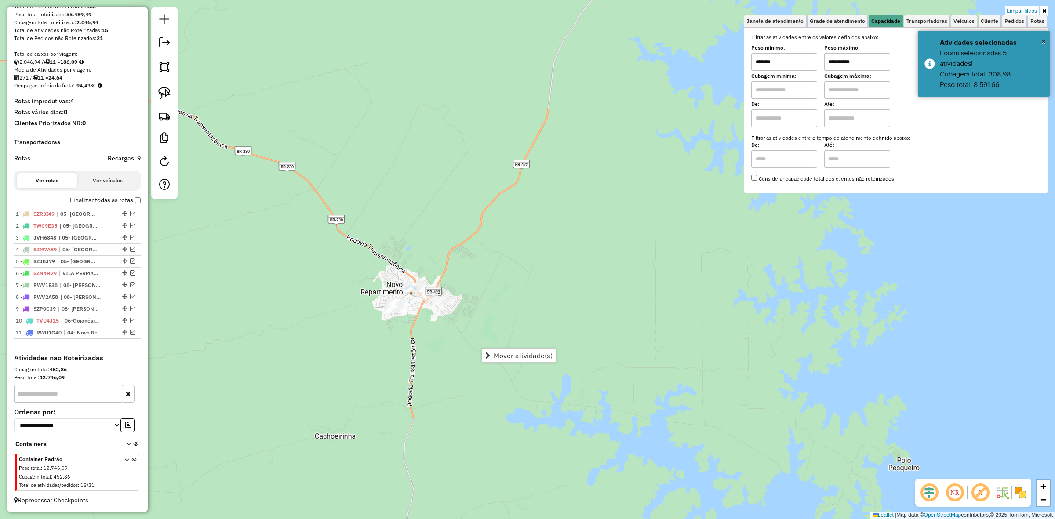
click at [781, 66] on input "*******" at bounding box center [784, 62] width 66 height 18
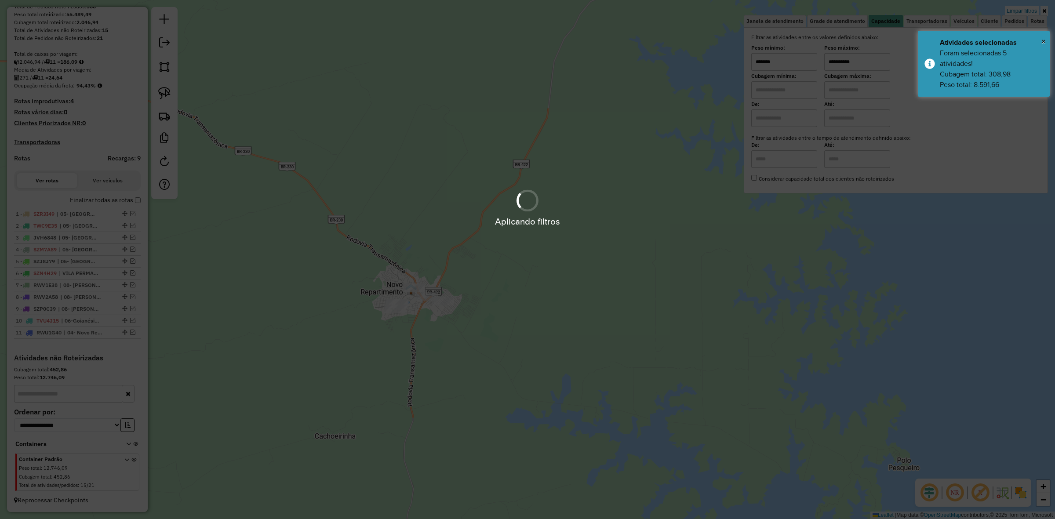
type input "*******"
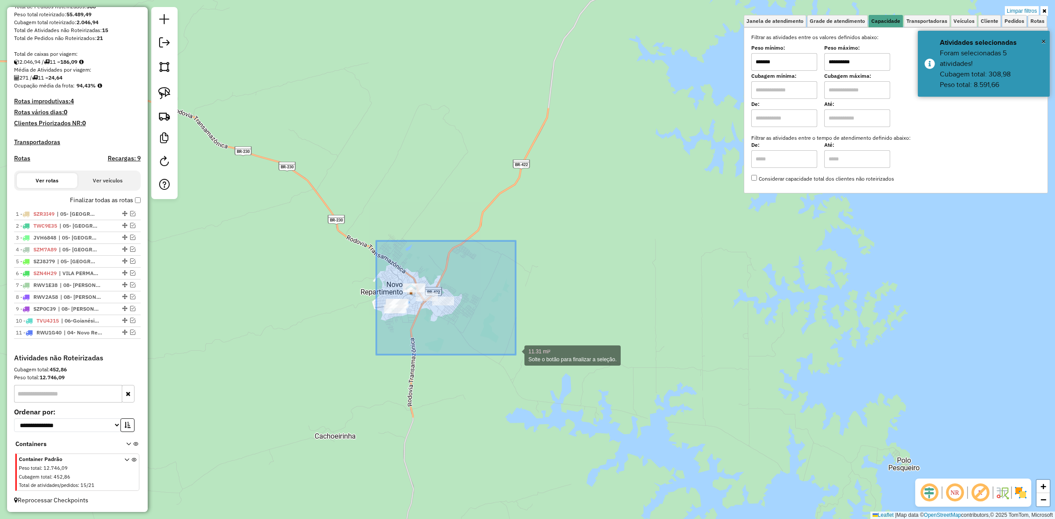
drag, startPoint x: 396, startPoint y: 282, endPoint x: 516, endPoint y: 355, distance: 139.9
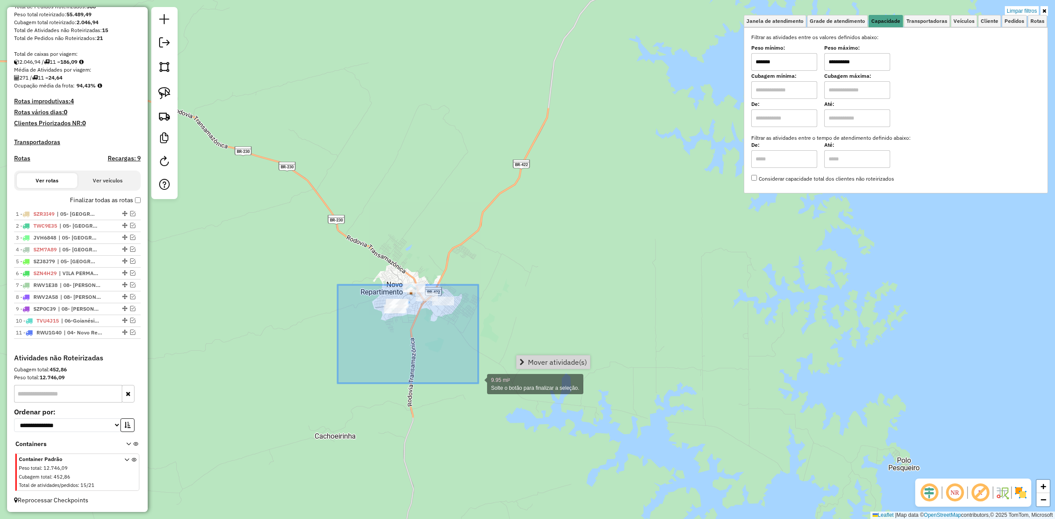
drag, startPoint x: 338, startPoint y: 285, endPoint x: 485, endPoint y: 385, distance: 178.2
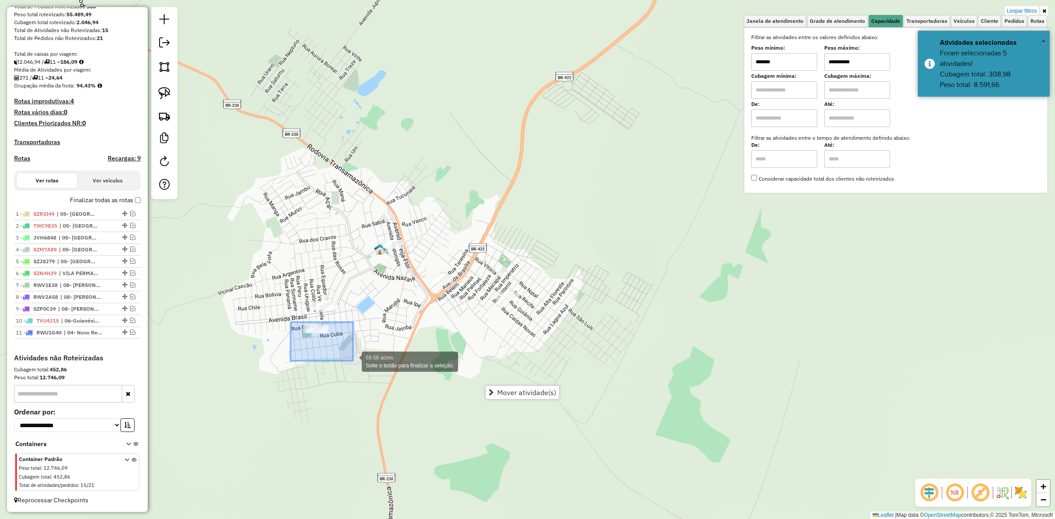
drag, startPoint x: 291, startPoint y: 322, endPoint x: 353, endPoint y: 361, distance: 73.1
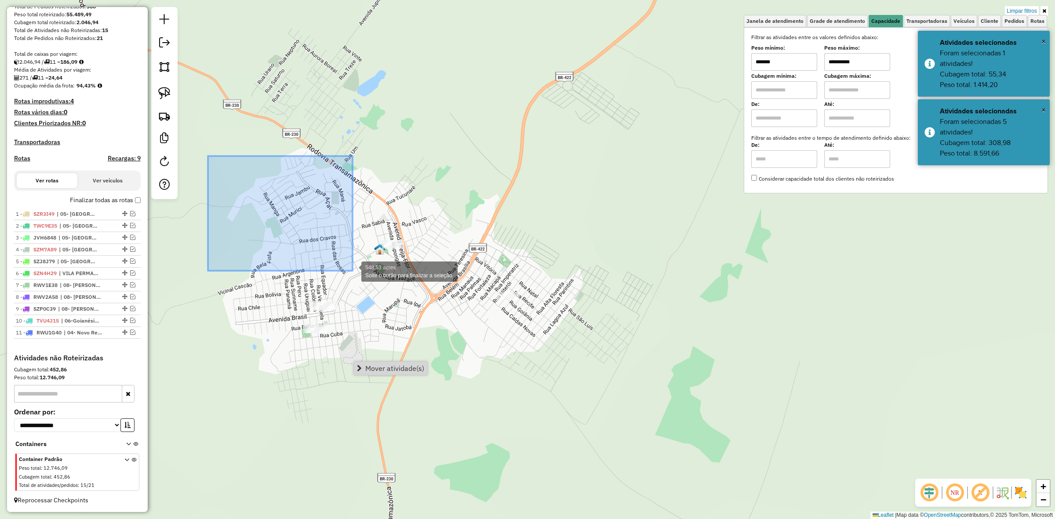
drag, startPoint x: 335, startPoint y: 269, endPoint x: 306, endPoint y: 313, distance: 53.2
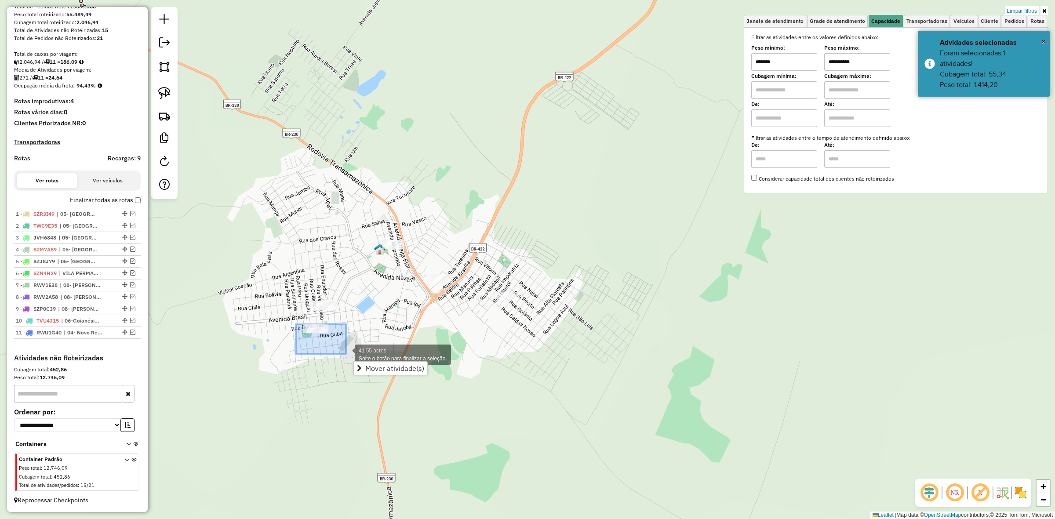
drag, startPoint x: 296, startPoint y: 324, endPoint x: 346, endPoint y: 354, distance: 58.1
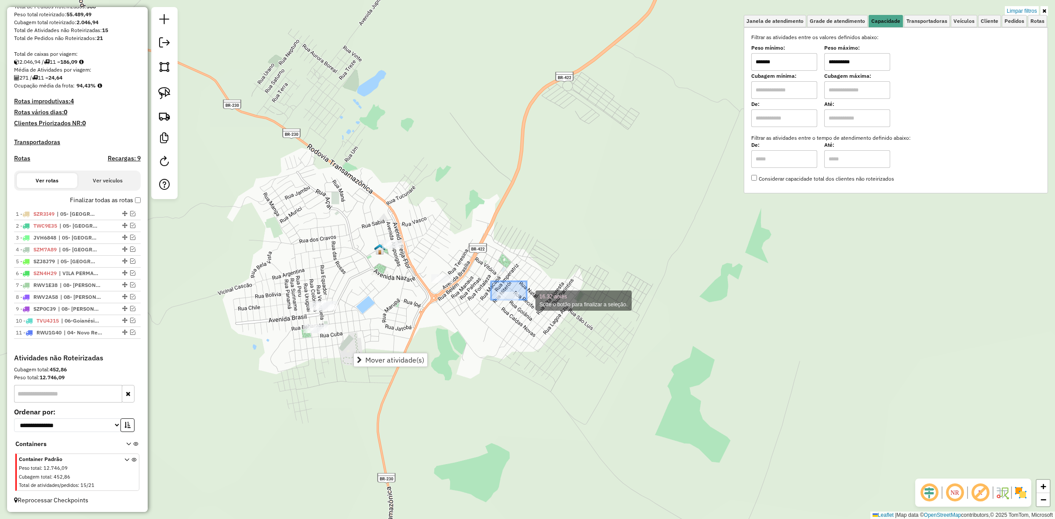
drag, startPoint x: 491, startPoint y: 281, endPoint x: 531, endPoint y: 301, distance: 44.6
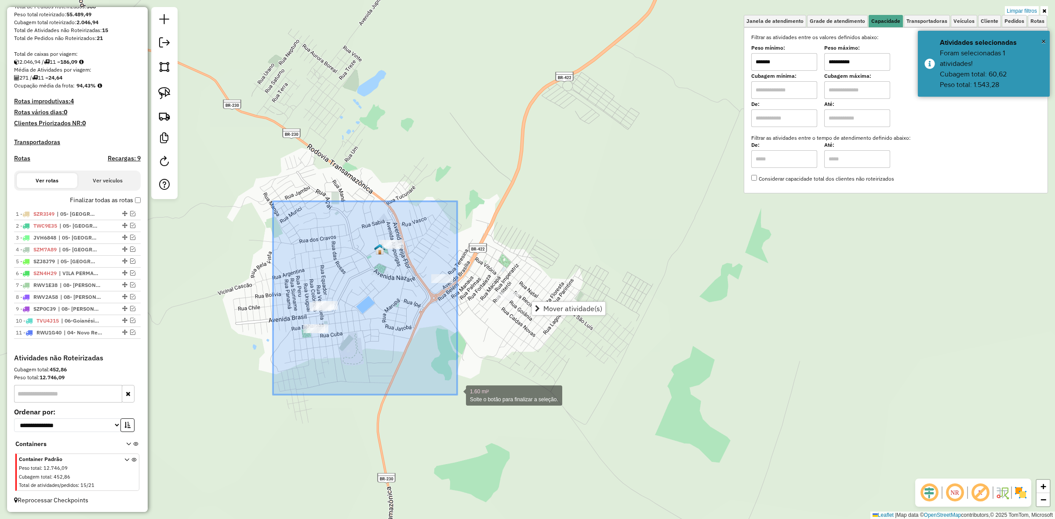
drag, startPoint x: 273, startPoint y: 201, endPoint x: 457, endPoint y: 395, distance: 267.1
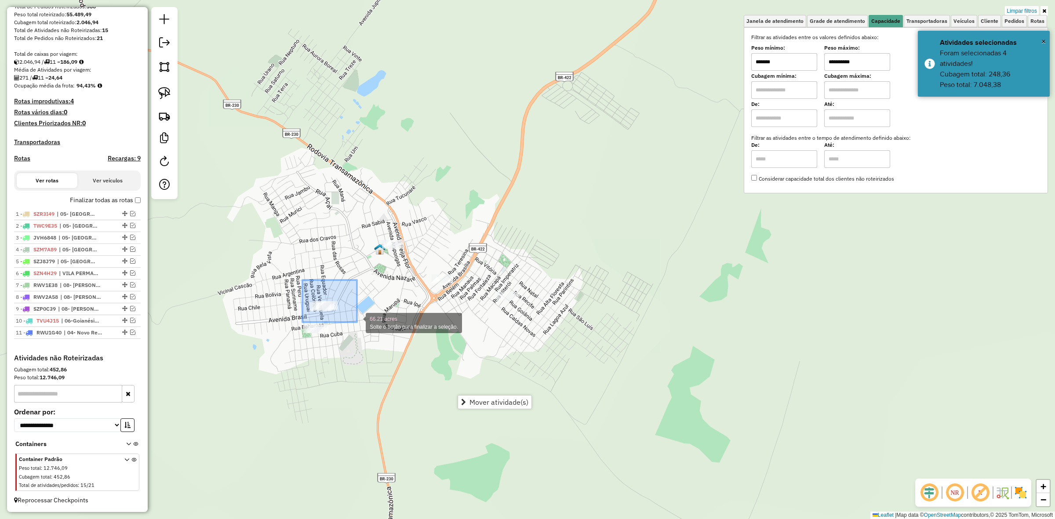
drag, startPoint x: 302, startPoint y: 280, endPoint x: 357, endPoint y: 322, distance: 68.9
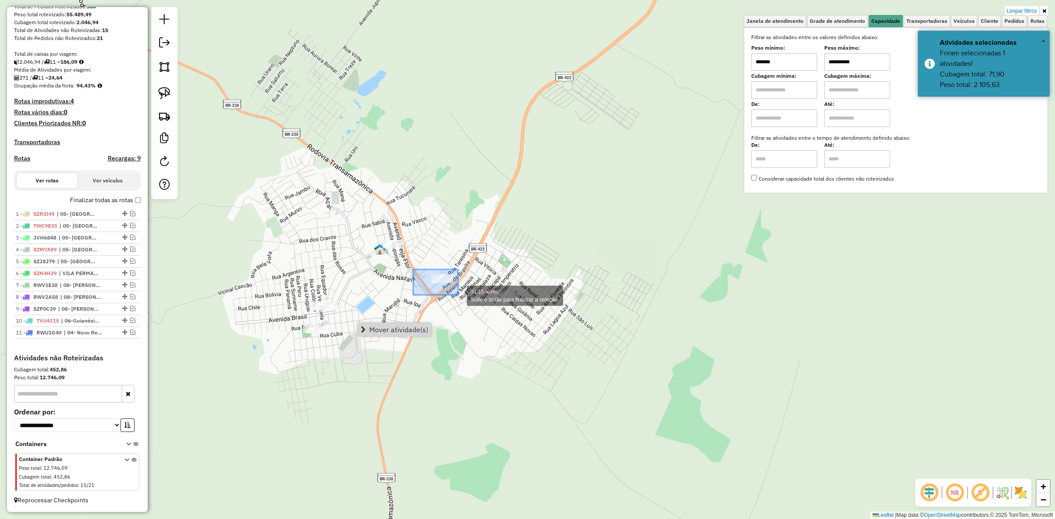
drag, startPoint x: 418, startPoint y: 270, endPoint x: 458, endPoint y: 295, distance: 47.0
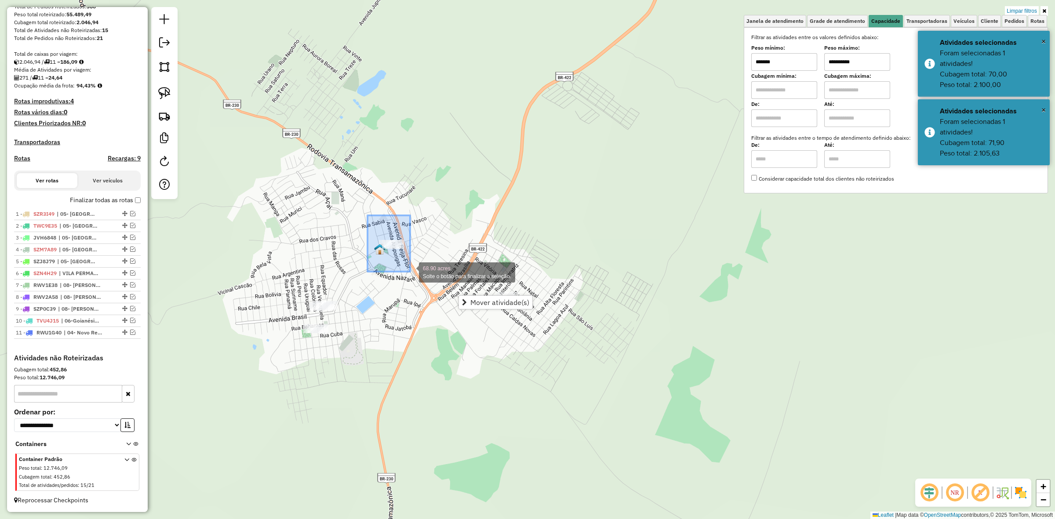
drag, startPoint x: 374, startPoint y: 227, endPoint x: 410, endPoint y: 272, distance: 57.2
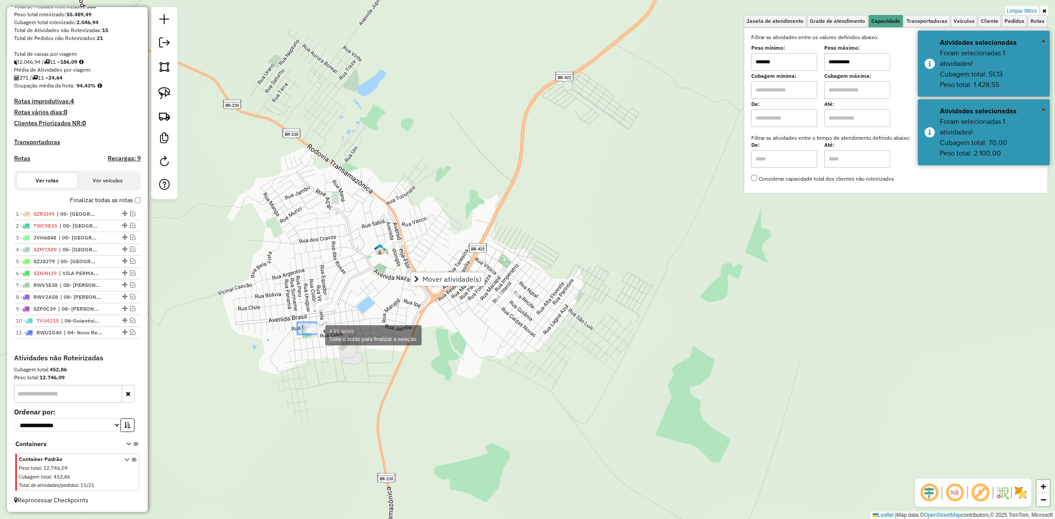
drag, startPoint x: 297, startPoint y: 322, endPoint x: 324, endPoint y: 339, distance: 31.5
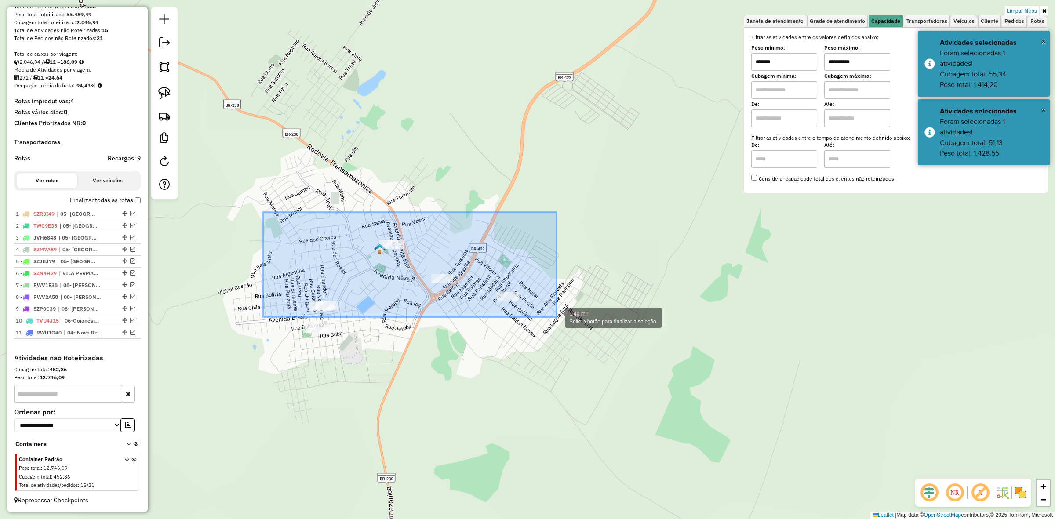
drag, startPoint x: 263, startPoint y: 212, endPoint x: 557, endPoint y: 317, distance: 311.8
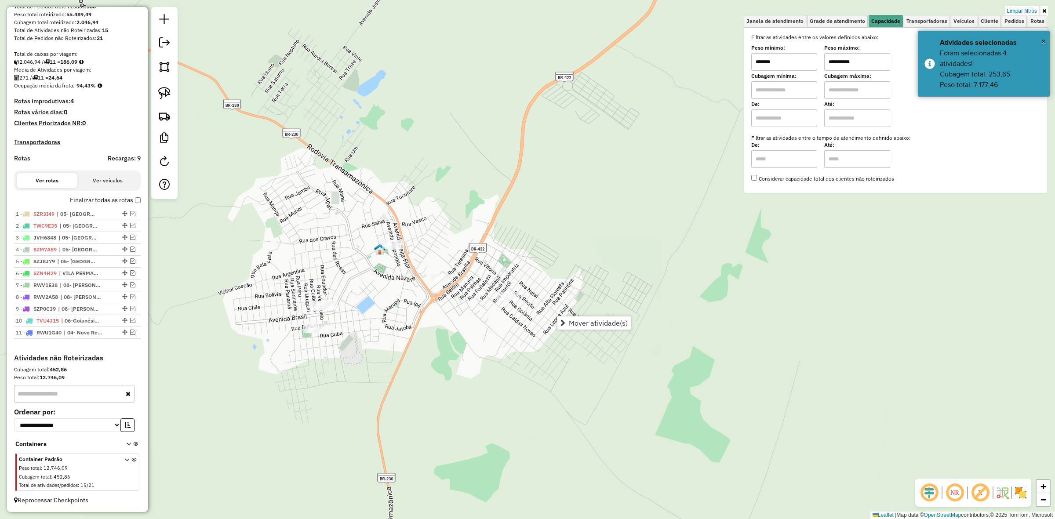
click at [599, 316] on div "Mover atividade(s)" at bounding box center [594, 323] width 74 height 14
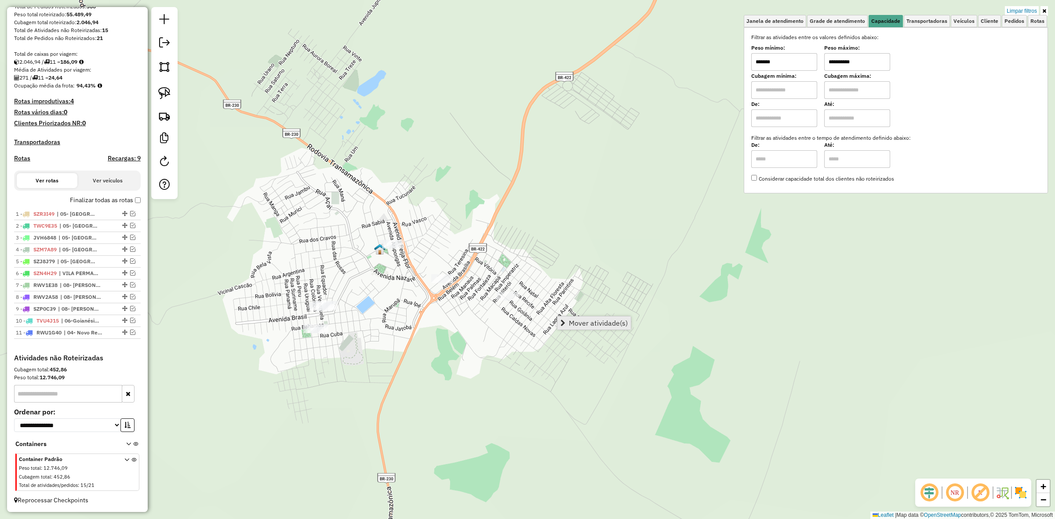
click at [599, 323] on span "Mover atividade(s)" at bounding box center [598, 323] width 59 height 7
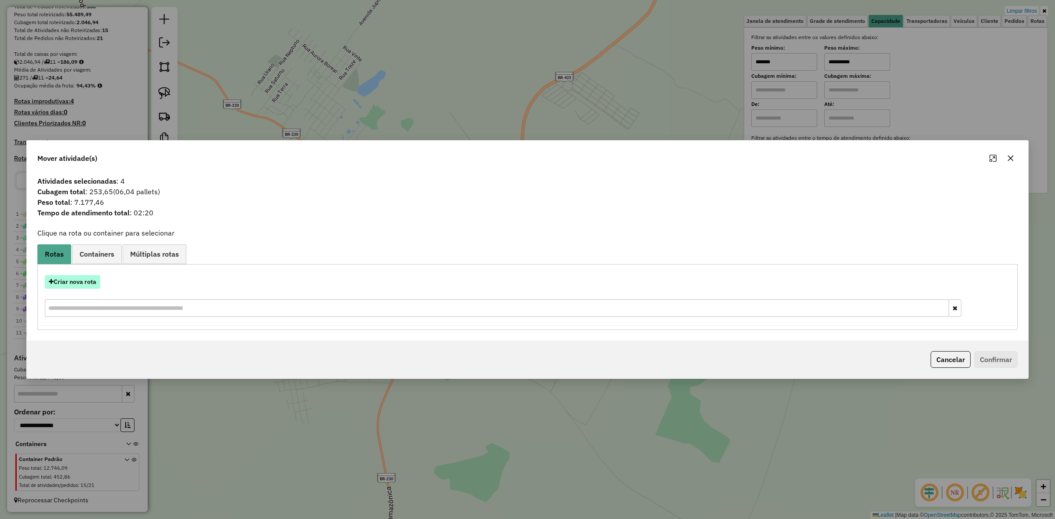
click at [74, 288] on button "Criar nova rota" at bounding box center [72, 282] width 55 height 14
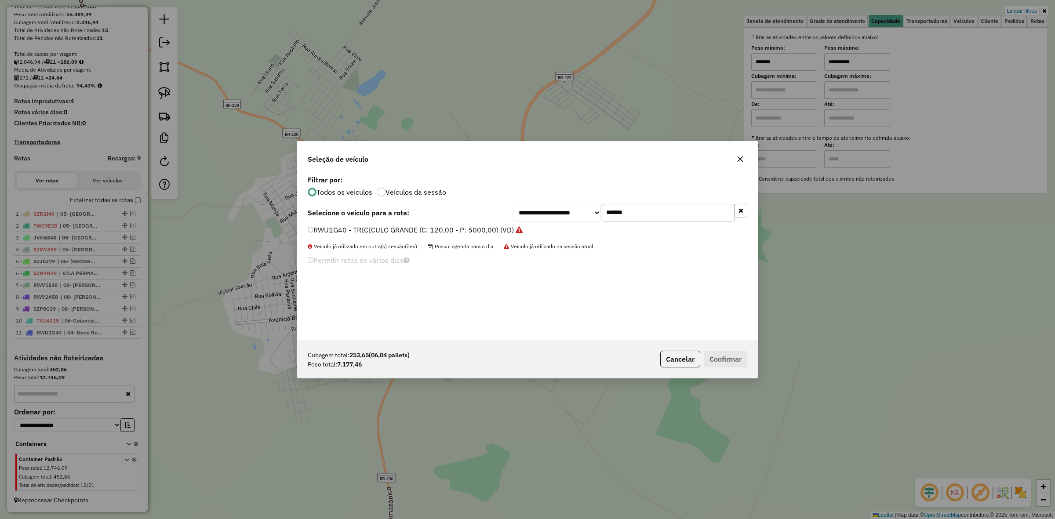
click at [74, 288] on div "**********" at bounding box center [527, 259] width 1055 height 519
click at [671, 210] on input "*******" at bounding box center [669, 213] width 132 height 18
type input "**"
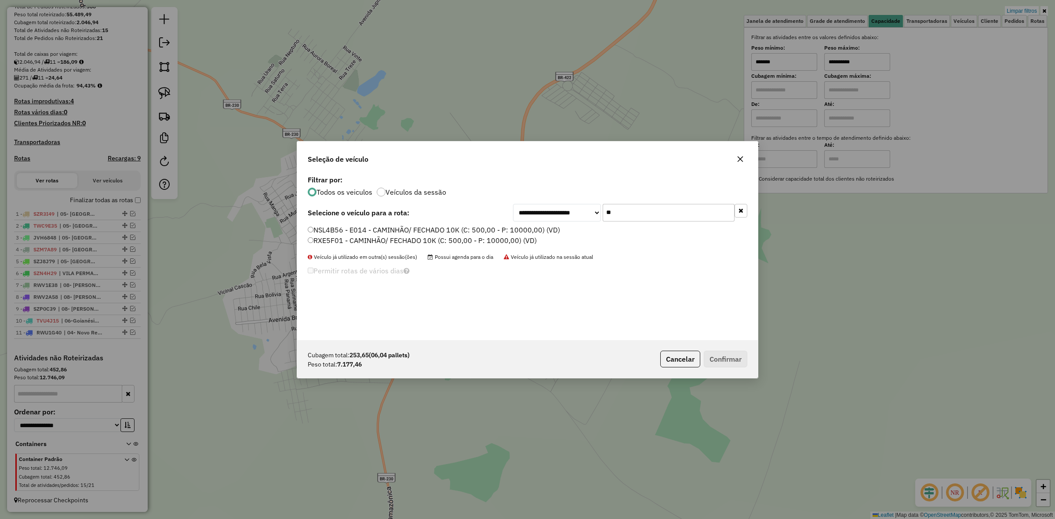
click at [448, 237] on label "RXE5F01 - CAMINHÃO/ FECHADO 10K (C: 500,00 - P: 10000,00) (VD)" at bounding box center [422, 240] width 229 height 11
click at [730, 357] on button "Confirmar" at bounding box center [726, 359] width 44 height 17
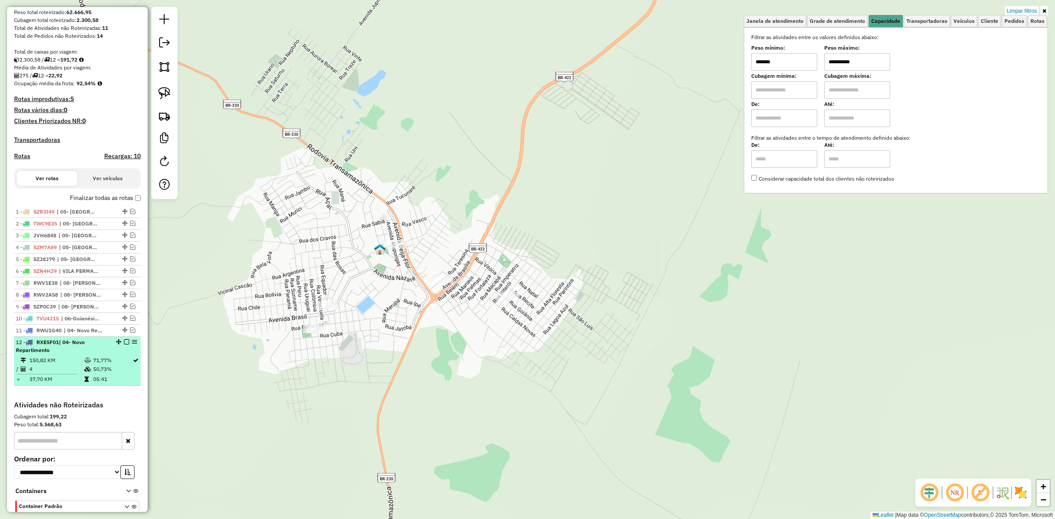
click at [124, 345] on em at bounding box center [126, 341] width 5 height 5
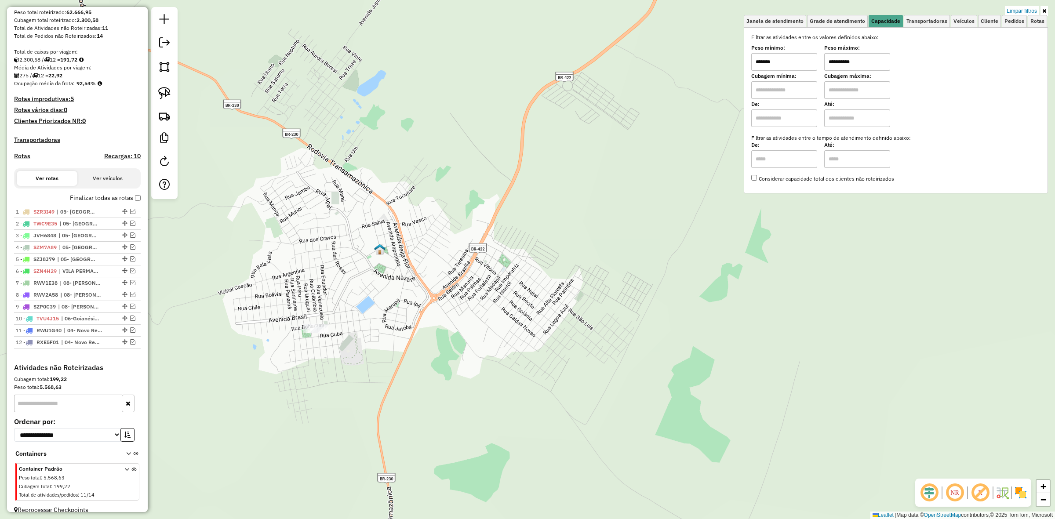
click at [808, 64] on input "*******" at bounding box center [784, 62] width 66 height 18
type input "****"
click at [807, 64] on input "*******" at bounding box center [784, 62] width 66 height 18
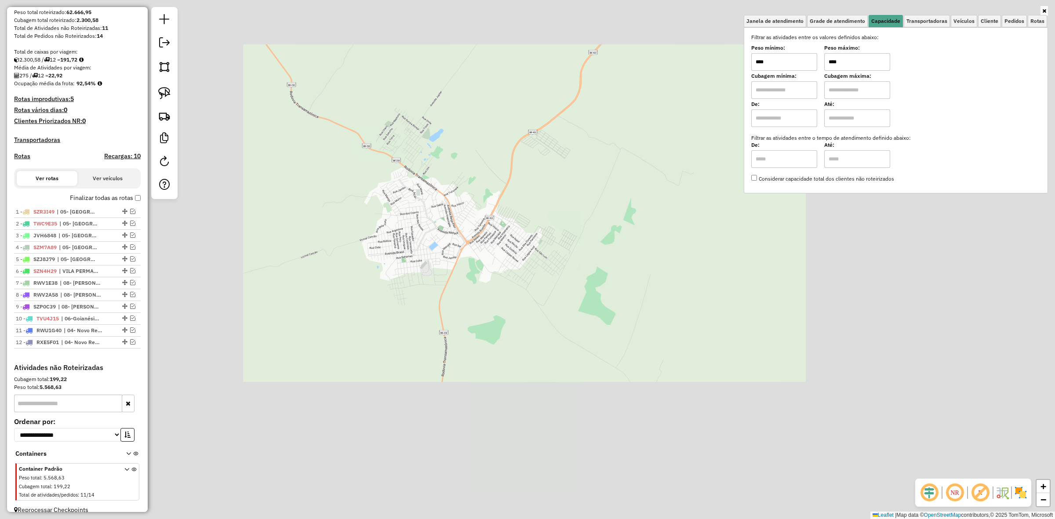
type input "****"
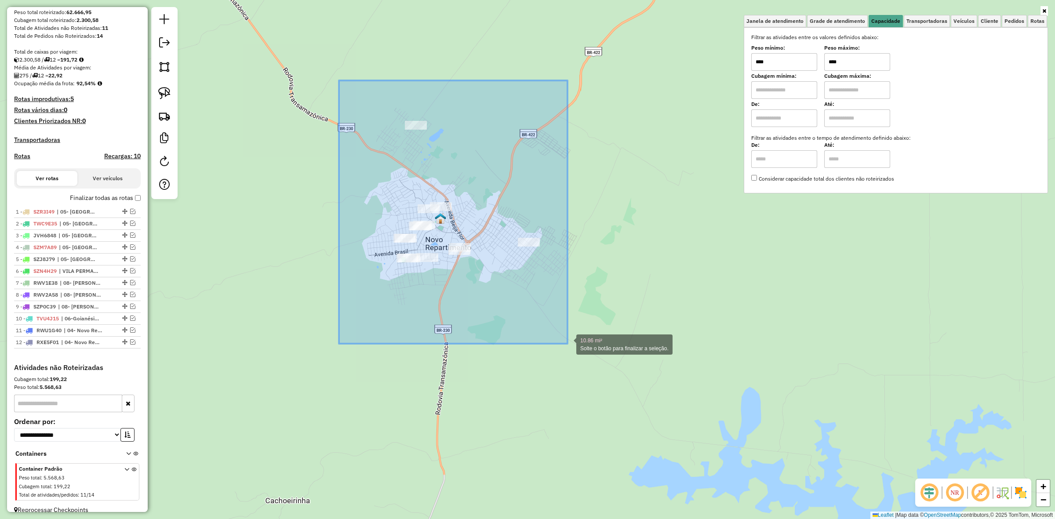
drag, startPoint x: 339, startPoint y: 80, endPoint x: 568, endPoint y: 344, distance: 348.8
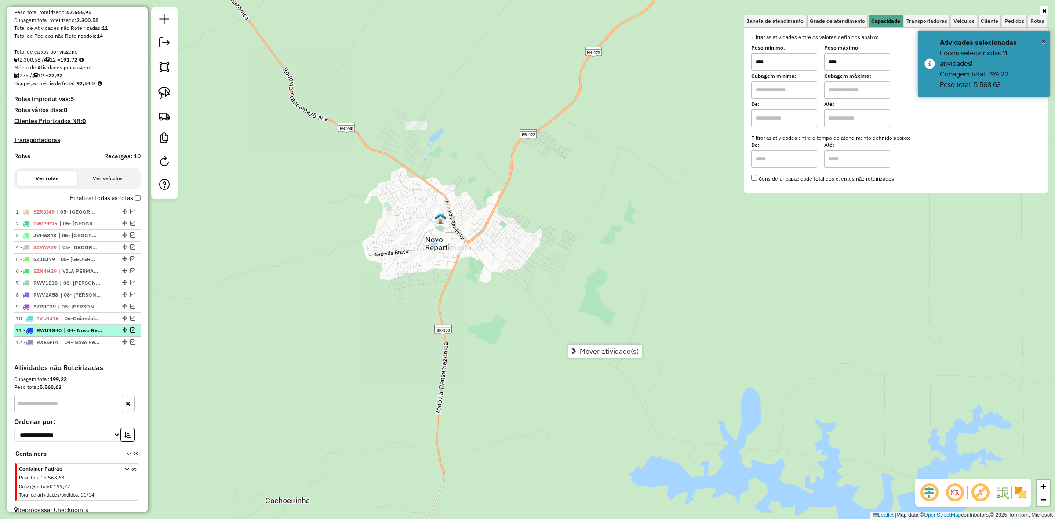
click at [130, 333] on em at bounding box center [132, 330] width 5 height 5
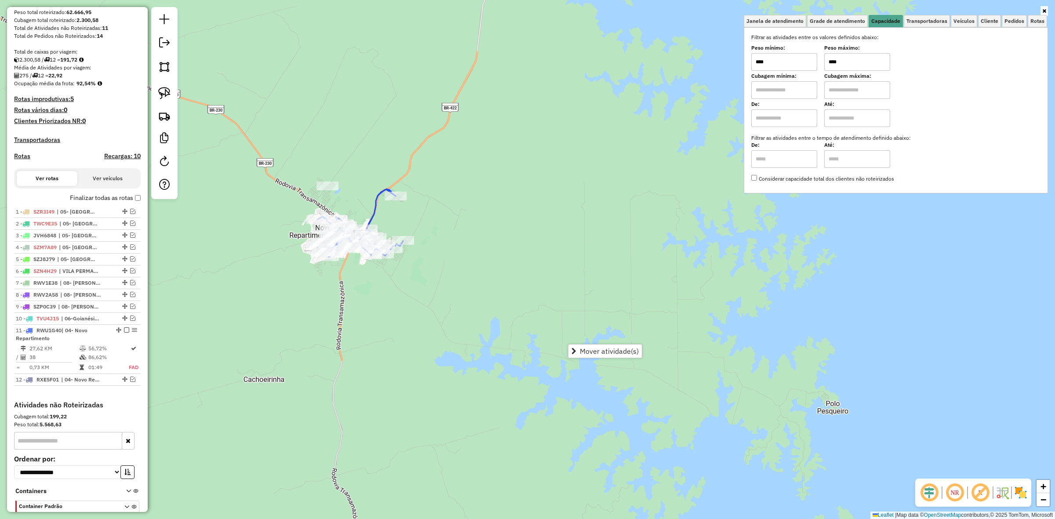
drag, startPoint x: 162, startPoint y: 97, endPoint x: 175, endPoint y: 97, distance: 12.8
click at [162, 97] on img at bounding box center [164, 93] width 12 height 12
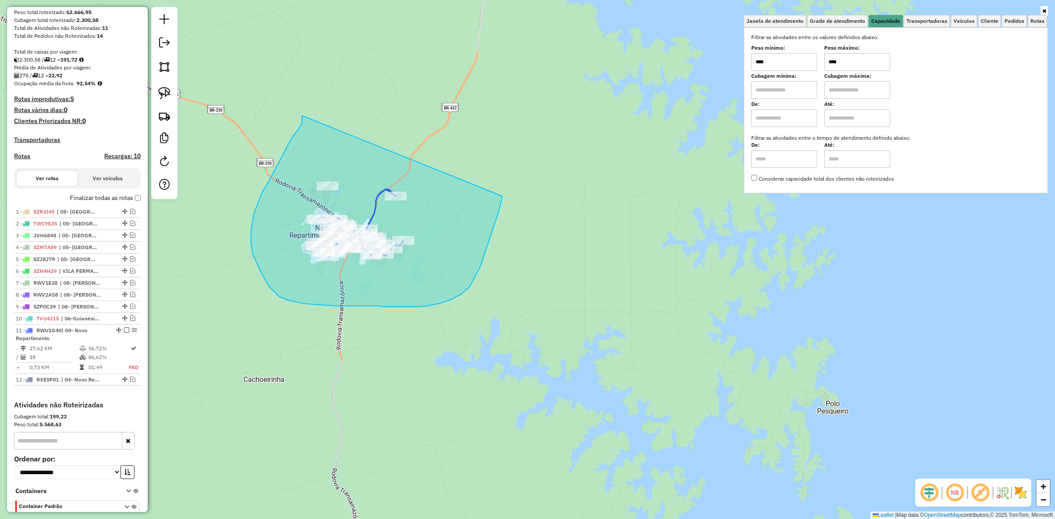
drag, startPoint x: 302, startPoint y: 116, endPoint x: 502, endPoint y: 196, distance: 215.6
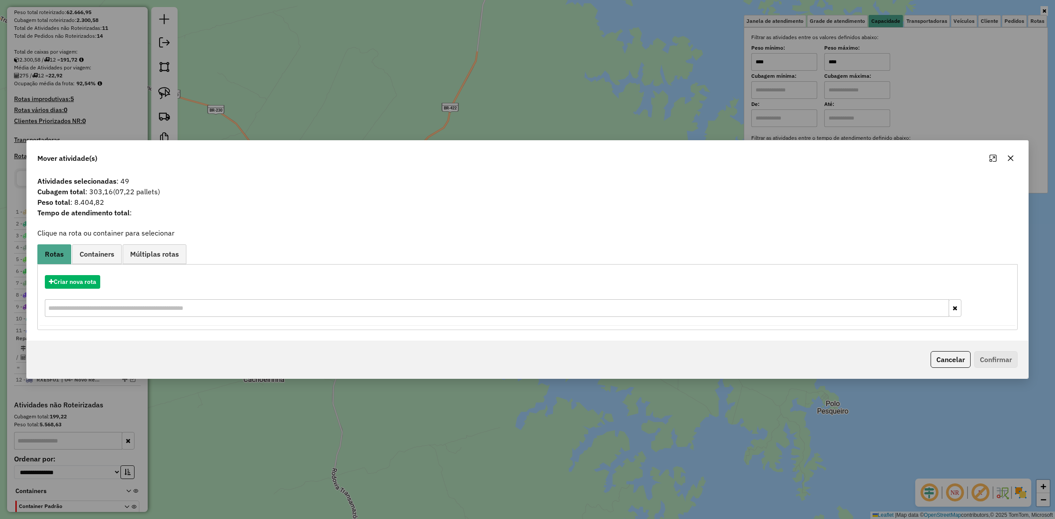
click at [1014, 157] on button "button" at bounding box center [1011, 158] width 14 height 14
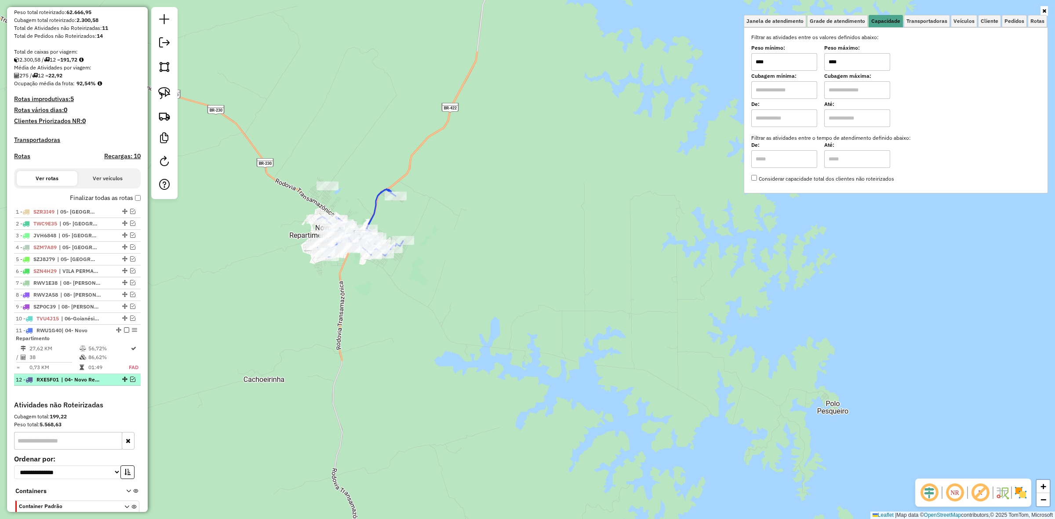
click at [132, 382] on em at bounding box center [132, 379] width 5 height 5
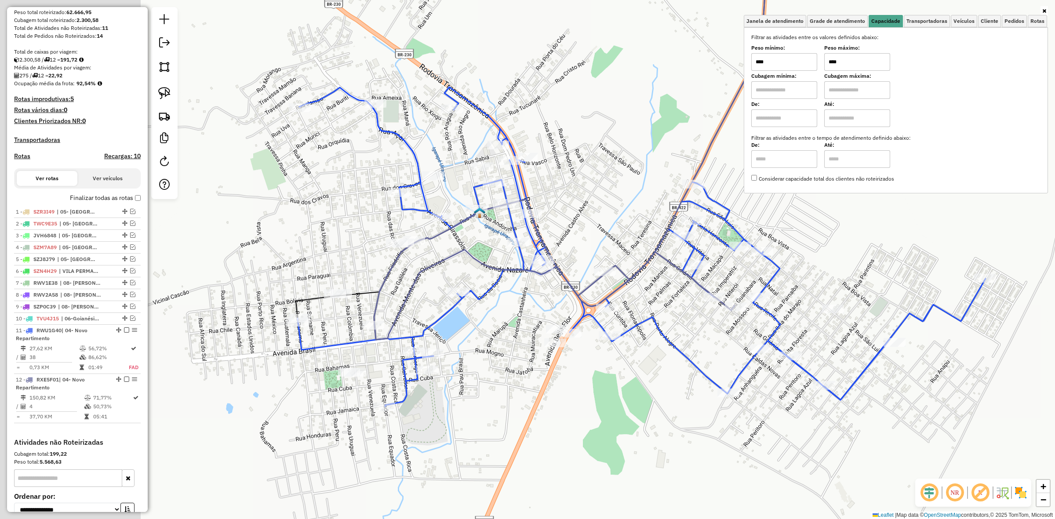
drag, startPoint x: 336, startPoint y: 421, endPoint x: 503, endPoint y: 355, distance: 179.0
click at [509, 355] on div "Janela de atendimento Grade de atendimento Capacidade Transportadoras Veículos …" at bounding box center [527, 259] width 1055 height 519
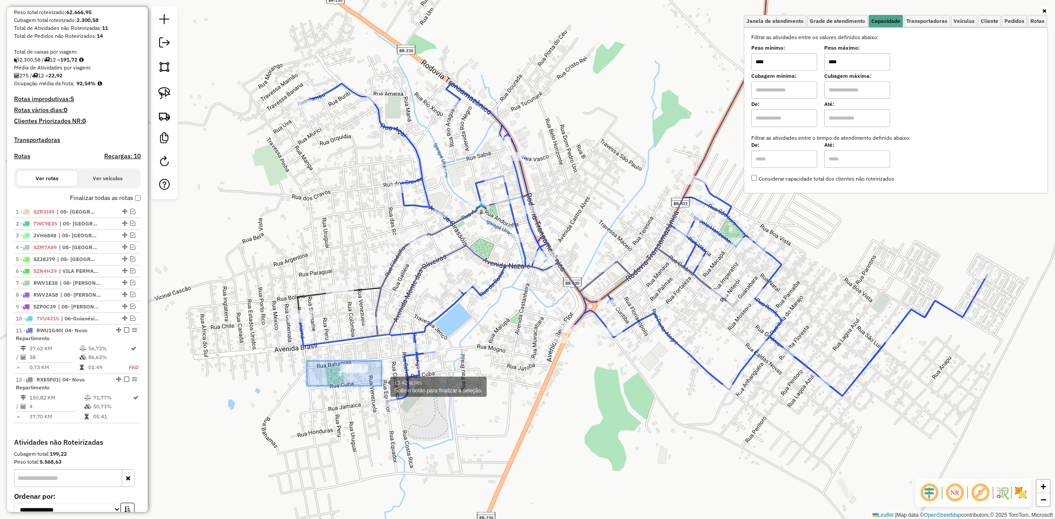
drag, startPoint x: 325, startPoint y: 363, endPoint x: 383, endPoint y: 386, distance: 61.7
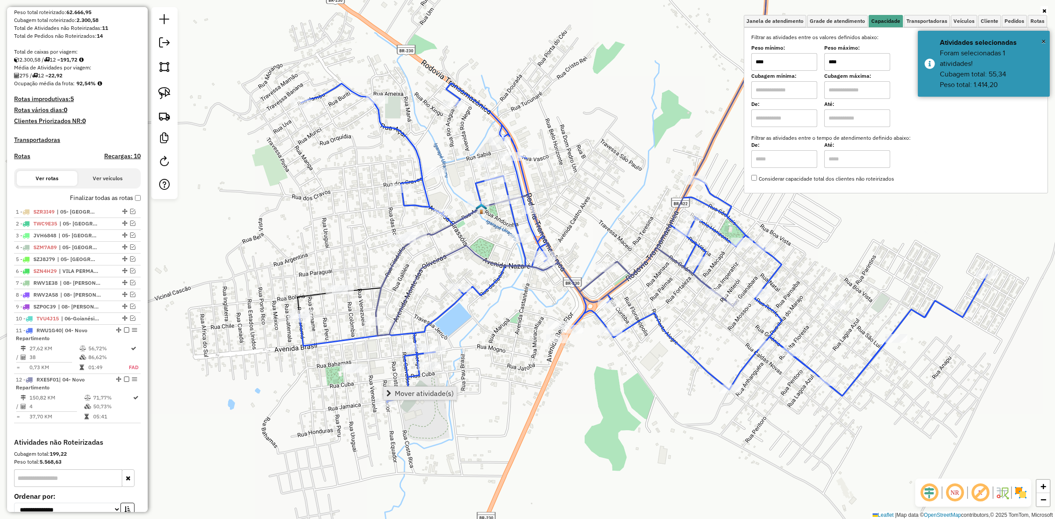
click at [405, 392] on span "Mover atividade(s)" at bounding box center [424, 393] width 59 height 7
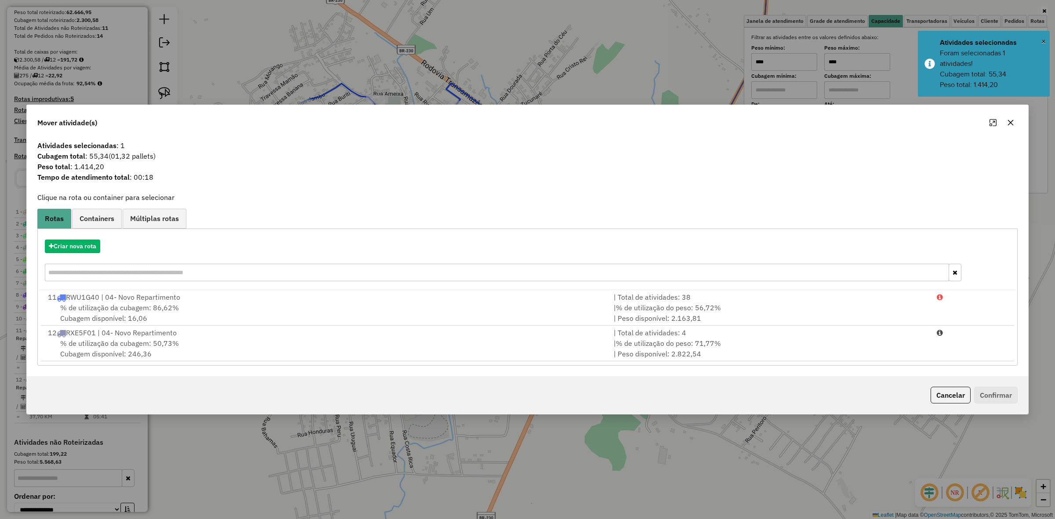
click at [1010, 122] on icon "button" at bounding box center [1011, 123] width 6 height 6
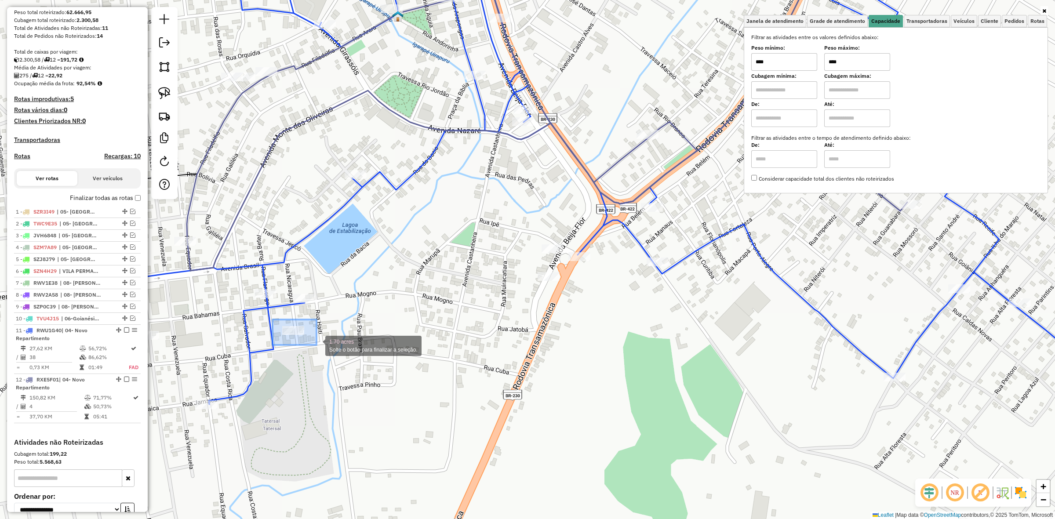
drag, startPoint x: 273, startPoint y: 320, endPoint x: 322, endPoint y: 346, distance: 56.1
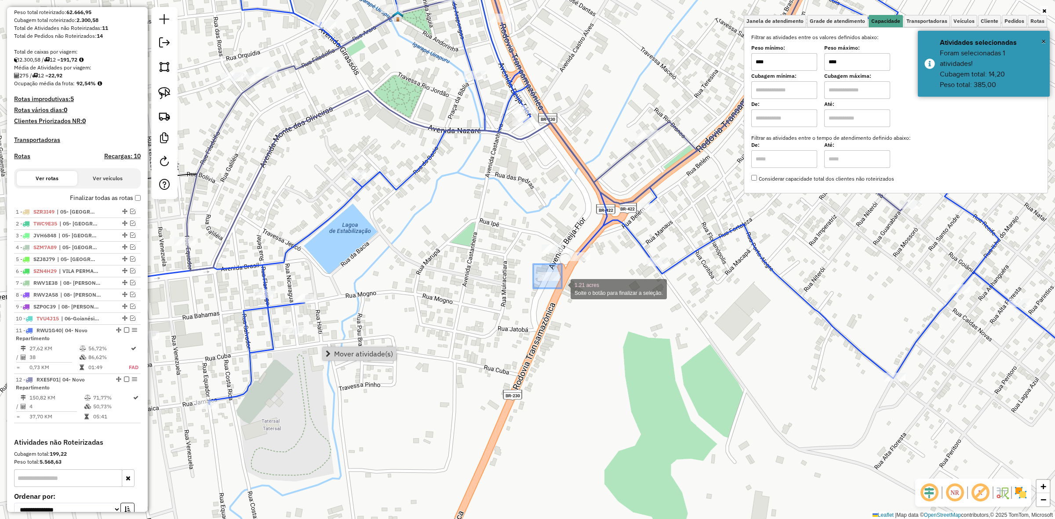
drag, startPoint x: 533, startPoint y: 264, endPoint x: 565, endPoint y: 292, distance: 42.4
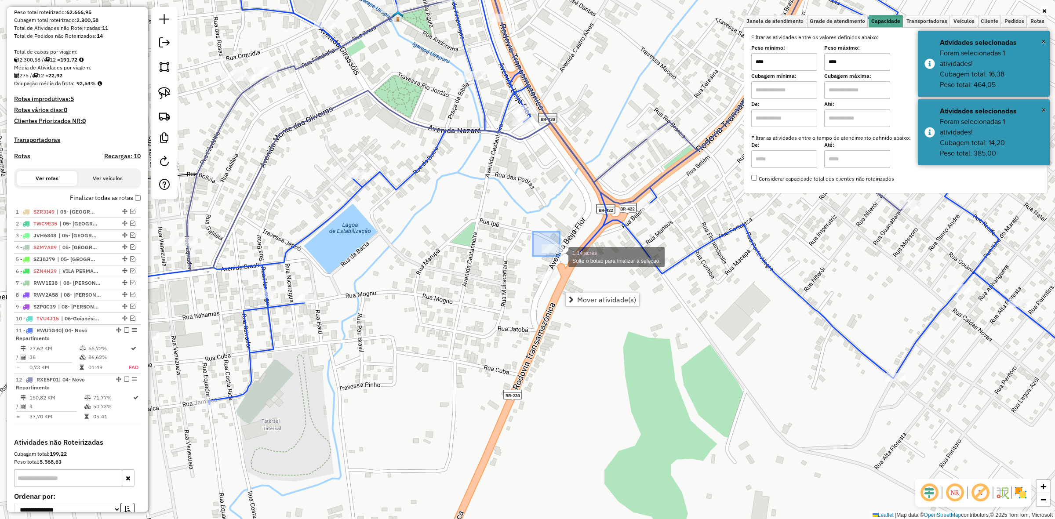
drag, startPoint x: 533, startPoint y: 232, endPoint x: 560, endPoint y: 256, distance: 36.4
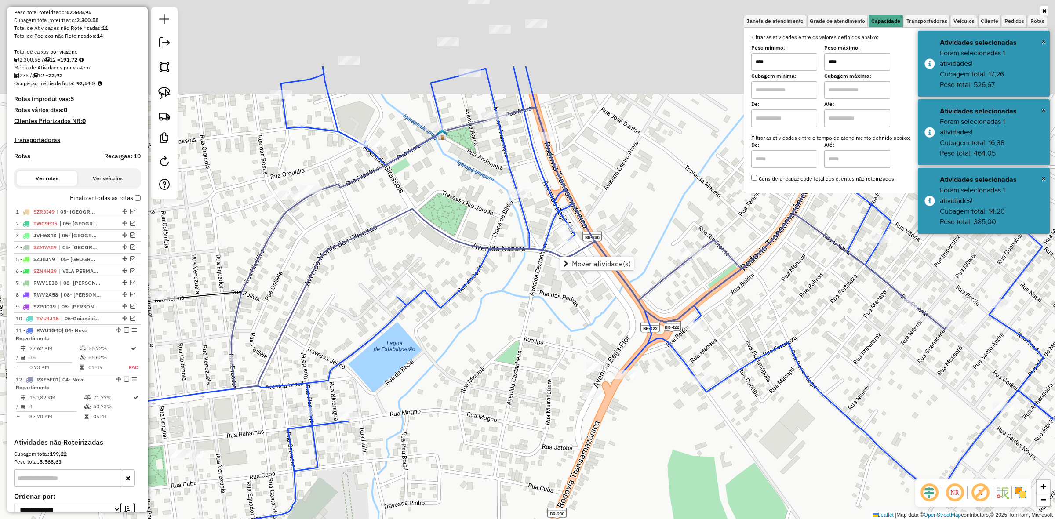
drag, startPoint x: 461, startPoint y: 259, endPoint x: 462, endPoint y: 377, distance: 118.7
click at [514, 404] on div "Janela de atendimento Grade de atendimento Capacidade Transportadoras Veículos …" at bounding box center [527, 259] width 1055 height 519
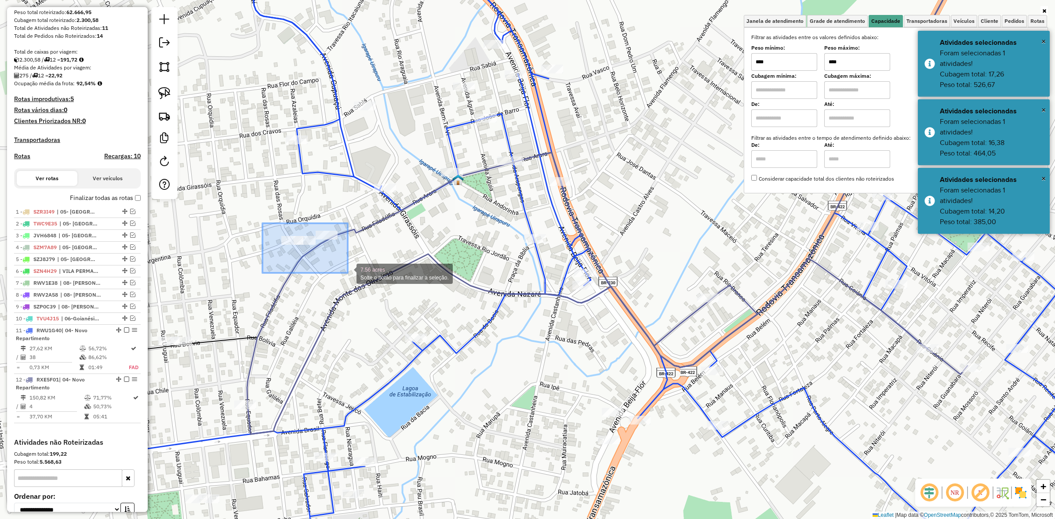
drag, startPoint x: 262, startPoint y: 223, endPoint x: 348, endPoint y: 273, distance: 98.7
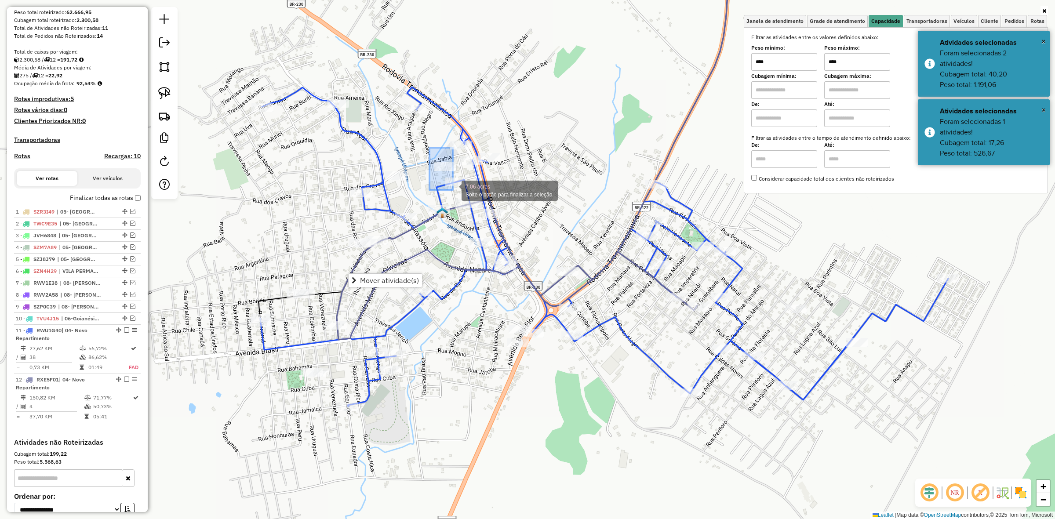
drag, startPoint x: 430, startPoint y: 148, endPoint x: 453, endPoint y: 190, distance: 48.2
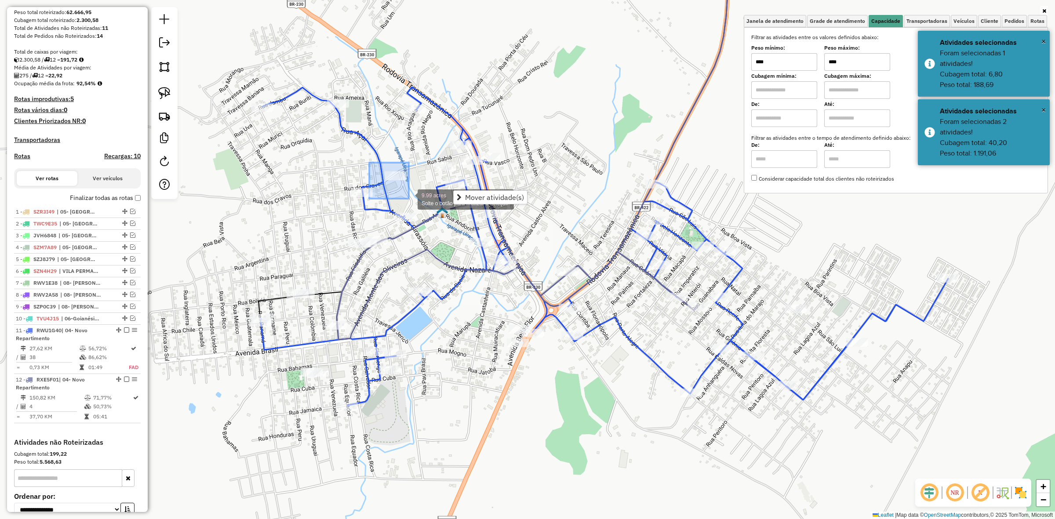
drag, startPoint x: 377, startPoint y: 174, endPoint x: 409, endPoint y: 199, distance: 41.1
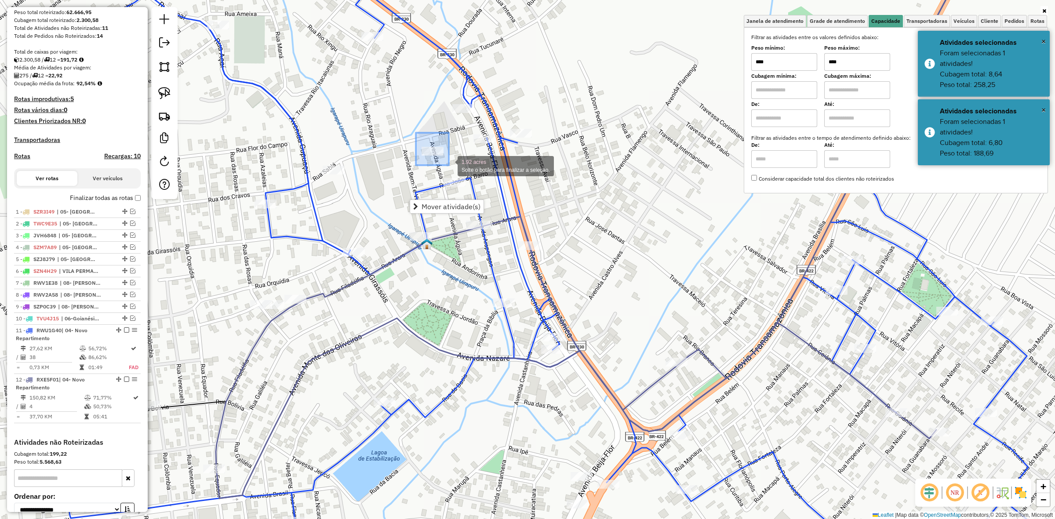
drag, startPoint x: 416, startPoint y: 133, endPoint x: 449, endPoint y: 166, distance: 47.3
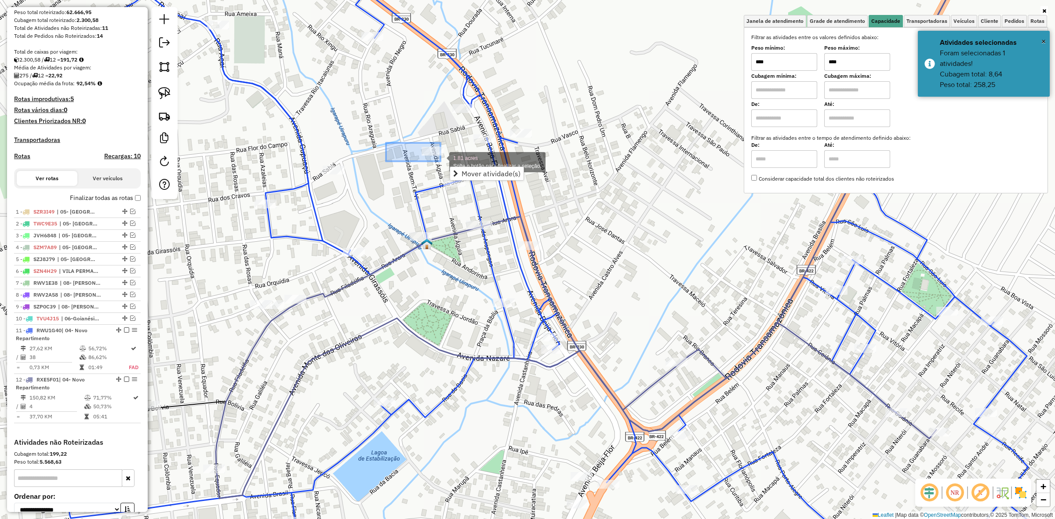
drag, startPoint x: 386, startPoint y: 143, endPoint x: 441, endPoint y: 161, distance: 57.6
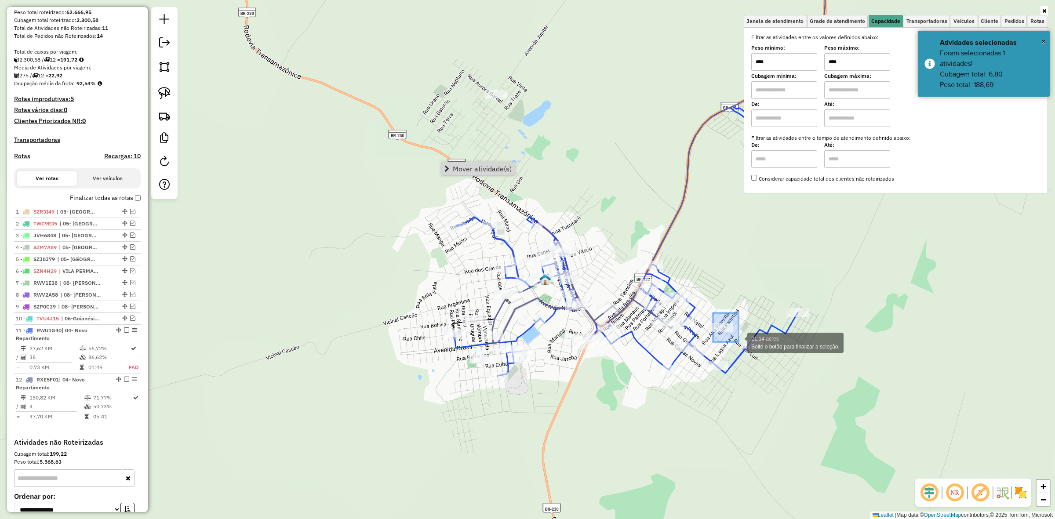
drag, startPoint x: 713, startPoint y: 313, endPoint x: 739, endPoint y: 342, distance: 38.6
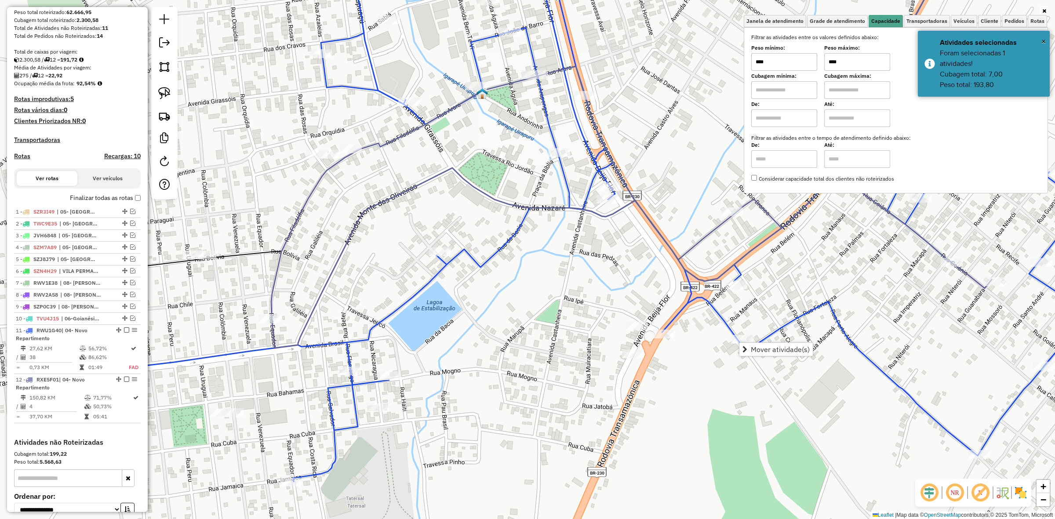
drag, startPoint x: 401, startPoint y: 196, endPoint x: 469, endPoint y: 313, distance: 134.9
click at [469, 313] on icon at bounding box center [609, 150] width 675 height 396
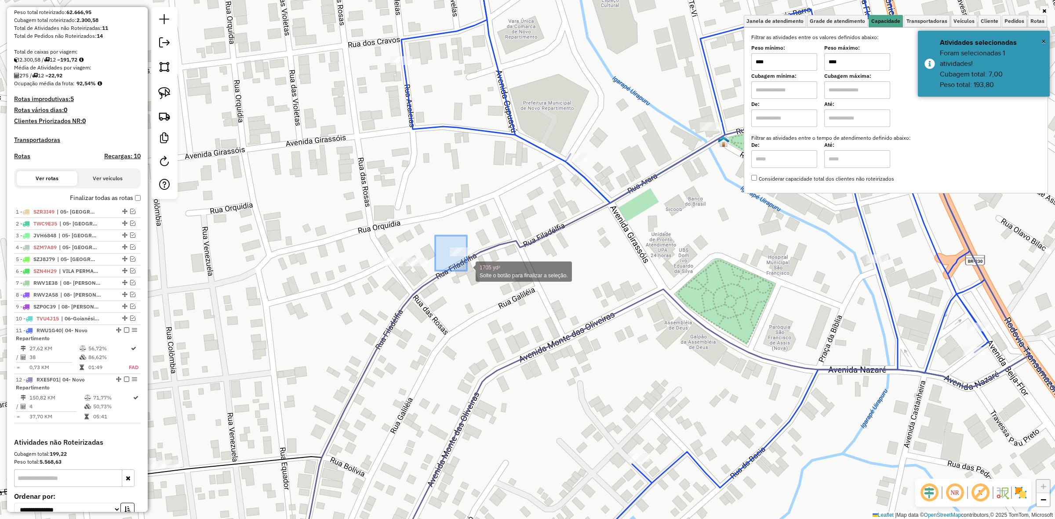
drag, startPoint x: 443, startPoint y: 242, endPoint x: 483, endPoint y: 277, distance: 53.0
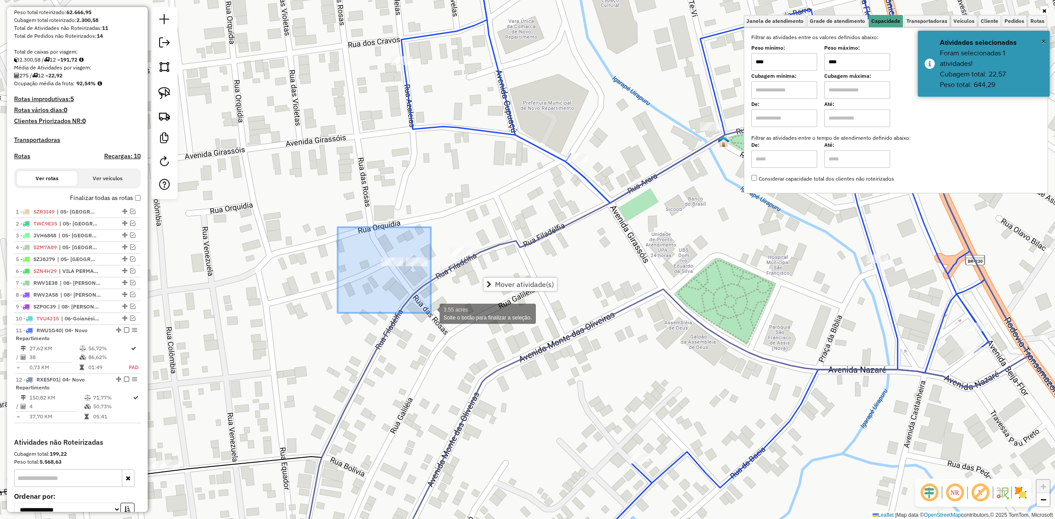
drag, startPoint x: 377, startPoint y: 277, endPoint x: 431, endPoint y: 313, distance: 64.4
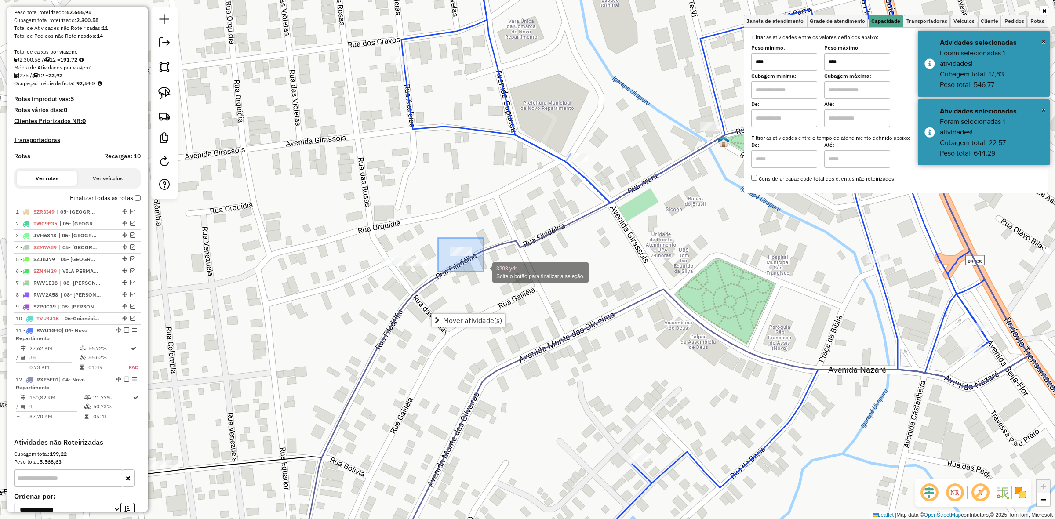
drag, startPoint x: 438, startPoint y: 238, endPoint x: 484, endPoint y: 273, distance: 57.3
click at [542, 284] on span "Mover atividade(s)" at bounding box center [525, 280] width 59 height 7
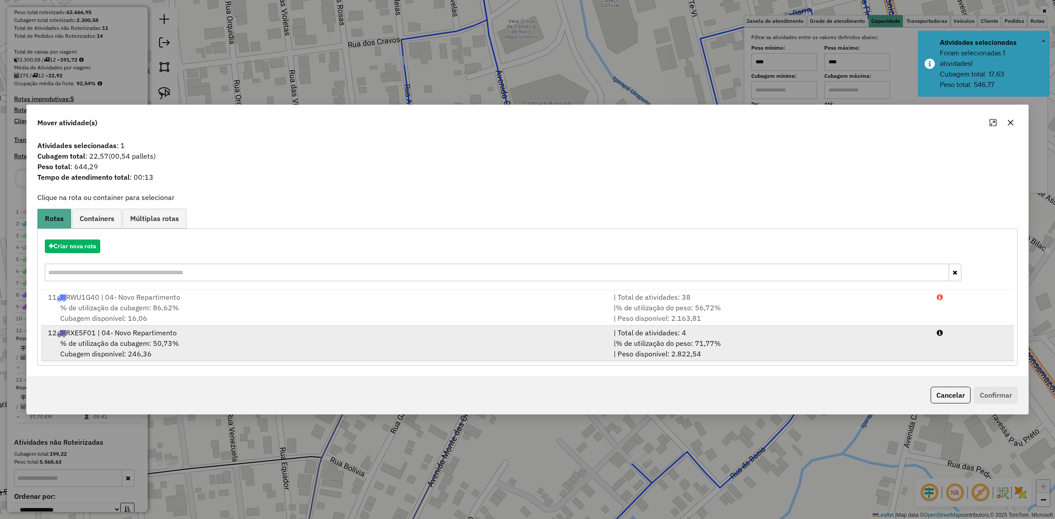
click at [168, 339] on span "% de utilização da cubagem: 50,73%" at bounding box center [119, 343] width 119 height 9
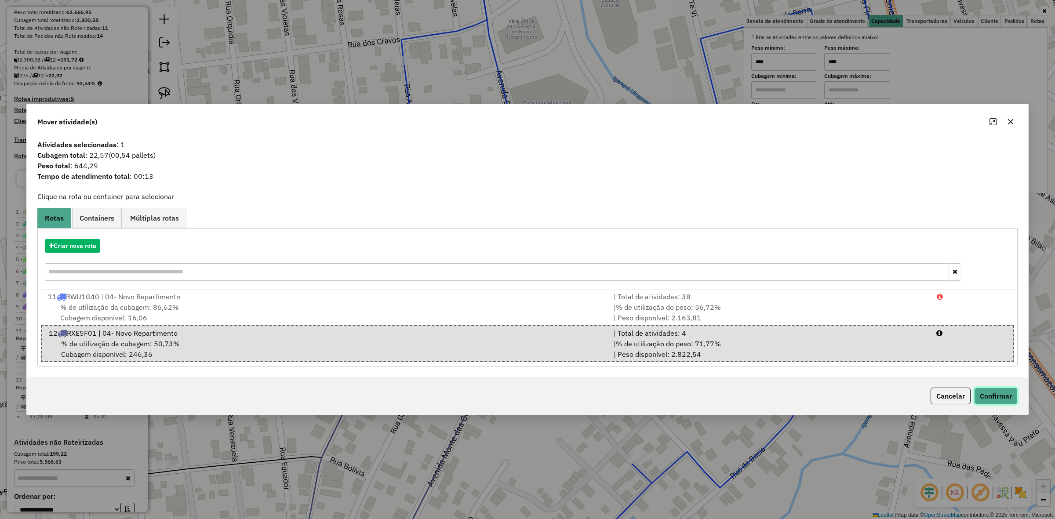
click at [999, 394] on button "Confirmar" at bounding box center [996, 396] width 44 height 17
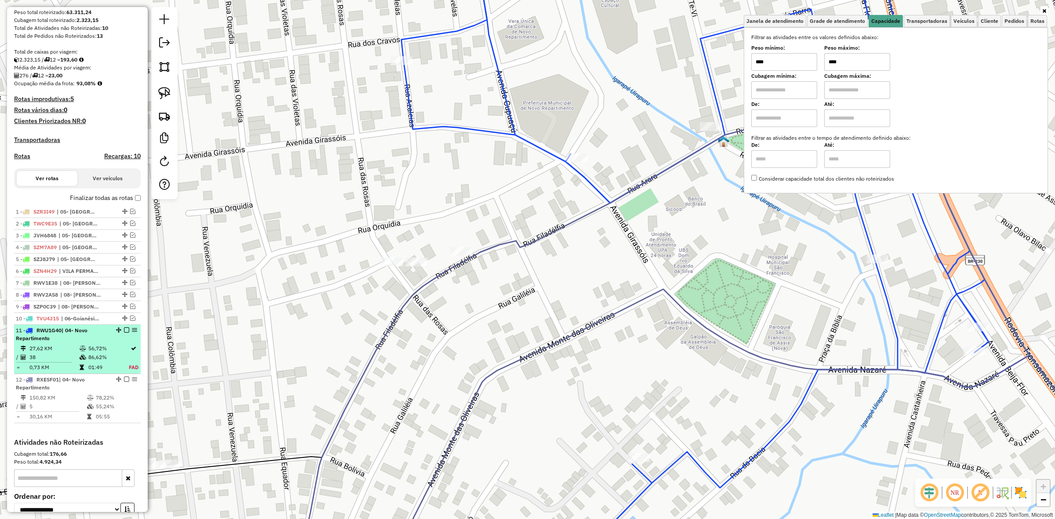
click at [124, 342] on div "11 - RWU1G40 | 04- Novo Repartimento" at bounding box center [77, 335] width 123 height 16
select select "**********"
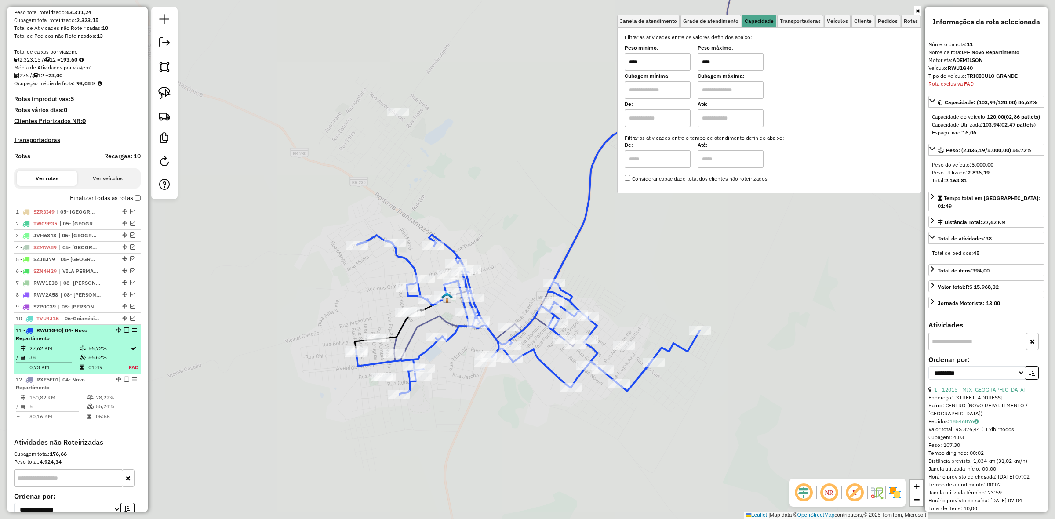
click at [124, 335] on li "11 - RWU1G40 | 04- Novo Repartimento 27,62 KM 56,72% / 38 86,62% = 0,73 KM 01:4…" at bounding box center [77, 349] width 127 height 49
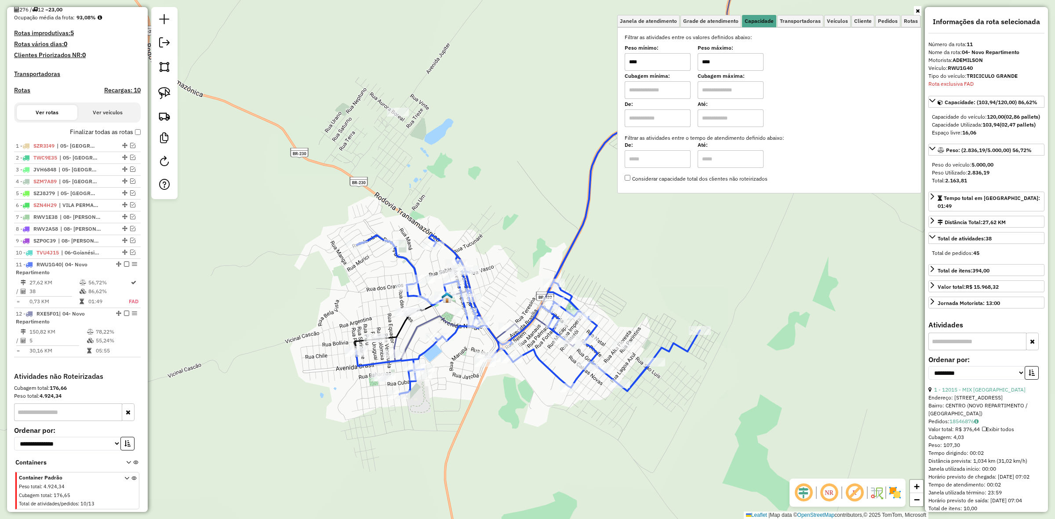
scroll to position [238, 0]
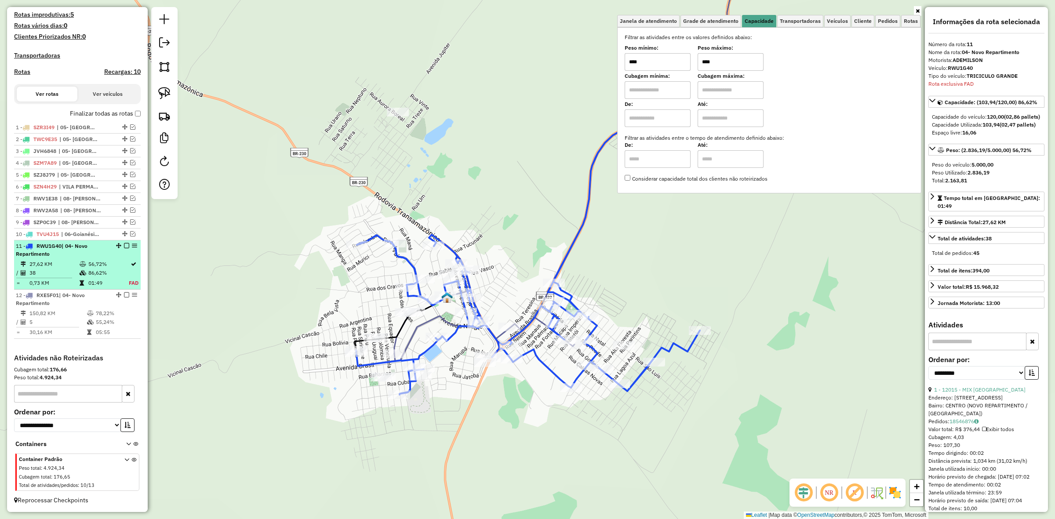
click at [124, 247] on em at bounding box center [126, 245] width 5 height 5
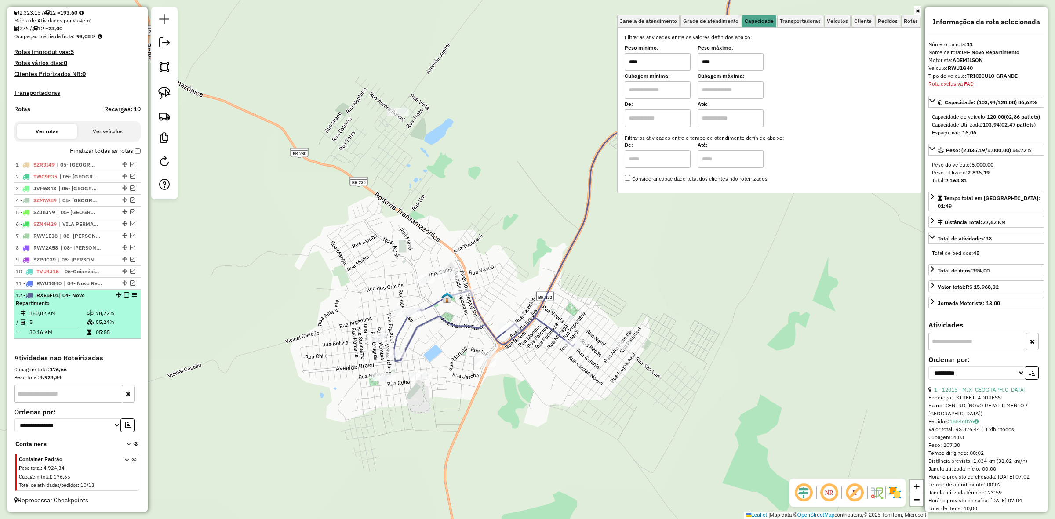
click at [111, 299] on div "12 - RXE5F01 | 04- Novo Repartimento" at bounding box center [77, 300] width 123 height 16
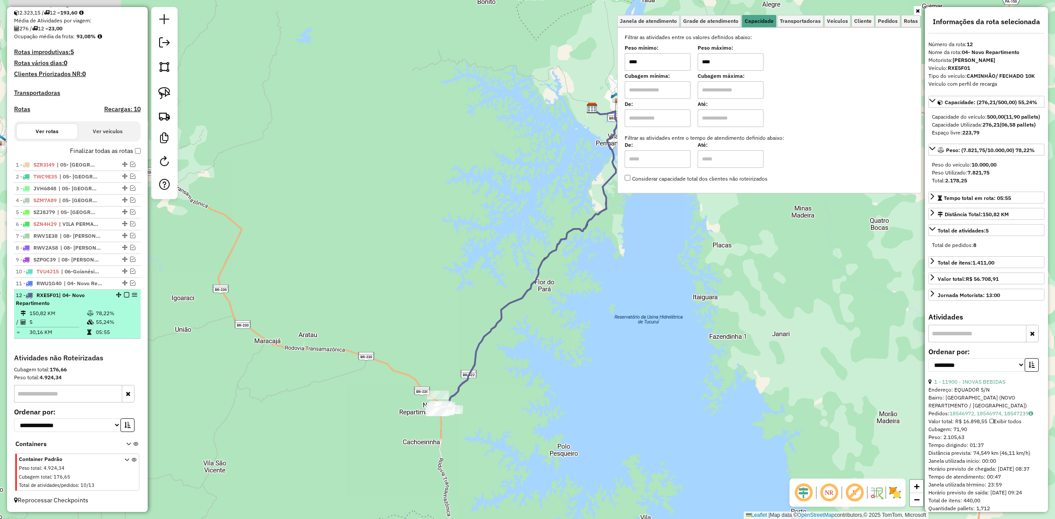
click at [124, 295] on em at bounding box center [126, 294] width 5 height 5
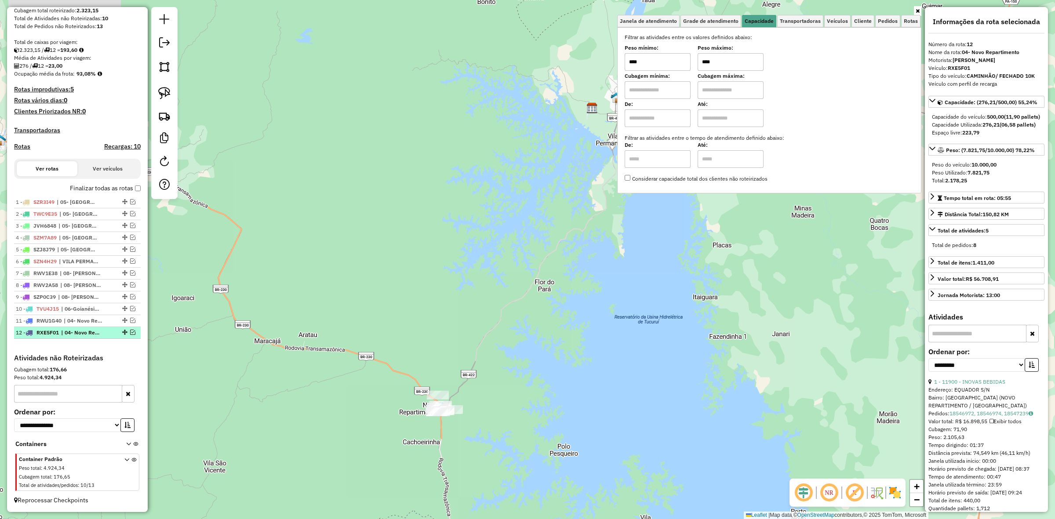
scroll to position [163, 0]
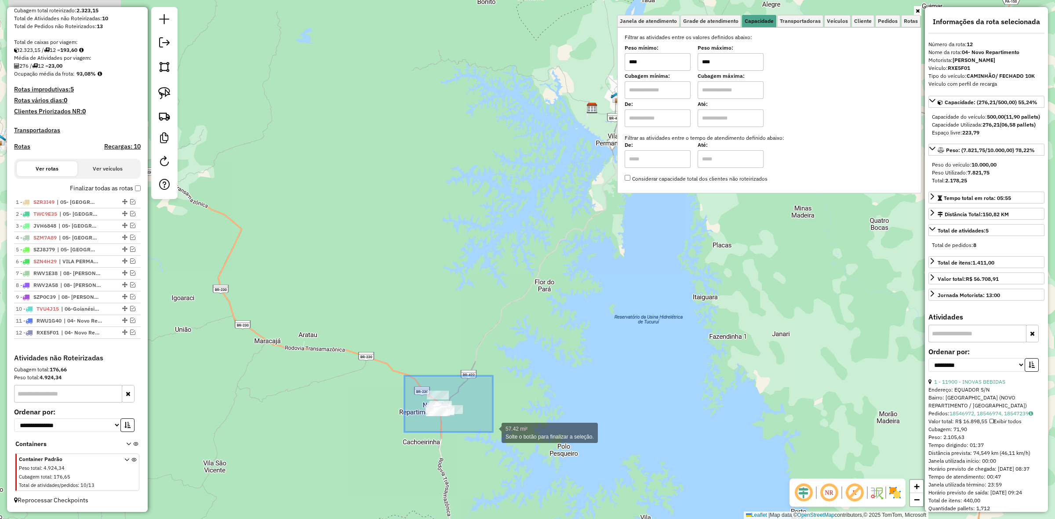
drag, startPoint x: 405, startPoint y: 376, endPoint x: 493, endPoint y: 432, distance: 104.8
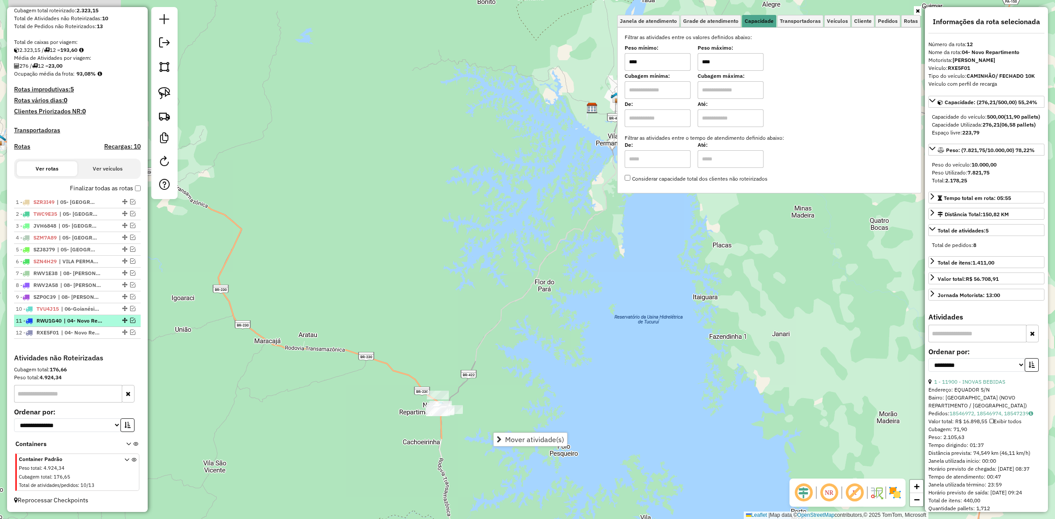
click at [132, 321] on em at bounding box center [132, 320] width 5 height 5
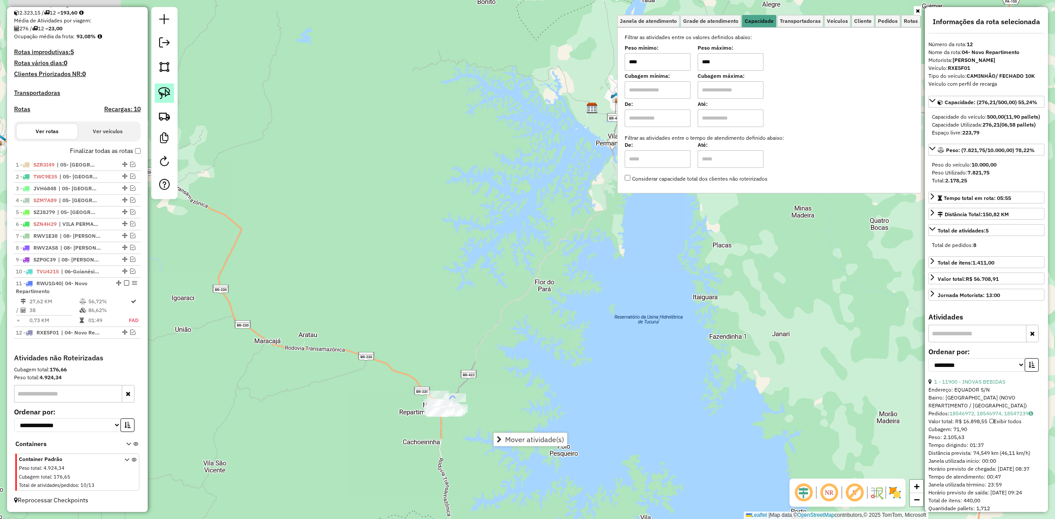
click at [168, 98] on img at bounding box center [164, 93] width 12 height 12
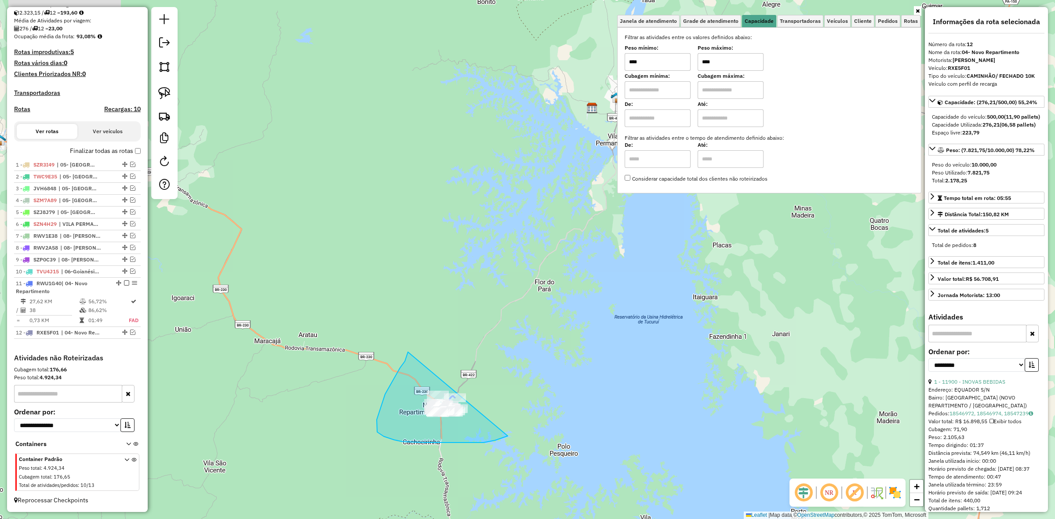
drag, startPoint x: 405, startPoint y: 361, endPoint x: 558, endPoint y: 405, distance: 159.4
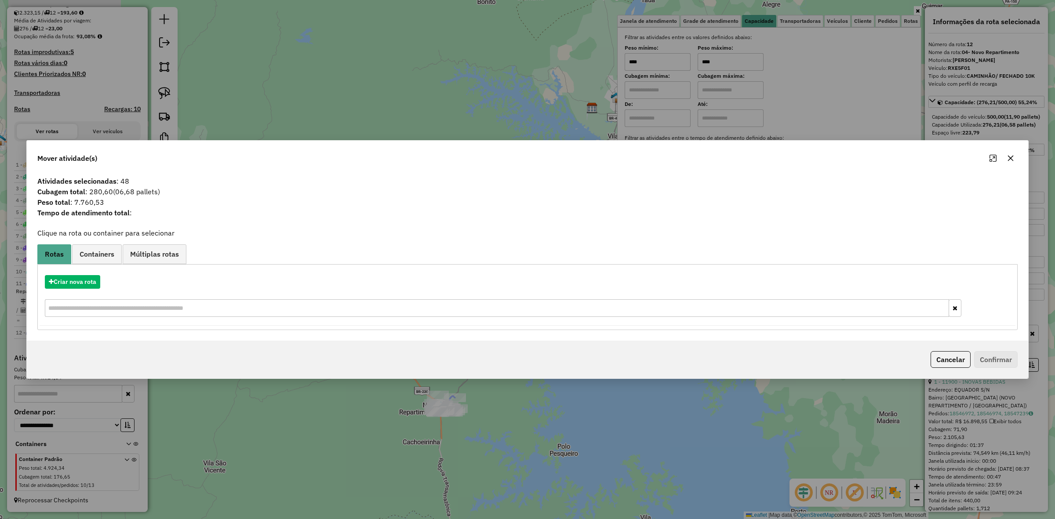
drag, startPoint x: 108, startPoint y: 209, endPoint x: 44, endPoint y: 209, distance: 64.2
click at [44, 209] on strong "Tempo de atendimento total" at bounding box center [83, 212] width 92 height 9
click at [1010, 157] on icon "button" at bounding box center [1010, 158] width 7 height 7
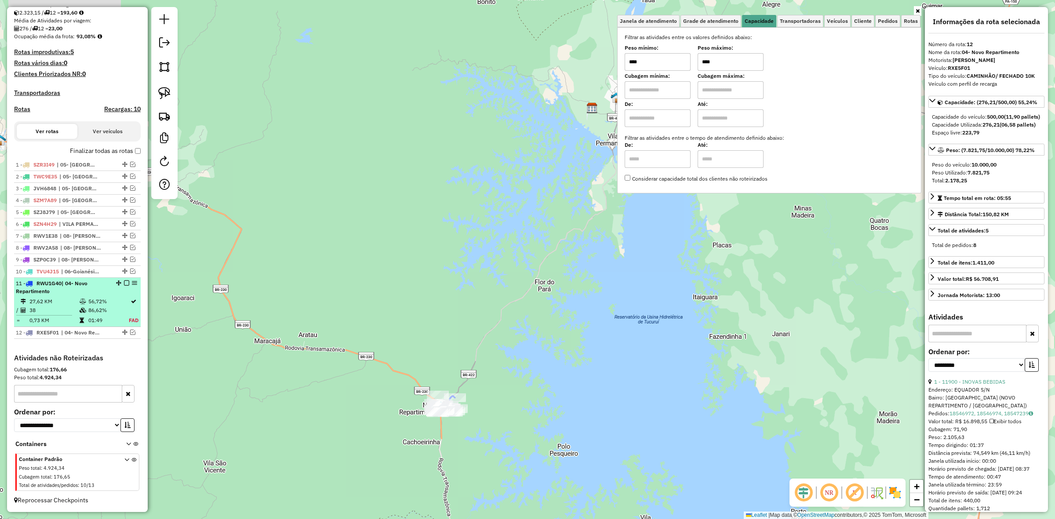
click at [125, 281] on em at bounding box center [126, 283] width 5 height 5
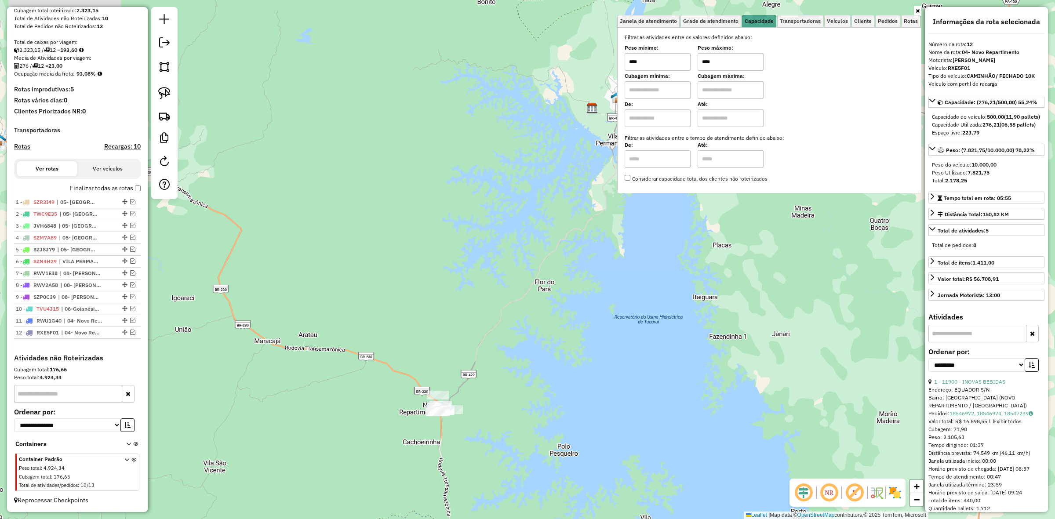
scroll to position [163, 0]
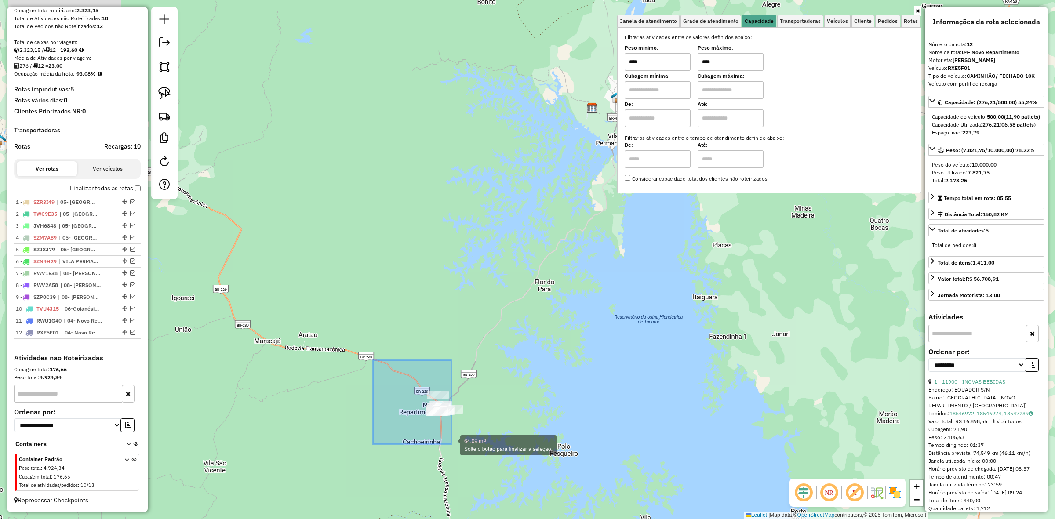
drag, startPoint x: 373, startPoint y: 361, endPoint x: 493, endPoint y: 456, distance: 153.9
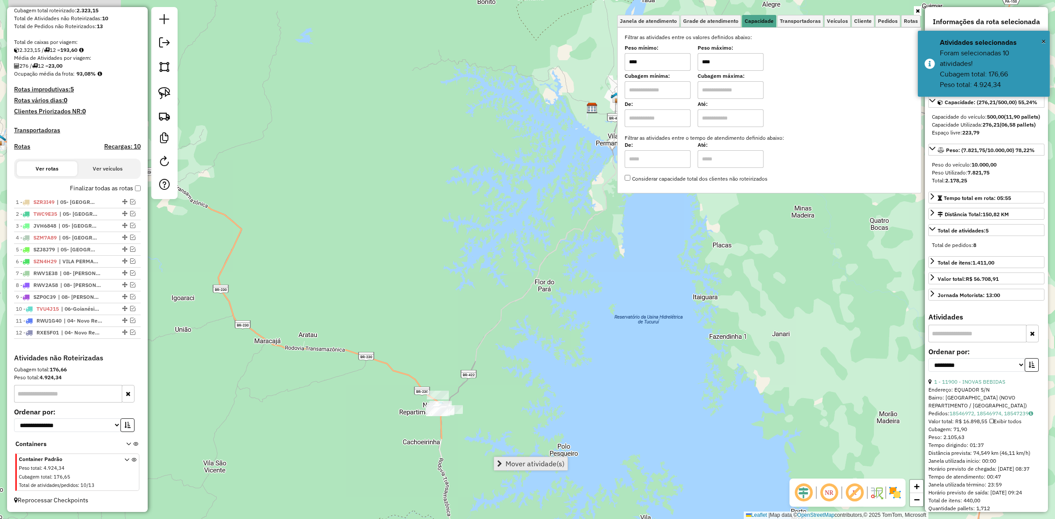
click at [515, 464] on span "Mover atividade(s)" at bounding box center [535, 463] width 59 height 7
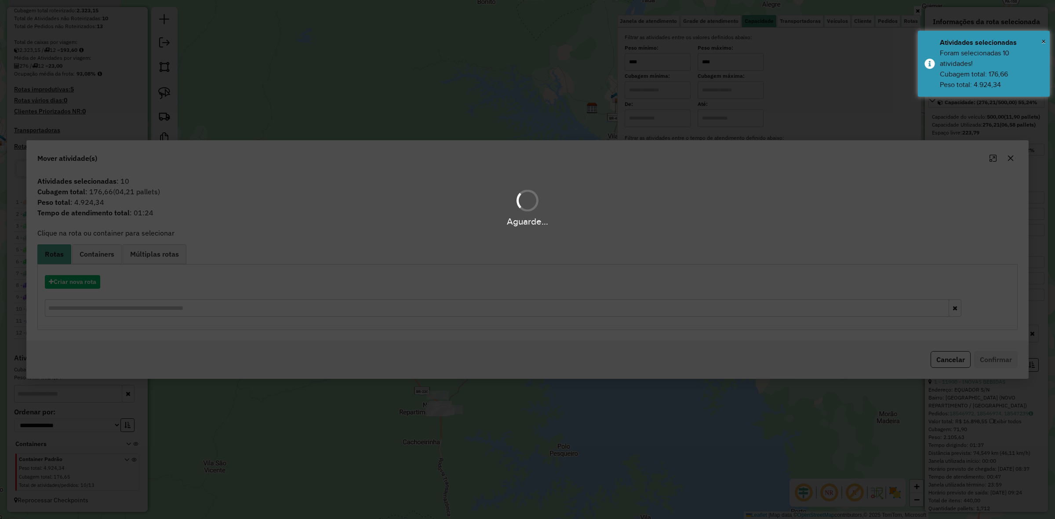
click at [88, 284] on div "Aguarde..." at bounding box center [527, 259] width 1055 height 519
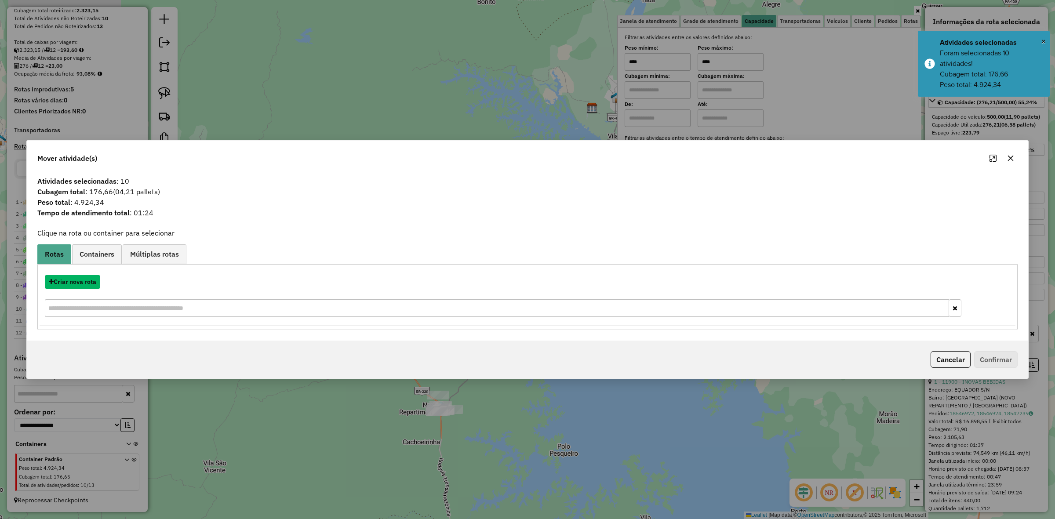
click at [88, 284] on button "Criar nova rota" at bounding box center [72, 282] width 55 height 14
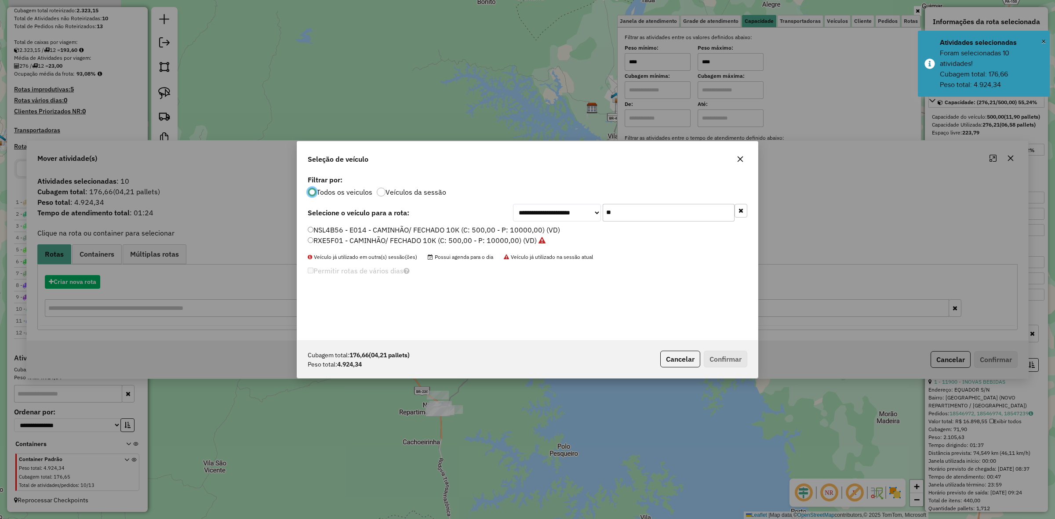
scroll to position [4, 3]
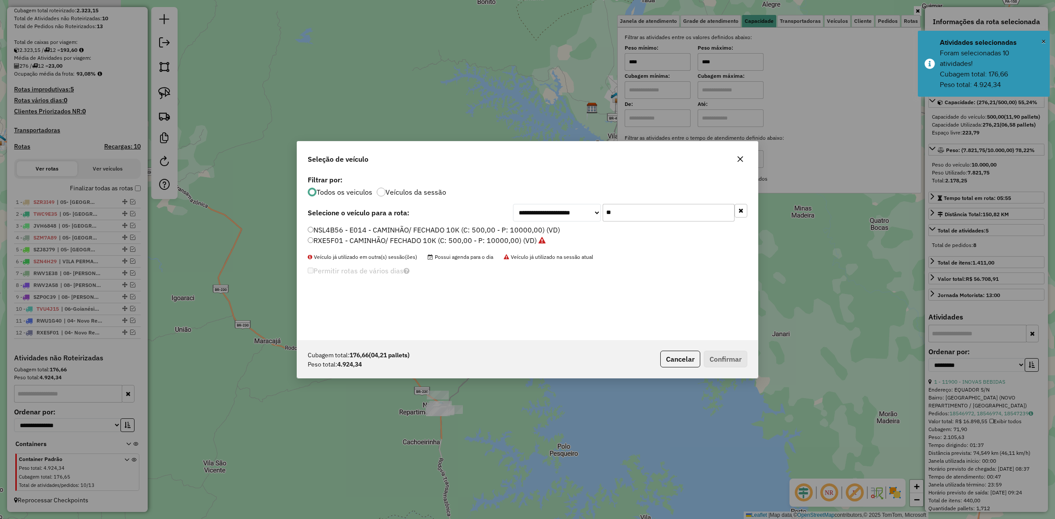
click at [648, 211] on input "**" at bounding box center [669, 213] width 132 height 18
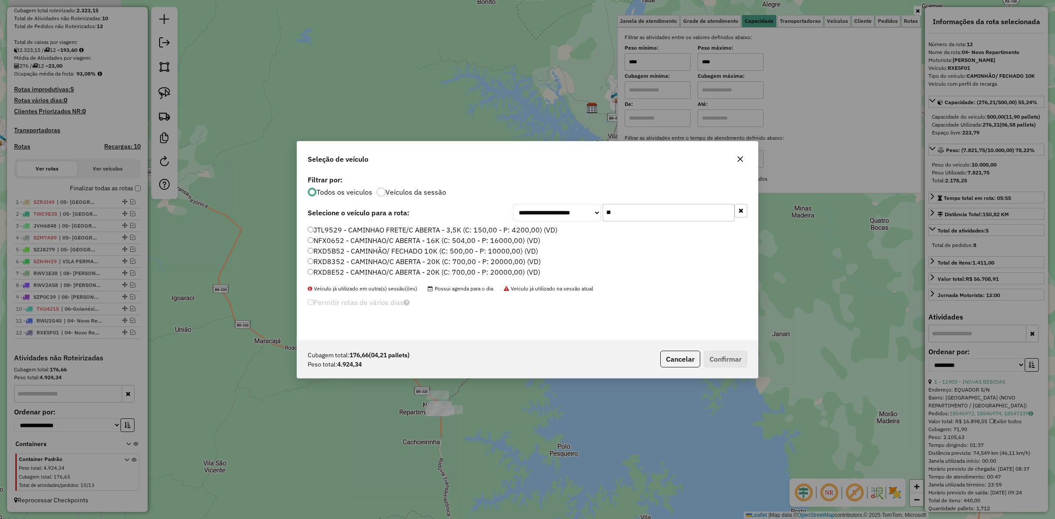
type input "**"
click at [335, 252] on label "RXD5B52 - CAMINHÃO/ FECHADO 10K (C: 500,00 - P: 10000,00) (VD)" at bounding box center [423, 251] width 230 height 11
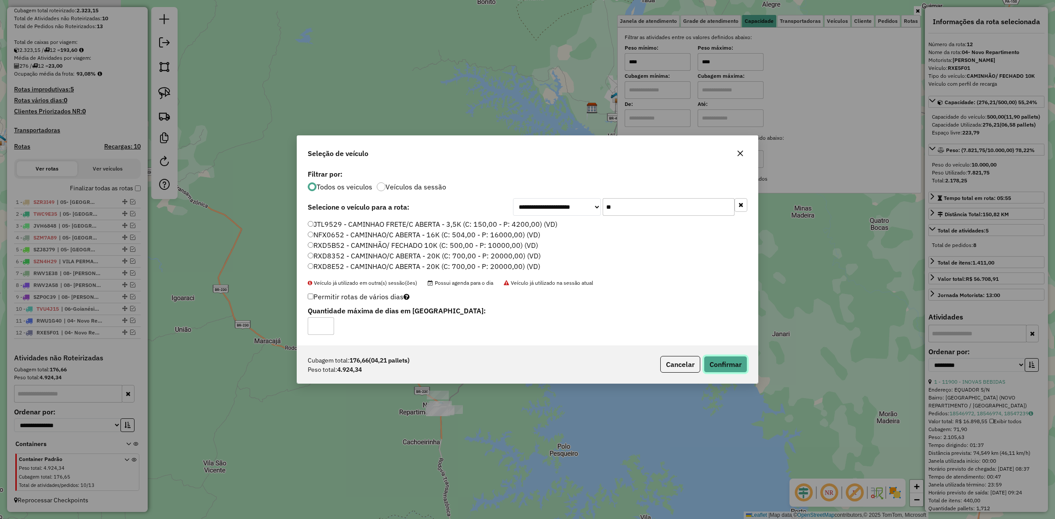
click at [740, 367] on button "Confirmar" at bounding box center [726, 364] width 44 height 17
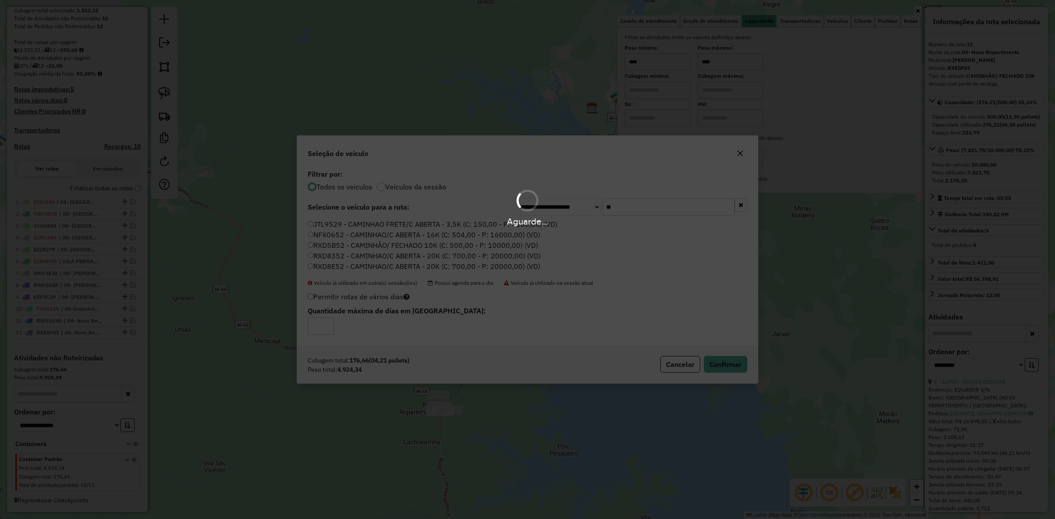
scroll to position [73, 0]
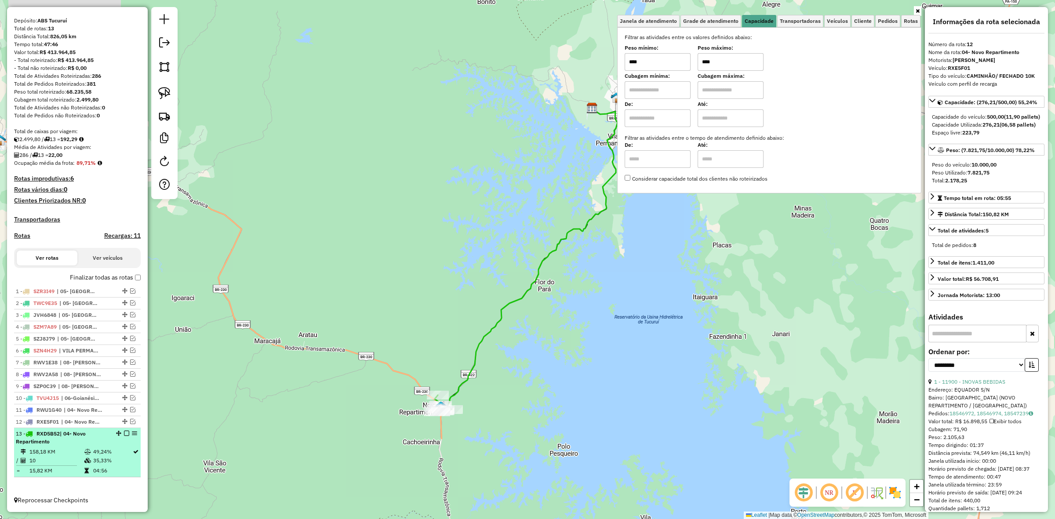
click at [126, 434] on em at bounding box center [126, 433] width 5 height 5
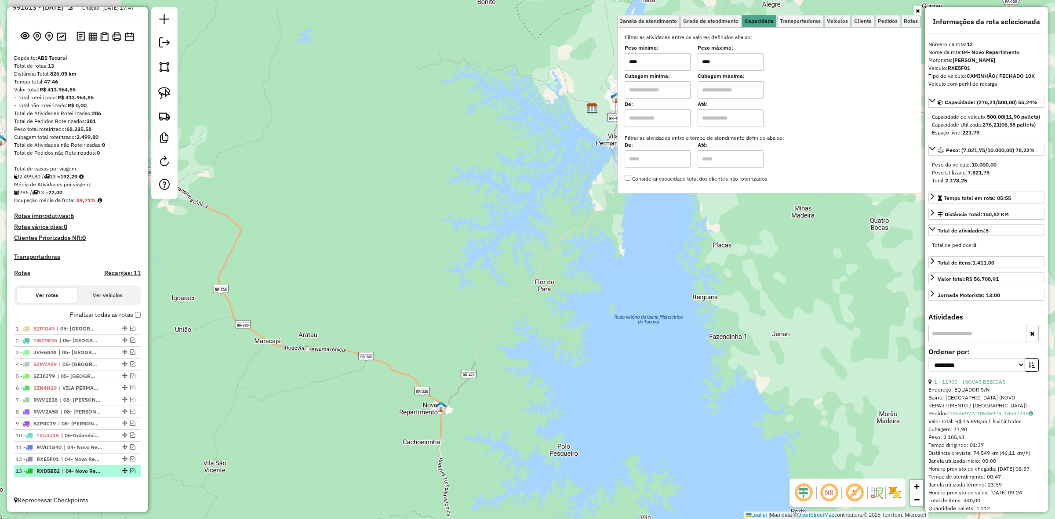
scroll to position [36, 0]
click at [130, 460] on em at bounding box center [132, 458] width 5 height 5
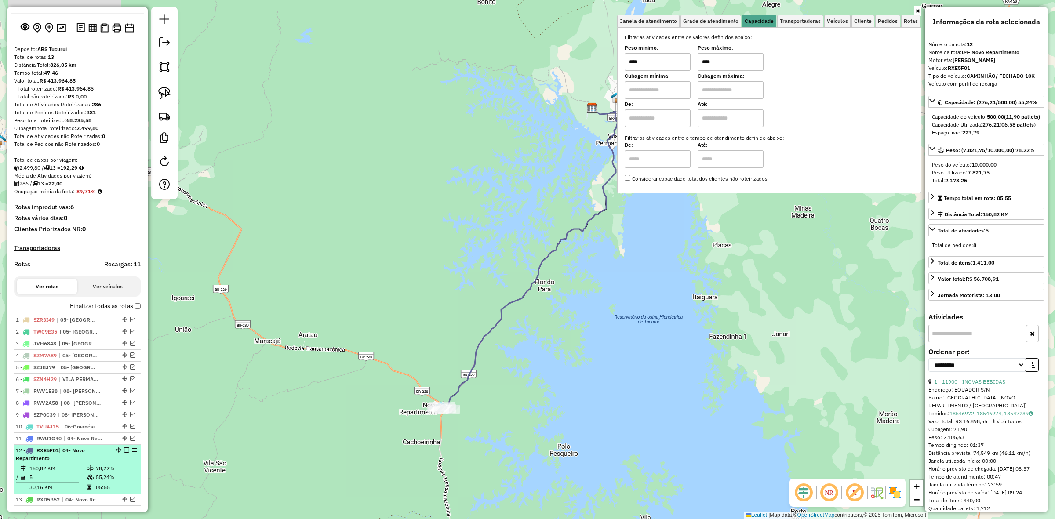
scroll to position [73, 0]
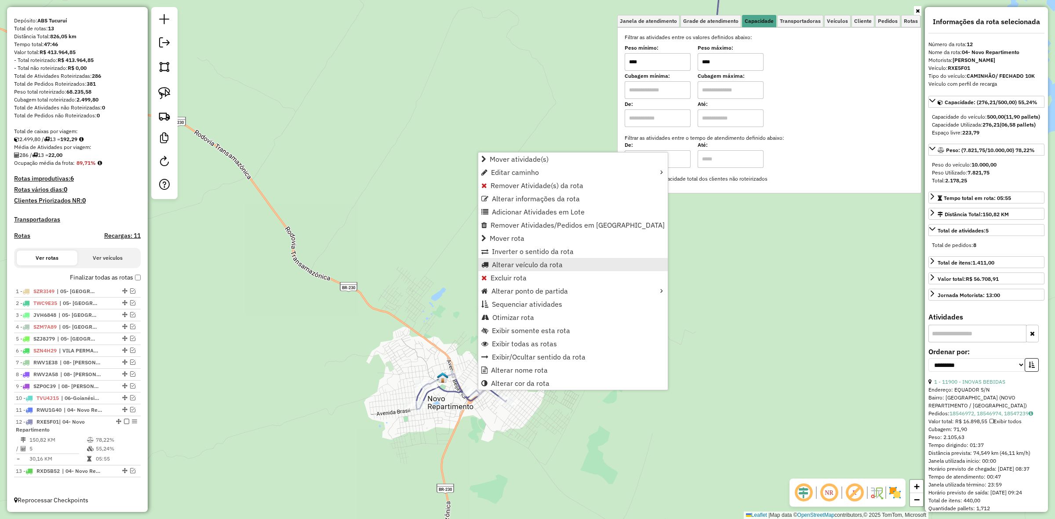
click at [537, 269] on link "Alterar veículo da rota" at bounding box center [572, 264] width 189 height 13
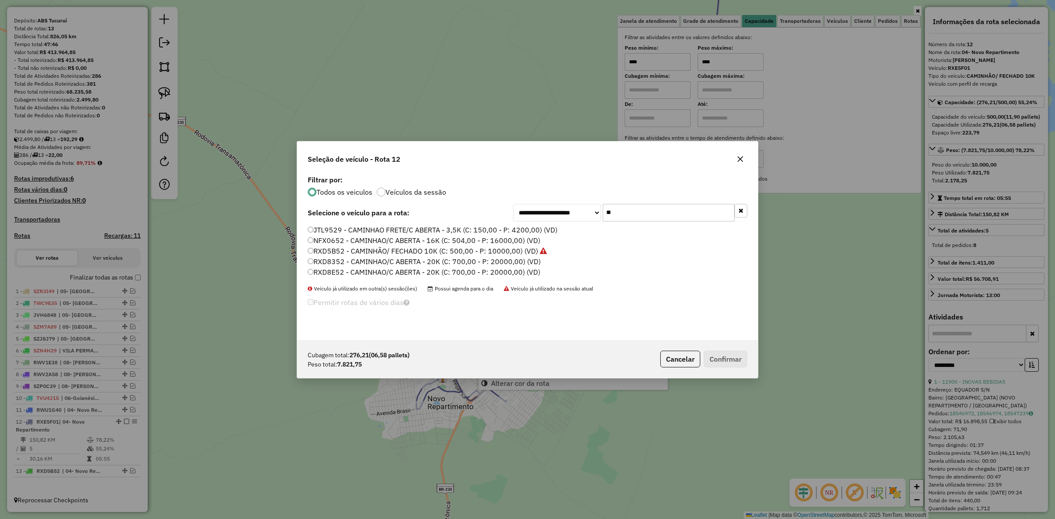
scroll to position [4, 3]
click at [643, 214] on input "**" at bounding box center [669, 213] width 132 height 18
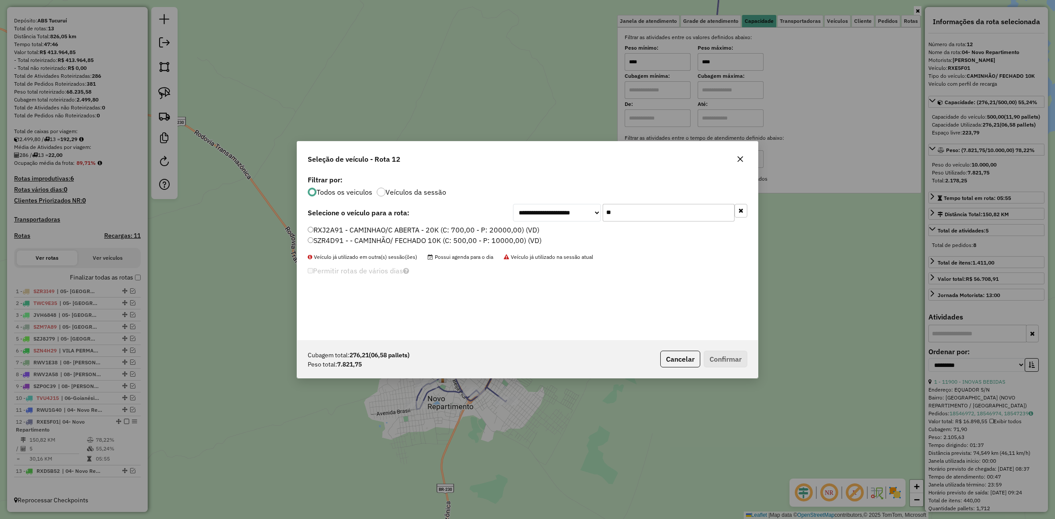
type input "**"
click at [334, 236] on label "SZR4D91 - - CAMINHÃO/ FECHADO 10K (C: 500,00 - P: 10000,00) (VD)" at bounding box center [425, 240] width 234 height 11
click at [735, 362] on button "Confirmar" at bounding box center [726, 359] width 44 height 17
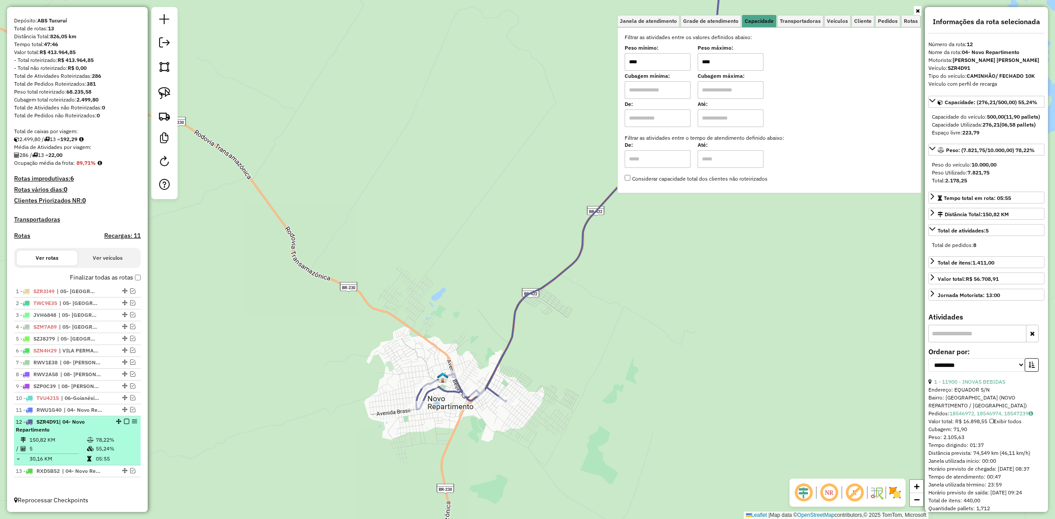
click at [124, 419] on em at bounding box center [126, 421] width 5 height 5
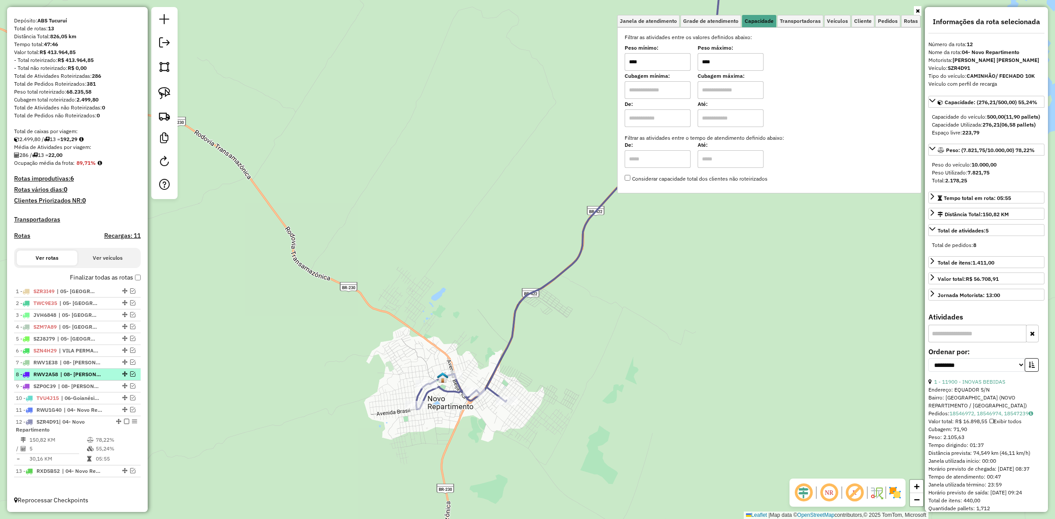
scroll to position [36, 0]
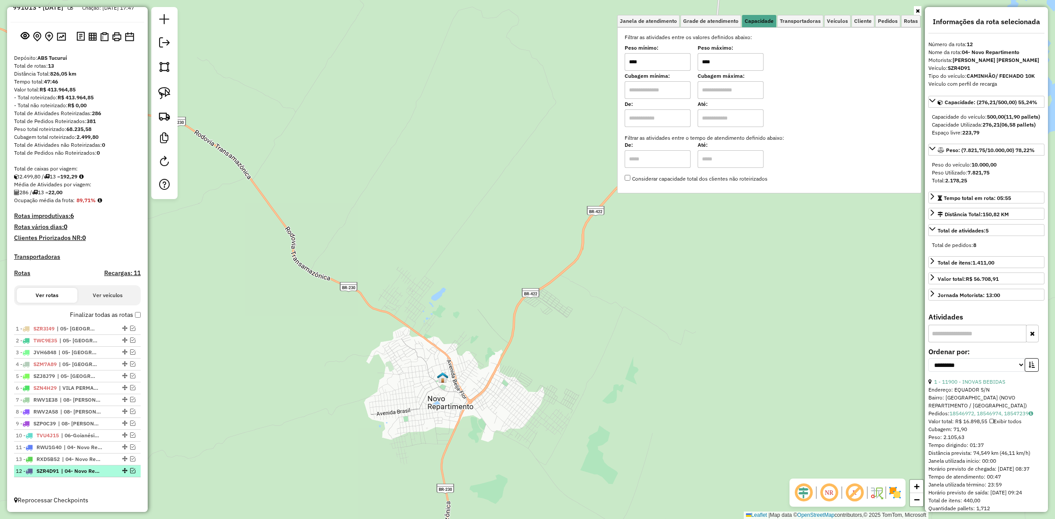
drag, startPoint x: 124, startPoint y: 467, endPoint x: 126, endPoint y: 459, distance: 8.2
click at [447, 290] on div "Janela de atendimento Grade de atendimento Capacidade Transportadoras Veículos …" at bounding box center [527, 259] width 1055 height 519
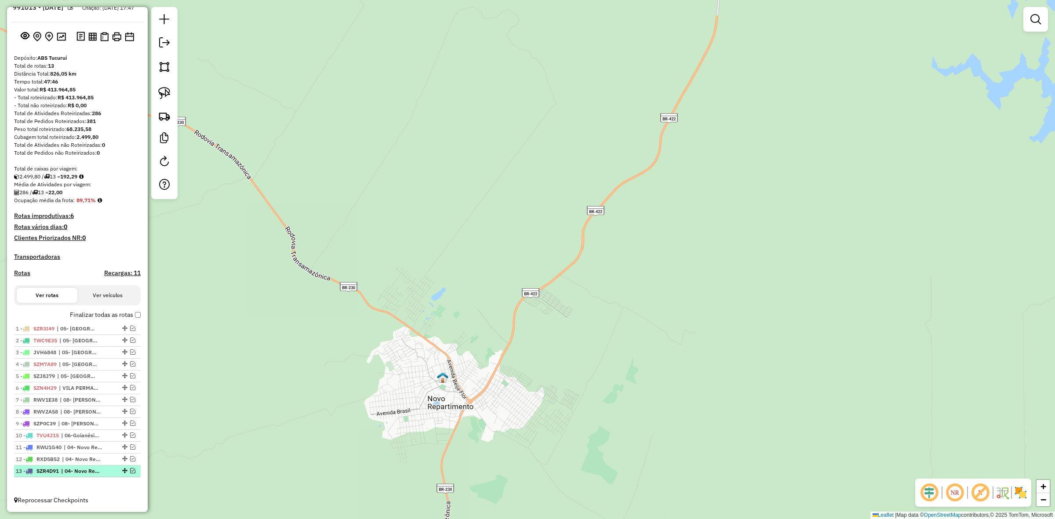
click at [130, 470] on em at bounding box center [132, 470] width 5 height 5
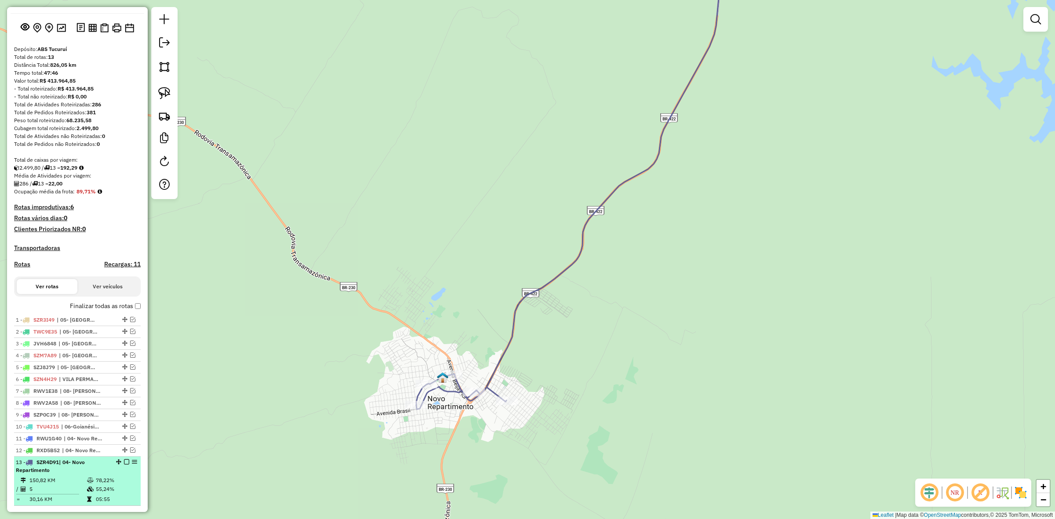
scroll to position [73, 0]
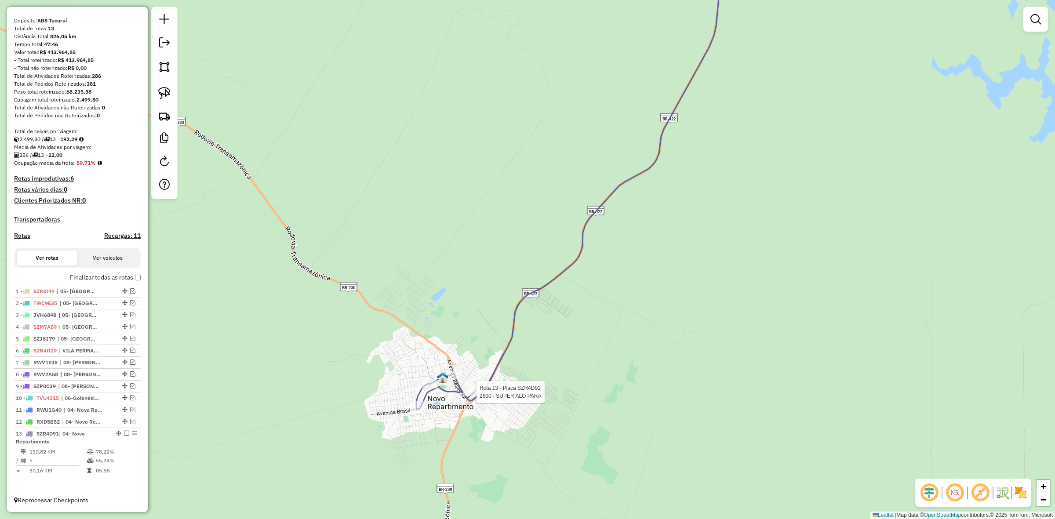
select select "**********"
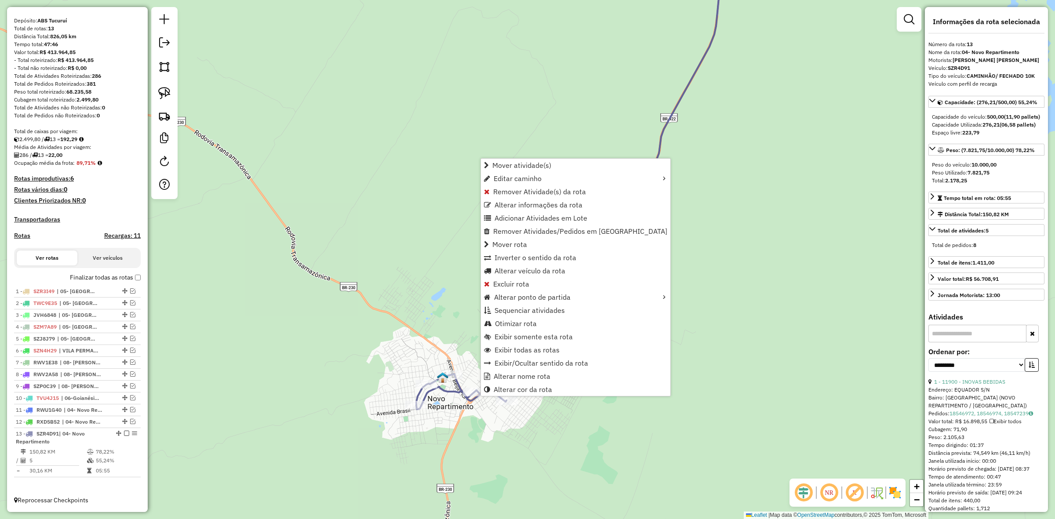
drag, startPoint x: 480, startPoint y: 397, endPoint x: 471, endPoint y: 414, distance: 19.1
click at [471, 416] on div "Janela de atendimento Grade de atendimento Capacidade Transportadoras Veículos …" at bounding box center [527, 259] width 1055 height 519
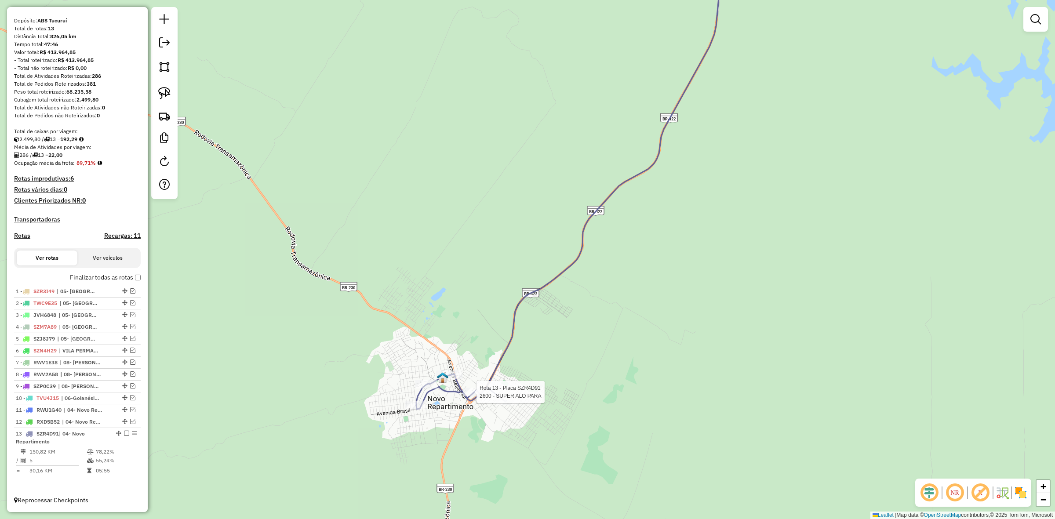
select select "**********"
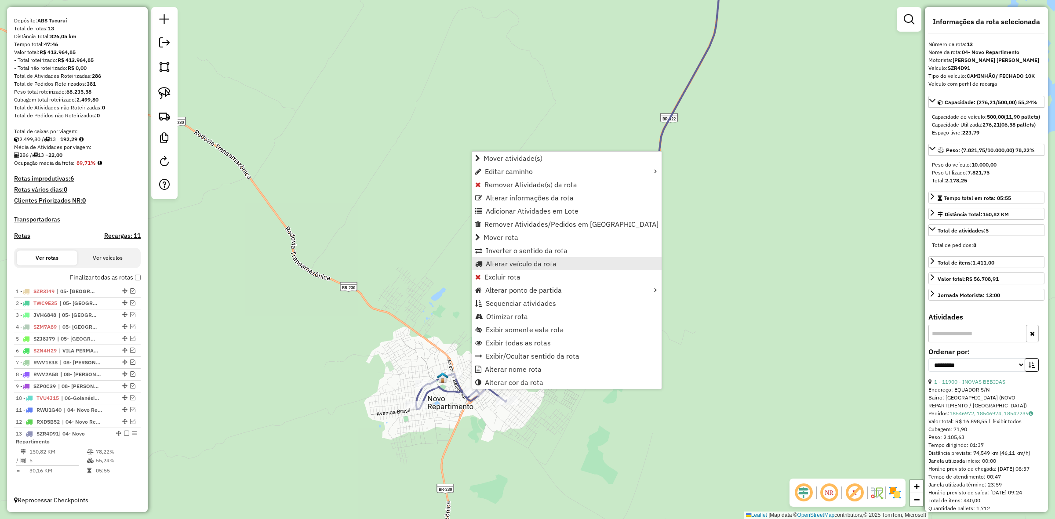
click at [506, 268] on link "Alterar veículo da rota" at bounding box center [566, 263] width 189 height 13
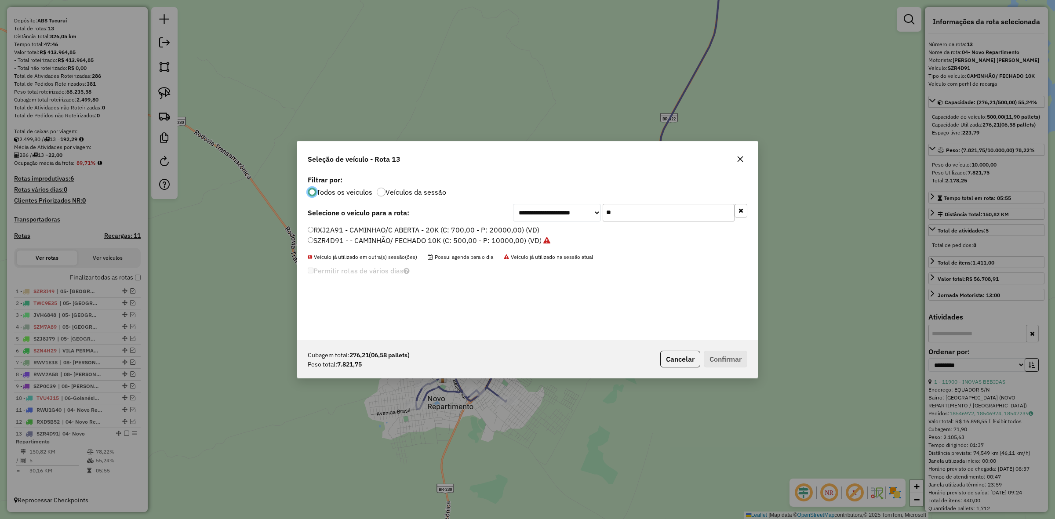
scroll to position [4, 3]
drag, startPoint x: 628, startPoint y: 213, endPoint x: 581, endPoint y: 215, distance: 46.7
click at [581, 215] on div "**********" at bounding box center [630, 213] width 234 height 18
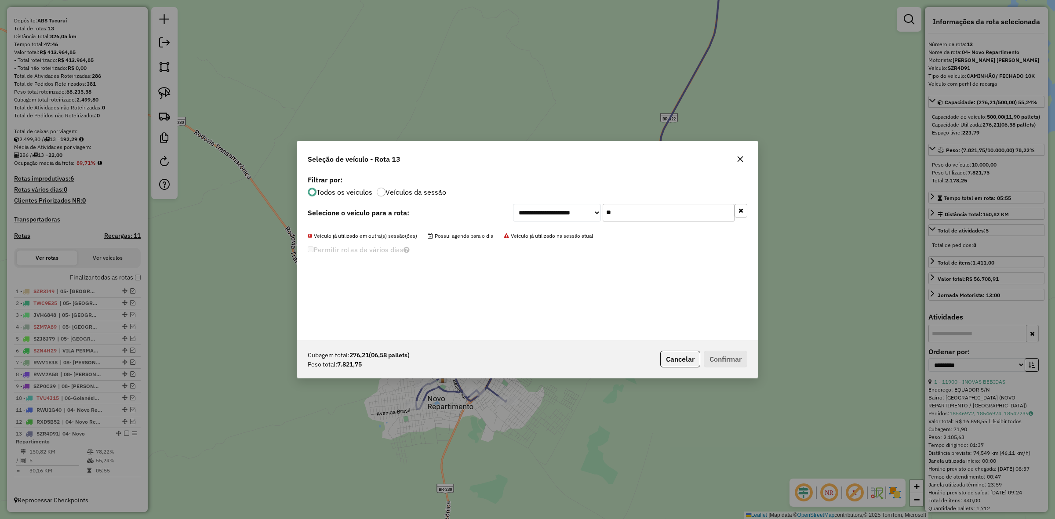
type input "*"
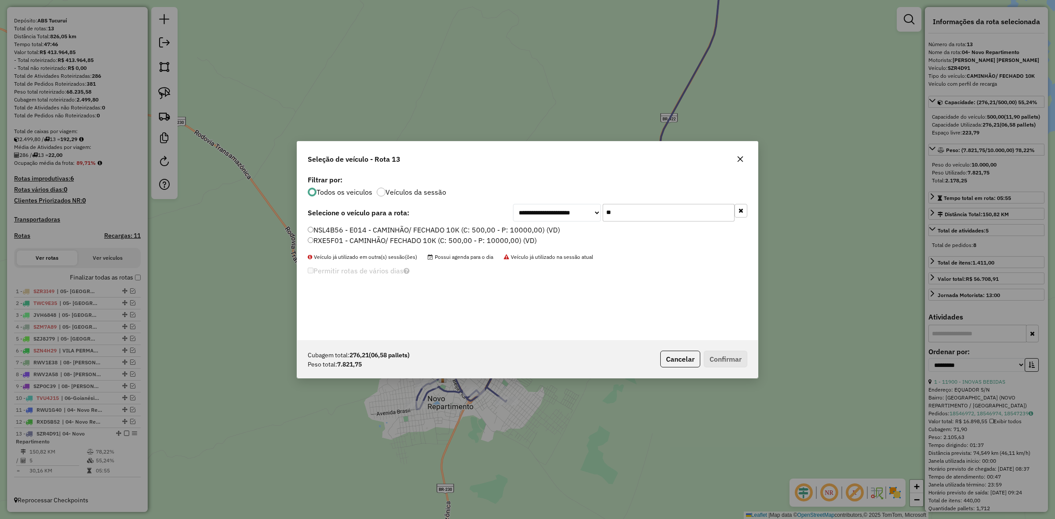
type input "**"
click at [399, 240] on label "RXE5F01 - CAMINHÃO/ FECHADO 10K (C: 500,00 - P: 10000,00) (VD)" at bounding box center [422, 240] width 229 height 11
click at [729, 361] on button "Confirmar" at bounding box center [726, 359] width 44 height 17
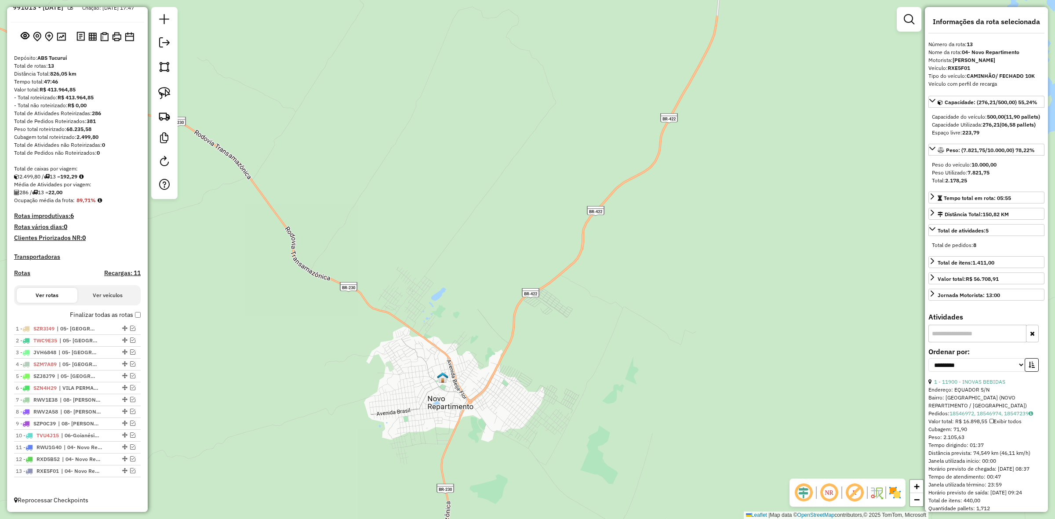
scroll to position [36, 0]
click at [168, 49] on link at bounding box center [165, 44] width 18 height 20
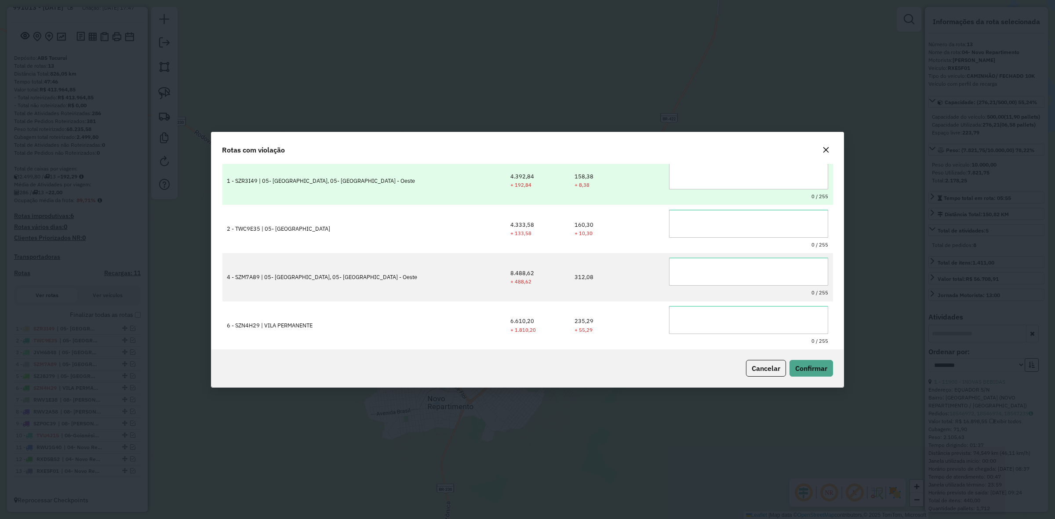
scroll to position [0, 0]
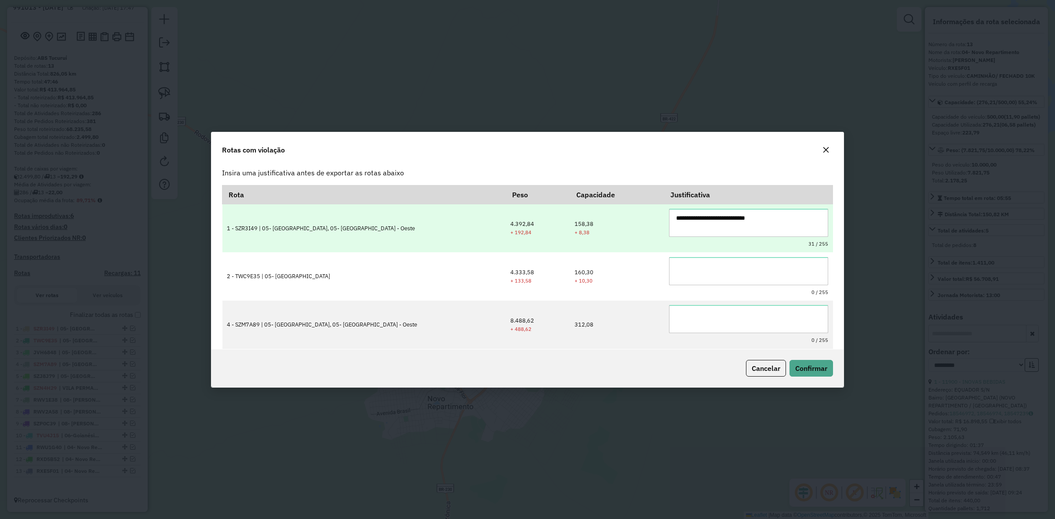
type textarea "**********"
paste textarea "**********"
type textarea "**********"
paste textarea "**********"
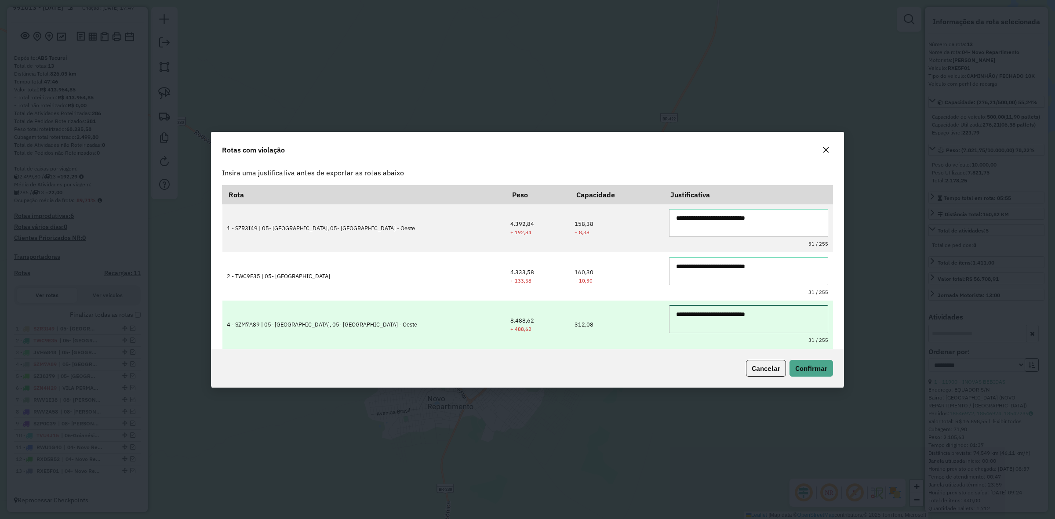
scroll to position [97, 0]
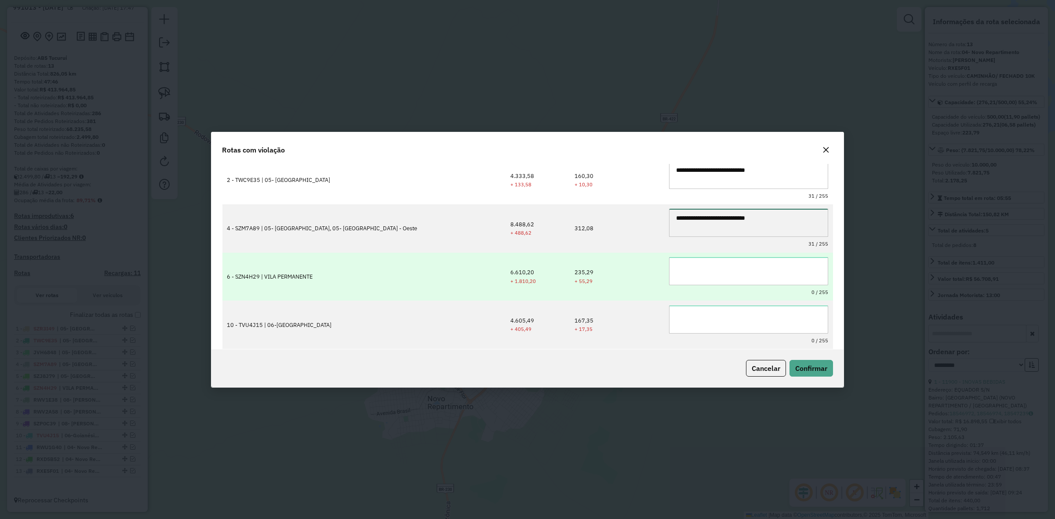
type textarea "**********"
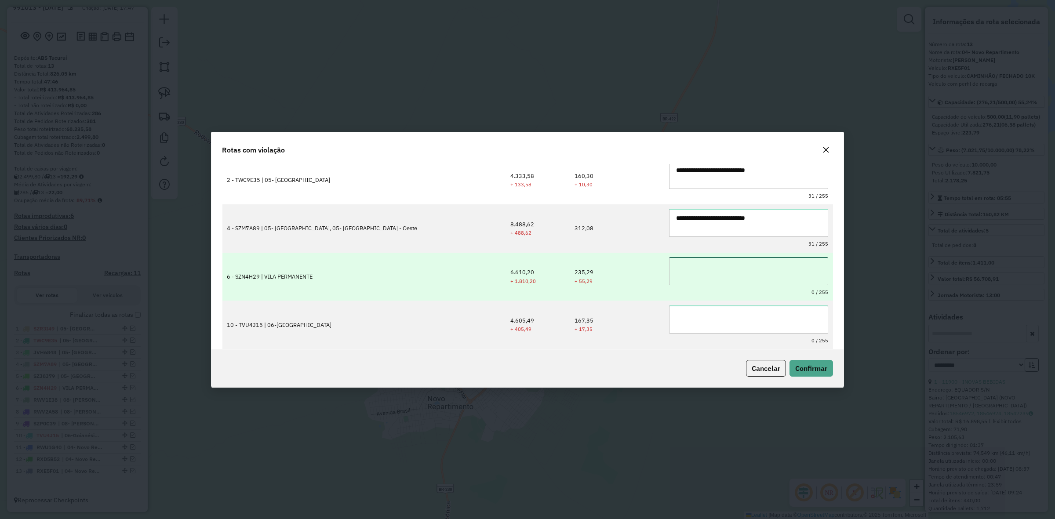
click at [728, 257] on textarea at bounding box center [748, 271] width 159 height 28
paste textarea "**********"
type textarea "**********"
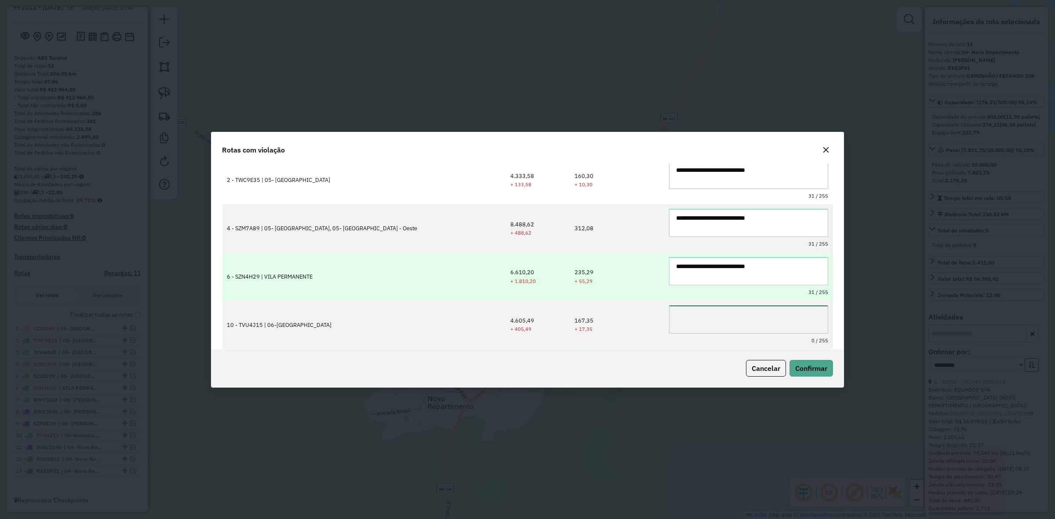
paste textarea "**********"
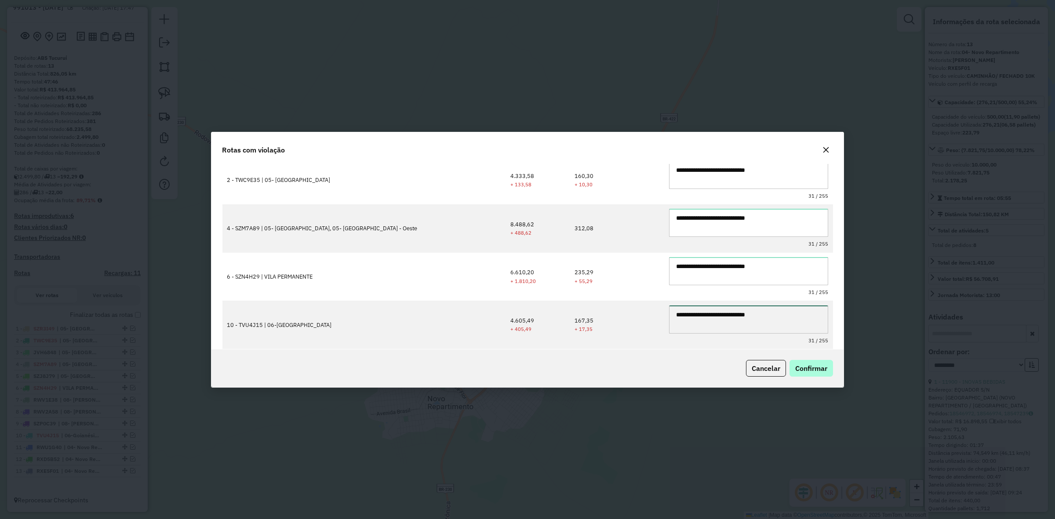
type textarea "**********"
click at [814, 376] on button "Confirmar" at bounding box center [812, 368] width 44 height 17
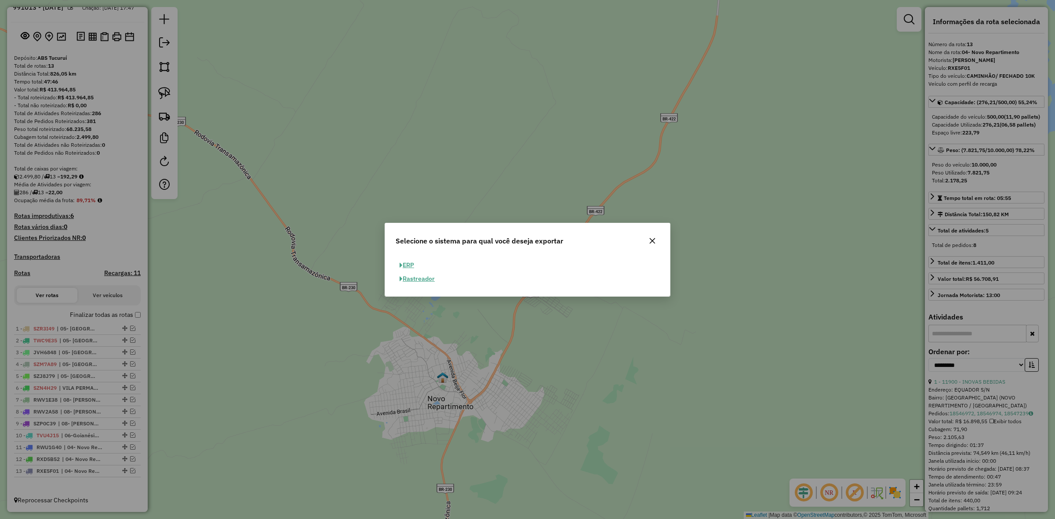
click at [417, 265] on button "ERP" at bounding box center [407, 266] width 22 height 14
select select "**"
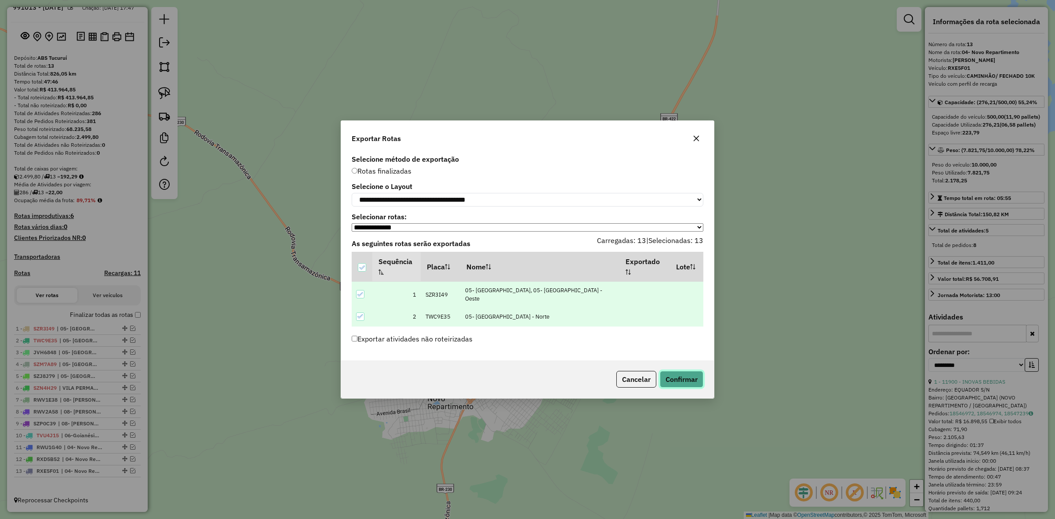
click at [688, 385] on button "Confirmar" at bounding box center [682, 379] width 44 height 17
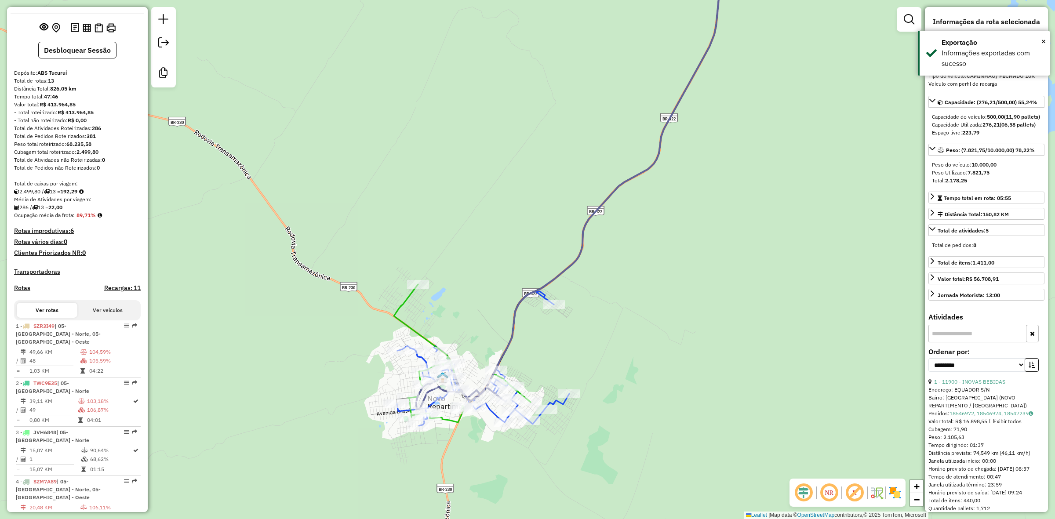
scroll to position [476, 0]
